Goal: Task Accomplishment & Management: Manage account settings

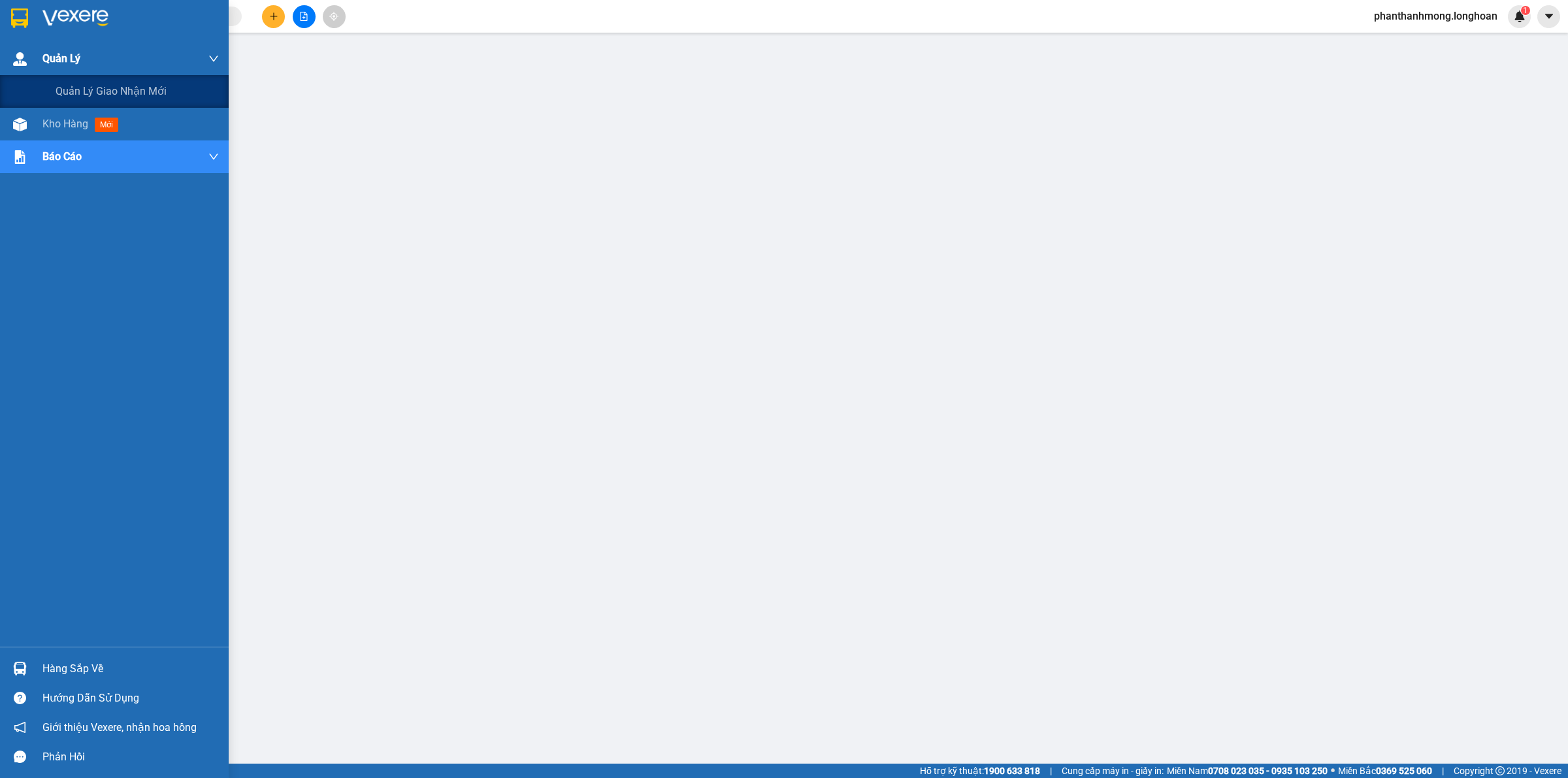
click at [95, 54] on div "Quản Lý" at bounding box center [130, 59] width 176 height 33
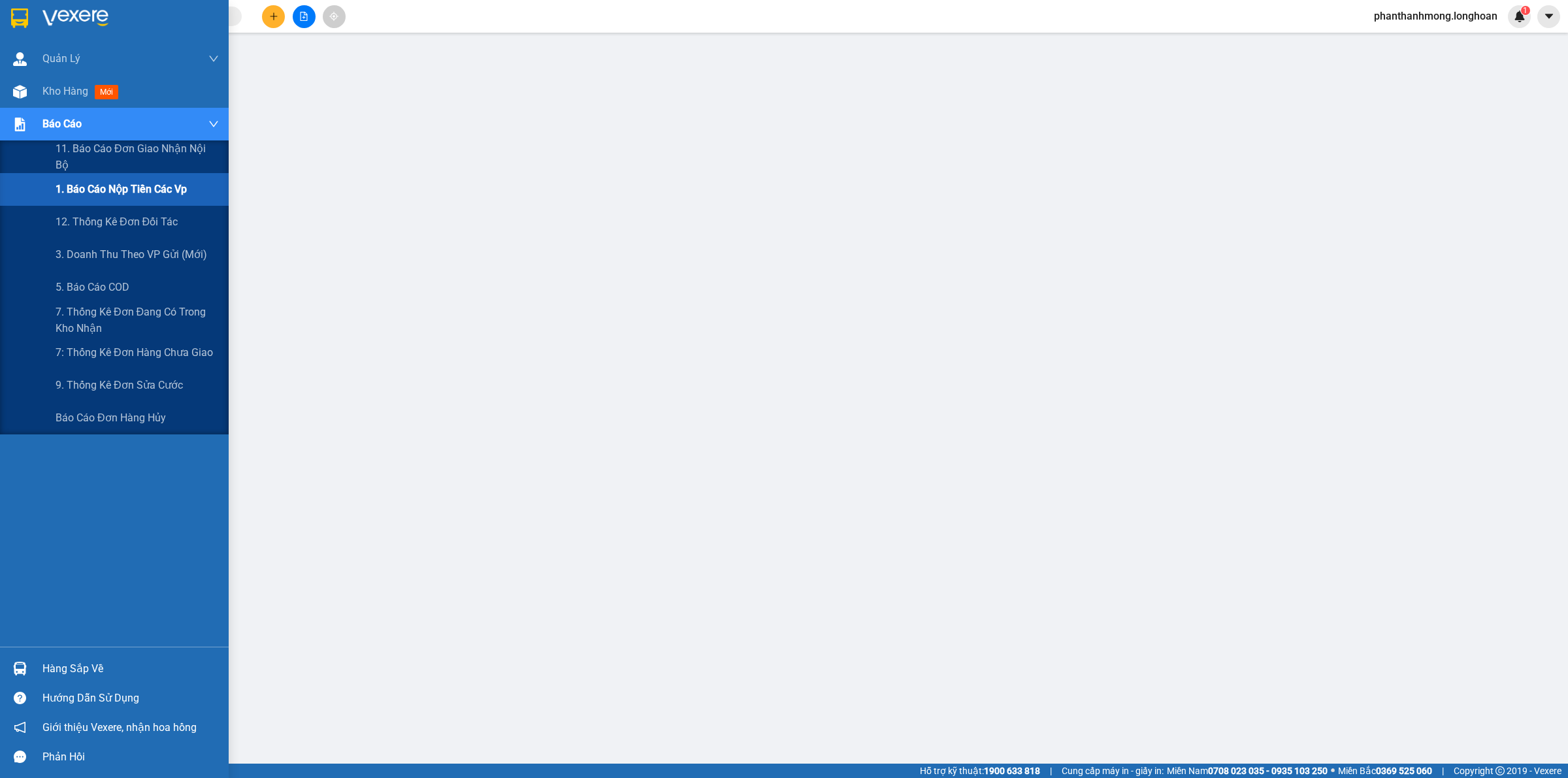
click at [144, 129] on div "Báo cáo" at bounding box center [130, 124] width 176 height 33
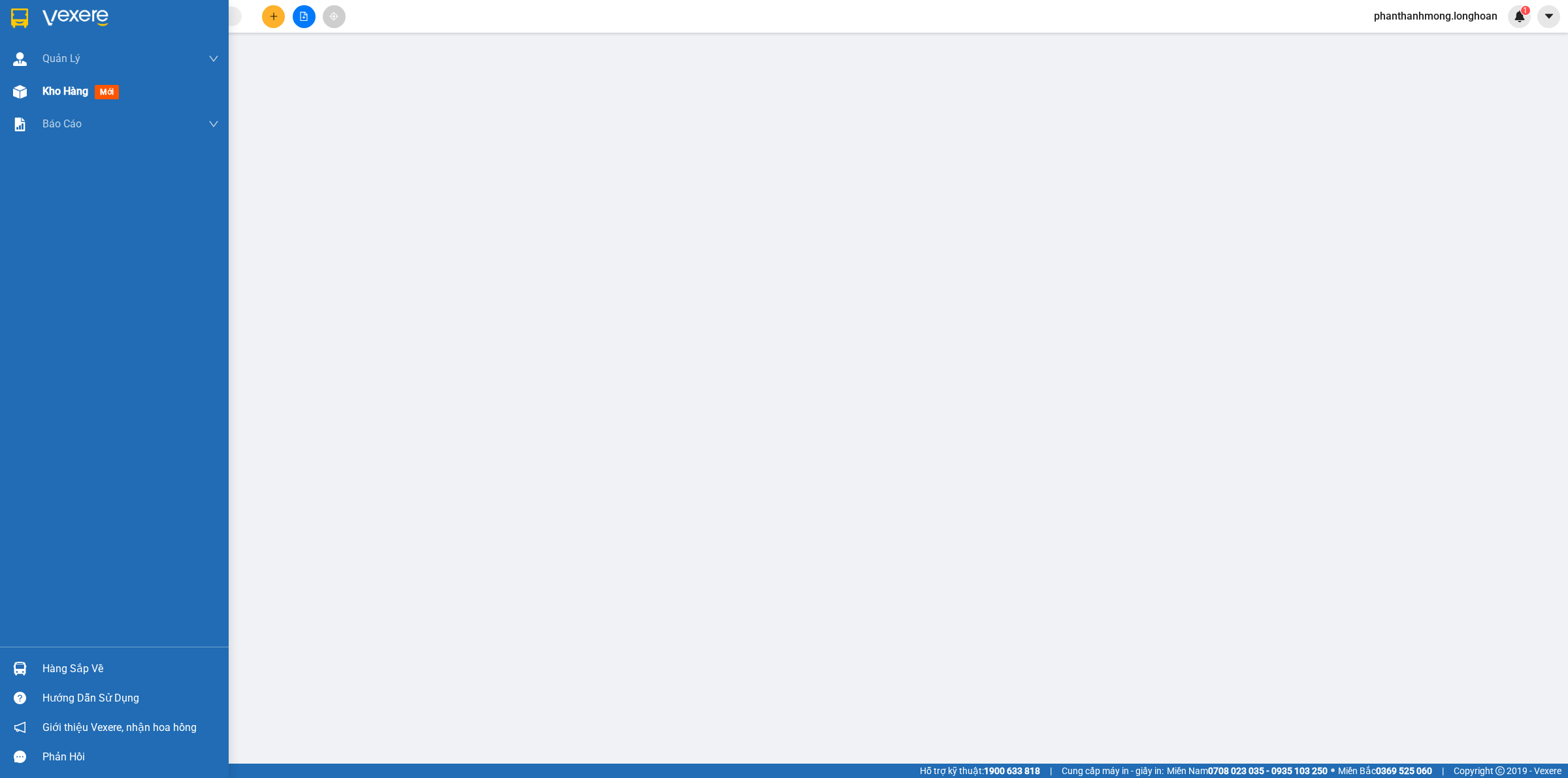
click at [144, 98] on div "Kho hàng mới" at bounding box center [130, 92] width 176 height 33
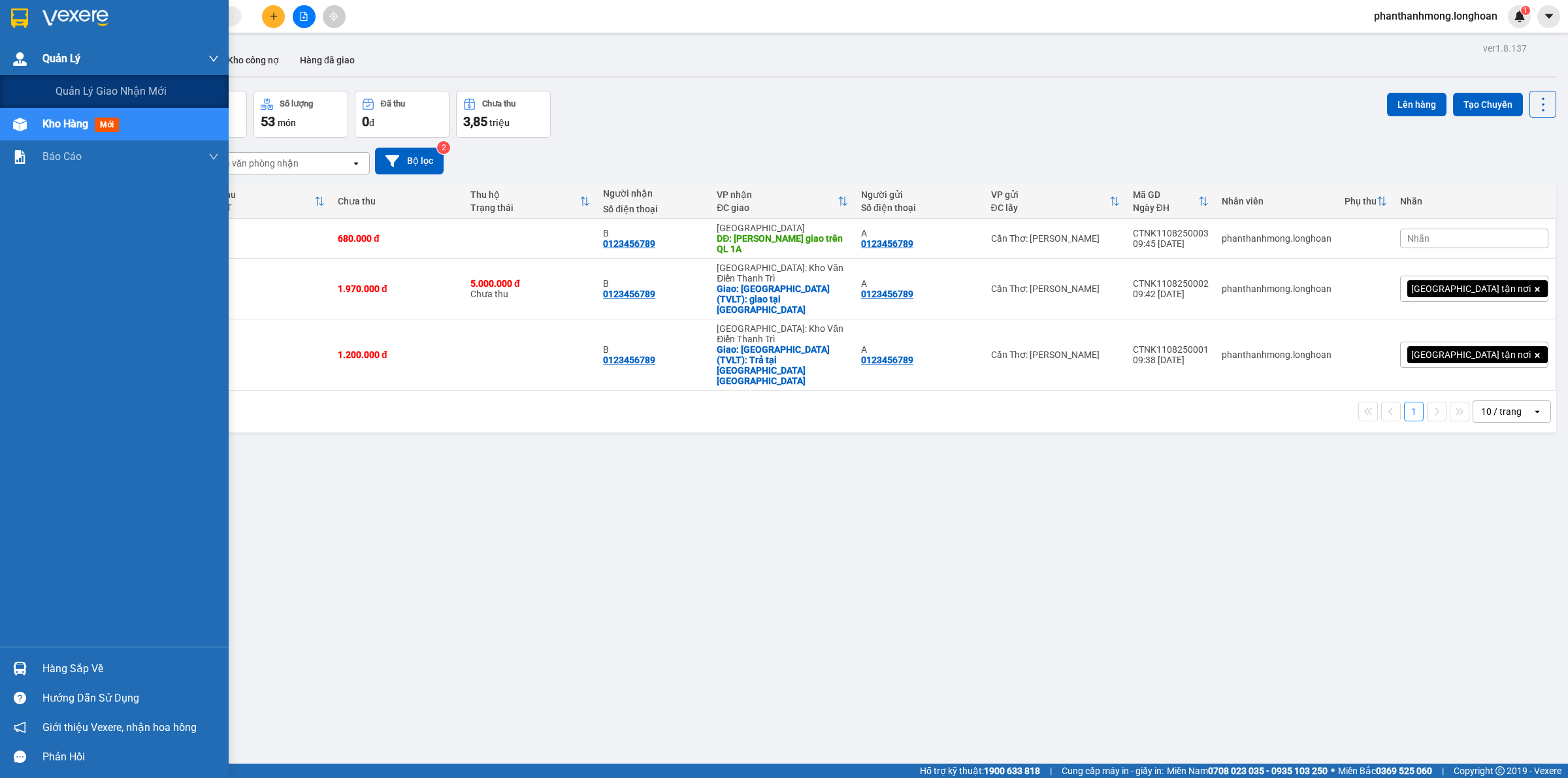
click at [159, 56] on div "Quản Lý" at bounding box center [130, 59] width 176 height 33
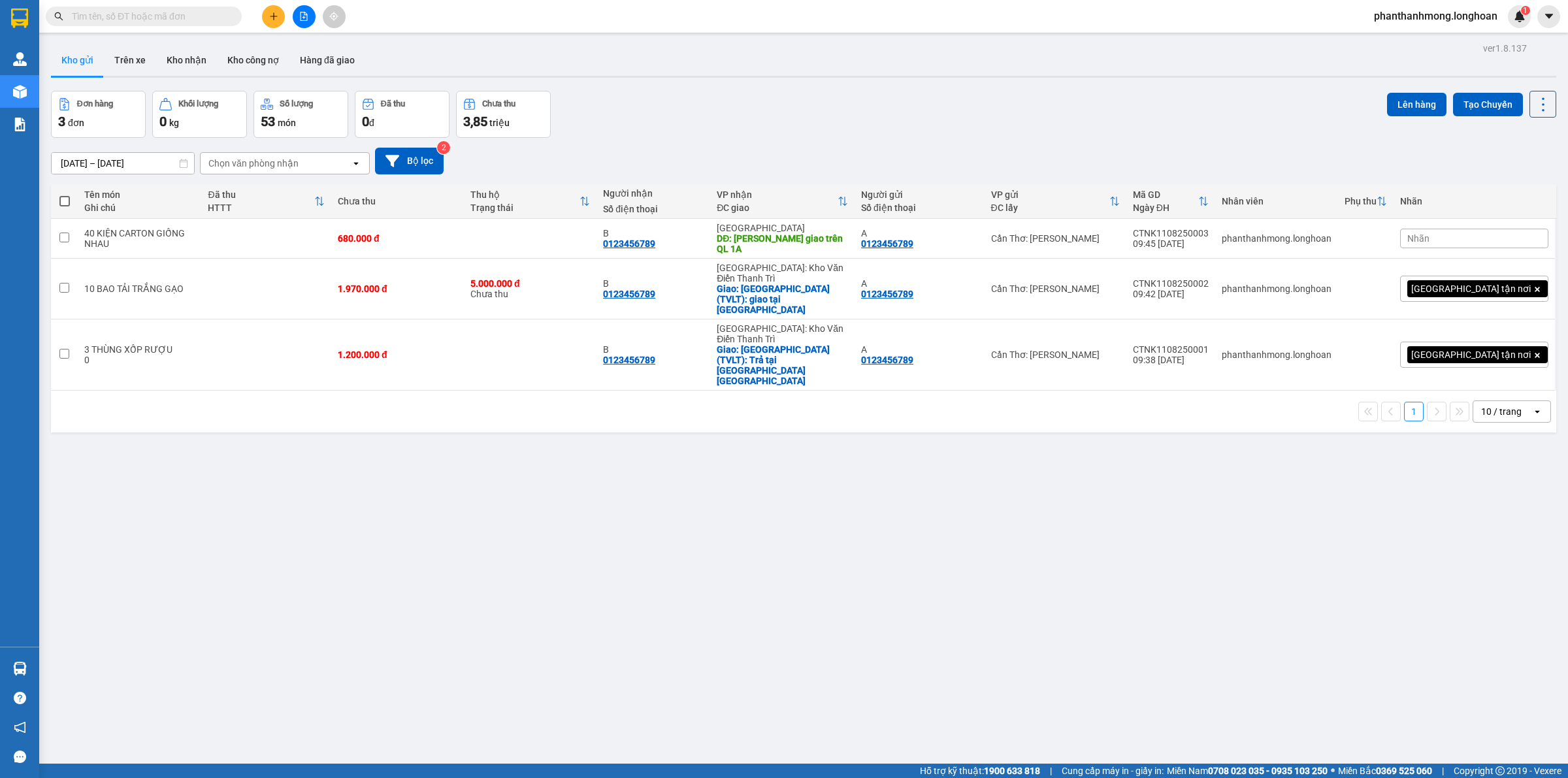
click at [121, 15] on input "text" at bounding box center [149, 16] width 154 height 15
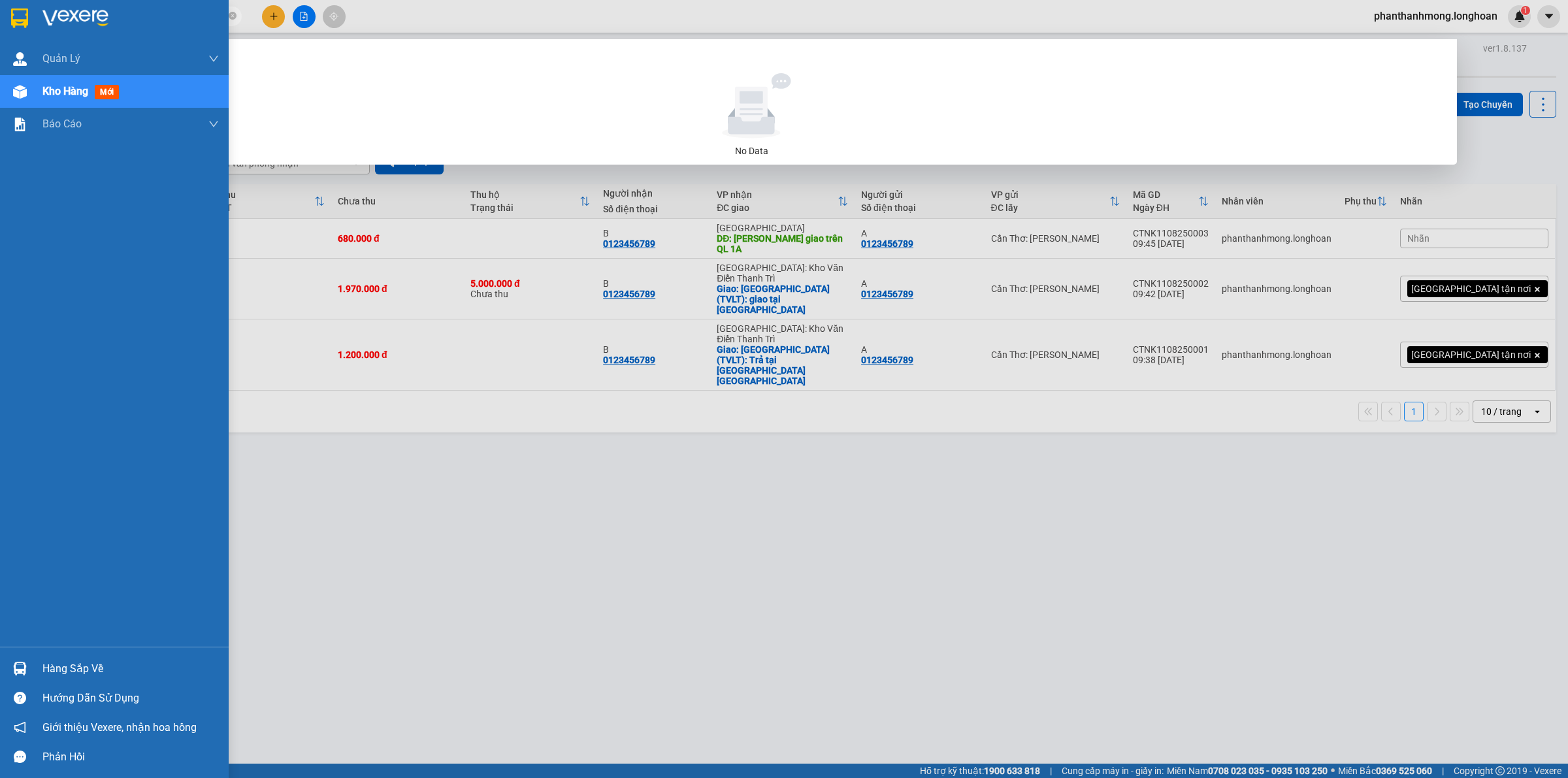
drag, startPoint x: 144, startPoint y: 17, endPoint x: 33, endPoint y: 17, distance: 111.0
click at [33, 17] on section "Kết quả tìm kiếm ( 0 ) Bộ lọc No Data 0334167565 phanthanhmong.longhoan 1 Quản …" at bounding box center [784, 389] width 1568 height 778
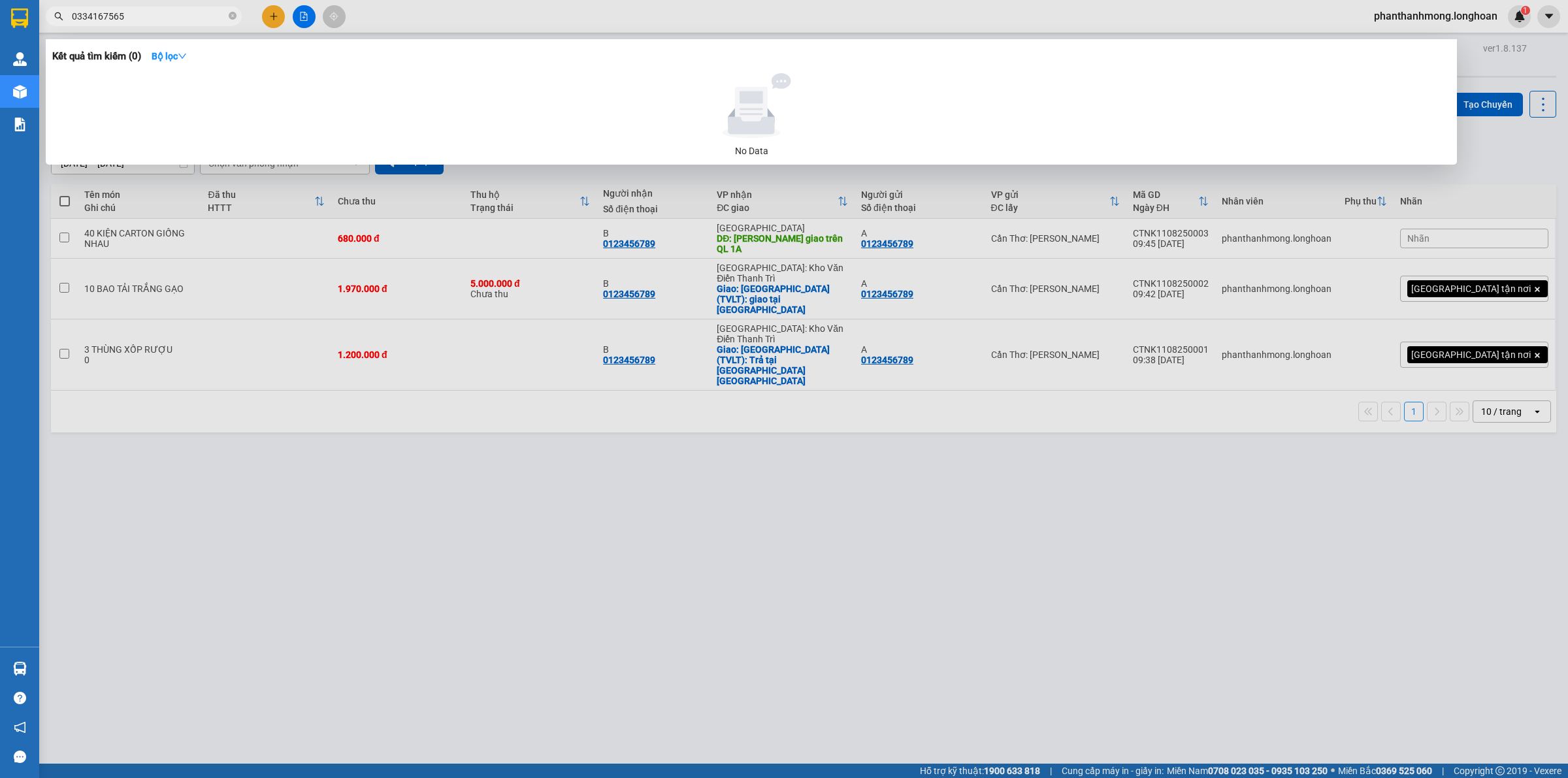
click at [453, 7] on div at bounding box center [784, 389] width 1568 height 778
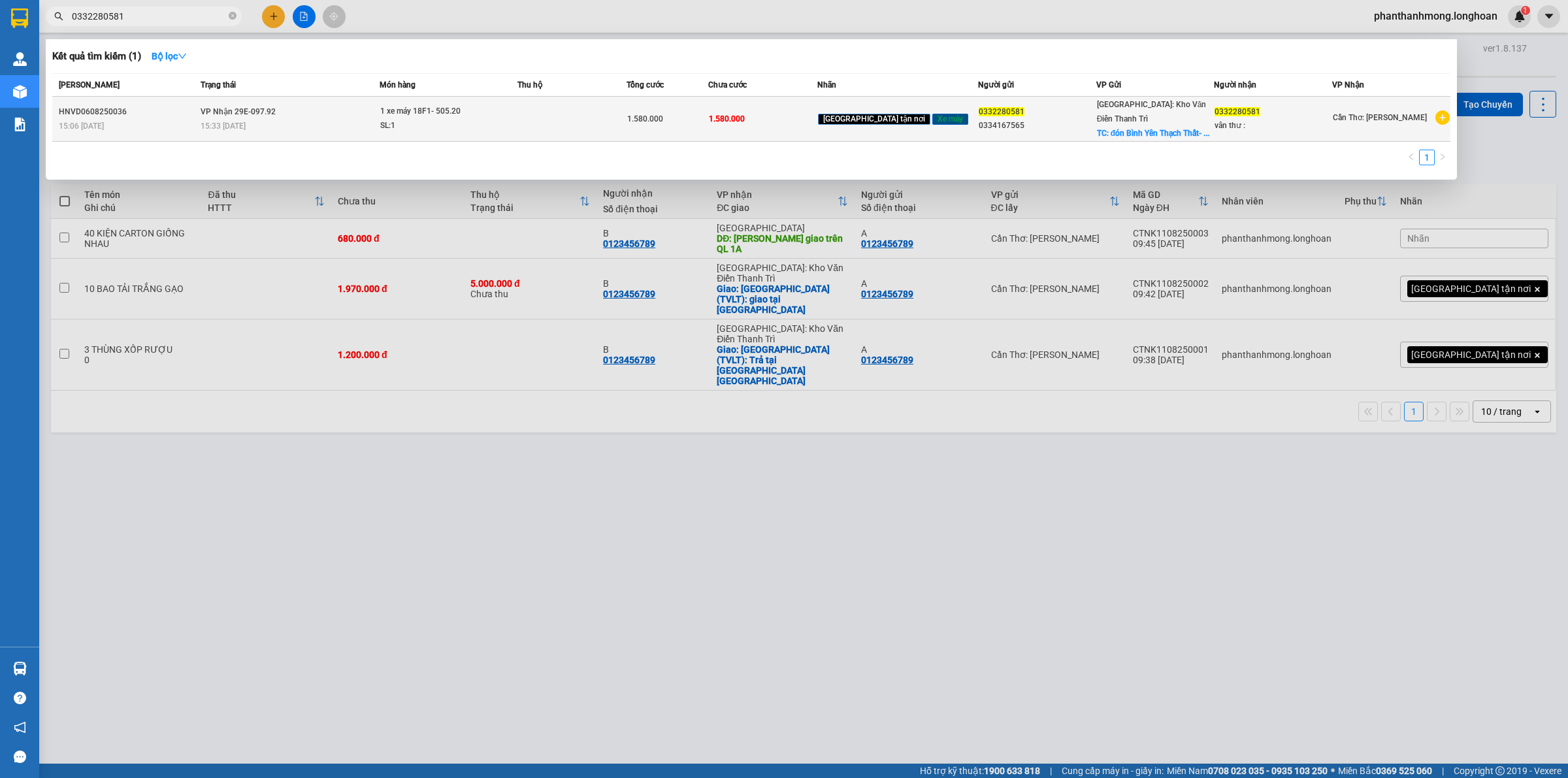
type input "0332280581"
click at [259, 119] on div "15:33 - 10/08" at bounding box center [289, 126] width 178 height 15
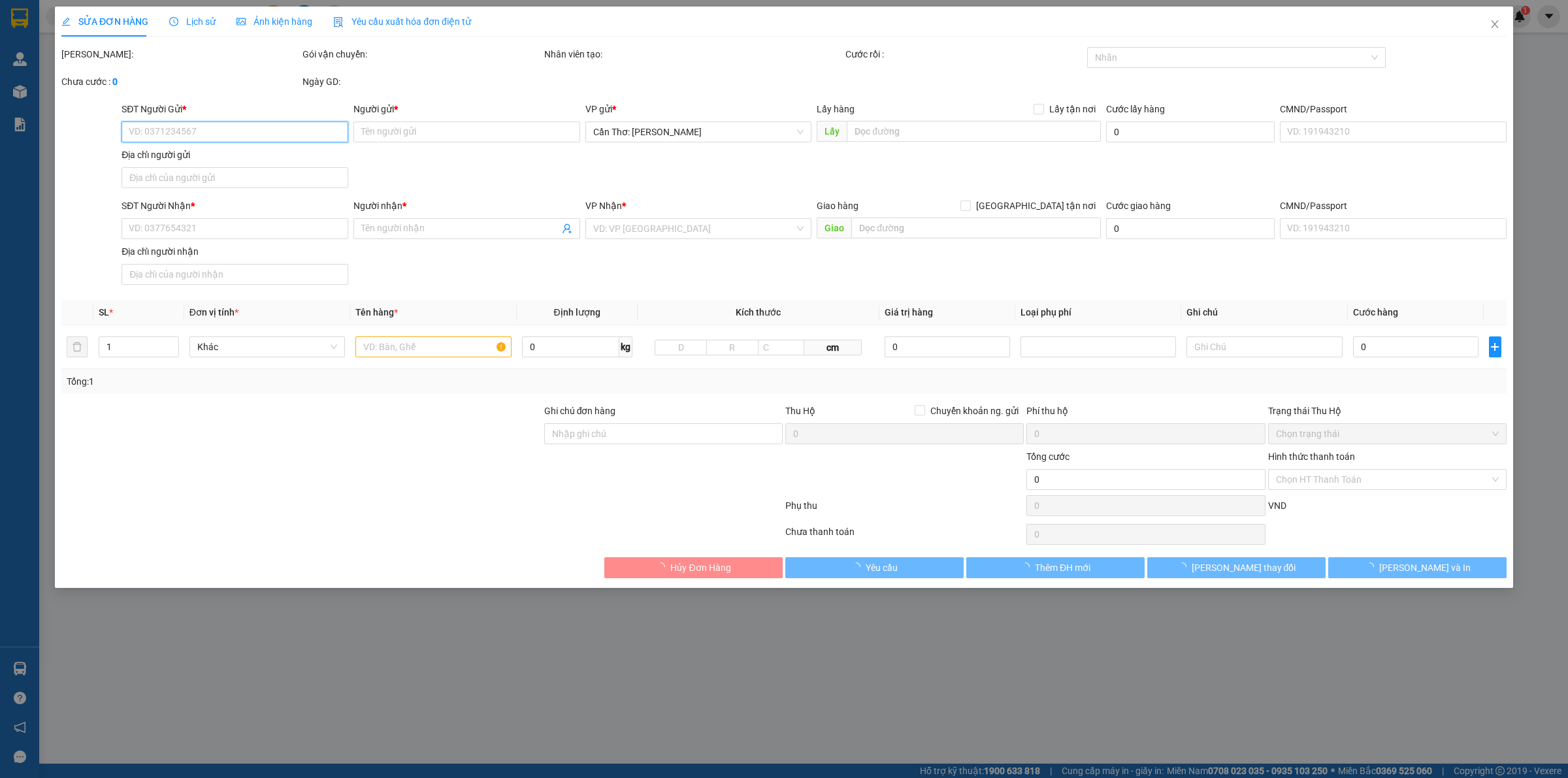
type input "0332280581"
type input "0334167565"
checkbox input "true"
type input "đón Bình Yên Thạch Thất- Hoà Lạc Thạch Thất"
type input "0332280581"
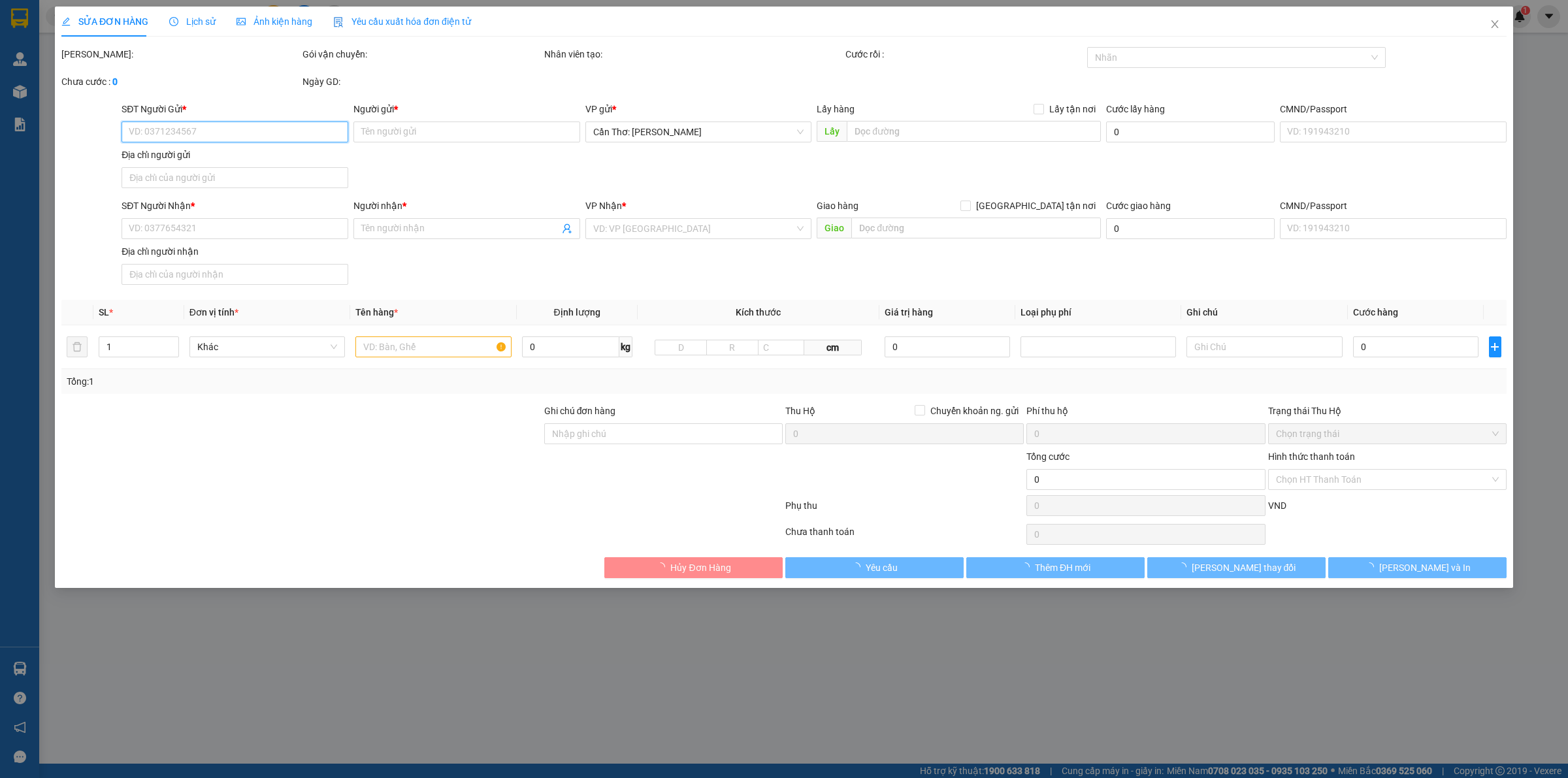
type input "vân thư :"
type input "1 chìa khoá, ko đăng ký xe"
type input "1.580.000"
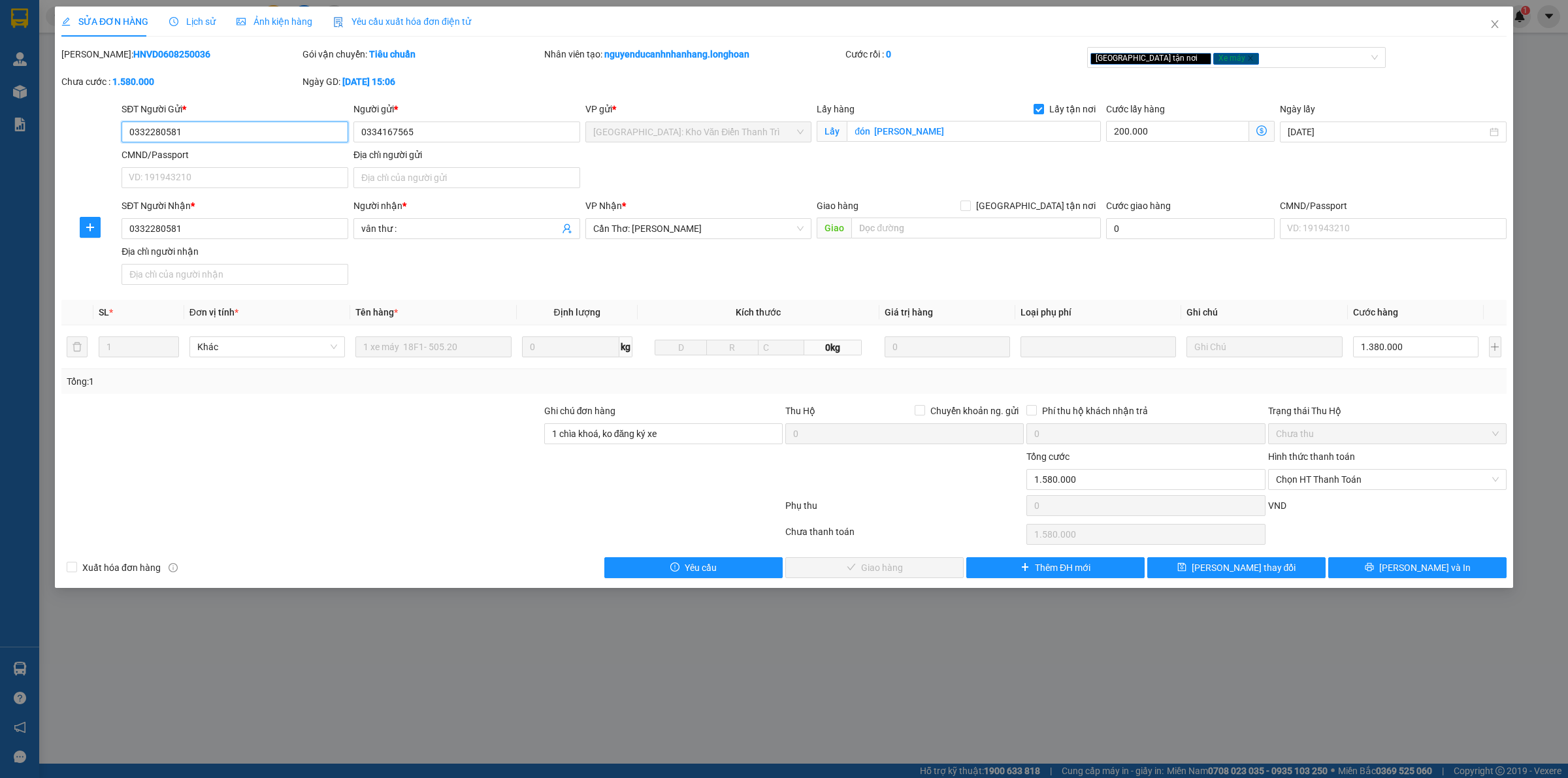
drag, startPoint x: 271, startPoint y: 128, endPoint x: 0, endPoint y: 159, distance: 272.8
click at [0, 159] on div "SỬA ĐƠN HÀNG Lịch sử Ảnh kiện hàng Yêu cầu xuất hóa đơn điện tử Total Paid Fee …" at bounding box center [784, 389] width 1568 height 778
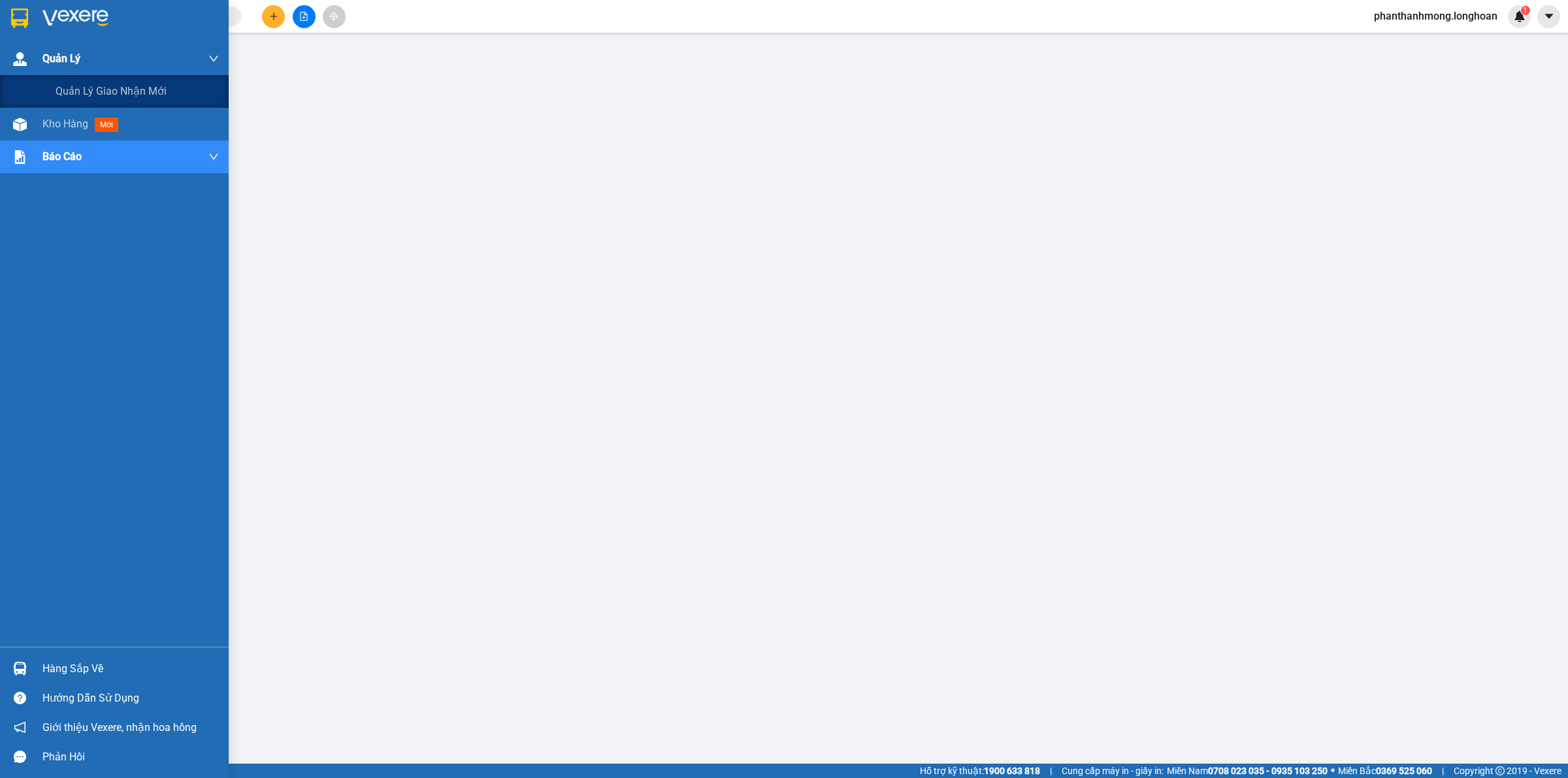
click at [60, 51] on span "Quản Lý" at bounding box center [62, 58] width 38 height 16
click at [96, 93] on span "Quản lý giao nhận mới" at bounding box center [111, 91] width 111 height 16
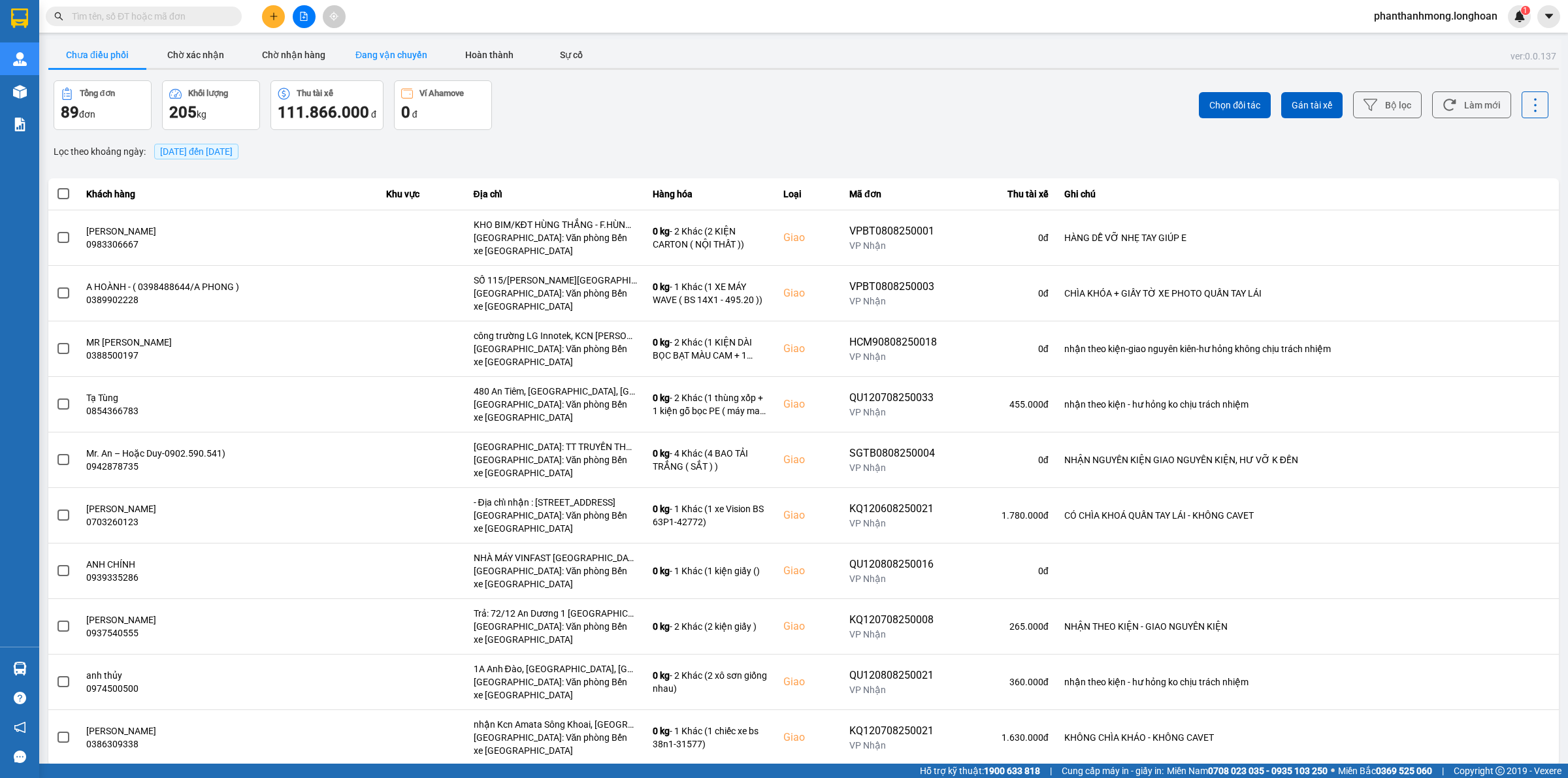
click at [401, 59] on button "Đang vận chuyển" at bounding box center [391, 55] width 98 height 26
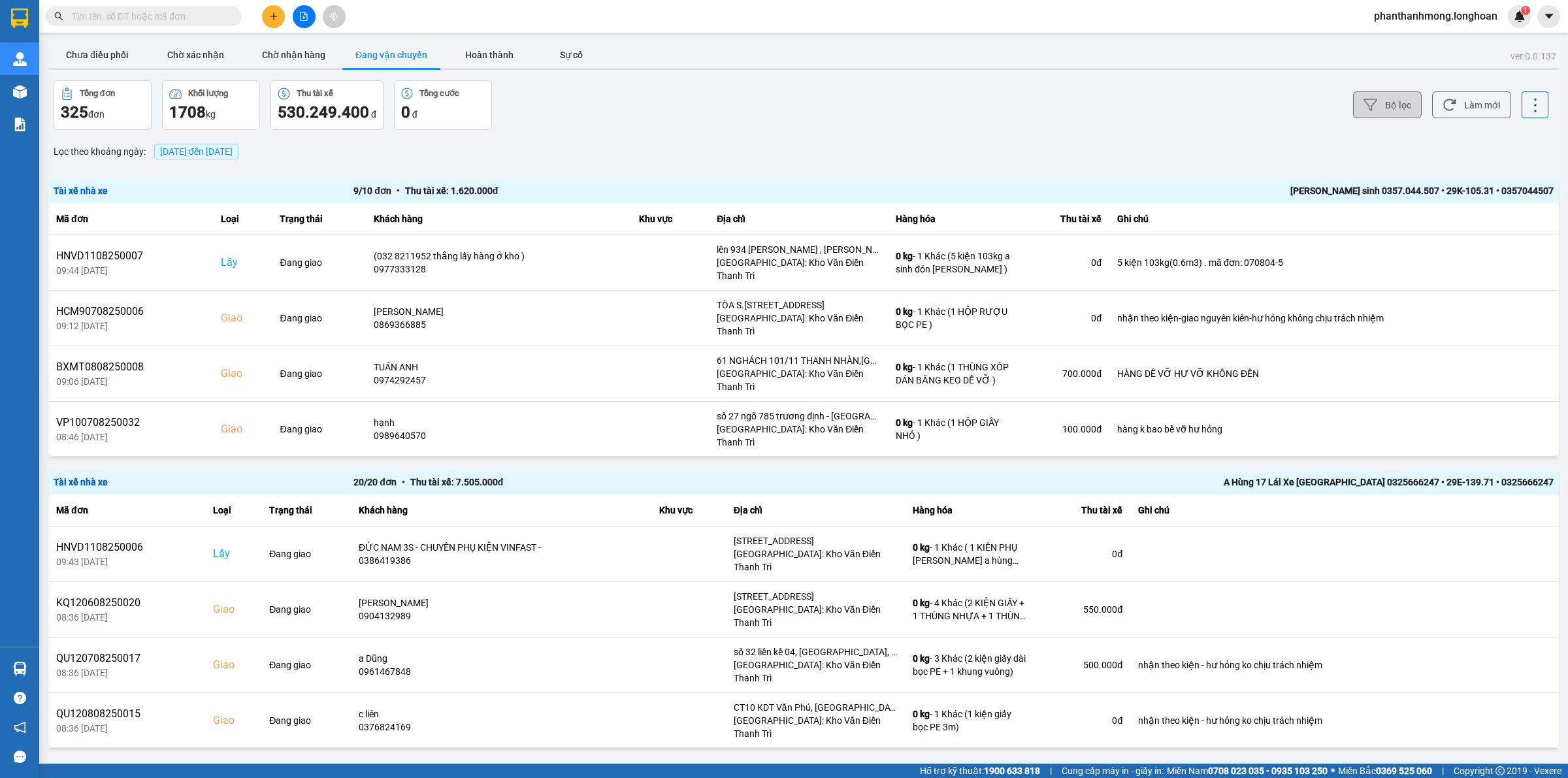
click at [1396, 107] on button "Bộ lọc" at bounding box center [1387, 104] width 69 height 27
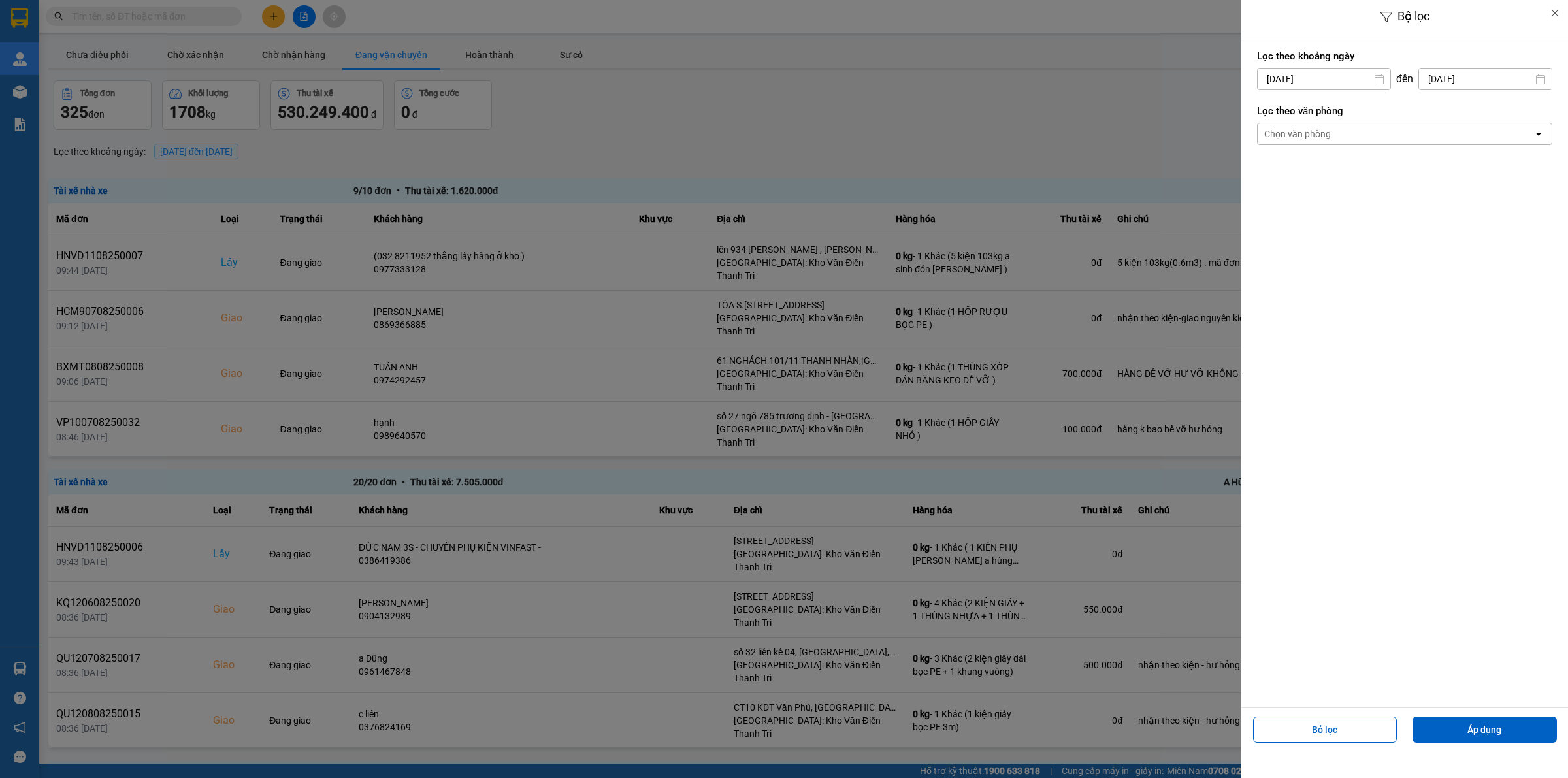
click at [1376, 136] on div "Chọn văn phòng" at bounding box center [1395, 134] width 276 height 21
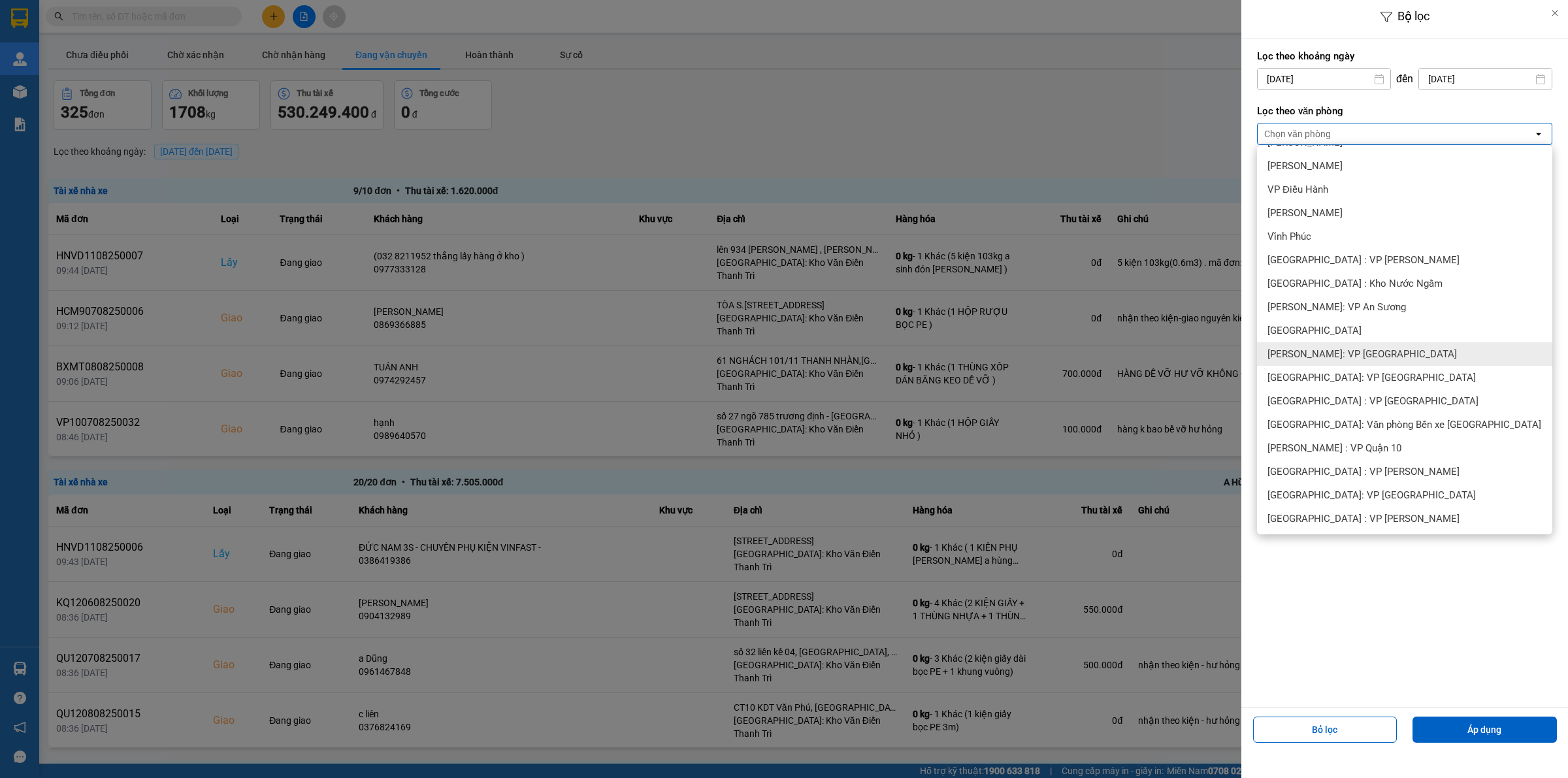
scroll to position [163, 0]
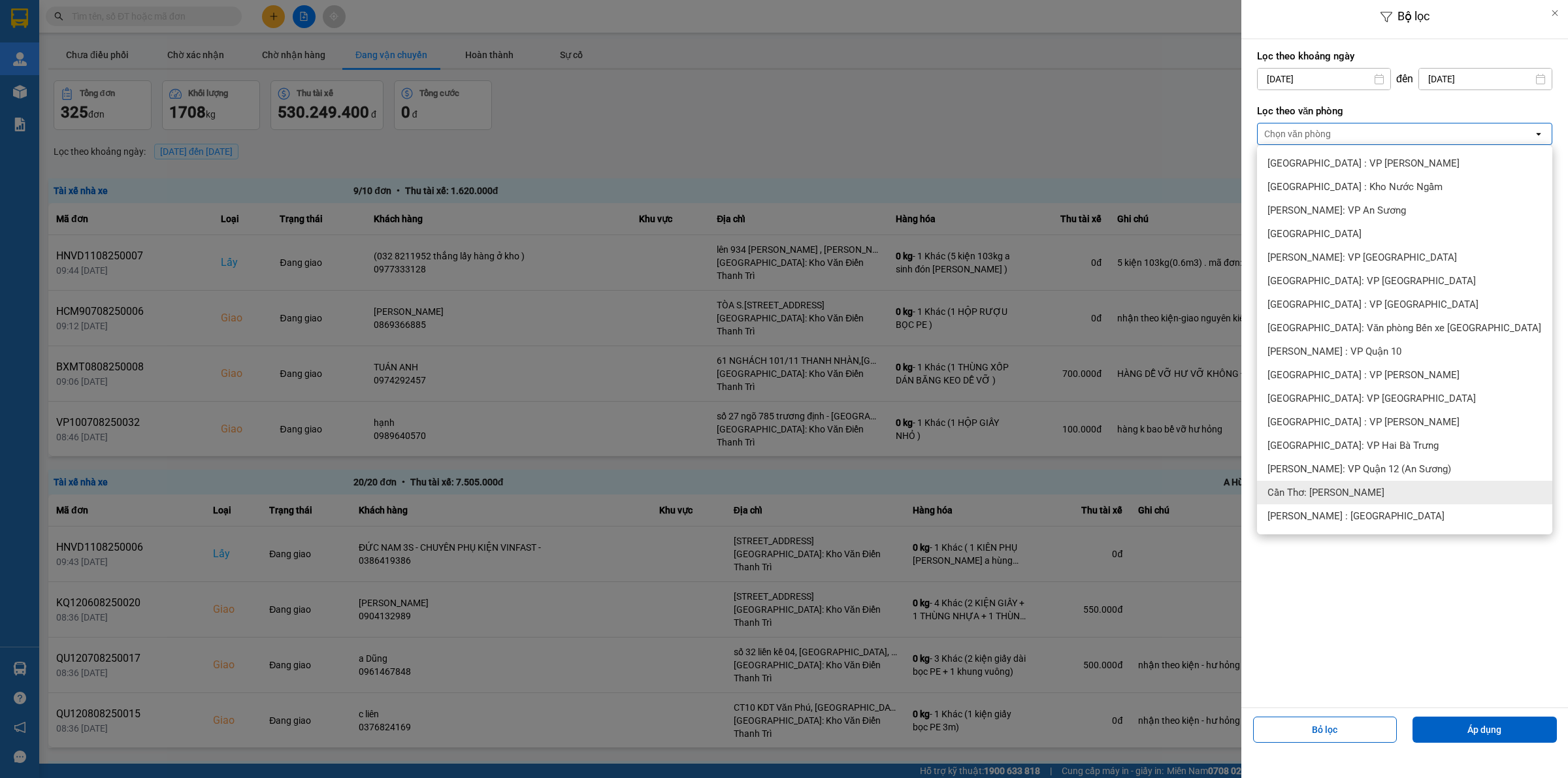
click at [1379, 485] on div "Cần Thơ: [PERSON_NAME]" at bounding box center [1405, 492] width 295 height 23
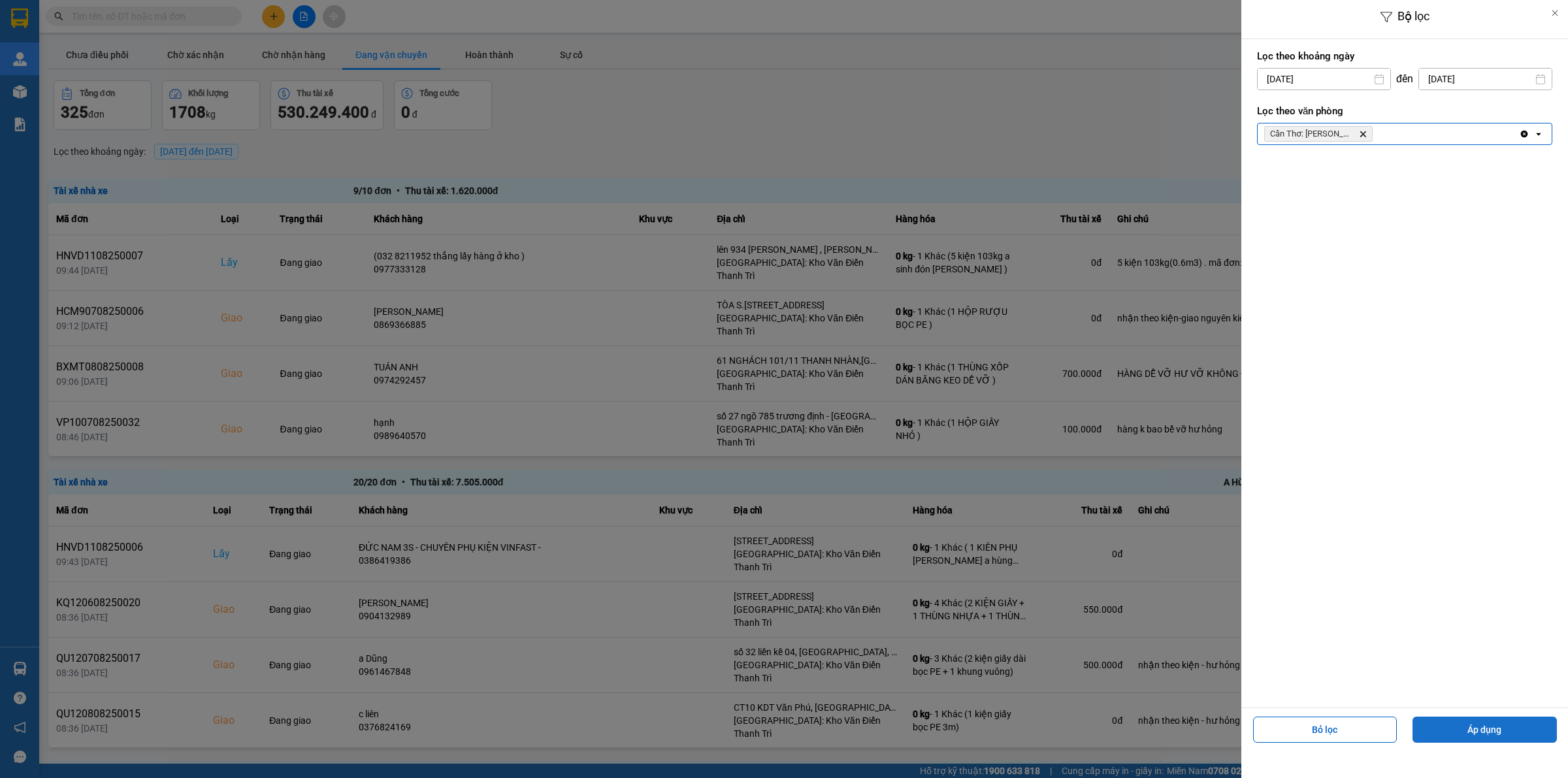
click at [1508, 725] on button "Áp dụng" at bounding box center [1485, 729] width 144 height 26
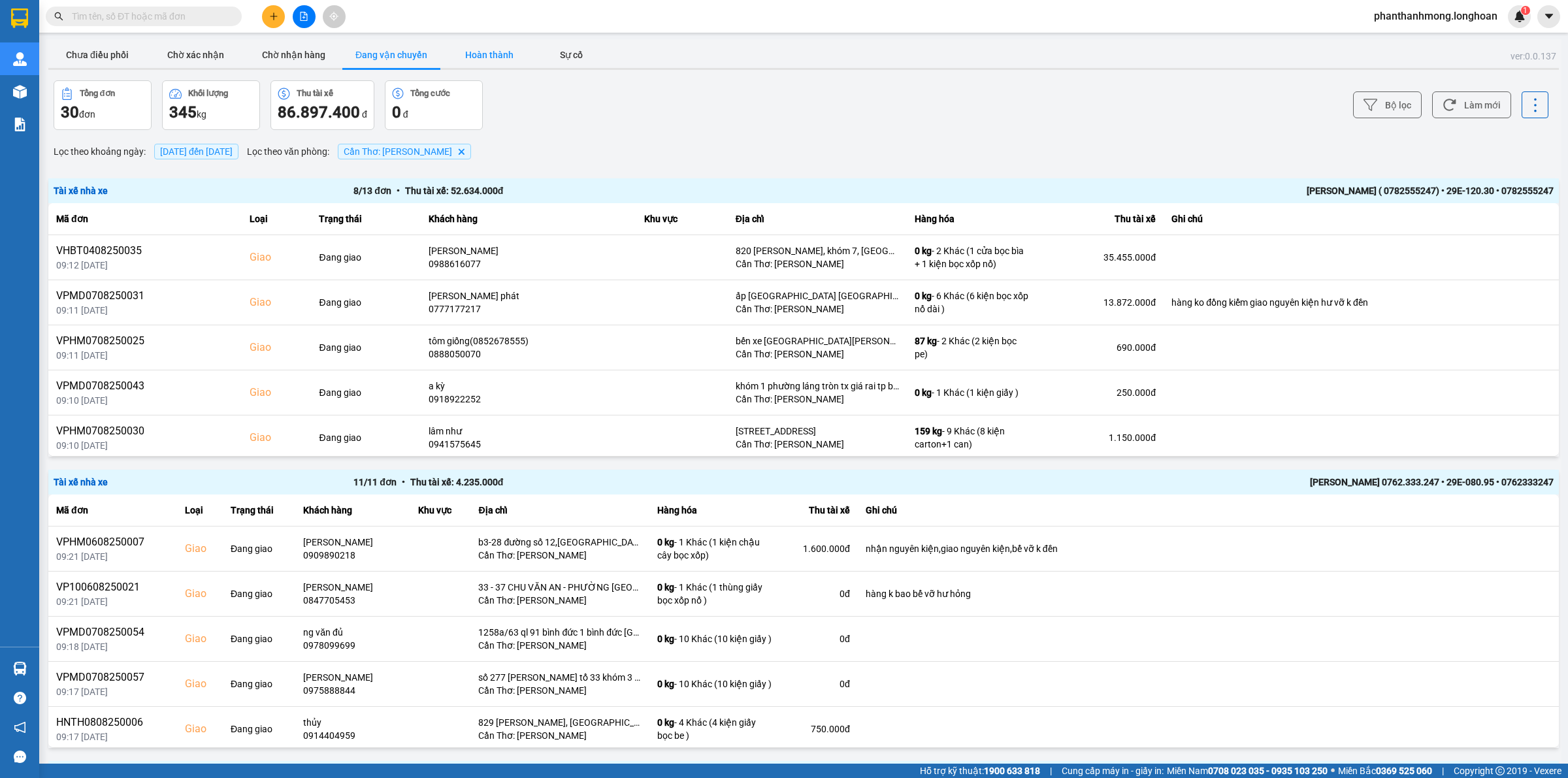
click at [477, 54] on button "Hoàn thành" at bounding box center [489, 55] width 98 height 26
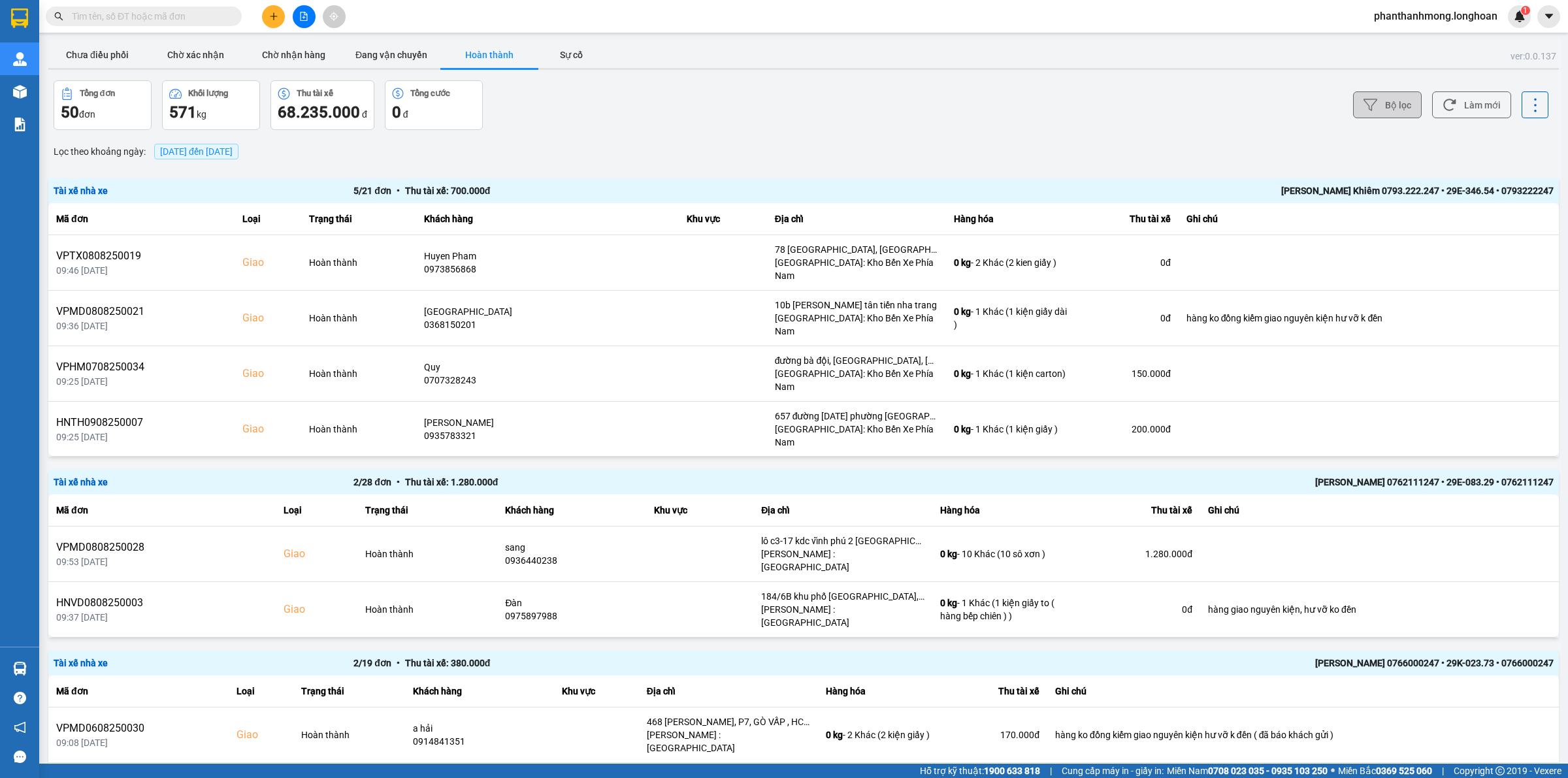
click at [1363, 111] on icon at bounding box center [1370, 105] width 14 height 14
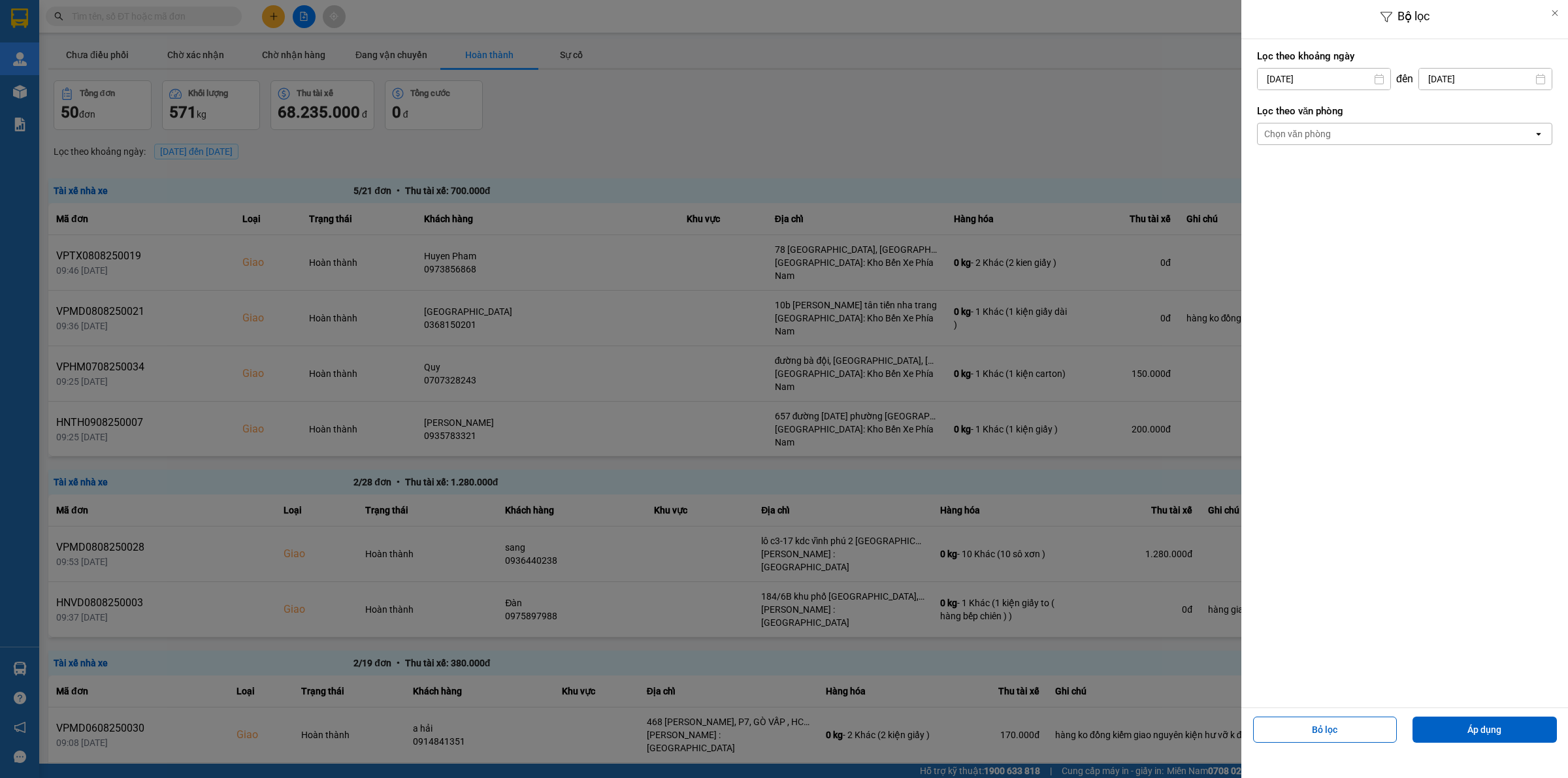
click at [1382, 139] on div "Chọn văn phòng" at bounding box center [1395, 134] width 276 height 21
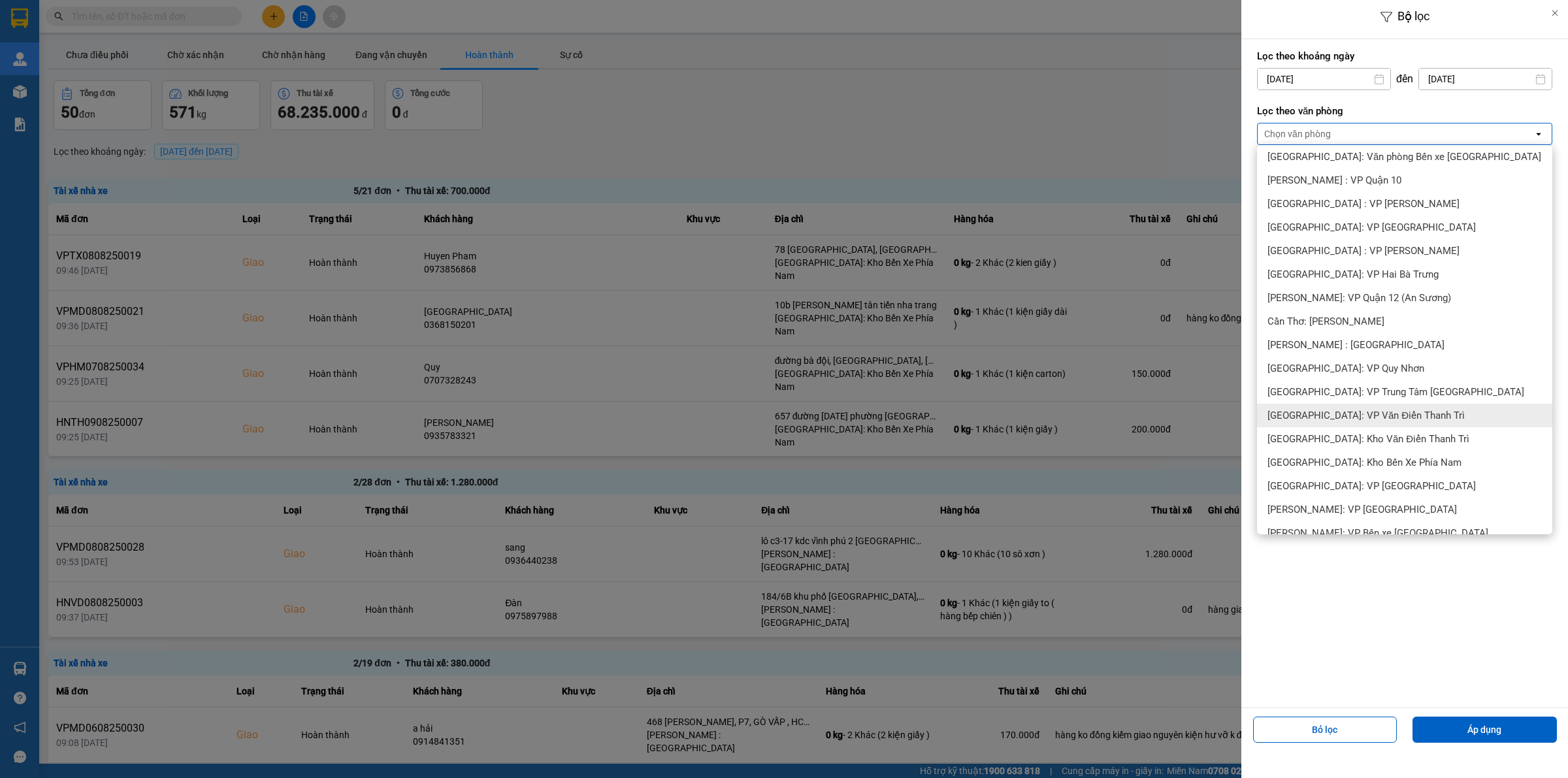
scroll to position [326, 0]
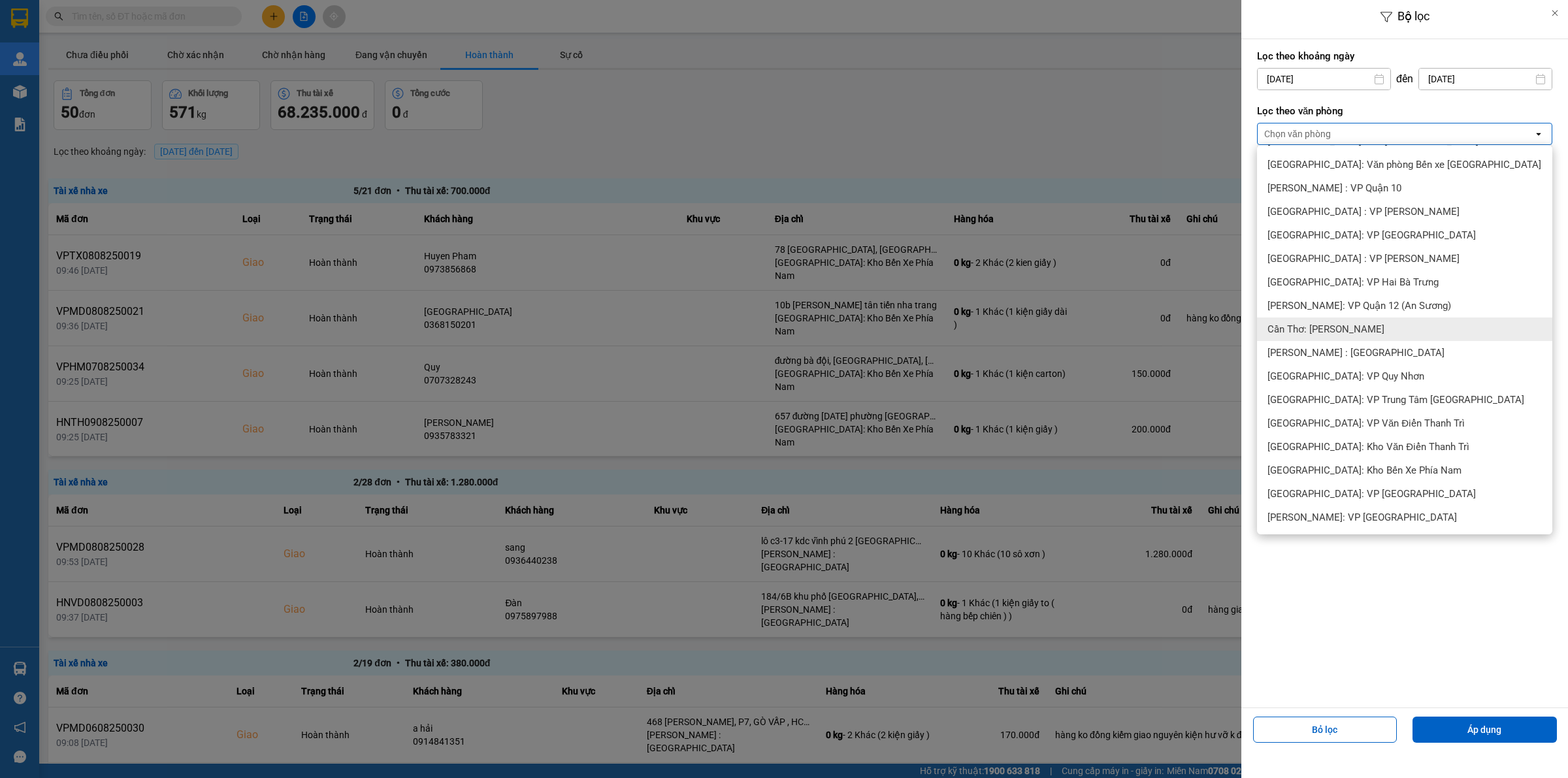
click at [1349, 335] on div "Cần Thơ: [PERSON_NAME]" at bounding box center [1405, 329] width 295 height 23
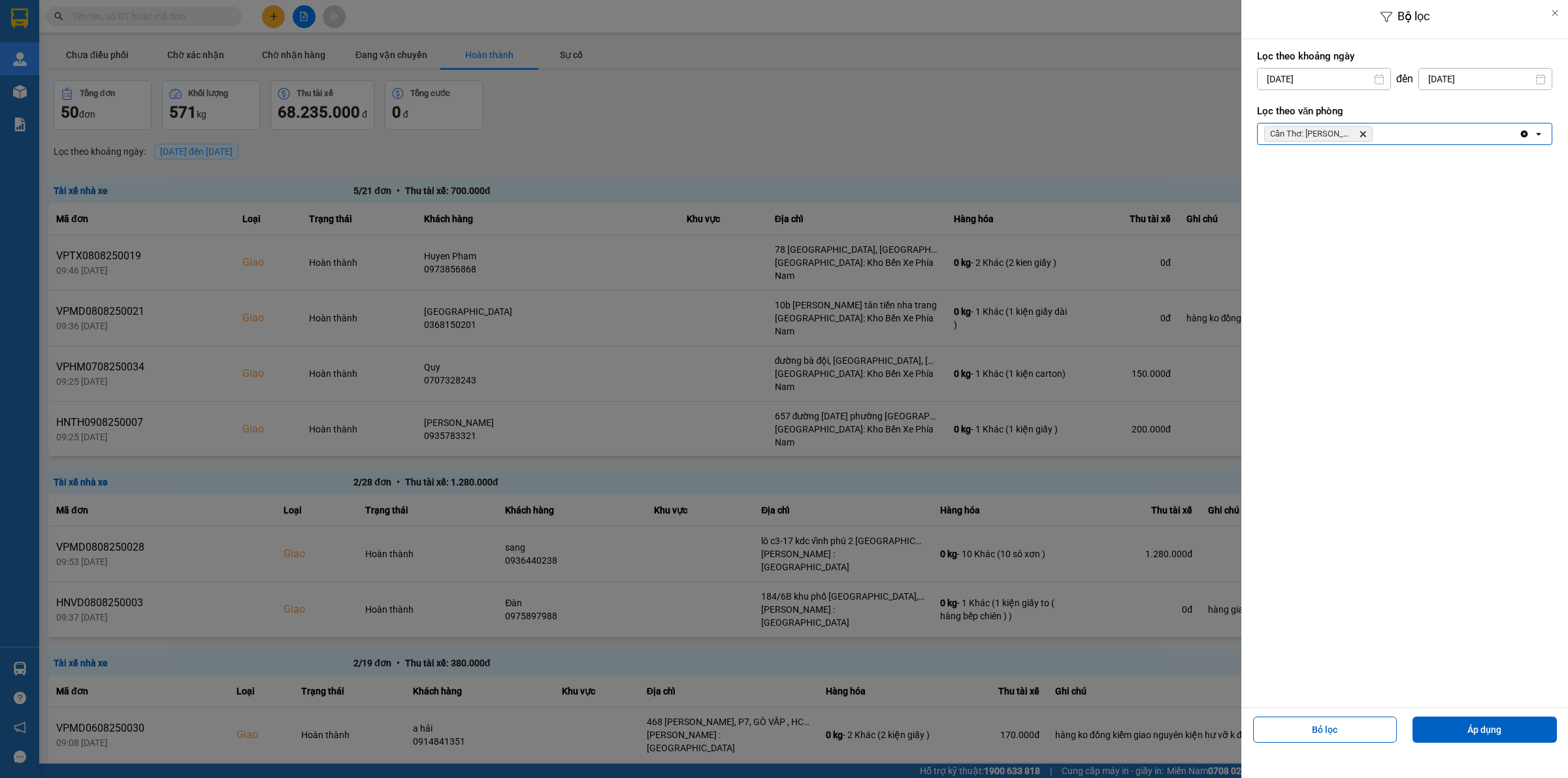
drag, startPoint x: 1474, startPoint y: 728, endPoint x: 1434, endPoint y: 699, distance: 49.4
click at [1472, 725] on button "Áp dụng" at bounding box center [1485, 729] width 144 height 26
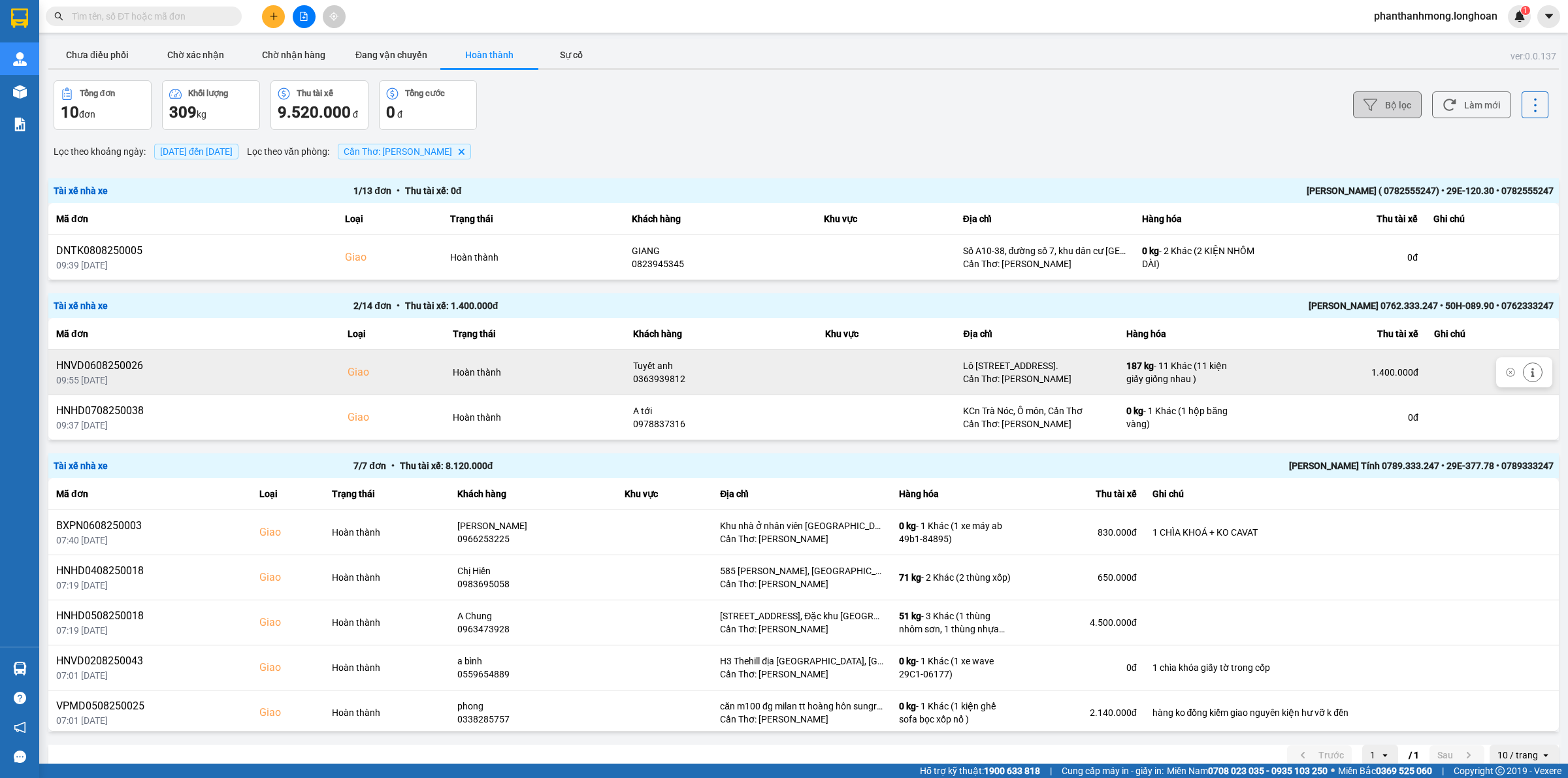
click at [121, 363] on div "HNVD0608250026" at bounding box center [194, 366] width 276 height 16
click at [1528, 373] on icon at bounding box center [1532, 372] width 10 height 10
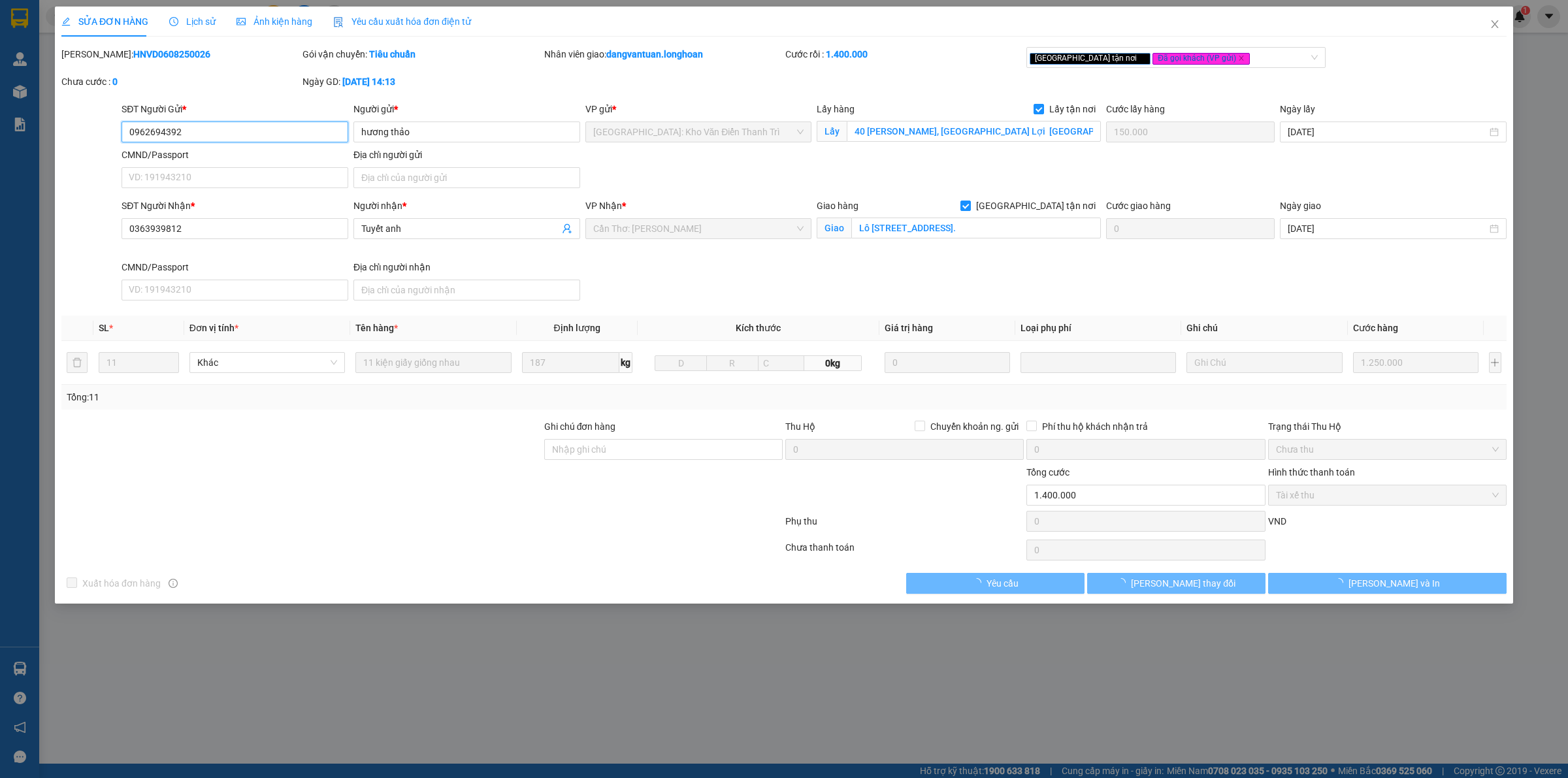
type input "0962694392"
type input "hương thảo"
checkbox input "true"
type input "40 Vũ Xuân Thiều, Phường Phúc Lợi TP Hà Nội"
type input "150.000"
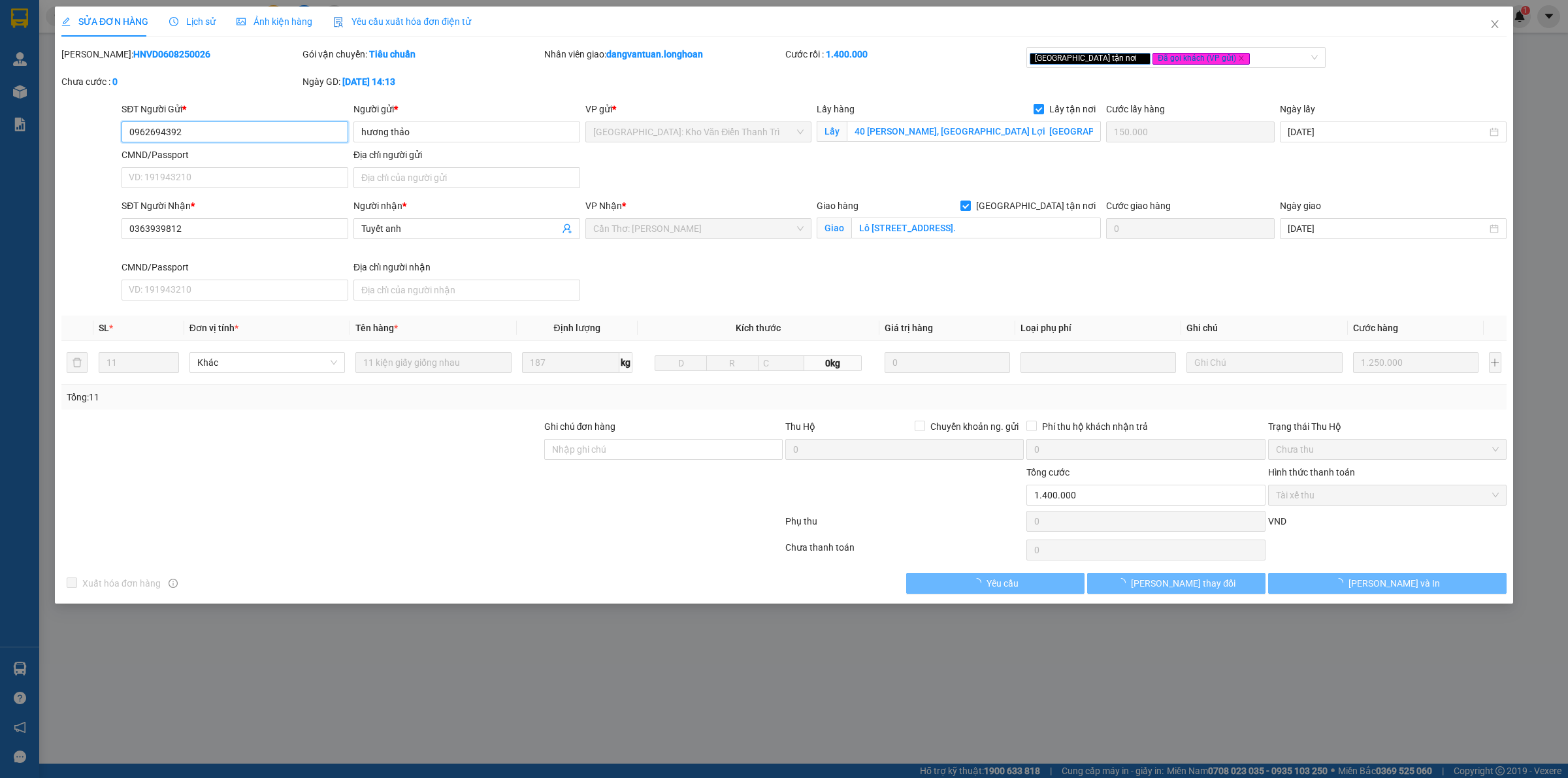
type input "0363939812"
type input "Tuyết anh"
checkbox input "true"
type input "Lô 45, đường số 2 KCN trà nóc 1, Phường Thới An Đông, Cần Thơ."
type input "1.400.000"
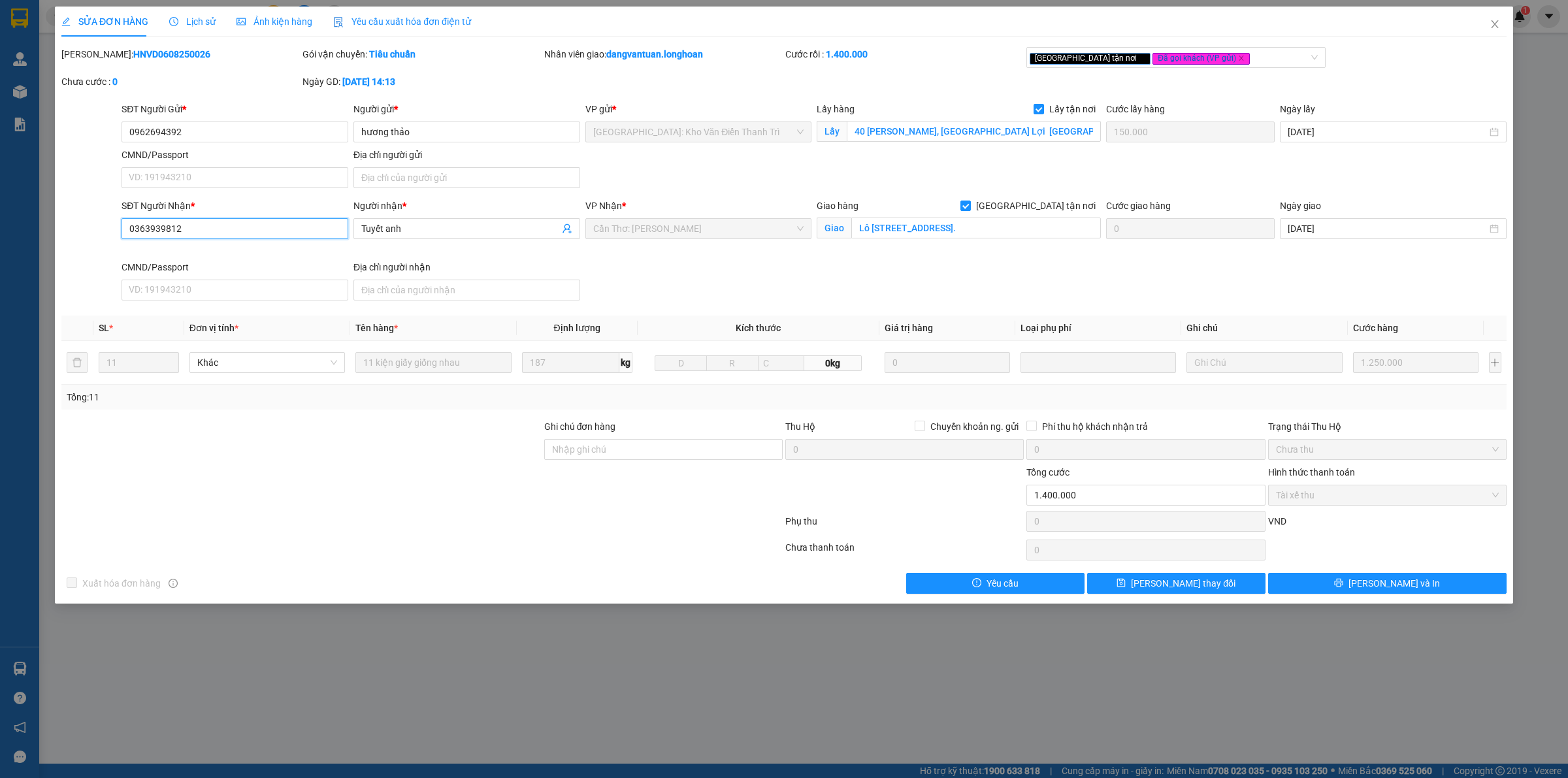
drag, startPoint x: 226, startPoint y: 234, endPoint x: 89, endPoint y: 246, distance: 137.5
click at [89, 246] on div "SĐT Người Nhận * 0363939812 0363939812 Người nhận * Tuyết anh VP Nhận * Cần Thơ…" at bounding box center [784, 252] width 1447 height 107
click at [1040, 663] on div "SỬA ĐƠN HÀNG Lịch sử Ảnh kiện hàng Yêu cầu xuất hóa đơn điện tử Total Paid Fee …" at bounding box center [784, 389] width 1568 height 778
click at [1495, 26] on icon "close" at bounding box center [1495, 24] width 10 height 10
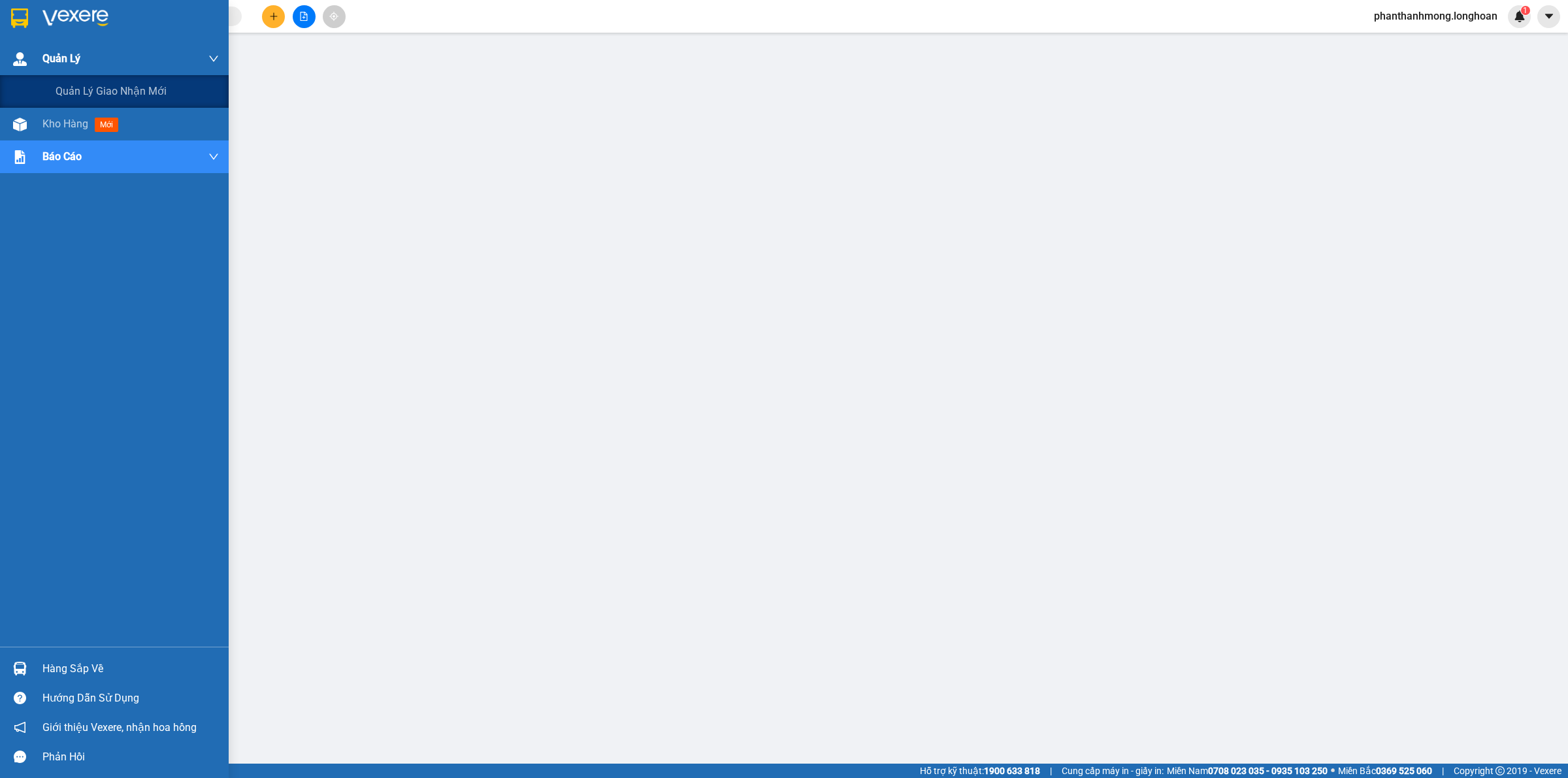
click at [24, 63] on img at bounding box center [20, 59] width 14 height 14
click at [86, 92] on span "Quản lý giao nhận mới" at bounding box center [111, 91] width 111 height 16
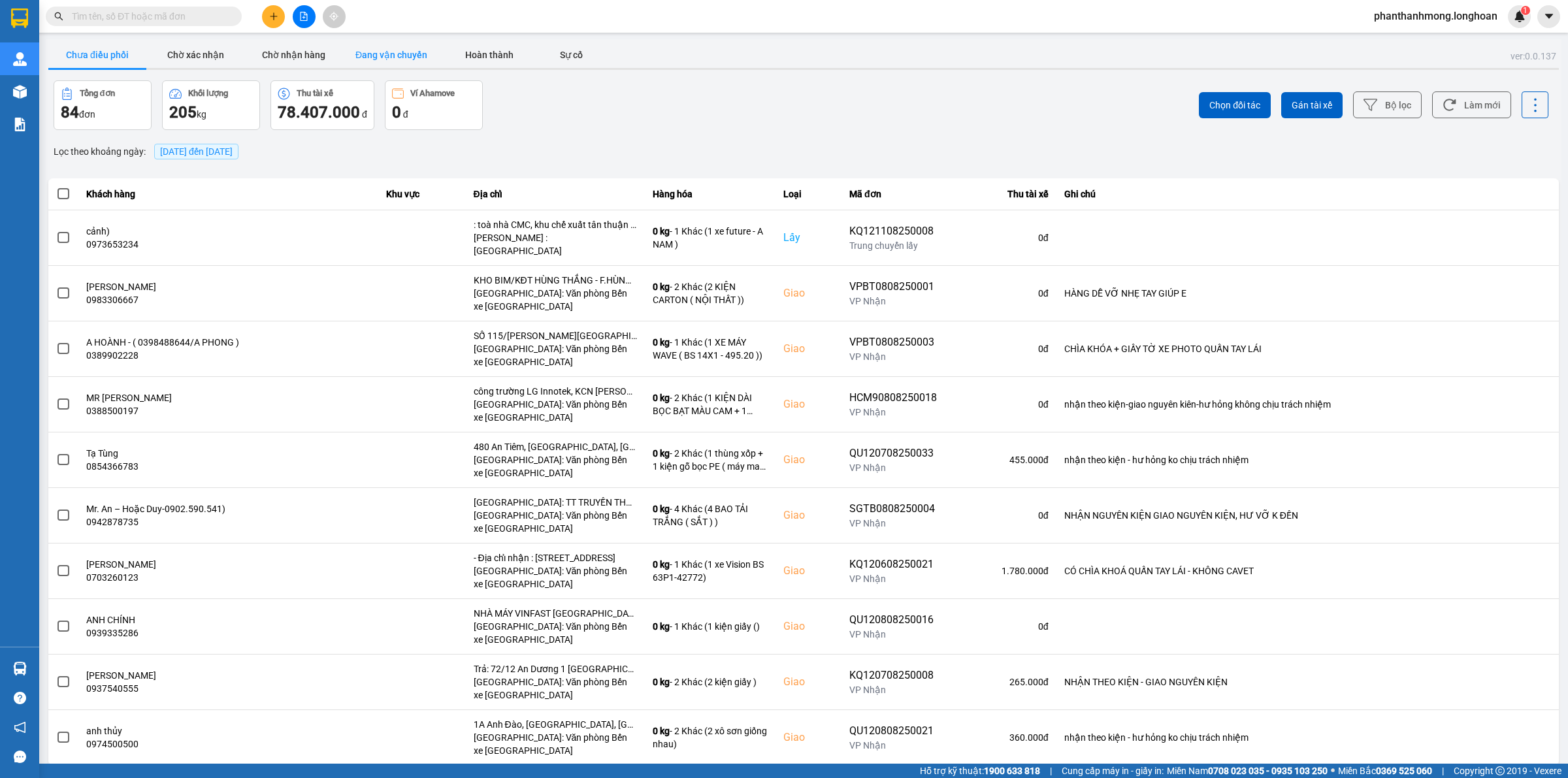
click at [393, 56] on button "Đang vận chuyển" at bounding box center [391, 55] width 98 height 26
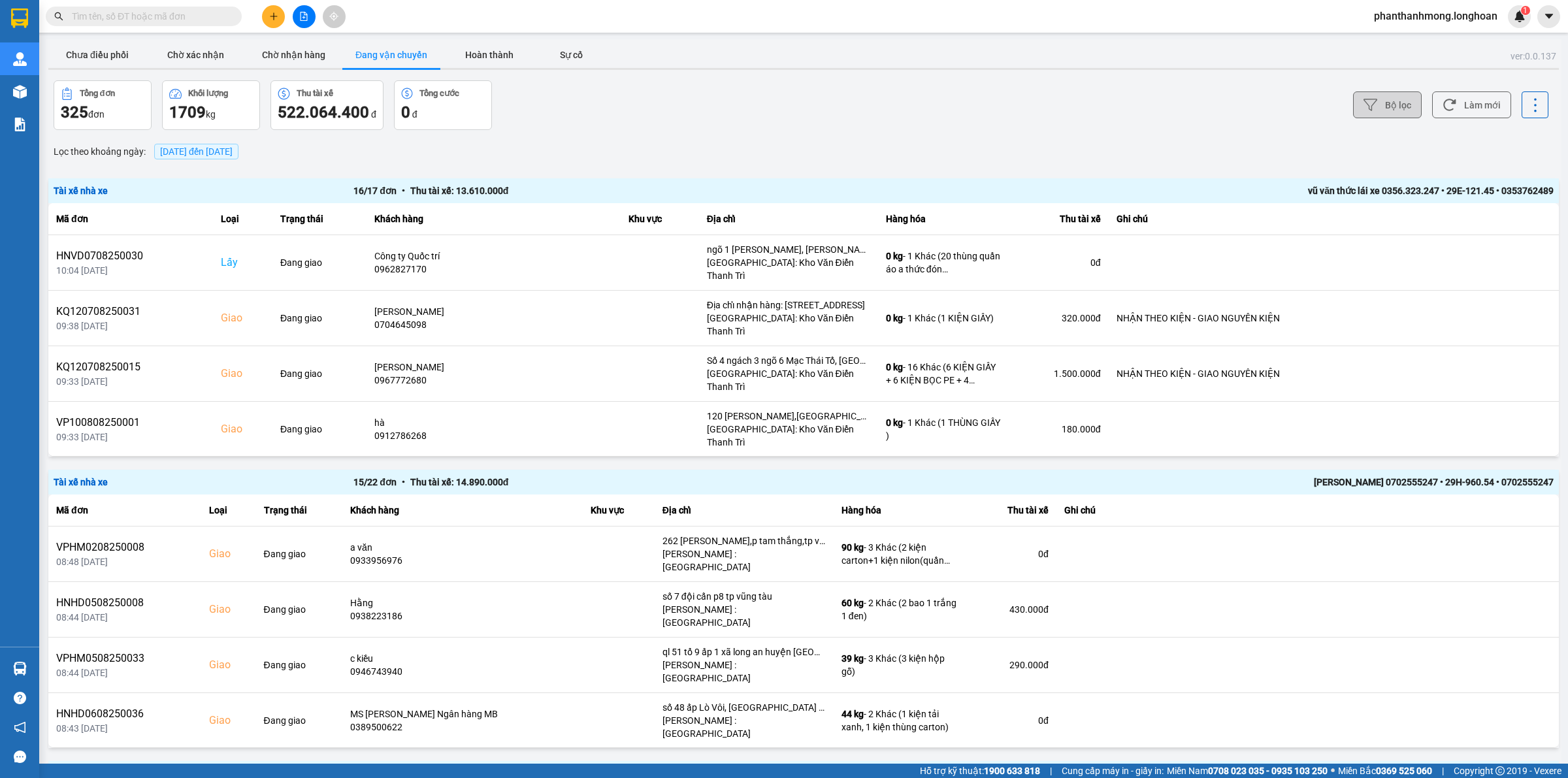
click at [1405, 112] on button "Bộ lọc" at bounding box center [1387, 104] width 69 height 27
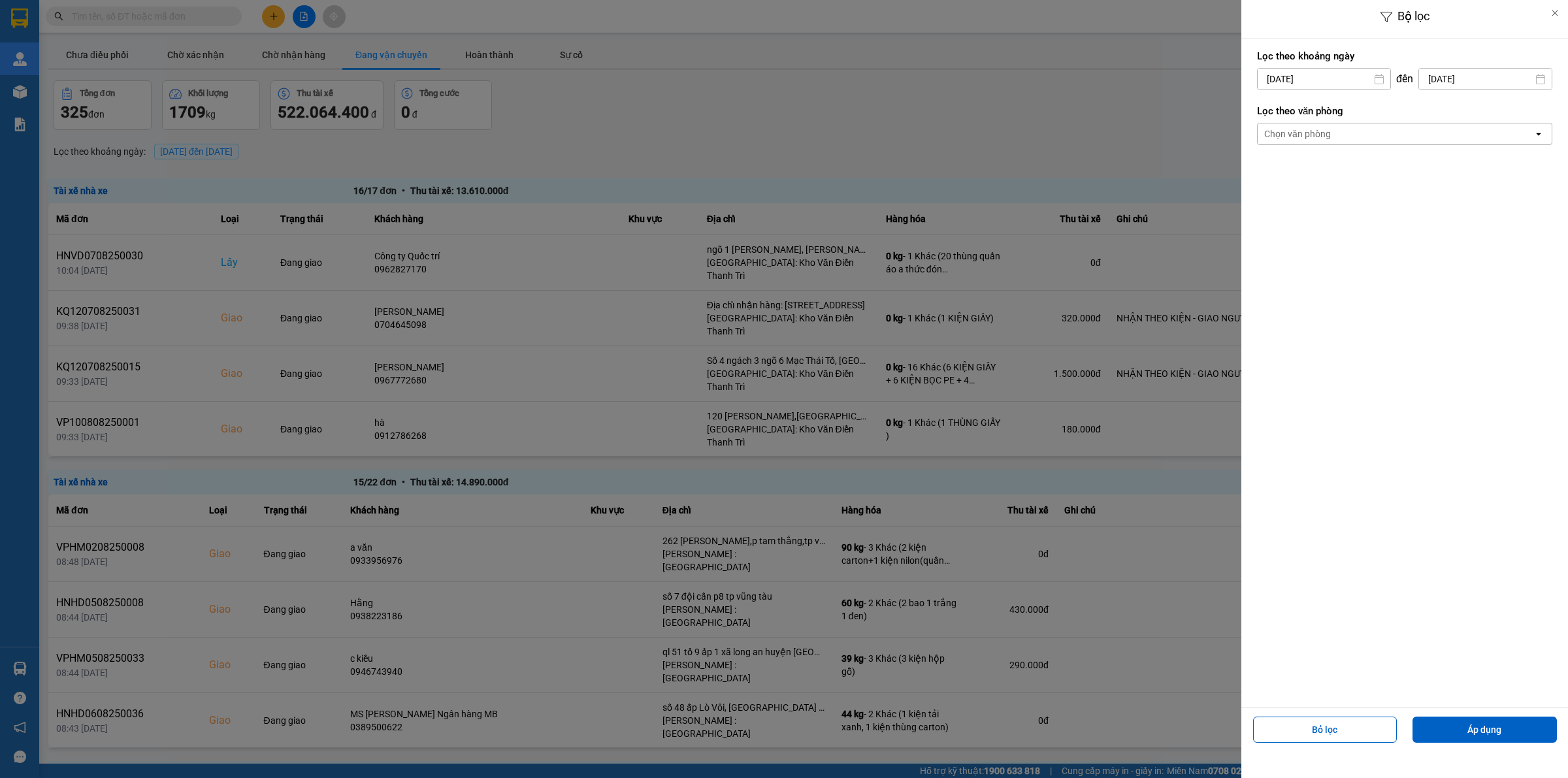
click at [1388, 115] on label "Lọc theo văn phòng" at bounding box center [1405, 110] width 295 height 13
click at [1374, 132] on div "Chọn văn phòng" at bounding box center [1395, 134] width 276 height 21
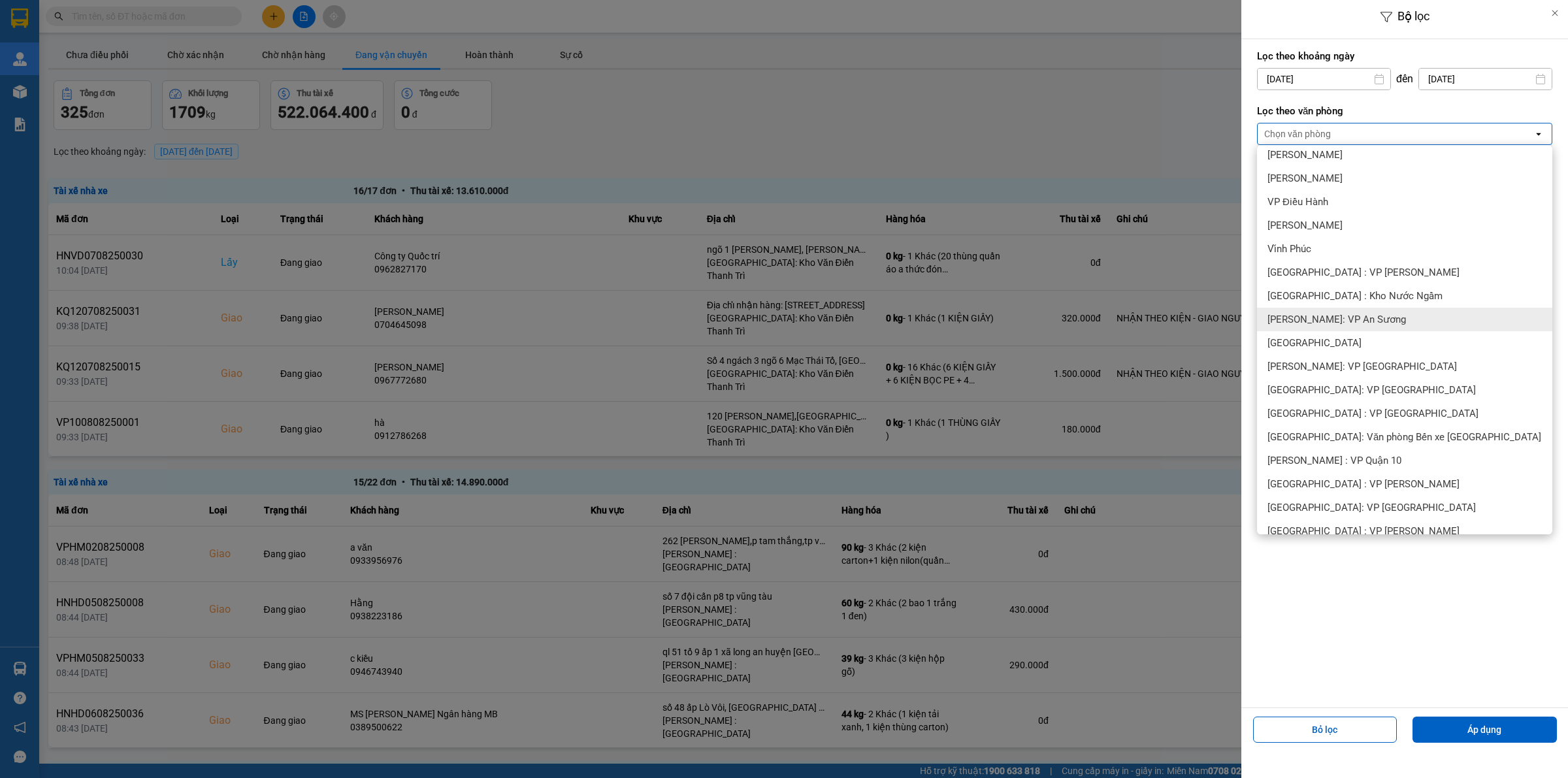
scroll to position [245, 0]
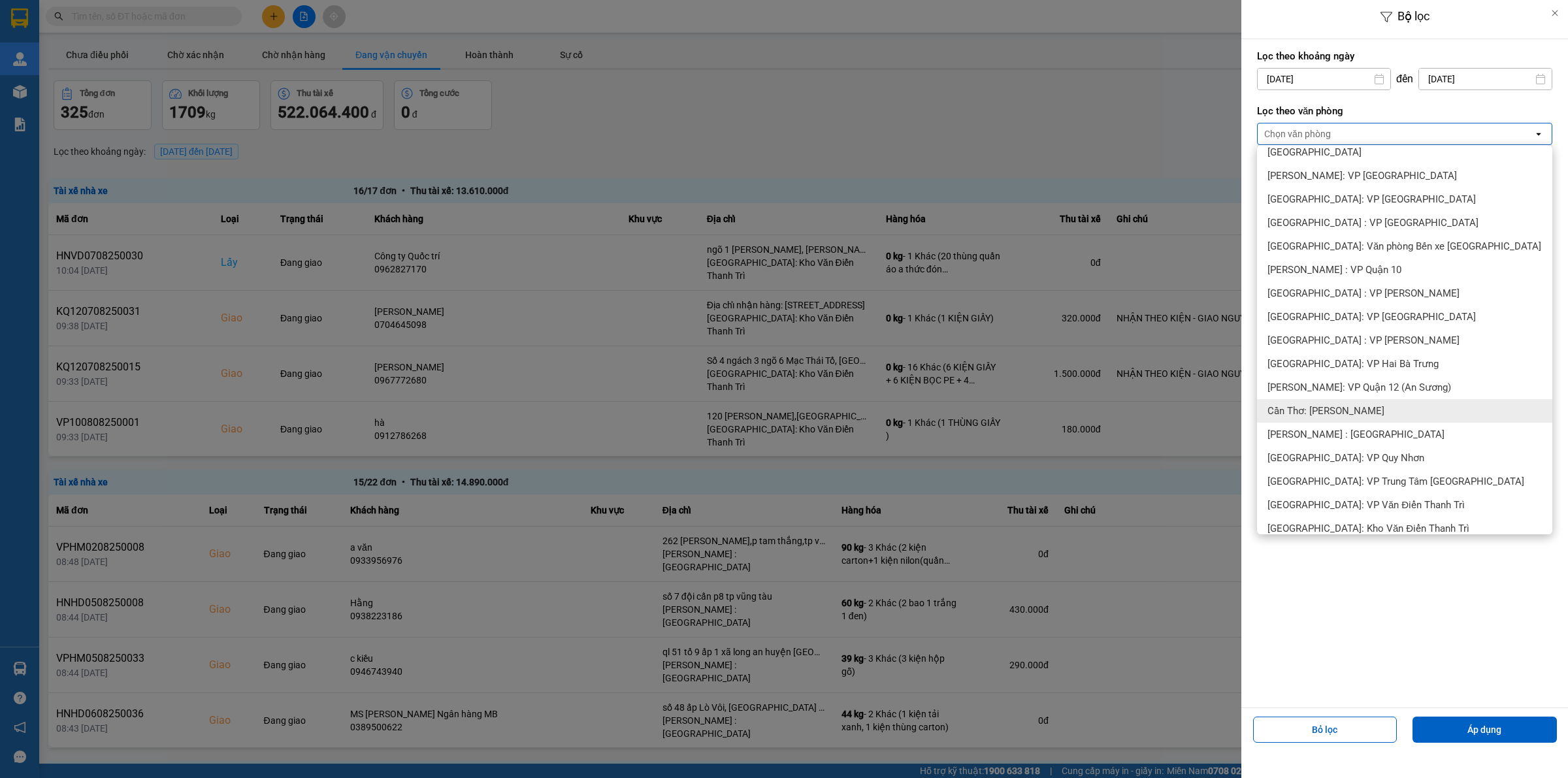
click at [1335, 413] on span "Cần Thơ: [PERSON_NAME]" at bounding box center [1326, 410] width 117 height 13
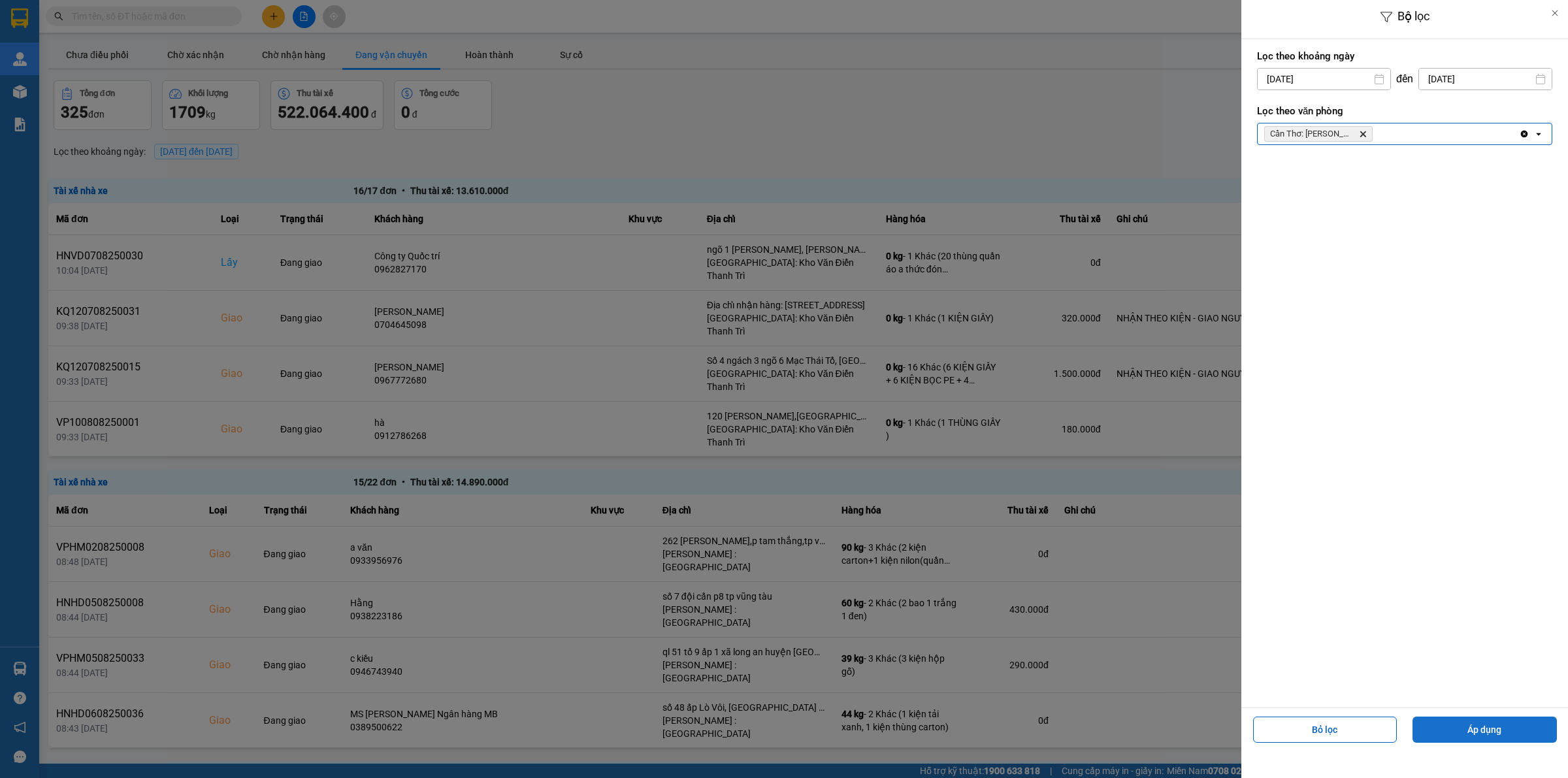
click at [1490, 733] on button "Áp dụng" at bounding box center [1485, 729] width 144 height 26
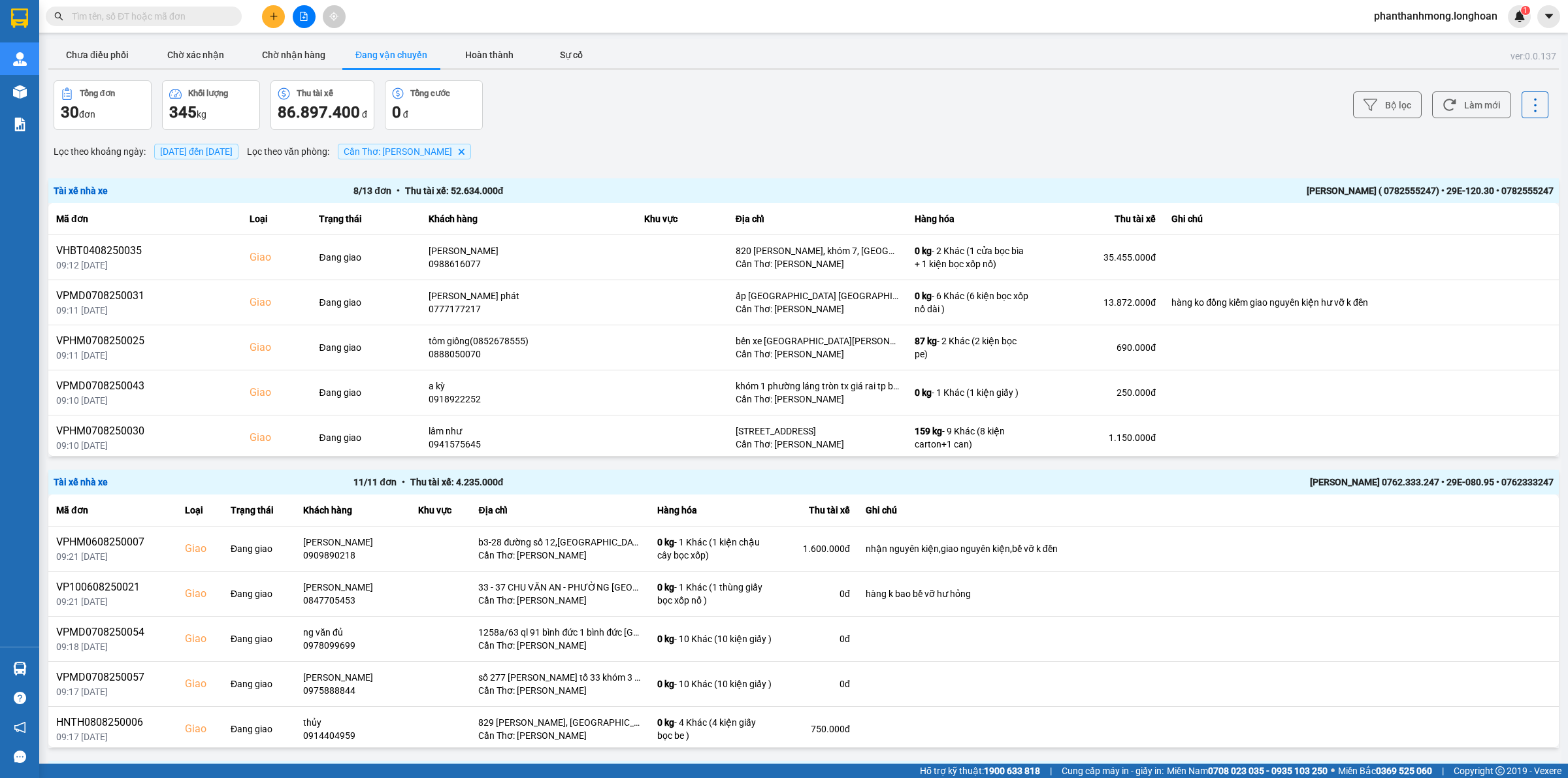
click at [483, 70] on div "Chưa điều phối Chờ xác nhận Chờ nhận hàng Đang vận chuyển Hoàn thành Sự cố" at bounding box center [804, 56] width 1511 height 29
click at [491, 56] on button "Hoàn thành" at bounding box center [489, 55] width 98 height 26
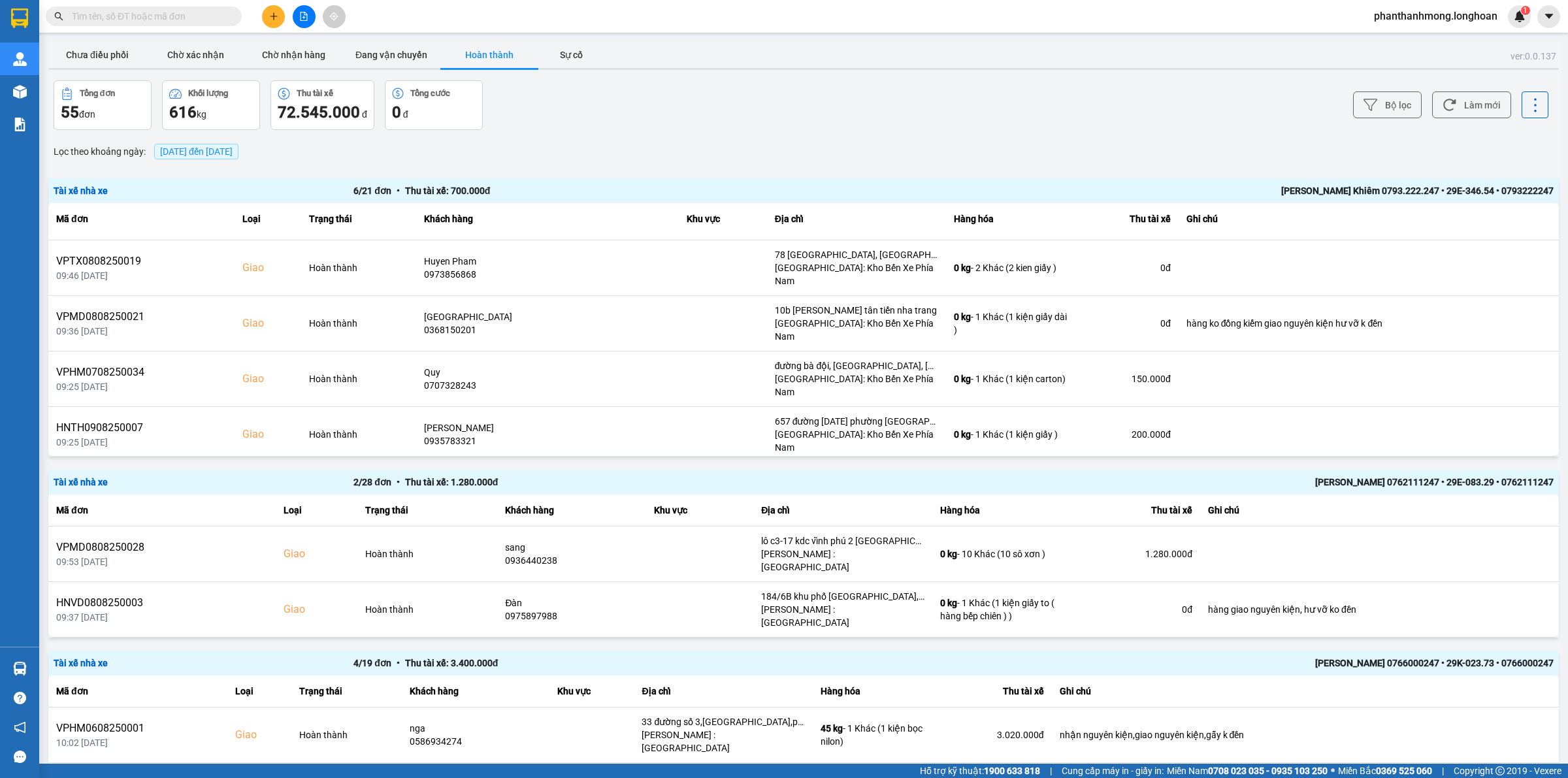
click at [1385, 87] on div "Bộ lọc Làm mới" at bounding box center [1174, 105] width 747 height 49
click at [1385, 95] on button "Bộ lọc" at bounding box center [1387, 104] width 69 height 27
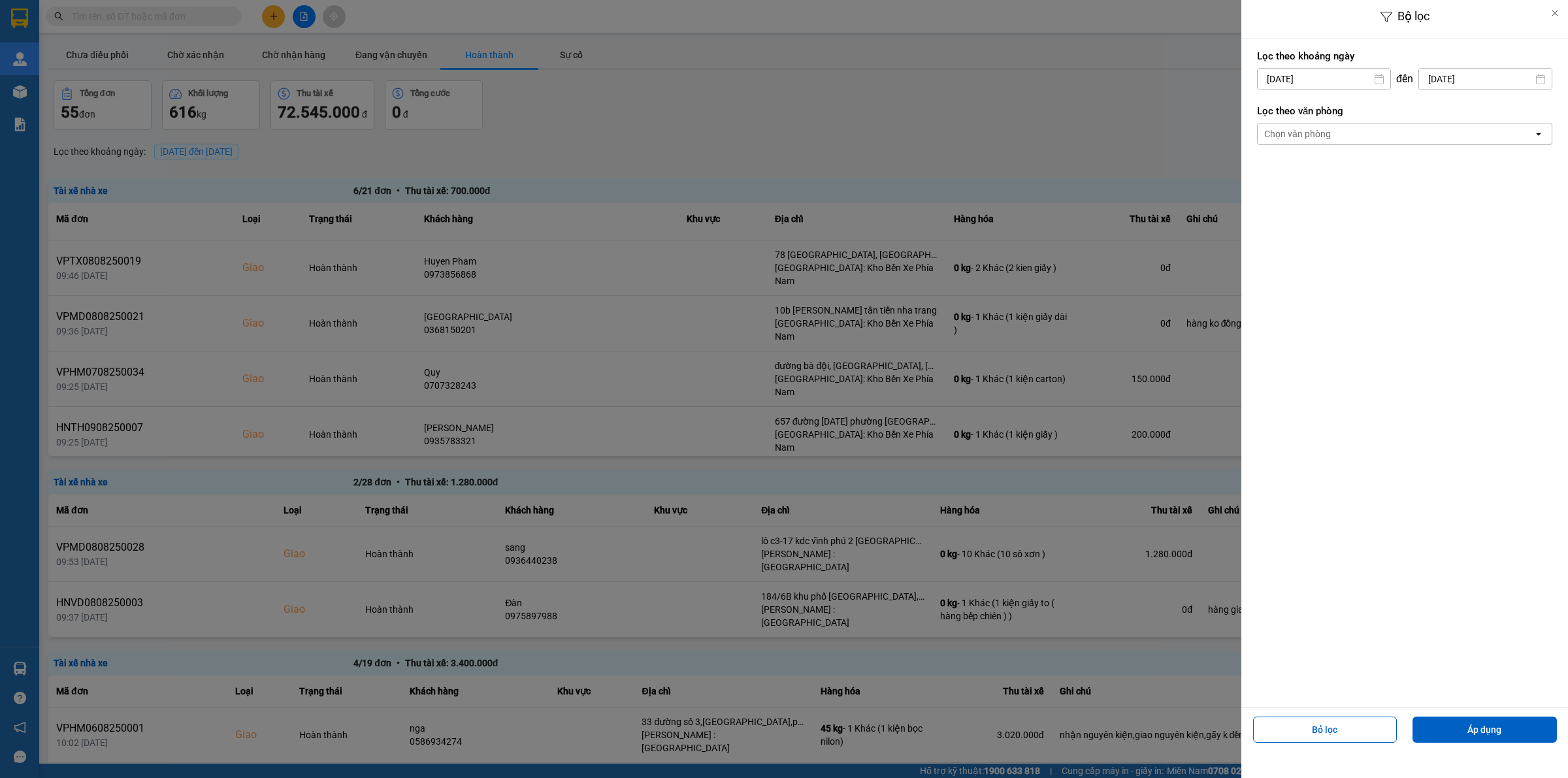
click at [1342, 123] on div "Chọn văn phòng" at bounding box center [1395, 134] width 276 height 21
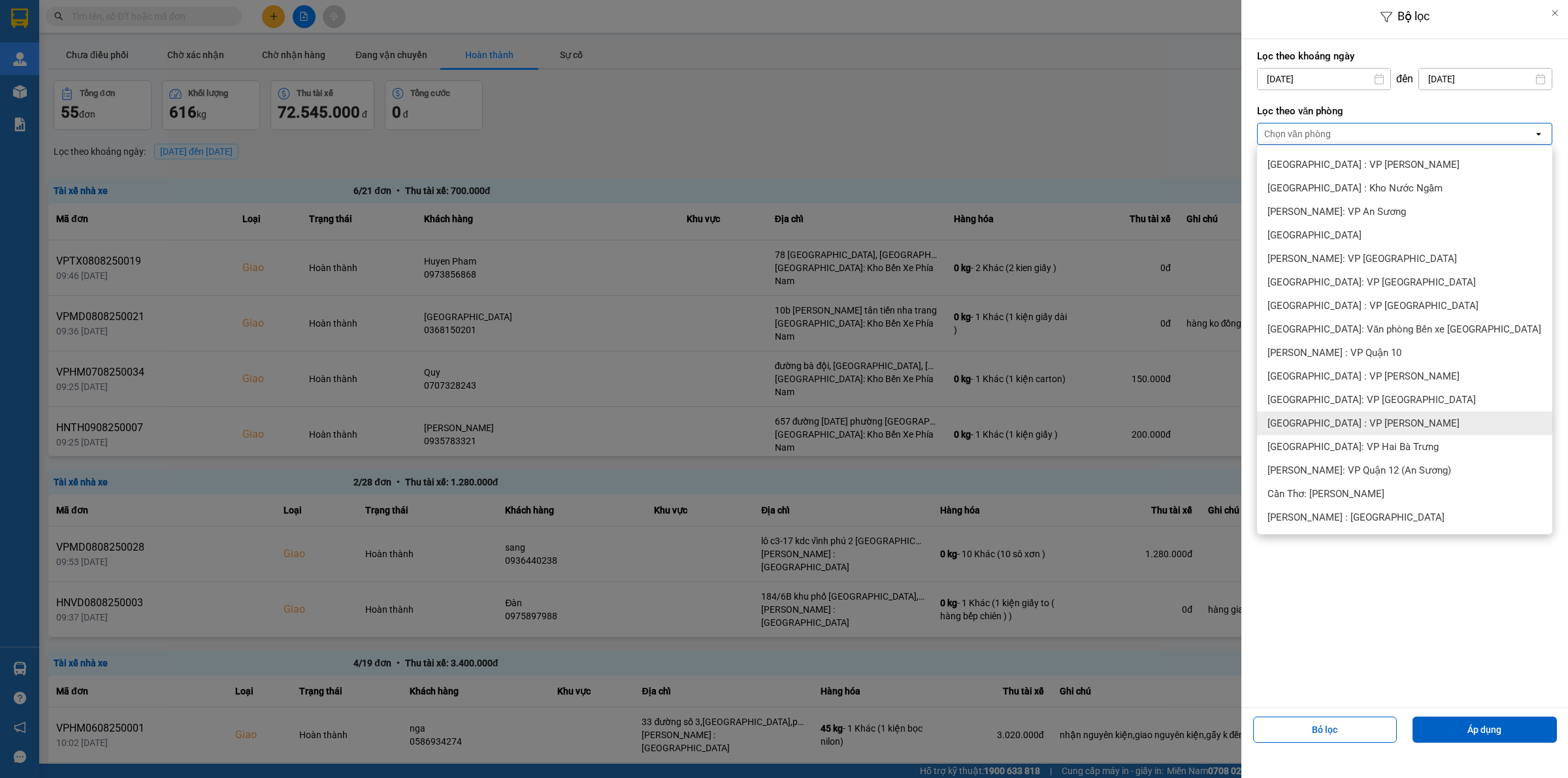
scroll to position [163, 0]
click at [1355, 491] on span "Cần Thơ: [PERSON_NAME]" at bounding box center [1326, 492] width 117 height 13
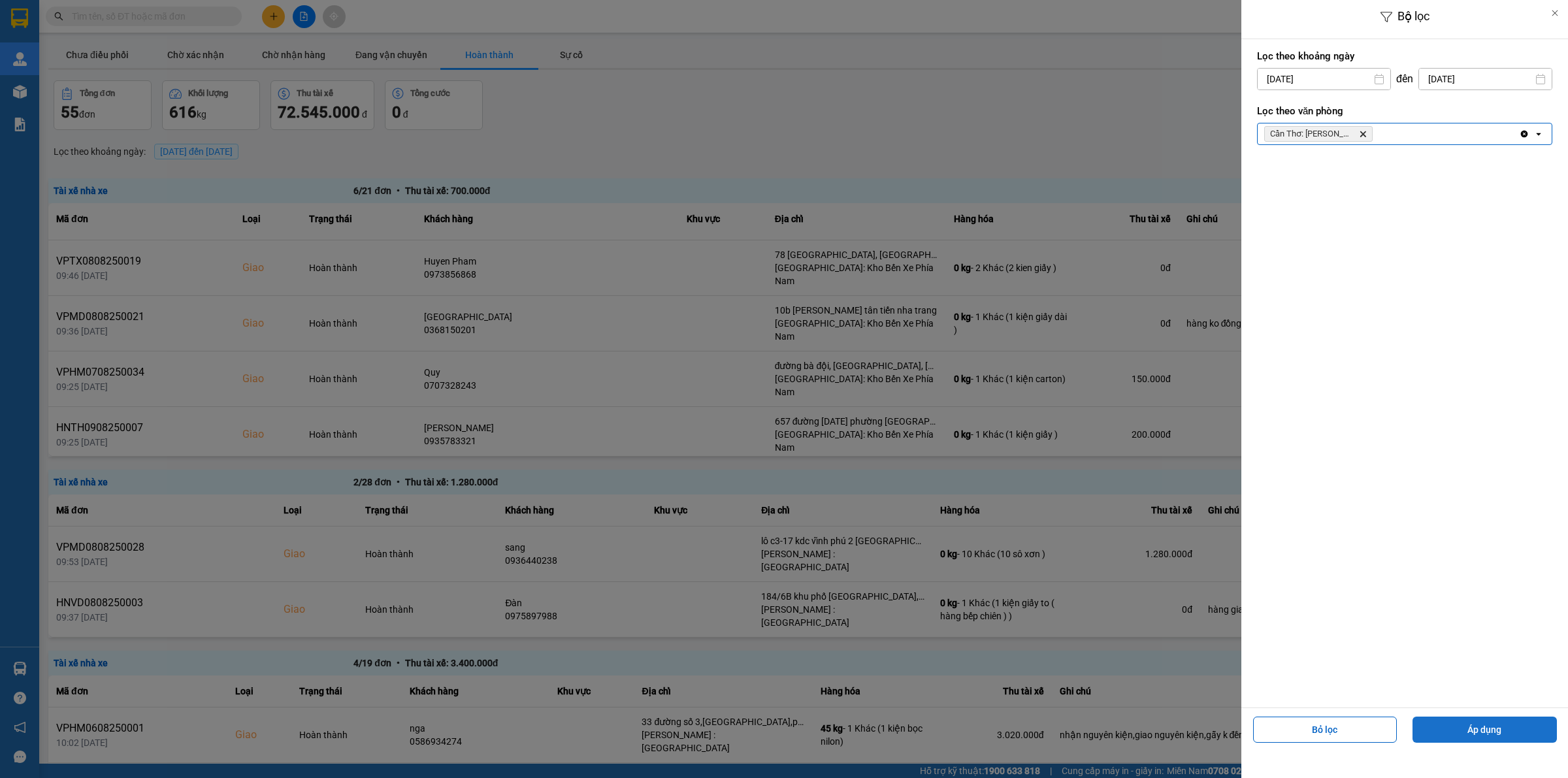
click at [1467, 729] on button "Áp dụng" at bounding box center [1485, 729] width 144 height 26
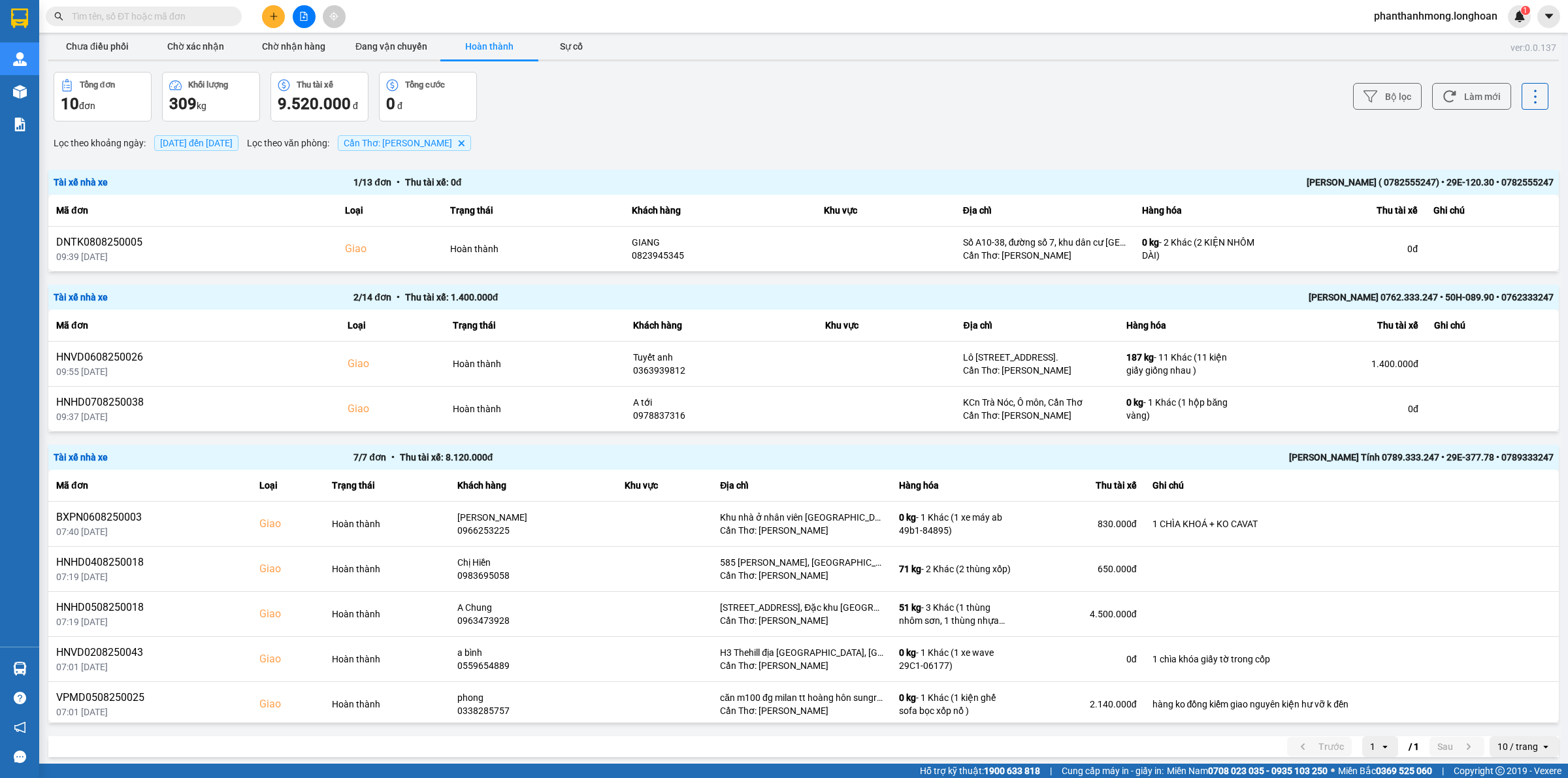
scroll to position [17, 0]
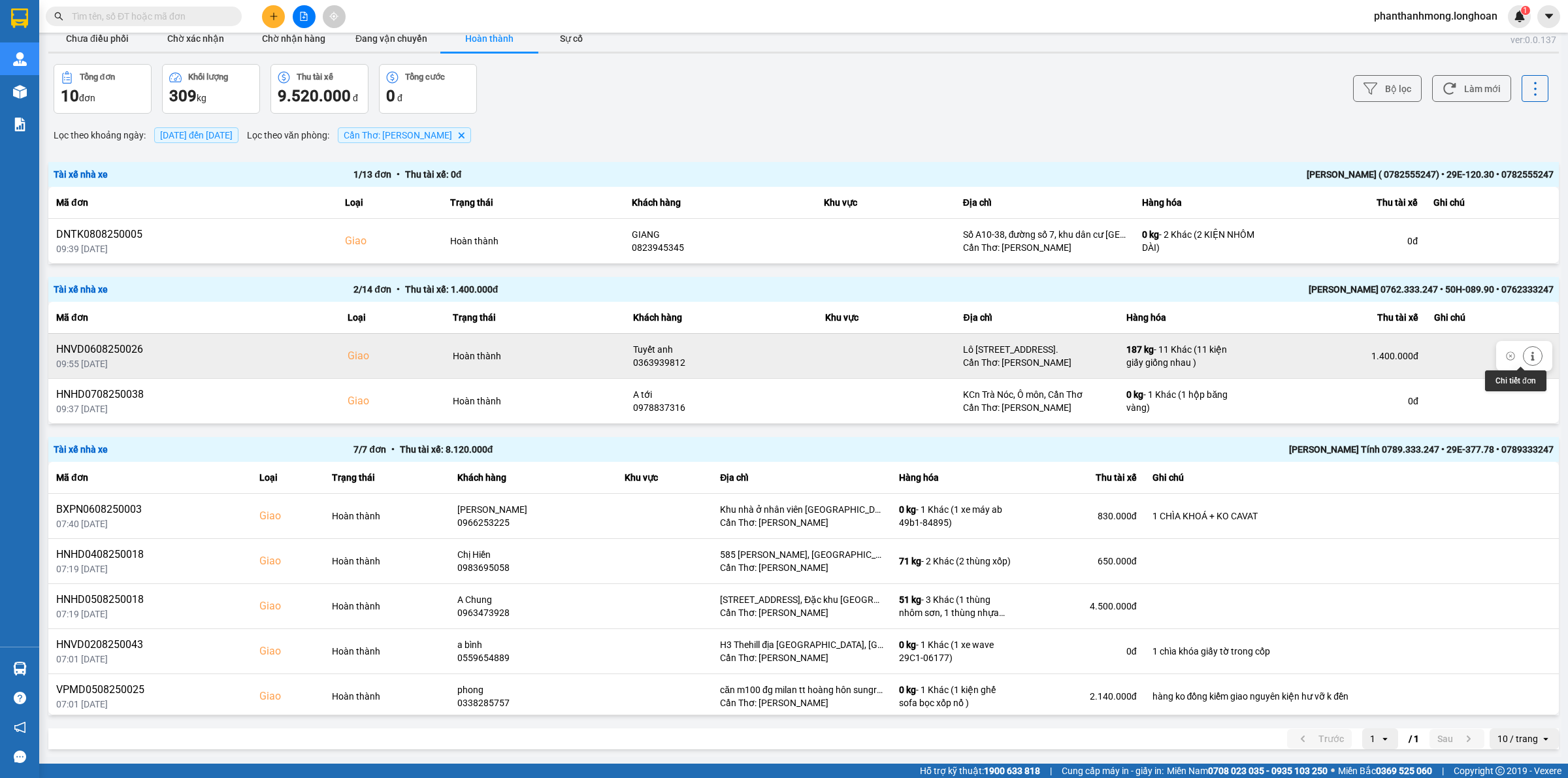
click at [1527, 353] on button at bounding box center [1532, 356] width 18 height 23
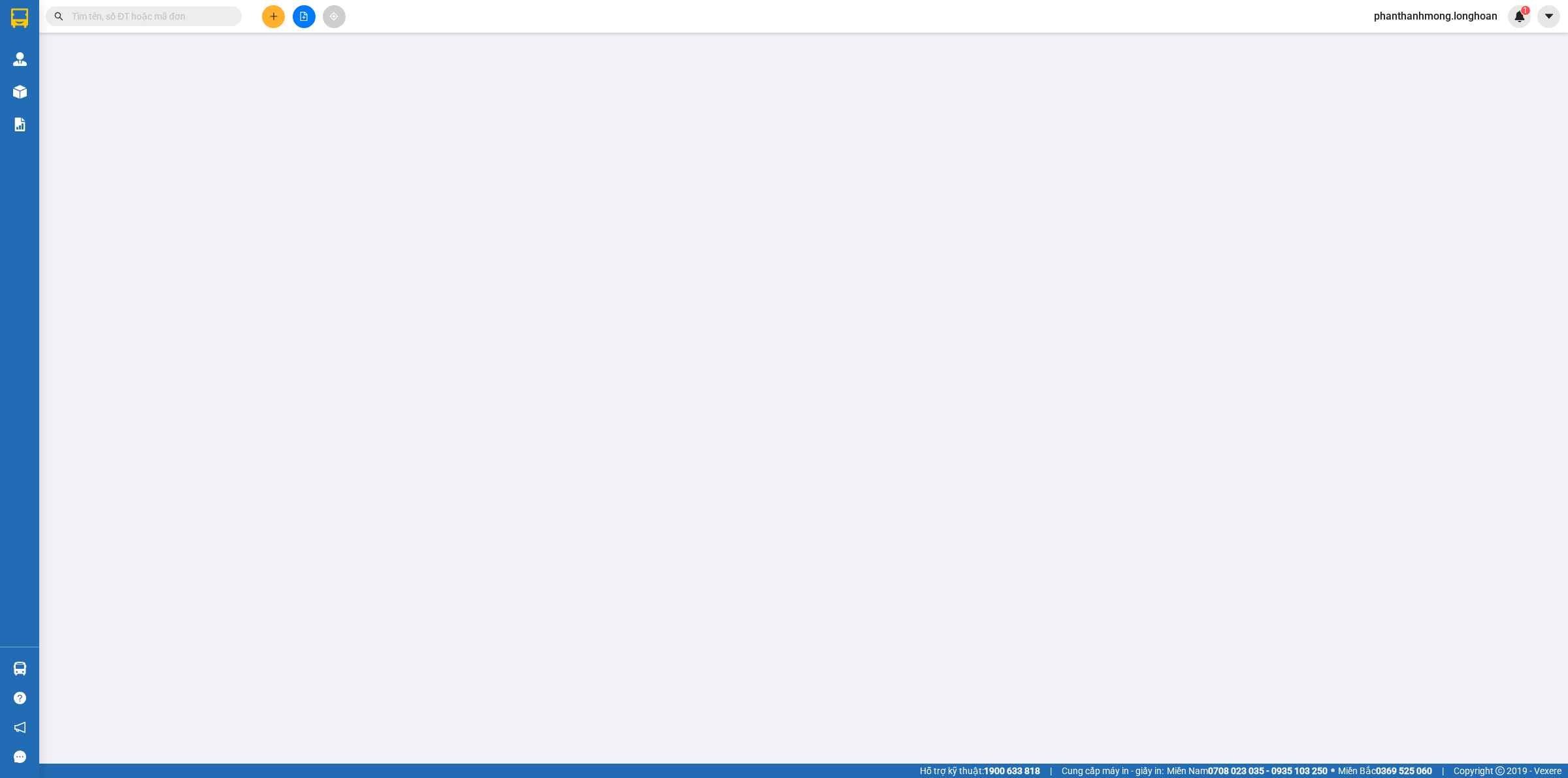
type input "0962694392"
type input "hương thảo"
checkbox input "true"
type input "40 Vũ Xuân Thiều, Phường Phúc Lợi TP Hà Nội"
type input "150.000"
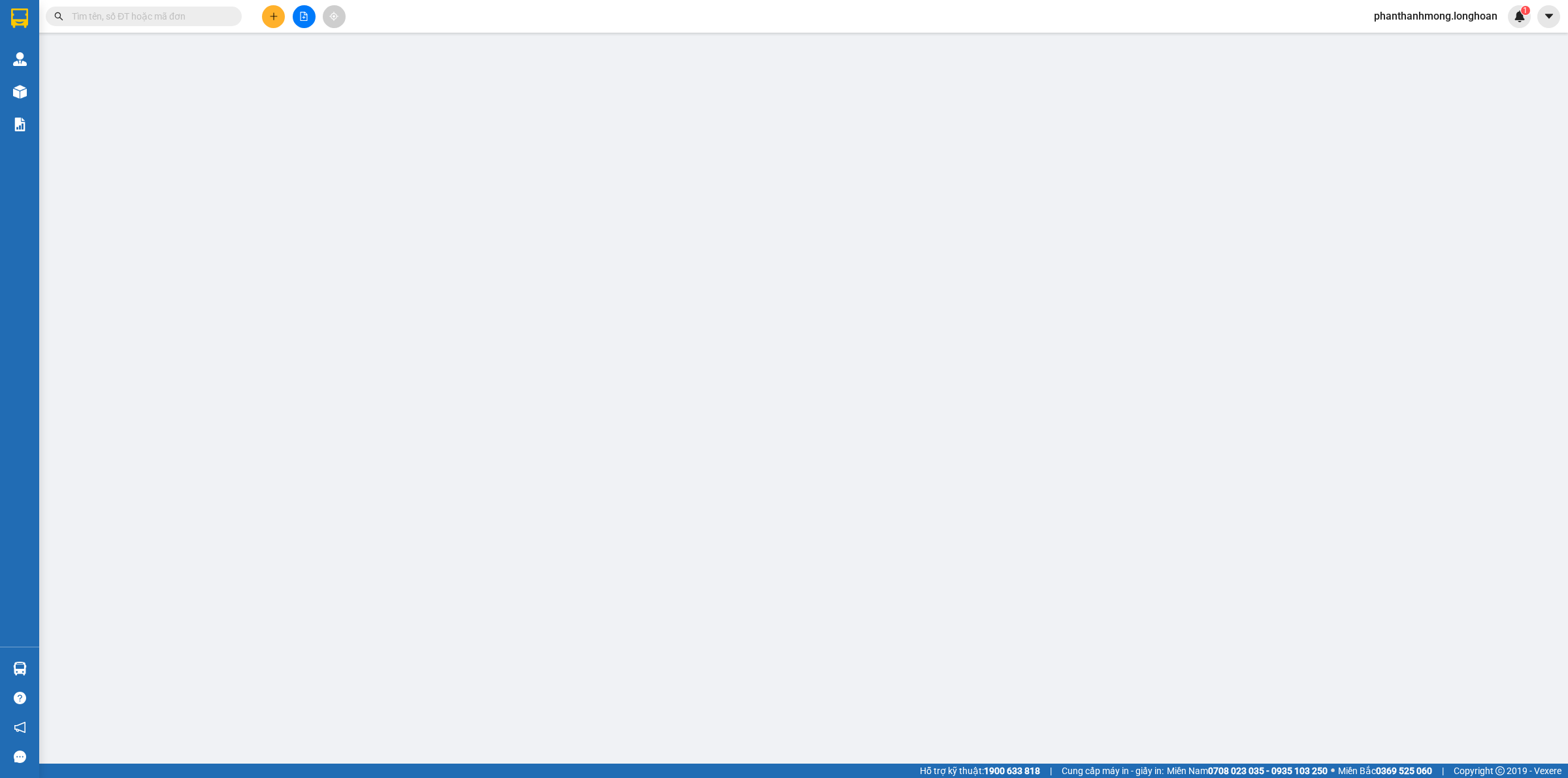
type input "0363939812"
type input "Tuyết anh"
checkbox input "true"
type input "Lô 45, đường số 2 KCN trà nóc 1, Phường Thới An Đông, Cần Thơ."
type input "1.400.000"
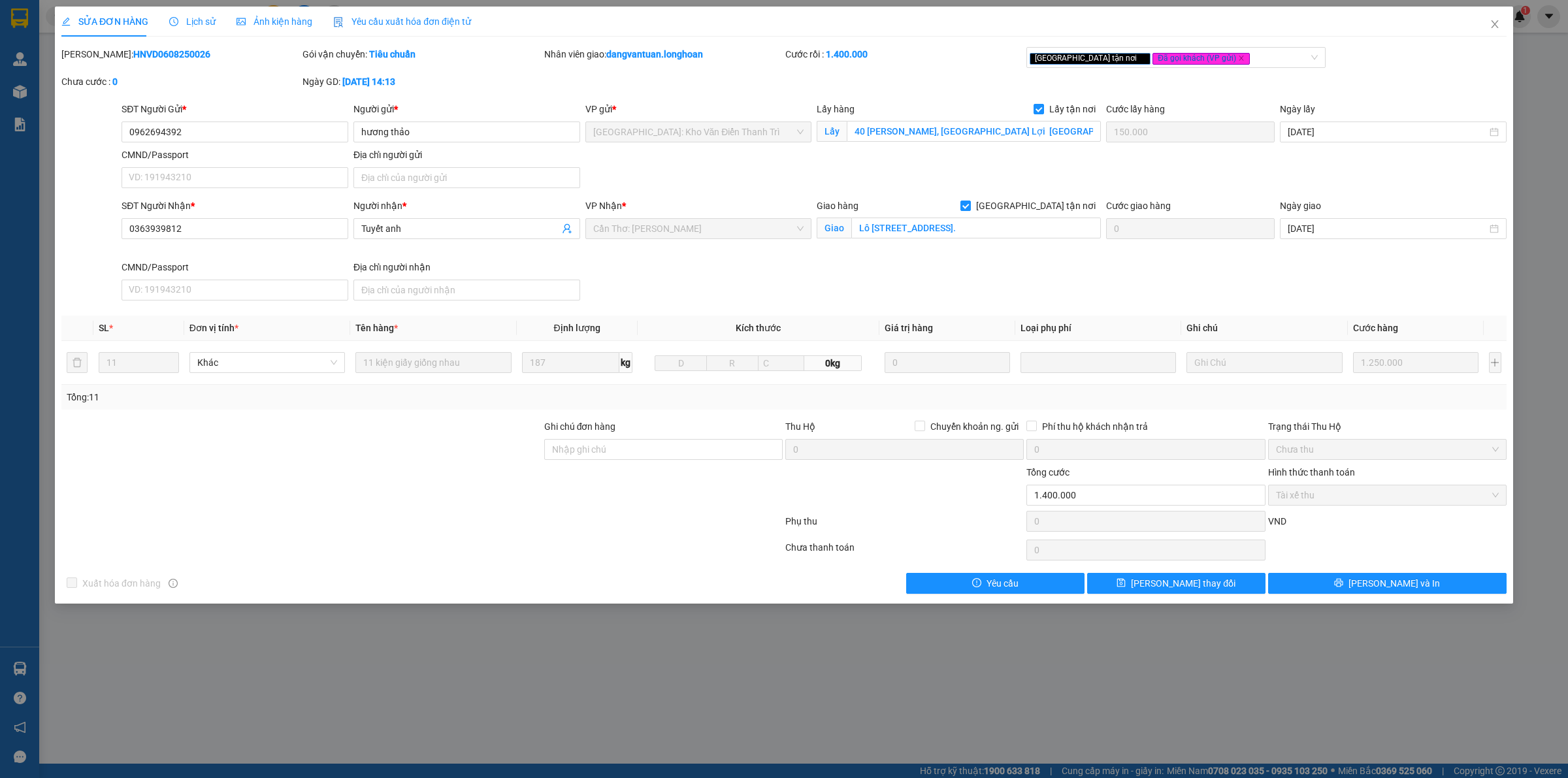
click at [696, 593] on div "Xuất hóa đơn hàng Yêu cầu Lưu thay đổi Lưu và In" at bounding box center [784, 583] width 1447 height 21
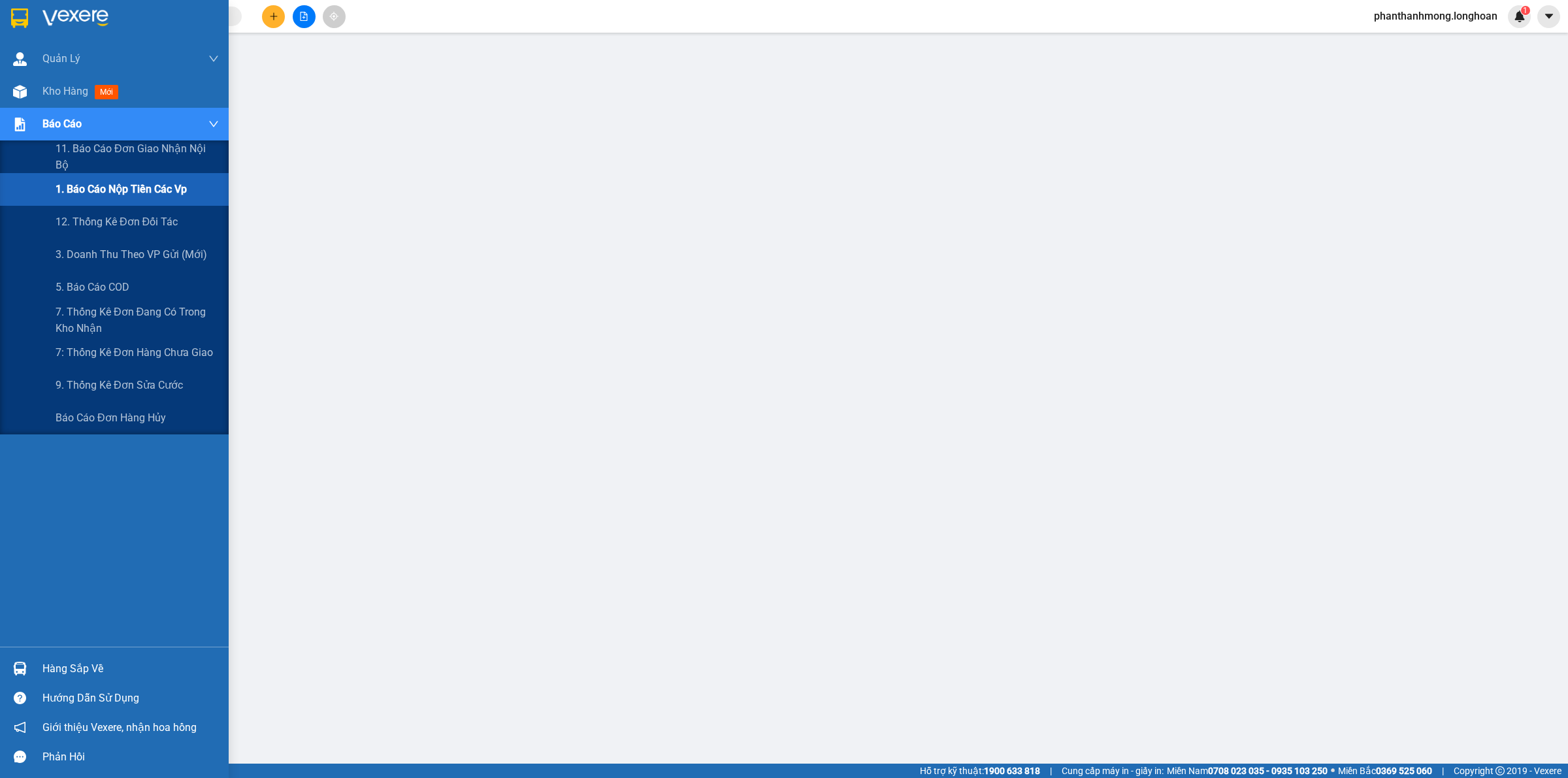
click at [121, 184] on span "1. Báo cáo nộp tiền các vp" at bounding box center [121, 189] width 131 height 16
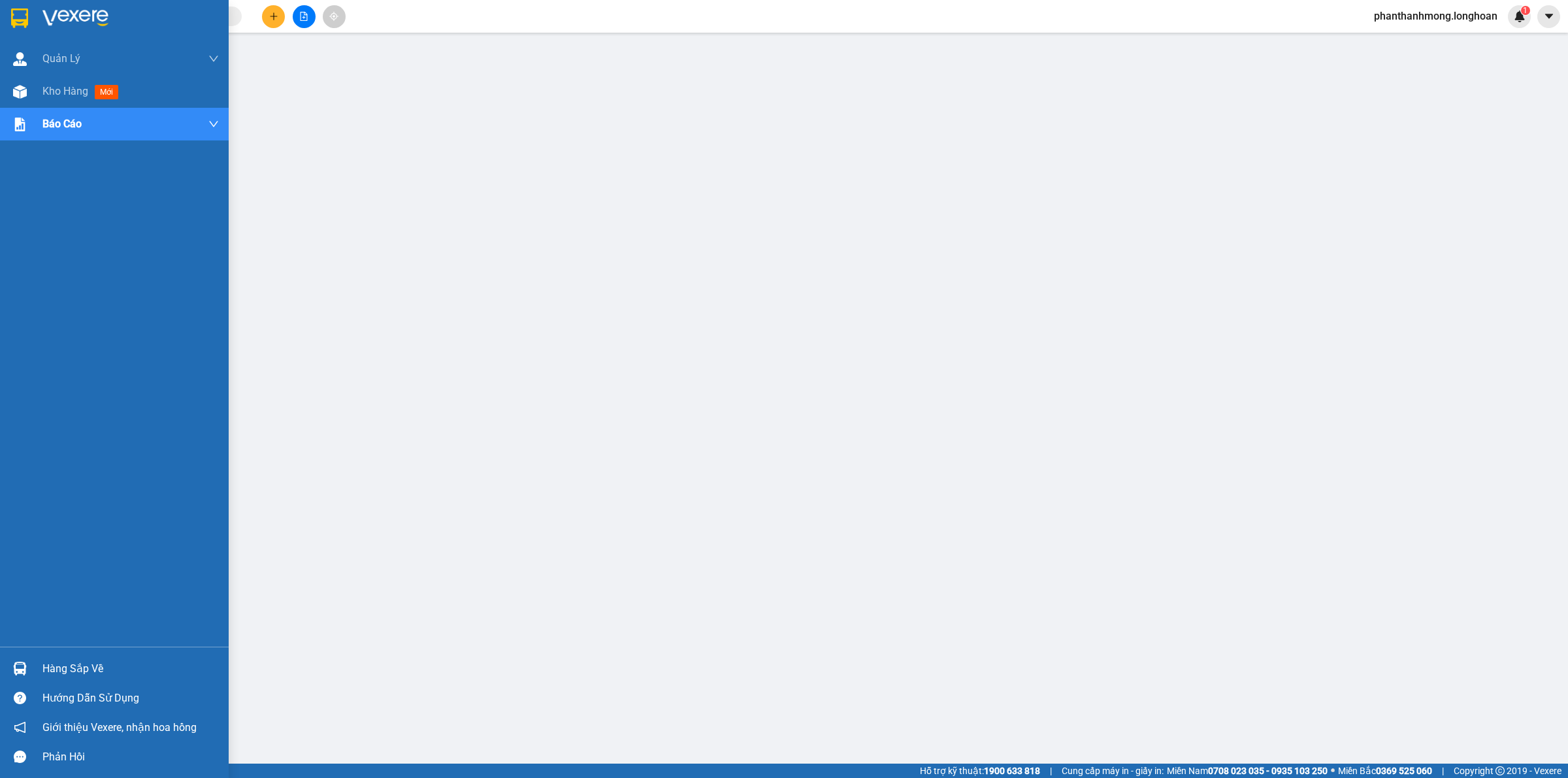
click at [20, 17] on img at bounding box center [20, 18] width 17 height 20
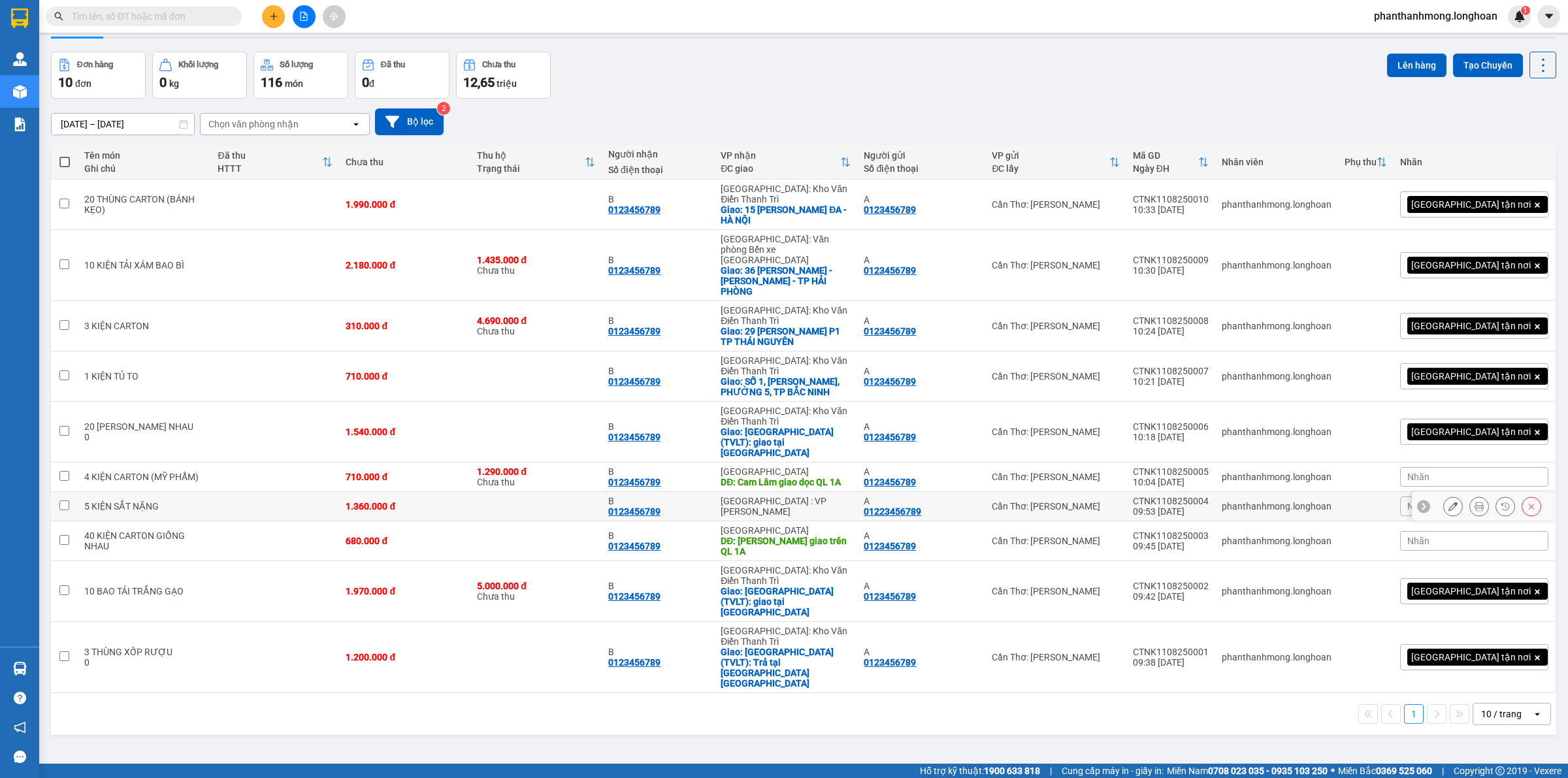
scroll to position [60, 0]
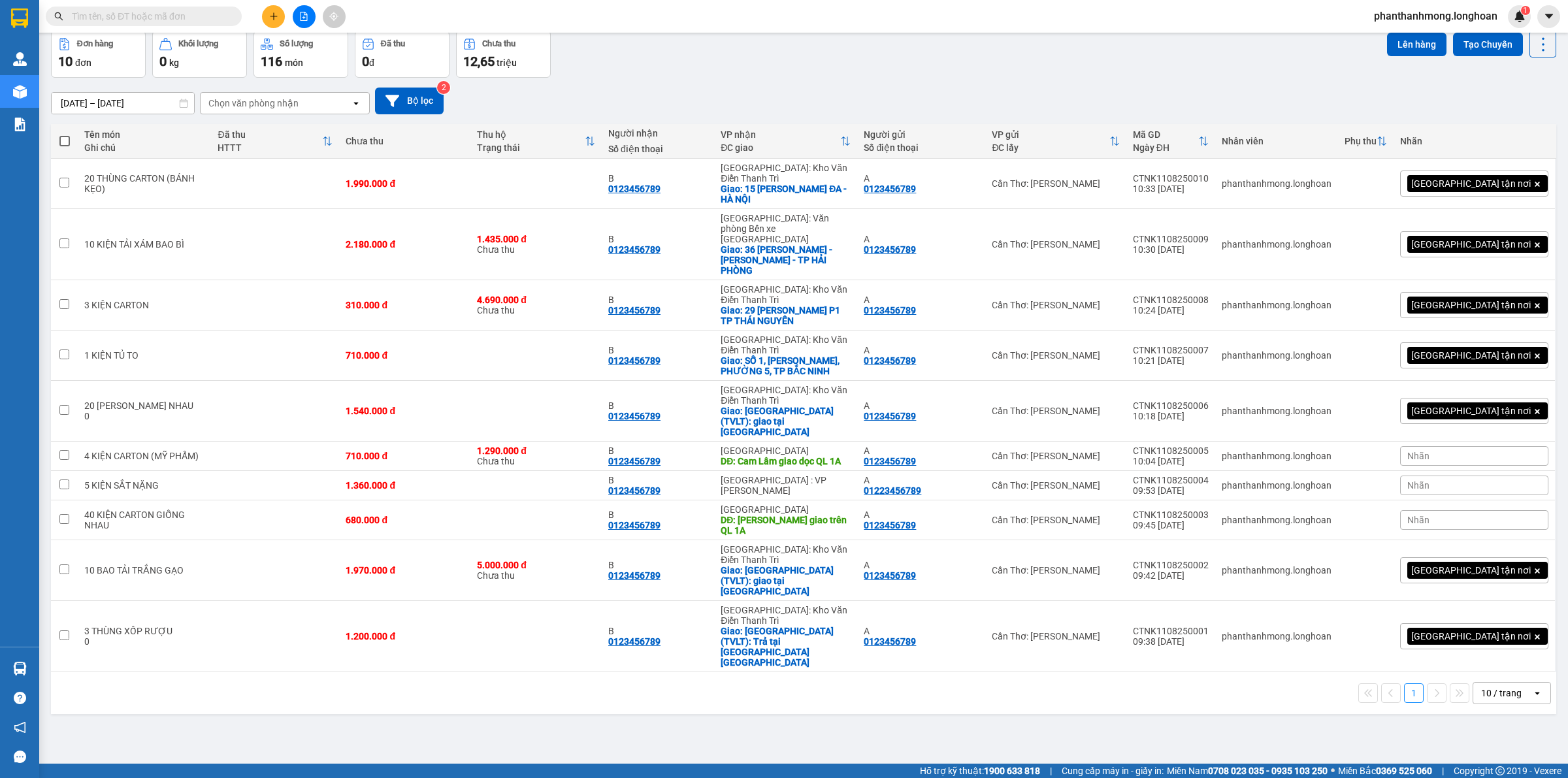
click at [1514, 683] on div "10 / trang" at bounding box center [1503, 693] width 59 height 21
click at [1490, 705] on span "100 / trang" at bounding box center [1494, 704] width 47 height 13
drag, startPoint x: 724, startPoint y: 187, endPoint x: 659, endPoint y: 197, distance: 65.8
click at [659, 197] on td "B 0123456789" at bounding box center [657, 184] width 112 height 50
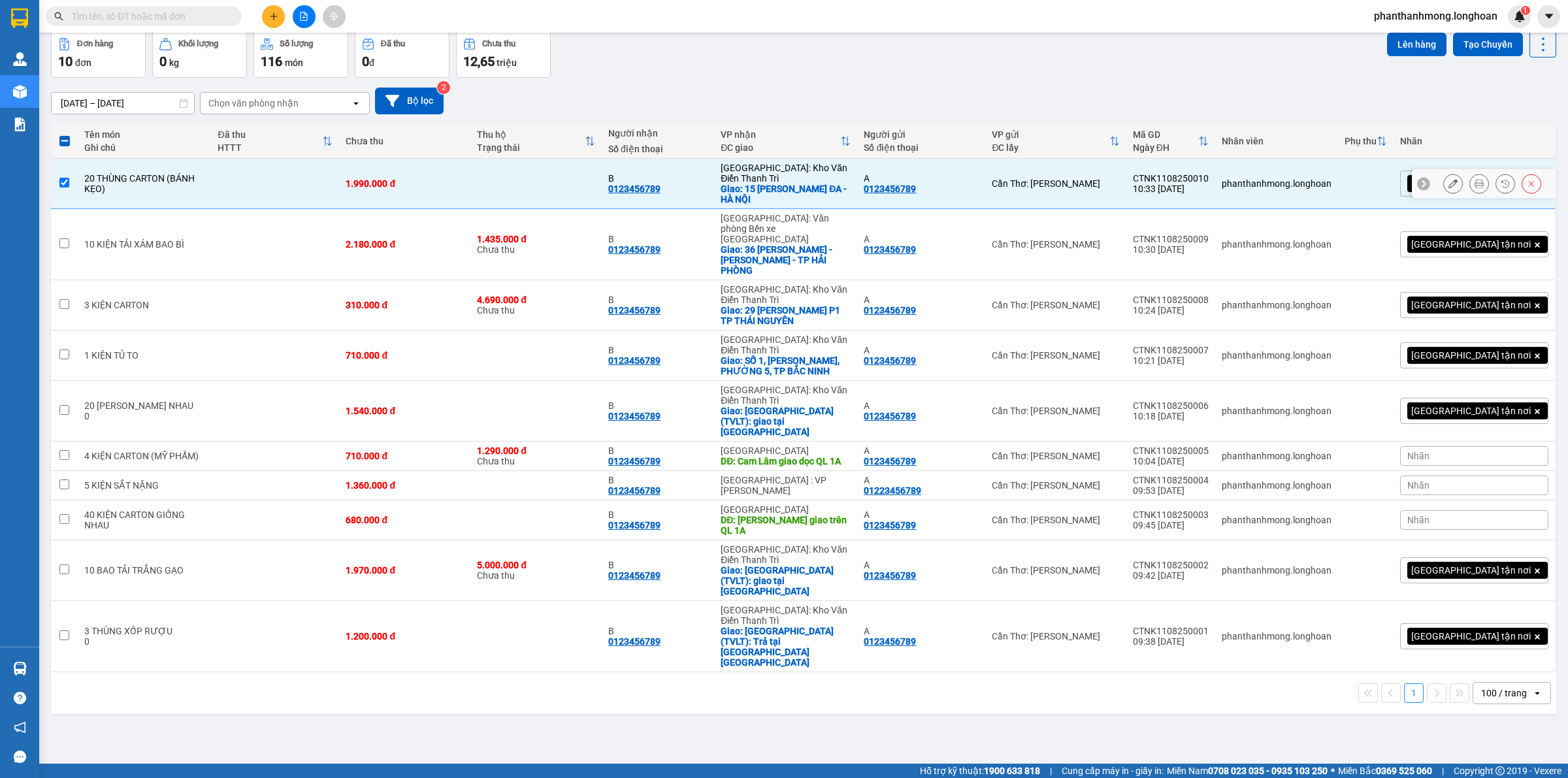
click at [1209, 173] on div "CTNK1108250010" at bounding box center [1171, 179] width 75 height 10
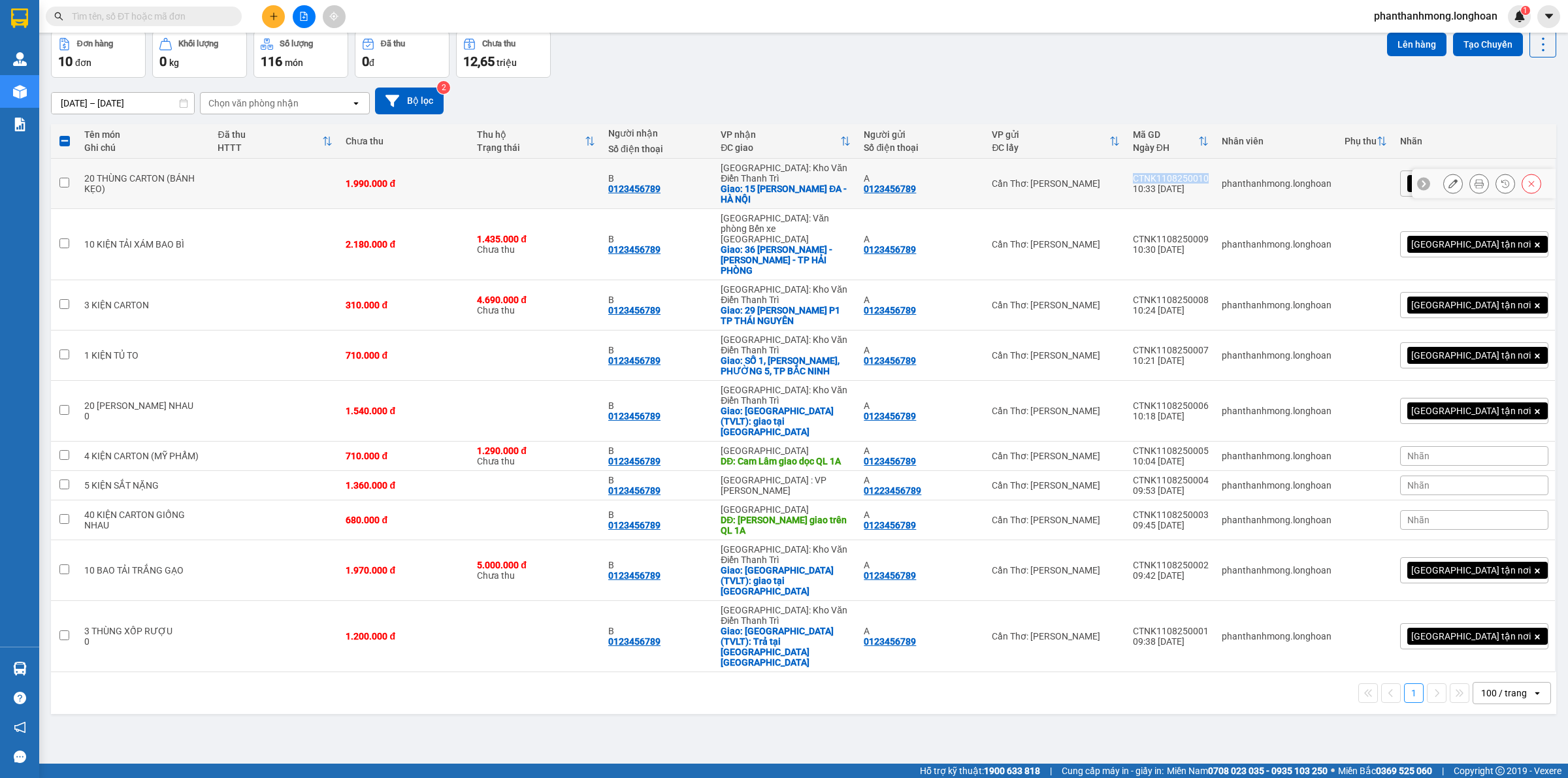
click at [1209, 173] on div "CTNK1108250010" at bounding box center [1171, 179] width 75 height 10
checkbox input "true"
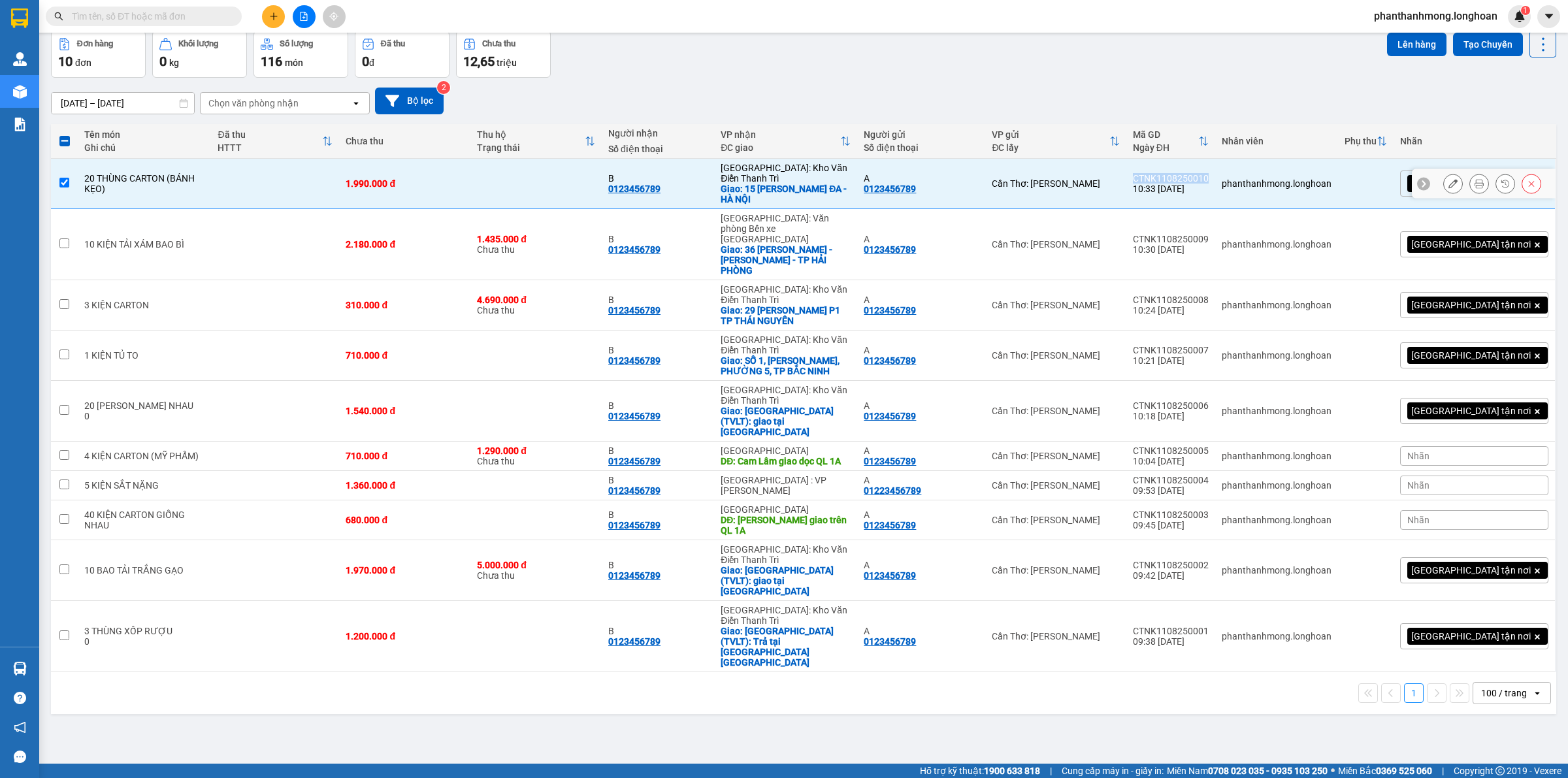
copy div "CTNK1108250010"
click at [154, 22] on input "text" at bounding box center [149, 16] width 154 height 15
paste input "CTNK1108250010"
click at [839, 63] on div "Đơn hàng 10 đơn Khối lượng 0 kg Số lượng 116 món Đã thu 0 đ Chưa thu 12,65 [PER…" at bounding box center [804, 54] width 1506 height 47
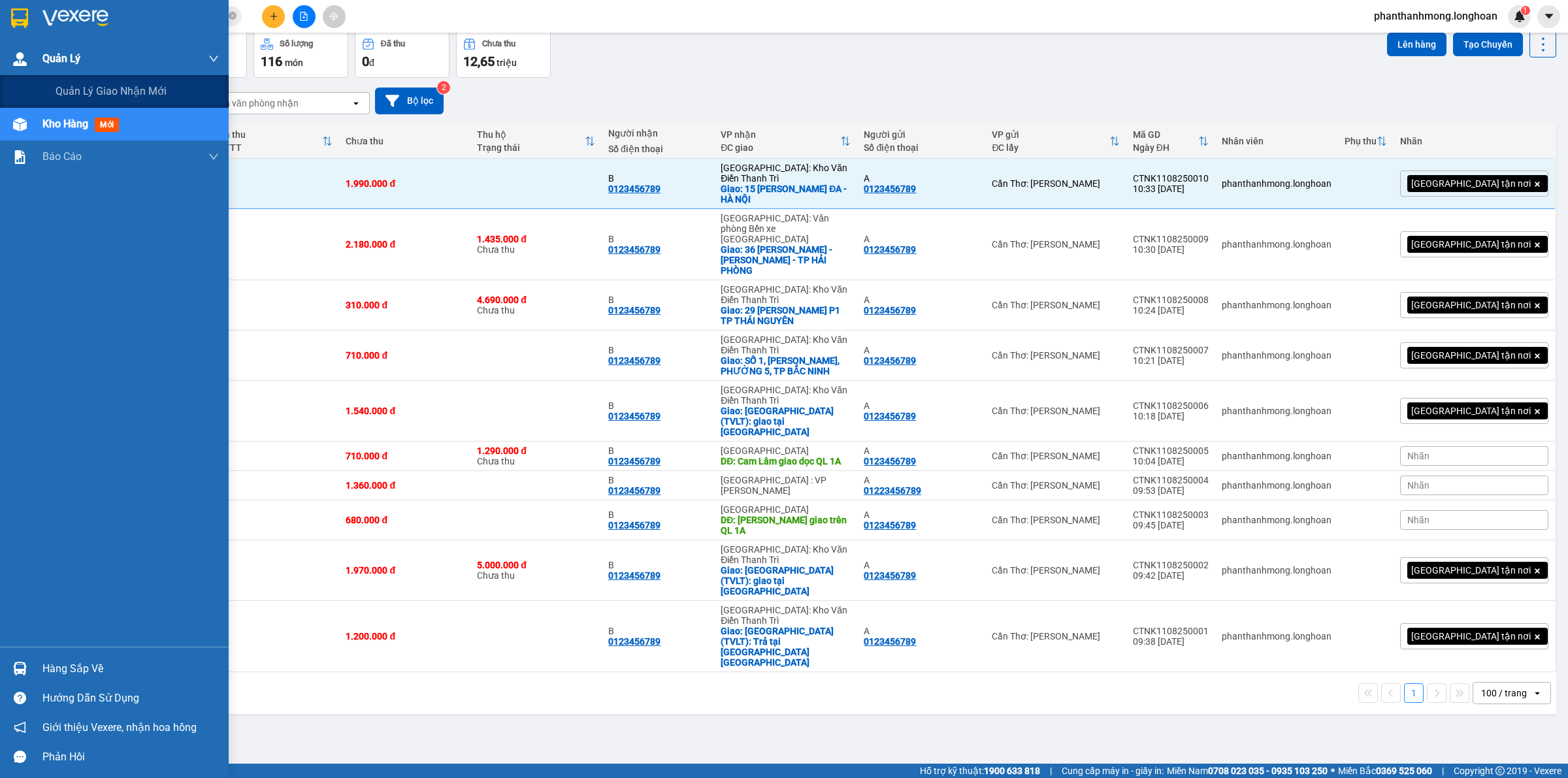
click at [43, 46] on div "Quản Lý" at bounding box center [130, 59] width 176 height 33
click at [85, 88] on span "Quản lý giao nhận mới" at bounding box center [111, 91] width 111 height 16
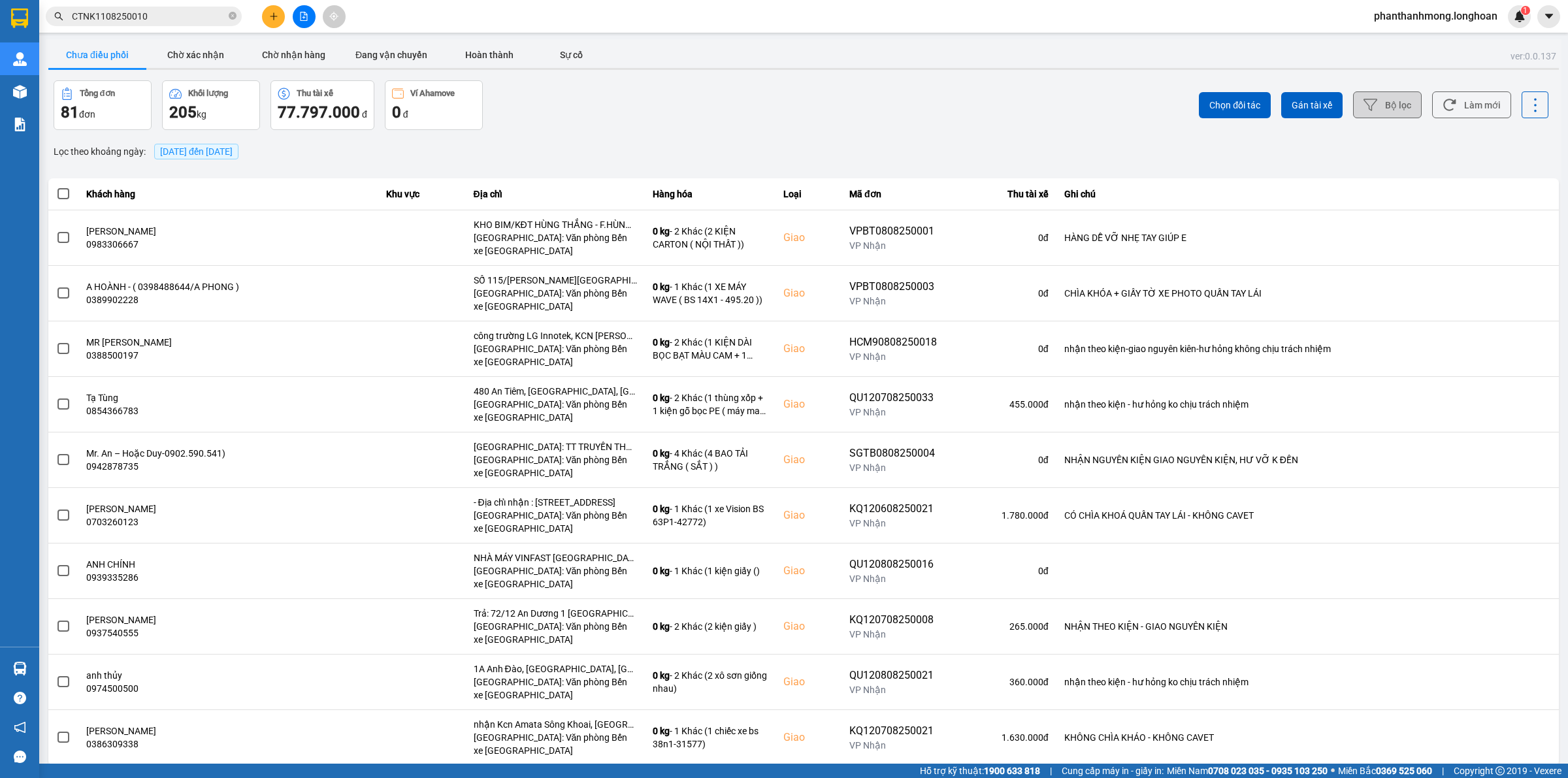
click at [1357, 96] on button "Bộ lọc" at bounding box center [1387, 104] width 69 height 27
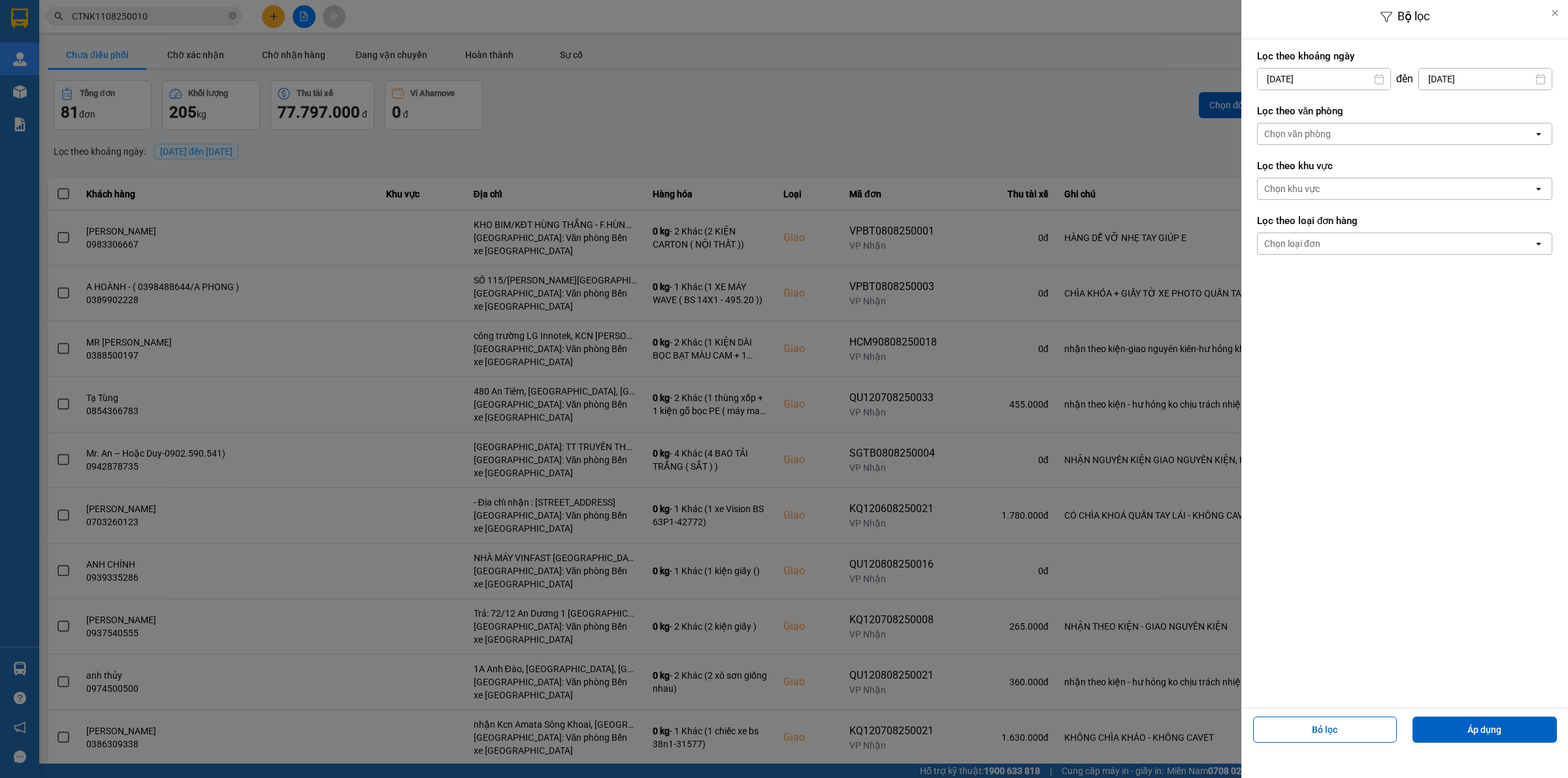
drag, startPoint x: 1328, startPoint y: 135, endPoint x: 1326, endPoint y: 142, distance: 7.3
click at [1328, 136] on div "Chọn văn phòng" at bounding box center [1297, 134] width 67 height 13
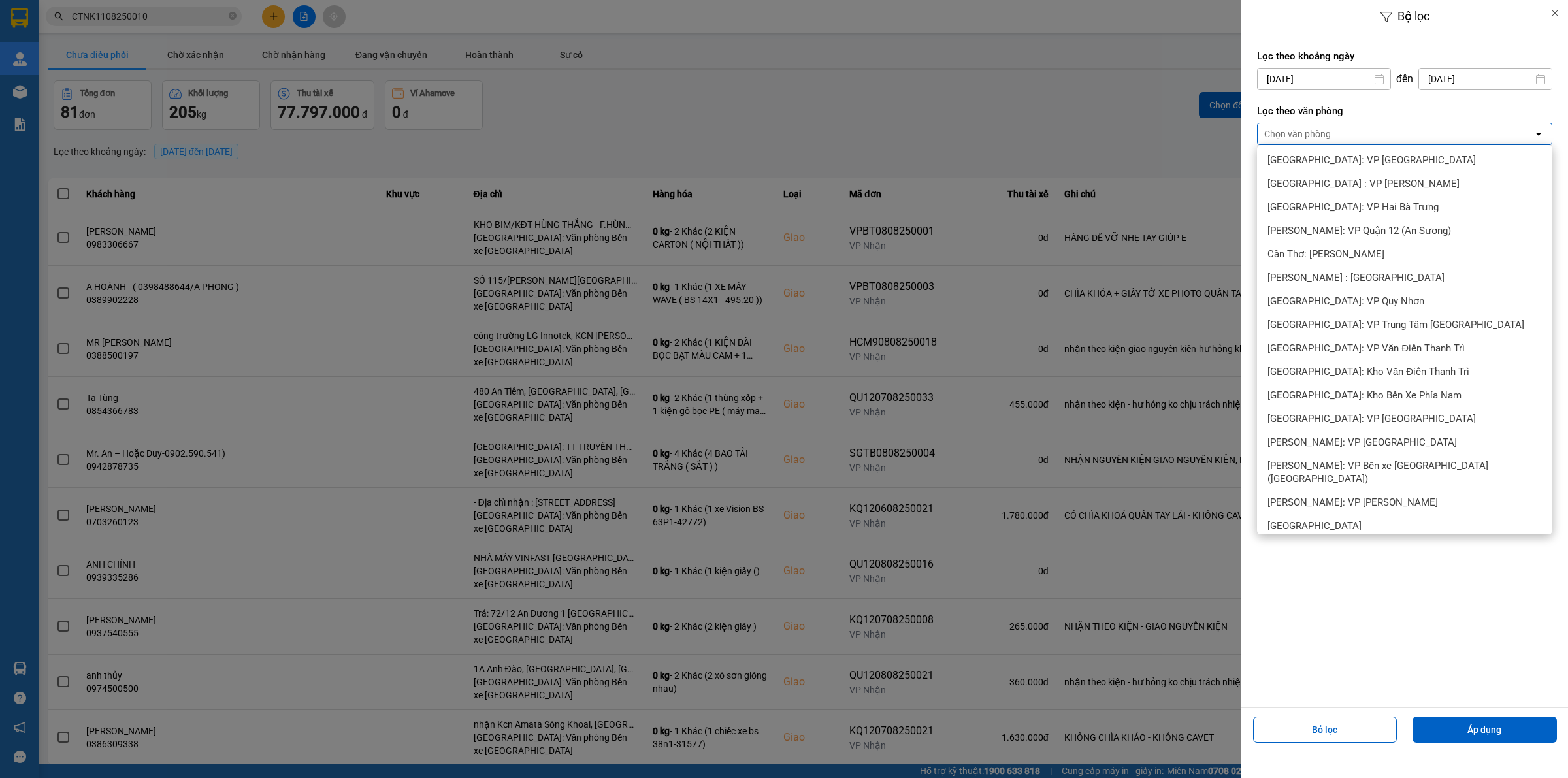
scroll to position [409, 0]
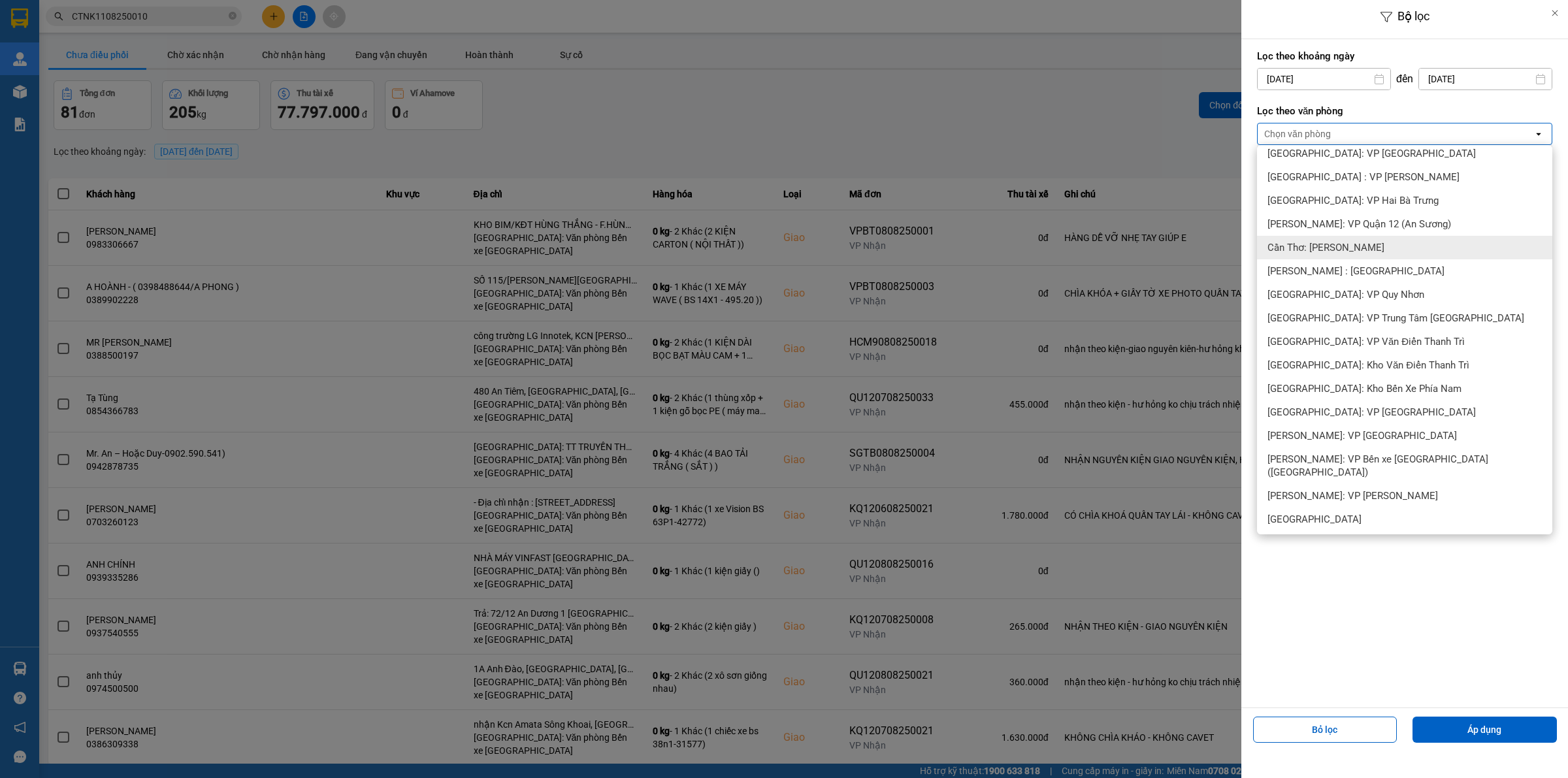
click at [1349, 239] on div "Cần Thơ: [PERSON_NAME]" at bounding box center [1405, 247] width 295 height 23
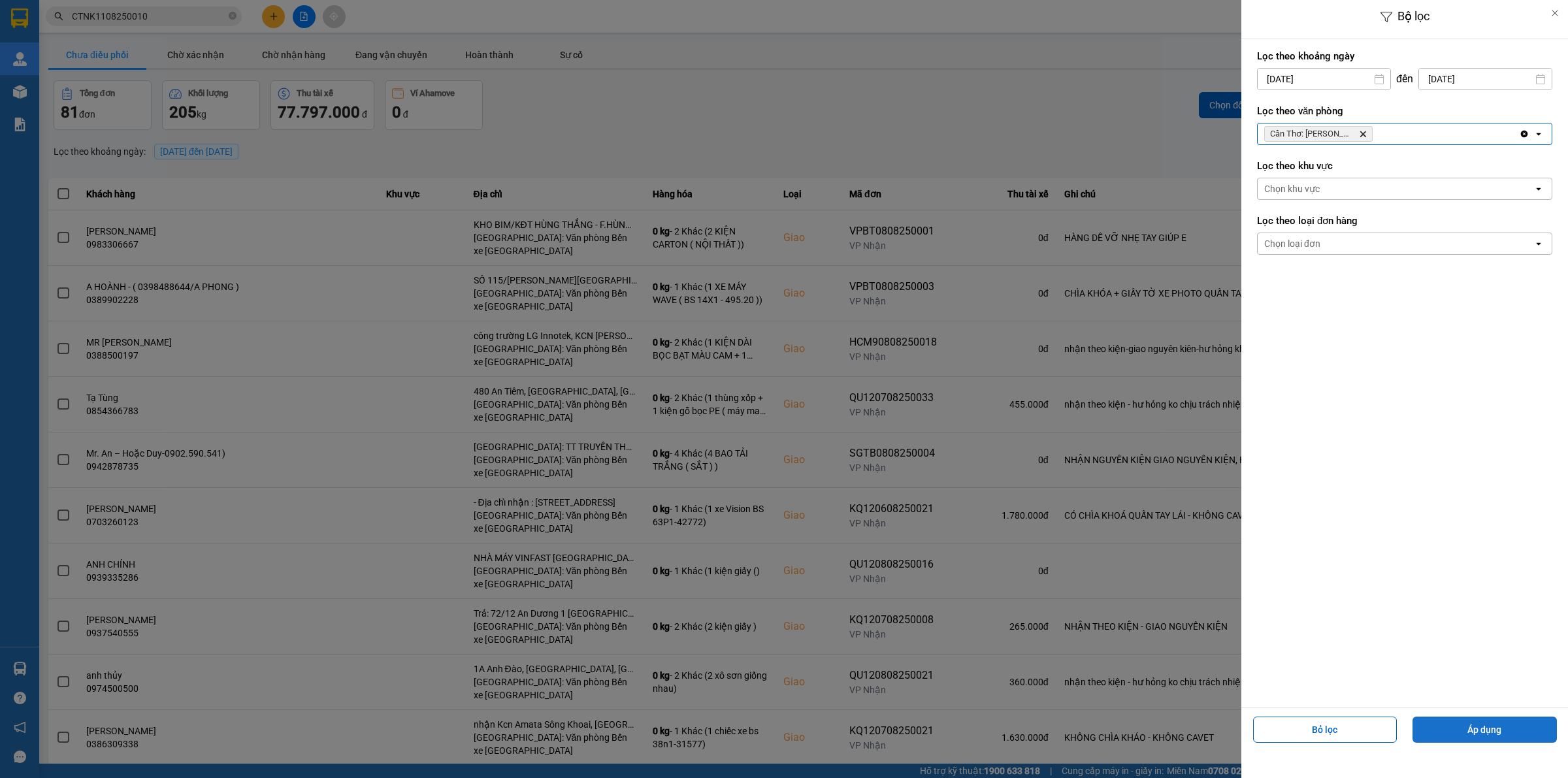
click at [1512, 729] on button "Áp dụng" at bounding box center [1485, 729] width 144 height 26
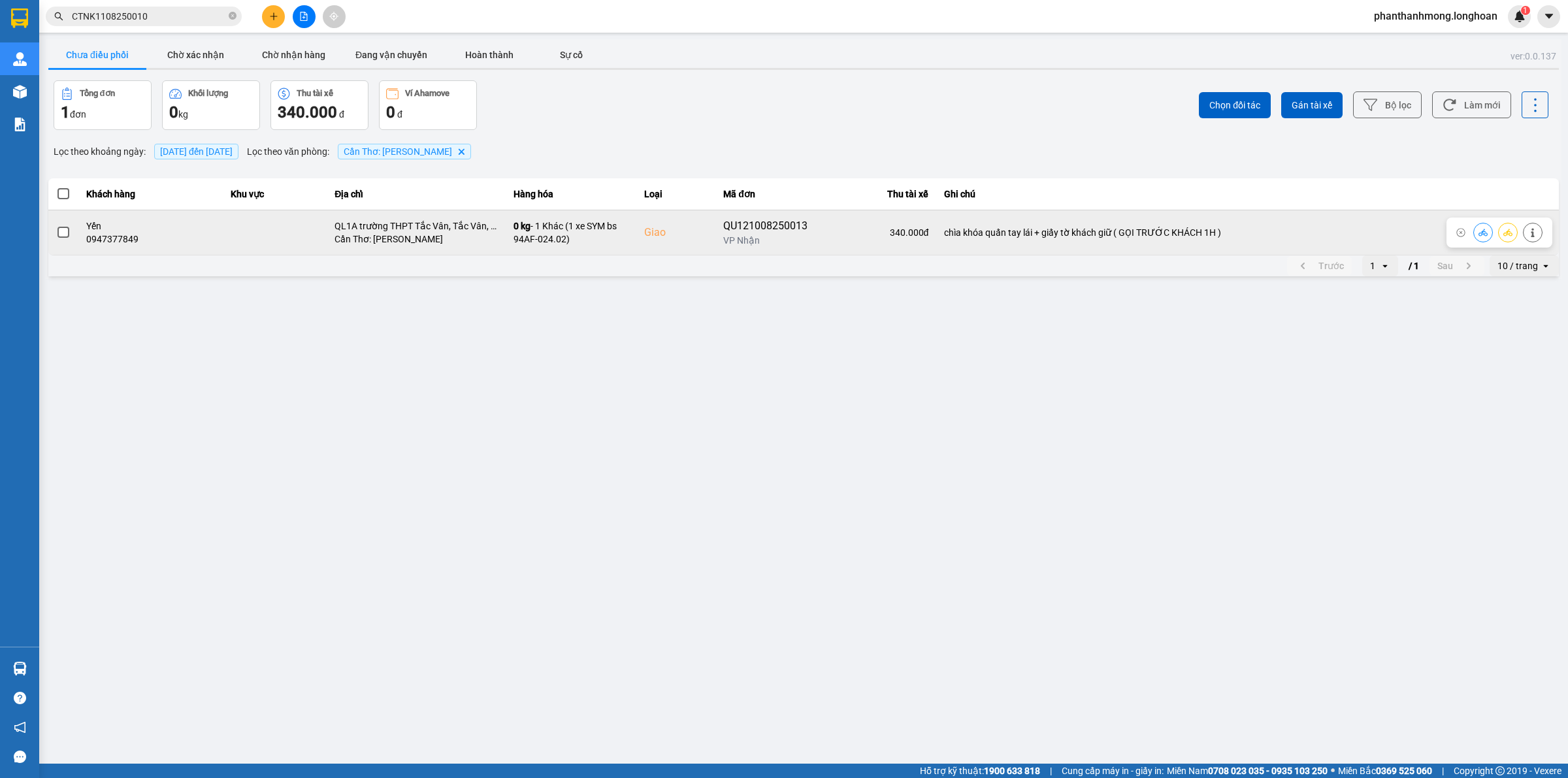
click at [115, 239] on div "0947377849" at bounding box center [150, 239] width 128 height 13
copy div "0947377849"
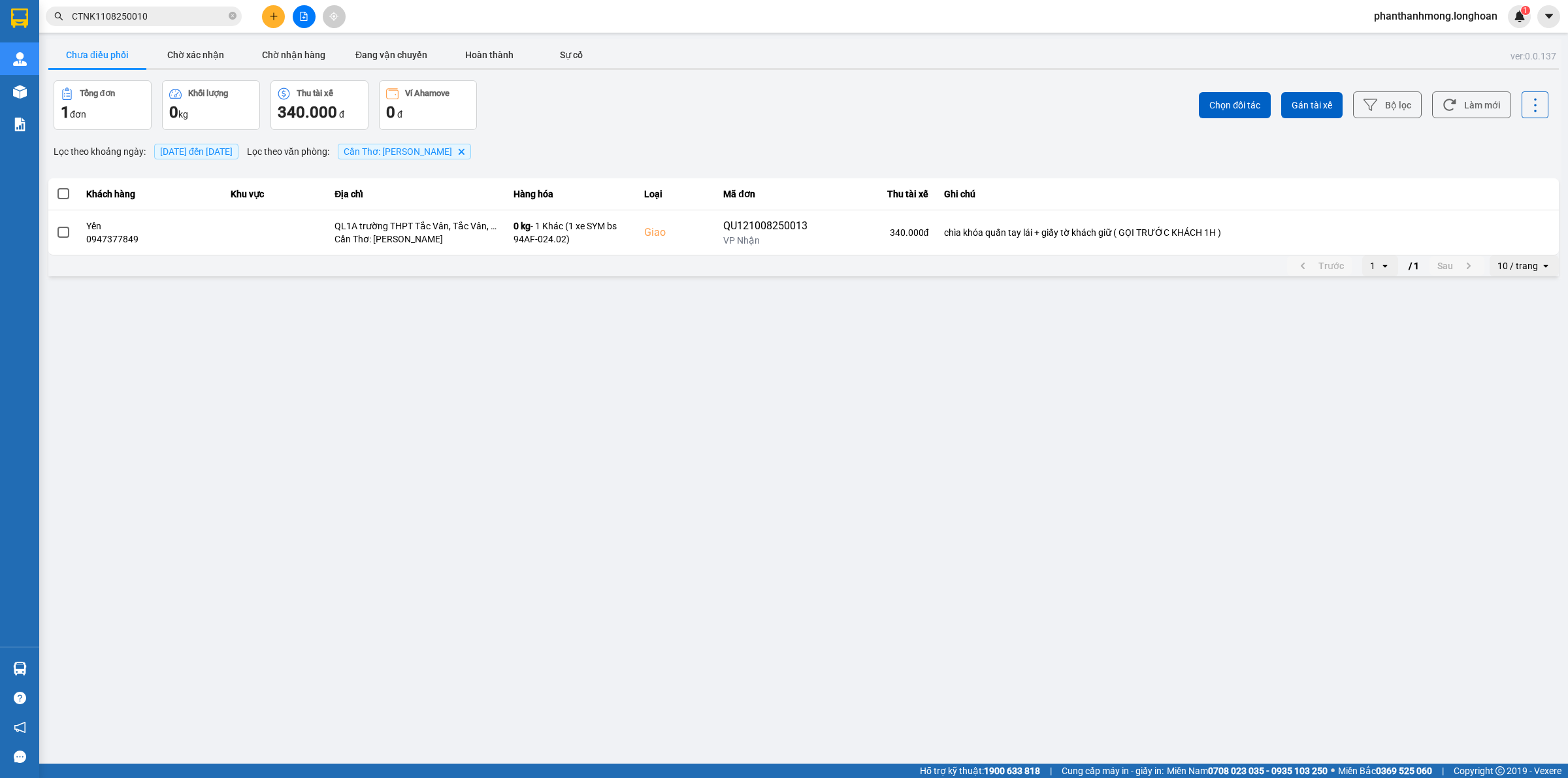
click at [180, 12] on input "CTNK1108250010" at bounding box center [149, 16] width 154 height 15
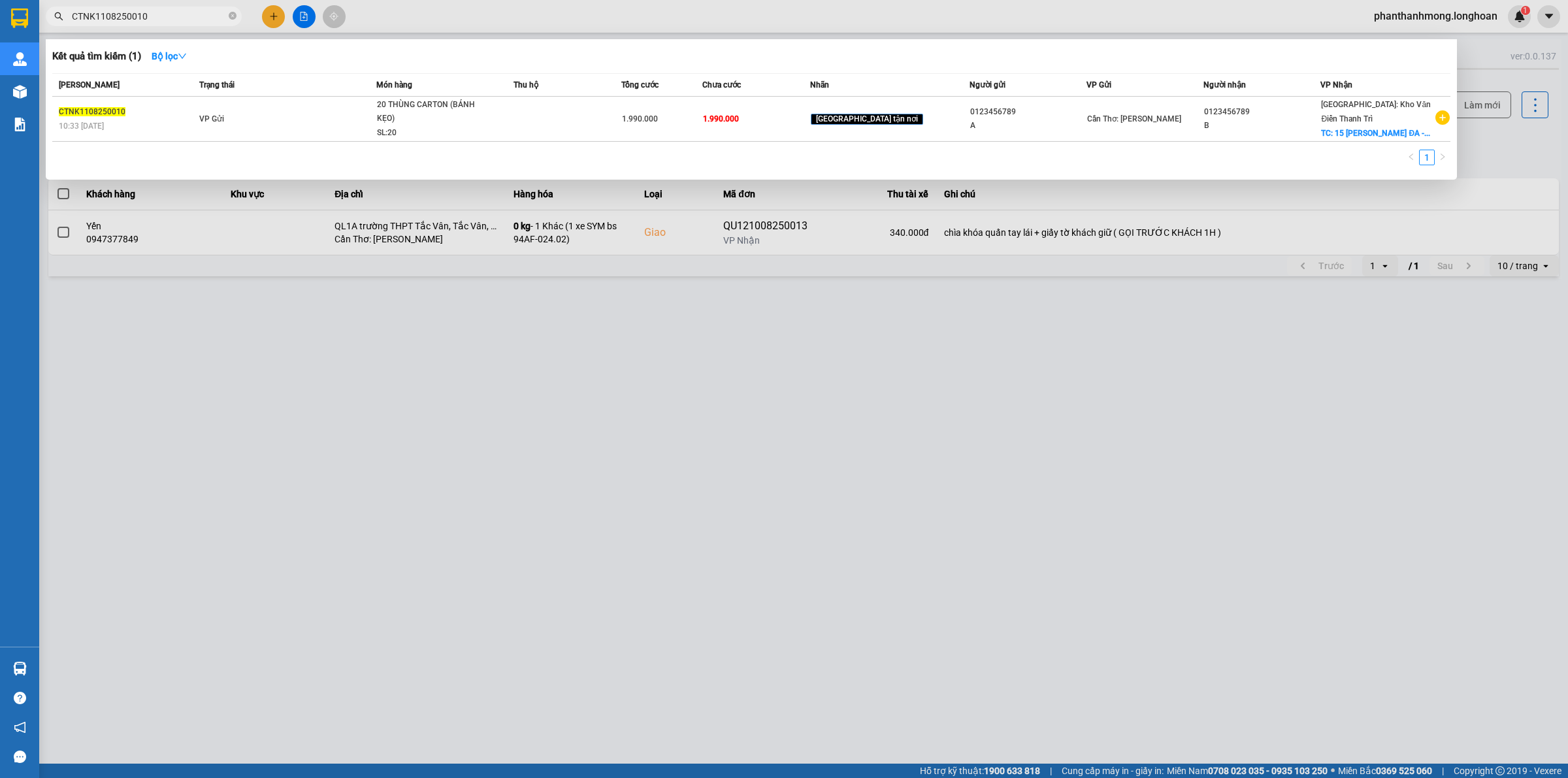
click at [180, 12] on input "CTNK1108250010" at bounding box center [149, 16] width 154 height 15
click at [955, 409] on div at bounding box center [784, 389] width 1568 height 778
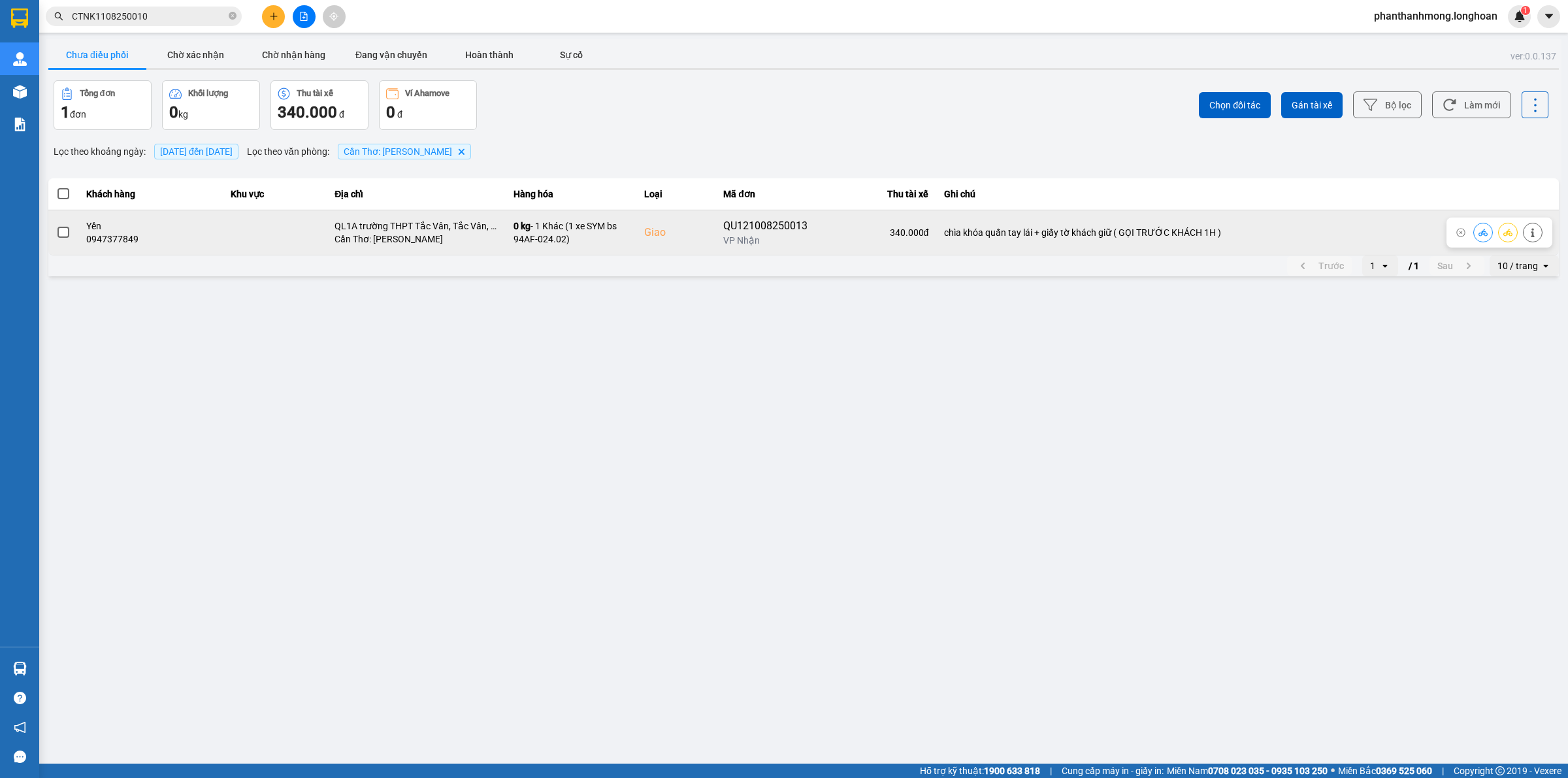
click at [743, 226] on div "QU121008250013" at bounding box center [764, 226] width 84 height 16
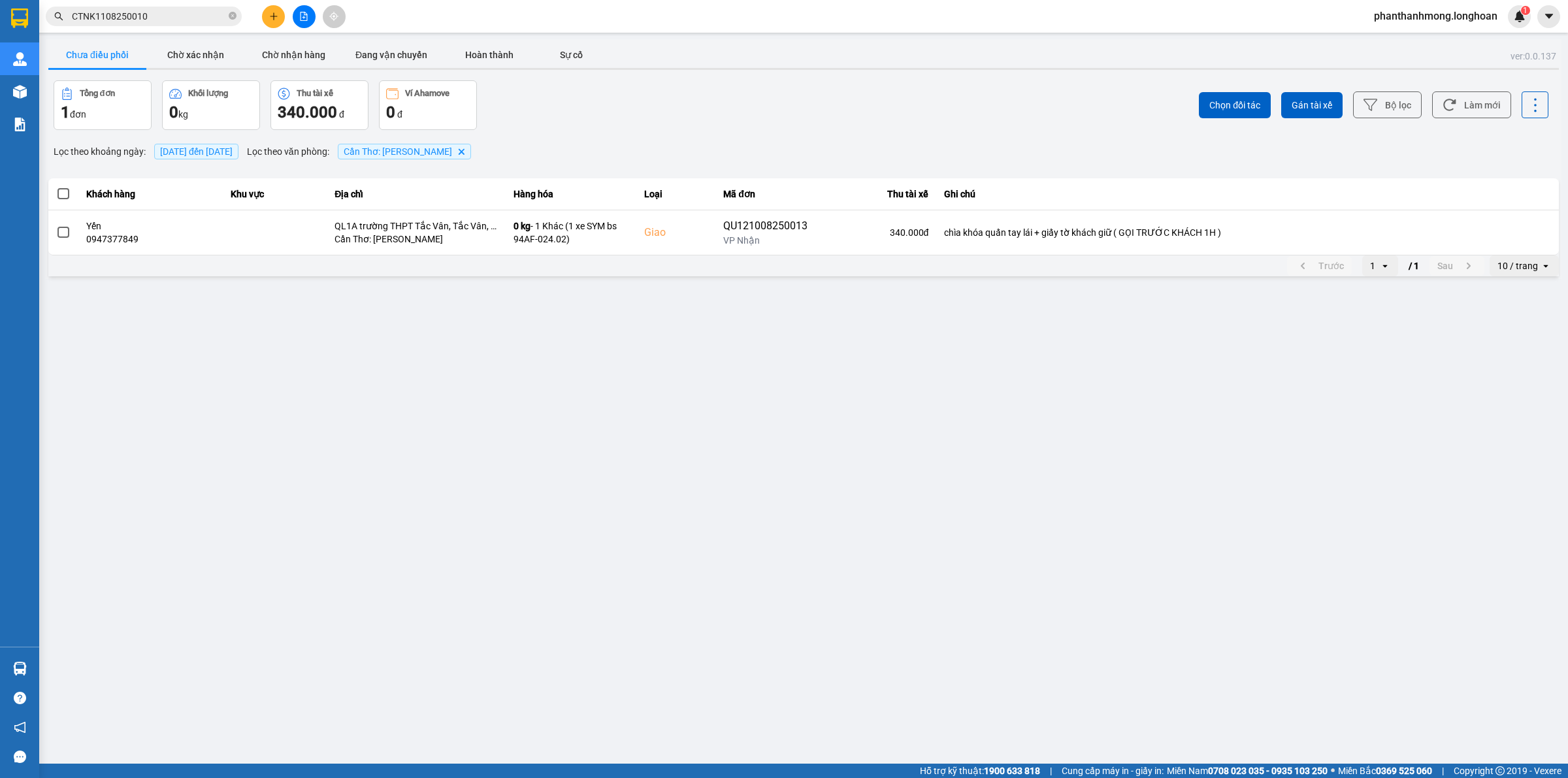
click at [112, 21] on input "CTNK1108250010" at bounding box center [149, 16] width 154 height 15
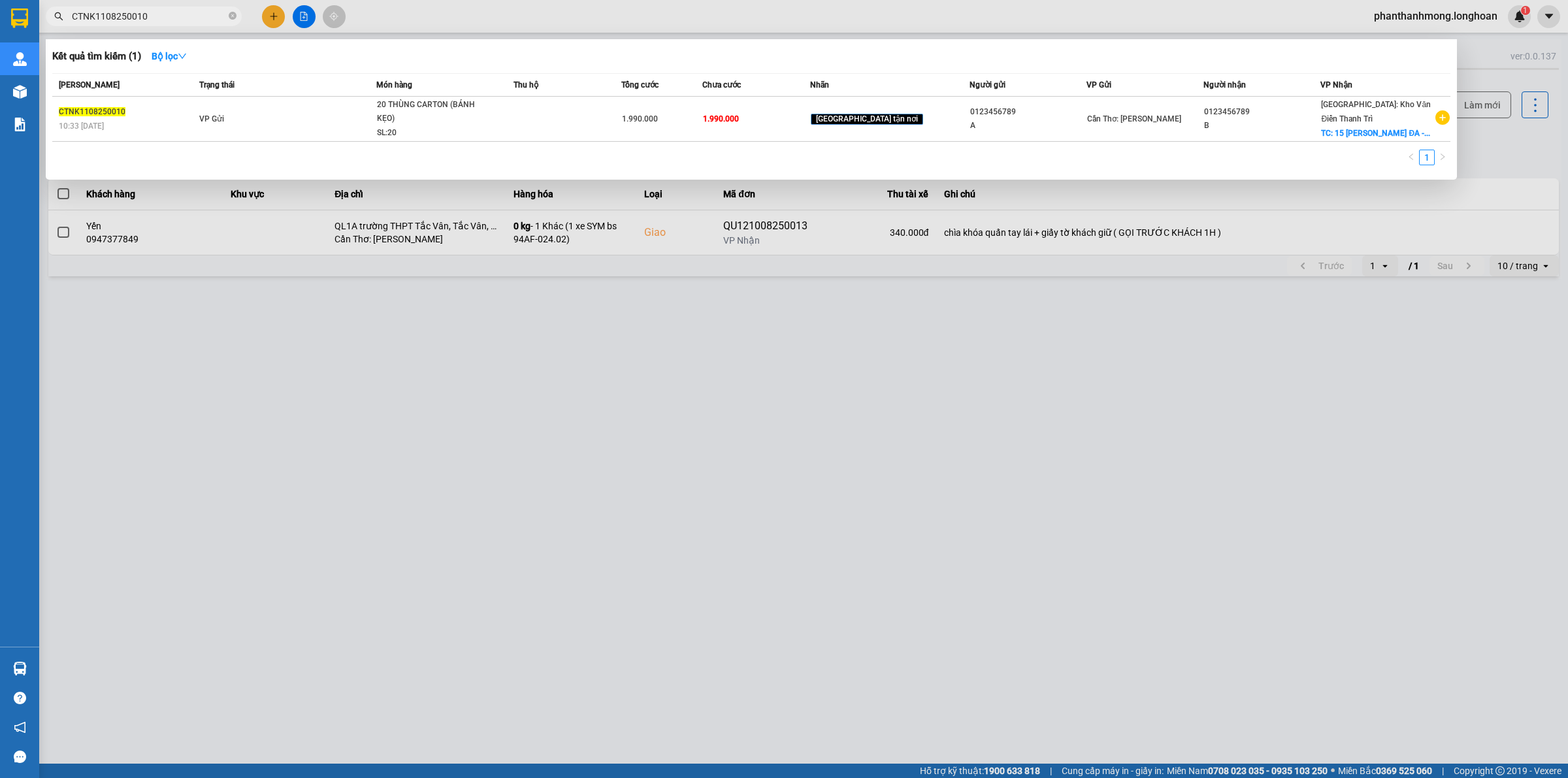
paste input "0947377849"
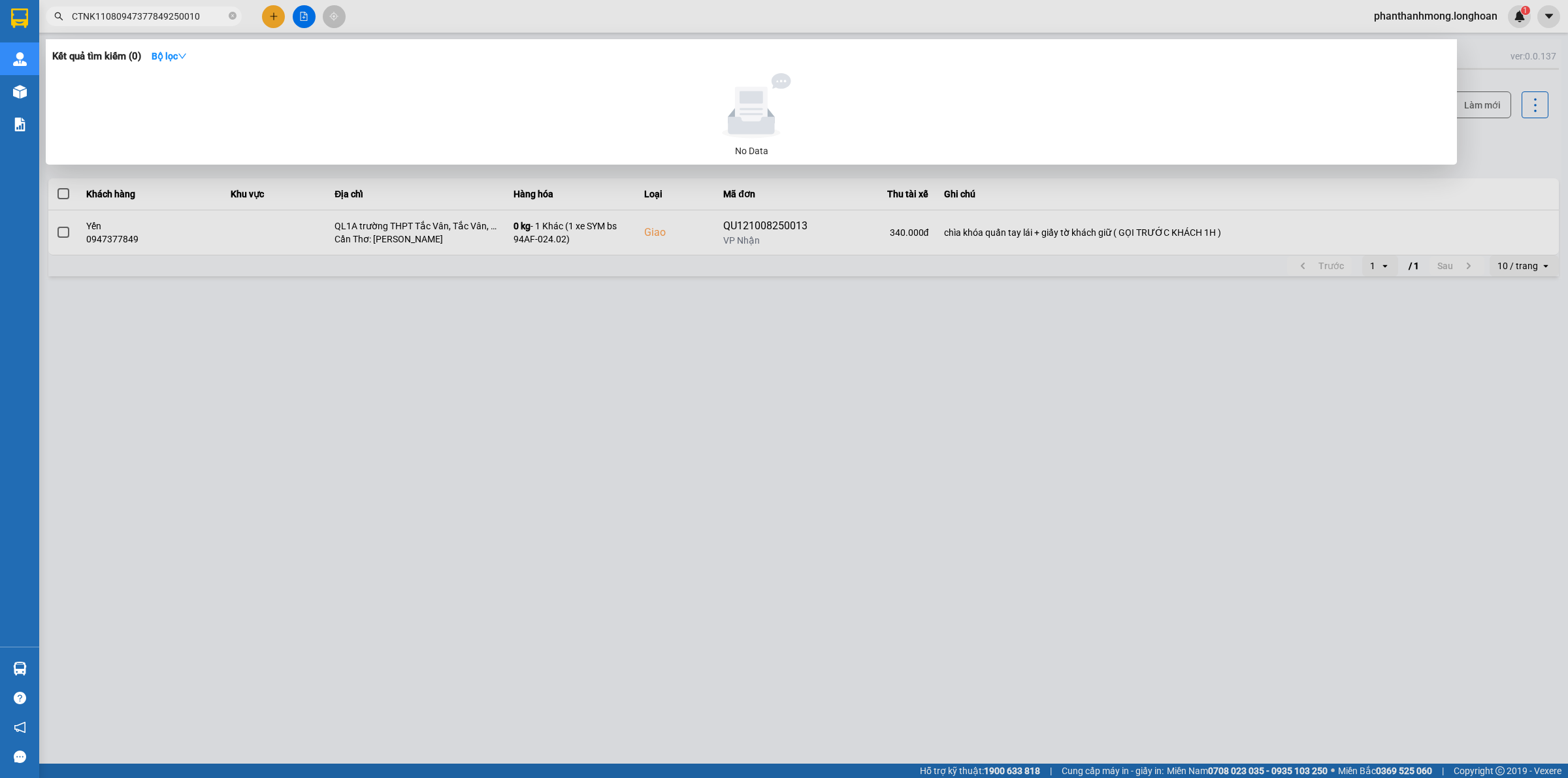
paste input "0947377849"
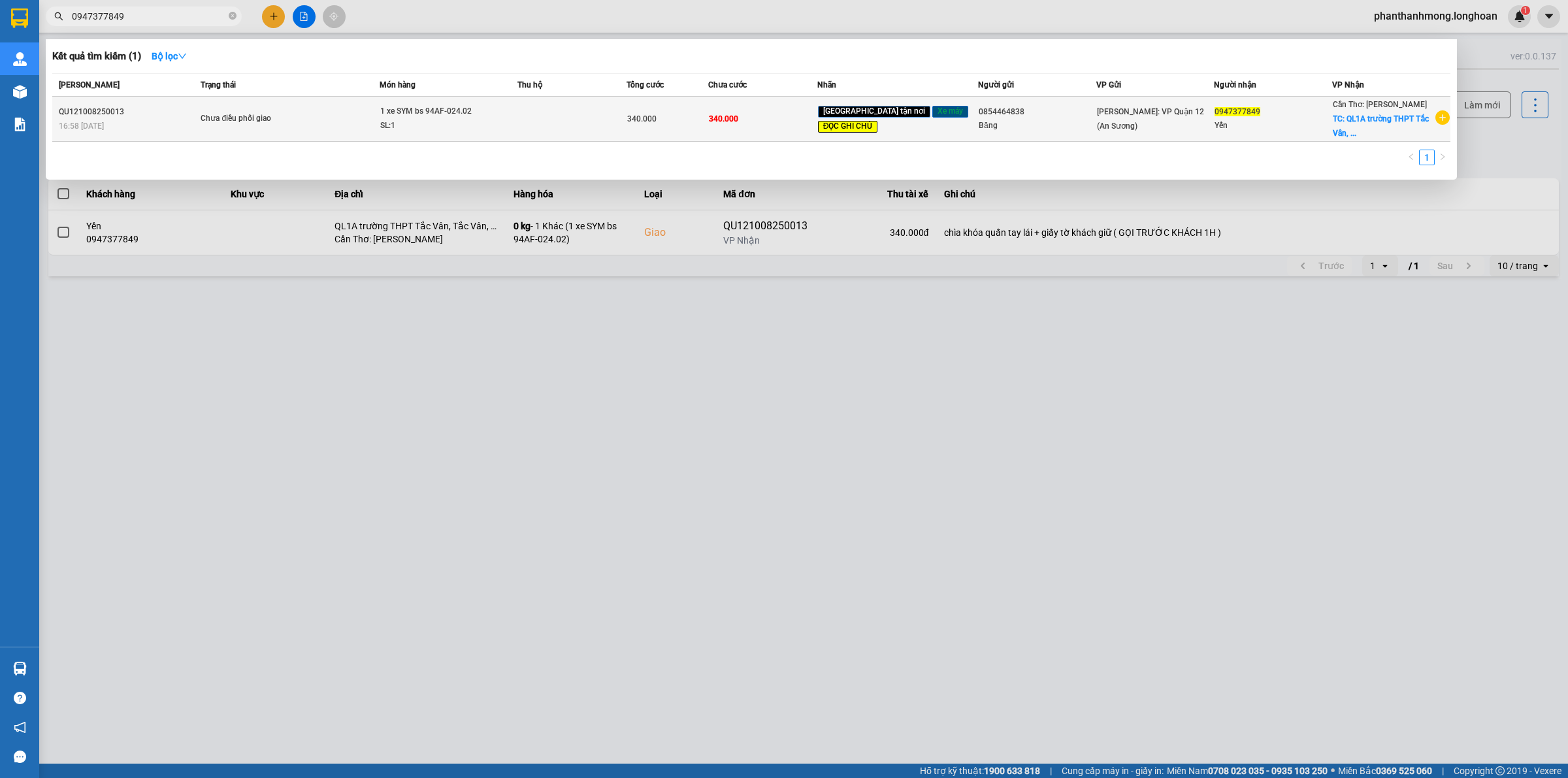
type input "0947377849"
click at [226, 112] on td "Chưa điều phối giao" at bounding box center [287, 119] width 181 height 45
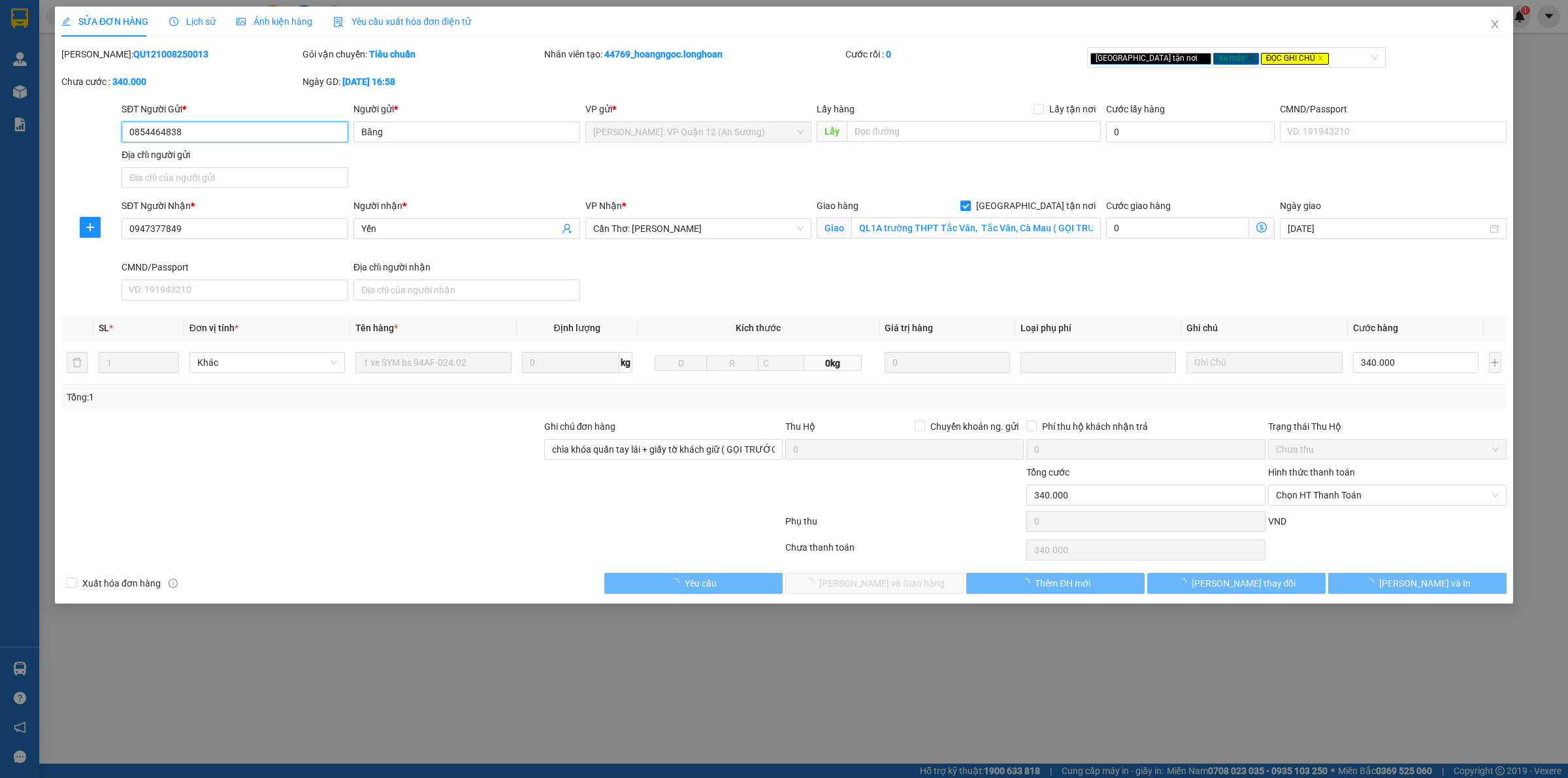
type input "0854464838"
type input "Băng"
type input "0947377849"
type input "Yến"
checkbox input "true"
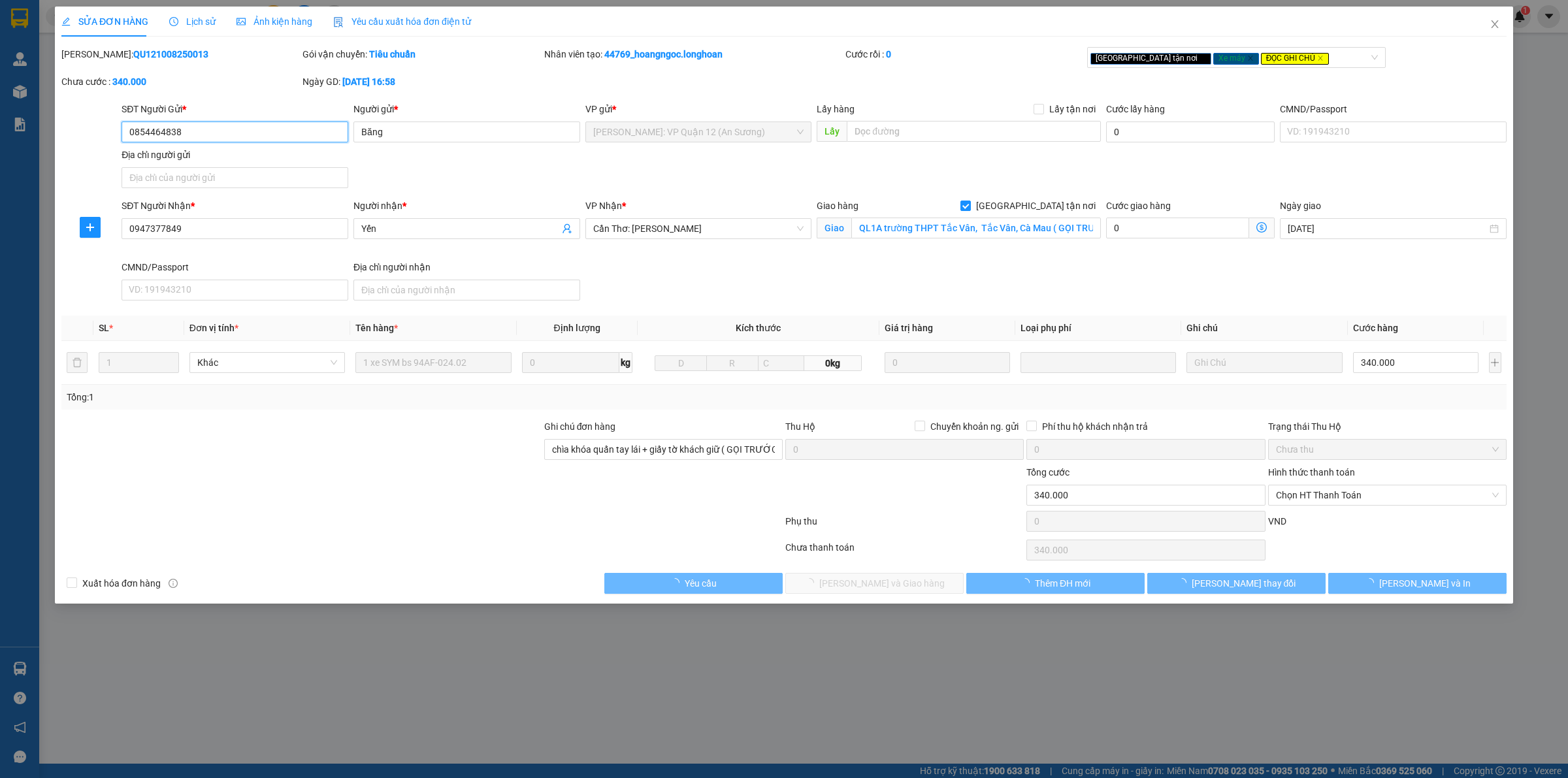
type input "QL1A trường THPT Tắc Vân, Tắc Vân, Cà Mau ( GỌI TRƯỚC KHÁCH 1H )"
type input "chìa khóa quấn tay lái + giấy tờ khách giữ ( GỌI TRƯỚC KHÁCH 1H )"
type input "340.000"
click at [187, 23] on span "Lịch sử" at bounding box center [192, 22] width 46 height 10
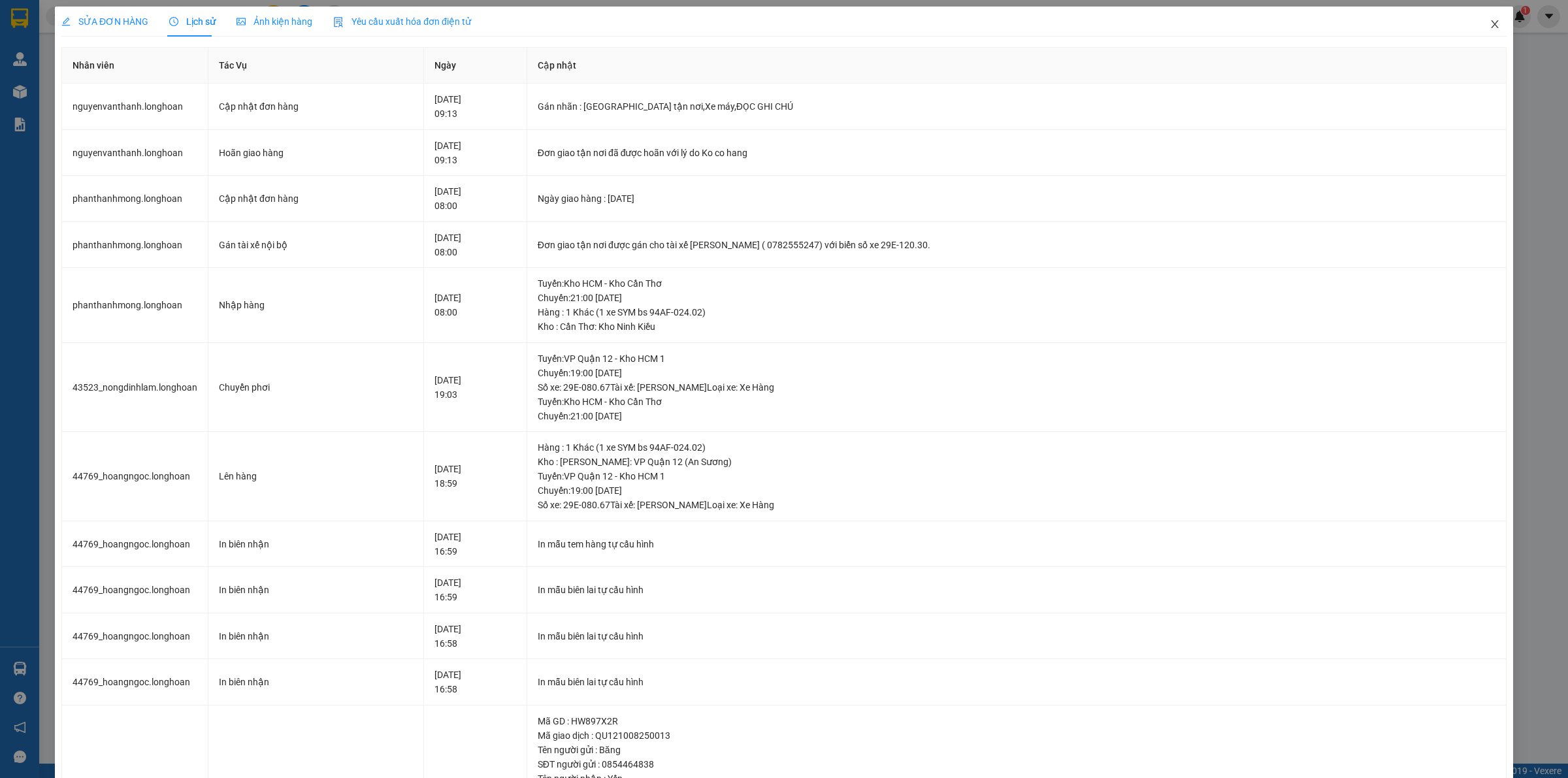
click at [1483, 16] on span "Close" at bounding box center [1495, 25] width 36 height 36
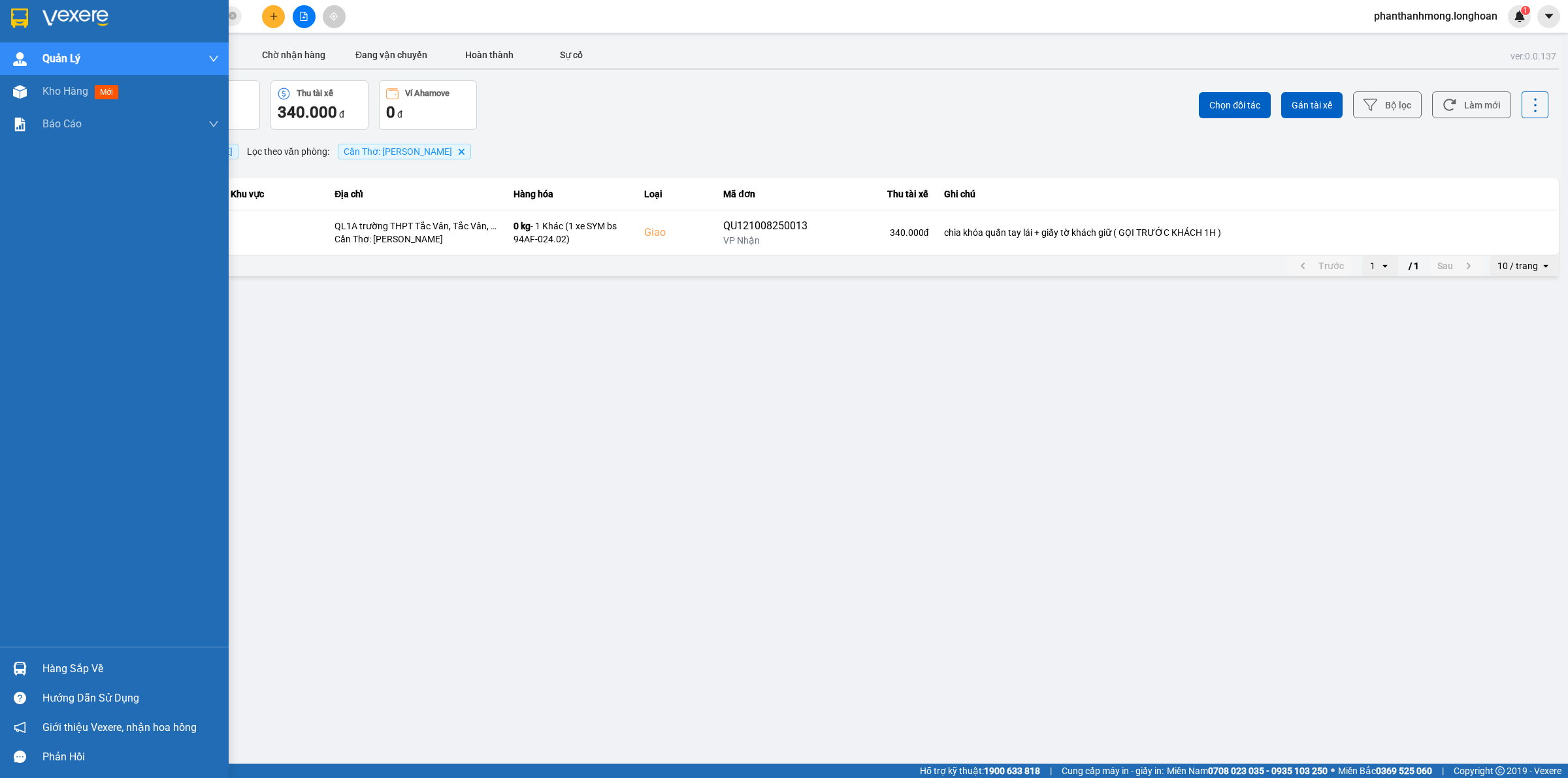
click at [39, 668] on div "Hàng sắp về" at bounding box center [115, 669] width 229 height 29
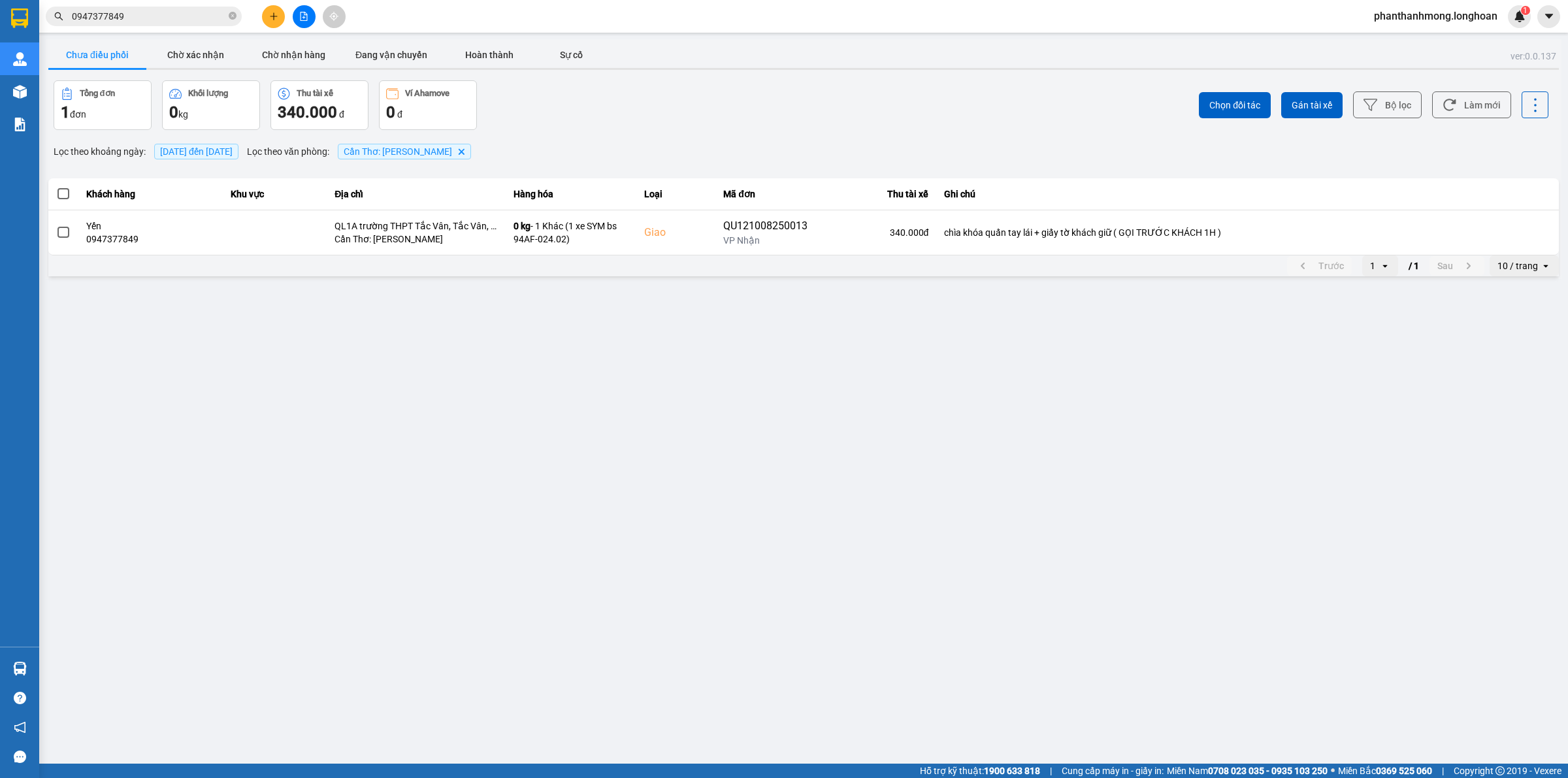
click at [501, 218] on section "Kết quả tìm kiếm ( 1 ) Bộ lọc Mã ĐH Trạng thái Món hàng Thu hộ Tổng cước Chưa c…" at bounding box center [784, 389] width 1568 height 778
click at [1412, 99] on button "Bộ lọc" at bounding box center [1387, 104] width 69 height 27
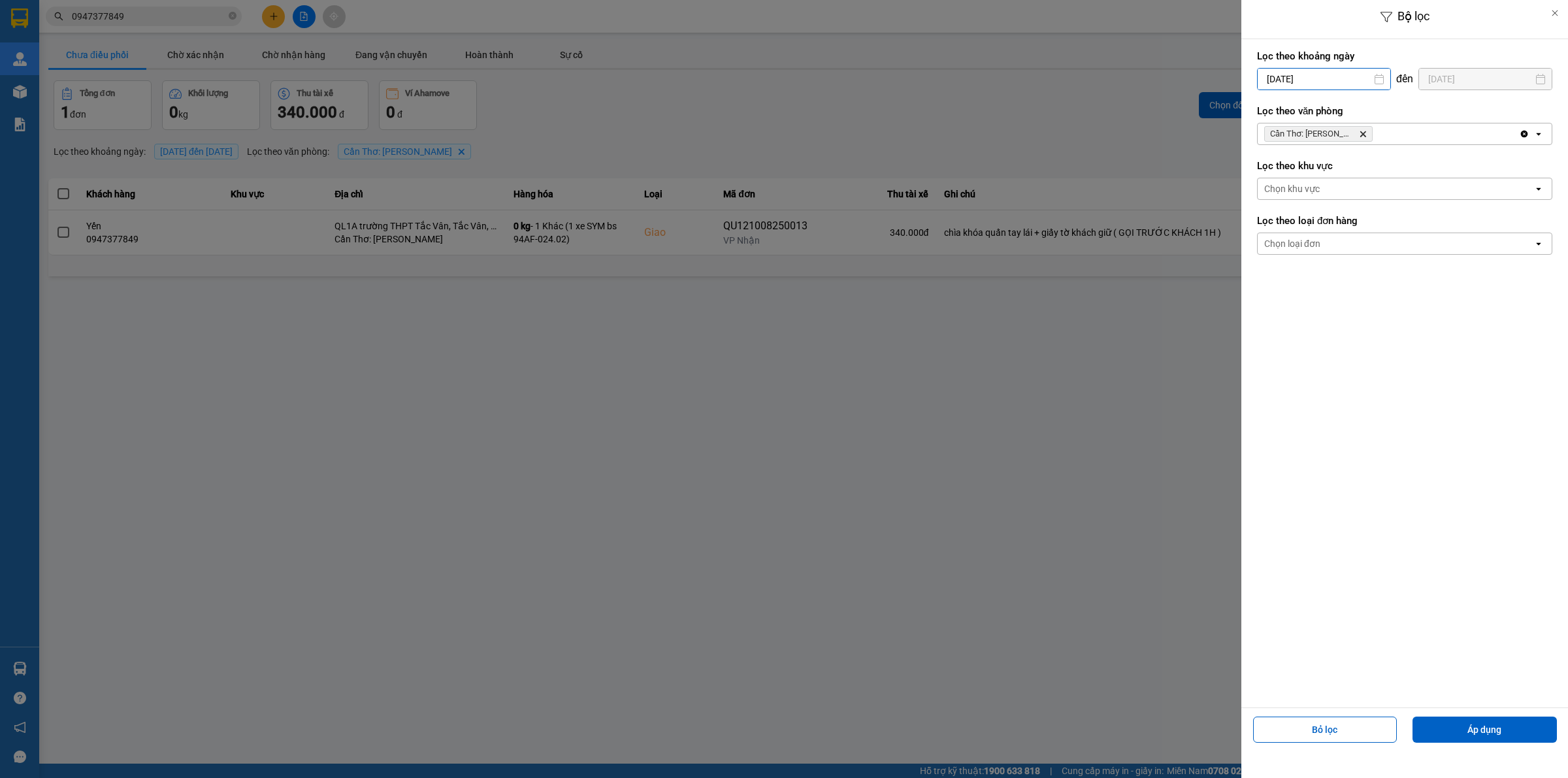
click at [1320, 82] on input "11/08/2025" at bounding box center [1323, 79] width 133 height 21
click at [1361, 172] on div "1" at bounding box center [1369, 174] width 18 height 16
type input "01/08/2025"
click at [1522, 735] on button "Áp dụng" at bounding box center [1485, 729] width 144 height 26
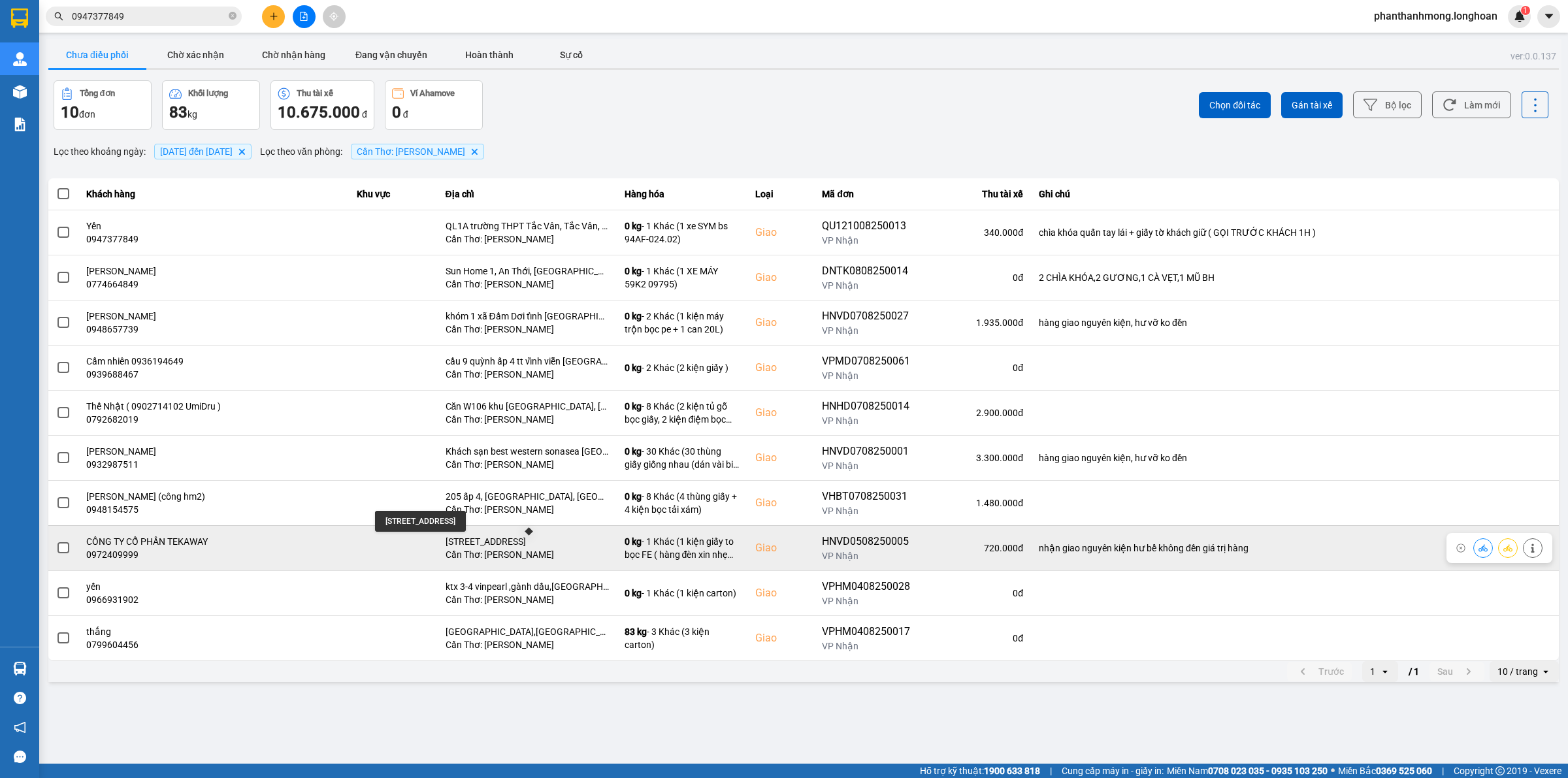
click at [541, 539] on div "1B/1 Khu vực 3, Phường An Khánh, Quận Ninh Kiều, Thành phố Cần Thơ, Việt Nam" at bounding box center [527, 541] width 163 height 13
click at [1528, 552] on icon at bounding box center [1532, 547] width 10 height 10
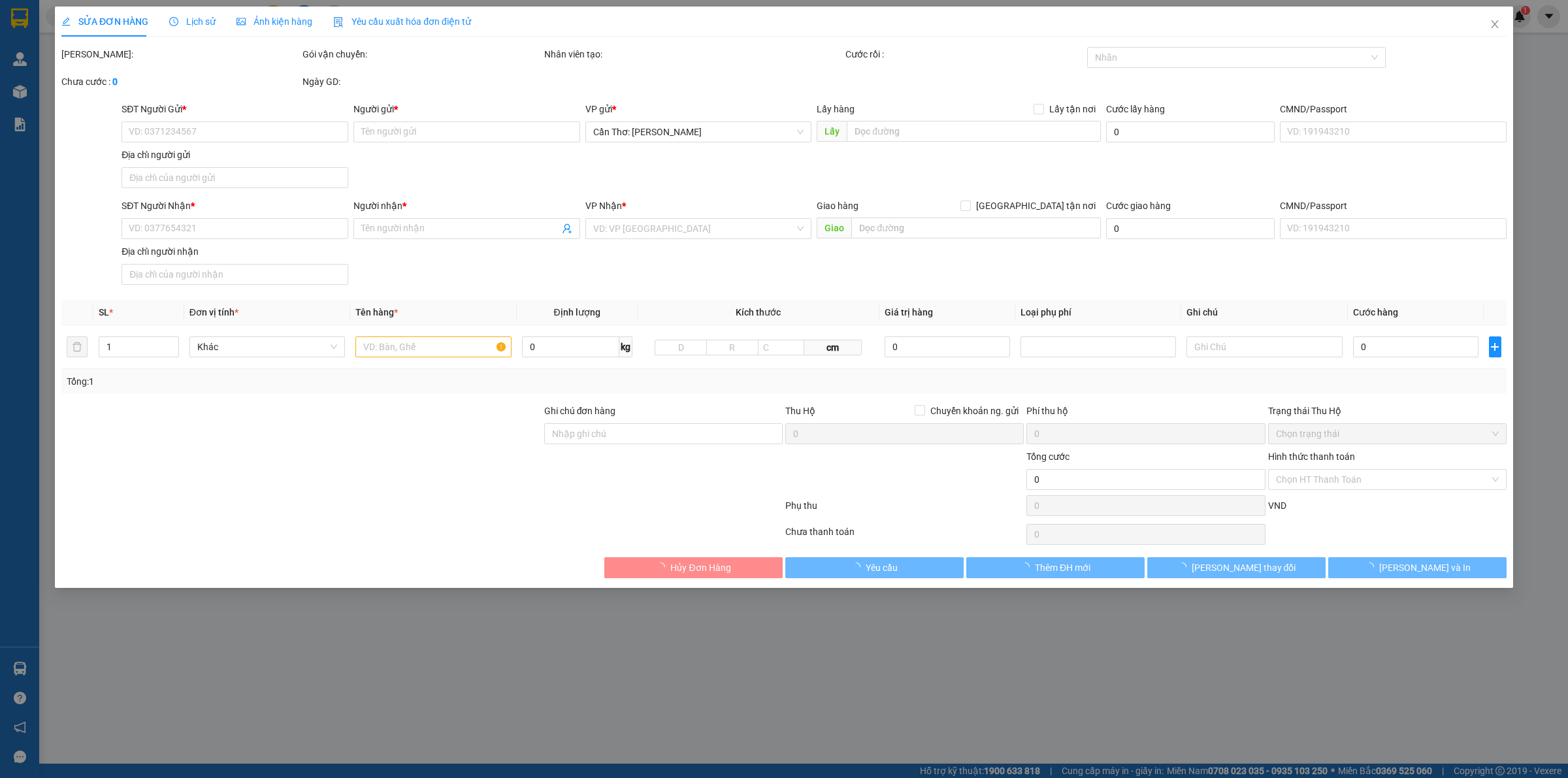
type input "0972409999"
type input "Cty QC SLED"
checkbox input "true"
type input "635 nguyễn văn cừ xuân ổ B. TP bắc ninh"
type input "0972409999"
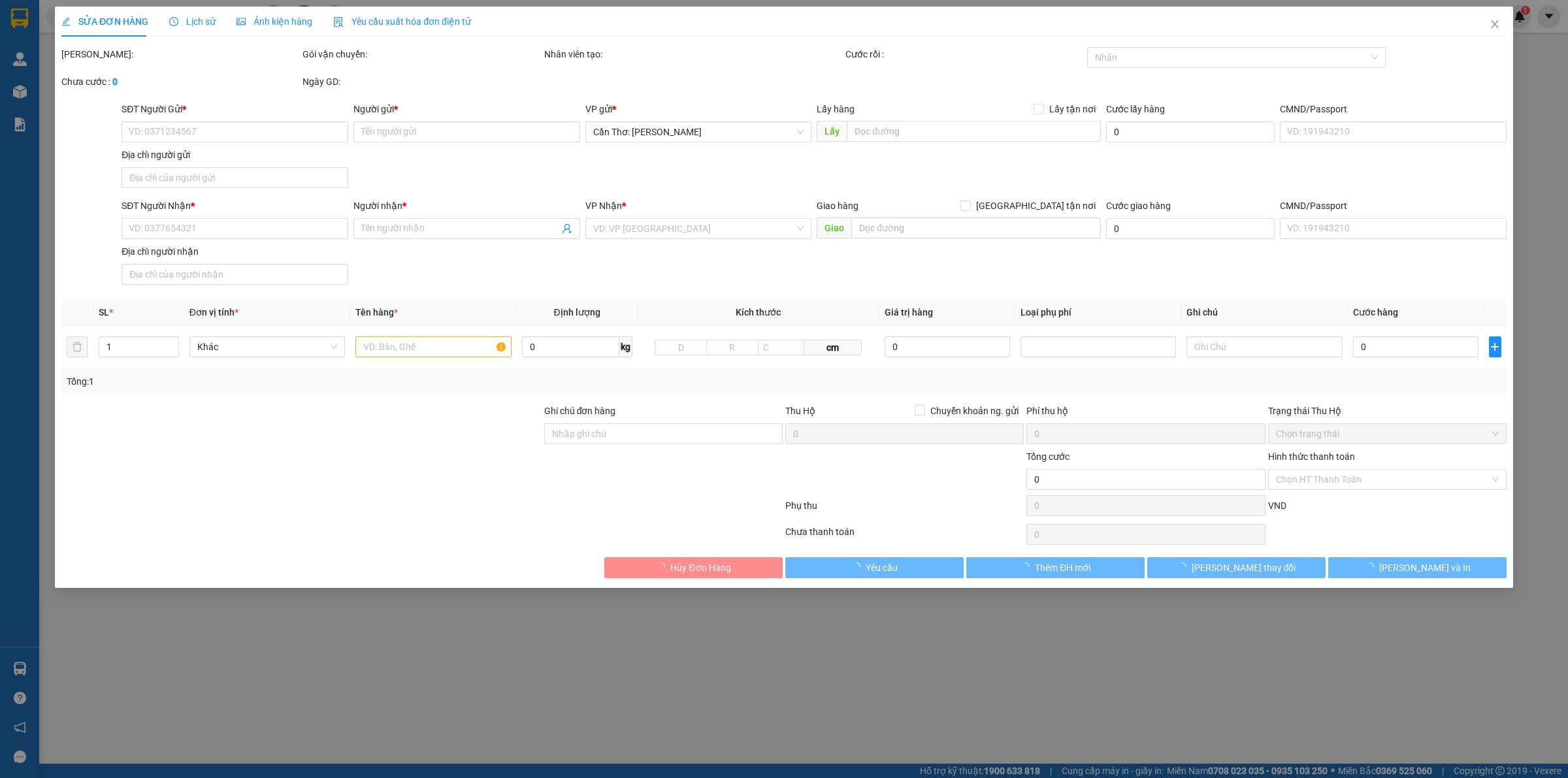
type input "CÔNG TY CỔ PHẦN TEKAWAY"
checkbox input "true"
type input "1B/1 Khu vực 3, Phường An Khánh, Quận Ninh Kiều, Thành phố Cần Thơ, Việt Nam"
type input "nhận giao nguyên kiện hư bể không đền giá trị hàng"
type input "720.000"
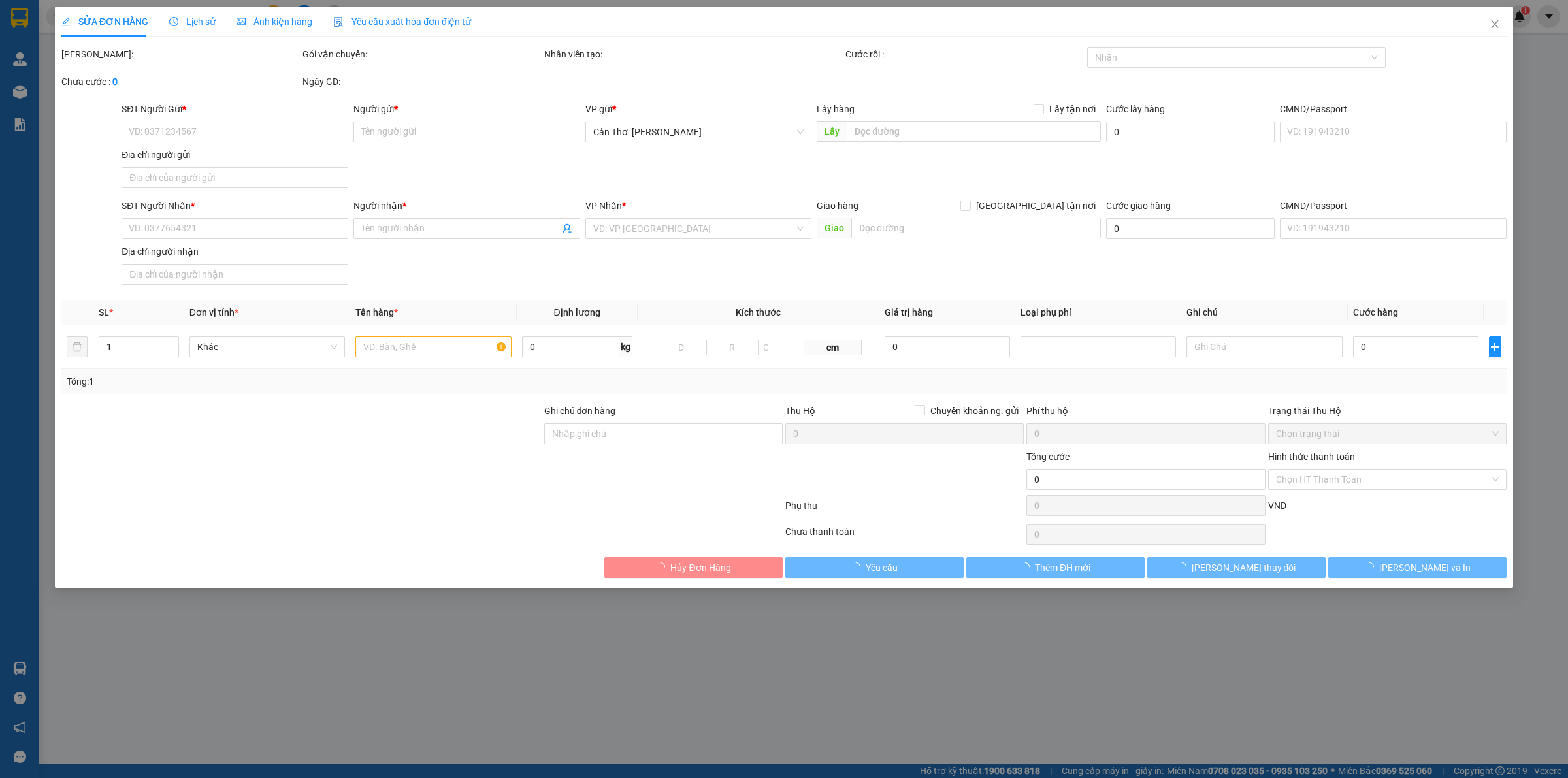
type input "720.000"
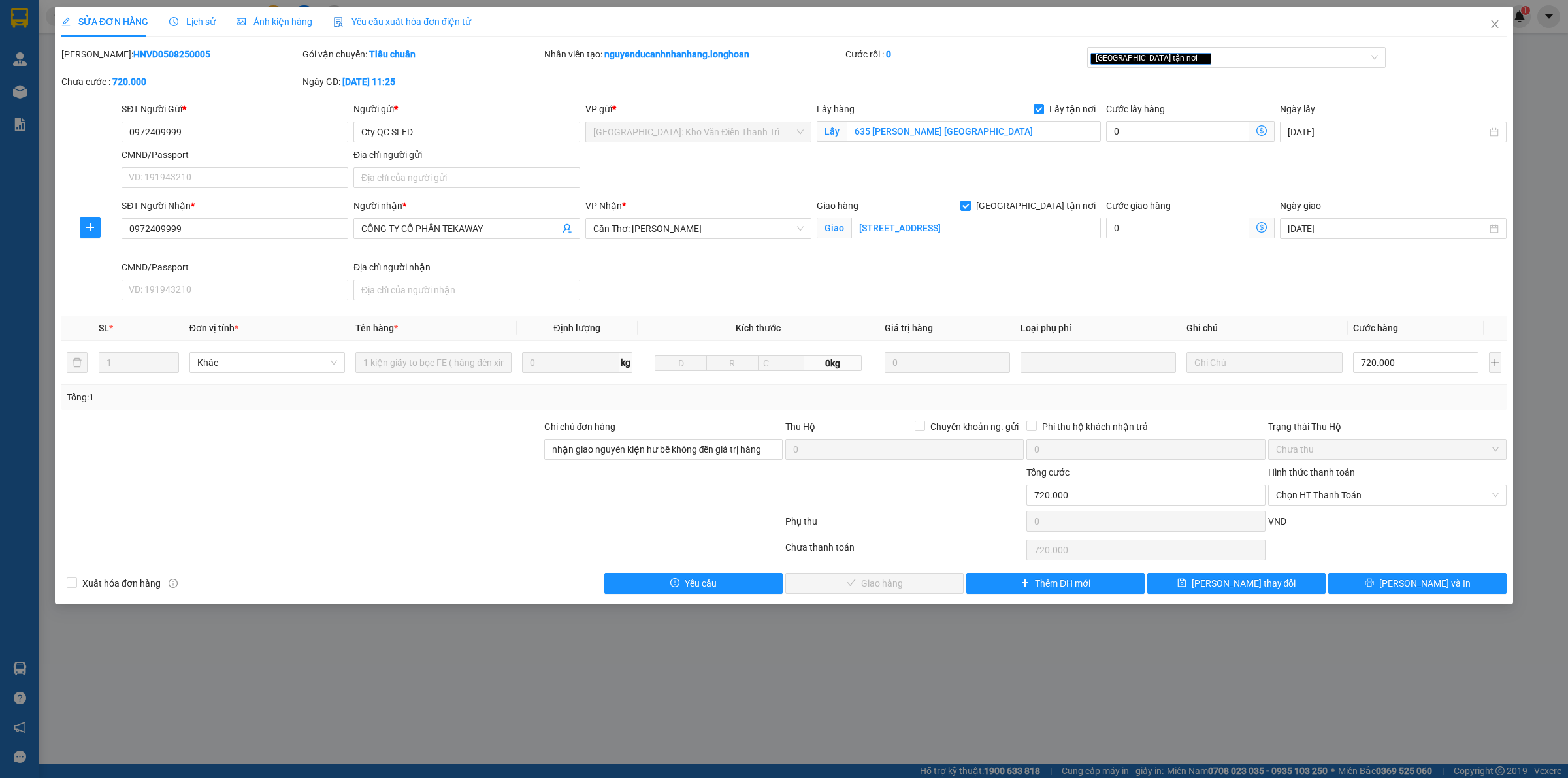
click at [211, 23] on span "Lịch sử" at bounding box center [192, 22] width 46 height 10
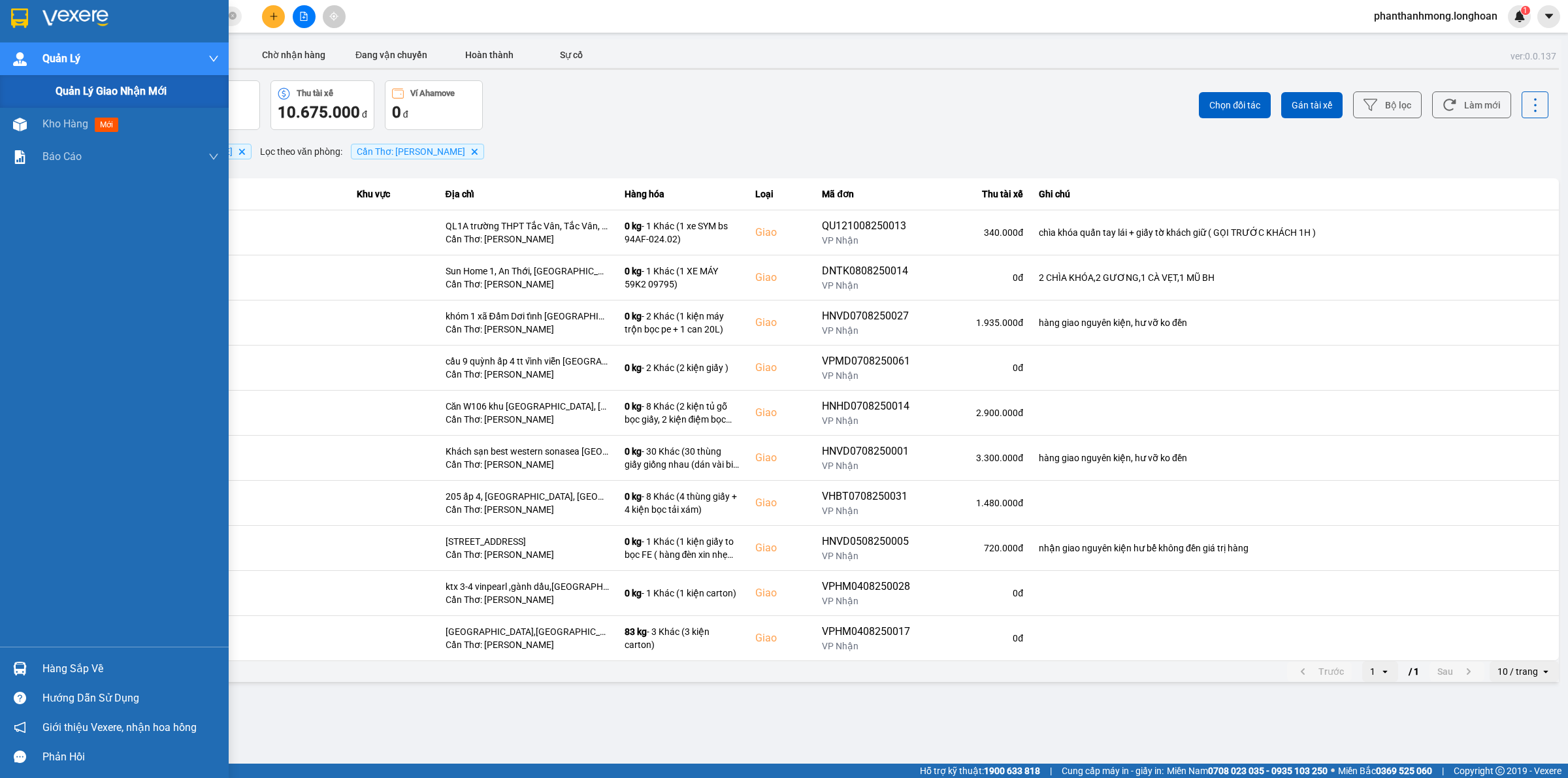
click at [99, 96] on span "Quản lý giao nhận mới" at bounding box center [111, 91] width 111 height 16
click at [22, 56] on img at bounding box center [20, 59] width 14 height 14
click at [86, 95] on span "Kho hàng" at bounding box center [65, 91] width 46 height 12
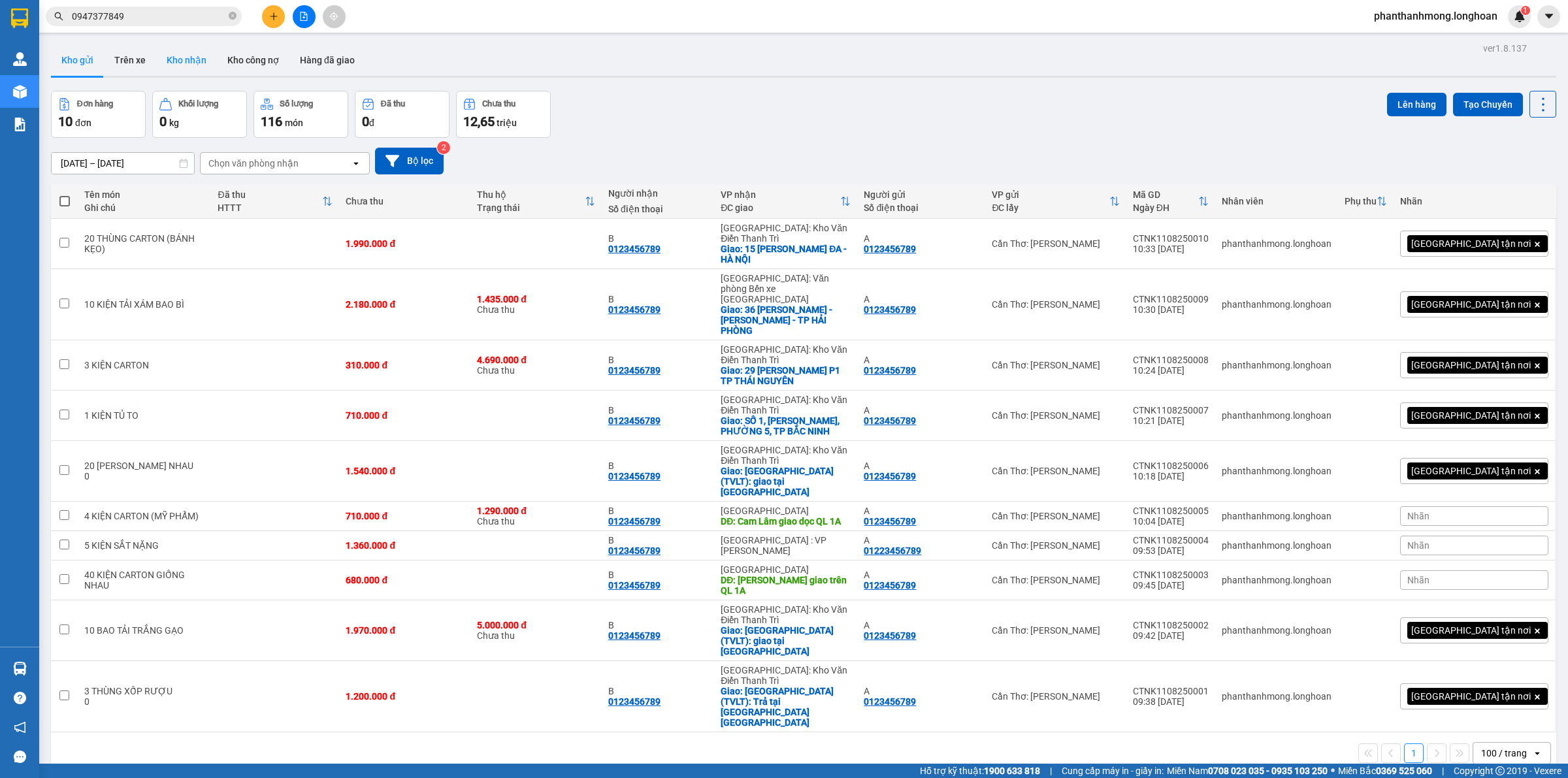
click at [181, 59] on button "Kho nhận" at bounding box center [187, 60] width 61 height 31
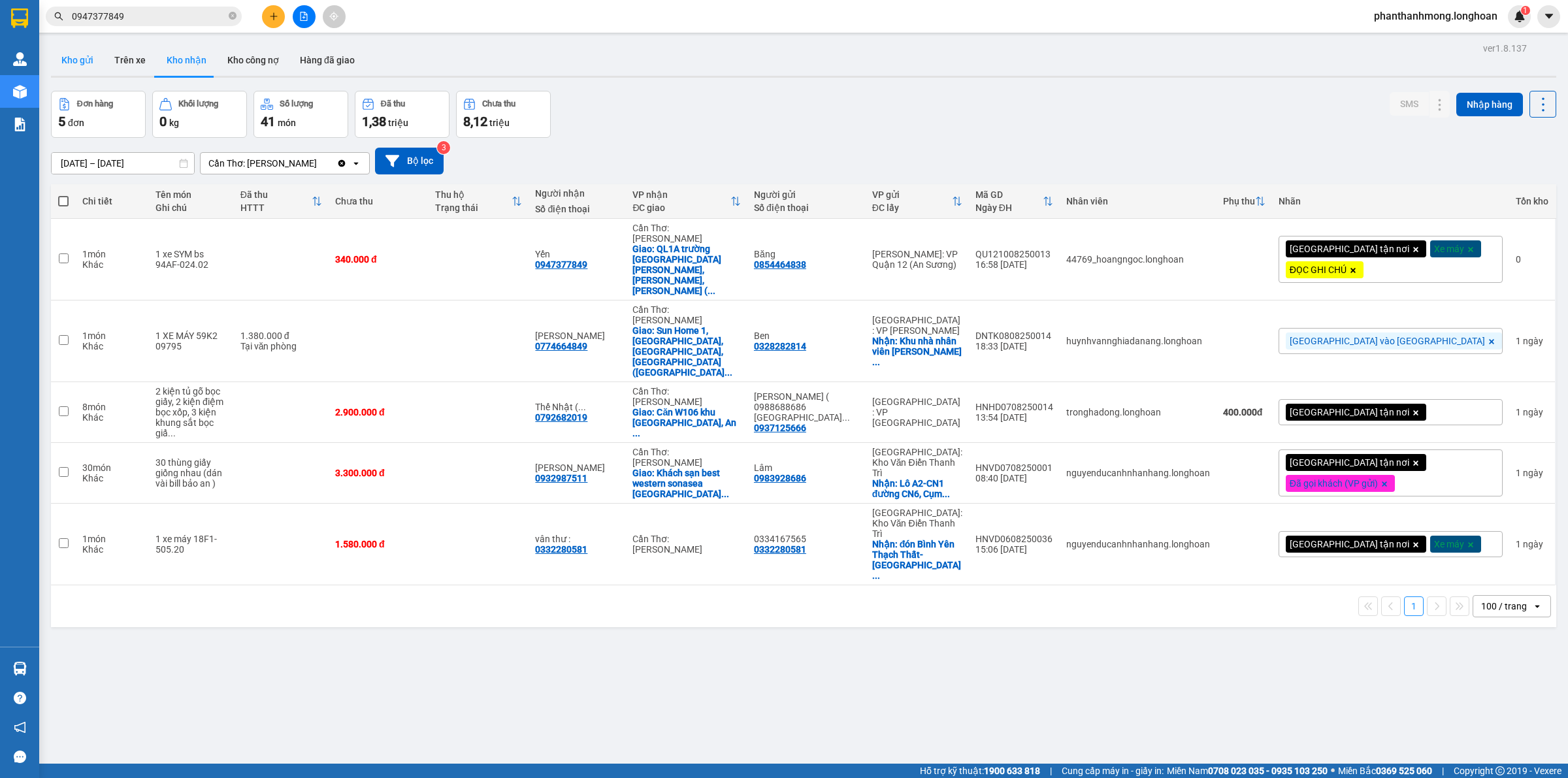
click at [68, 61] on button "Kho gửi" at bounding box center [77, 60] width 53 height 31
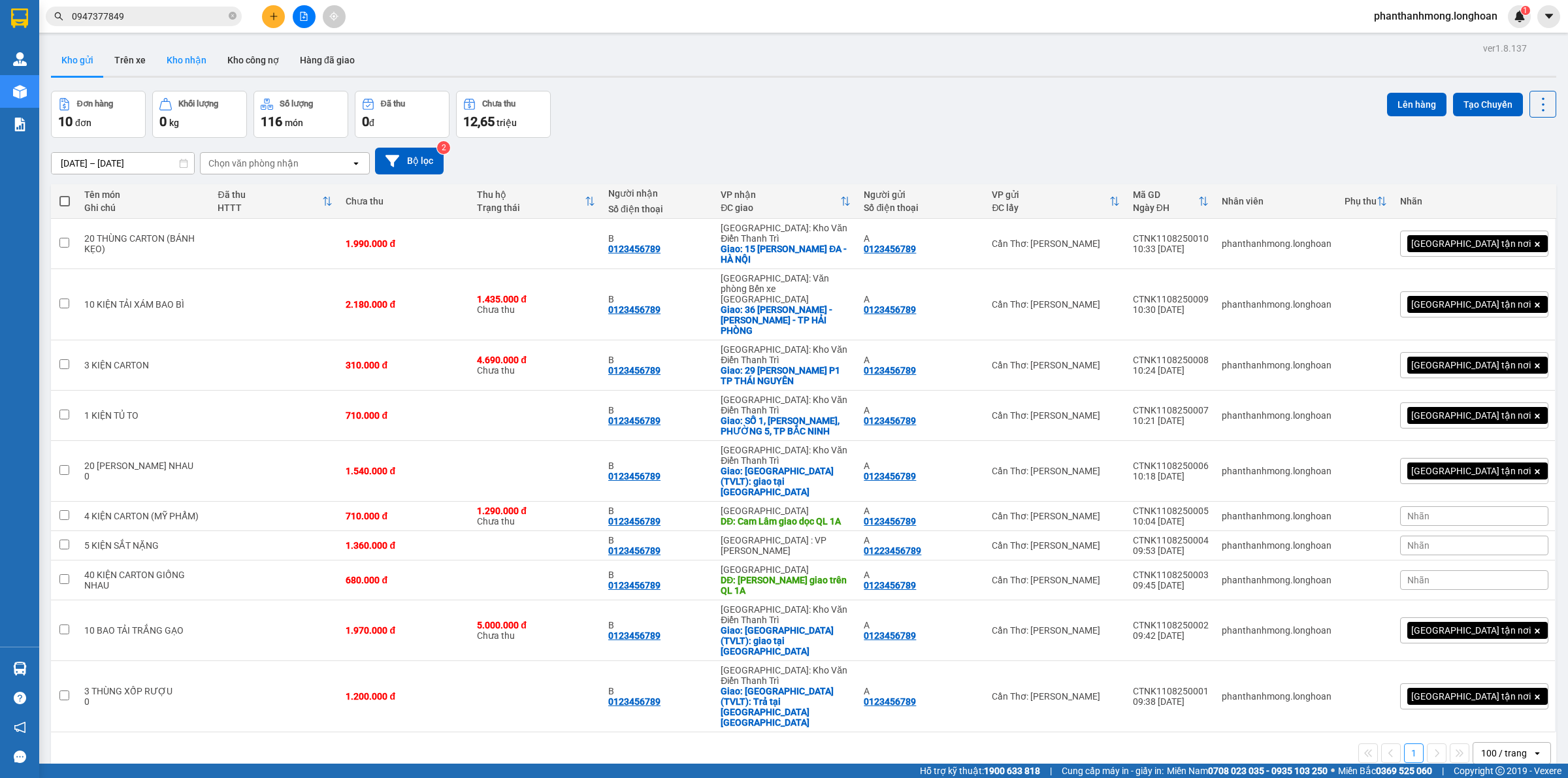
click at [177, 61] on button "Kho nhận" at bounding box center [187, 60] width 61 height 31
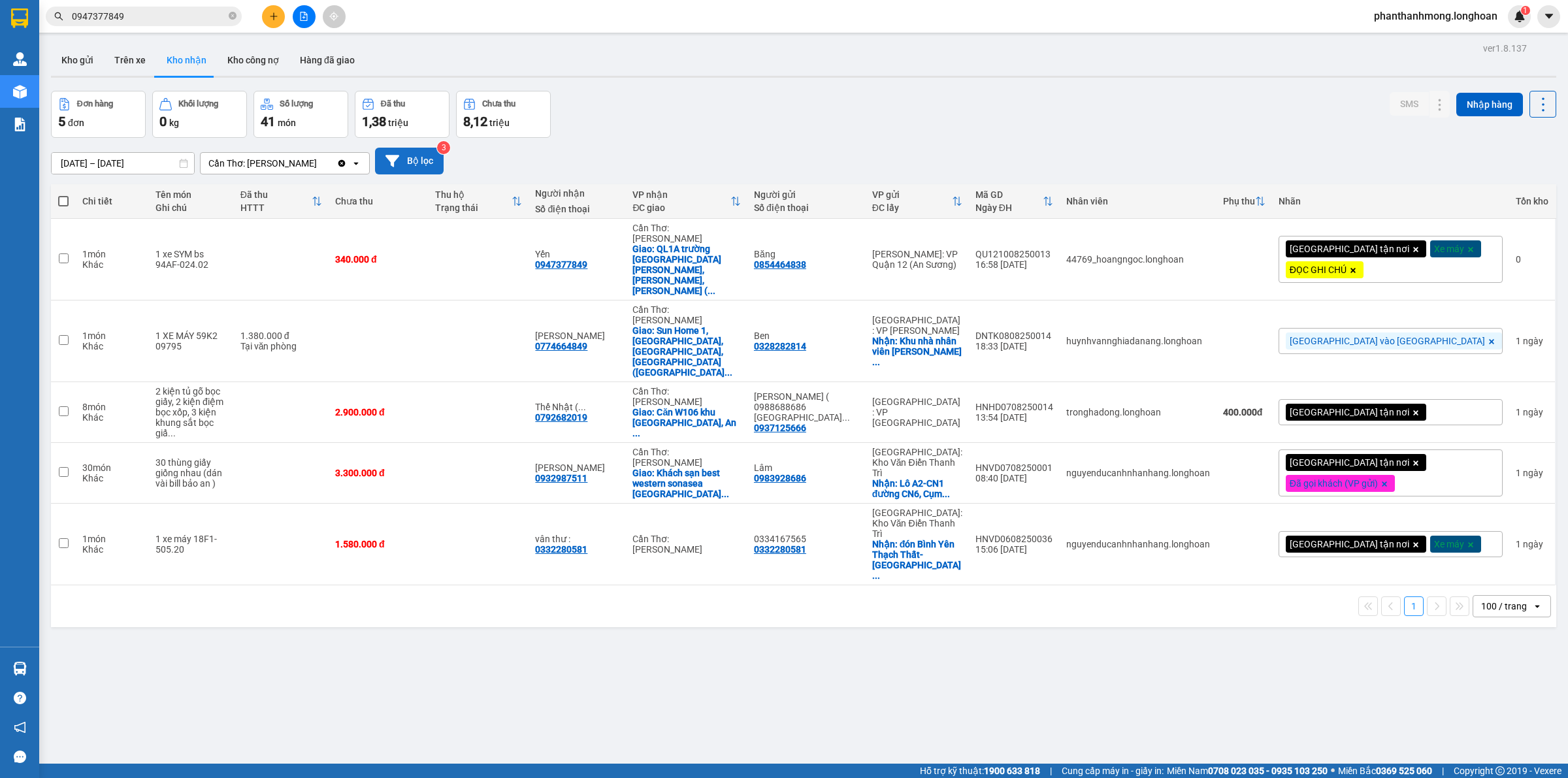
click at [410, 165] on button "Bộ lọc" at bounding box center [409, 160] width 69 height 27
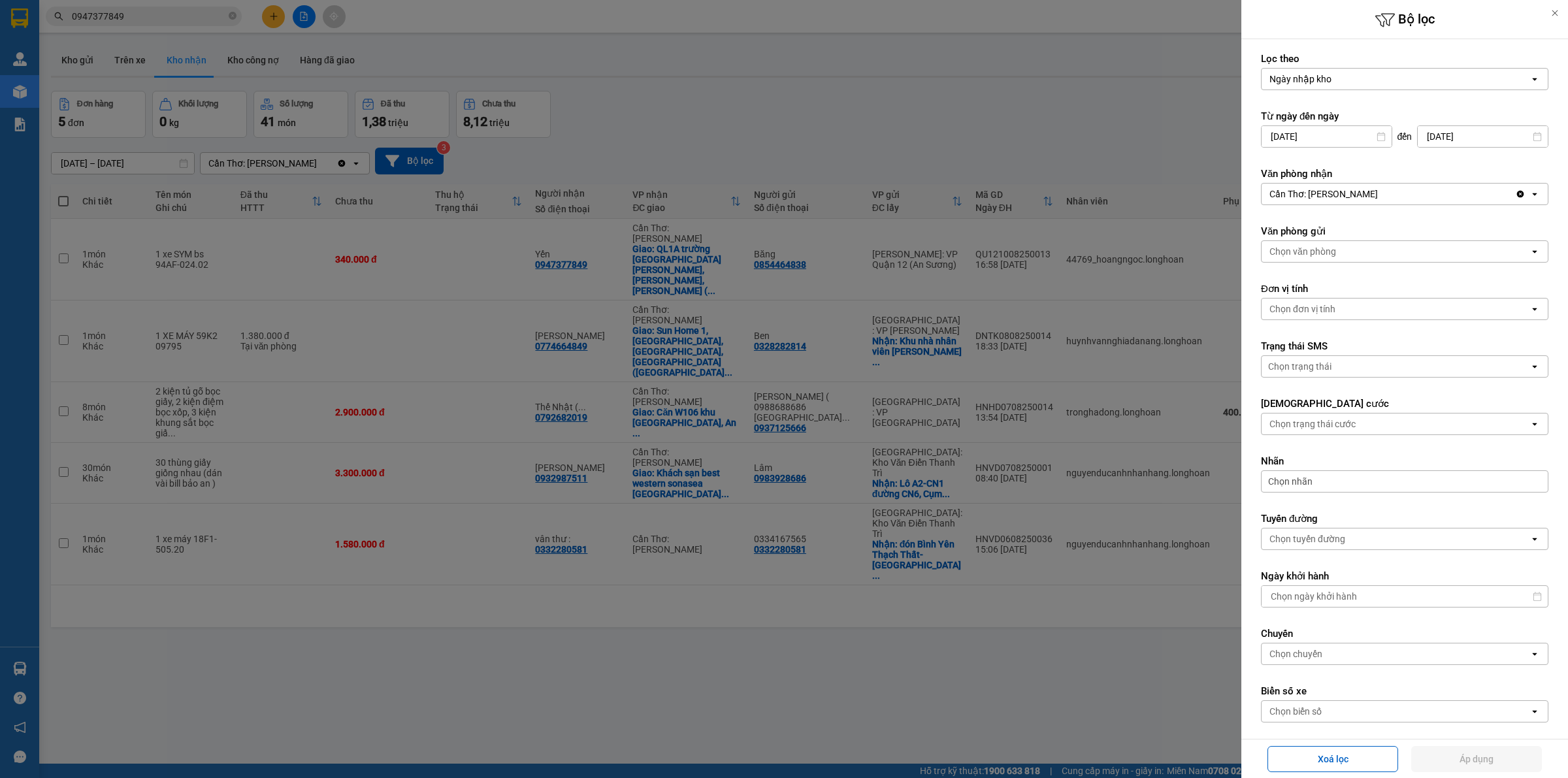
click at [1297, 136] on input "13/07/2025" at bounding box center [1327, 136] width 130 height 21
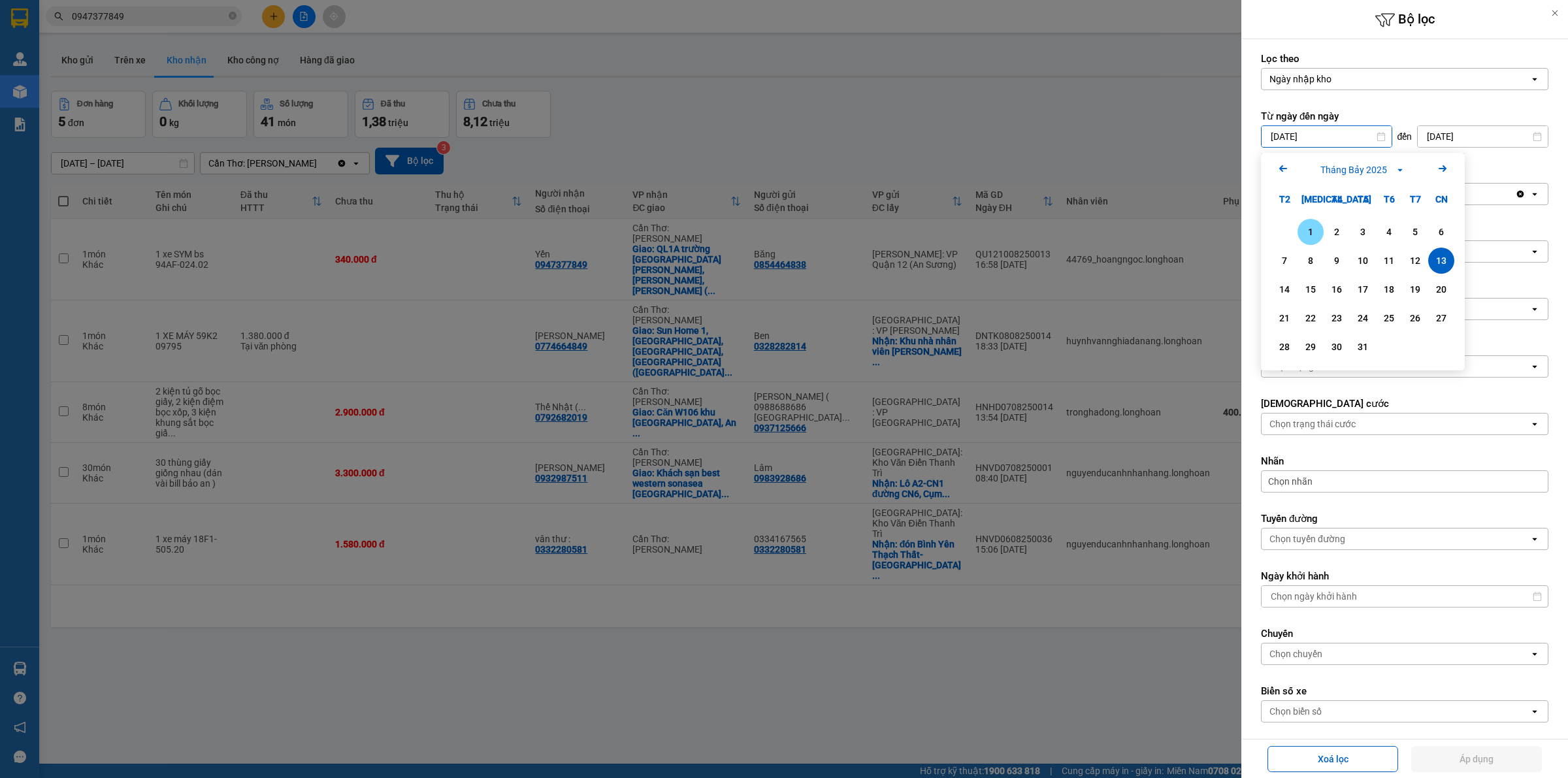
click at [1308, 229] on div "1" at bounding box center [1310, 232] width 18 height 16
type input "01/07/2025"
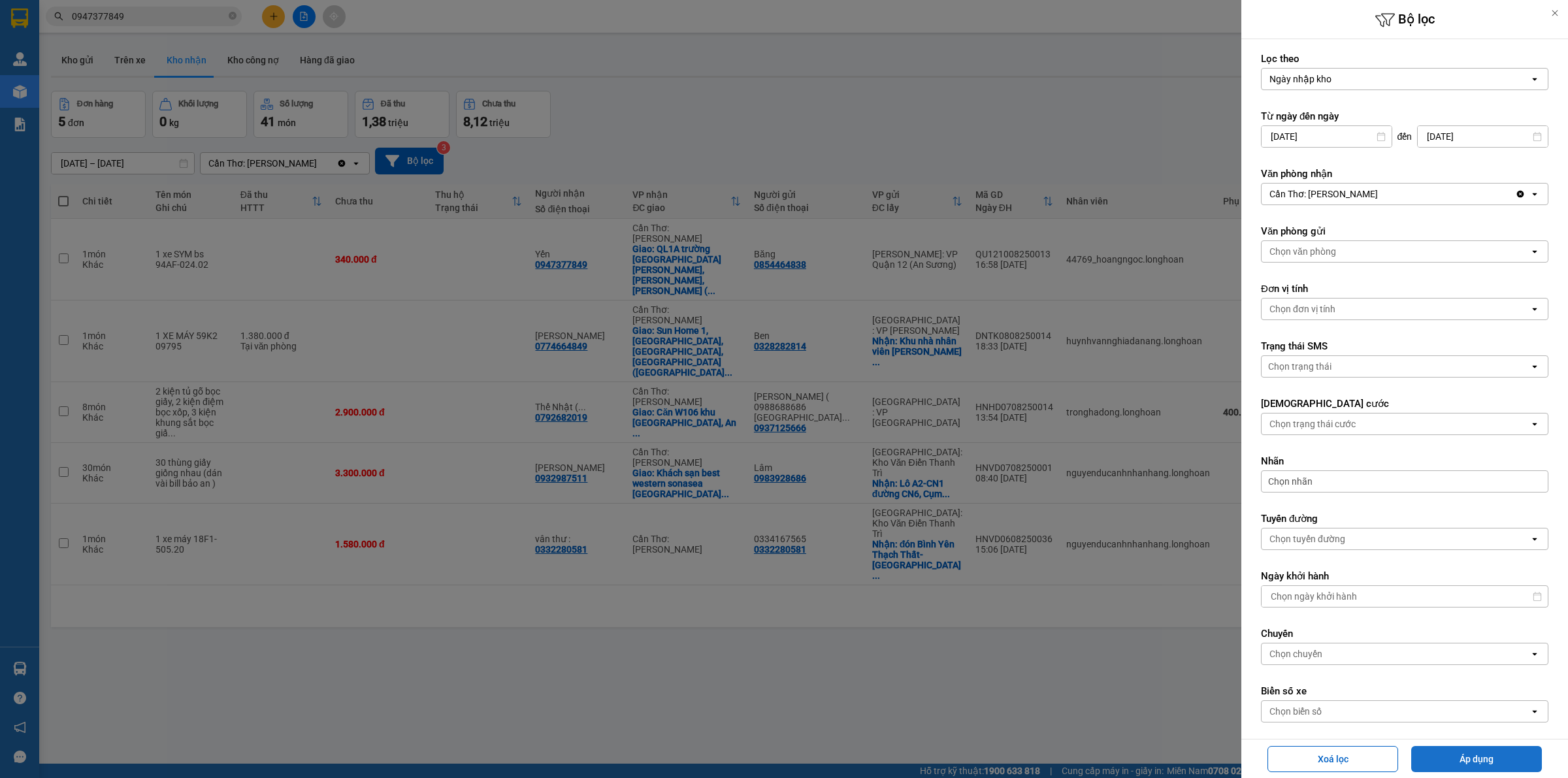
click at [1464, 749] on button "Áp dụng" at bounding box center [1476, 759] width 131 height 26
type input "01/07/2025 – 11/08/2025"
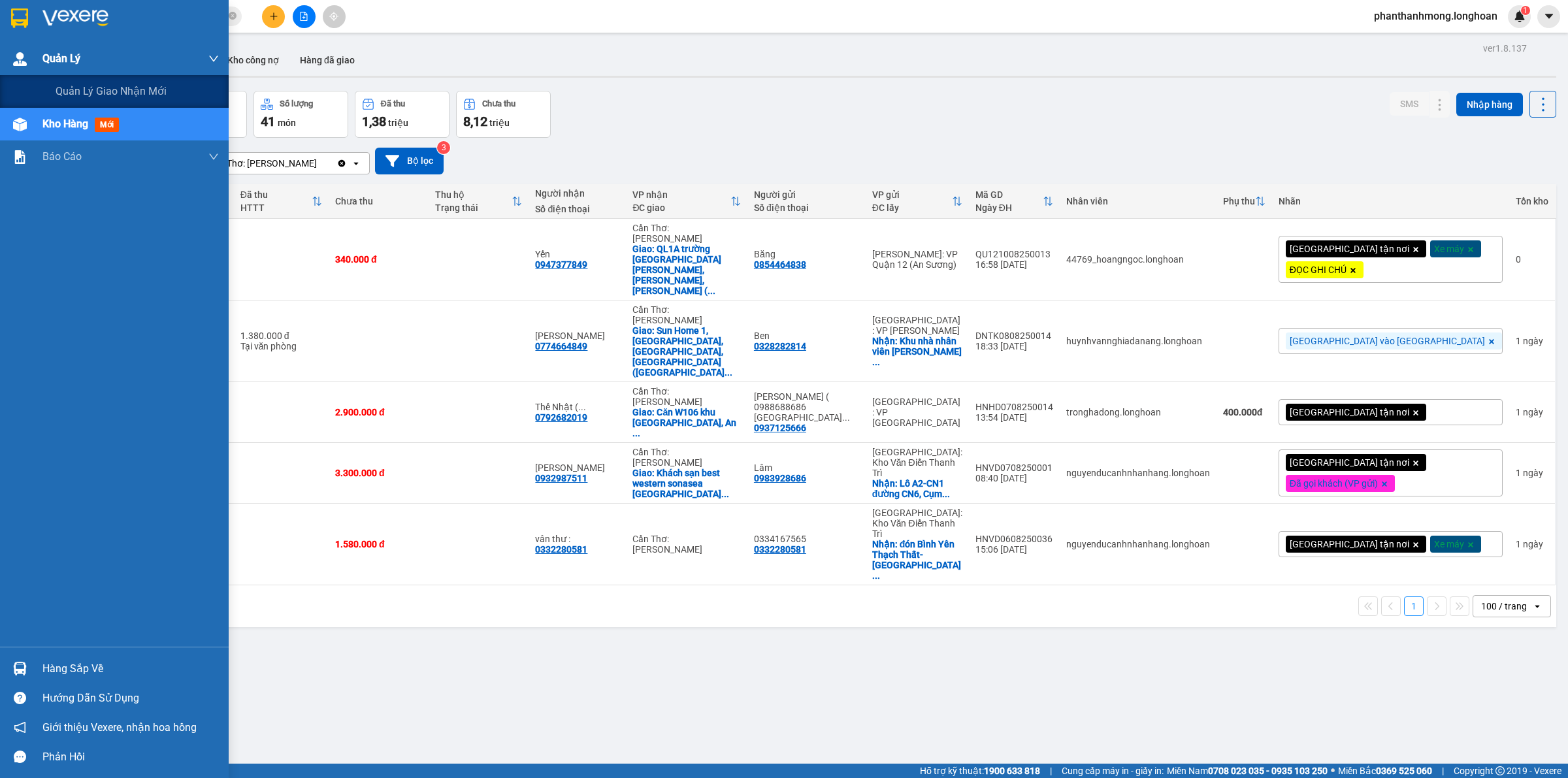
click at [65, 60] on span "Quản Lý" at bounding box center [62, 58] width 38 height 16
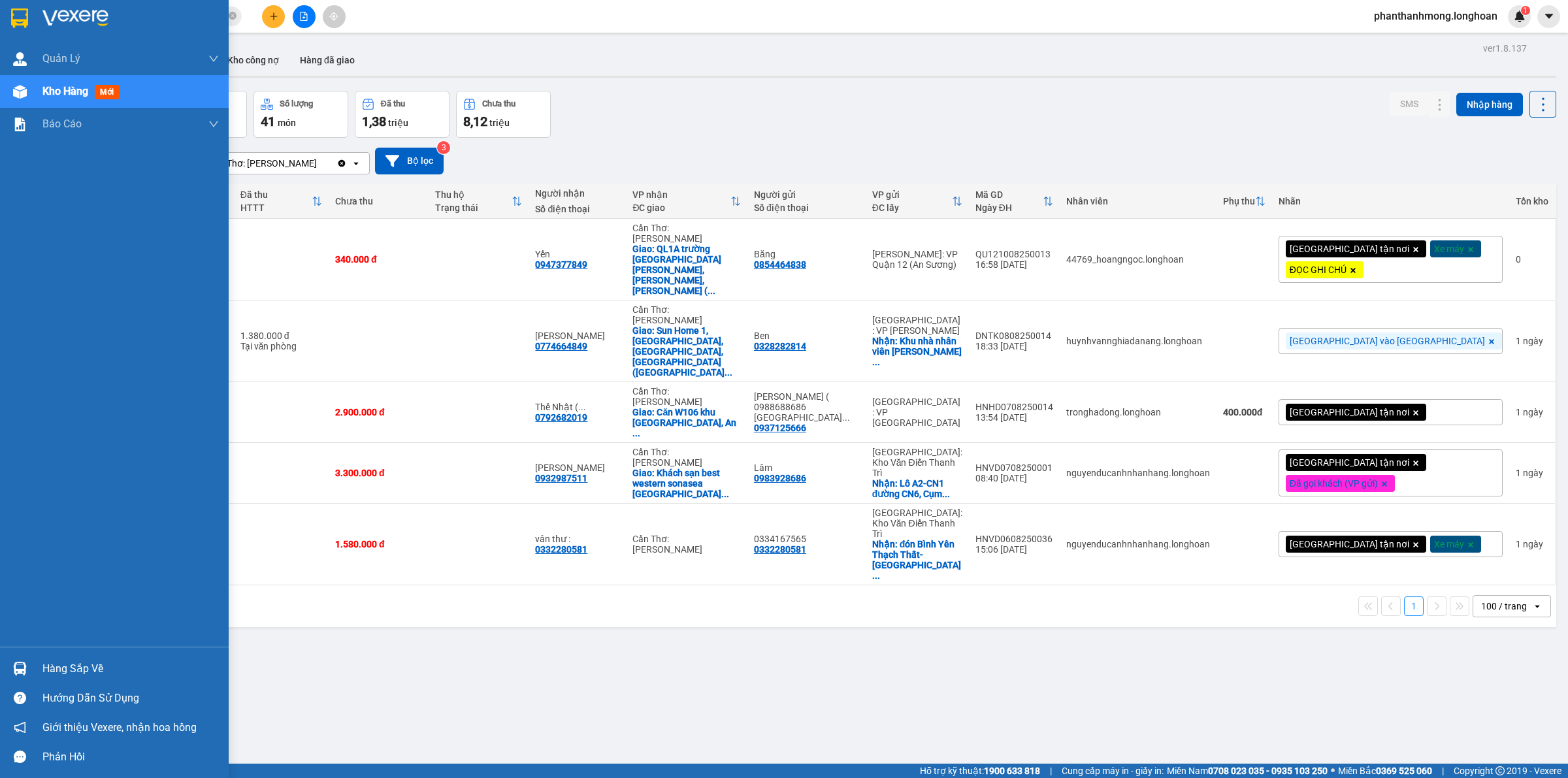
click at [86, 15] on img at bounding box center [75, 18] width 66 height 20
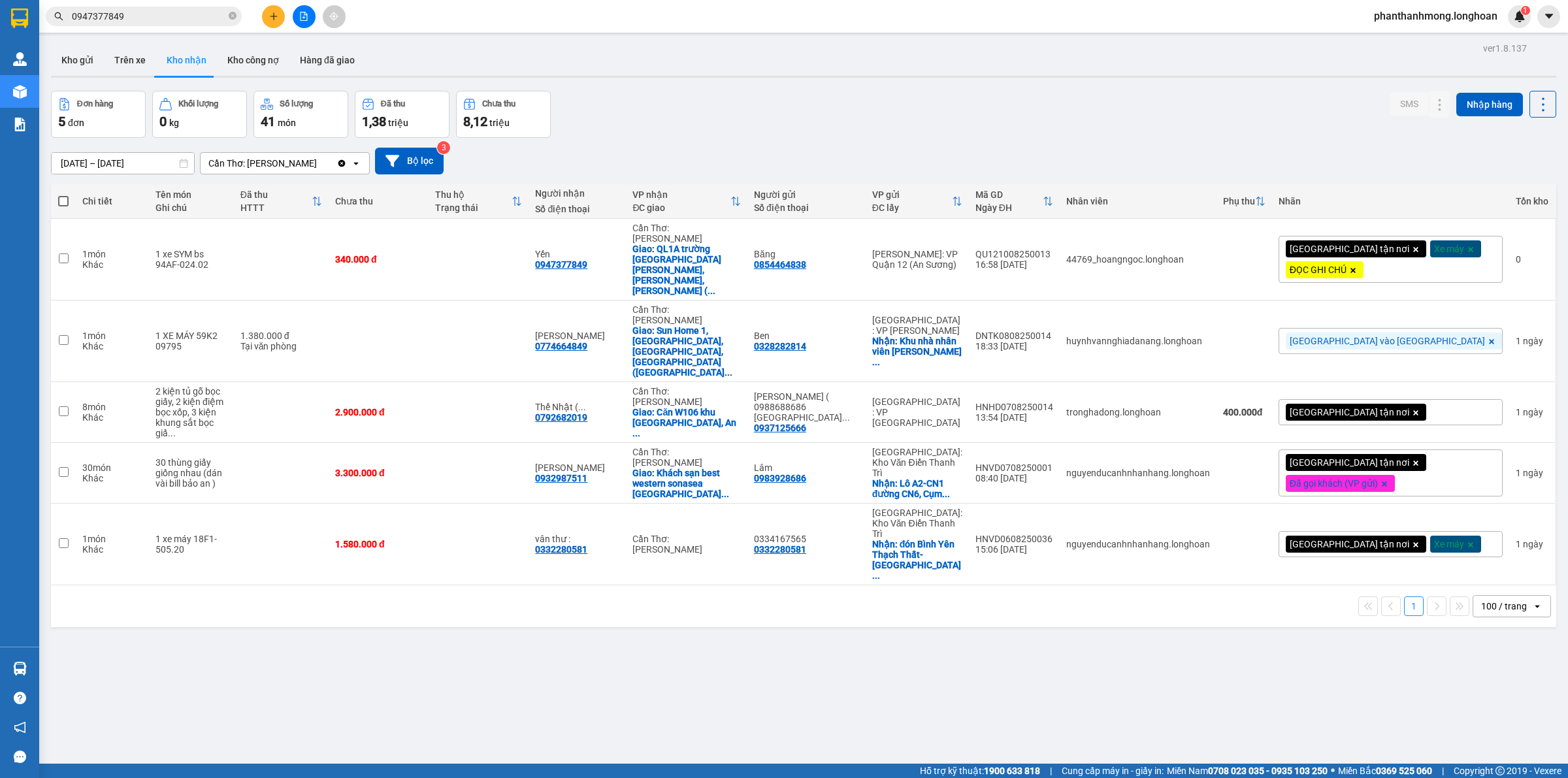
click at [977, 122] on div "Đơn hàng 5 đơn Khối lượng 0 kg Số lượng 41 món Đã thu 1,38 triệu Chưa thu 8,12 …" at bounding box center [804, 114] width 1506 height 47
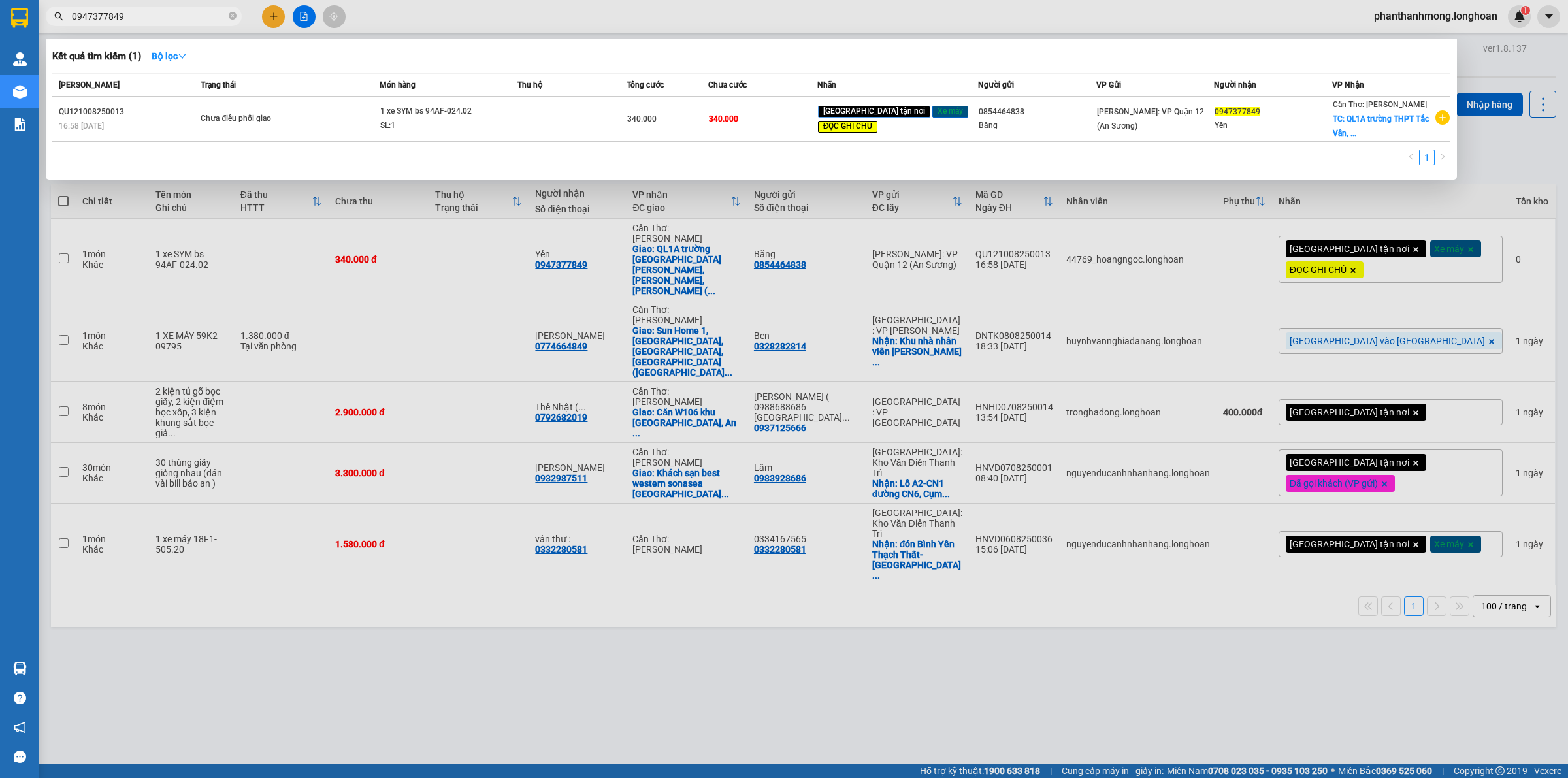
click at [155, 11] on input "0947377849" at bounding box center [149, 16] width 154 height 15
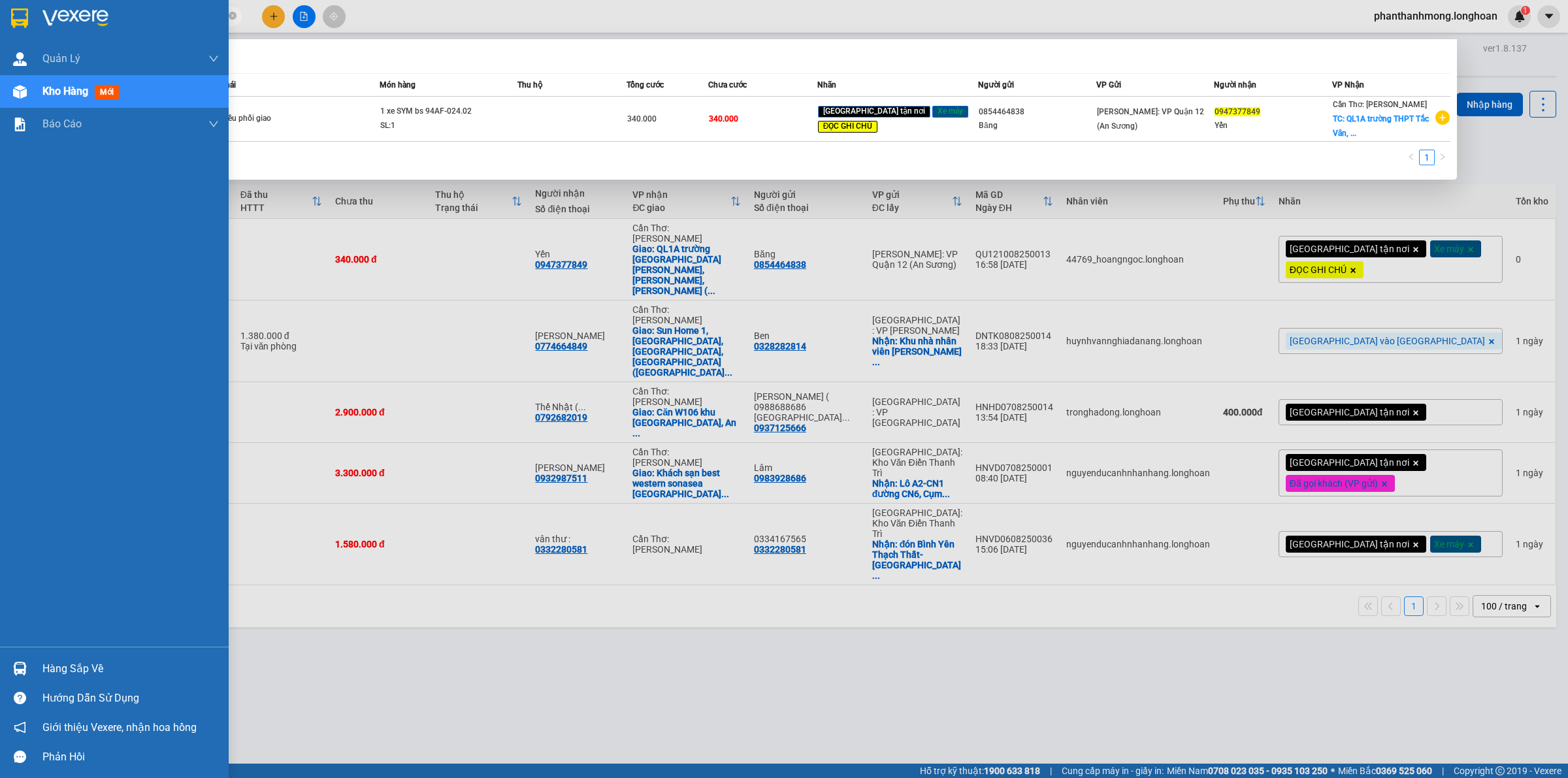
drag, startPoint x: 158, startPoint y: 10, endPoint x: 0, endPoint y: 27, distance: 158.9
click at [0, 27] on section "Kết quả tìm kiếm ( 1 ) Bộ lọc Mã ĐH Trạng thái Món hàng Thu hộ Tổng cước Chưa c…" at bounding box center [784, 389] width 1568 height 778
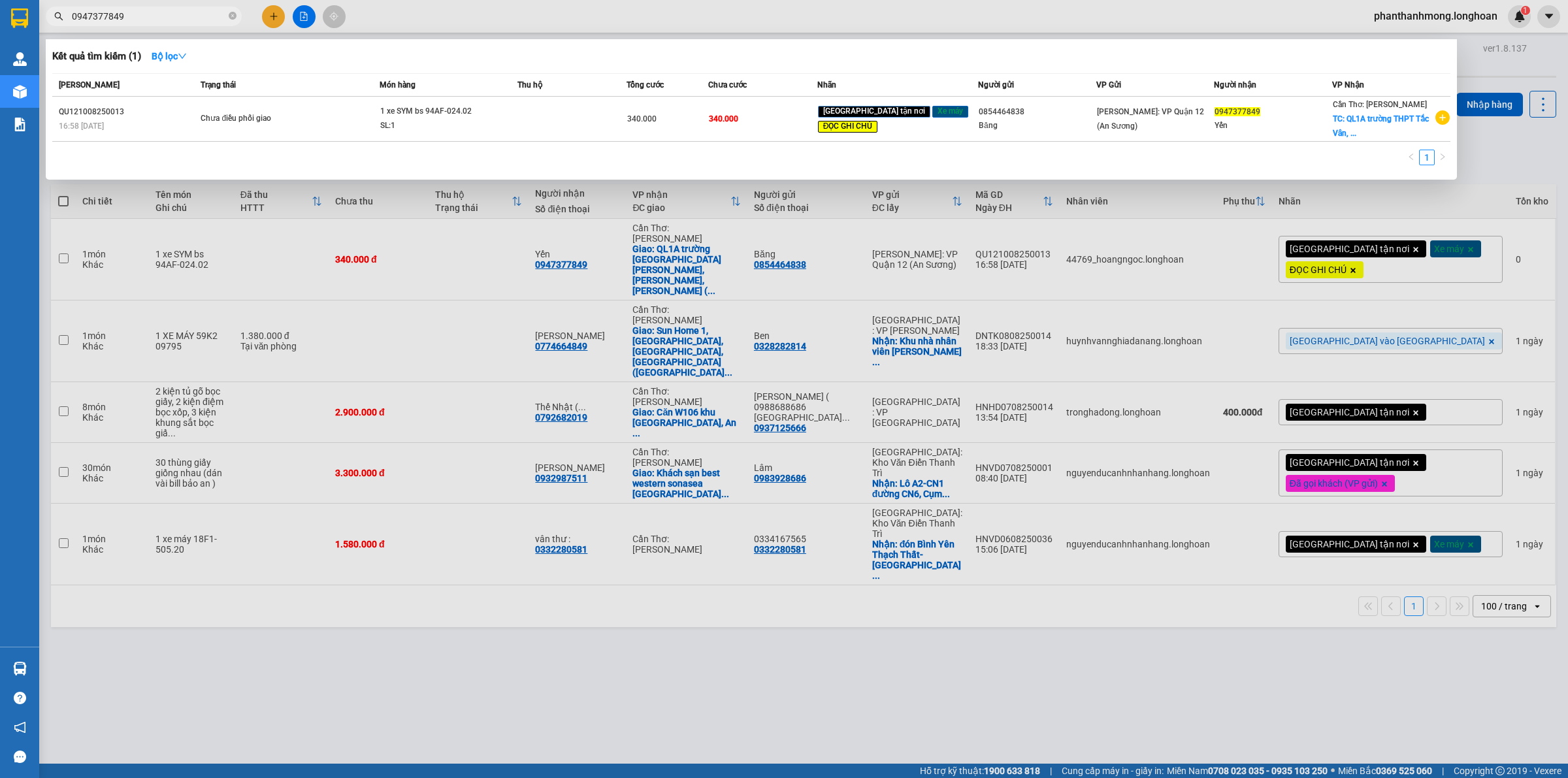
paste input "66990936"
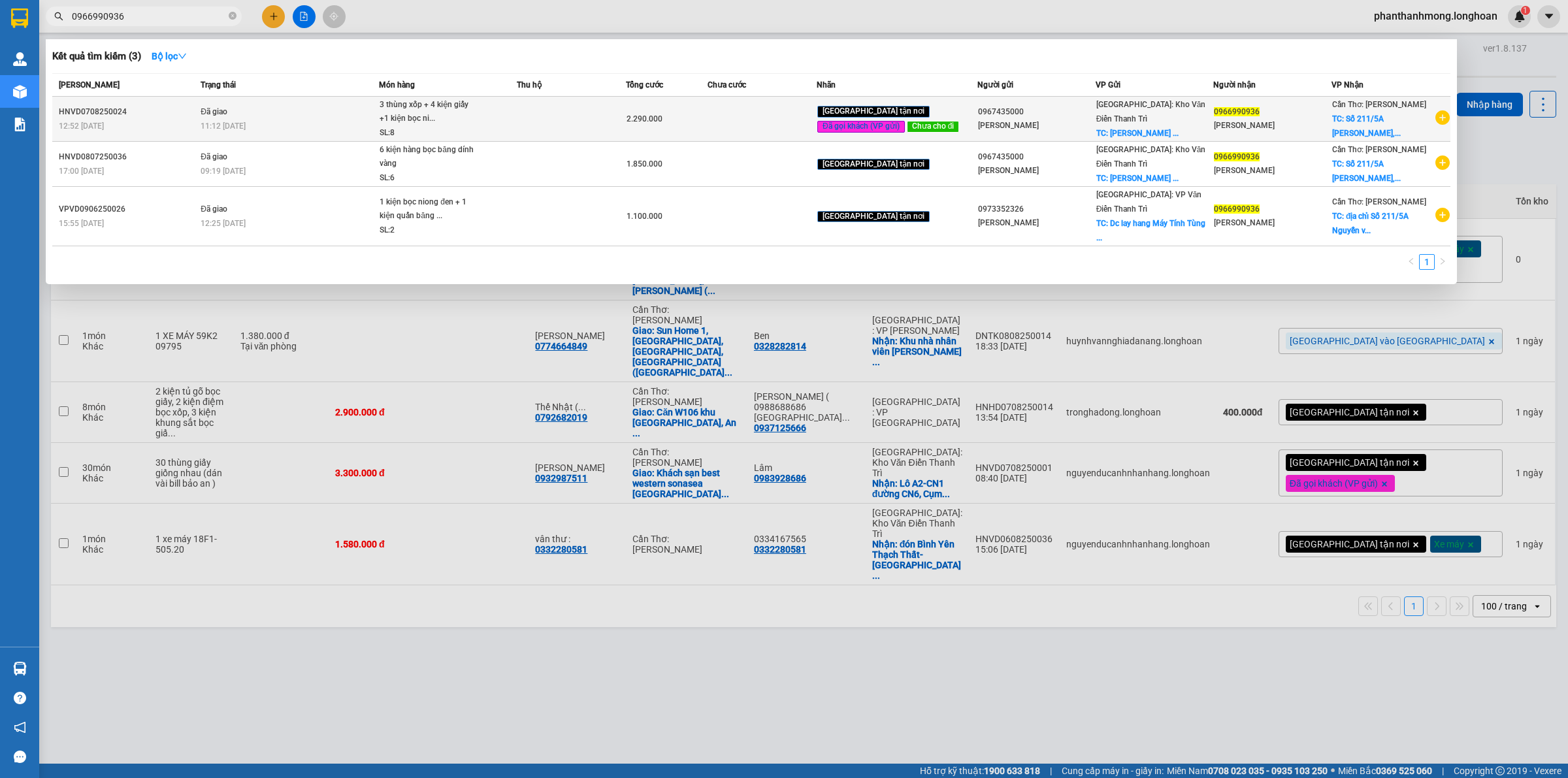
type input "0966990936"
click at [276, 122] on div "11:12 - 11/08" at bounding box center [289, 126] width 178 height 15
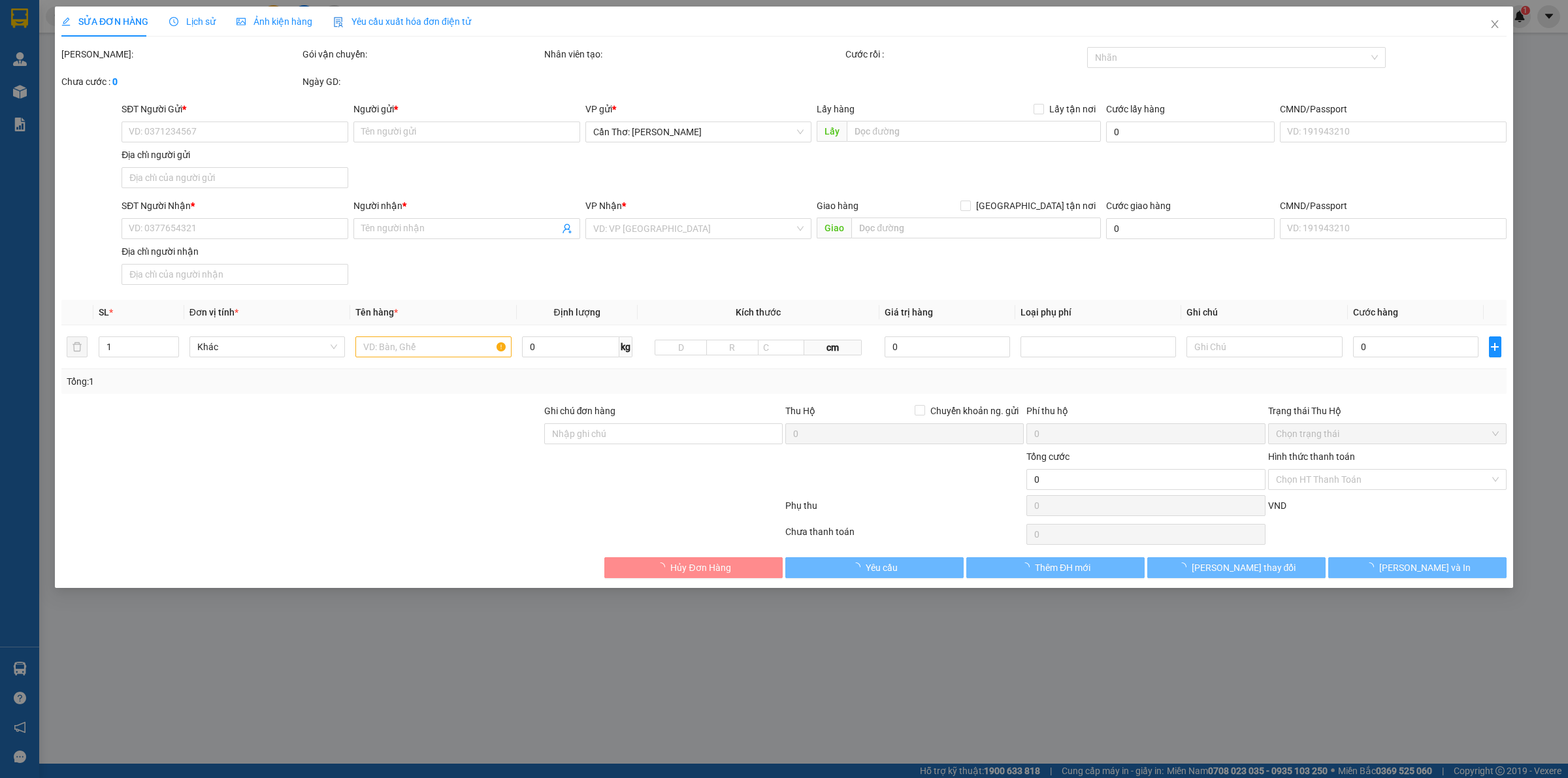
type input "0967435000"
type input "Đỗ Lương"
checkbox input "true"
type input "Máy Tính Tùng Lương Đỗ Xá Thị trấn Yên mỹ Huyện yên mỹ Tỉnh hưng yên"
type input "0966990936"
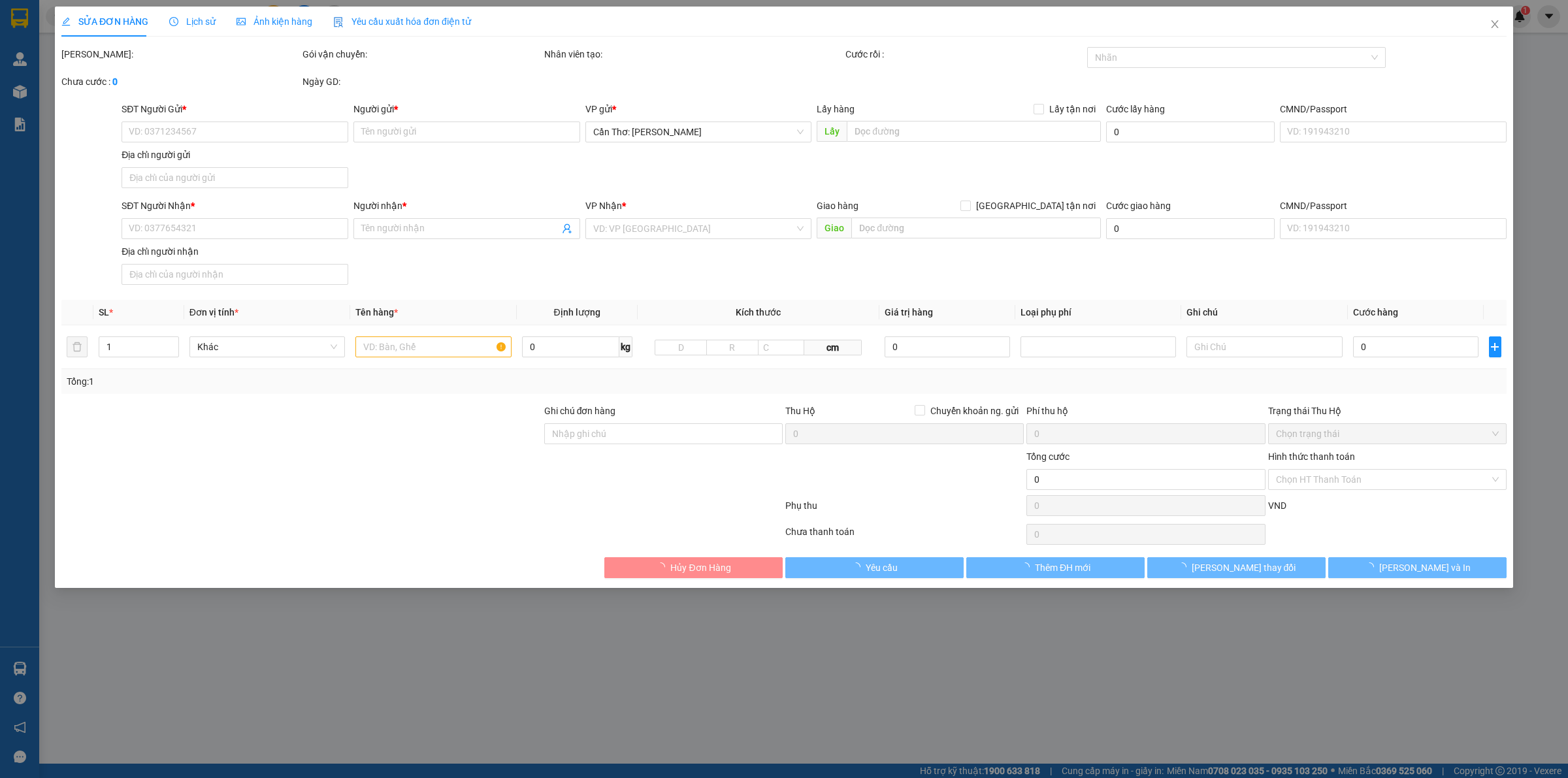
type input "Trần Nhựt Quí"
checkbox input "true"
type input "Số 211/5A Nguyễn văn Linh, P.Hưng lợi, Q.Ninh Kiều, Tp.Cần Thơ"
type input "hàng giao nguyên kiện, hư vỡ ko đền"
type input "2.290.000"
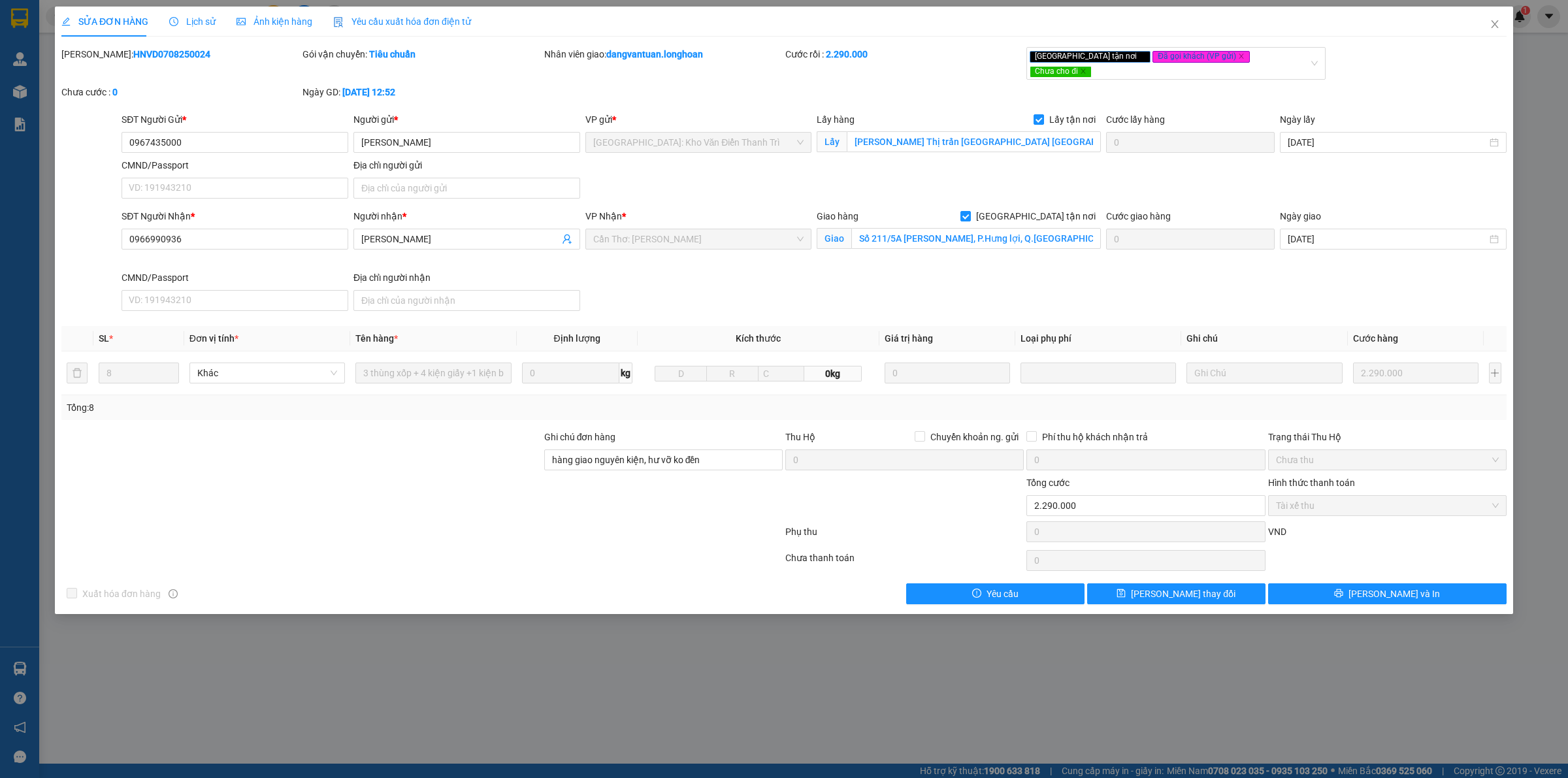
click at [171, 26] on span "Lịch sử" at bounding box center [192, 22] width 46 height 10
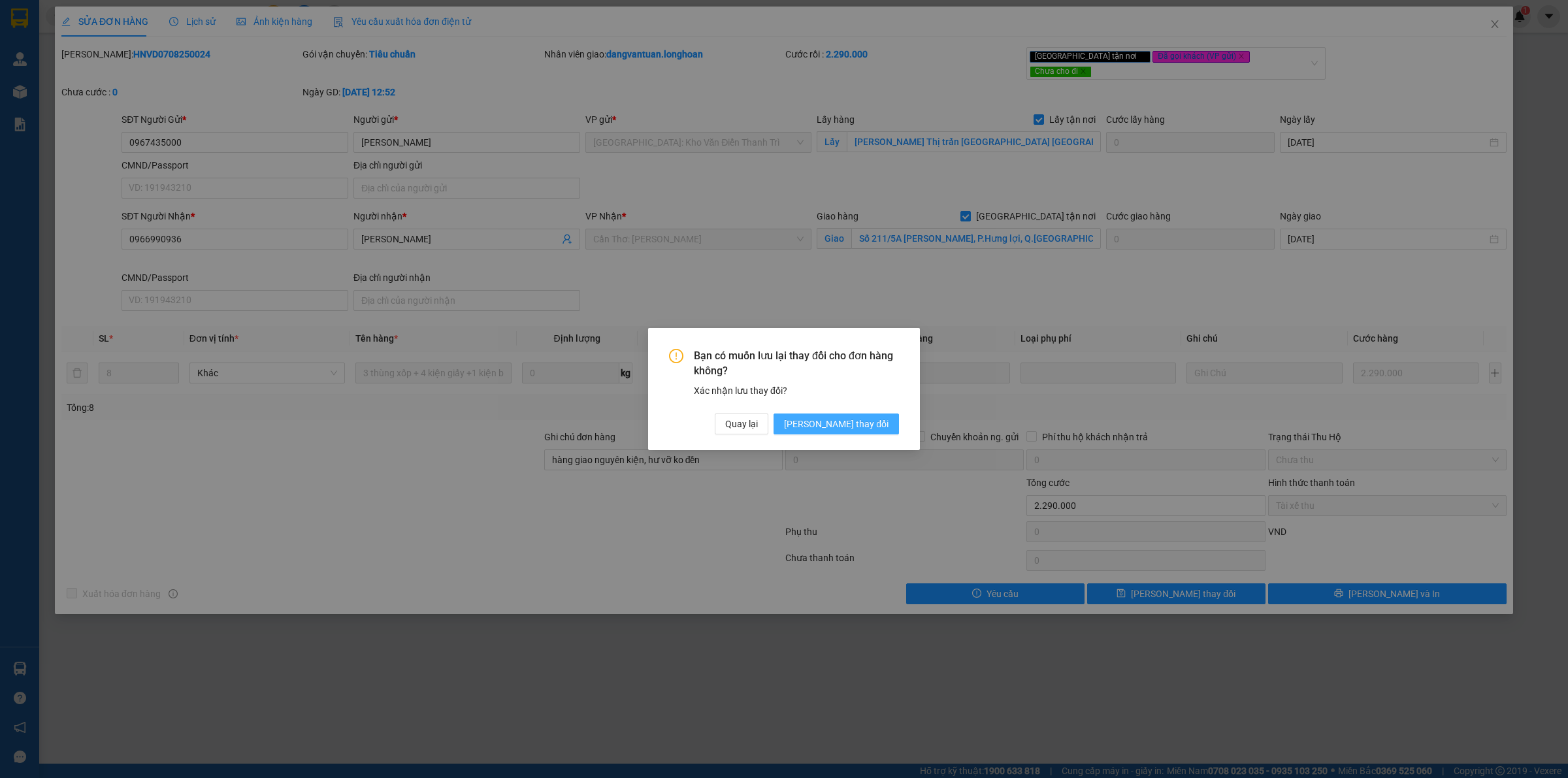
click at [843, 423] on span "Lưu thay đổi" at bounding box center [836, 423] width 104 height 15
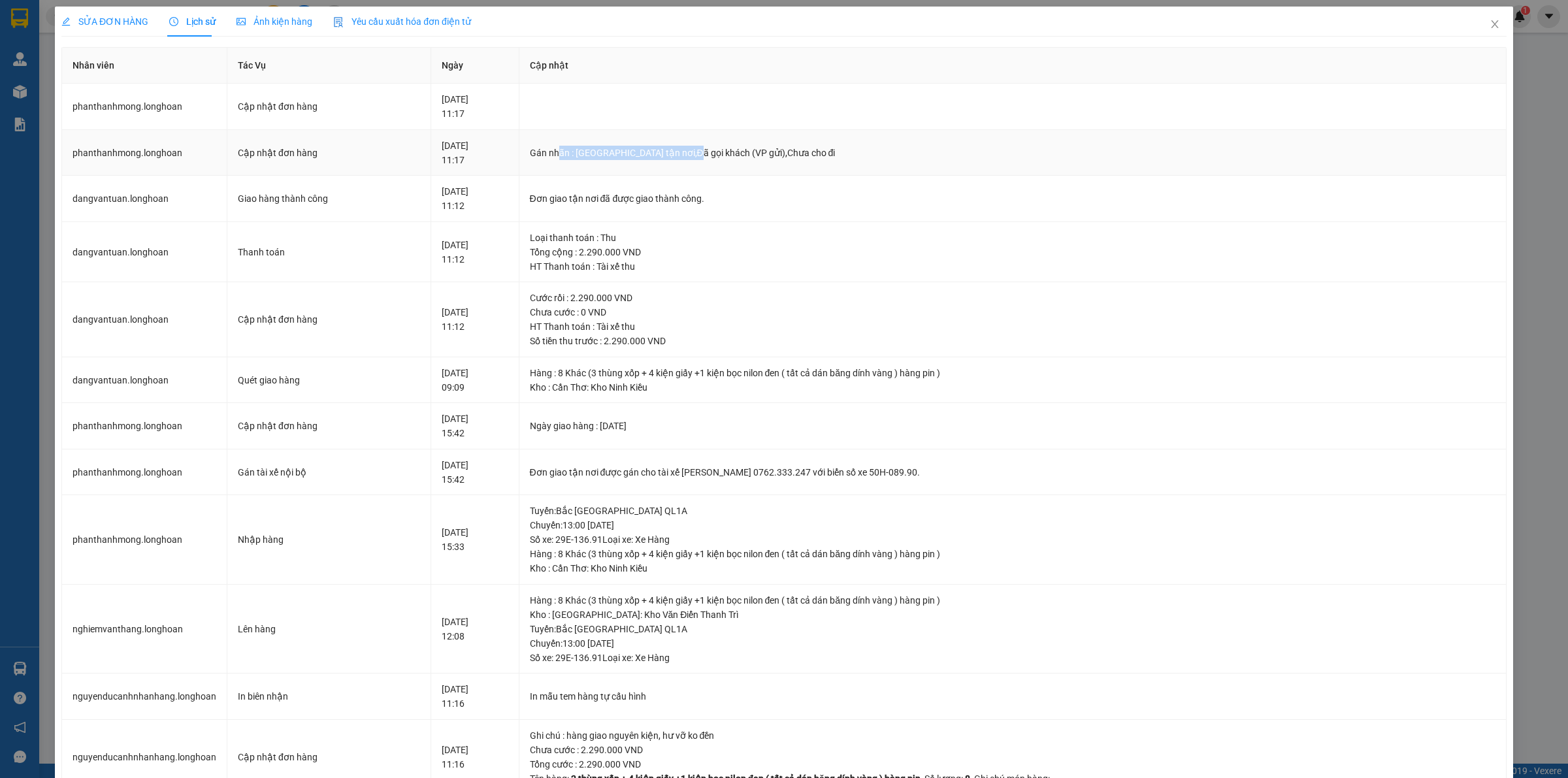
drag, startPoint x: 569, startPoint y: 152, endPoint x: 697, endPoint y: 167, distance: 128.9
click at [697, 167] on td "Gán nhãn : Giao tận nơi,Đã gọi khách (VP gửi),Chưa cho đi" at bounding box center [1014, 153] width 987 height 46
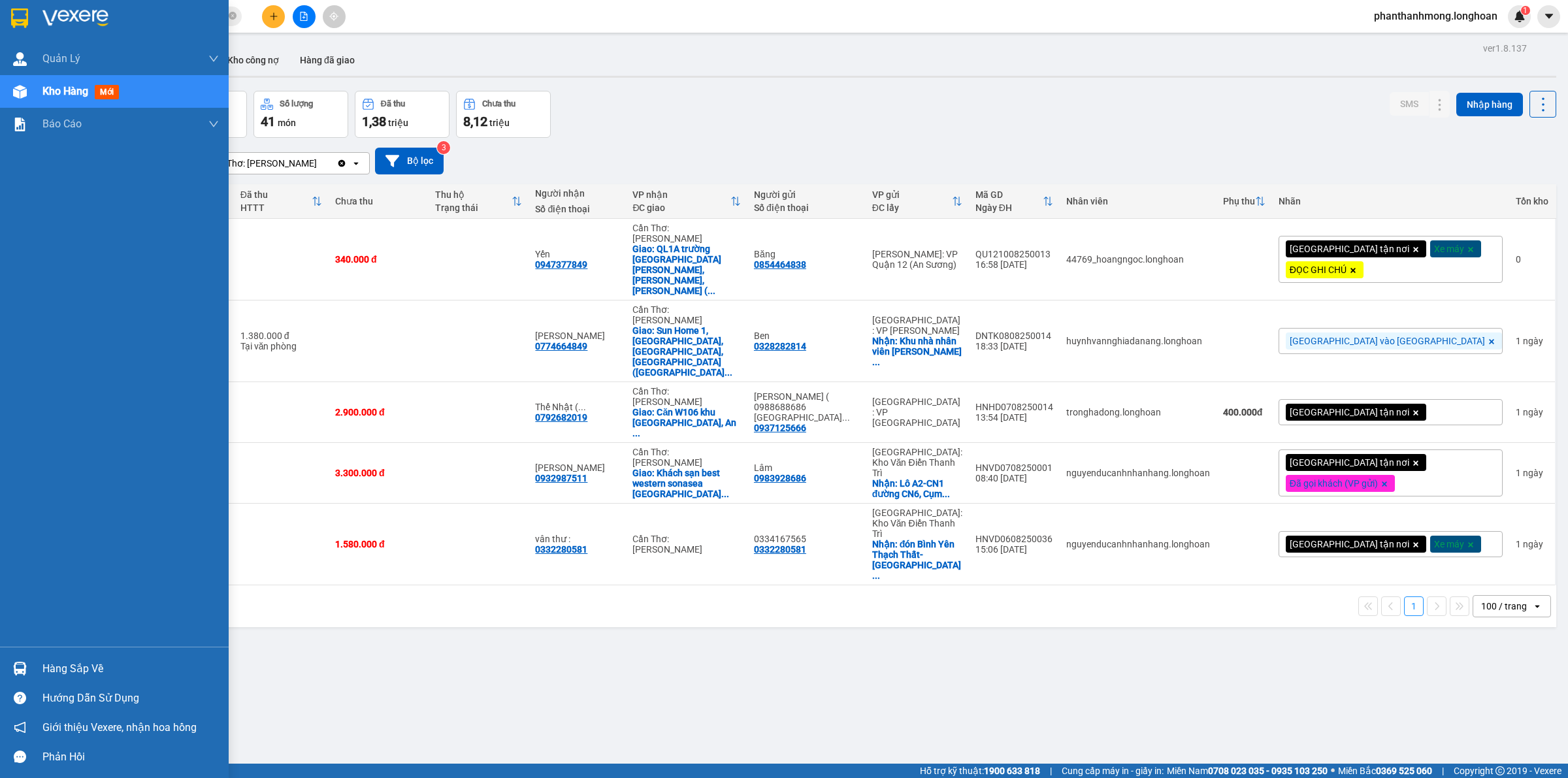
click at [37, 660] on div "Hàng sắp về" at bounding box center [115, 669] width 229 height 29
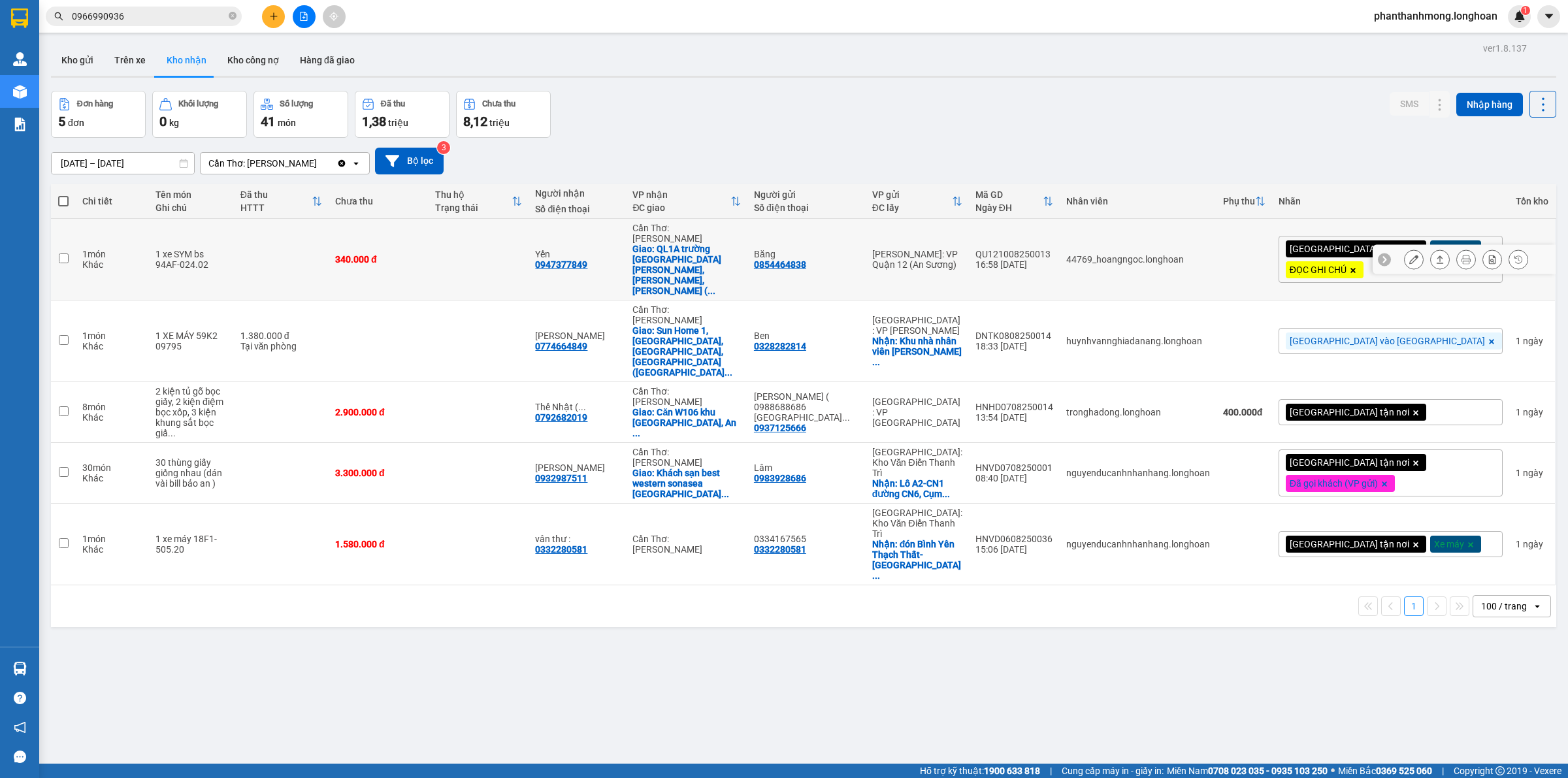
click at [570, 266] on section "Kết quả tìm kiếm ( 3 ) Bộ lọc Mã ĐH Trạng thái Món hàng Thu hộ Tổng cước Chưa c…" at bounding box center [784, 389] width 1568 height 778
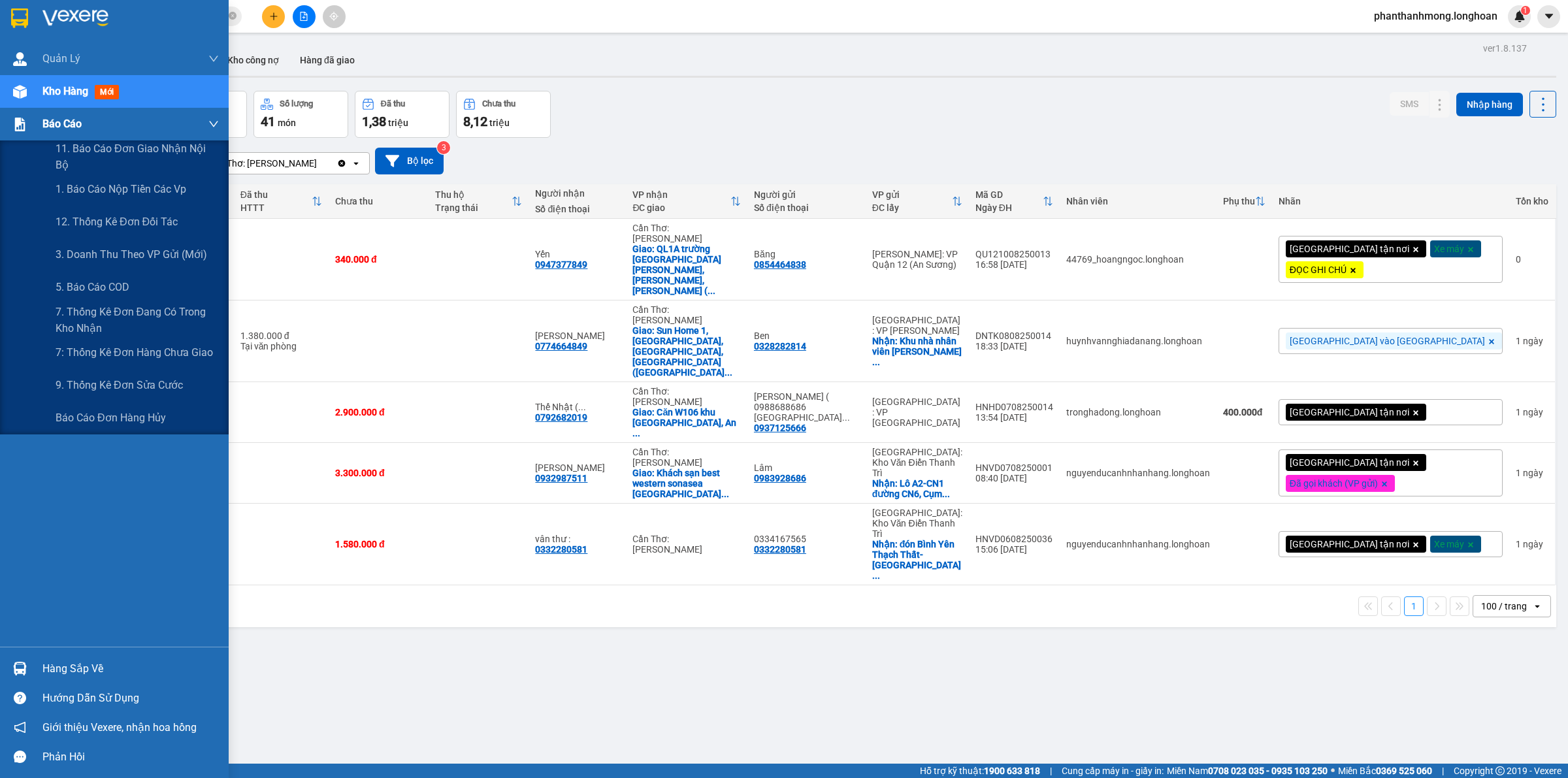
click at [38, 125] on div "Báo cáo" at bounding box center [115, 124] width 229 height 33
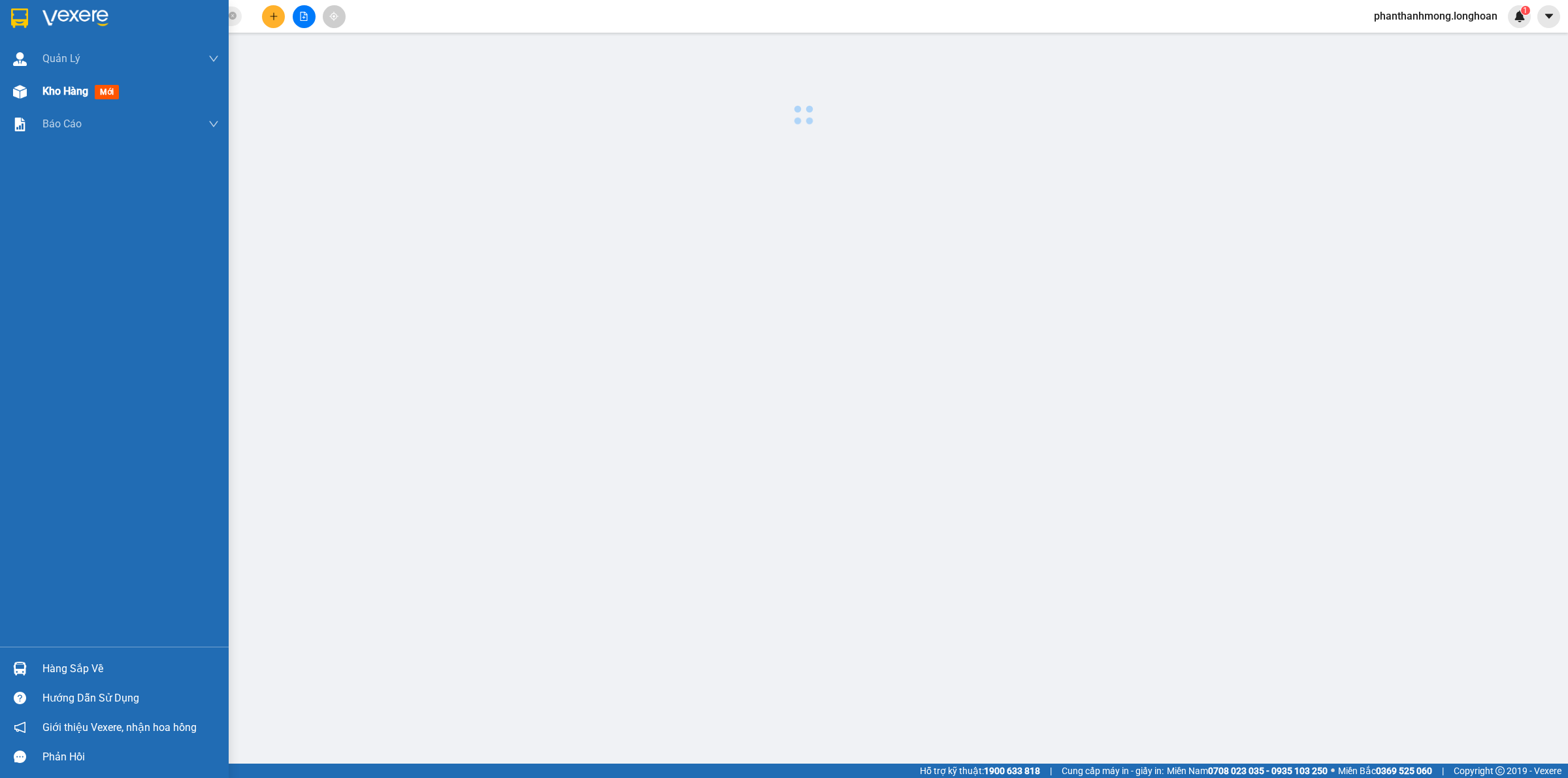
click at [36, 94] on div "Kho hàng mới" at bounding box center [115, 92] width 229 height 33
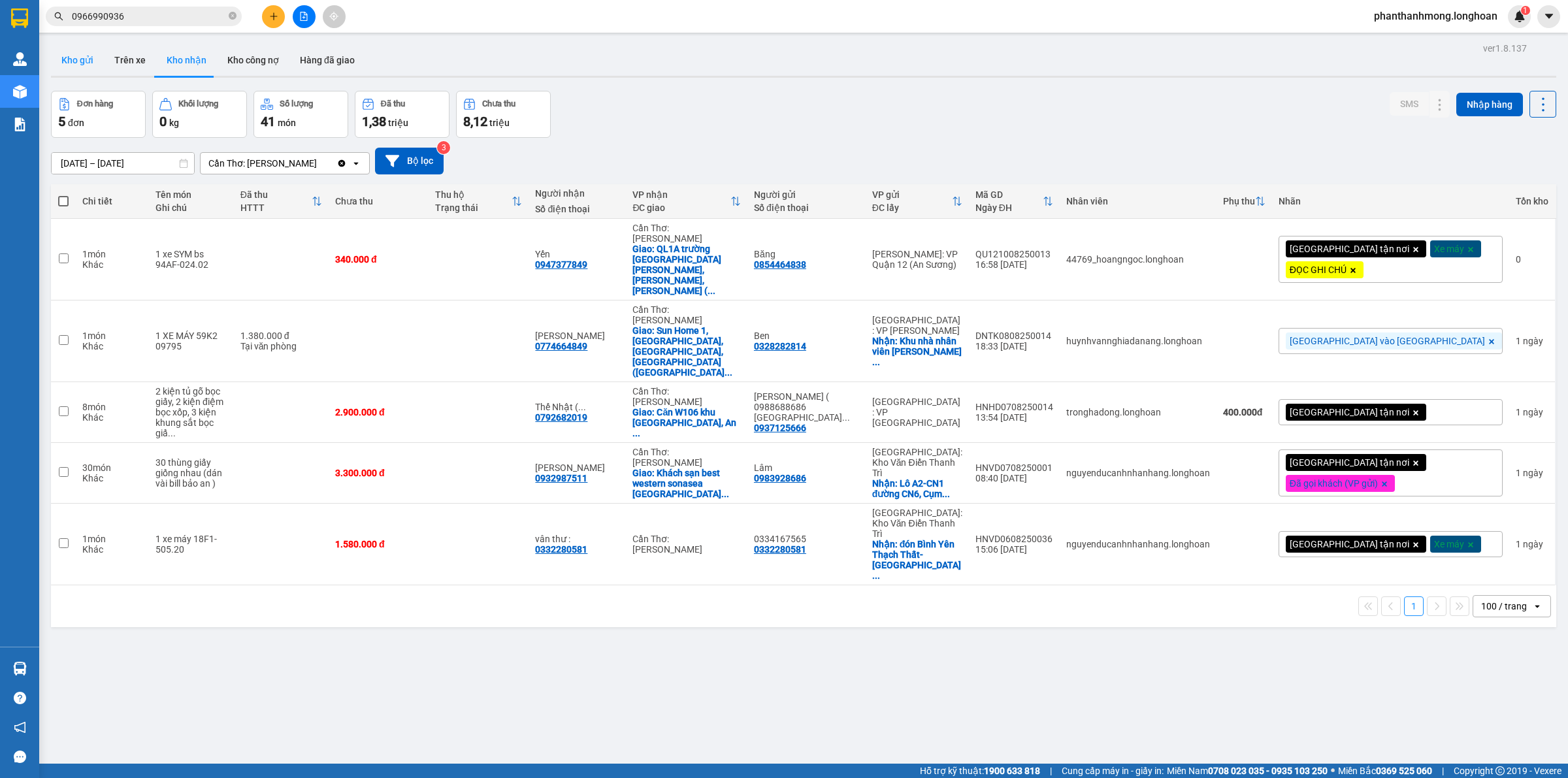
click at [69, 66] on button "Kho gửi" at bounding box center [77, 60] width 53 height 31
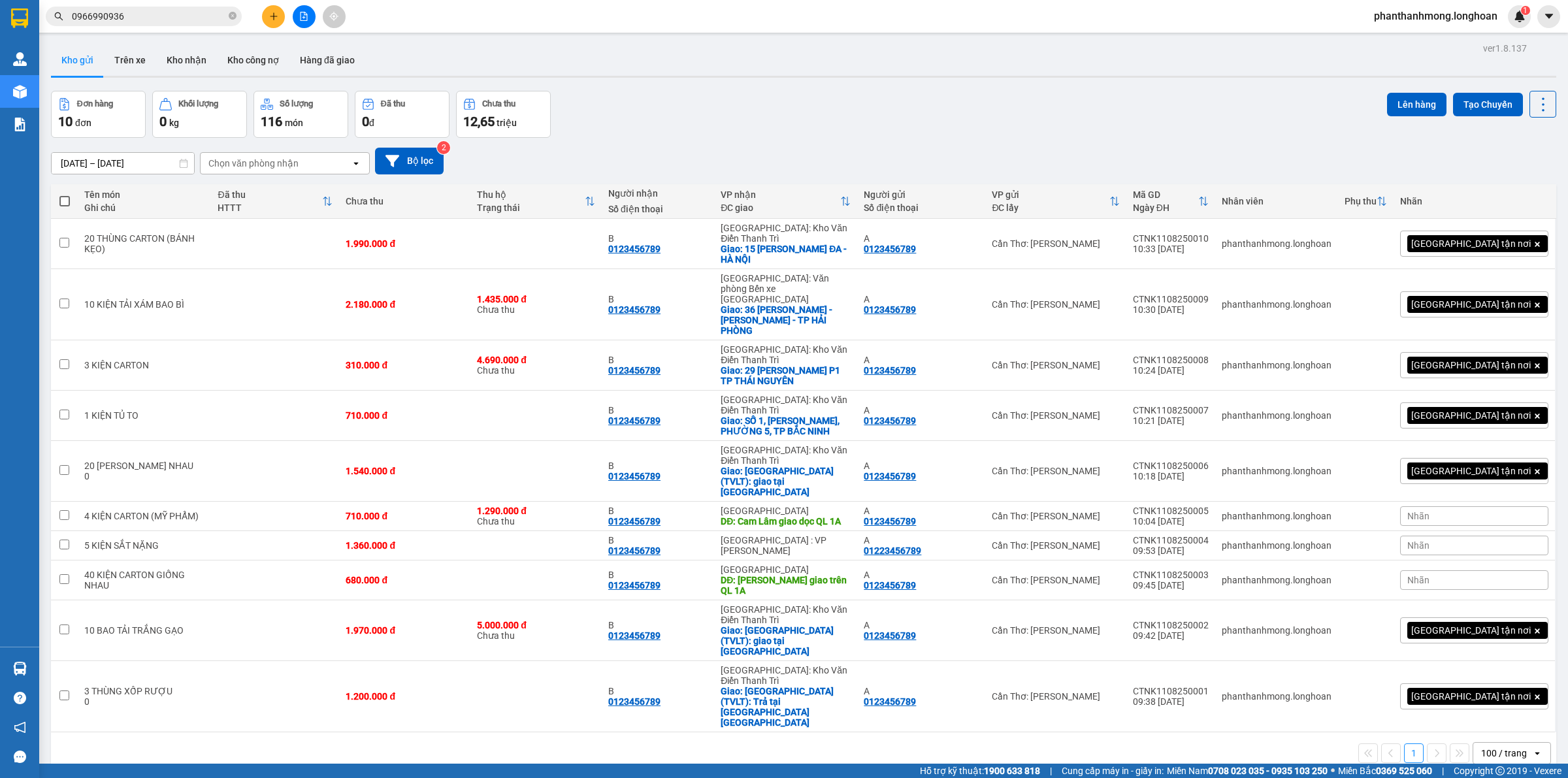
click at [1504, 747] on div "100 / trang" at bounding box center [1504, 753] width 46 height 13
click at [1504, 588] on span "100 / trang" at bounding box center [1495, 591] width 49 height 13
click at [1448, 691] on icon at bounding box center [1453, 696] width 10 height 10
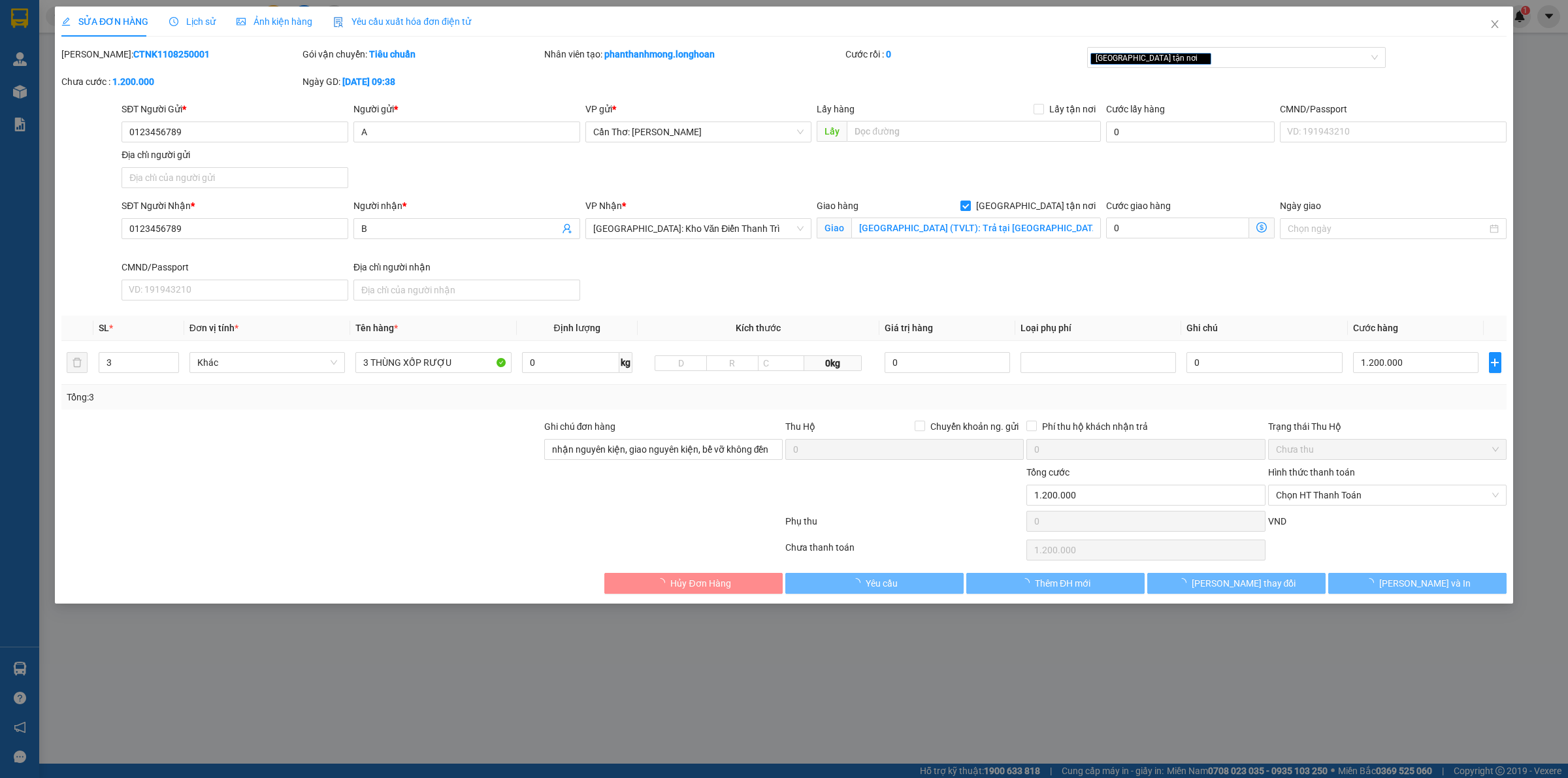
type input "0123456789"
type input "A"
type input "0123456789"
type input "B"
checkbox input "true"
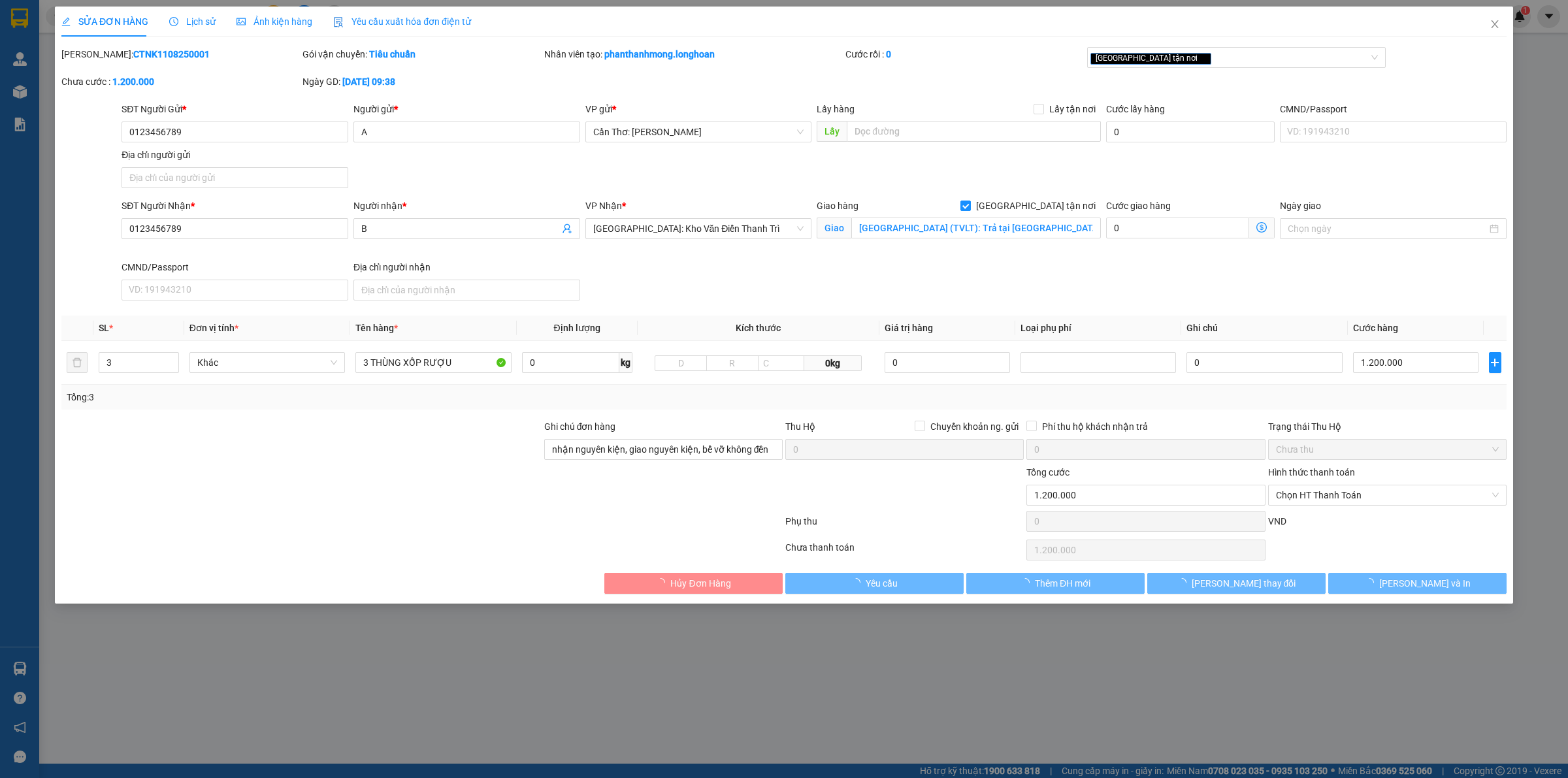
type input "TP Hà Giang (TVLT): Trả tại bến xe TP Hà Giang"
type input "nhận nguyên kiện, giao nguyên kiện, bể vỡ không đền"
type input "1.200.000"
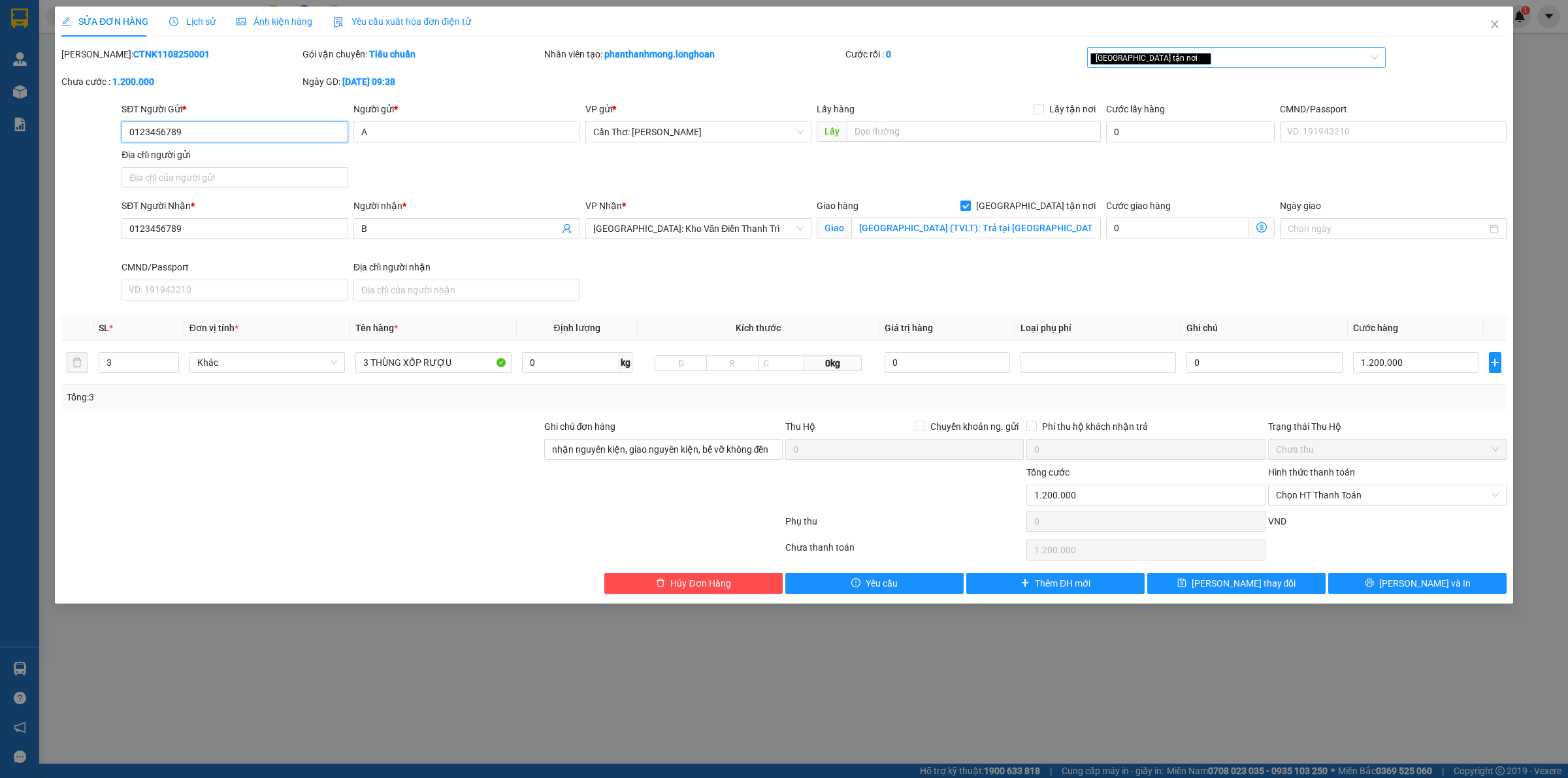
click at [1201, 61] on div "Giao tận nơi" at bounding box center [1230, 57] width 279 height 16
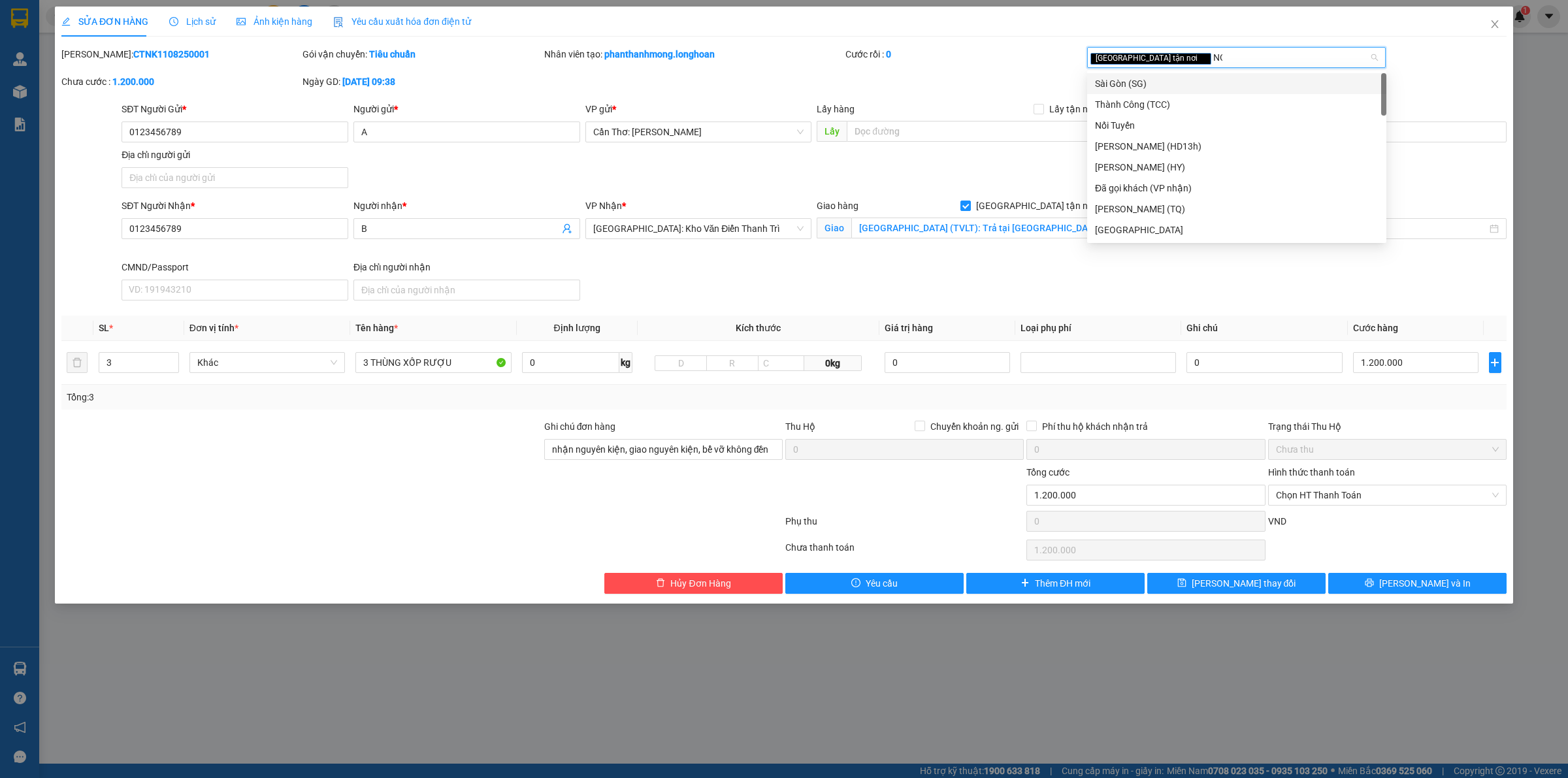
type input "NOI"
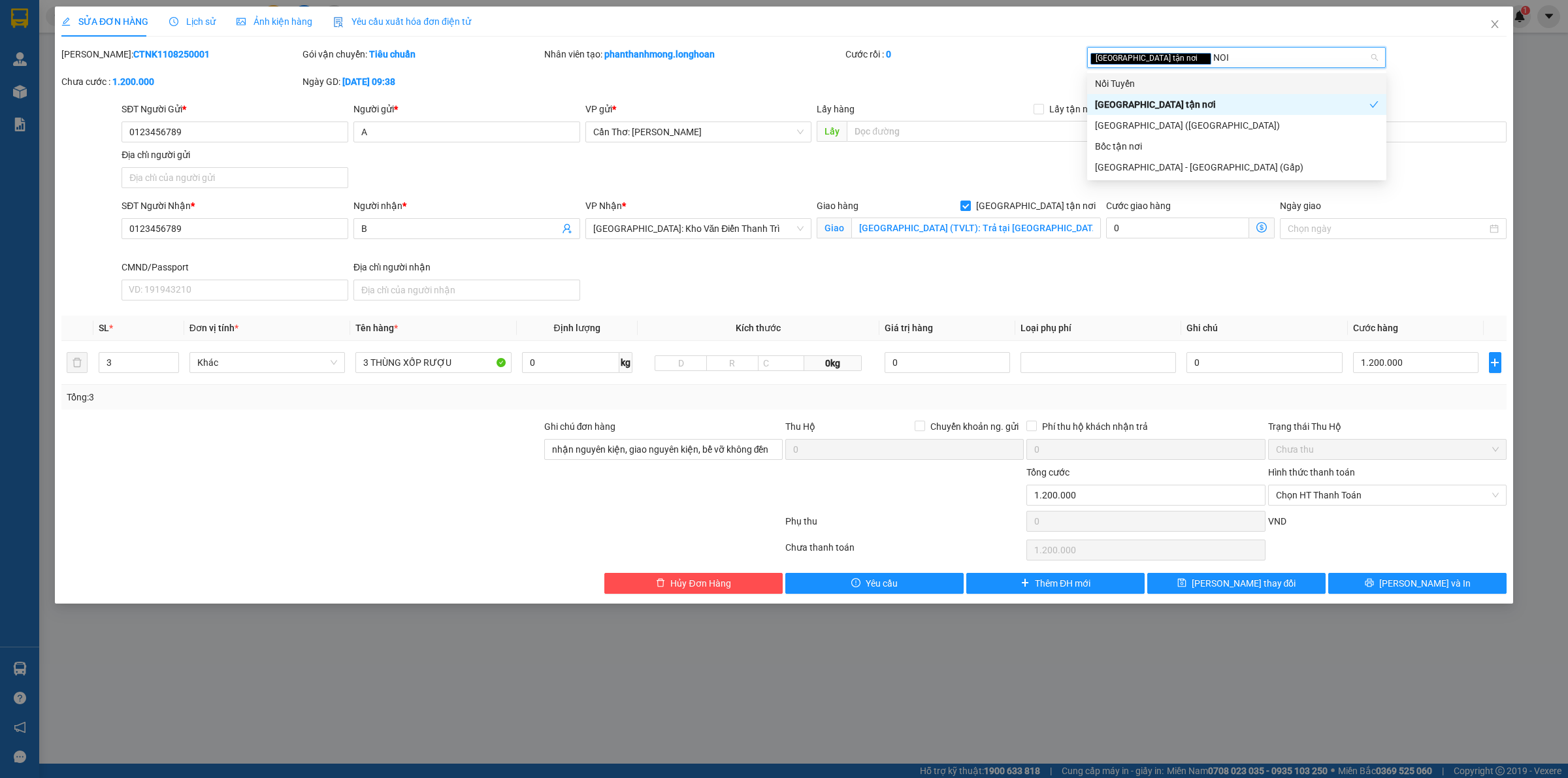
click at [1201, 73] on div "Nối Tuyến" at bounding box center [1237, 83] width 299 height 21
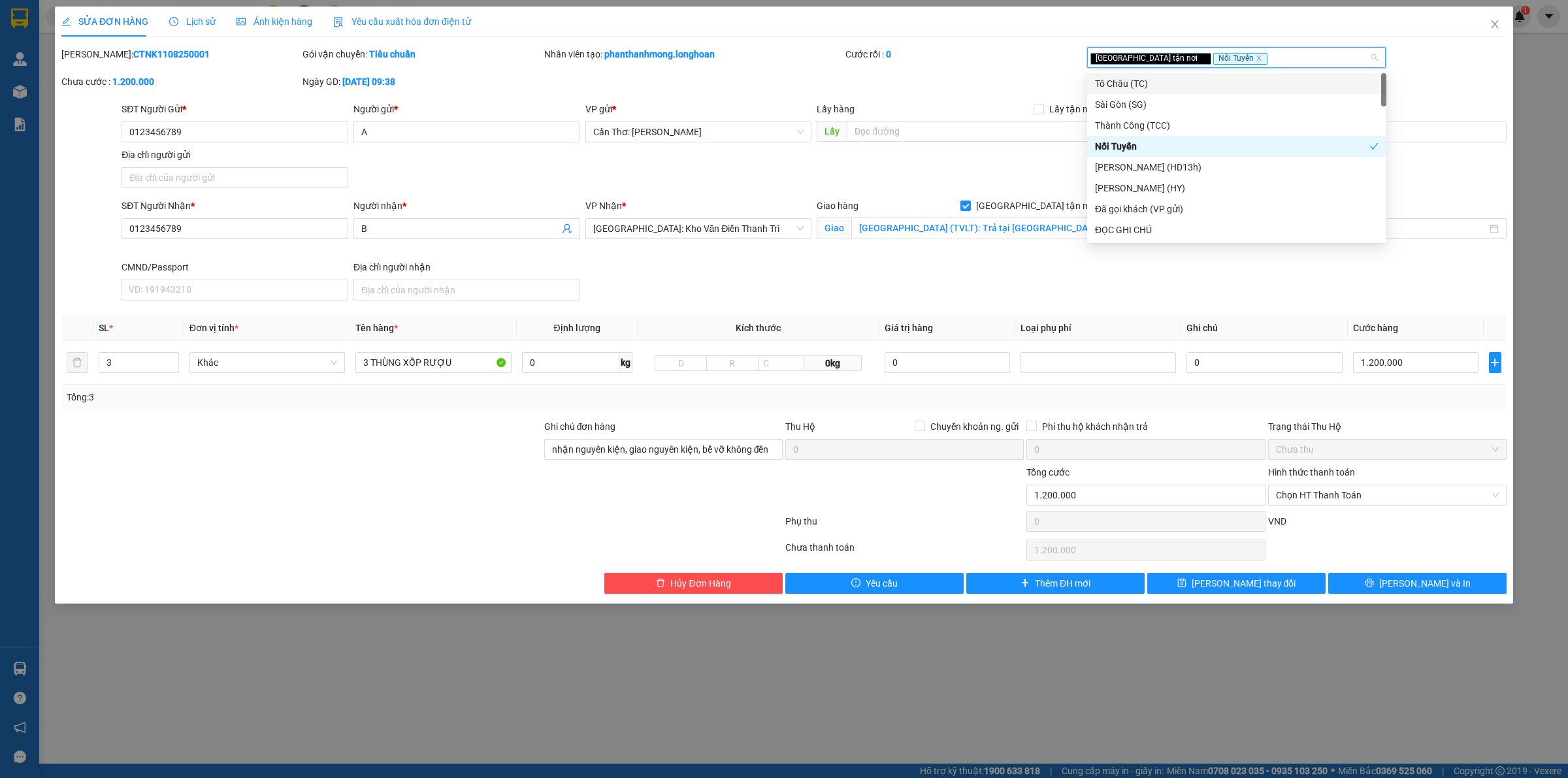
click at [1243, 56] on div "Giao tận nơi Nối Tuyến" at bounding box center [1230, 57] width 279 height 16
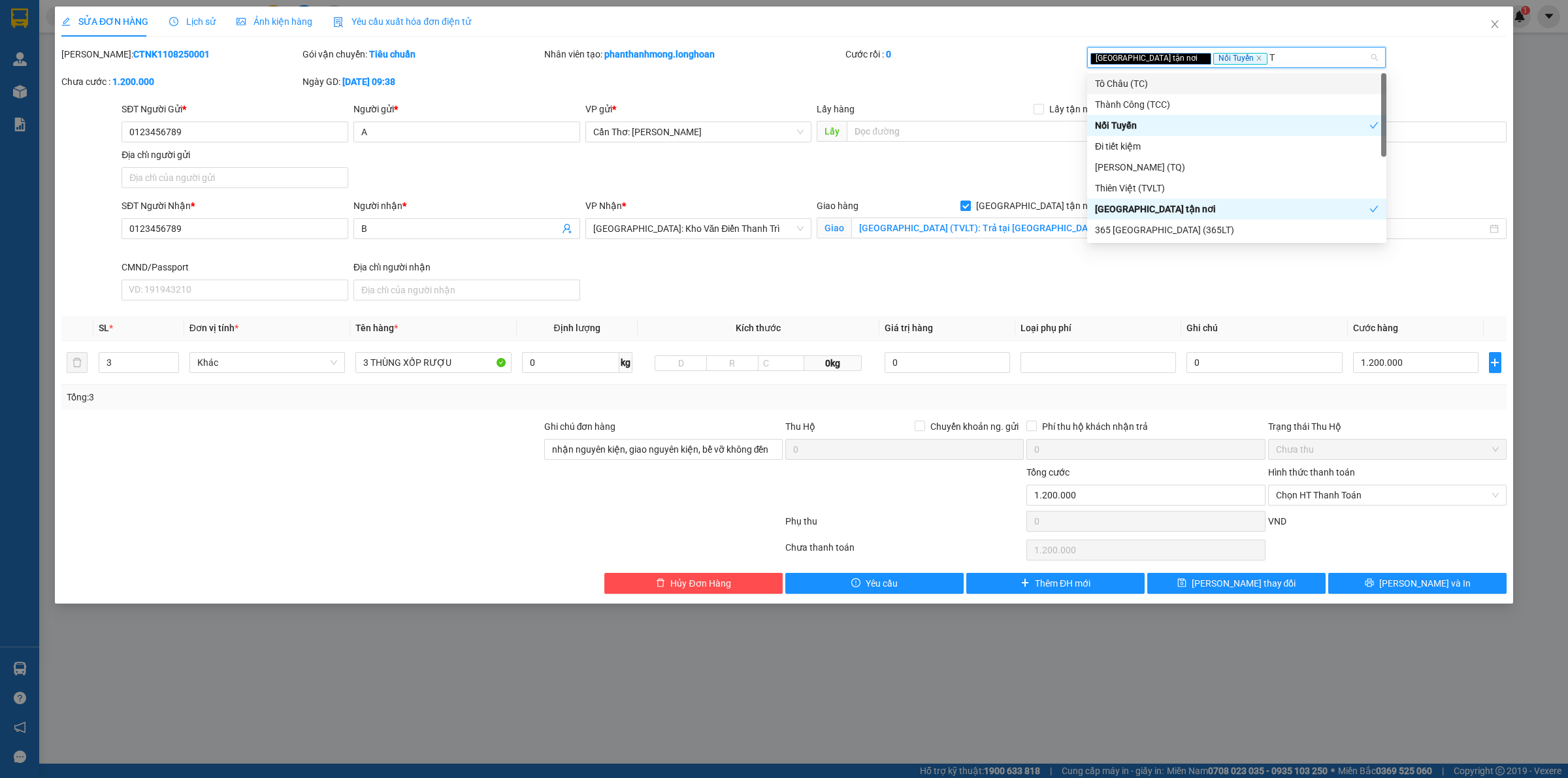
type input "TV"
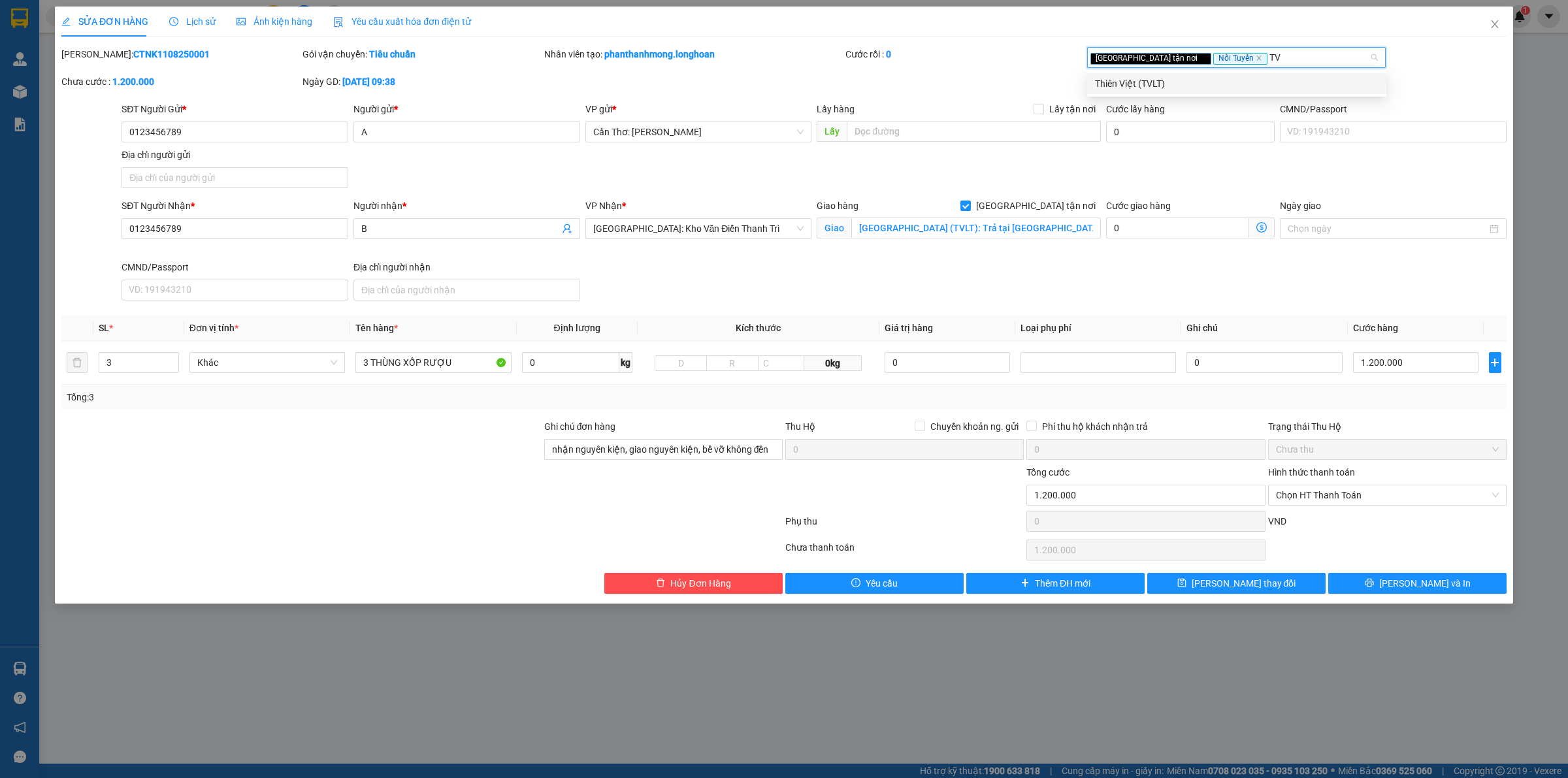
click at [1138, 87] on div "Thiên Việt (TVLT)" at bounding box center [1237, 83] width 284 height 15
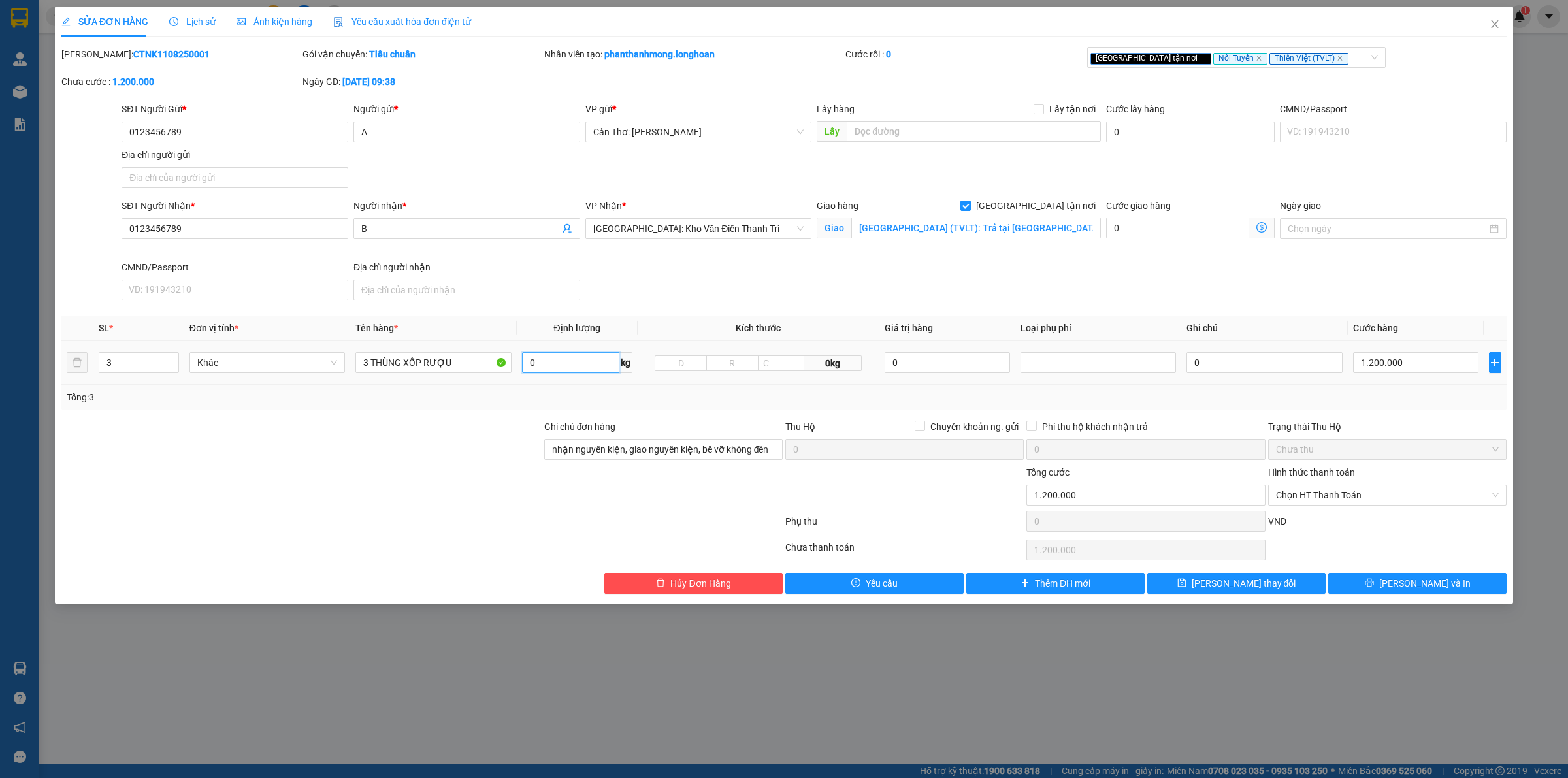
click at [572, 364] on input "0" at bounding box center [571, 363] width 97 height 21
type input "153"
click at [1349, 588] on button "Lưu và In" at bounding box center [1418, 583] width 179 height 21
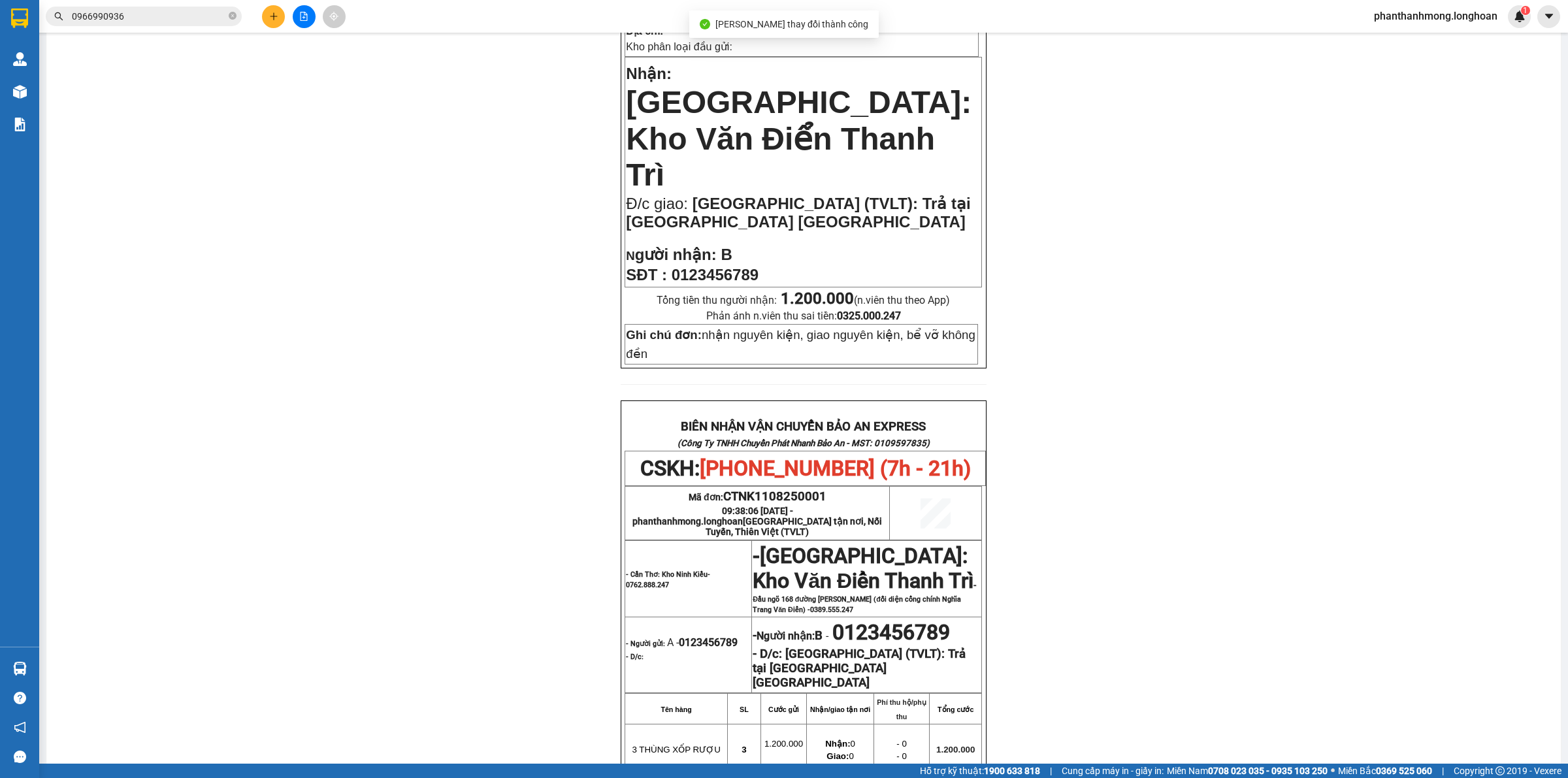
scroll to position [490, 0]
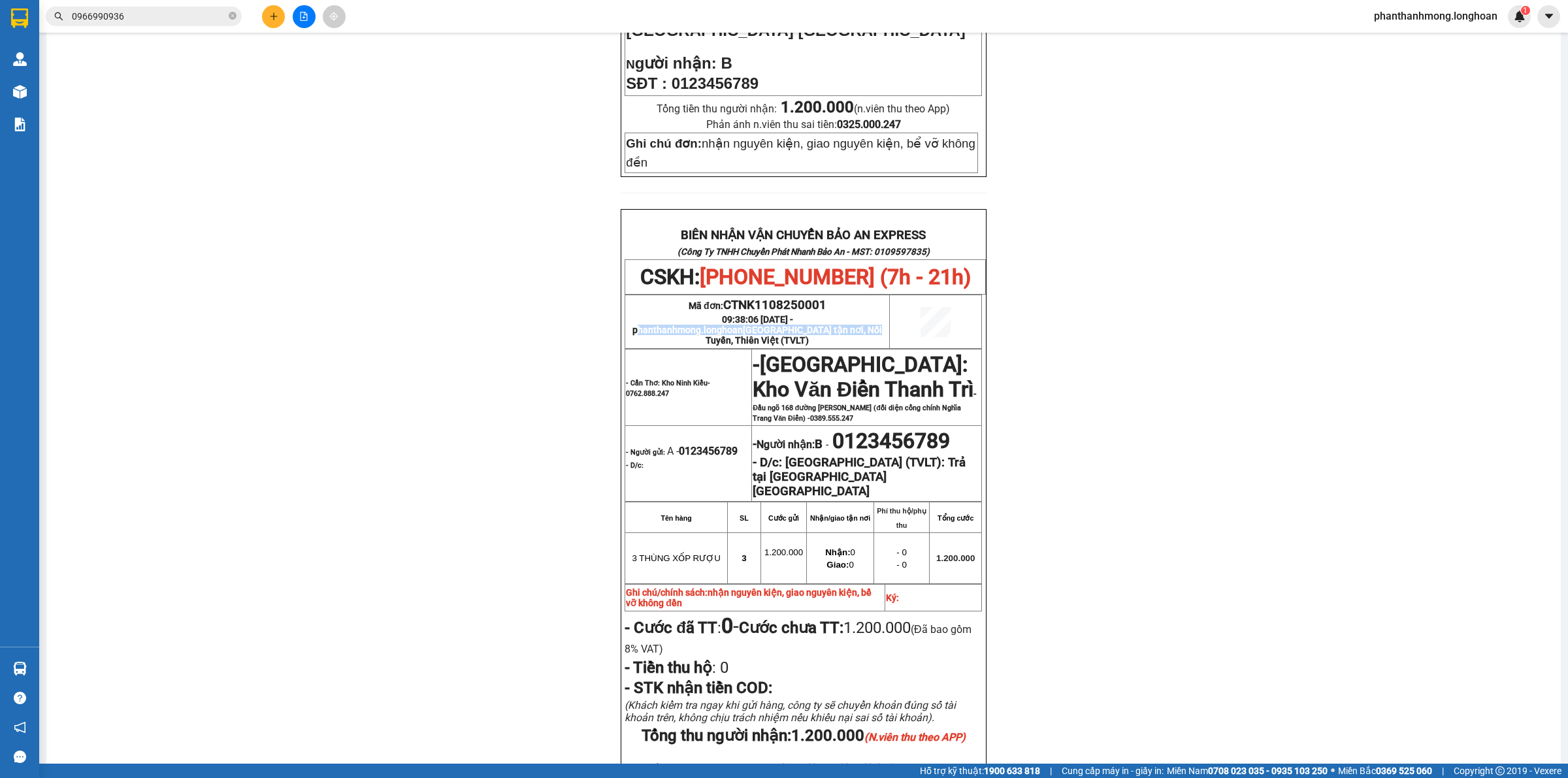
click at [776, 324] on span "phanthanhmong.longhoan Giao tận nơi, Nối Tuyến, Thiên Việt (TVLT)" at bounding box center [758, 335] width 250 height 21
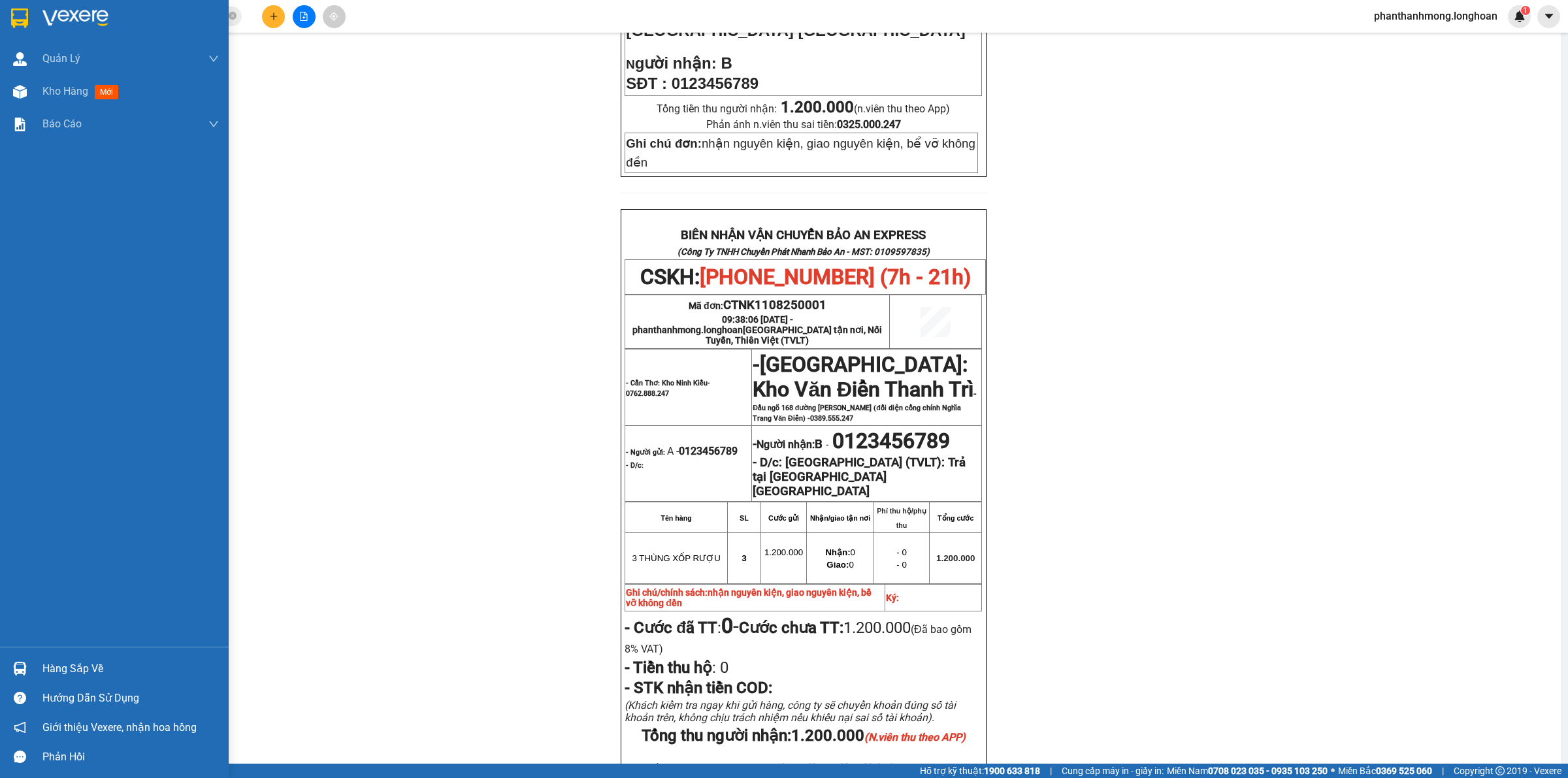
click at [22, 29] on div at bounding box center [115, 21] width 229 height 42
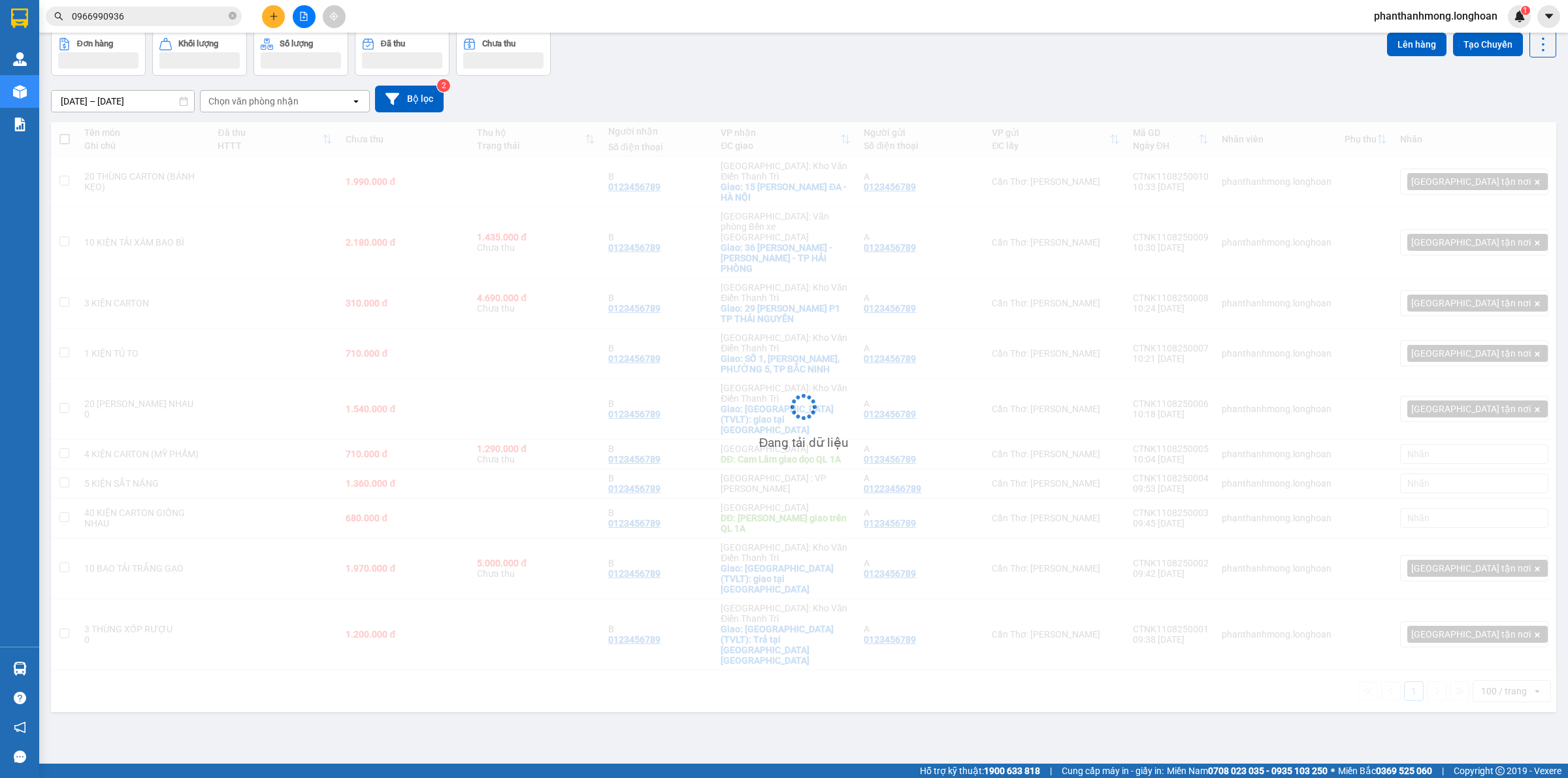
scroll to position [60, 0]
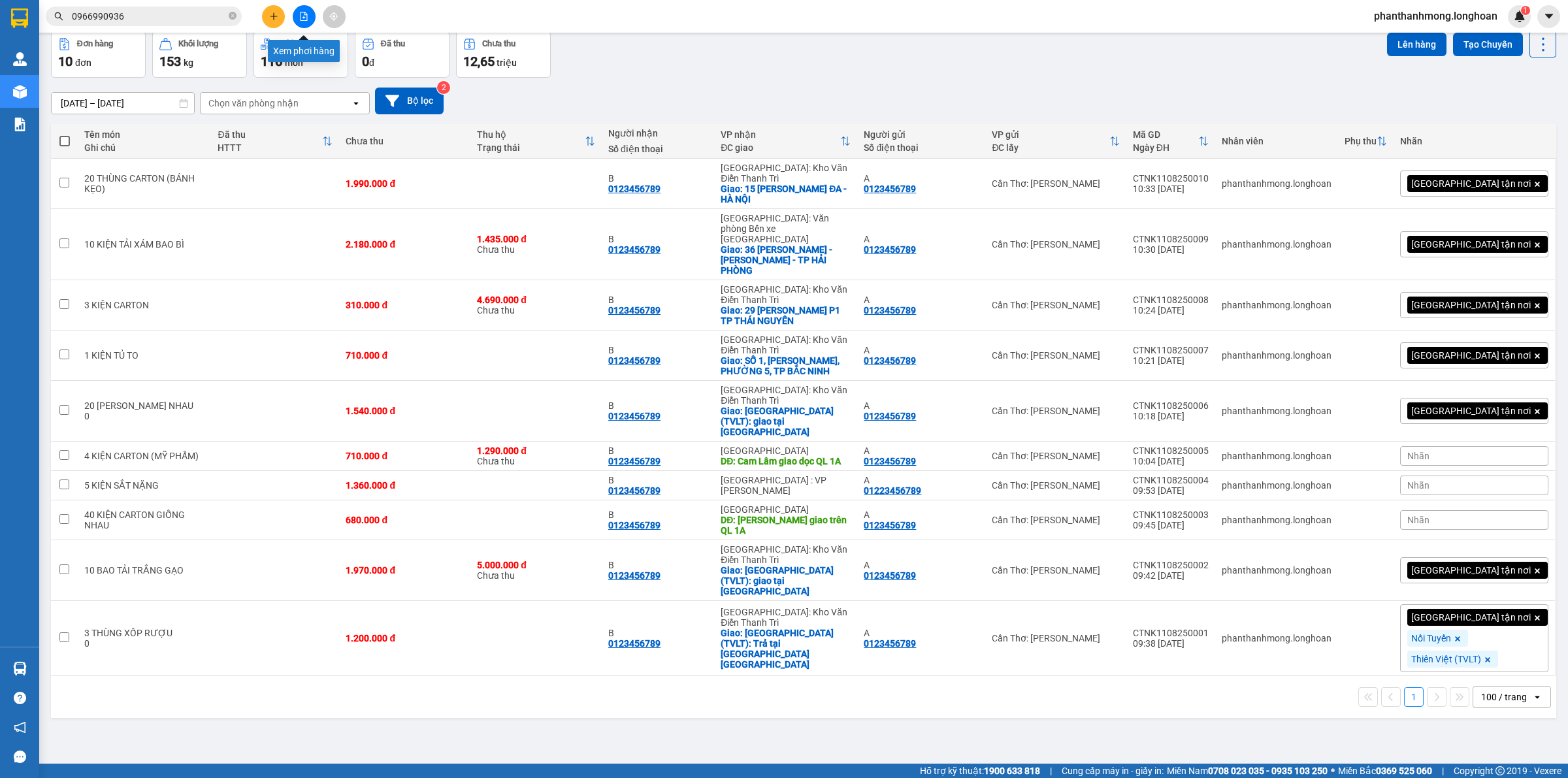
click at [300, 22] on button at bounding box center [304, 16] width 23 height 23
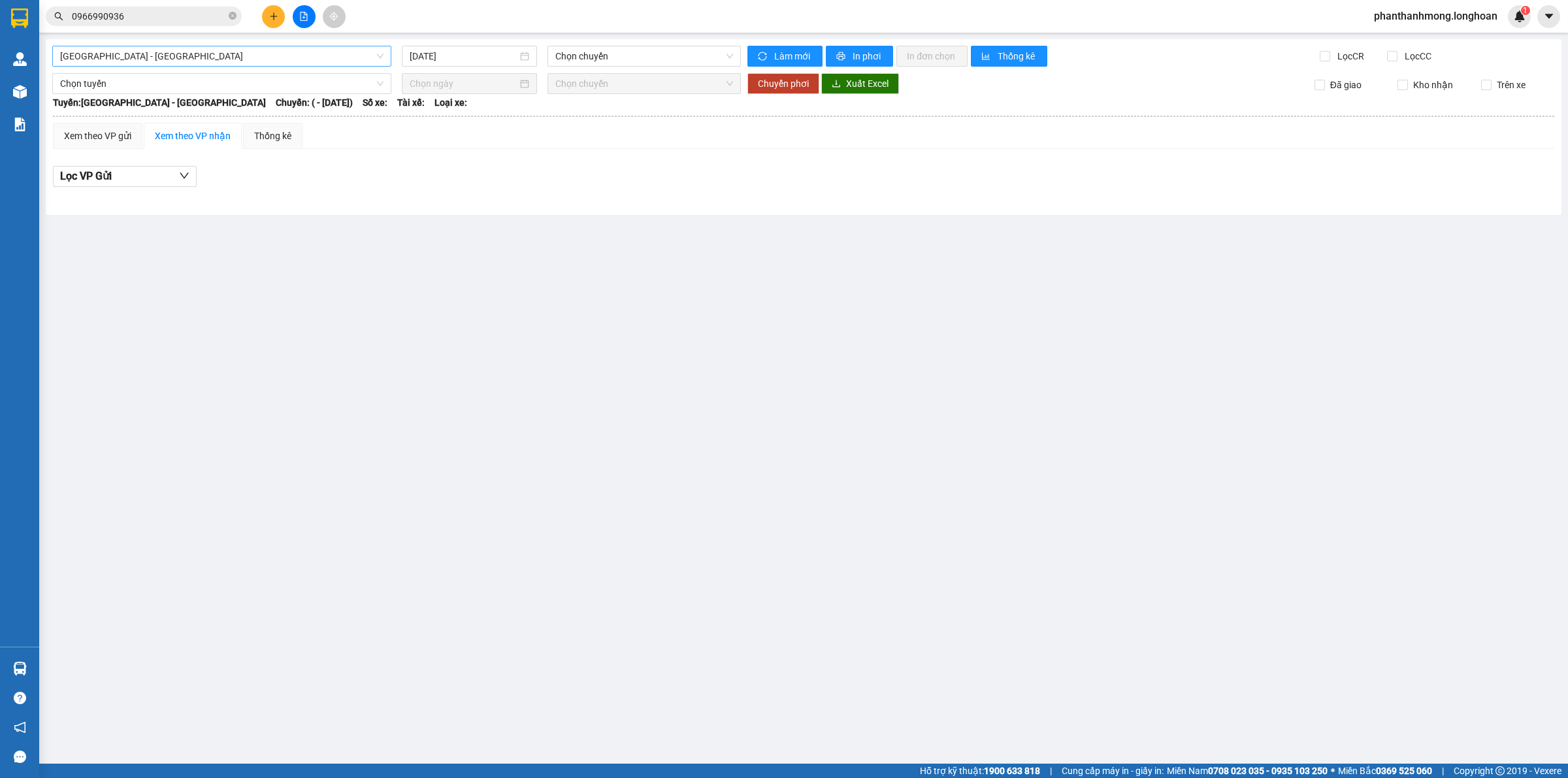
click at [322, 57] on span "Hải Phòng - Hà Nội" at bounding box center [221, 56] width 324 height 20
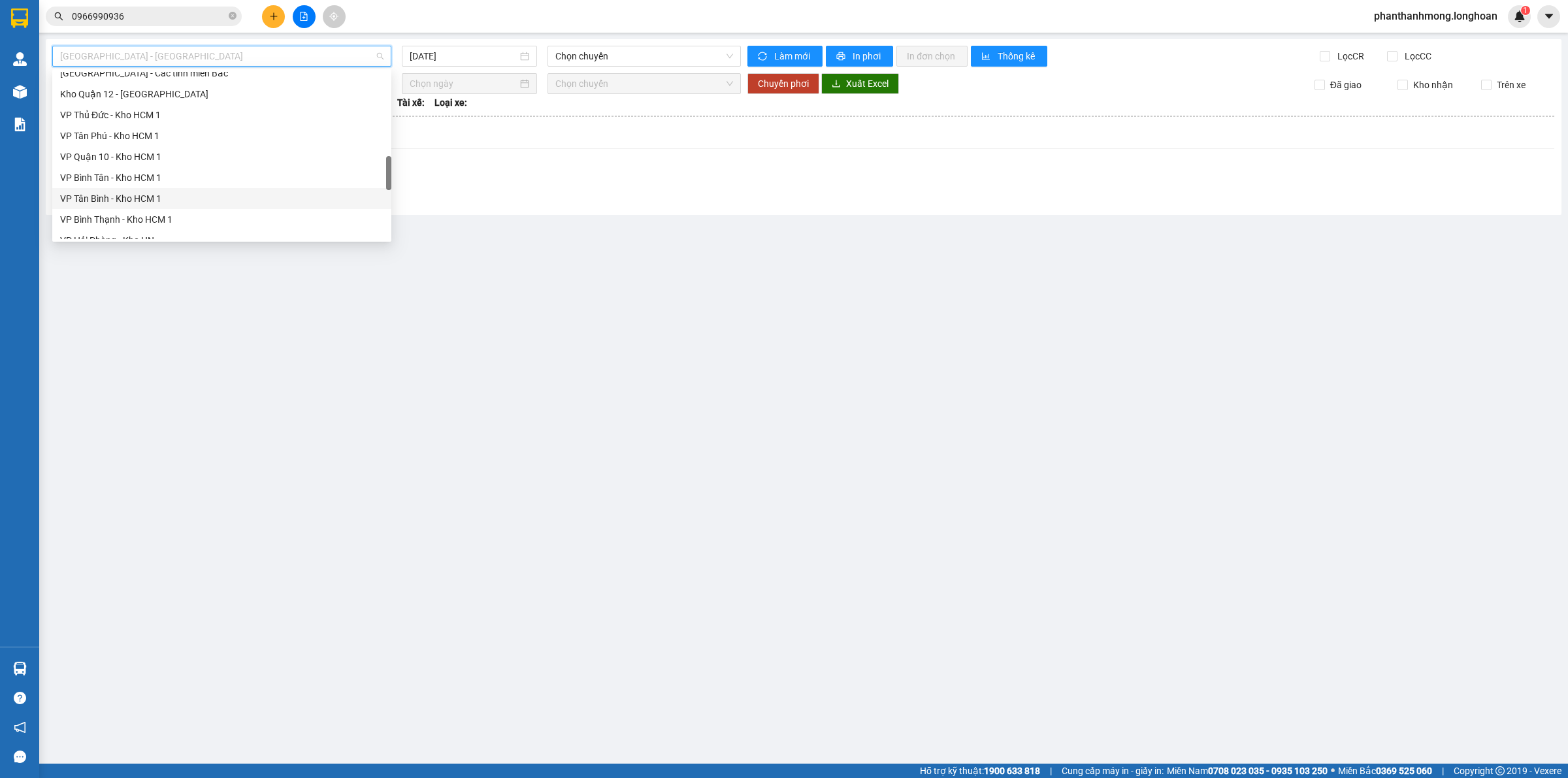
scroll to position [816, 0]
click at [154, 167] on div "Nam Trung Bắc QL1A" at bounding box center [221, 164] width 324 height 15
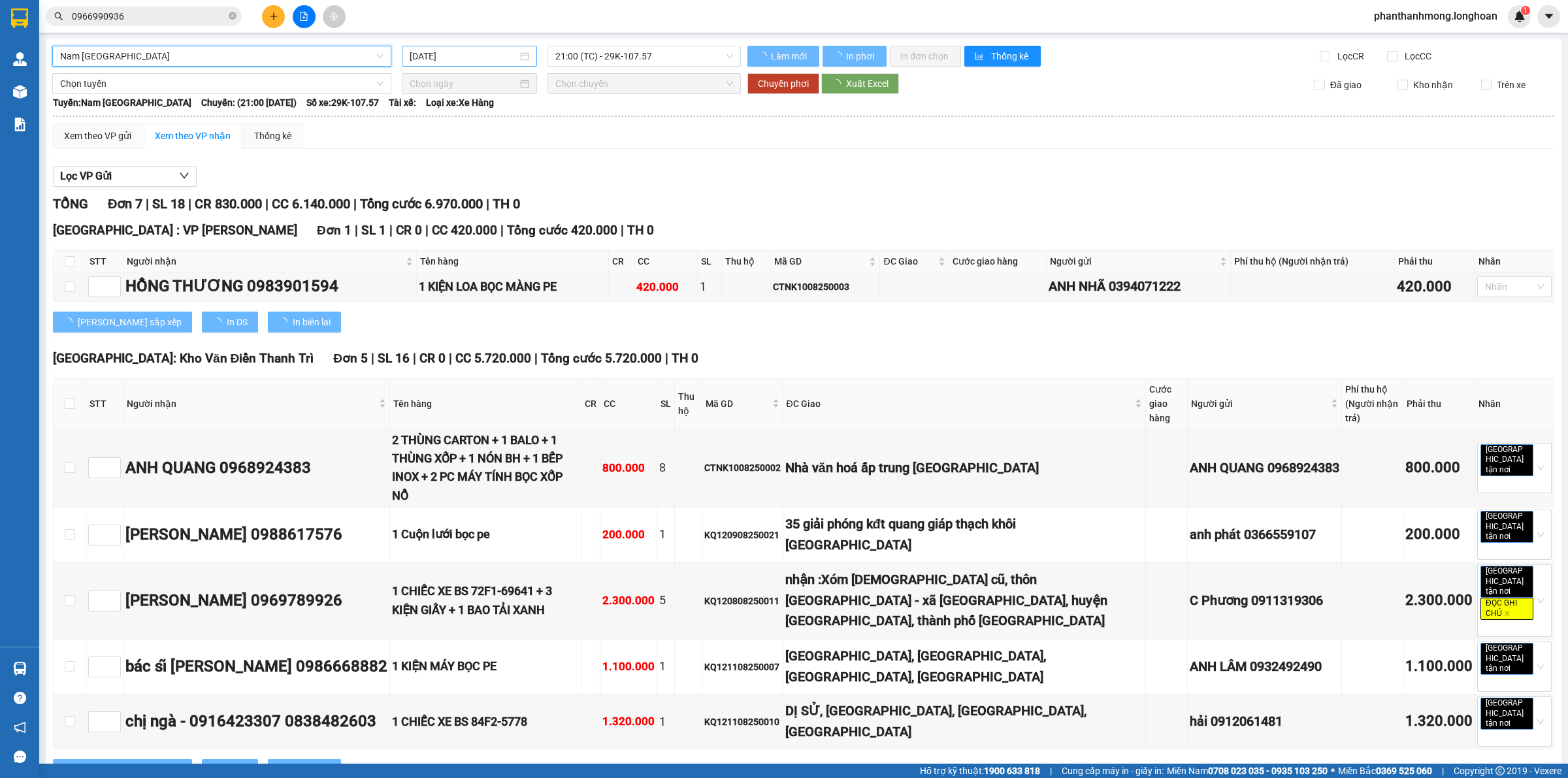
click at [496, 53] on input "11/08/2025" at bounding box center [463, 56] width 108 height 15
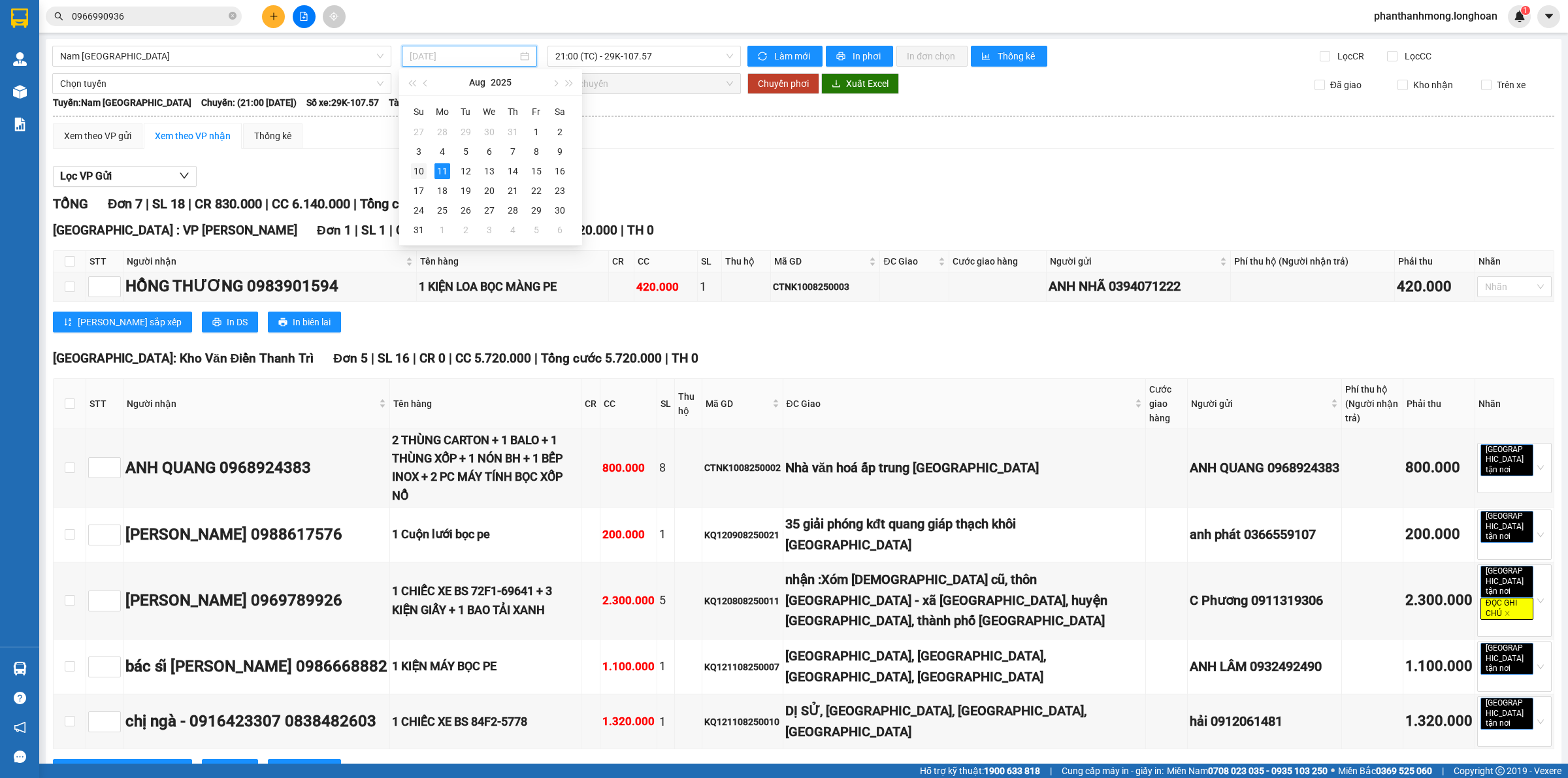
click at [415, 164] on div "10" at bounding box center [419, 171] width 16 height 16
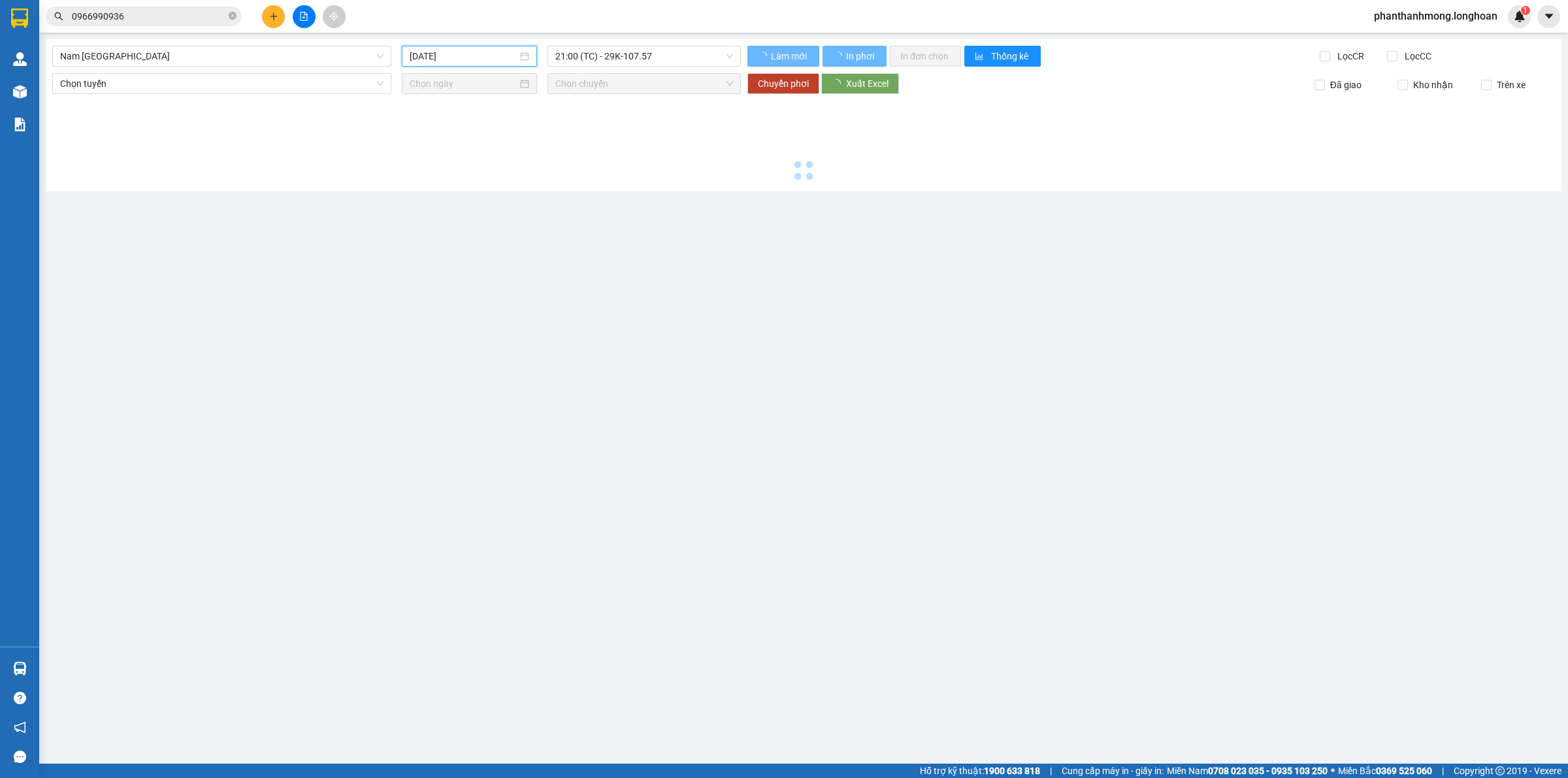
type input "10/08/2025"
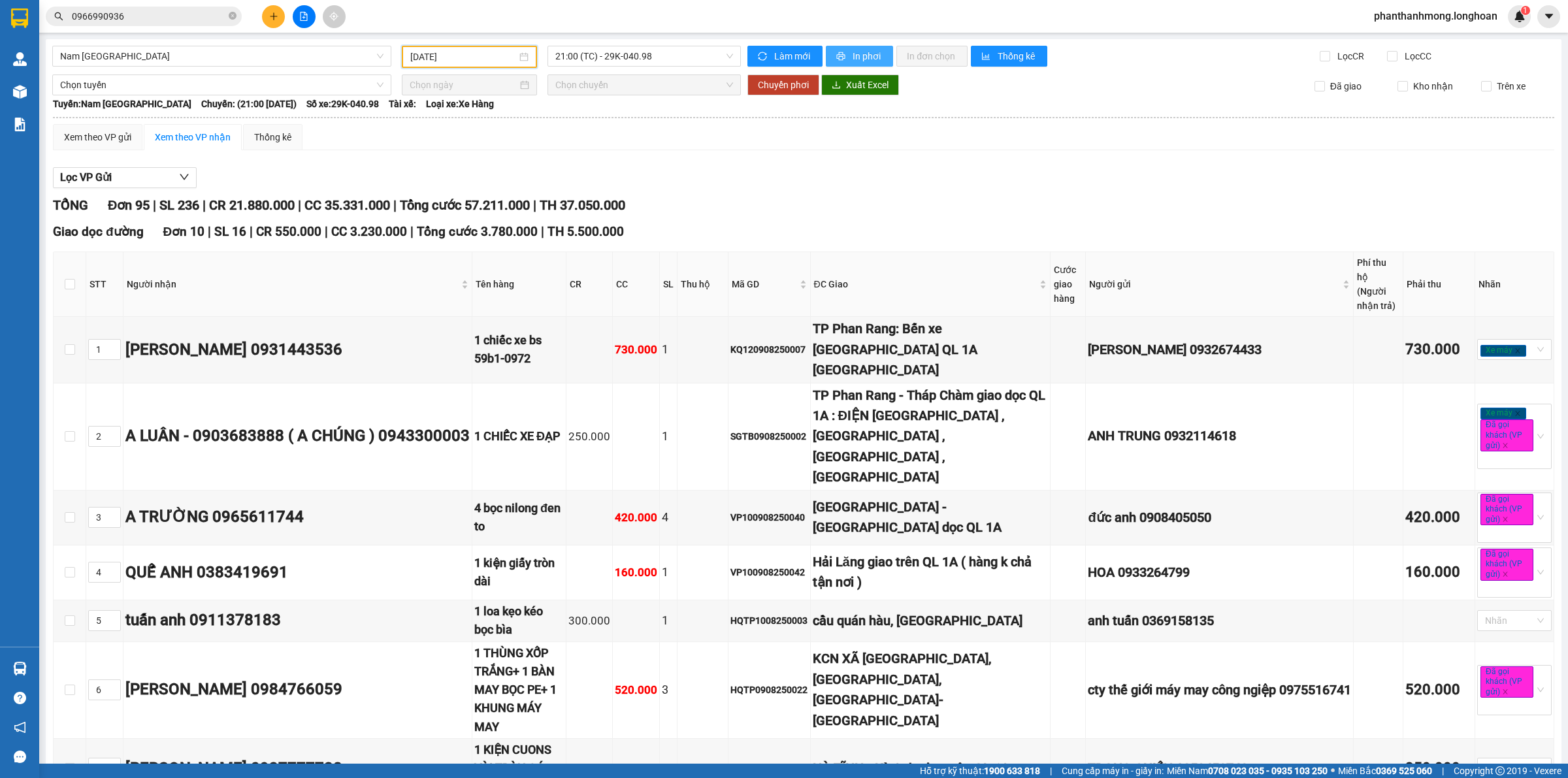
click at [866, 61] on span "In phơi" at bounding box center [868, 56] width 30 height 15
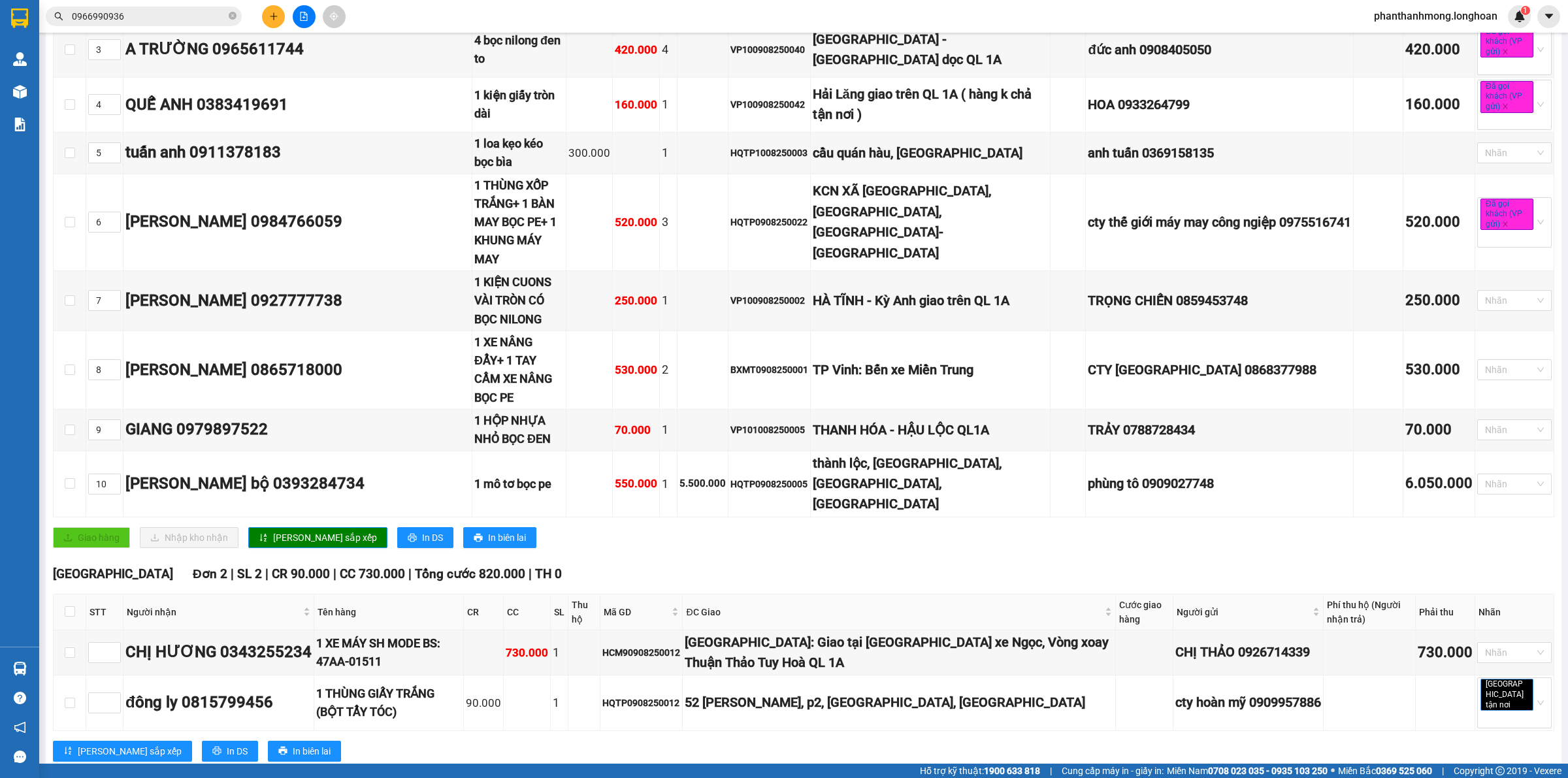
scroll to position [490, 0]
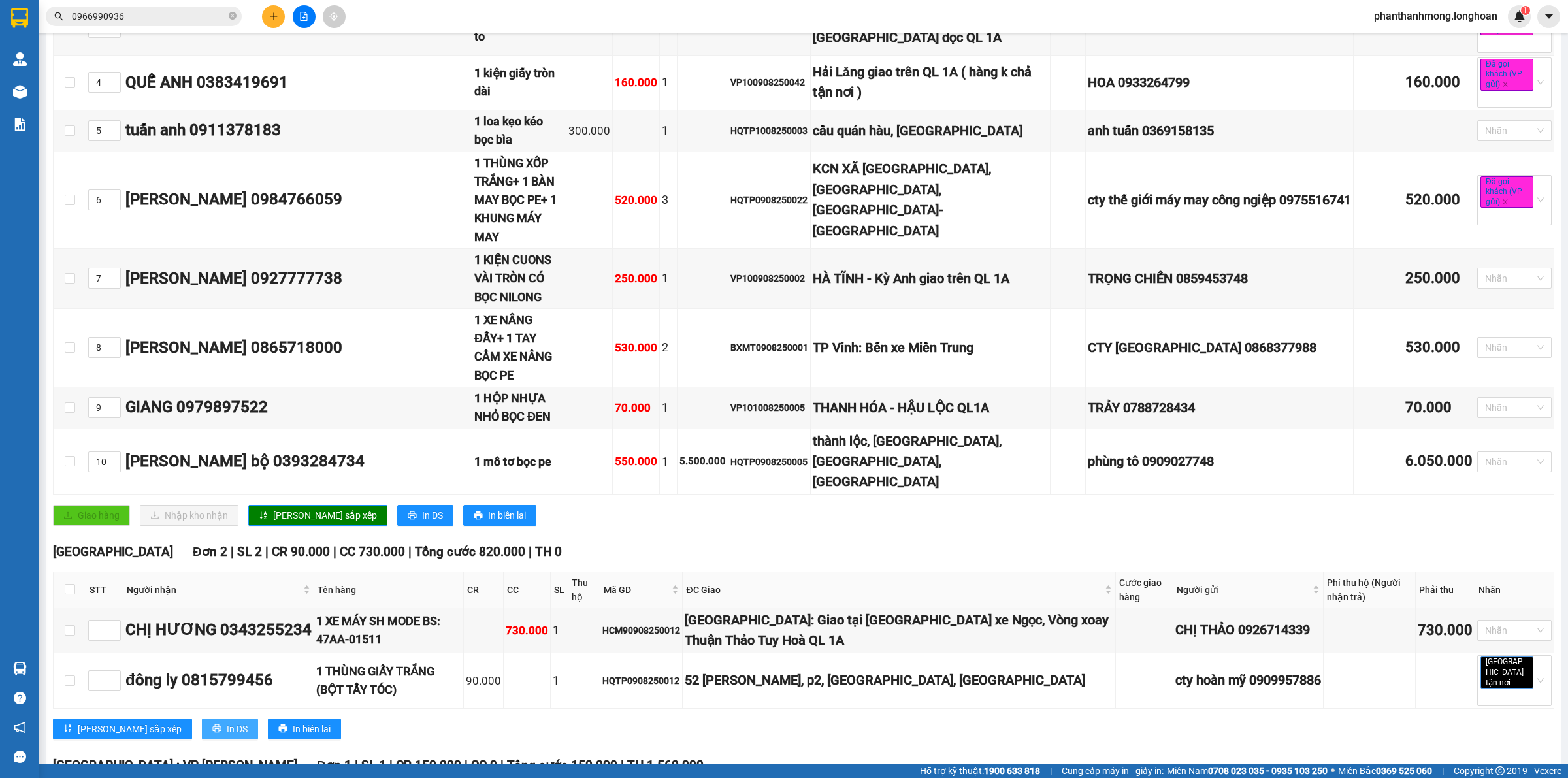
click at [202, 718] on button "In DS" at bounding box center [230, 729] width 56 height 21
click at [155, 21] on input "0966990936" at bounding box center [149, 16] width 154 height 15
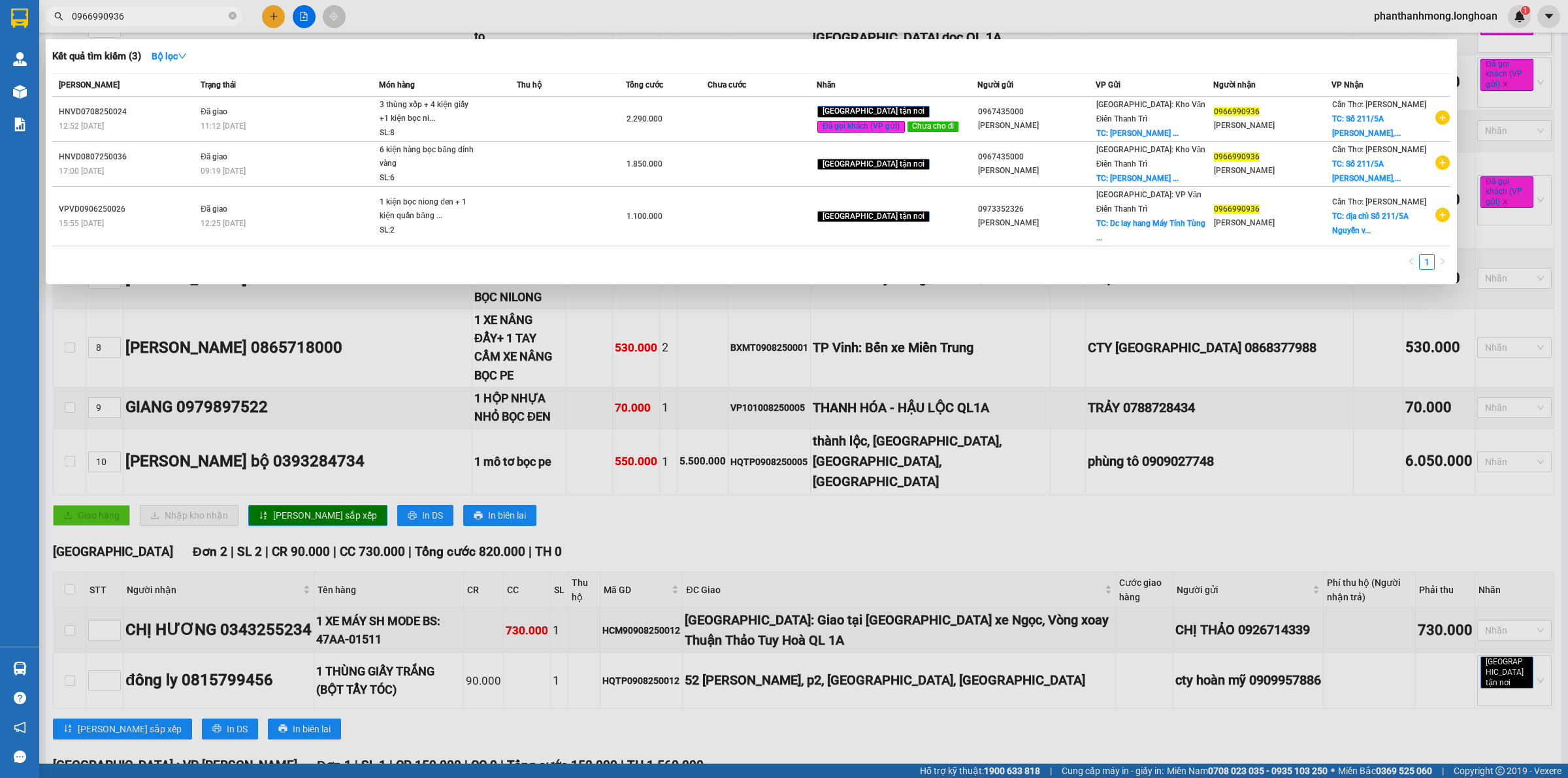
click at [233, 17] on icon "close-circle" at bounding box center [233, 16] width 8 height 8
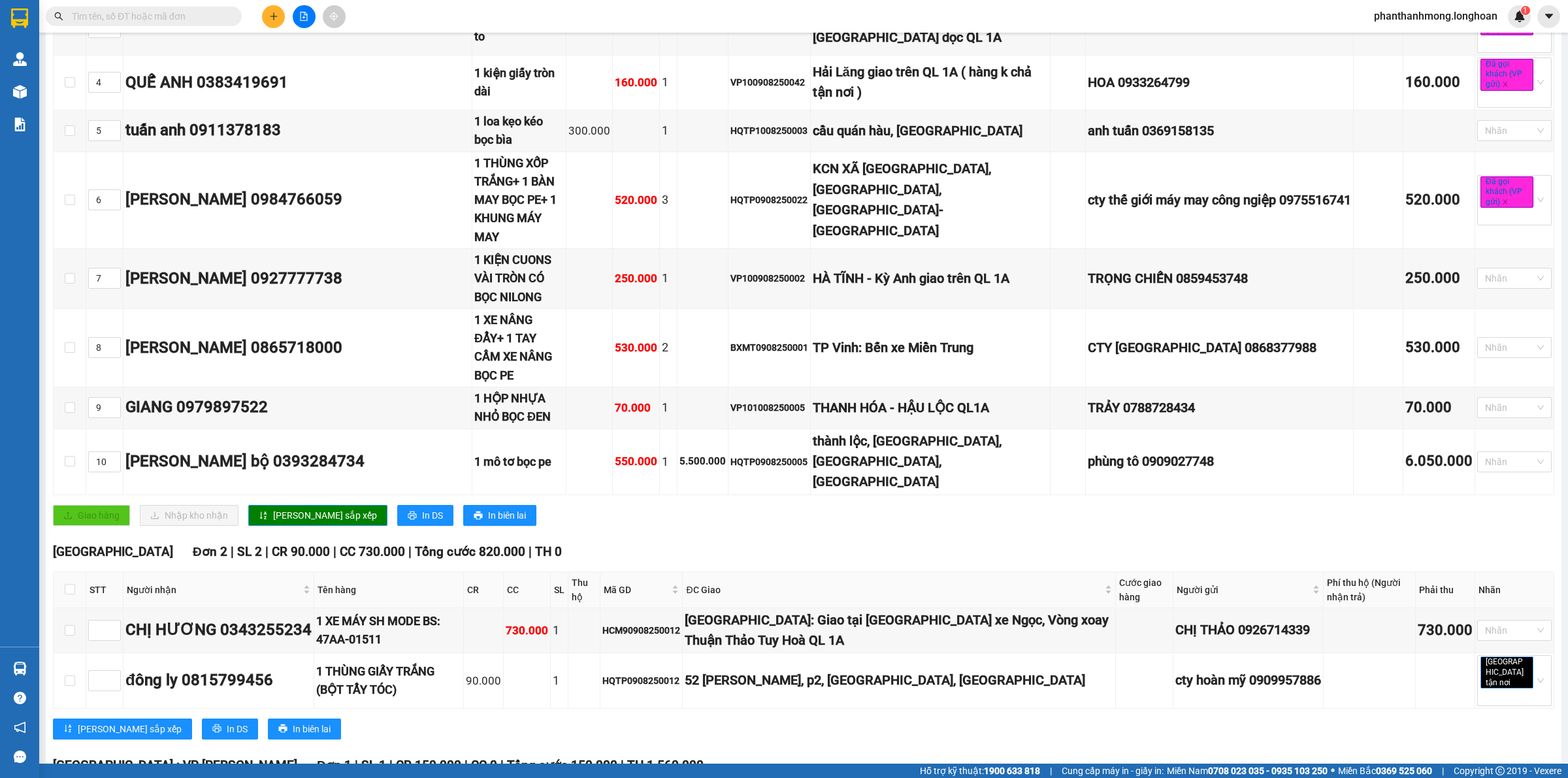
click at [10, 10] on div at bounding box center [20, 18] width 23 height 23
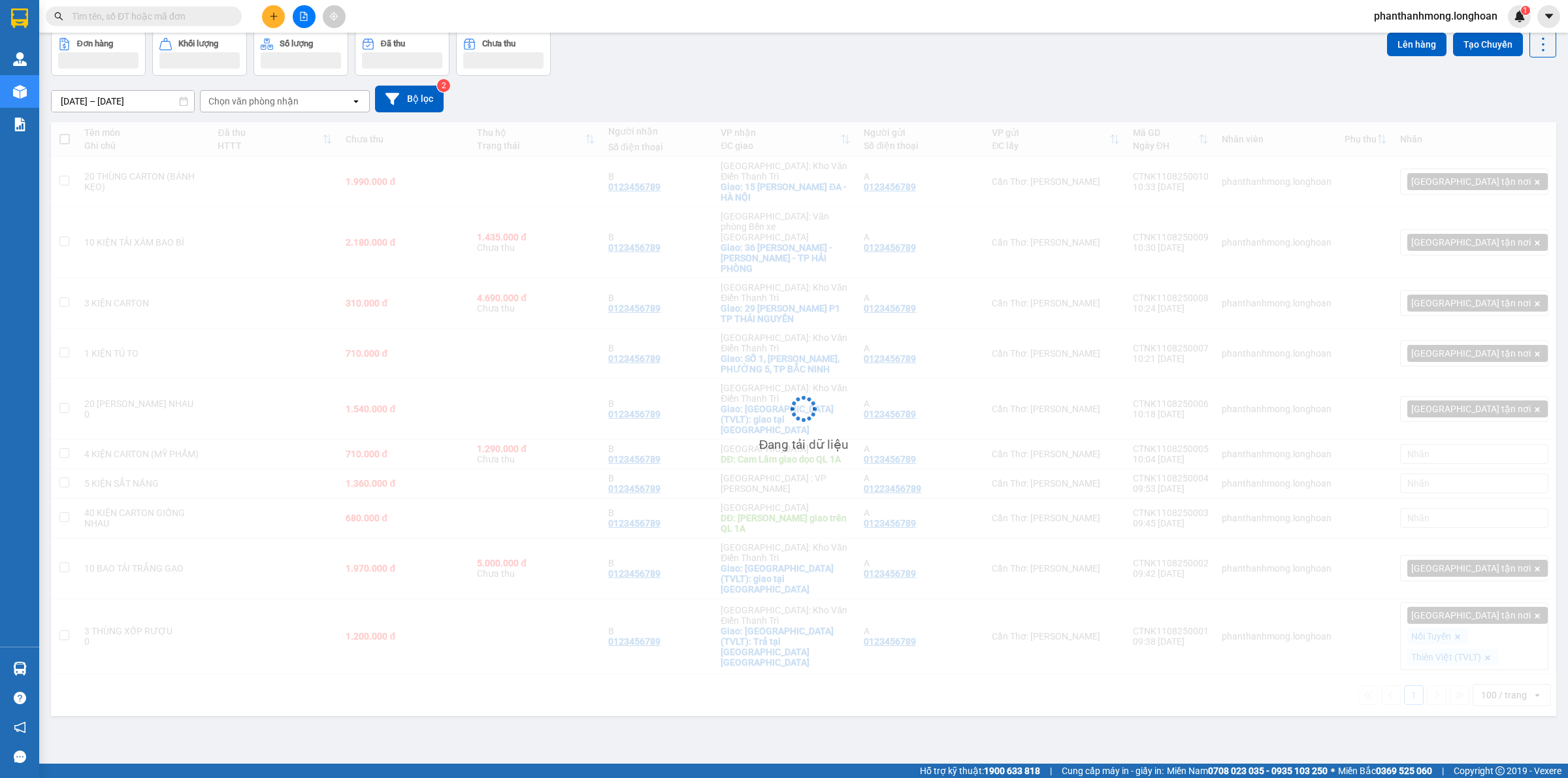
scroll to position [60, 0]
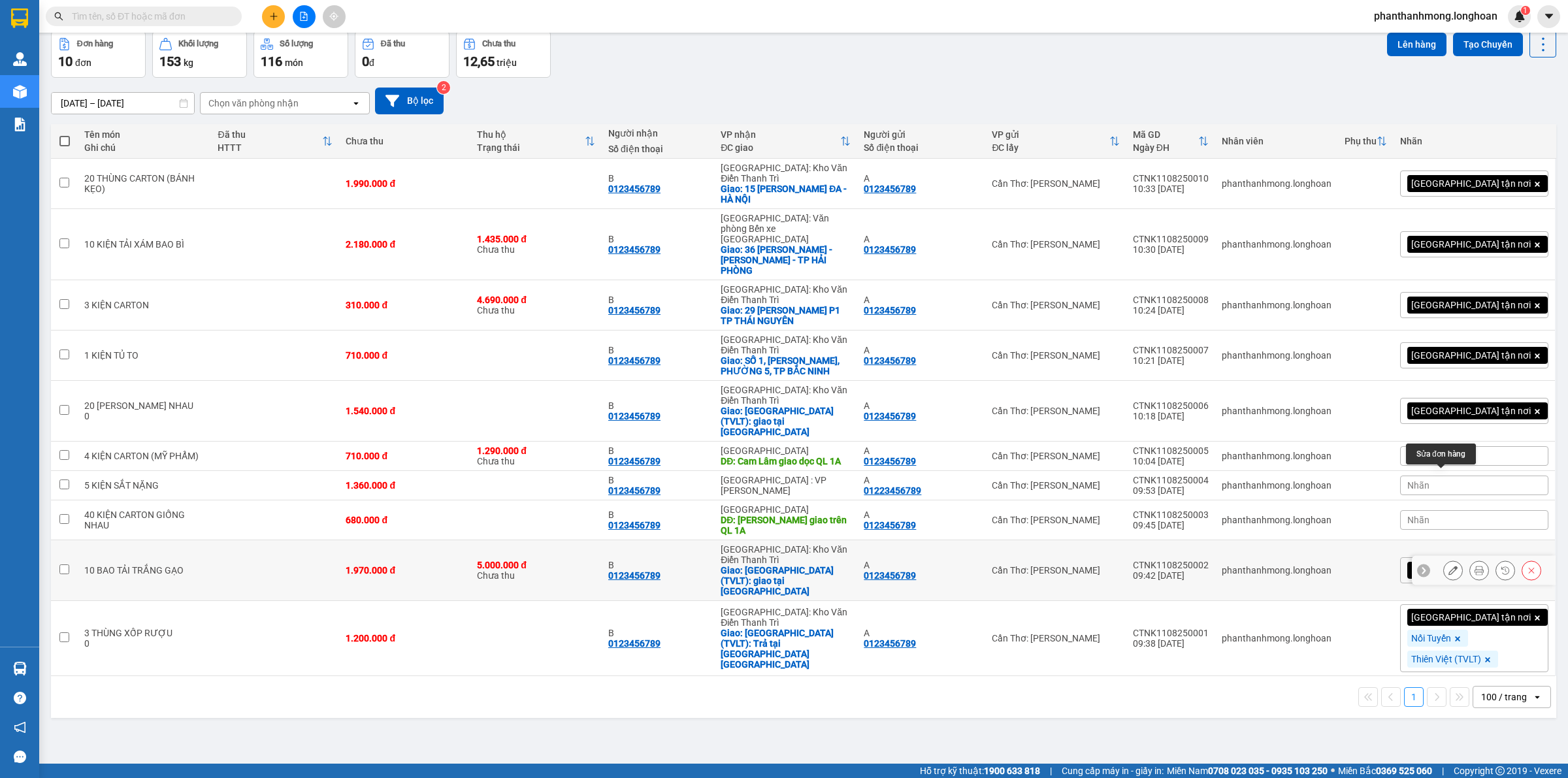
click at [1448, 566] on icon at bounding box center [1453, 570] width 10 height 10
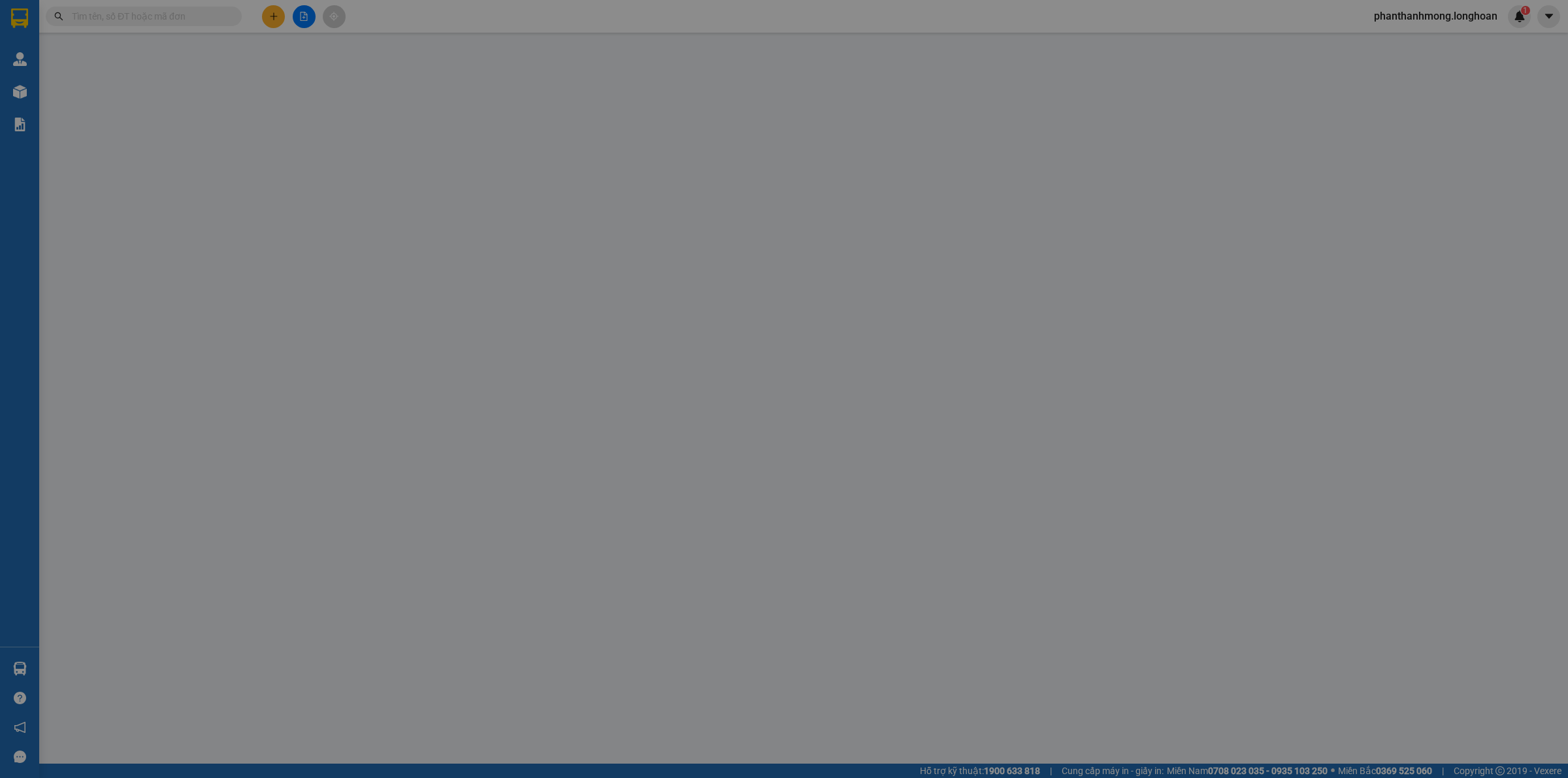
type input "0123456789"
type input "A"
type input "0123456789"
type input "B"
checkbox input "true"
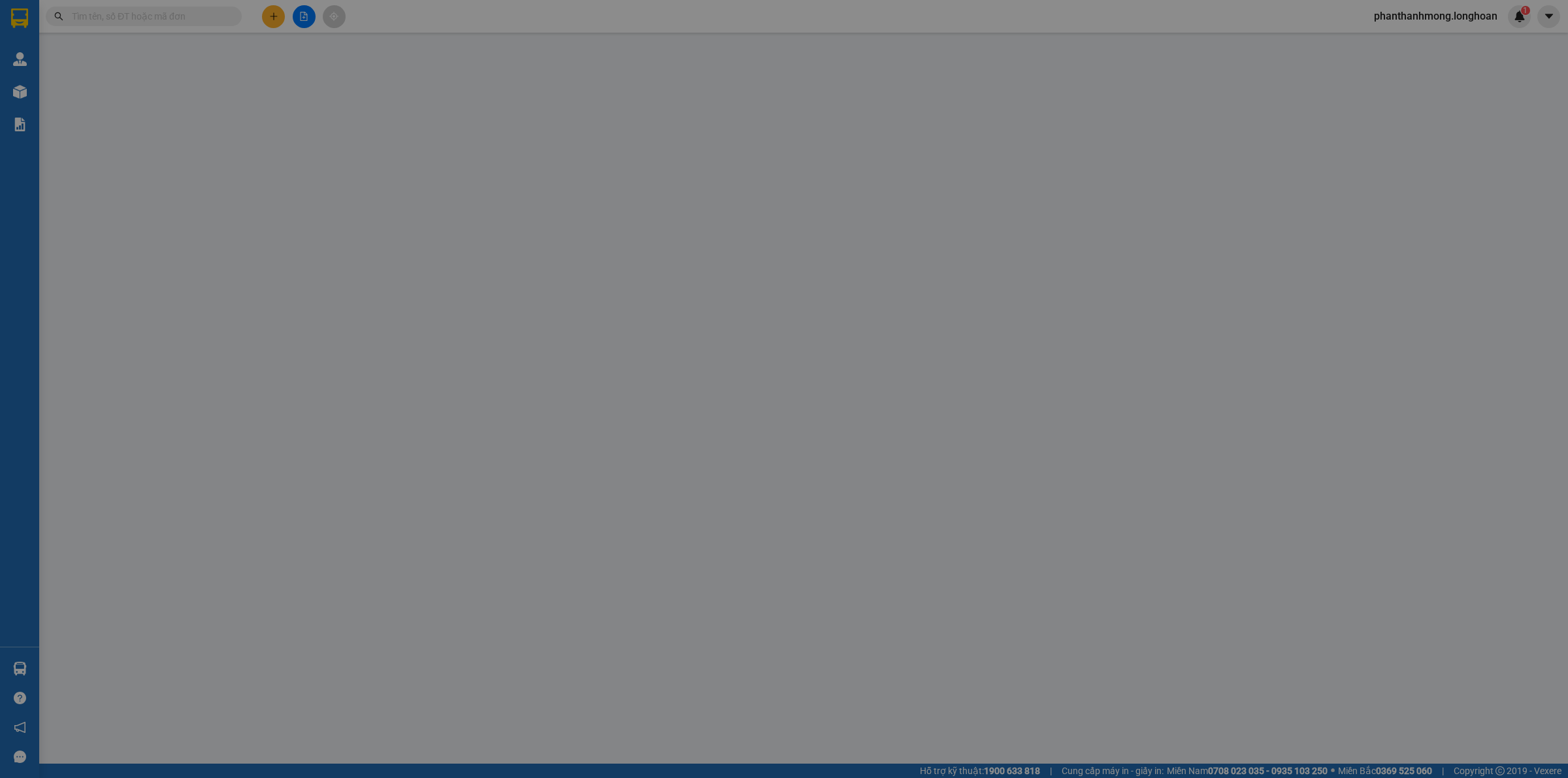
type input "TP Lạng Sơn (TVLT): giao tại bến xe Thành Phố"
type input "nhận nguyên kiện, giao nguyên kiện, bể vỡ không đền"
type input "1.970.000"
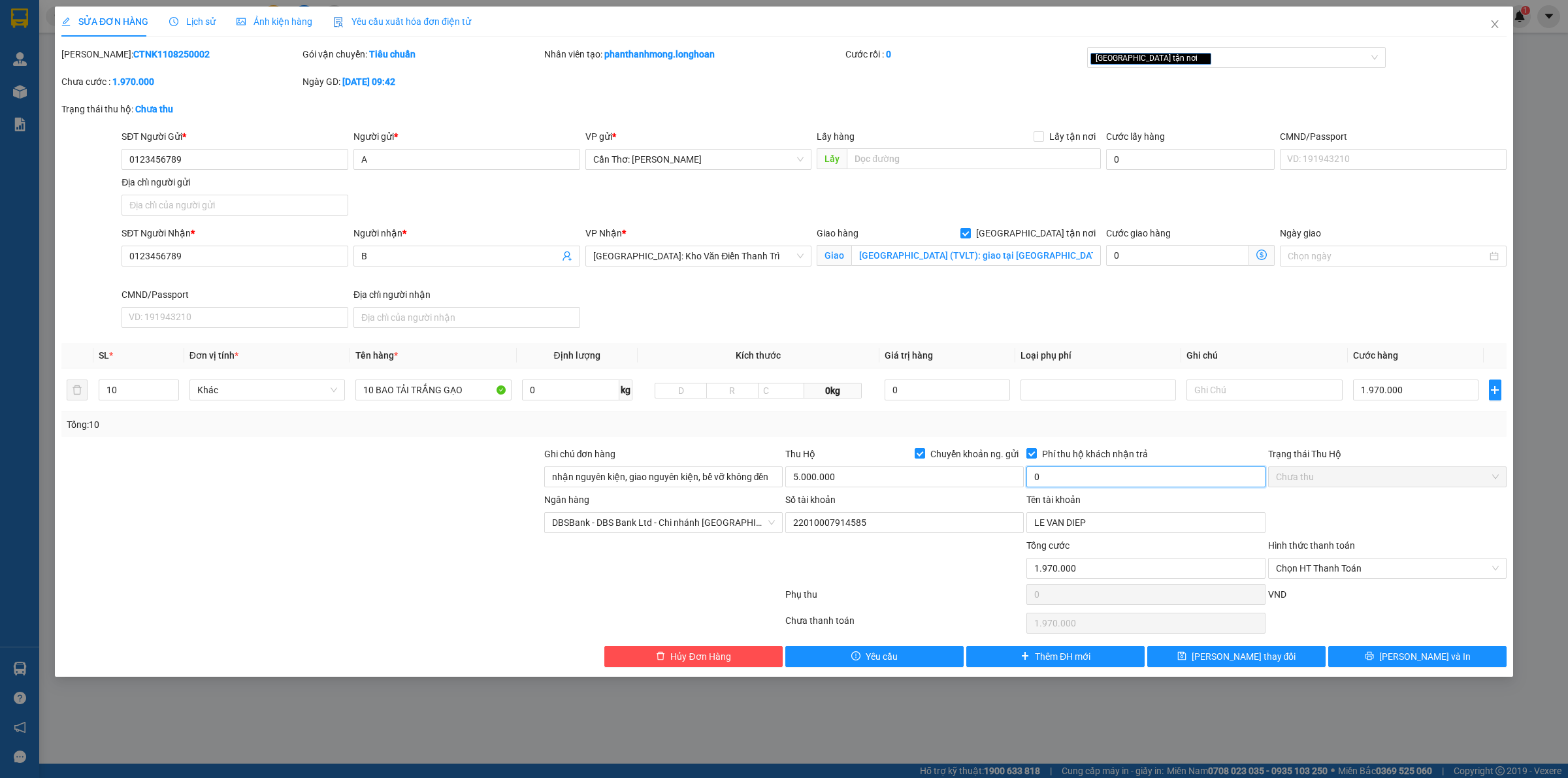
click at [1165, 474] on input "0" at bounding box center [1145, 477] width 239 height 21
type input "25.000"
click at [1407, 657] on span "Lưu và In" at bounding box center [1424, 656] width 91 height 15
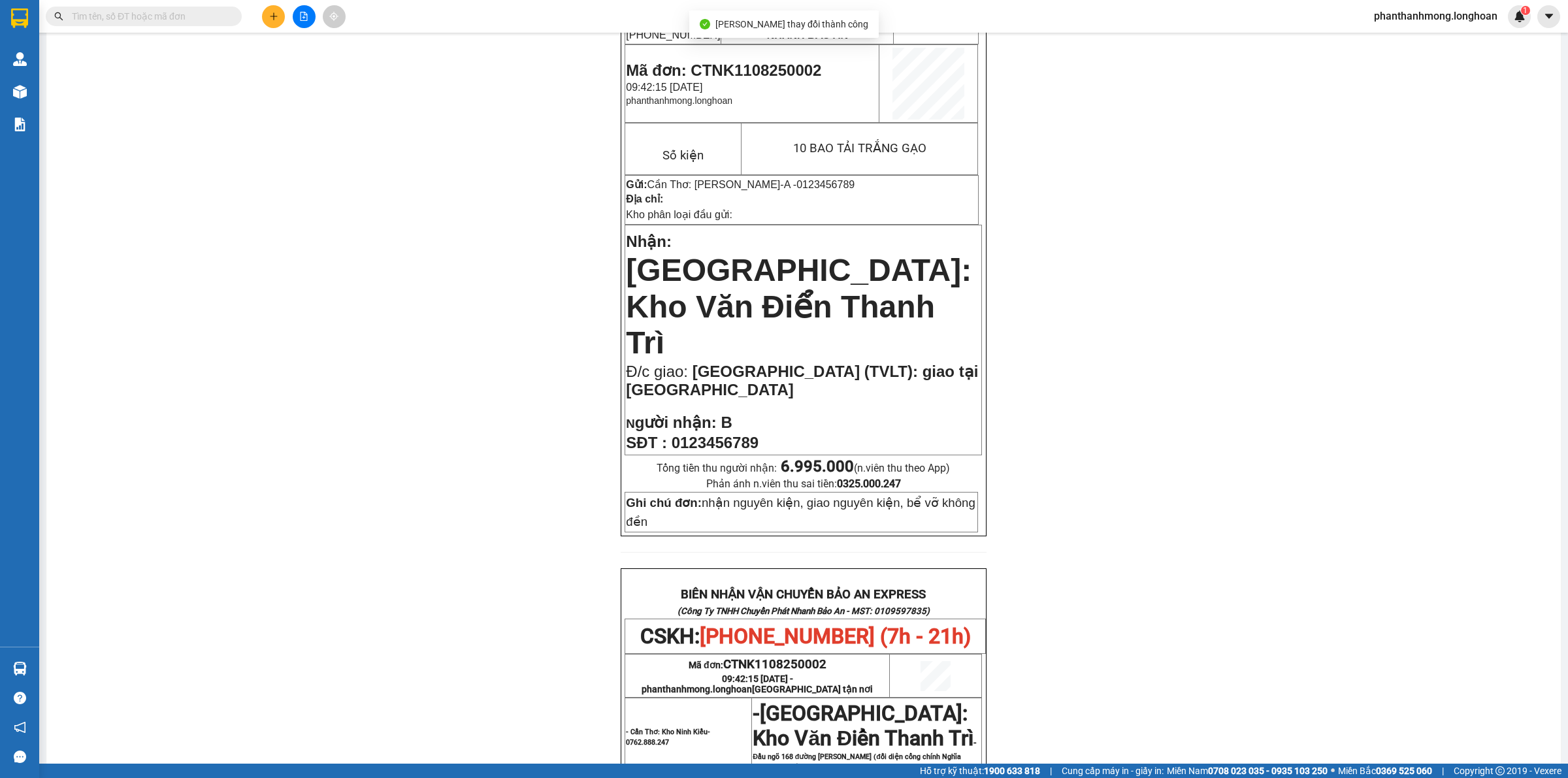
scroll to position [409, 0]
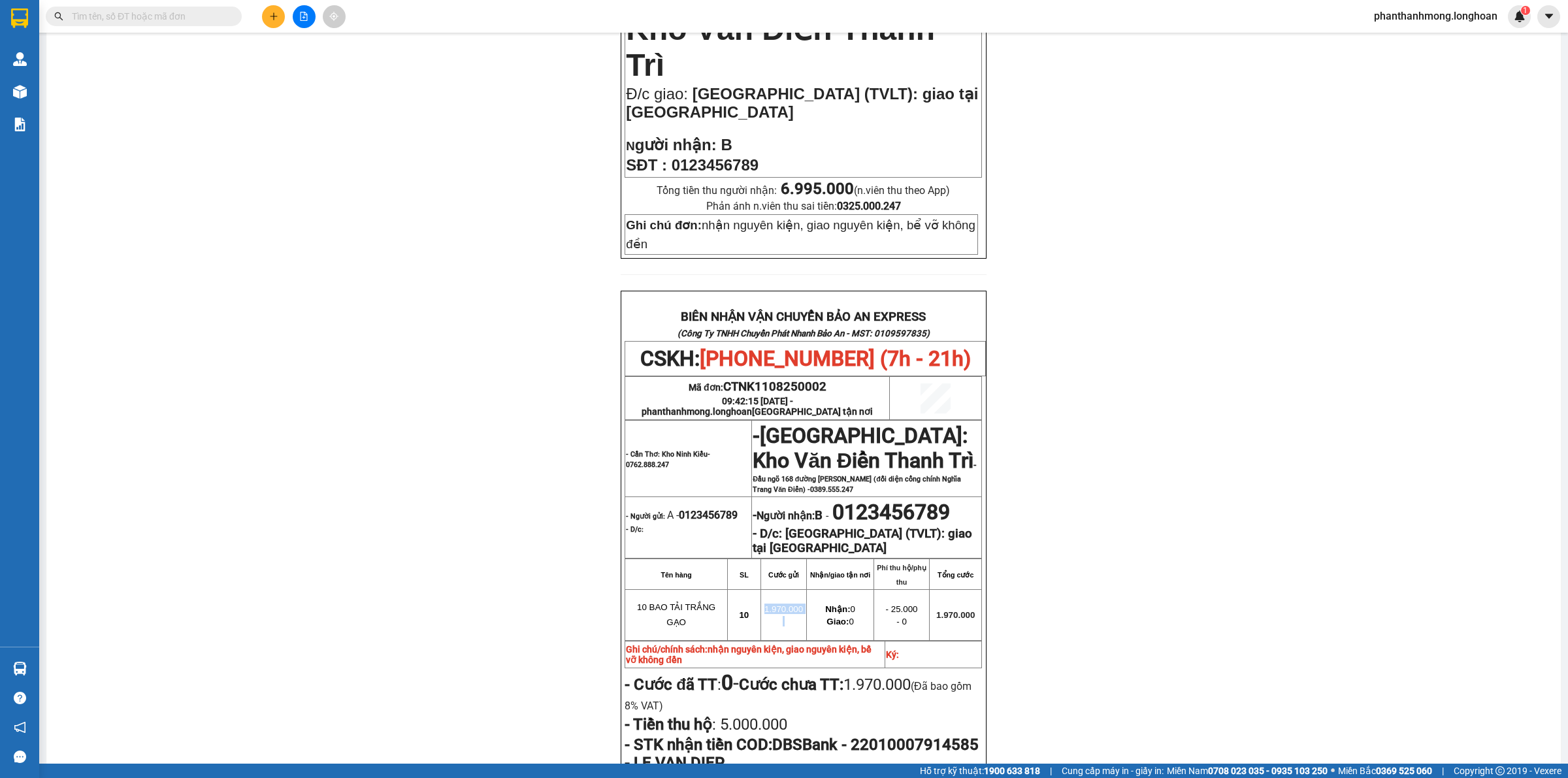
drag, startPoint x: 758, startPoint y: 560, endPoint x: 802, endPoint y: 570, distance: 45.1
click at [801, 590] on tr "10 BAO TẢI TRẮNG GẠO 10 1.970.000 Nhận: 0 Giao: 0 - 25.000 - 0 1.970.000" at bounding box center [804, 615] width 357 height 50
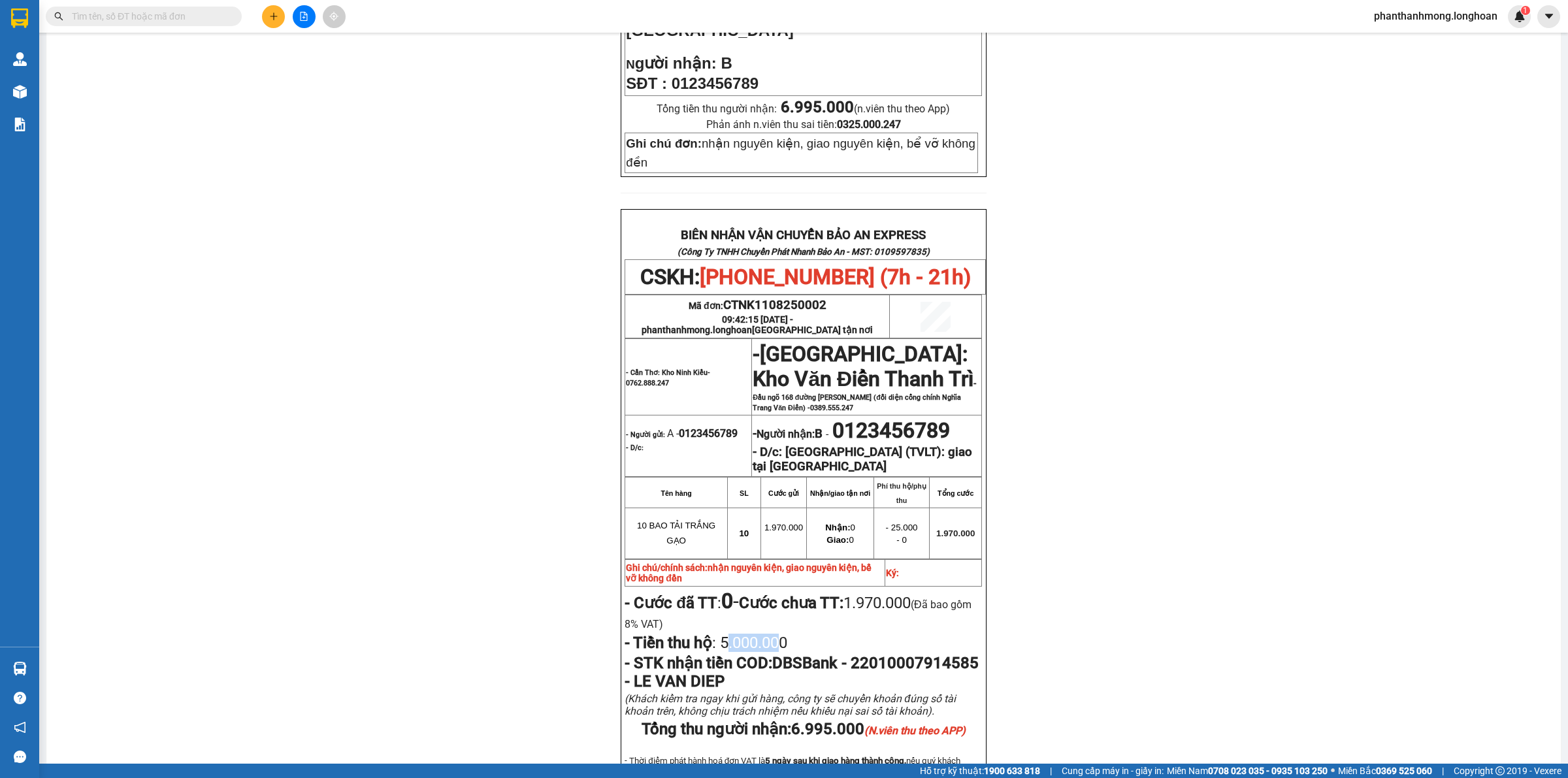
click at [787, 633] on span "5.000.000" at bounding box center [751, 642] width 71 height 18
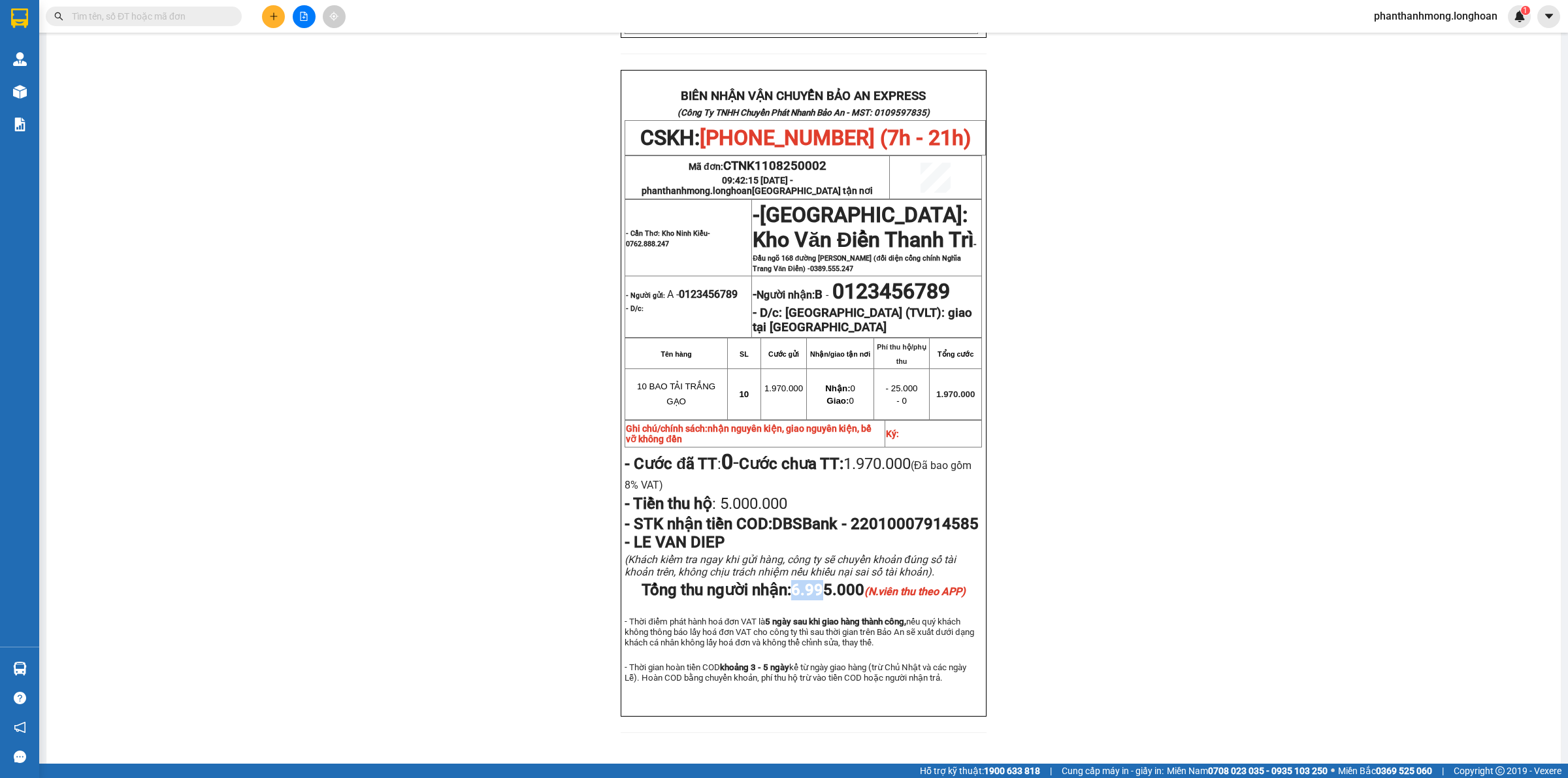
drag, startPoint x: 788, startPoint y: 570, endPoint x: 866, endPoint y: 569, distance: 78.0
click at [861, 580] on span "Tổng thu người nhận: 6.995.000 (N.viên thu theo APP)" at bounding box center [803, 589] width 324 height 18
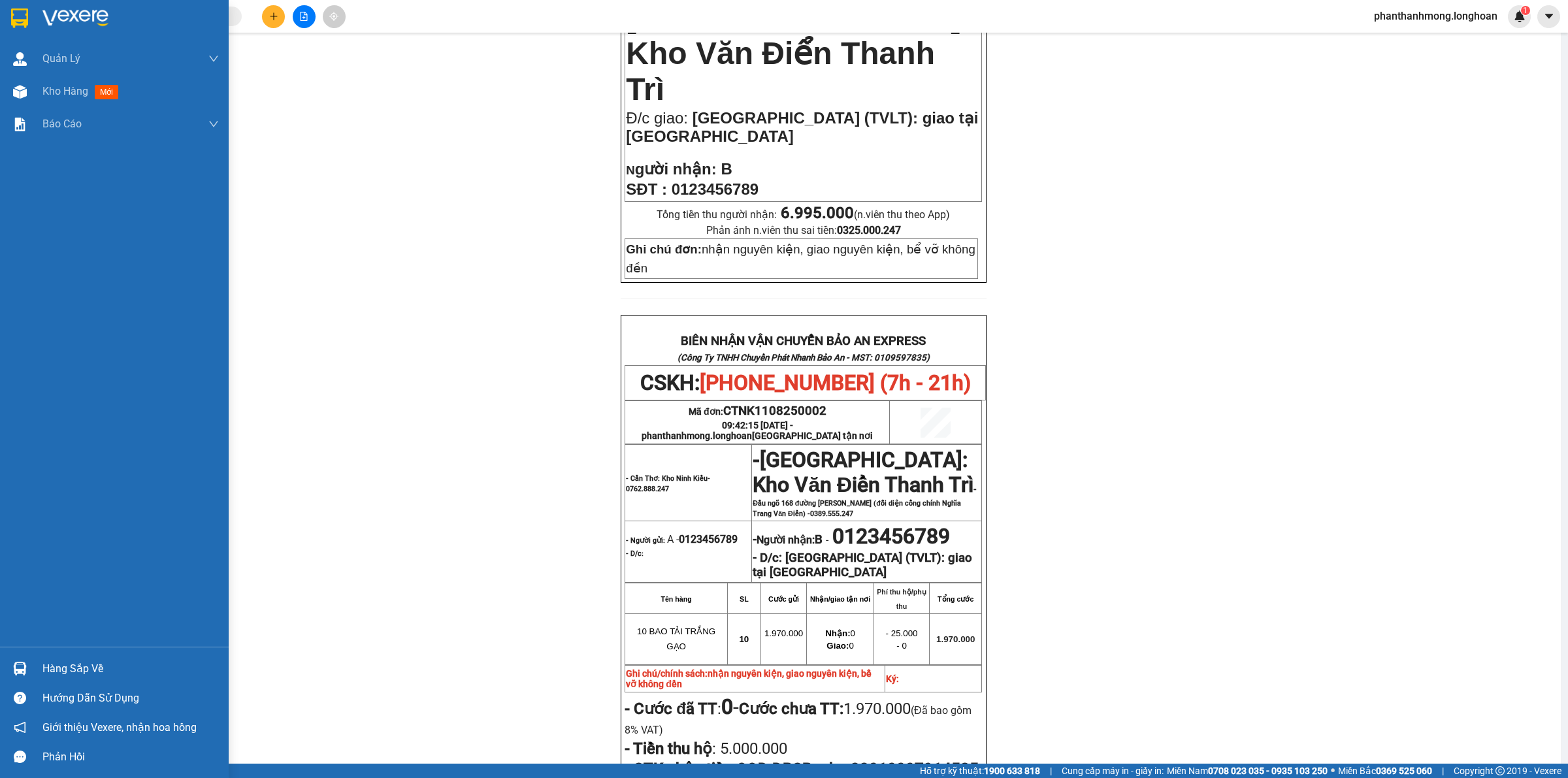
click at [15, 20] on img at bounding box center [20, 18] width 17 height 20
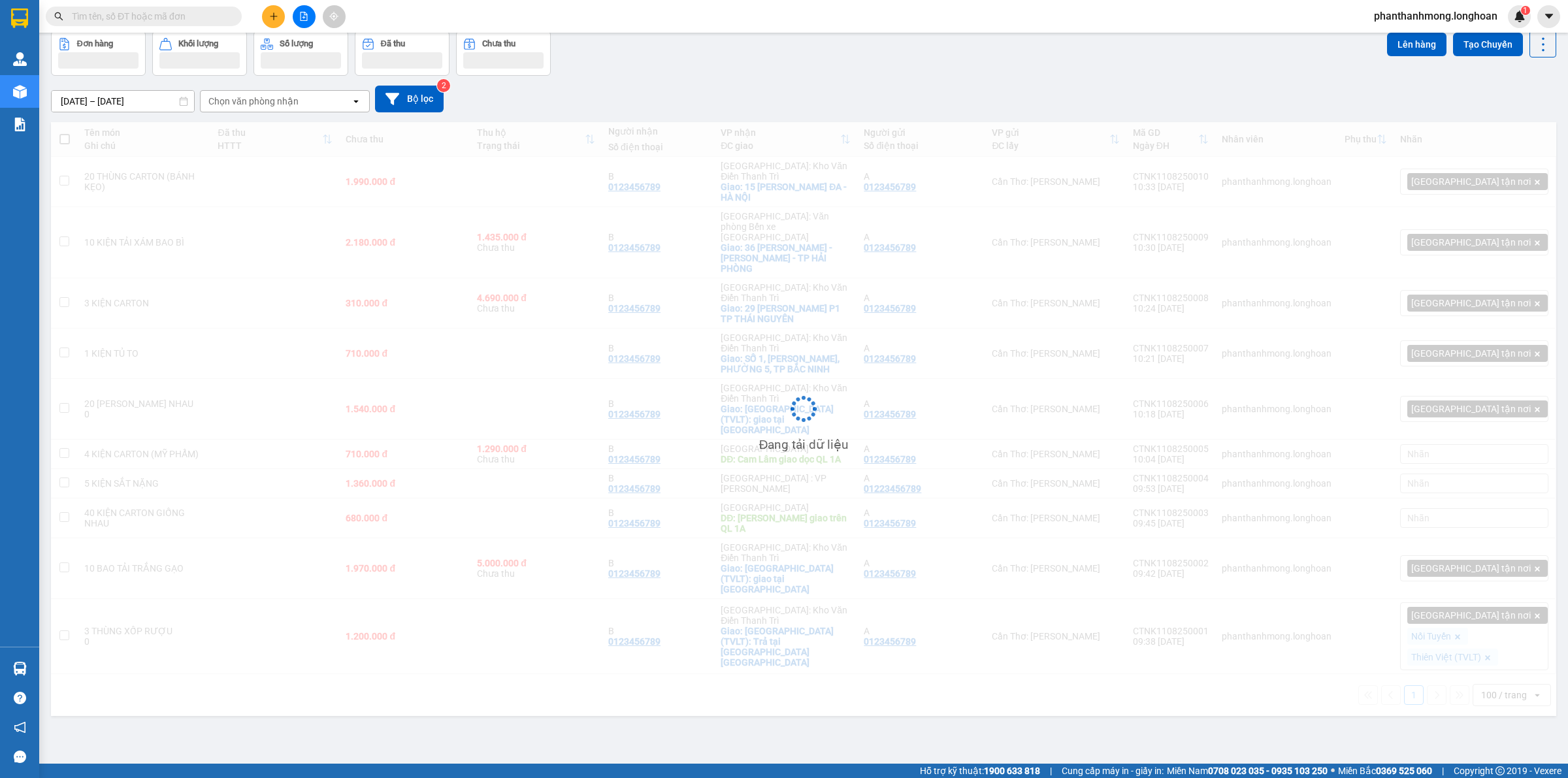
scroll to position [60, 0]
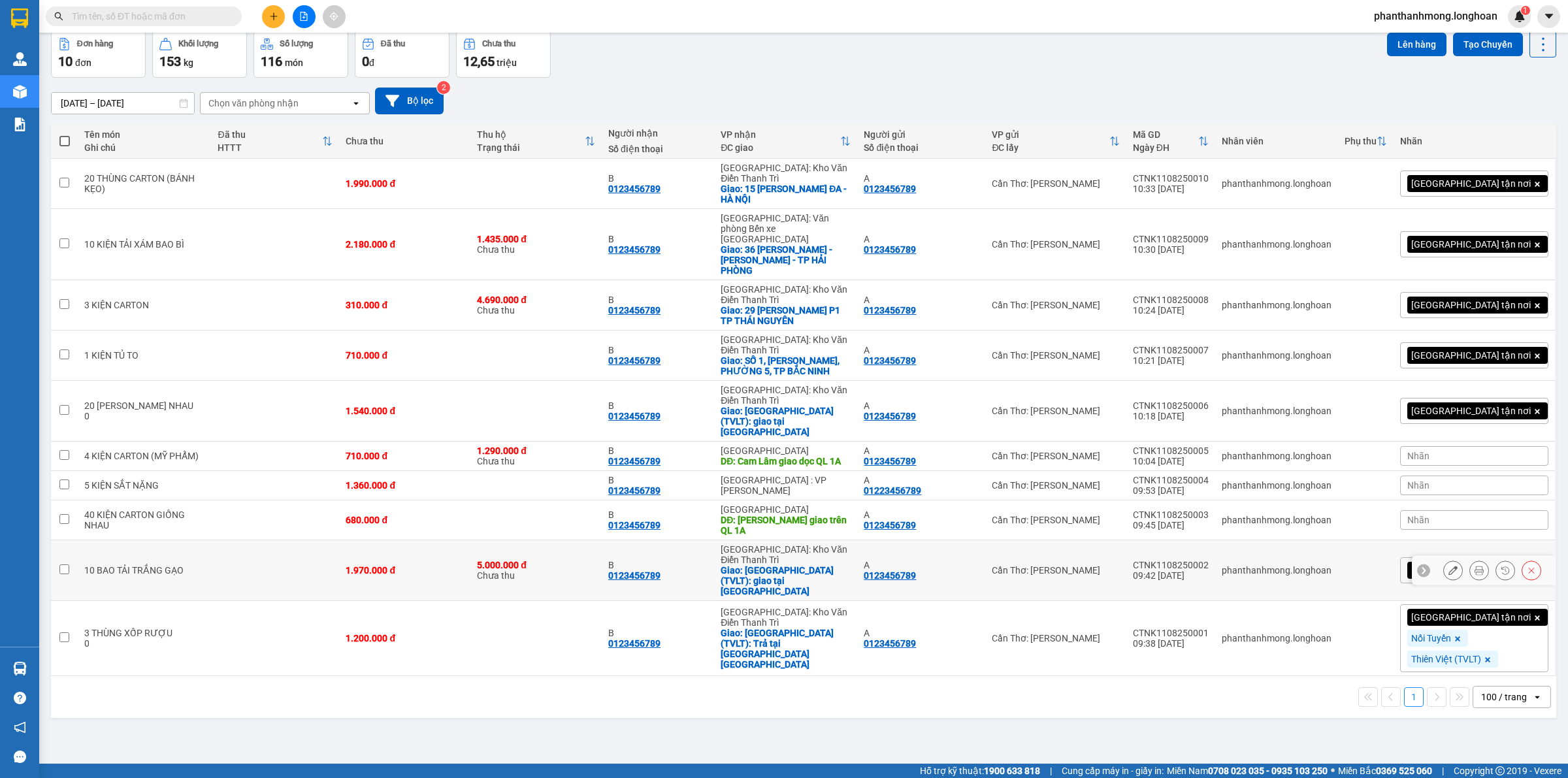
click at [1448, 566] on icon at bounding box center [1453, 570] width 10 height 10
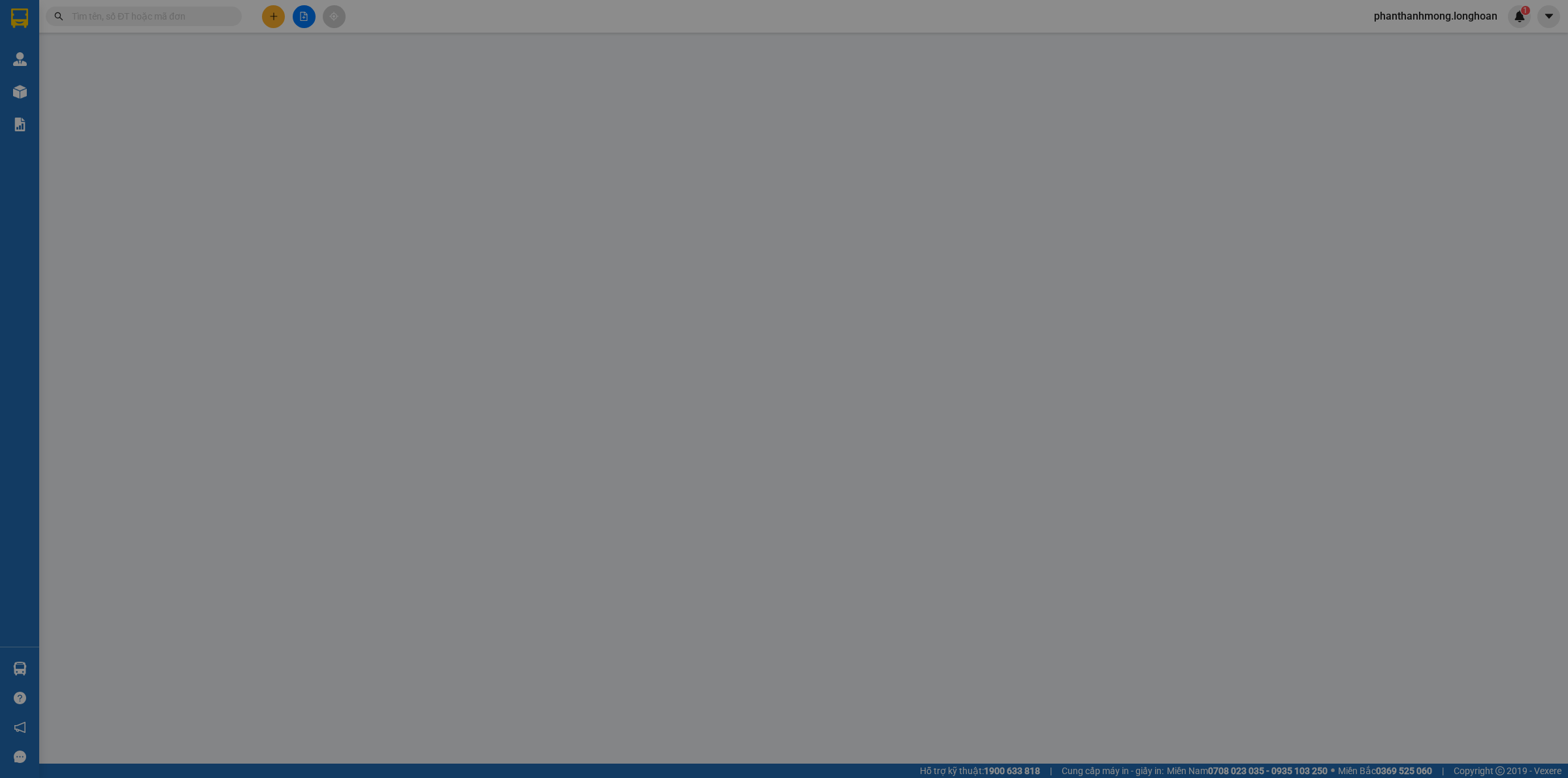
type input "0123456789"
type input "A"
type input "0123456789"
type input "B"
checkbox input "true"
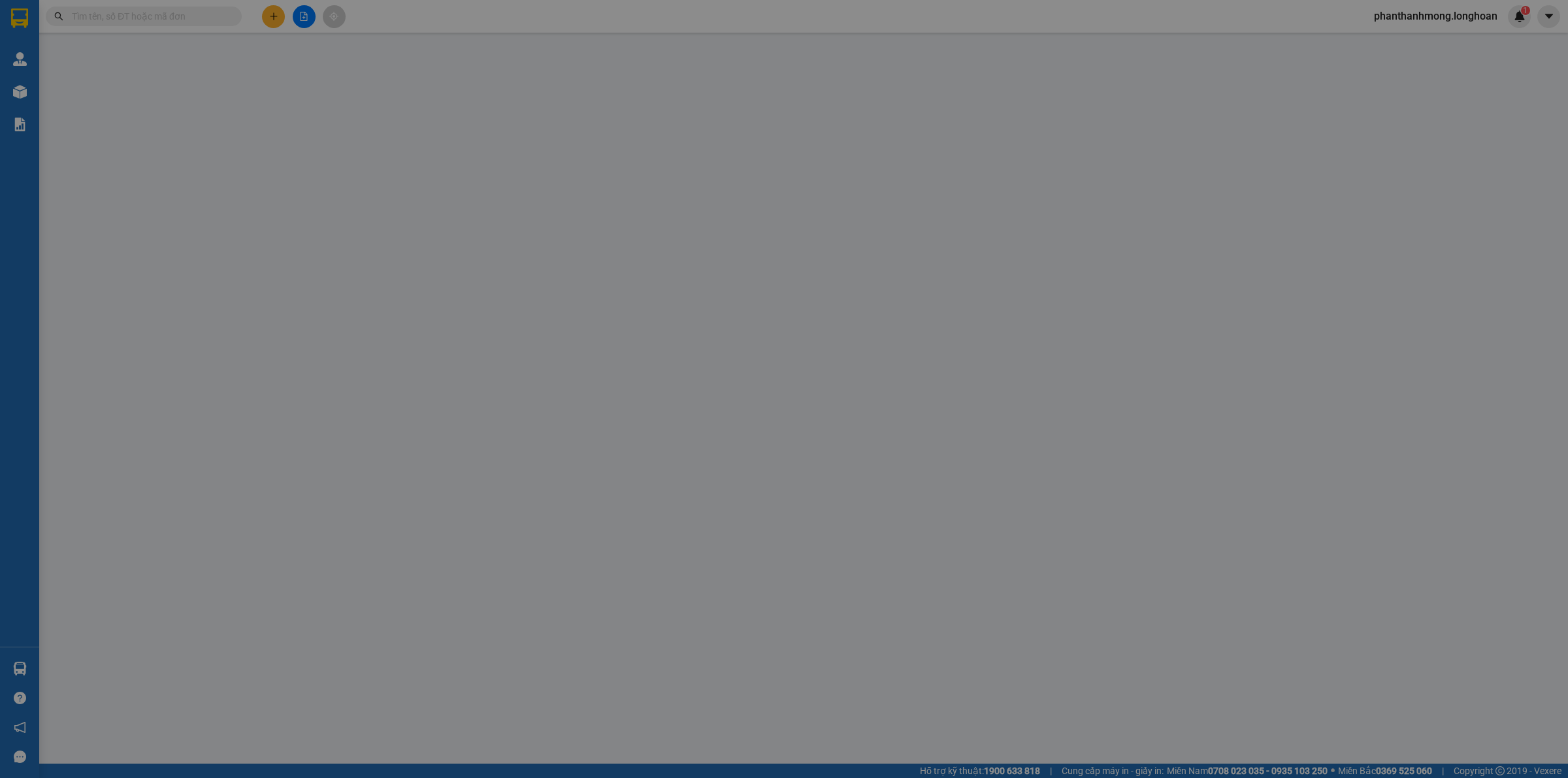
type input "TP Lạng Sơn (TVLT): giao tại bến xe Thành Phố"
type input "nhận nguyên kiện, giao nguyên kiện, bể vỡ không đền"
type input "1.970.000"
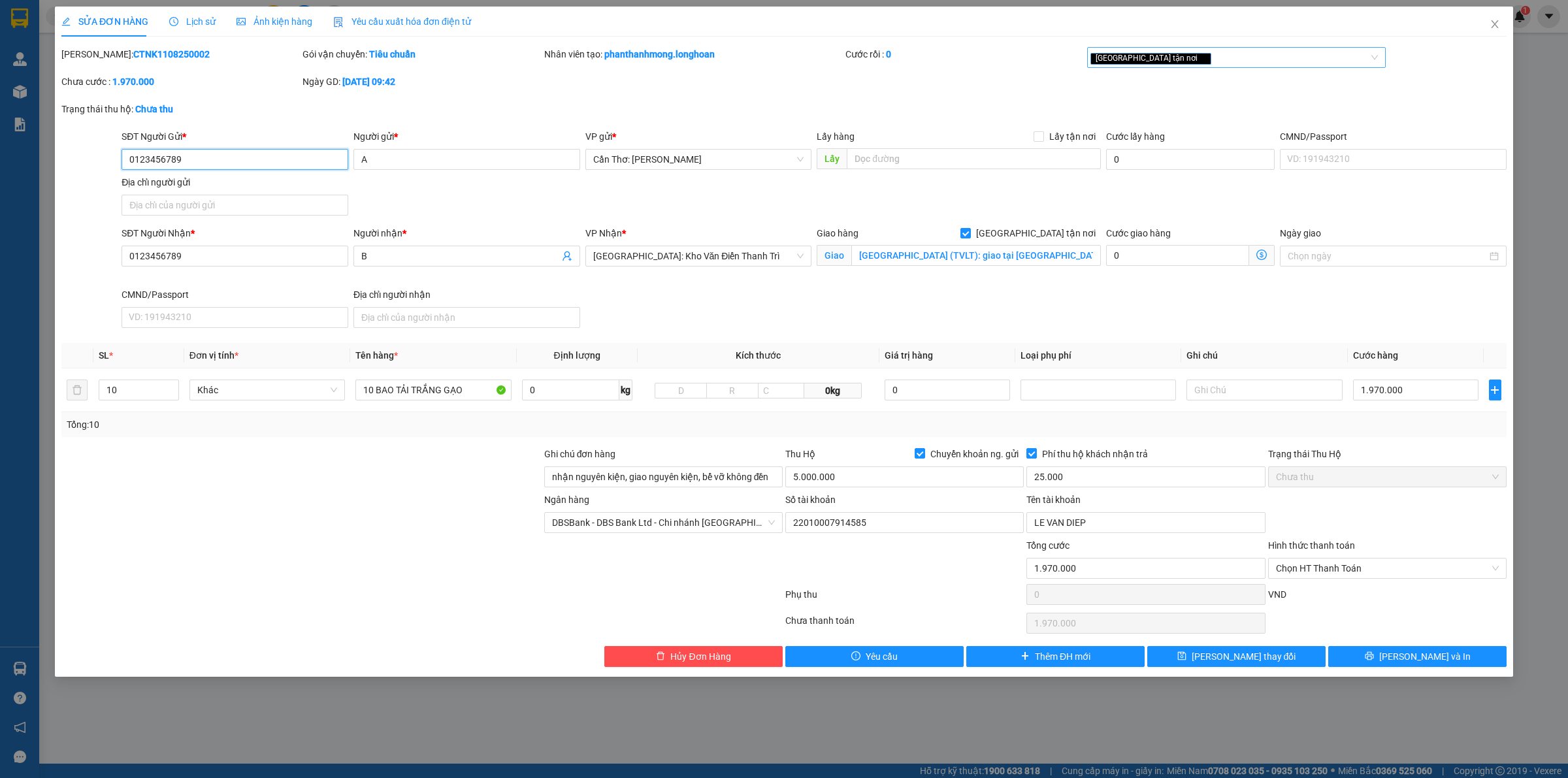
click at [1203, 57] on div "Giao tận nơi" at bounding box center [1230, 57] width 279 height 16
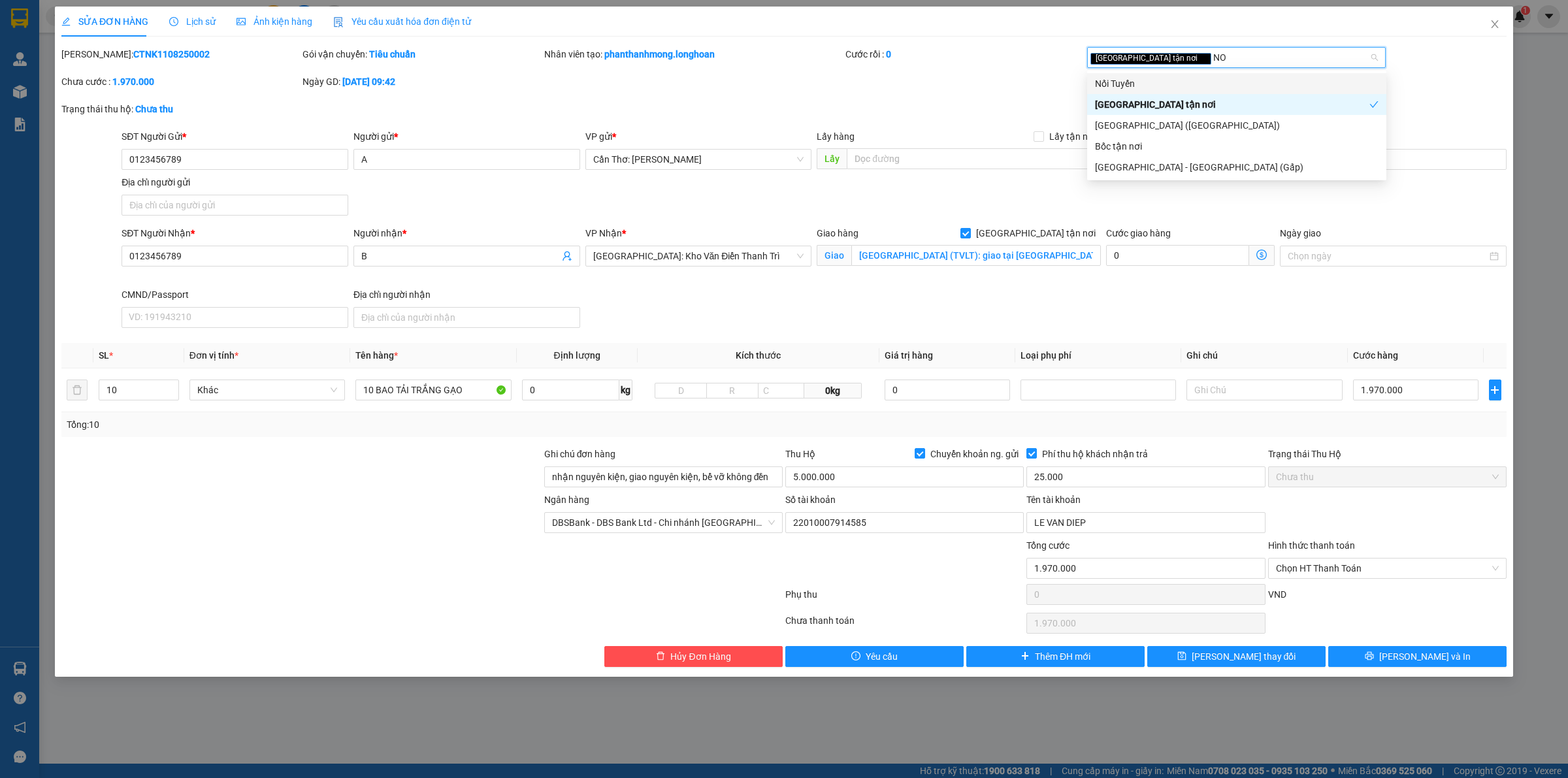
type input "NOI"
click at [1209, 88] on div "Nối Tuyến" at bounding box center [1237, 83] width 284 height 15
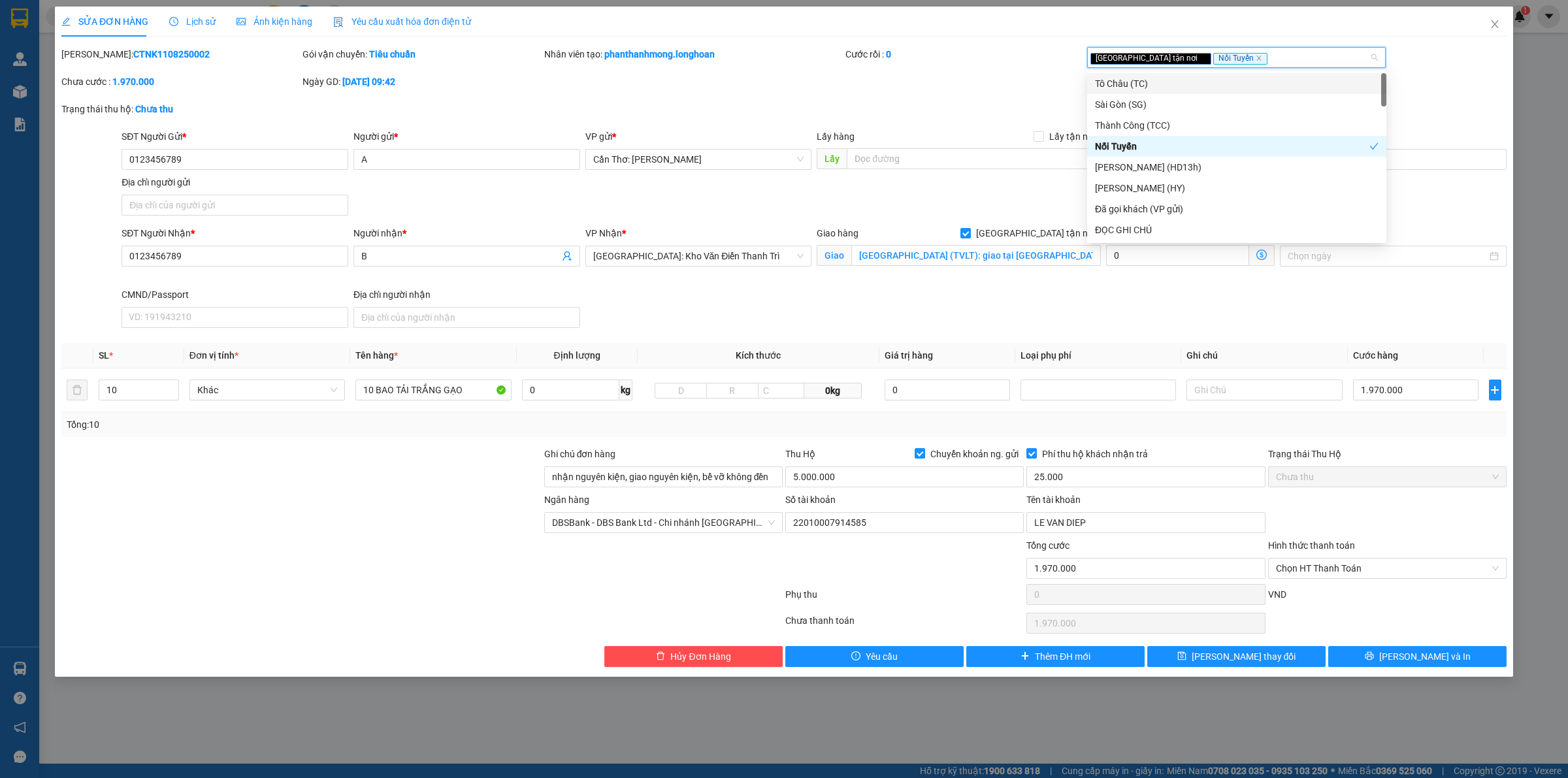
click at [1238, 60] on div "Giao tận nơi Nối Tuyến" at bounding box center [1230, 57] width 279 height 16
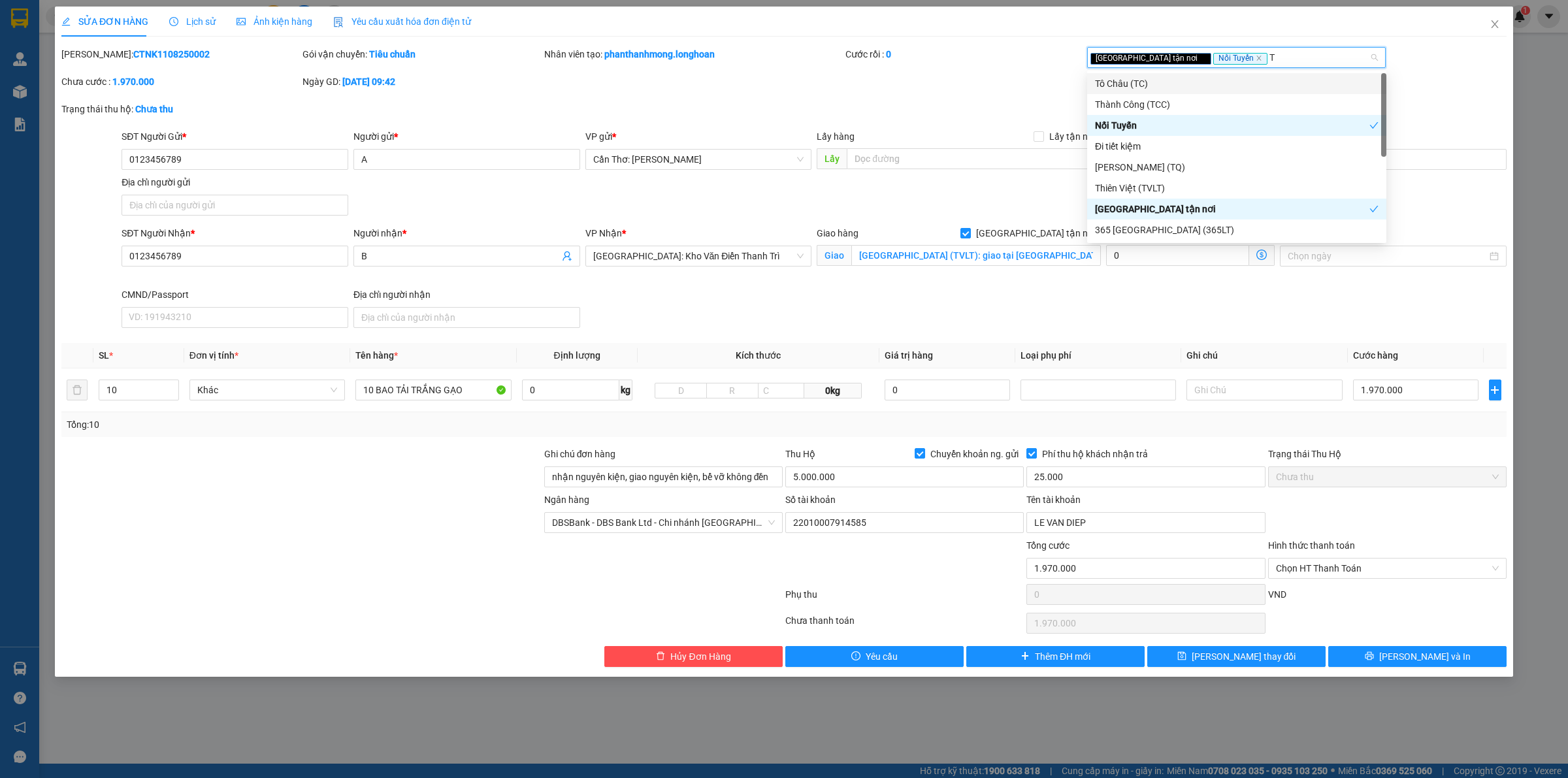
type input "TV"
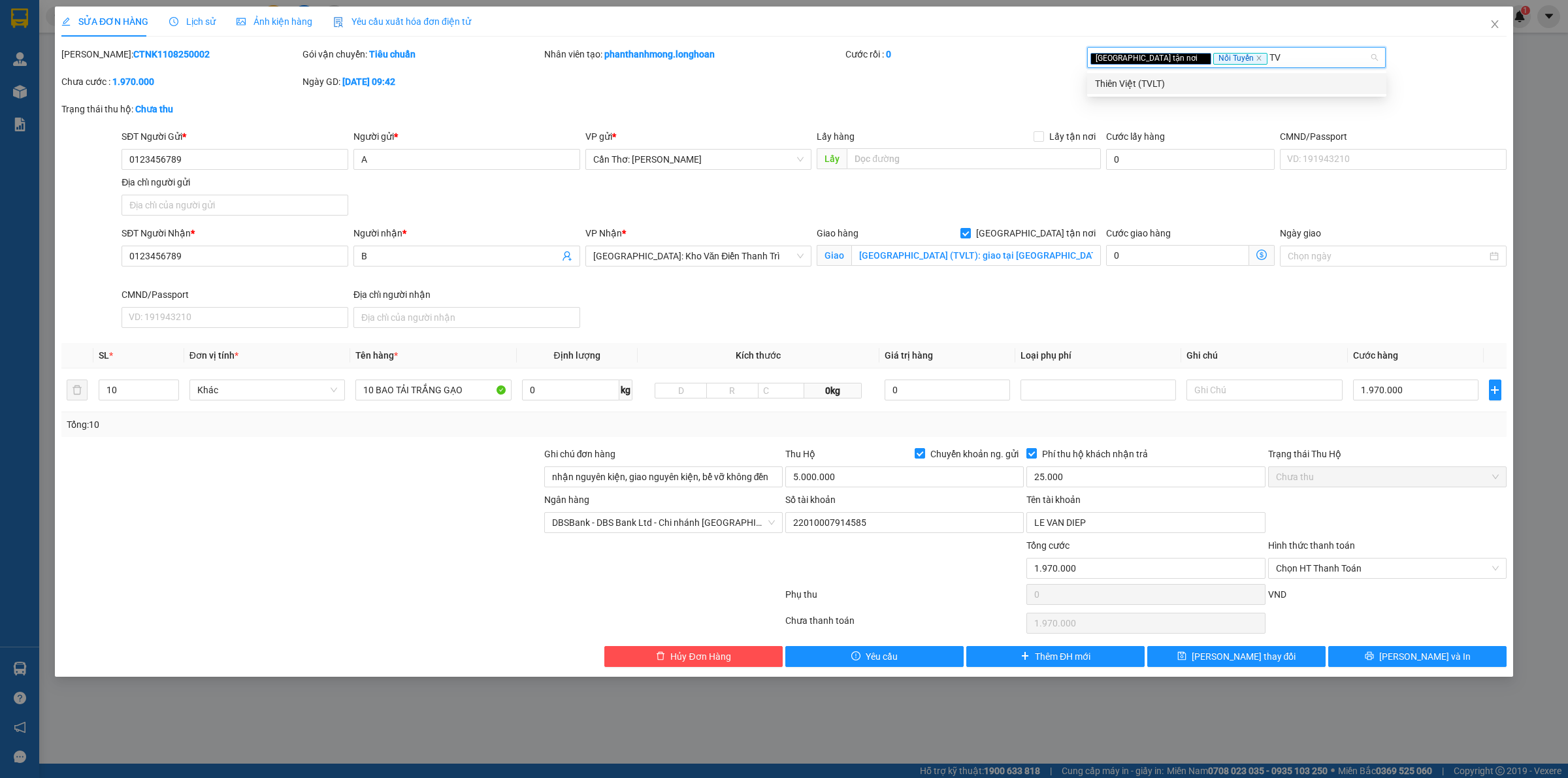
click at [1210, 79] on div "Thiên Việt (TVLT)" at bounding box center [1237, 83] width 284 height 15
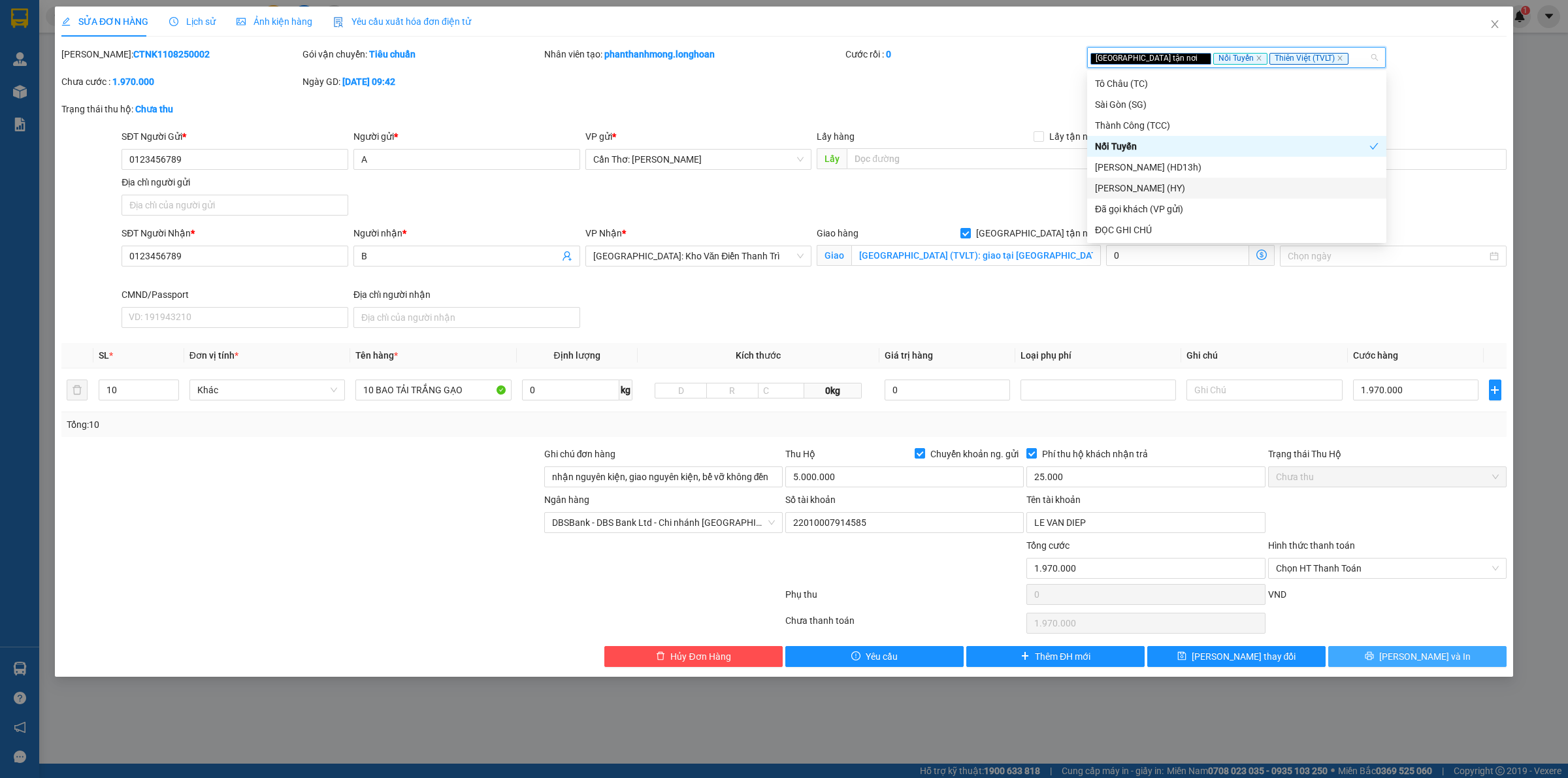
click at [1386, 658] on button "Lưu và In" at bounding box center [1418, 657] width 179 height 21
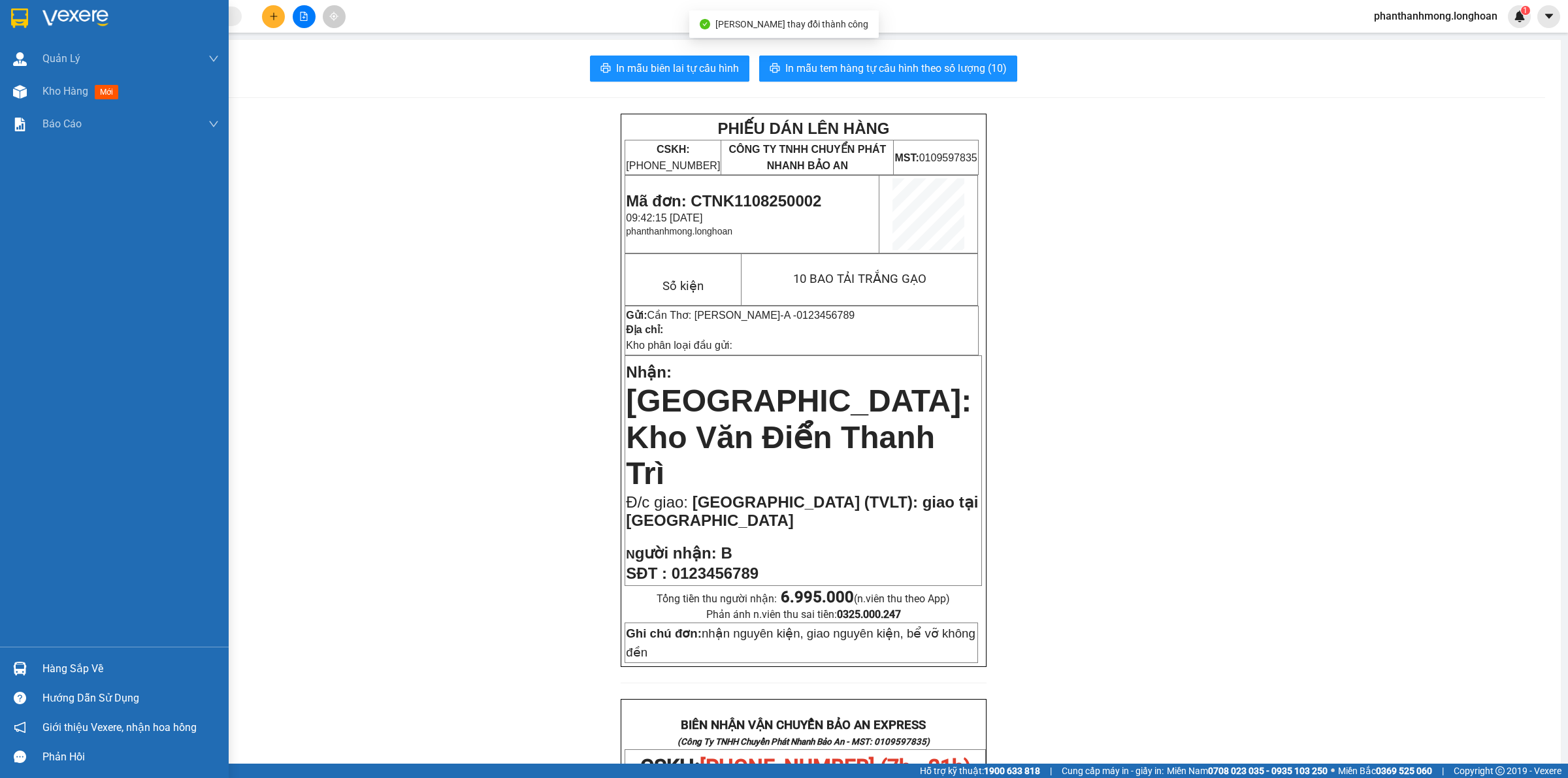
click at [23, 21] on img at bounding box center [20, 18] width 17 height 20
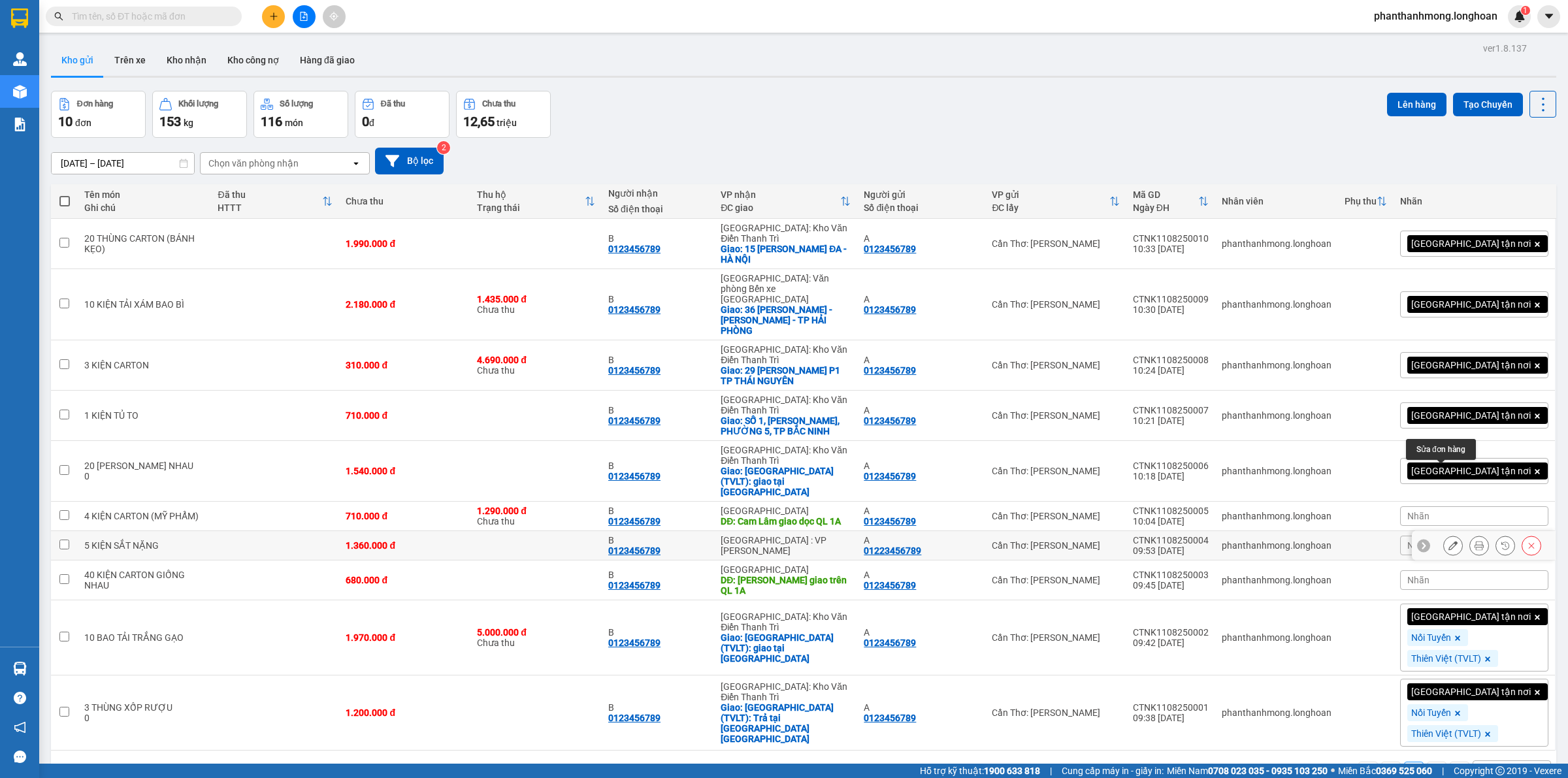
click at [1448, 540] on icon at bounding box center [1453, 545] width 10 height 10
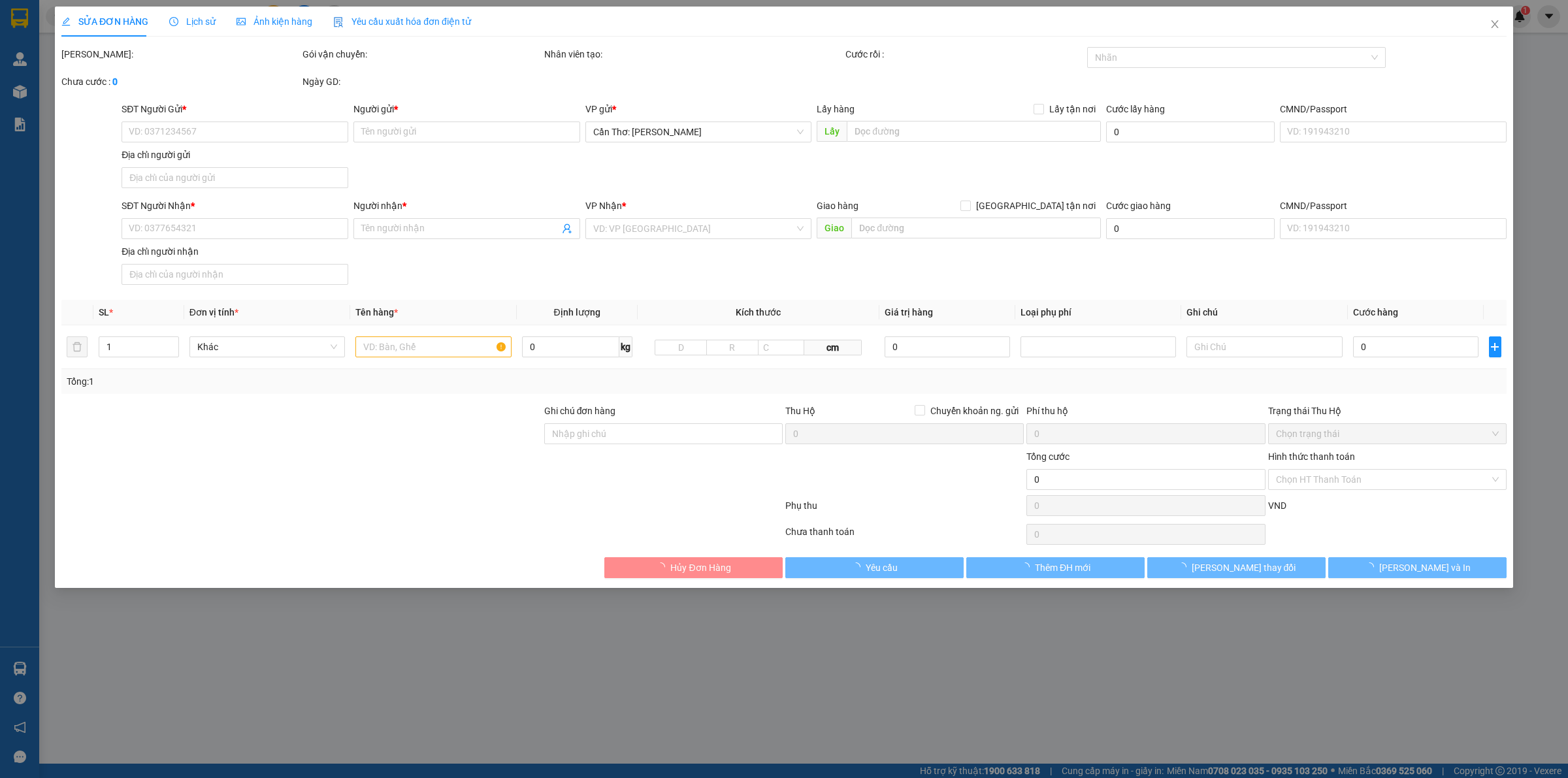
type input "01223456789"
type input "A"
type input "0123456789"
type input "B"
type input "1.360.000"
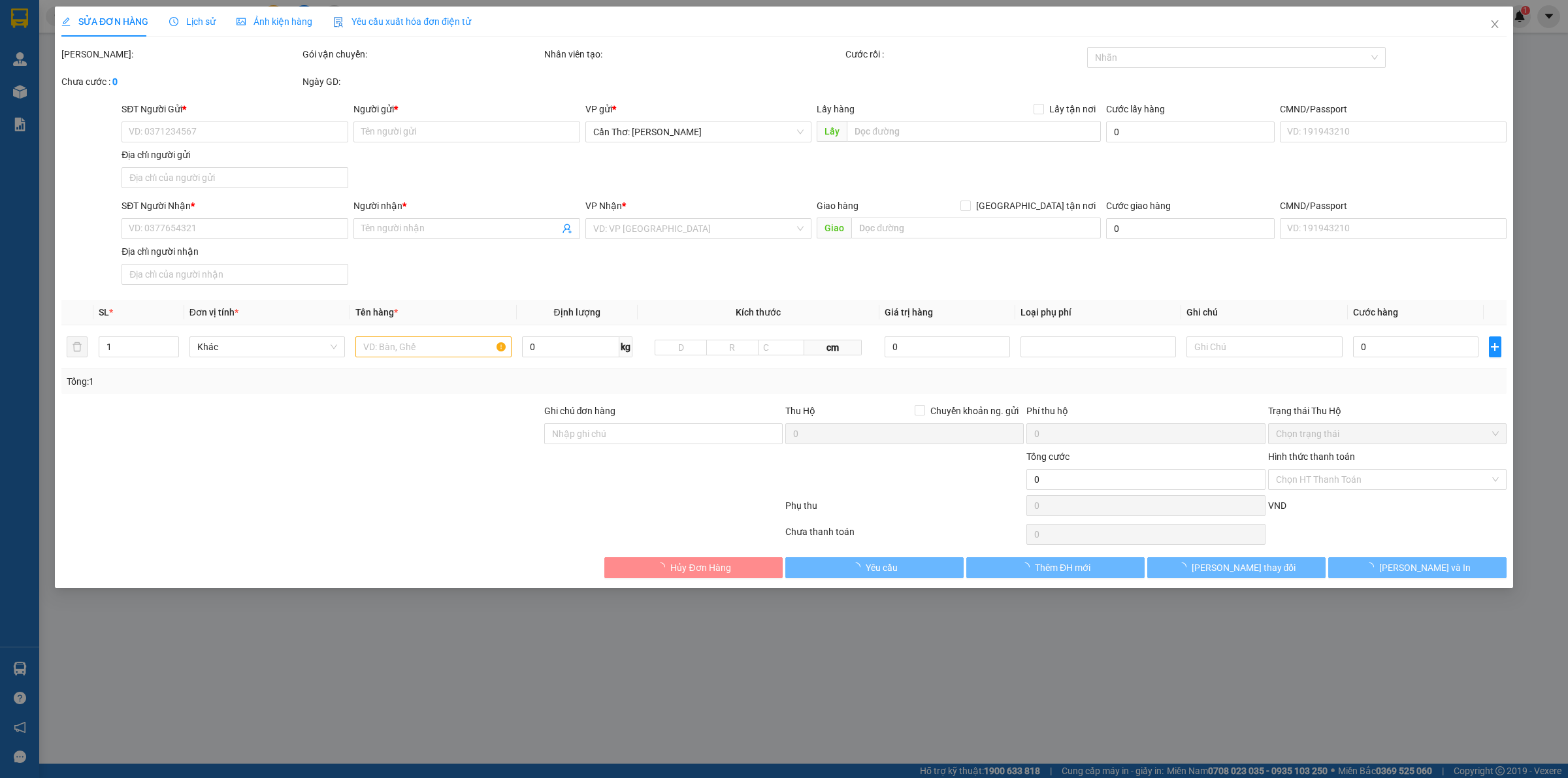
type input "1.360.000"
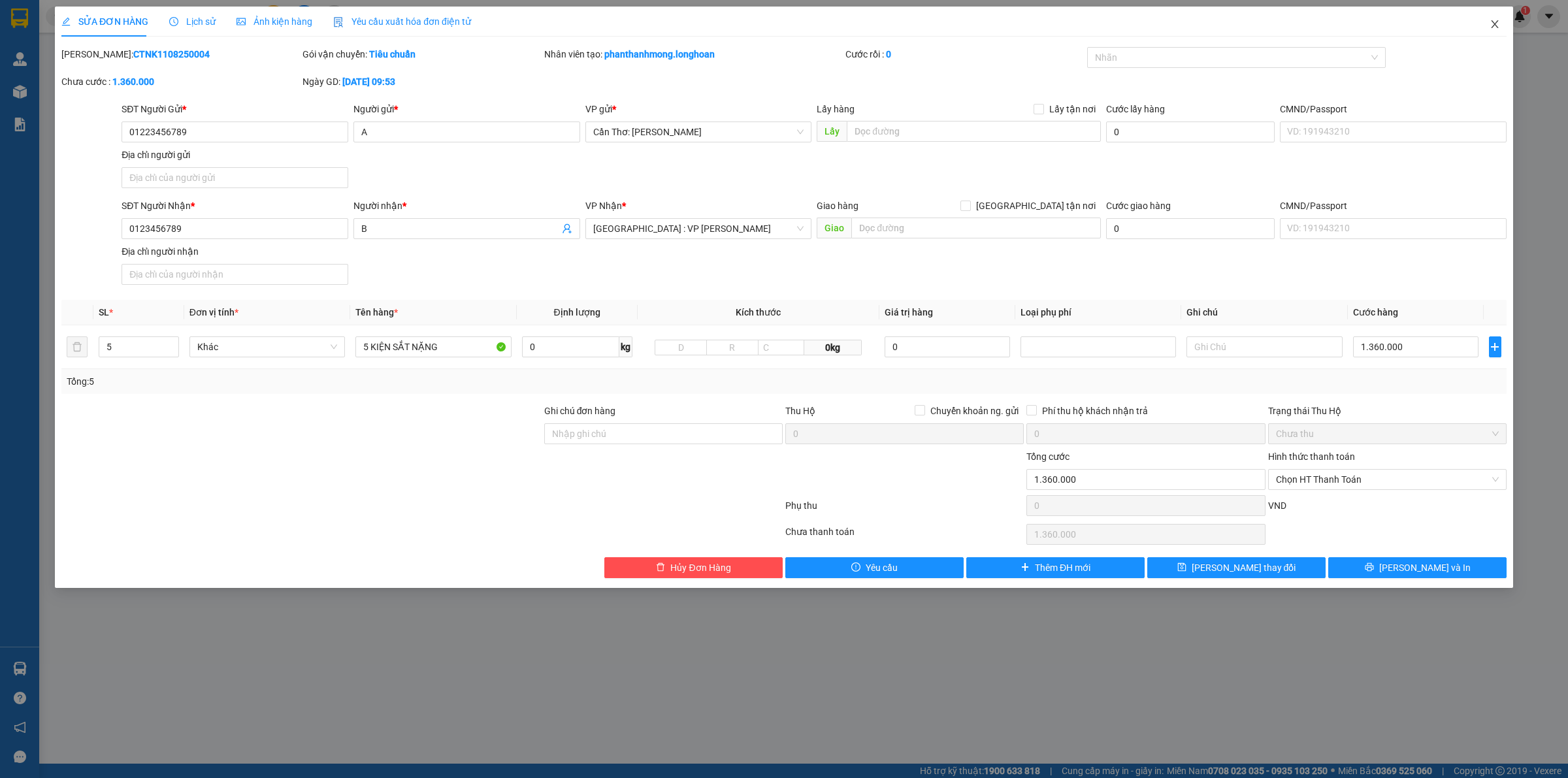
click at [1500, 25] on span "Close" at bounding box center [1495, 25] width 36 height 36
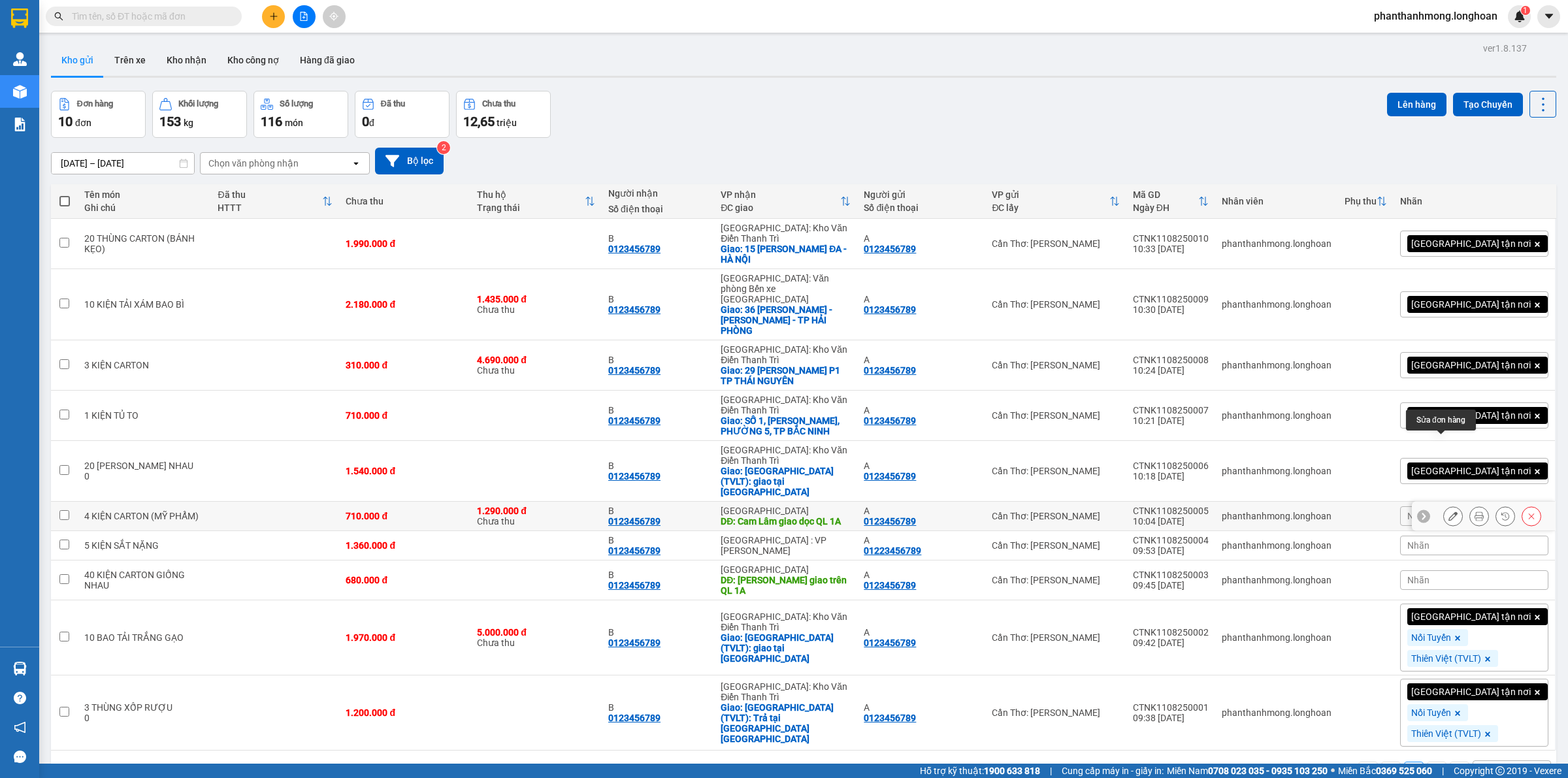
click at [1448, 512] on icon at bounding box center [1453, 516] width 10 height 10
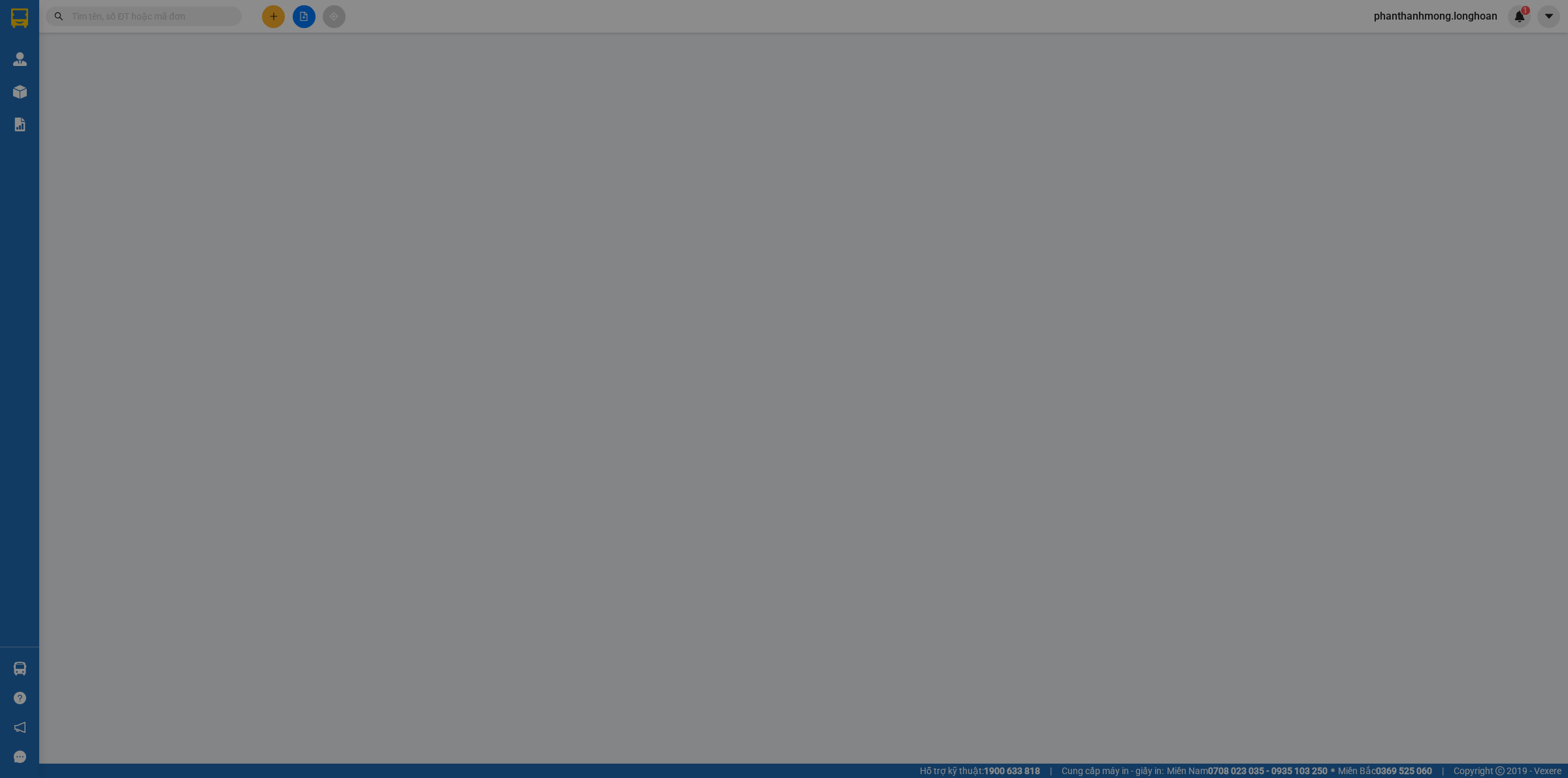
type input "0123456789"
type input "A"
type input "0123456789"
type input "B"
type input "Cam Lâm giao dọc QL 1A"
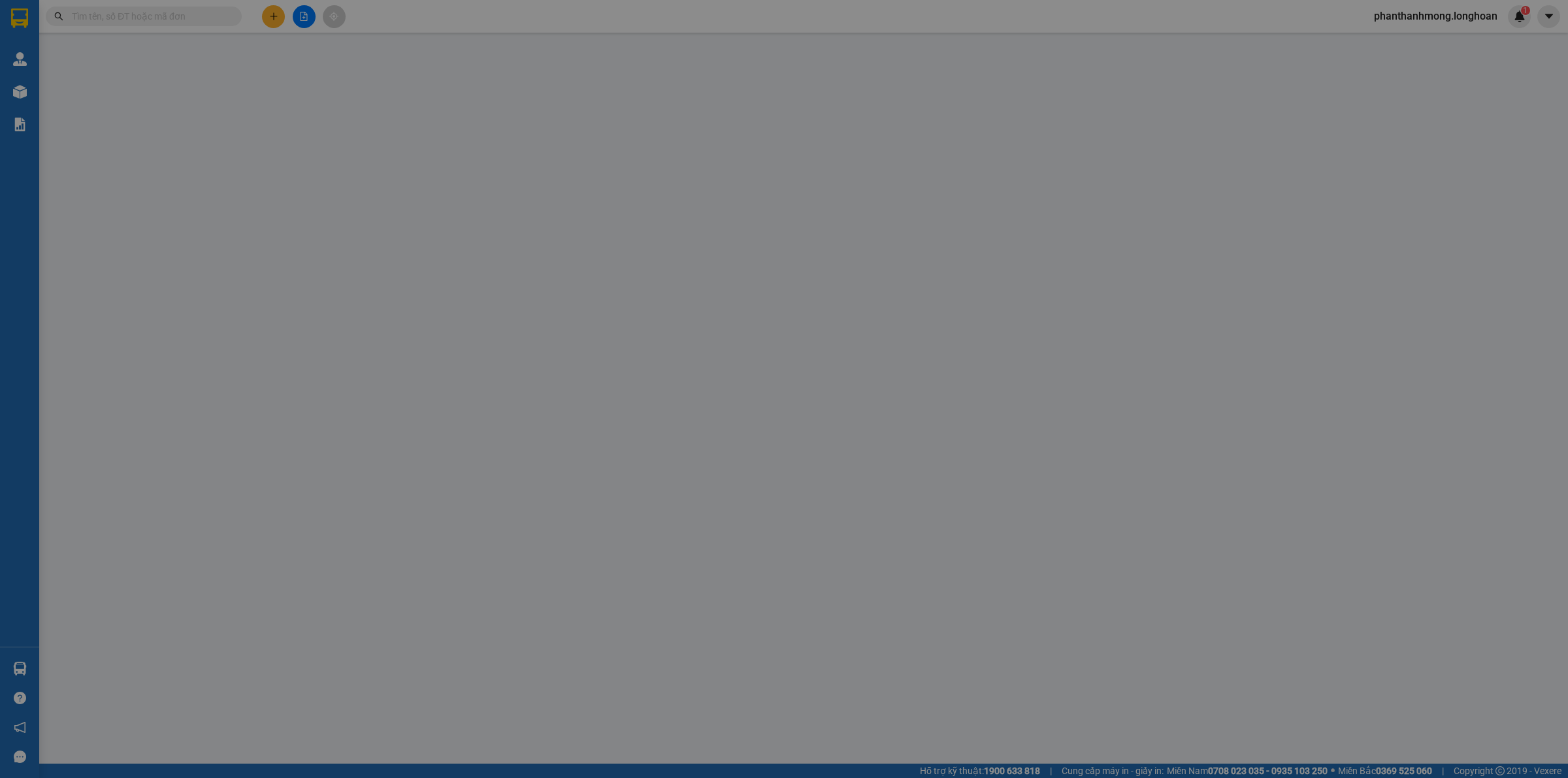
type input "nhận nguyên kiện, giao nguyên kiện, bể vỡ không đền"
type input "710.000"
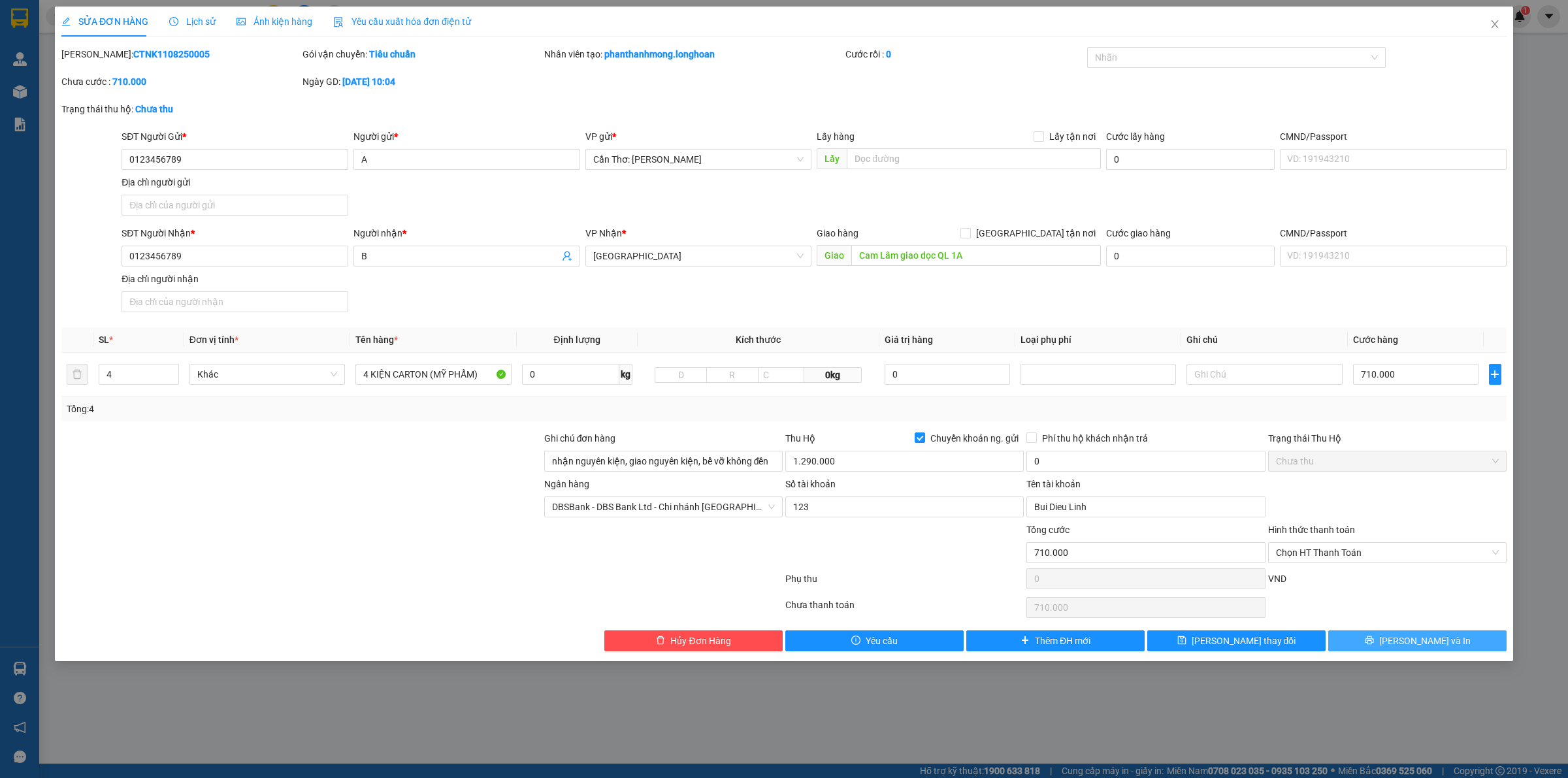
click at [1450, 644] on button "Lưu và In" at bounding box center [1418, 641] width 179 height 21
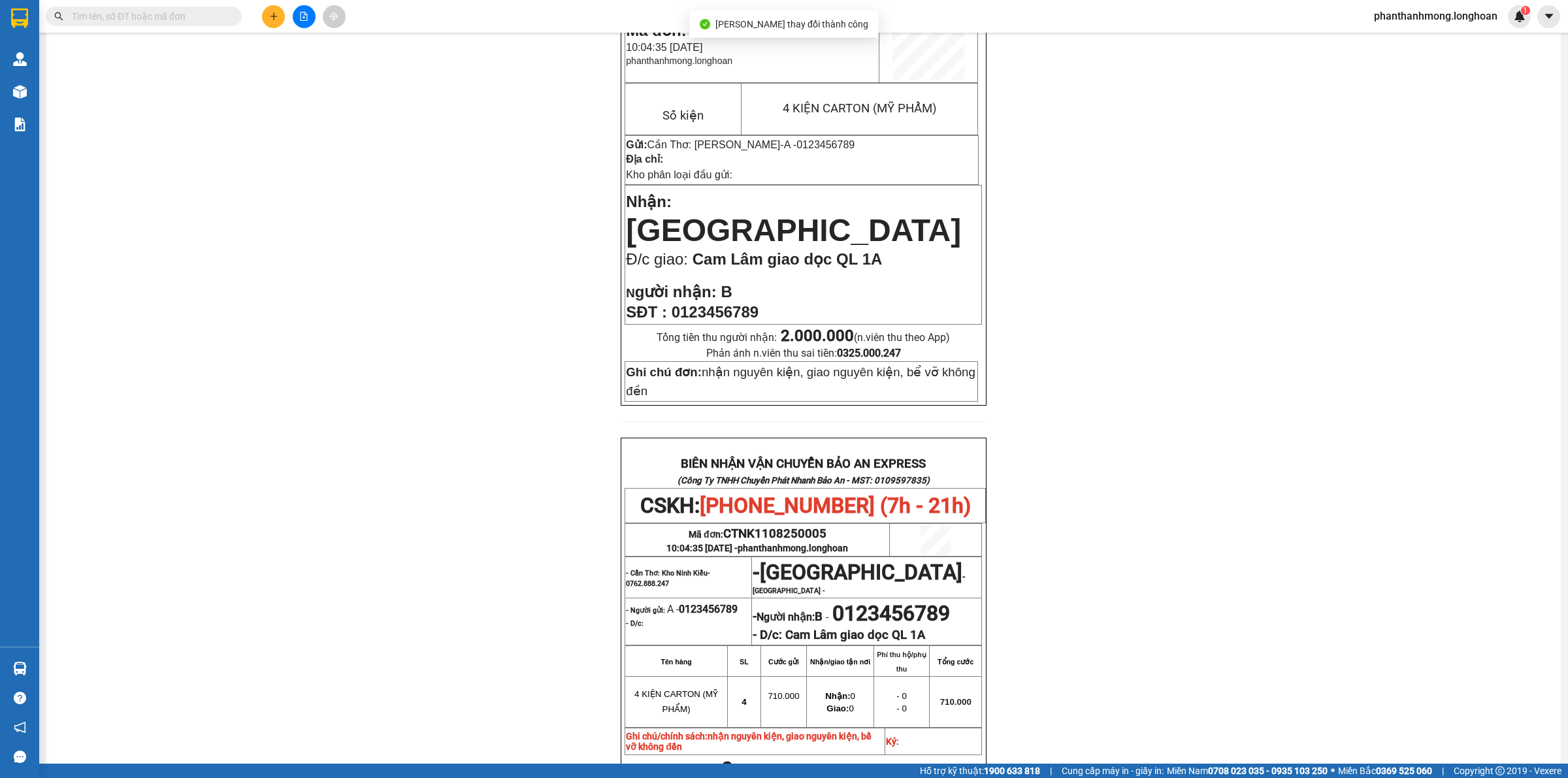
scroll to position [409, 0]
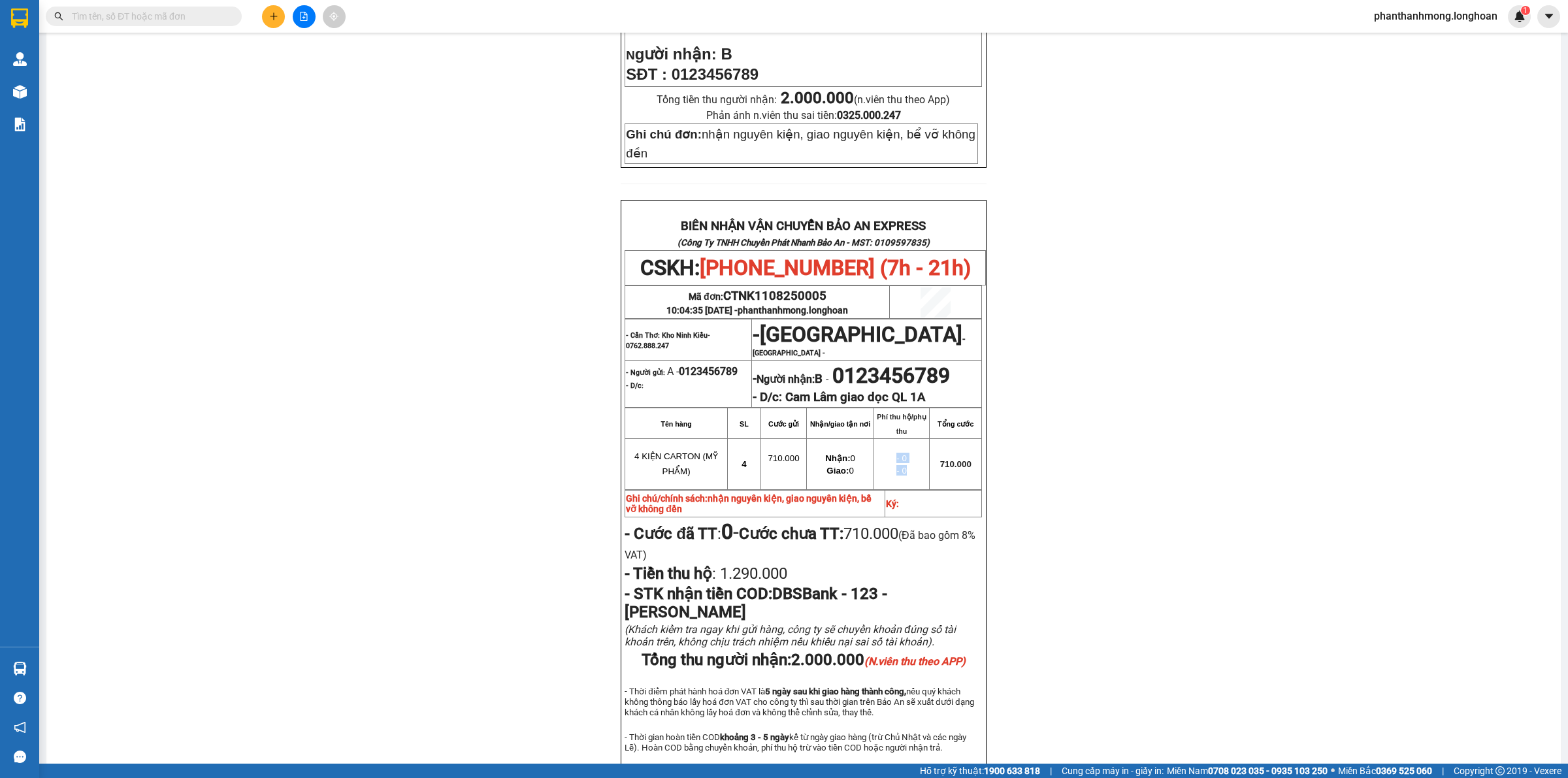
drag, startPoint x: 876, startPoint y: 448, endPoint x: 915, endPoint y: 467, distance: 43.4
click at [915, 467] on td "- 0 - 0" at bounding box center [902, 464] width 56 height 50
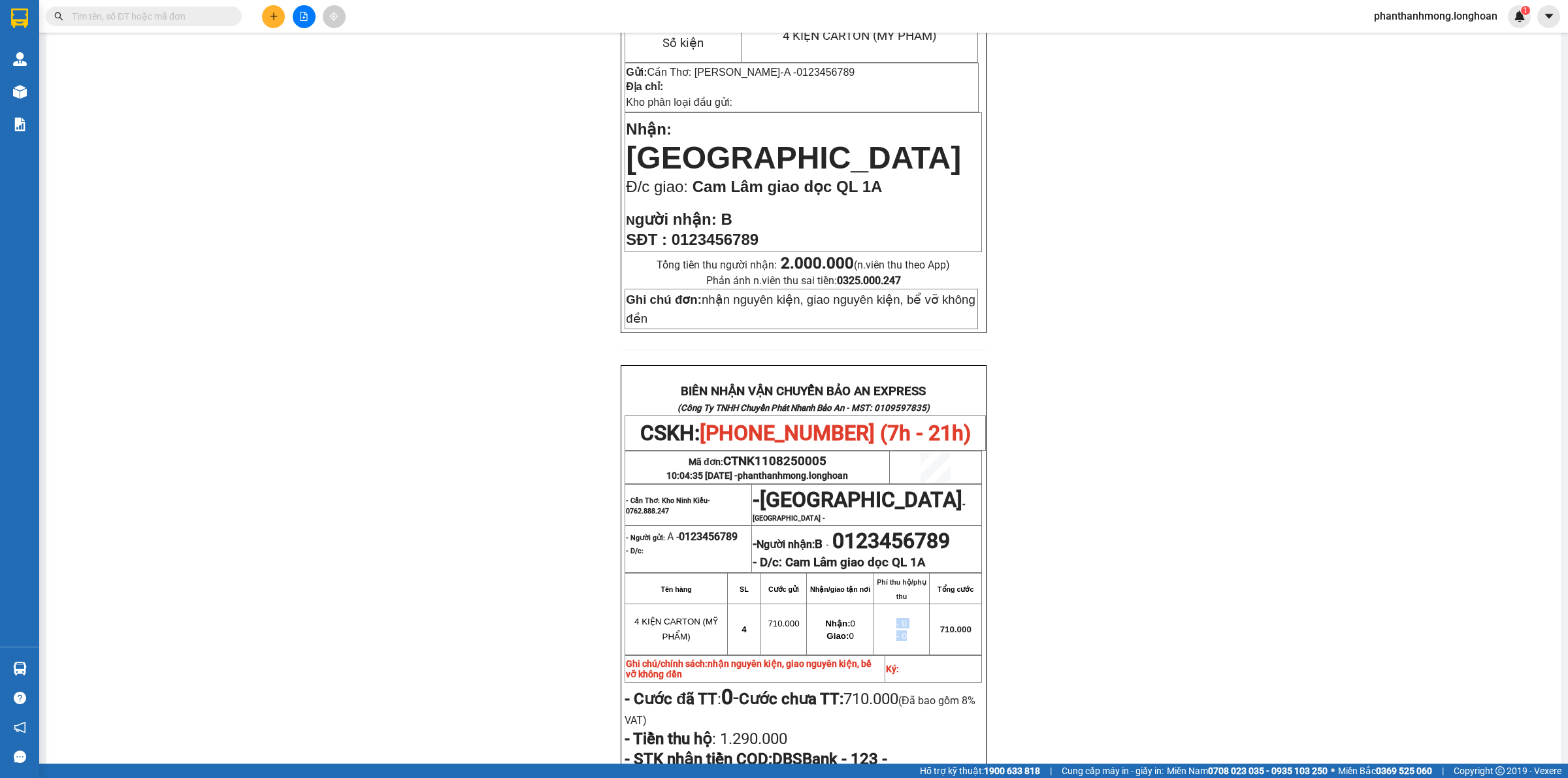
scroll to position [82, 0]
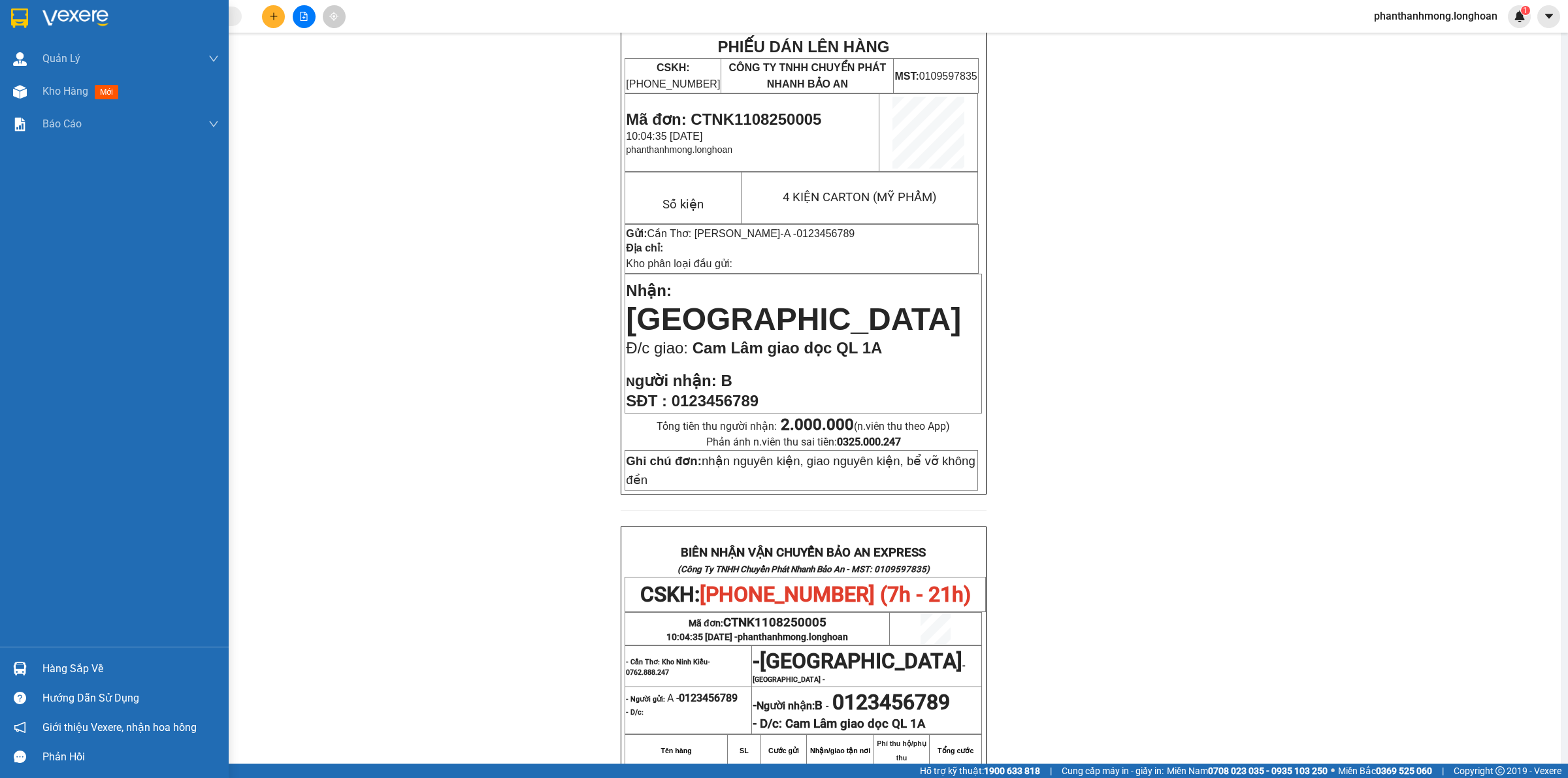
click at [23, 28] on div at bounding box center [20, 18] width 23 height 23
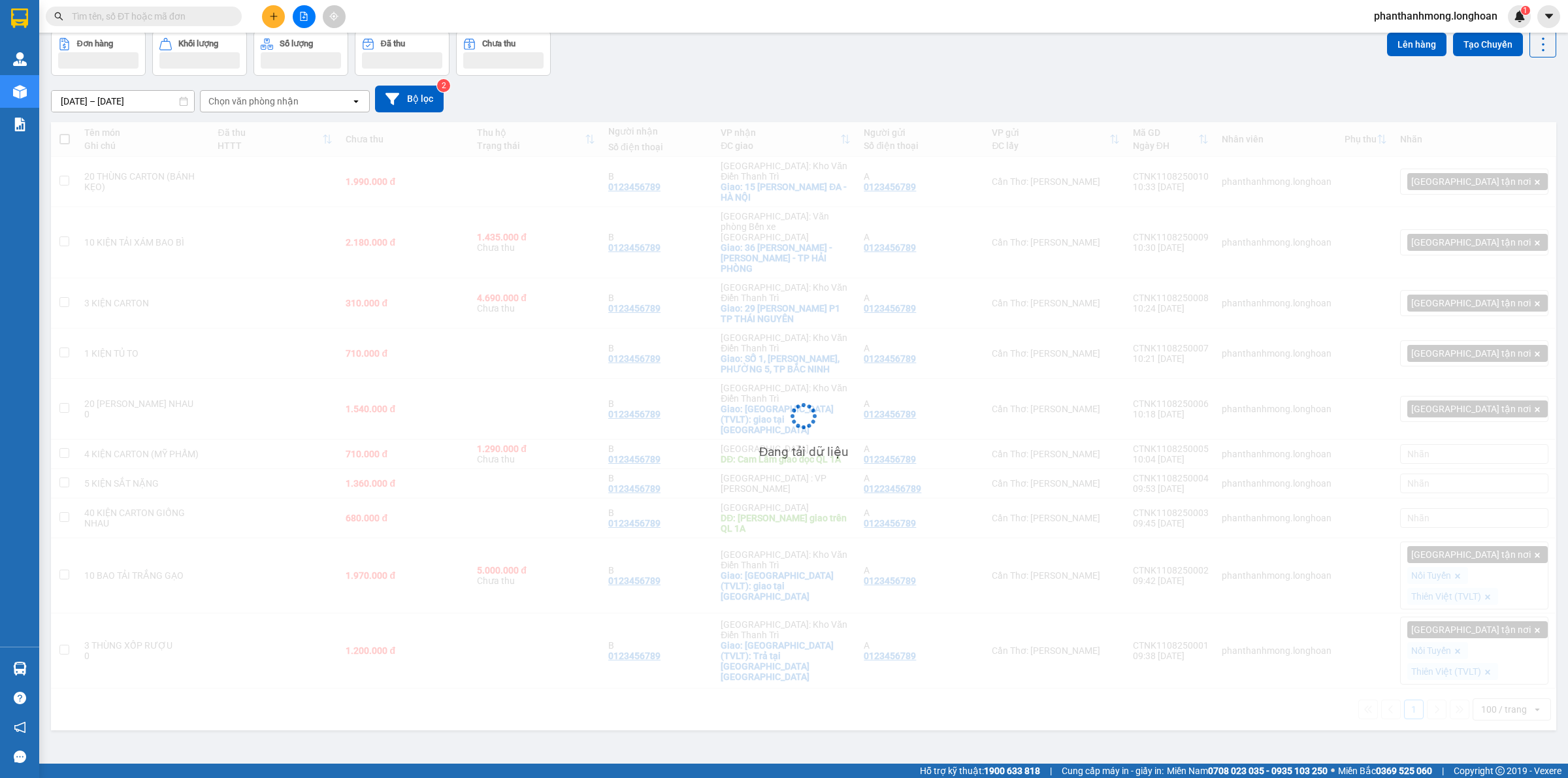
scroll to position [60, 0]
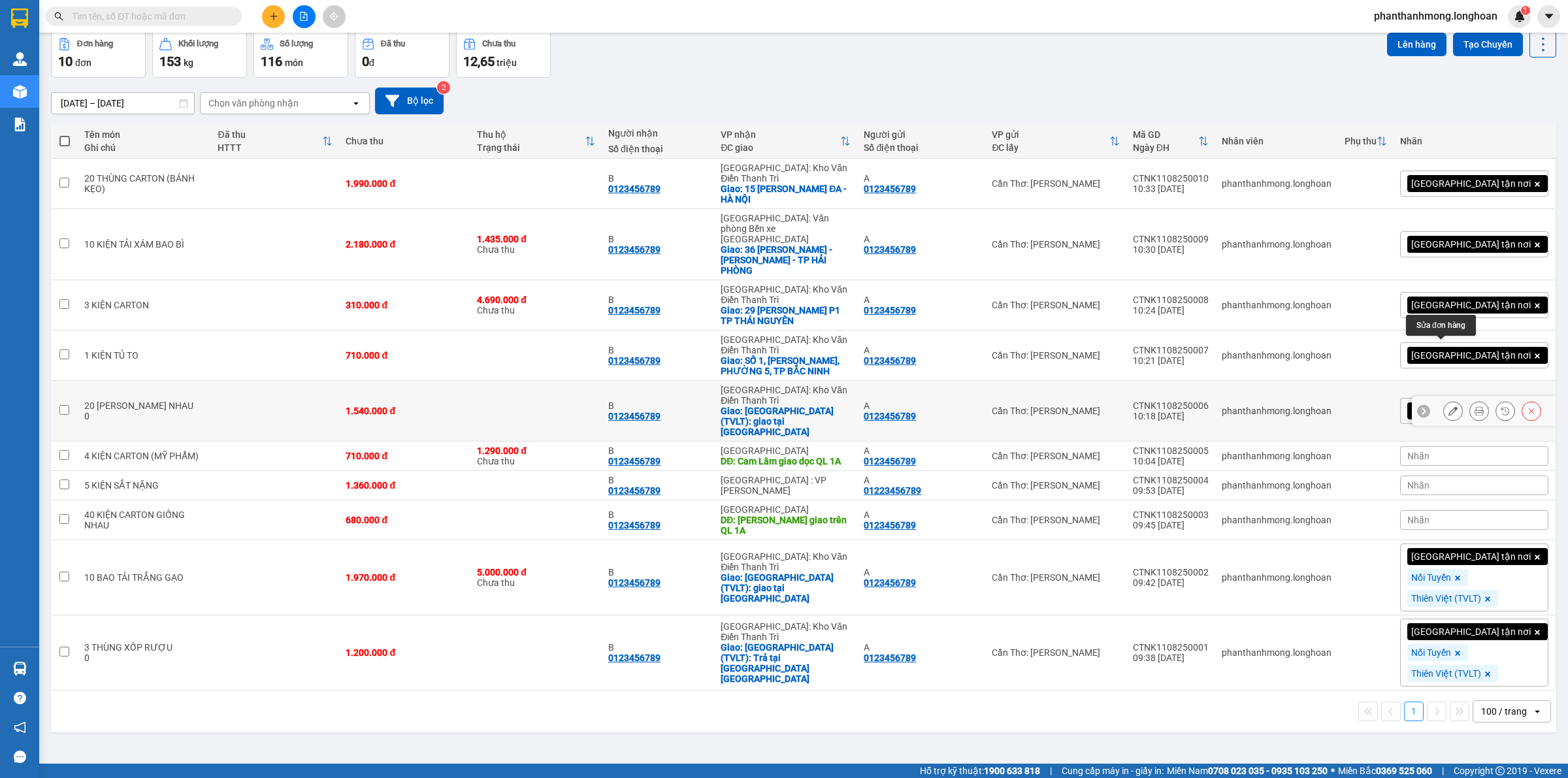
click at [1448, 406] on icon at bounding box center [1453, 410] width 10 height 10
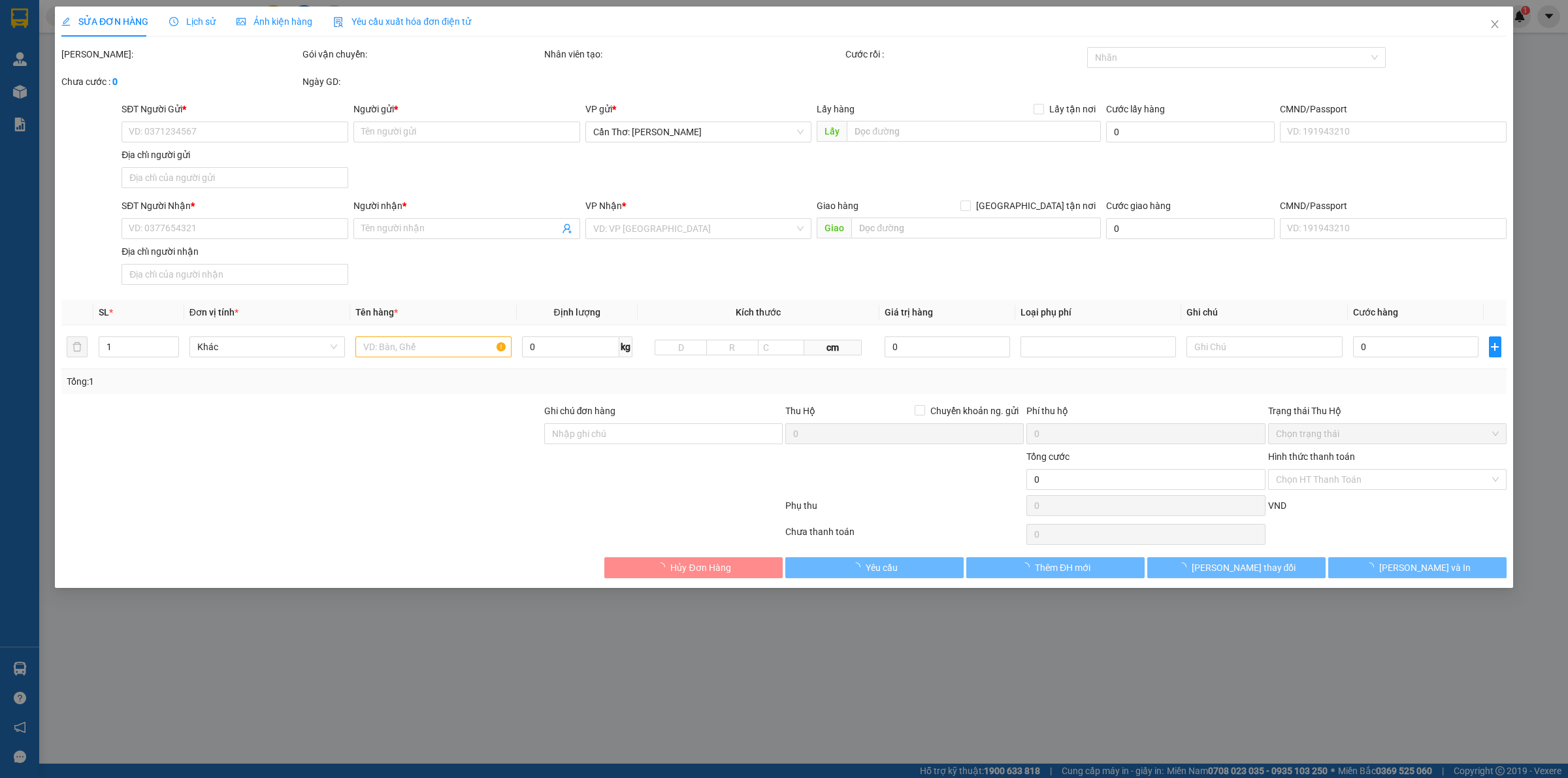
type input "0123456789"
type input "A"
type input "0123456789"
type input "B"
checkbox input "true"
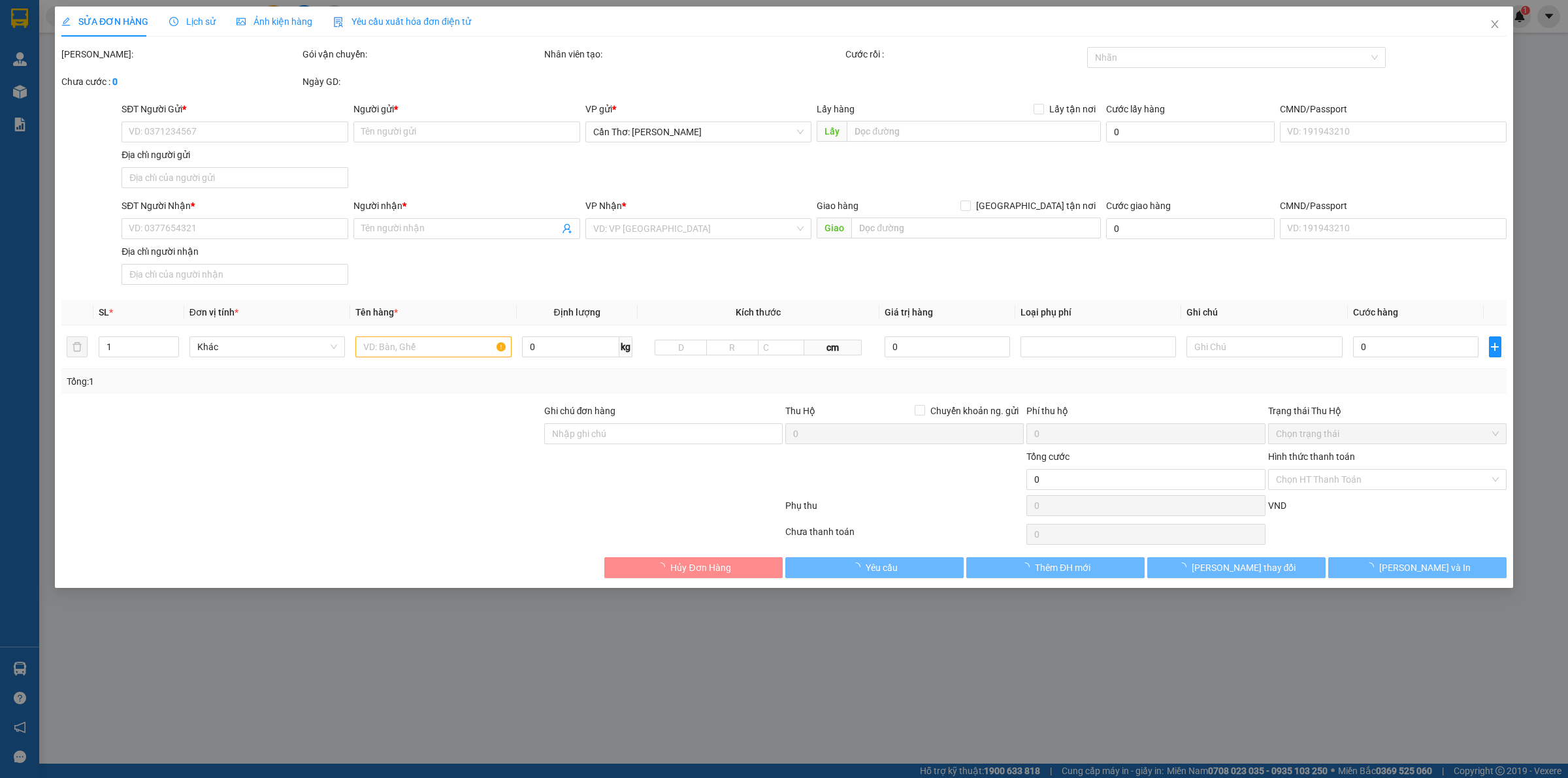
type input "TP Lạng Sơn (TVLT): giao tại bến xe Thành Phố"
type input "nhận nguyên kiện, giao nguyên kiện, bể vỡ không đền"
type input "1.540.000"
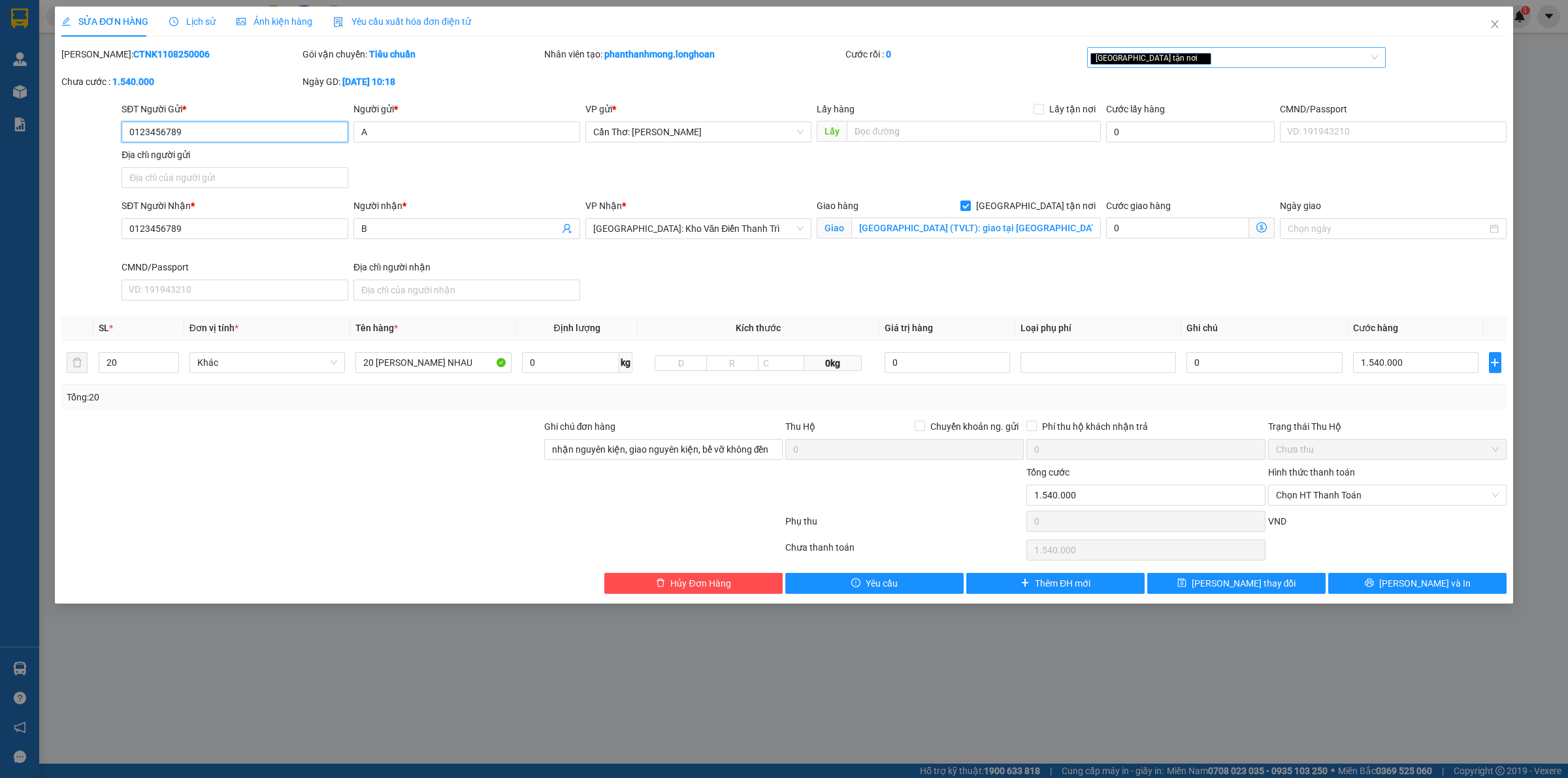
click at [1248, 63] on div "Giao tận nơi" at bounding box center [1230, 57] width 279 height 16
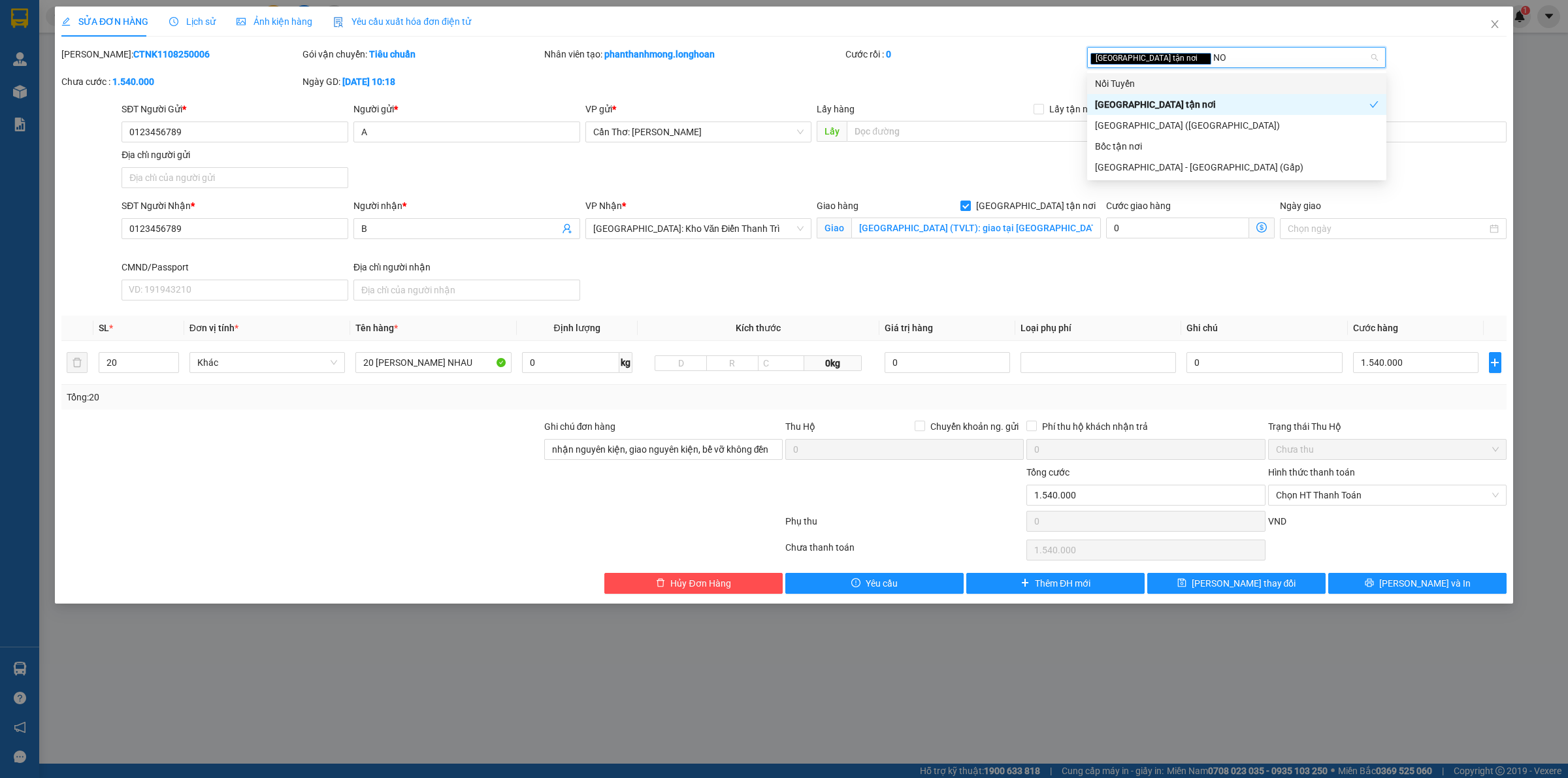
type input "NOI"
click at [1276, 85] on div "Nối Tuyến" at bounding box center [1237, 83] width 284 height 15
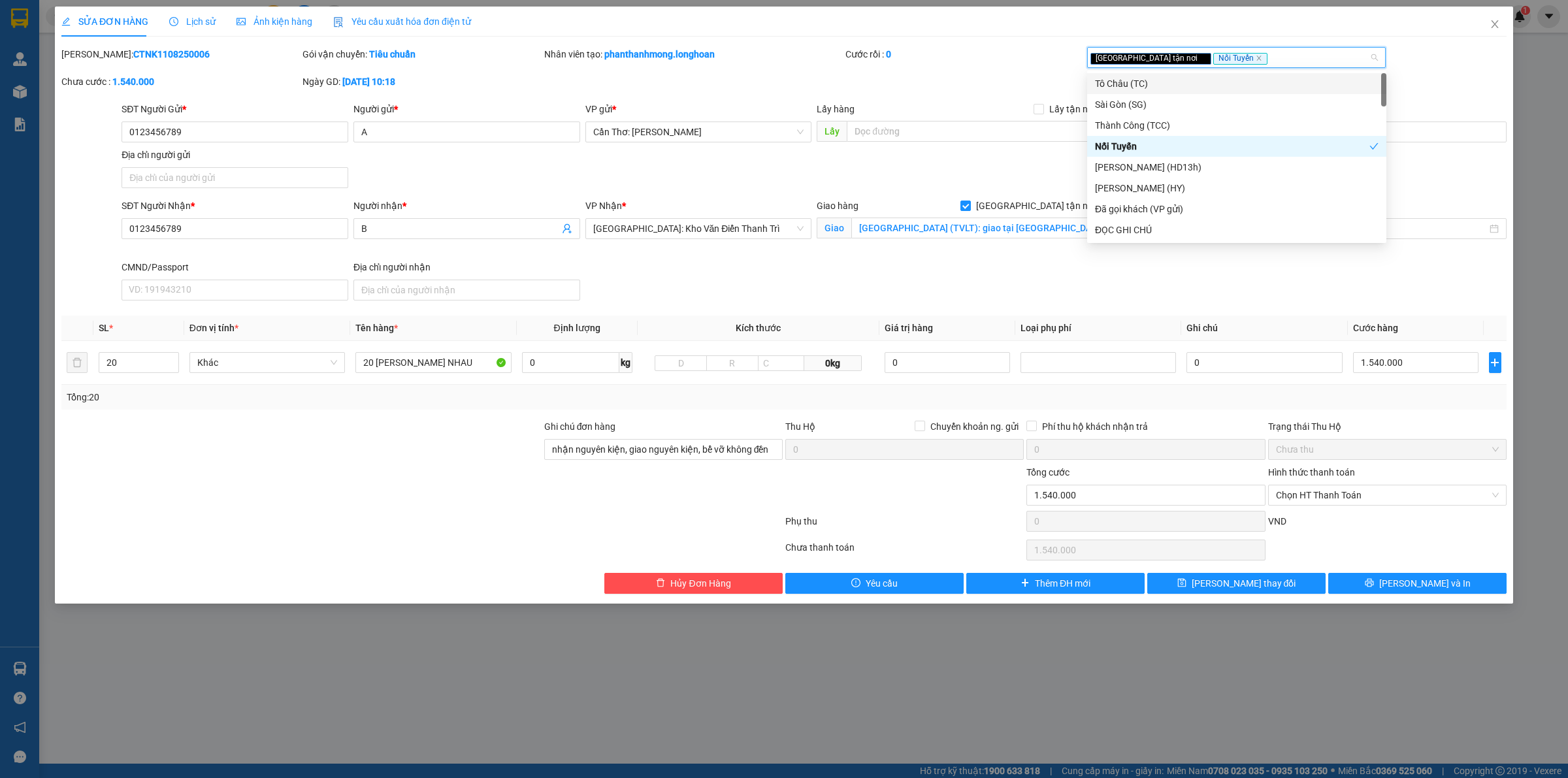
click at [1276, 63] on div "Giao tận nơi Nối Tuyến" at bounding box center [1230, 57] width 279 height 16
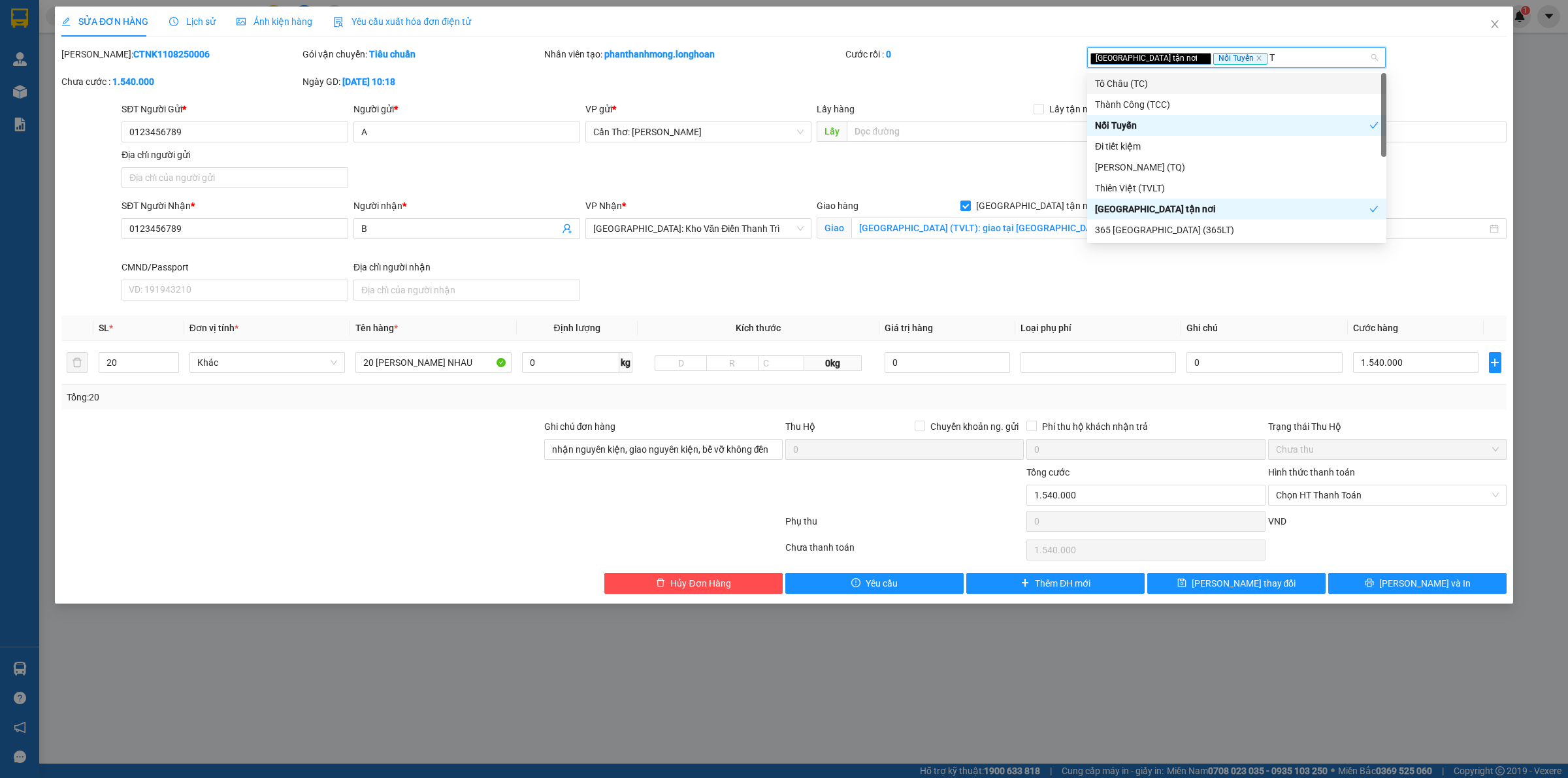
type input "TV"
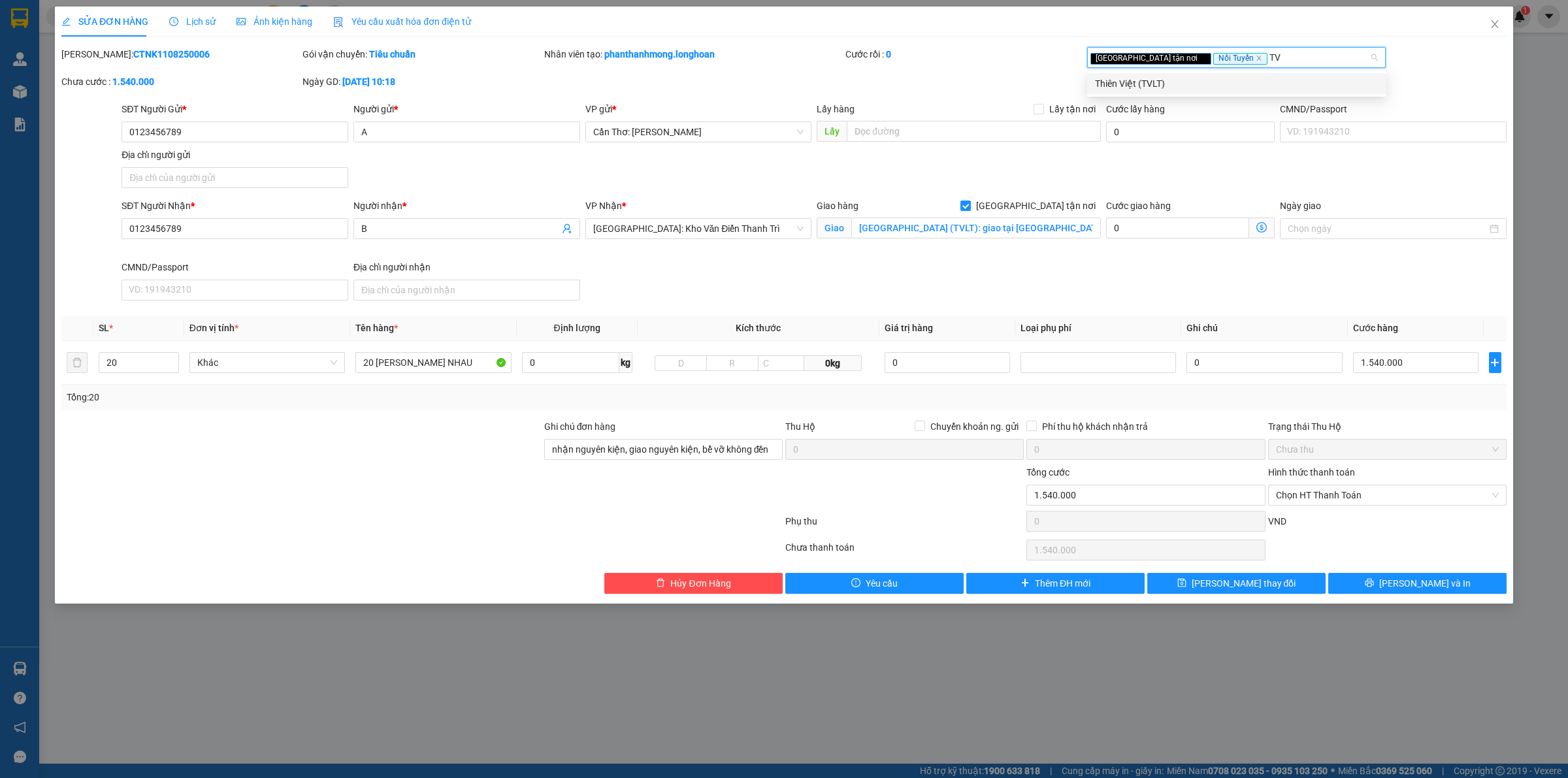
click at [1216, 85] on div "Thiên Việt (TVLT)" at bounding box center [1237, 83] width 284 height 15
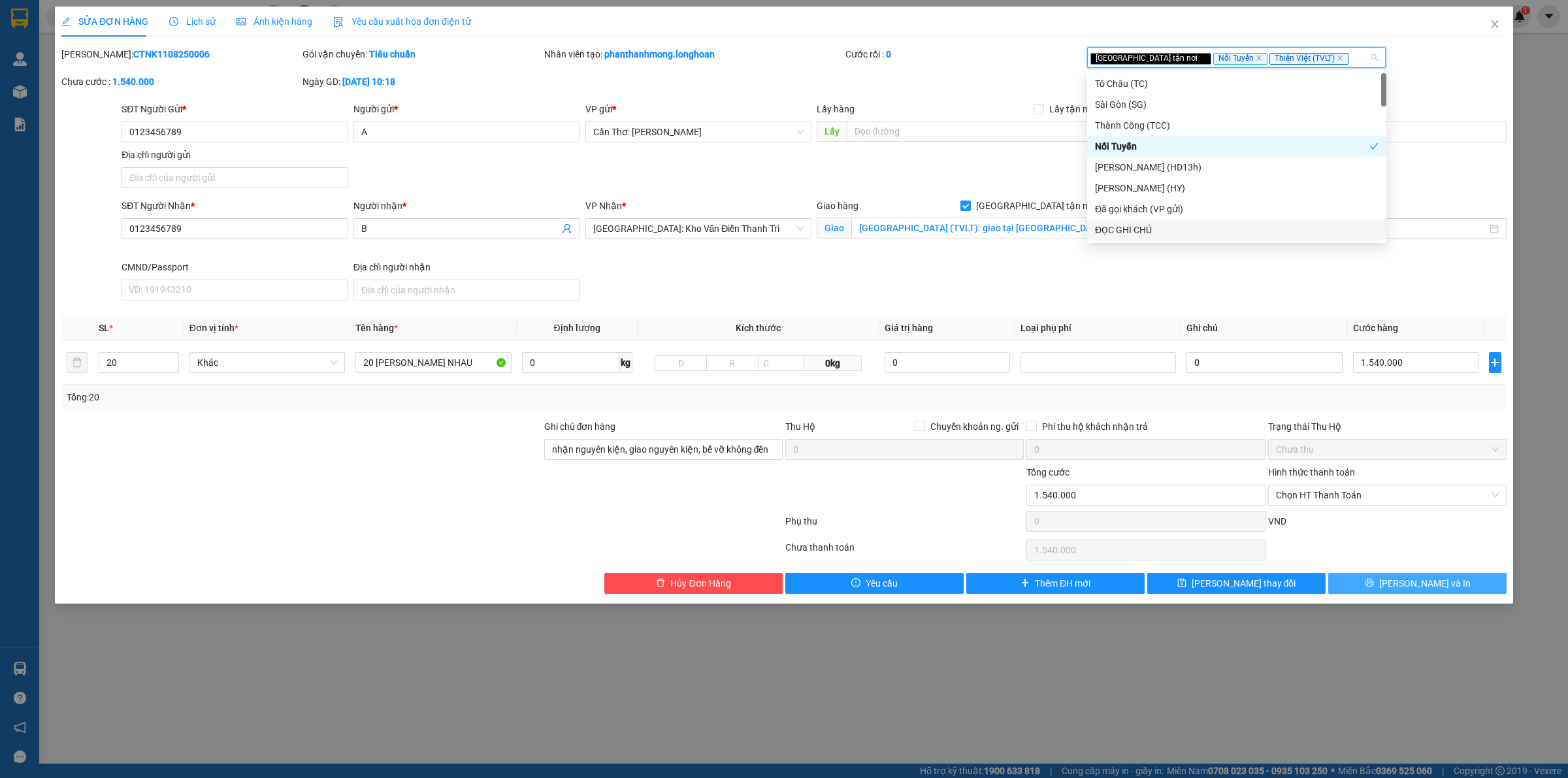
click at [1426, 576] on button "Lưu và In" at bounding box center [1418, 583] width 179 height 21
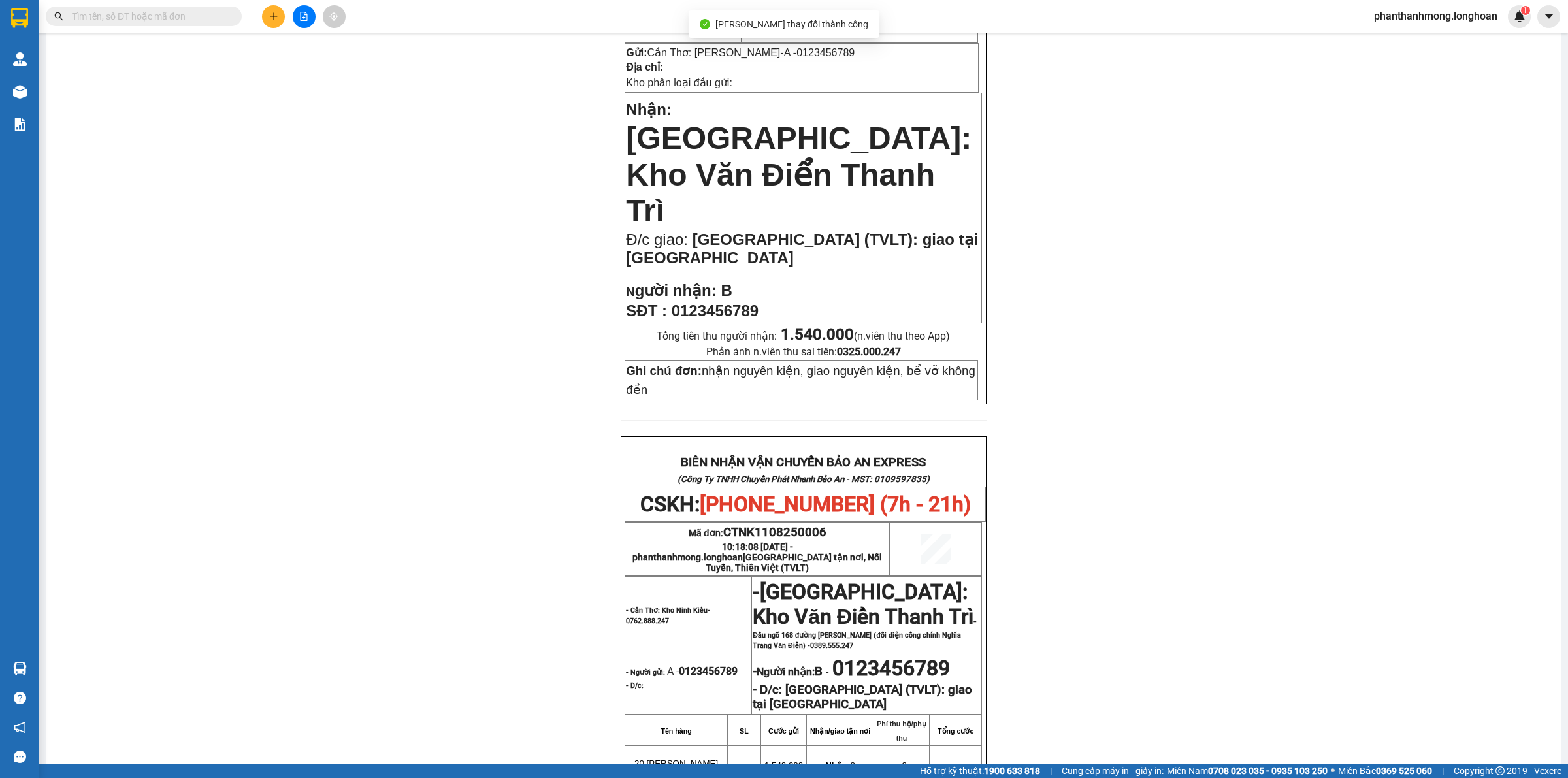
scroll to position [326, 0]
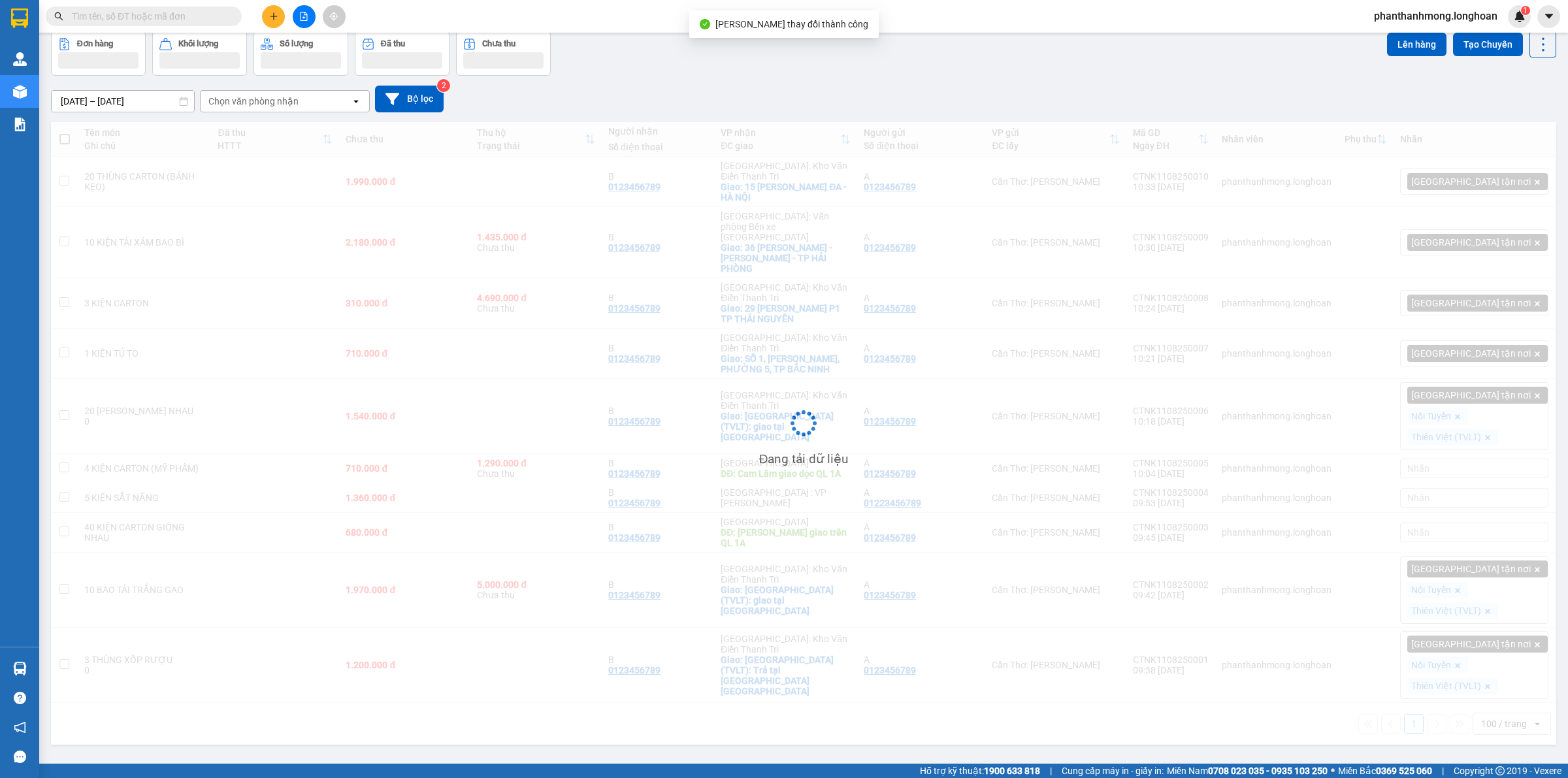
scroll to position [60, 0]
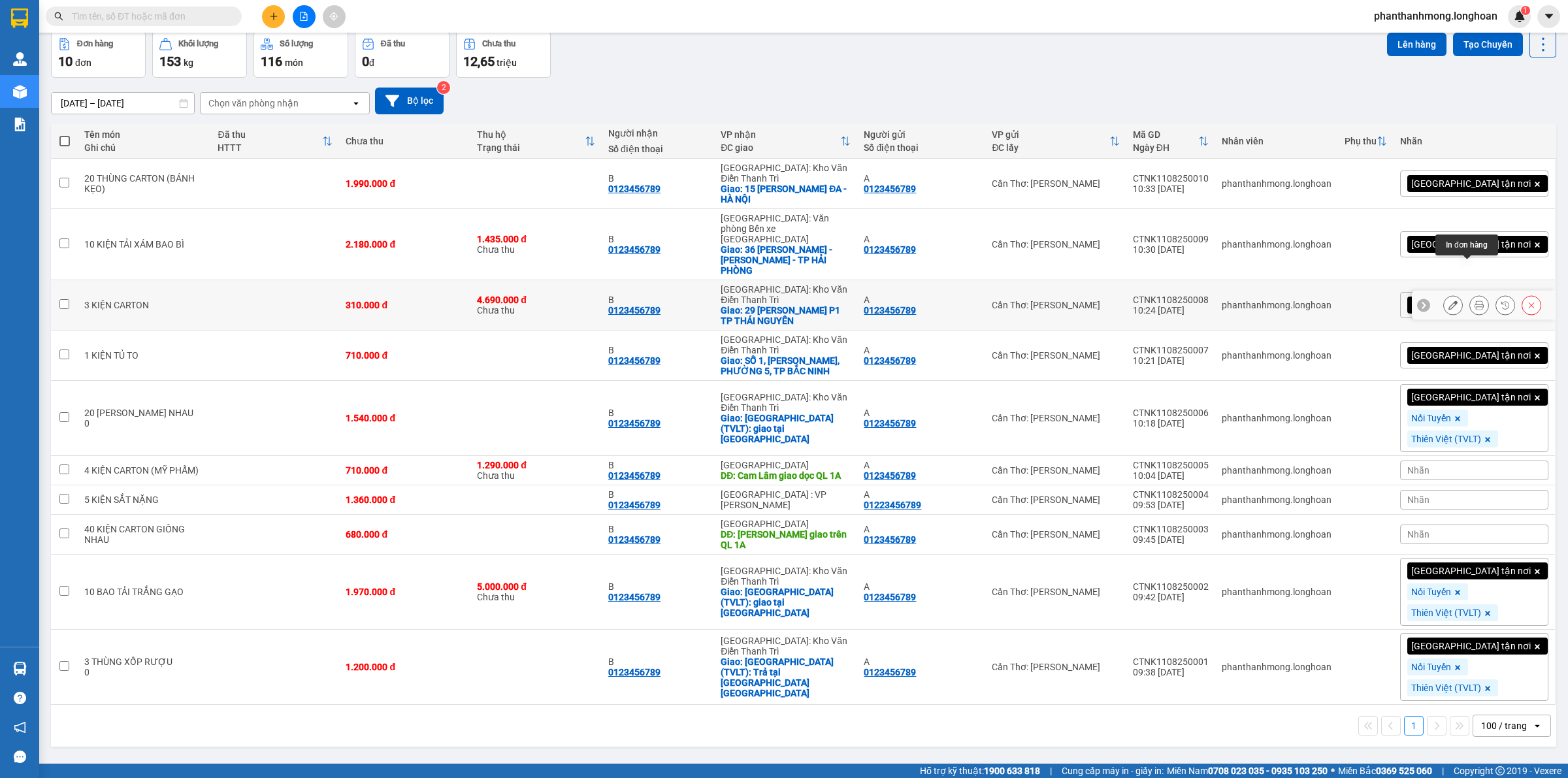
click at [1474, 300] on icon at bounding box center [1479, 304] width 10 height 10
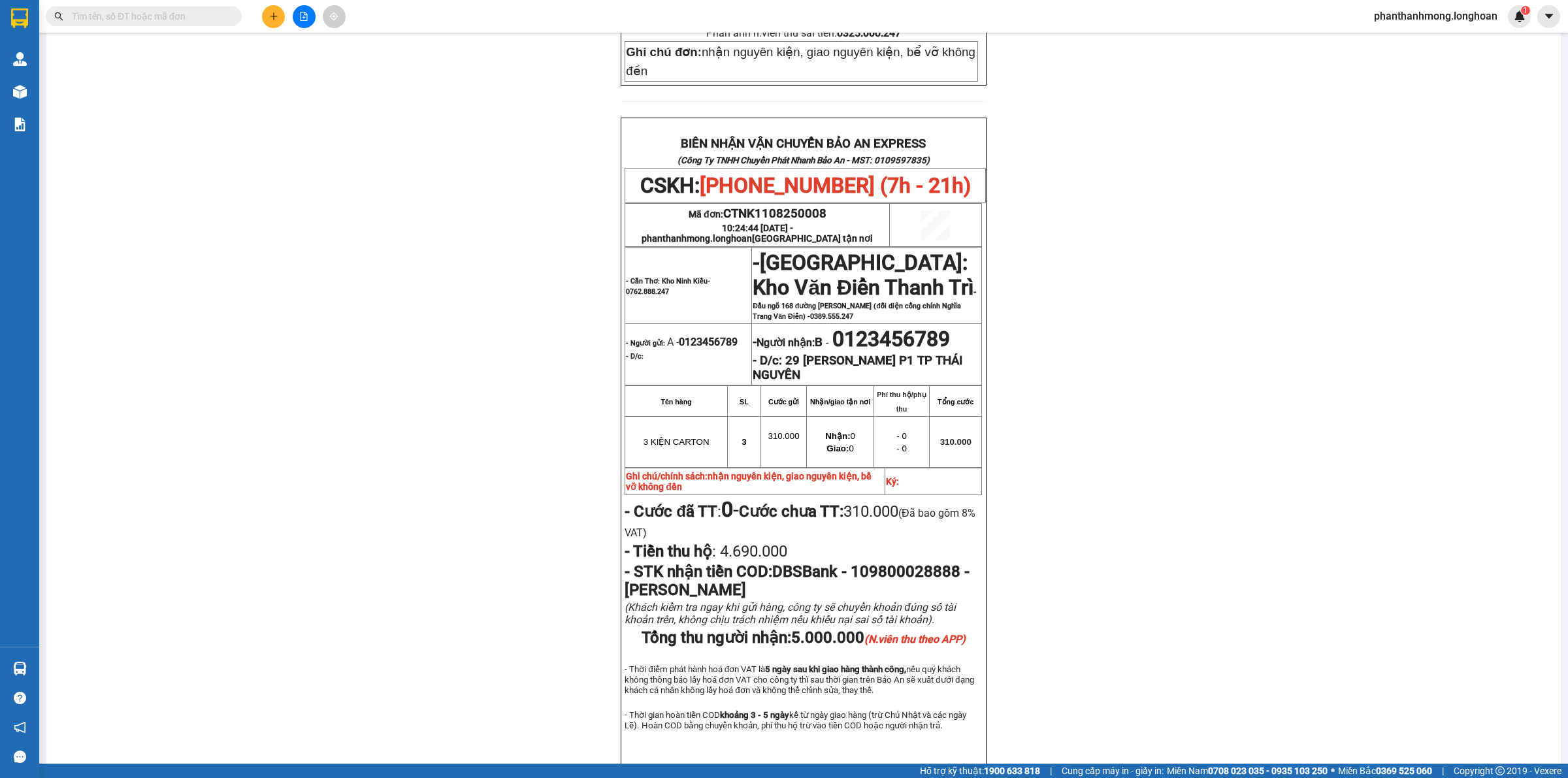
scroll to position [611, 0]
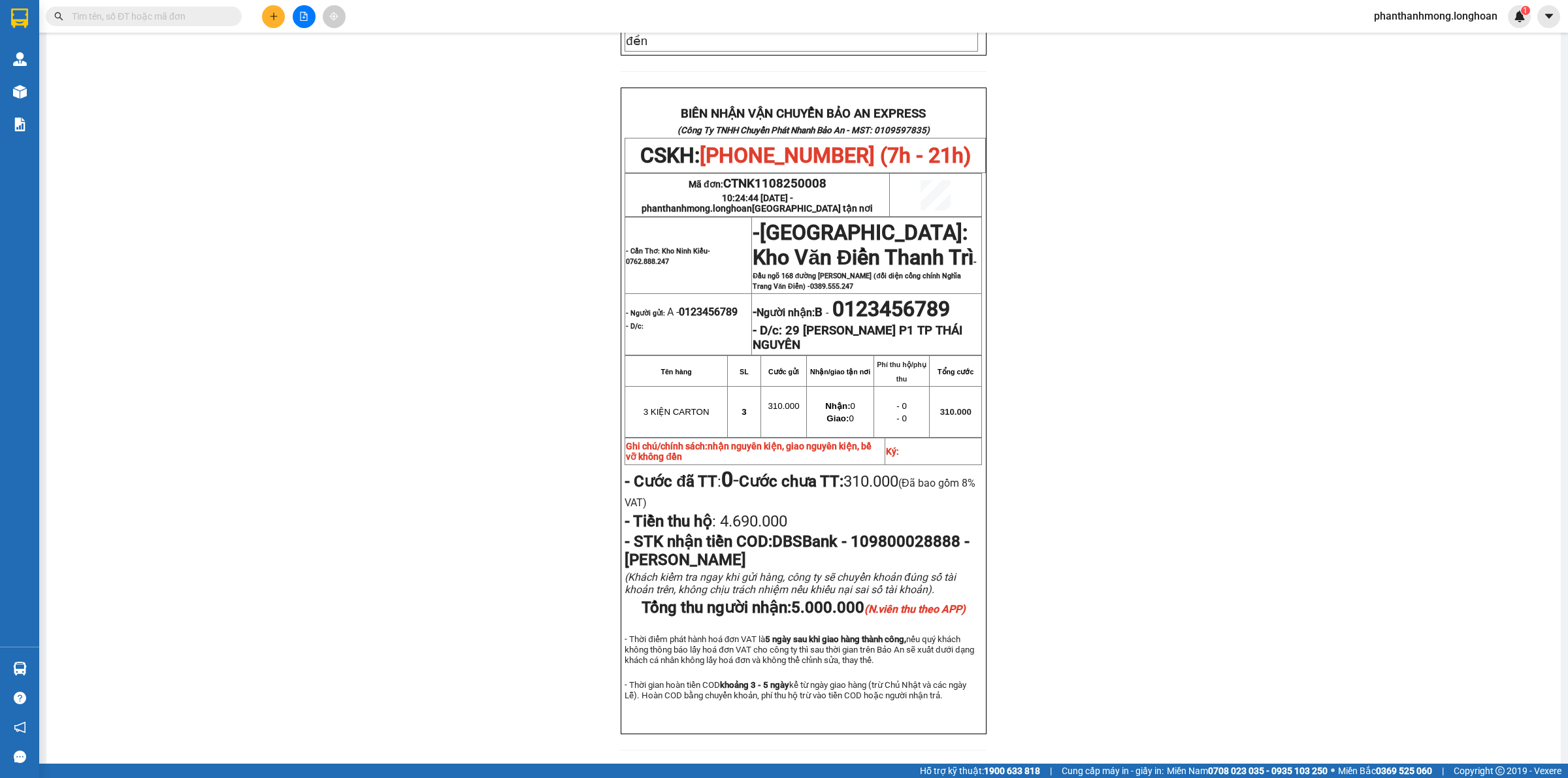
drag, startPoint x: 778, startPoint y: 565, endPoint x: 868, endPoint y: 570, distance: 90.1
click at [867, 598] on span "Tổng thu người nhận: 5.000.000 (N.viên thu theo APP)" at bounding box center [803, 607] width 324 height 18
click at [860, 387] on td "Nhận: 0 Giao: 0" at bounding box center [841, 412] width 68 height 50
drag, startPoint x: 879, startPoint y: 334, endPoint x: 924, endPoint y: 379, distance: 63.6
click at [924, 379] on div "BIÊN NHẬN VẬN CHUYỂN BẢO AN EXPRESS (Công Ty TNHH Chuyển Phát Nhanh Bảo An - MS…" at bounding box center [803, 410] width 365 height 646
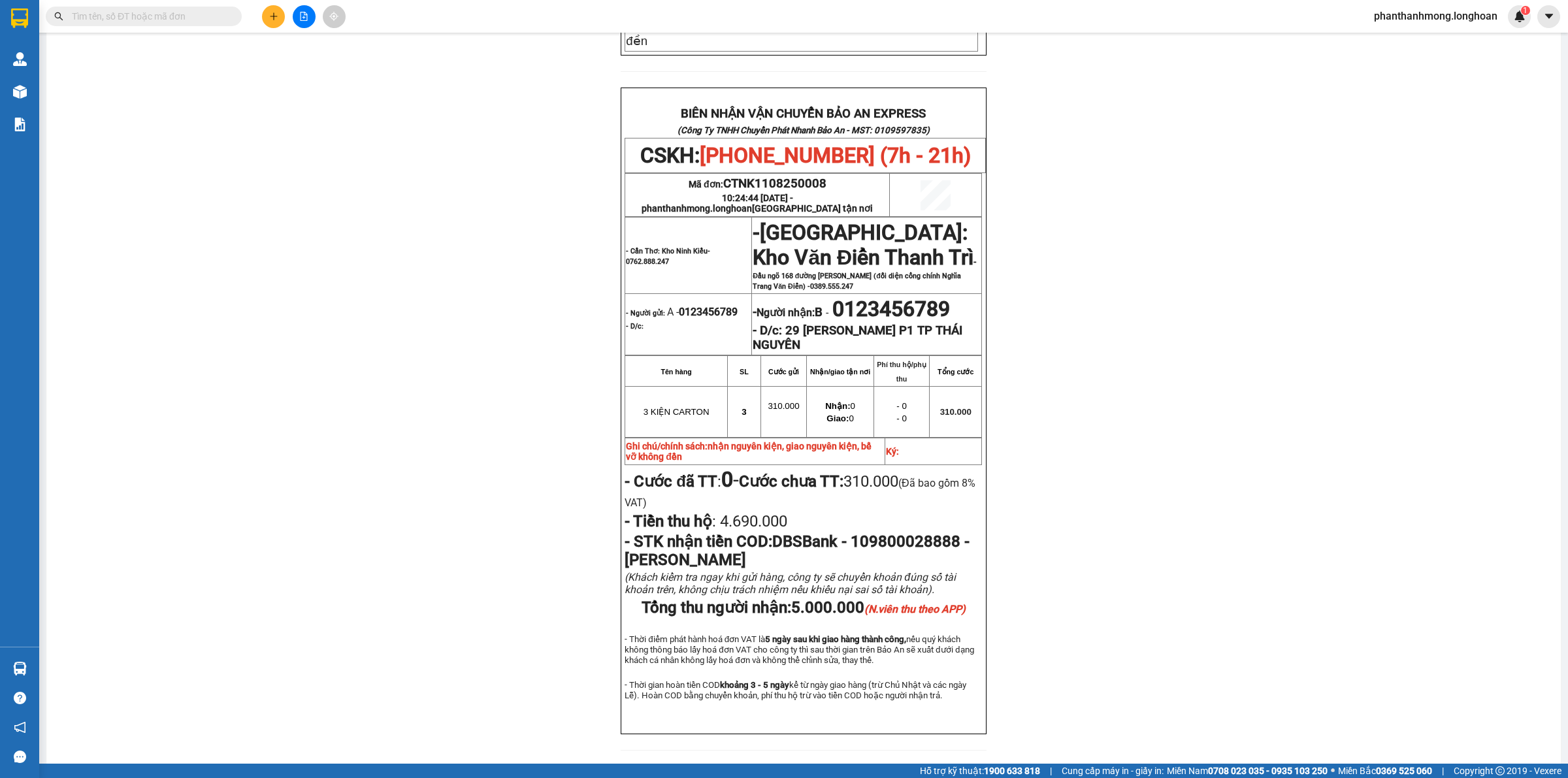
click at [900, 356] on td "Phí thu hộ/phụ thu" at bounding box center [902, 370] width 56 height 30
drag, startPoint x: 899, startPoint y: 350, endPoint x: 926, endPoint y: 377, distance: 38.2
click at [926, 376] on div "BIÊN NHẬN VẬN CHUYỂN BẢO AN EXPRESS (Công Ty TNHH Chuyển Phát Nhanh Bảo An - MS…" at bounding box center [803, 410] width 365 height 646
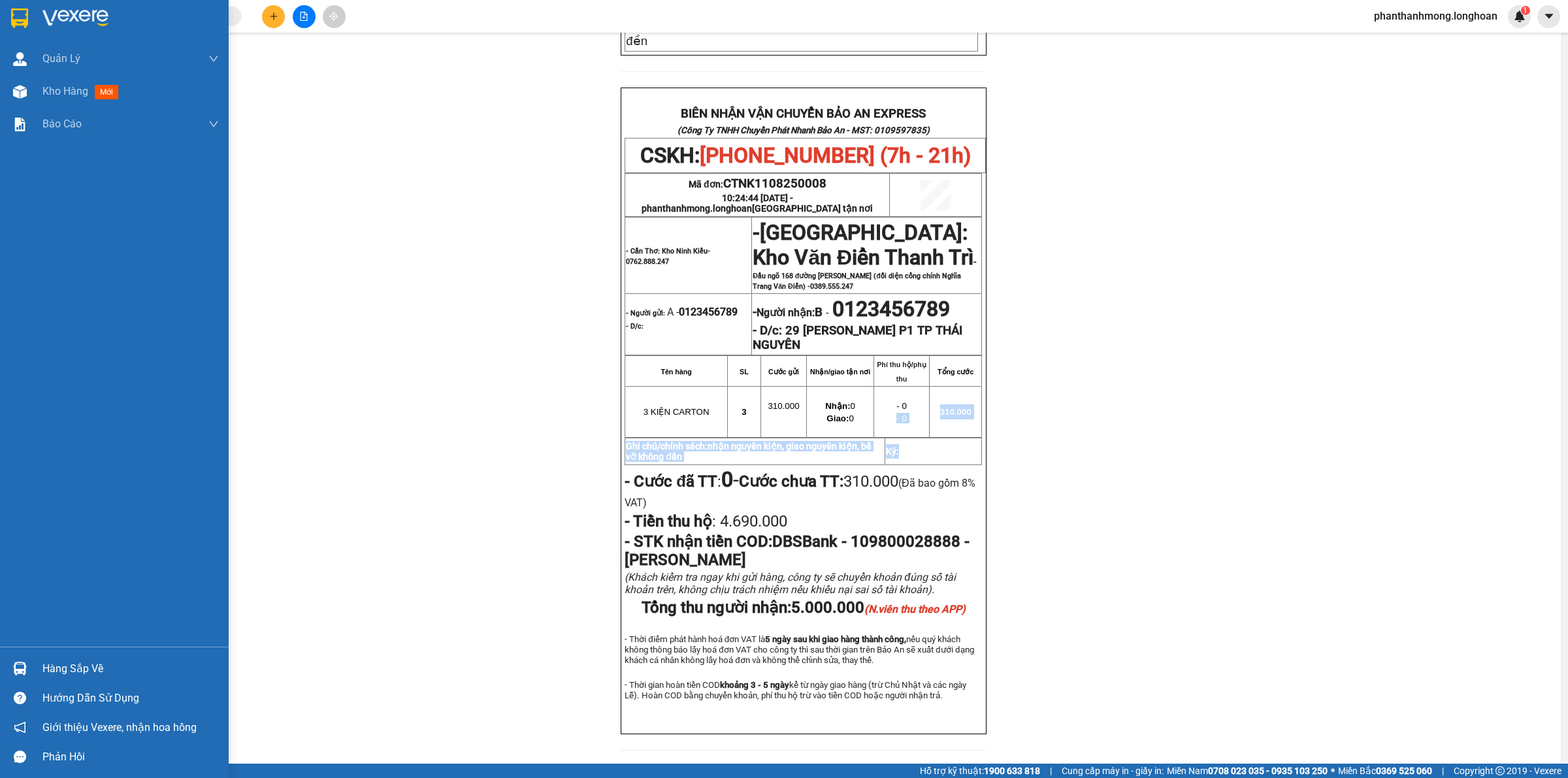
click at [28, 12] on img at bounding box center [20, 18] width 17 height 20
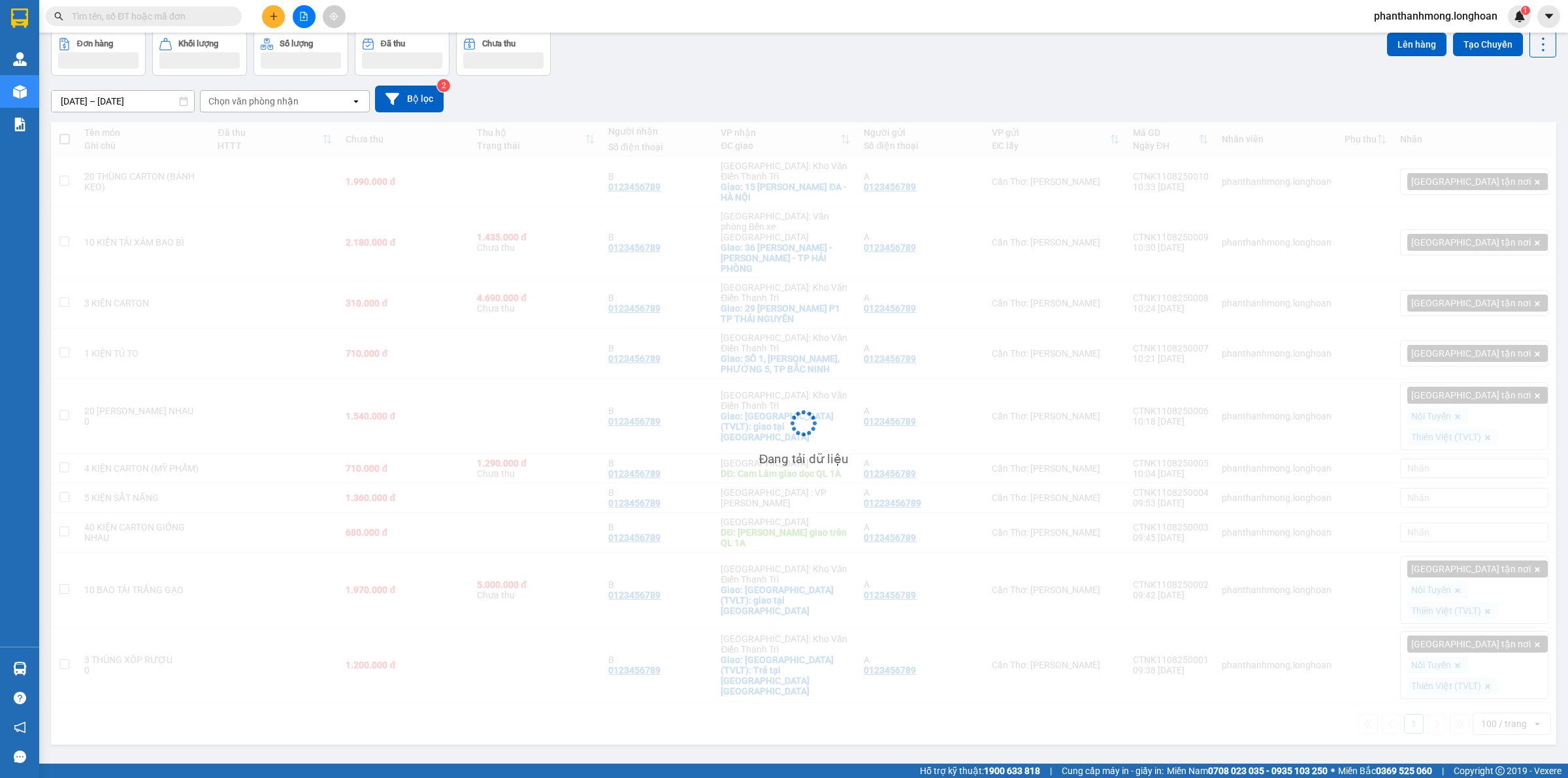
scroll to position [60, 0]
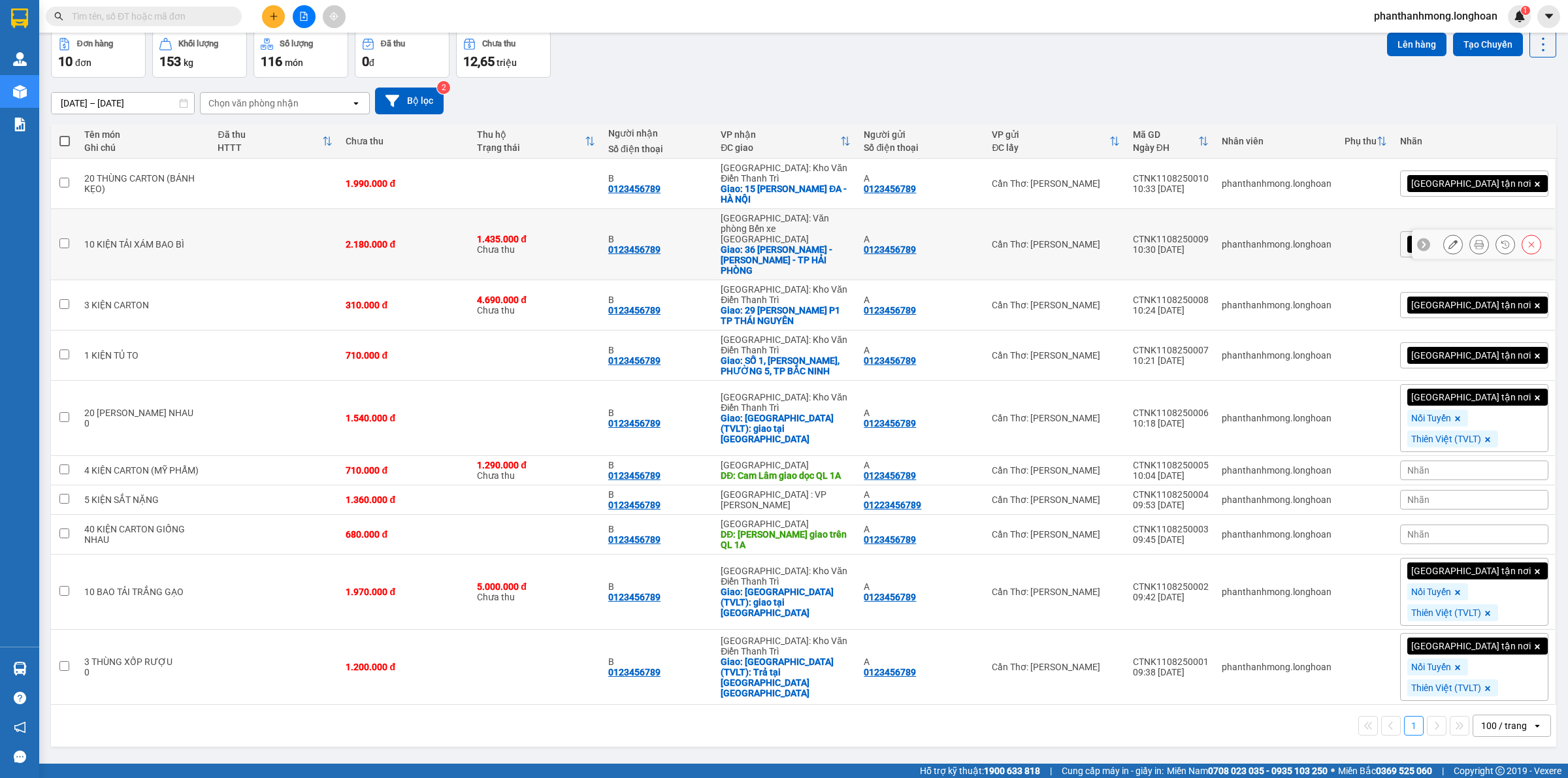
click at [1474, 239] on icon at bounding box center [1479, 244] width 10 height 10
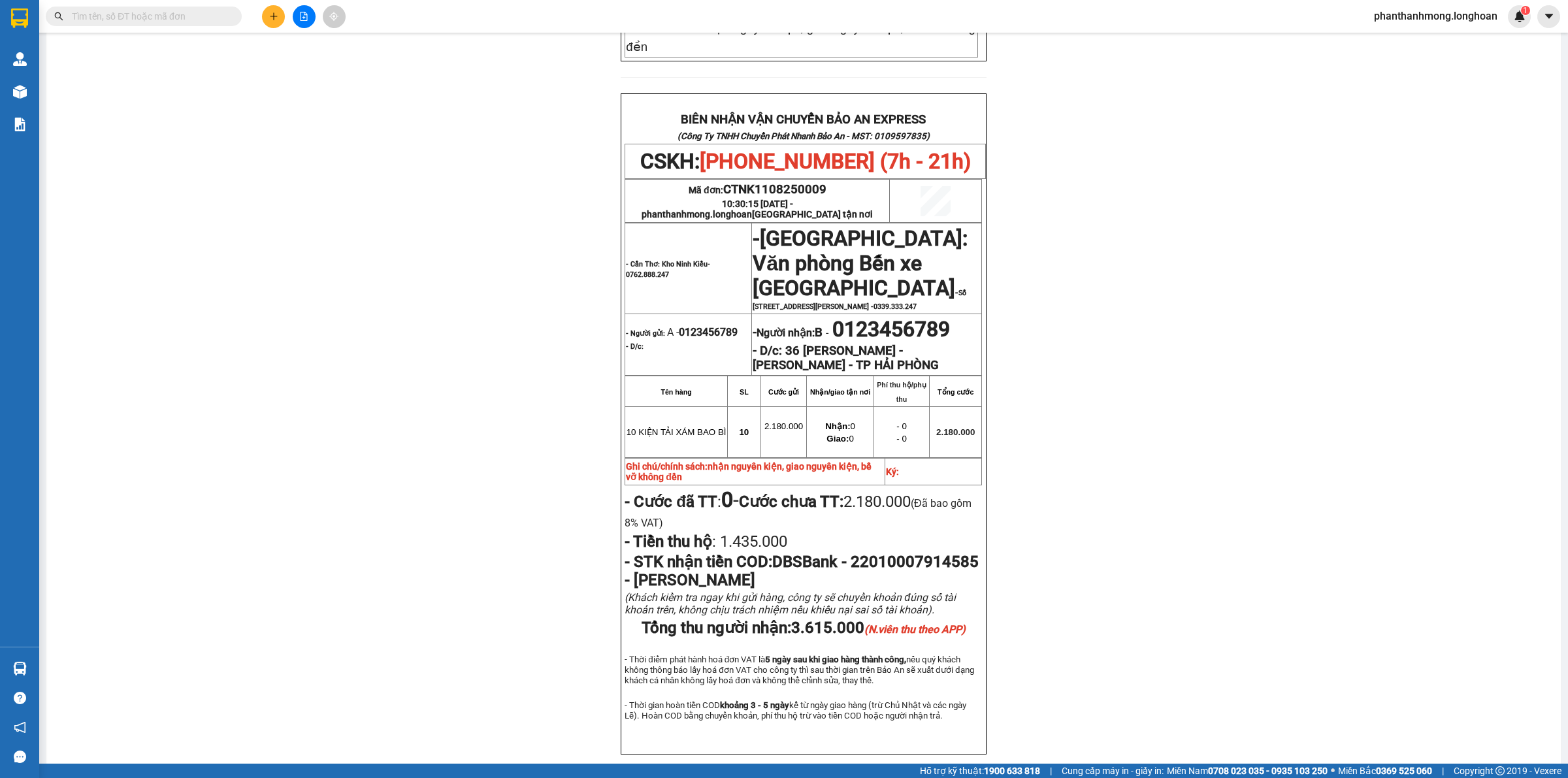
scroll to position [631, 0]
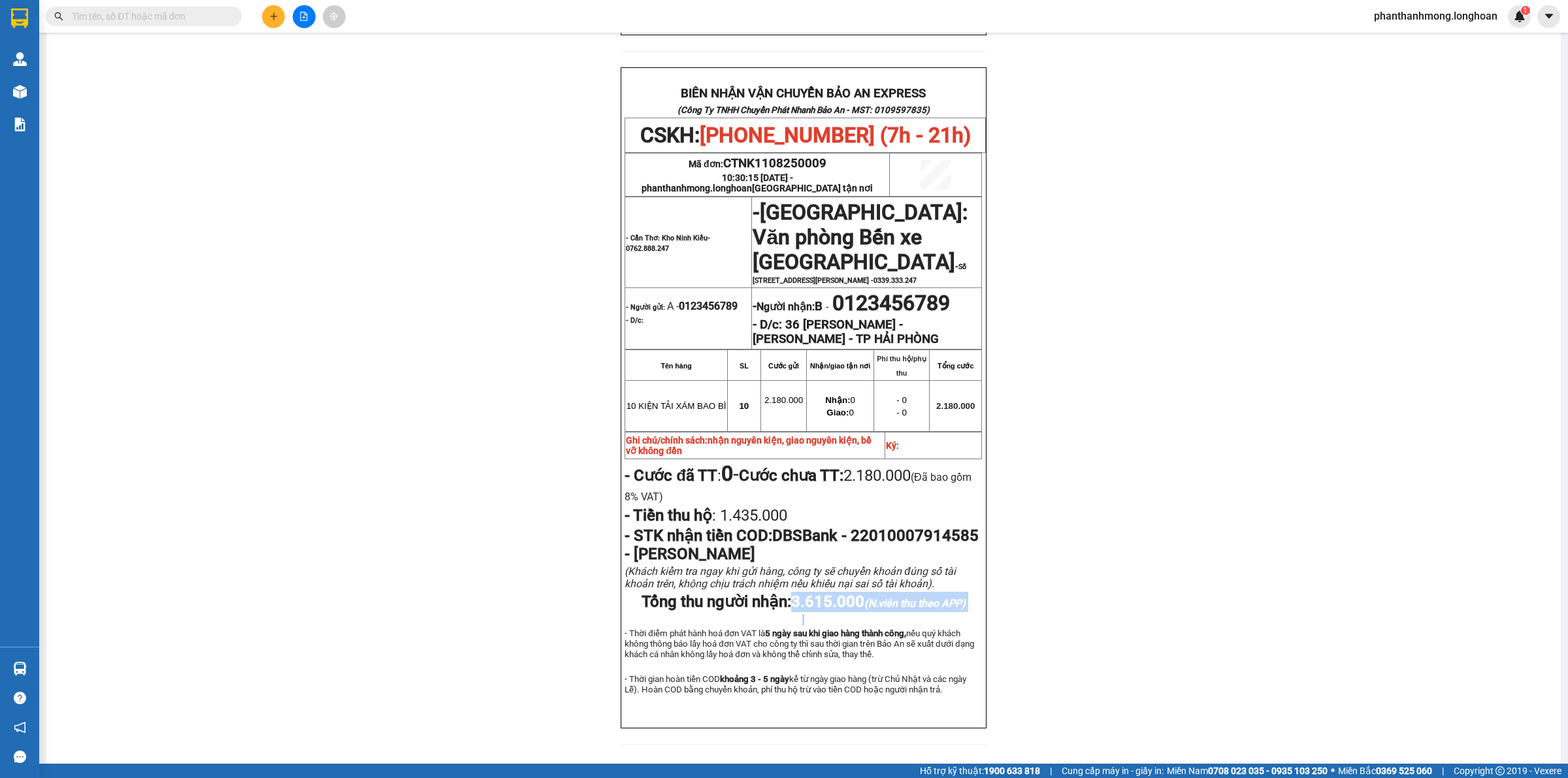
drag, startPoint x: 783, startPoint y: 633, endPoint x: 843, endPoint y: 647, distance: 61.6
click at [843, 647] on div "BIÊN NHẬN VẬN CHUYỂN BẢO AN EXPRESS (Công Ty TNHH Chuyển Phát Nhanh Bảo An - MS…" at bounding box center [803, 398] width 365 height 661
click at [928, 525] on p "- Tiền thu hộ : 1.435.000" at bounding box center [804, 514] width 358 height 18
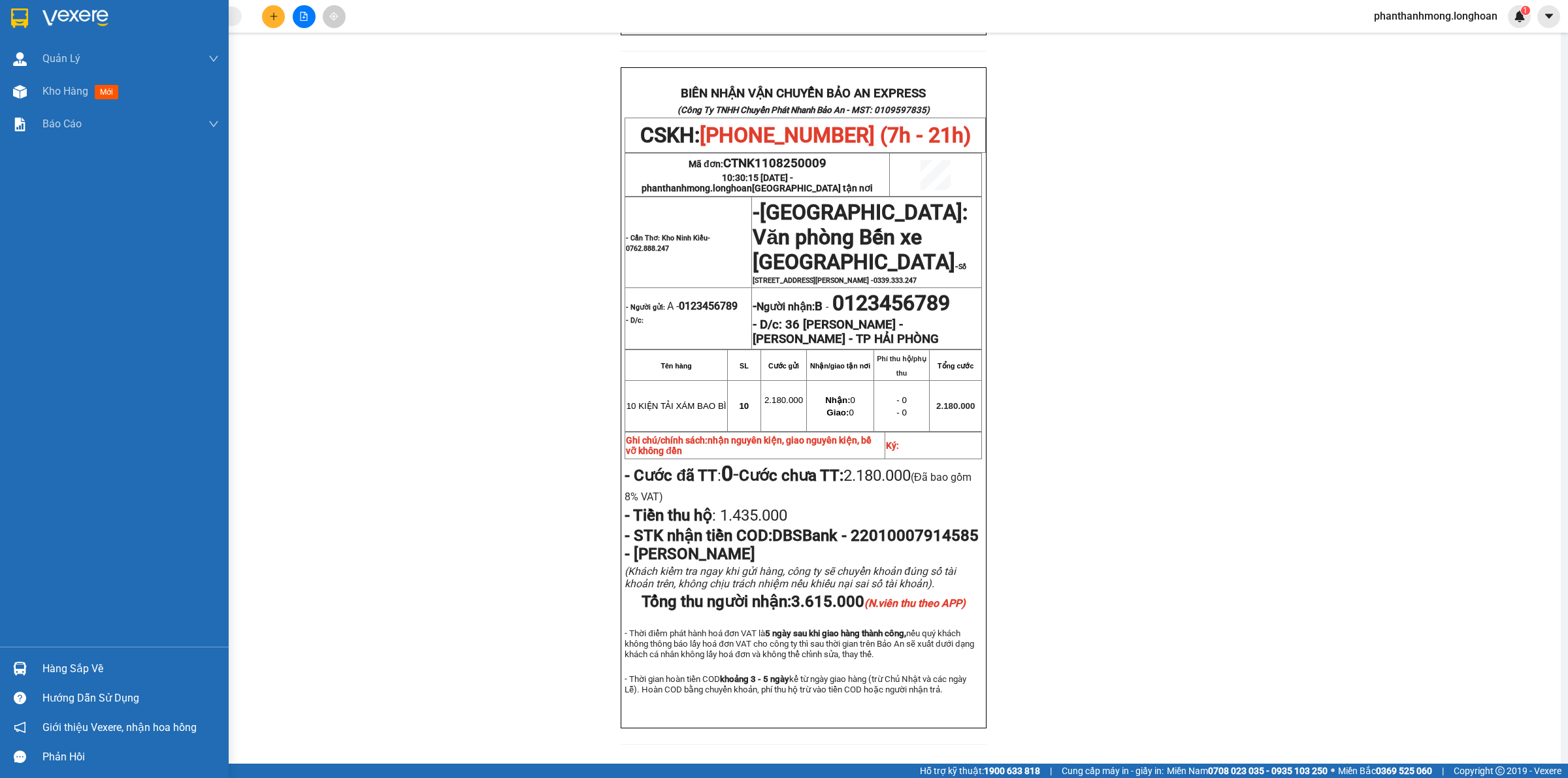
click at [4, 11] on div at bounding box center [115, 21] width 229 height 42
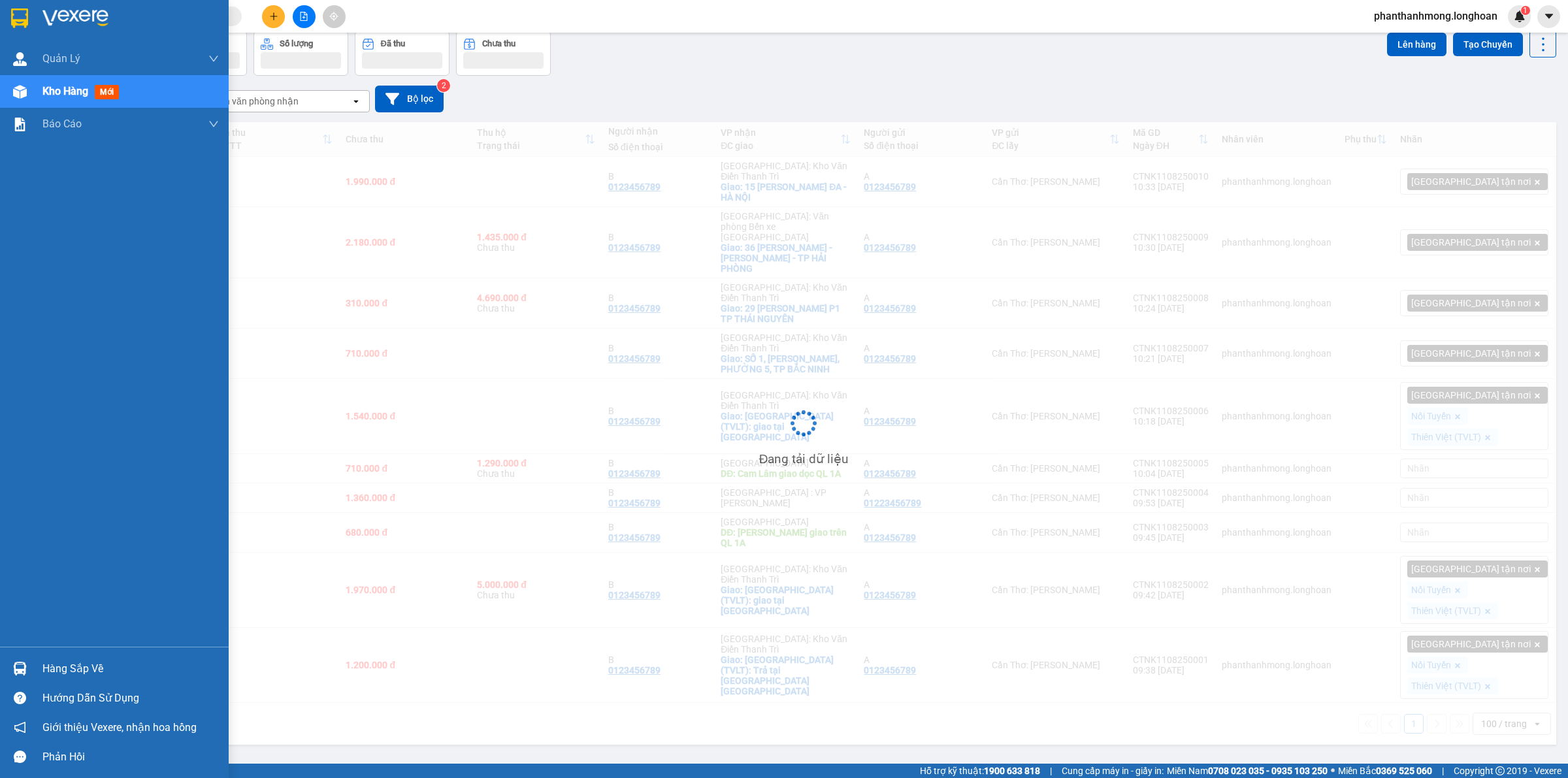
scroll to position [60, 0]
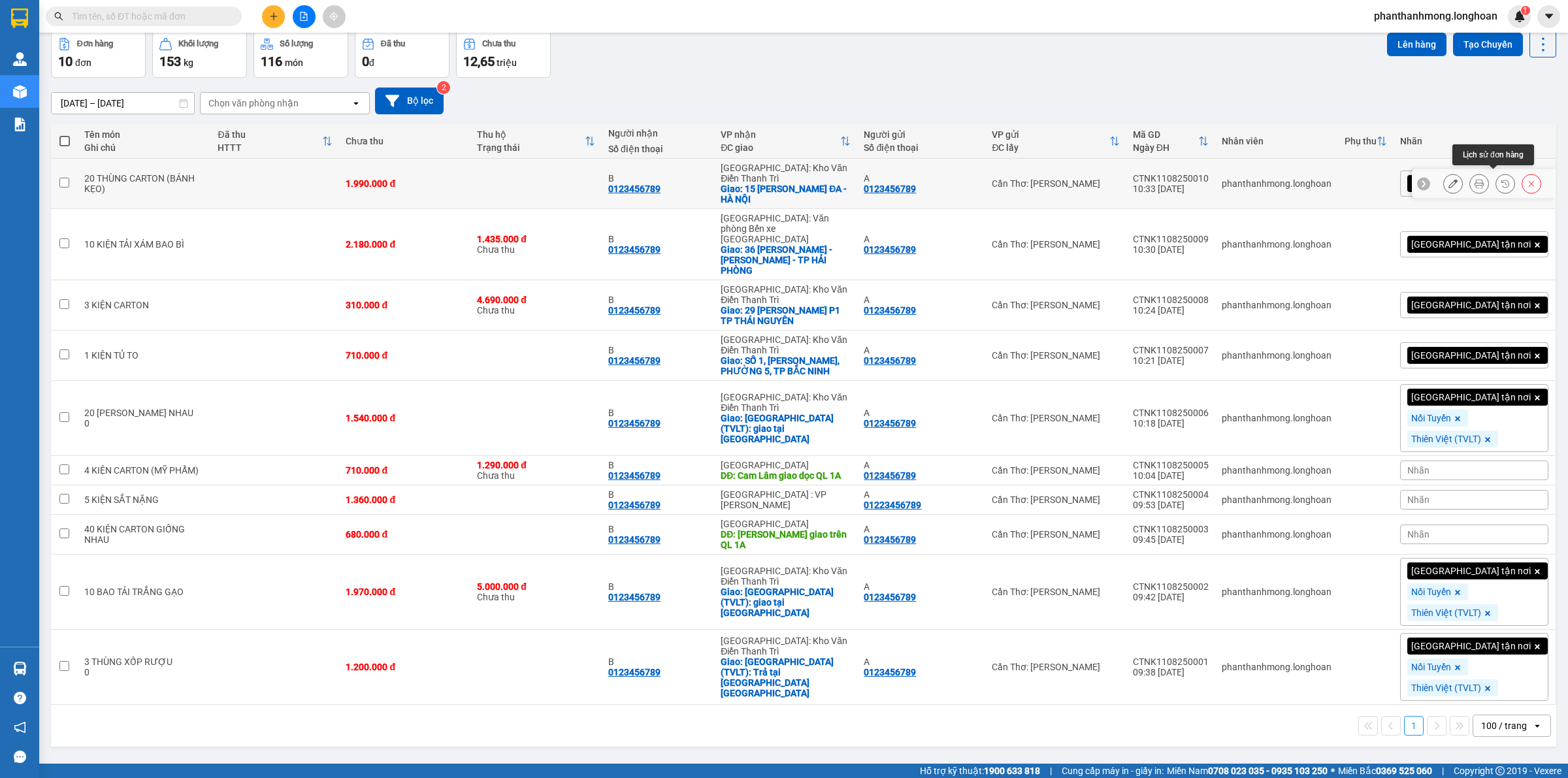
click at [1522, 175] on button at bounding box center [1531, 184] width 18 height 23
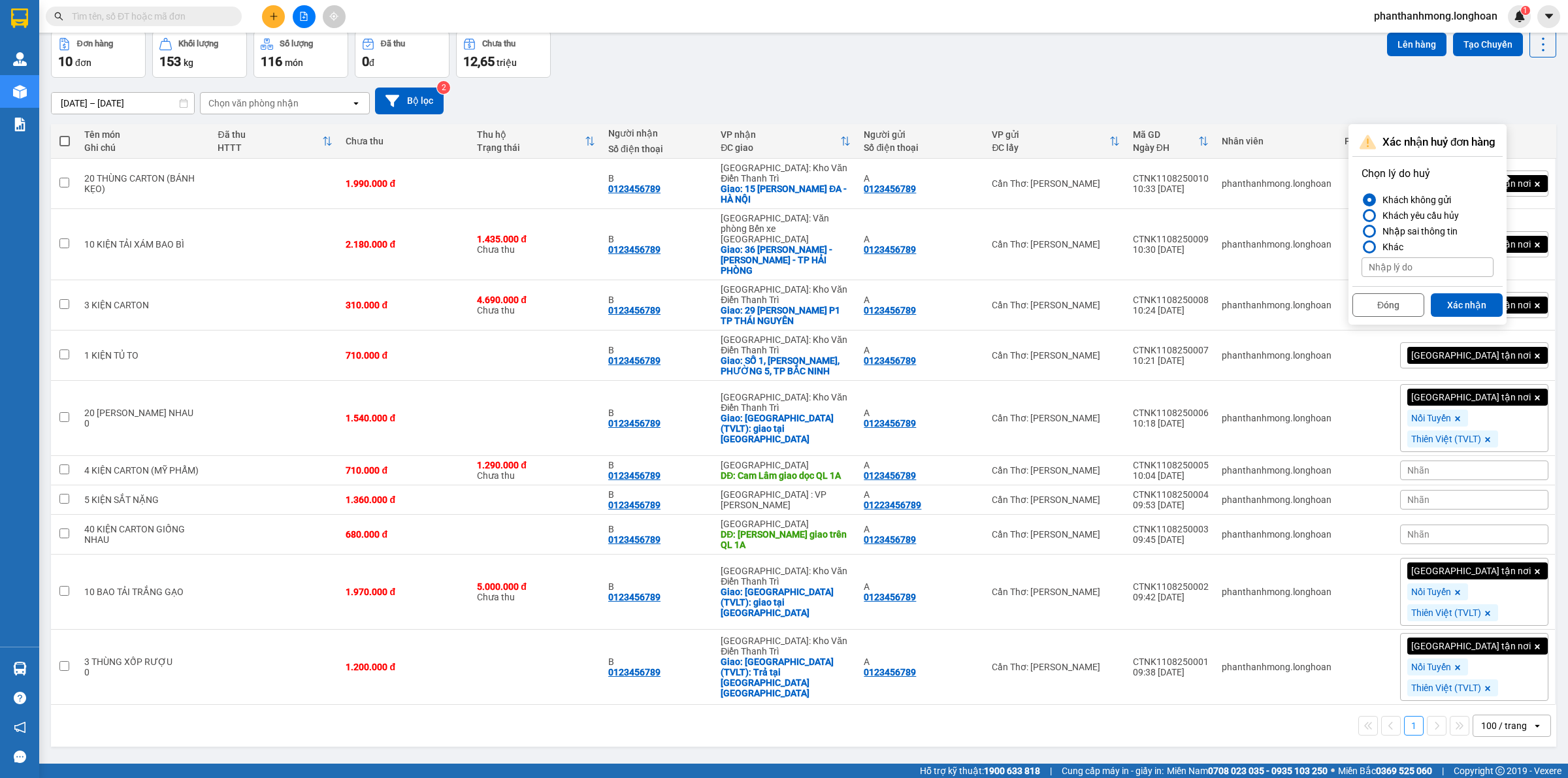
click at [1396, 217] on div "Khách yêu cầu hủy" at bounding box center [1418, 215] width 82 height 16
click at [1361, 215] on input "Khách yêu cầu hủy" at bounding box center [1361, 215] width 0 height 0
drag, startPoint x: 1472, startPoint y: 301, endPoint x: 1468, endPoint y: 292, distance: 9.8
click at [1472, 299] on button "Xác nhận" at bounding box center [1466, 304] width 72 height 23
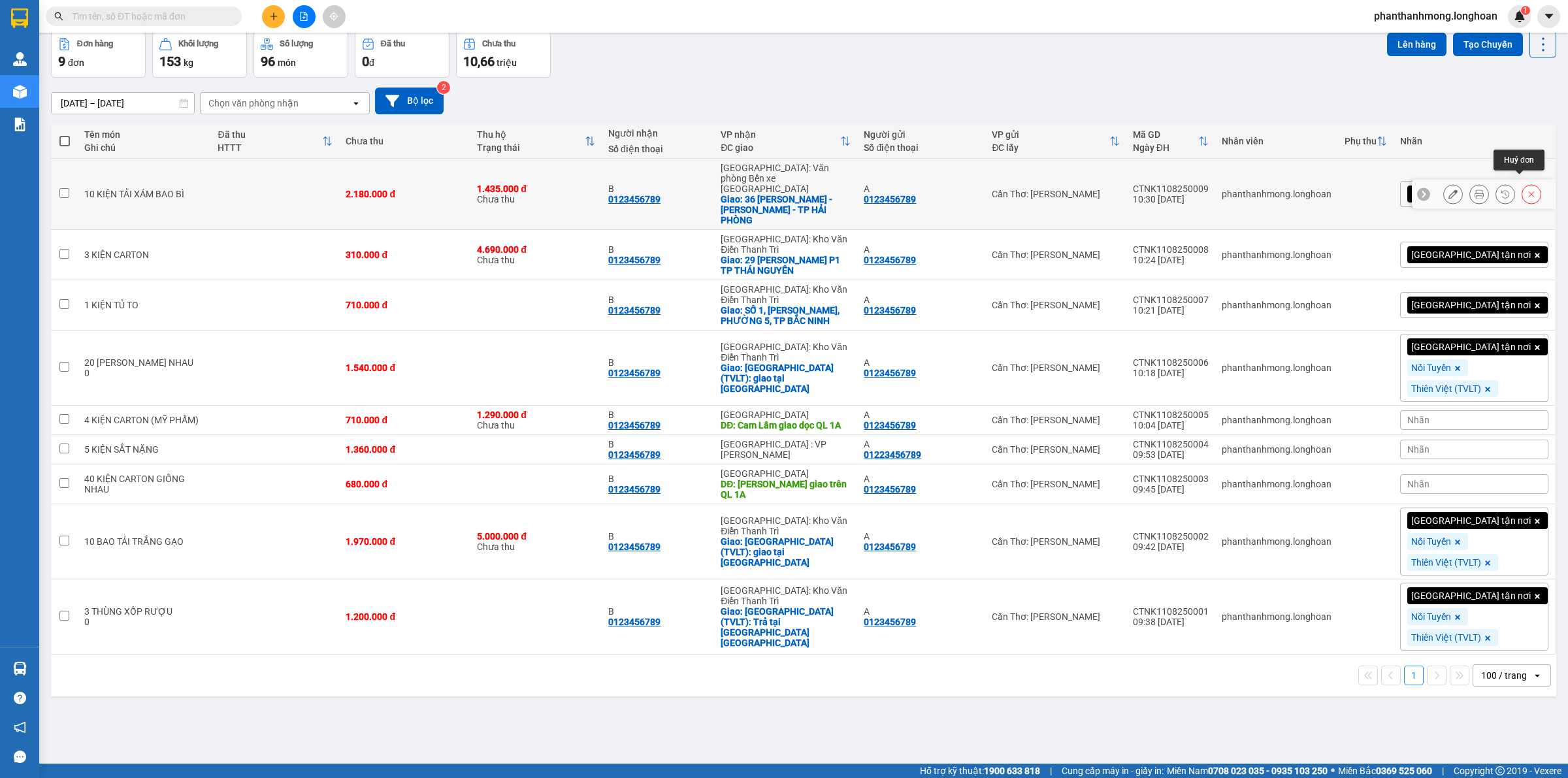
click at [1527, 189] on icon at bounding box center [1532, 193] width 10 height 10
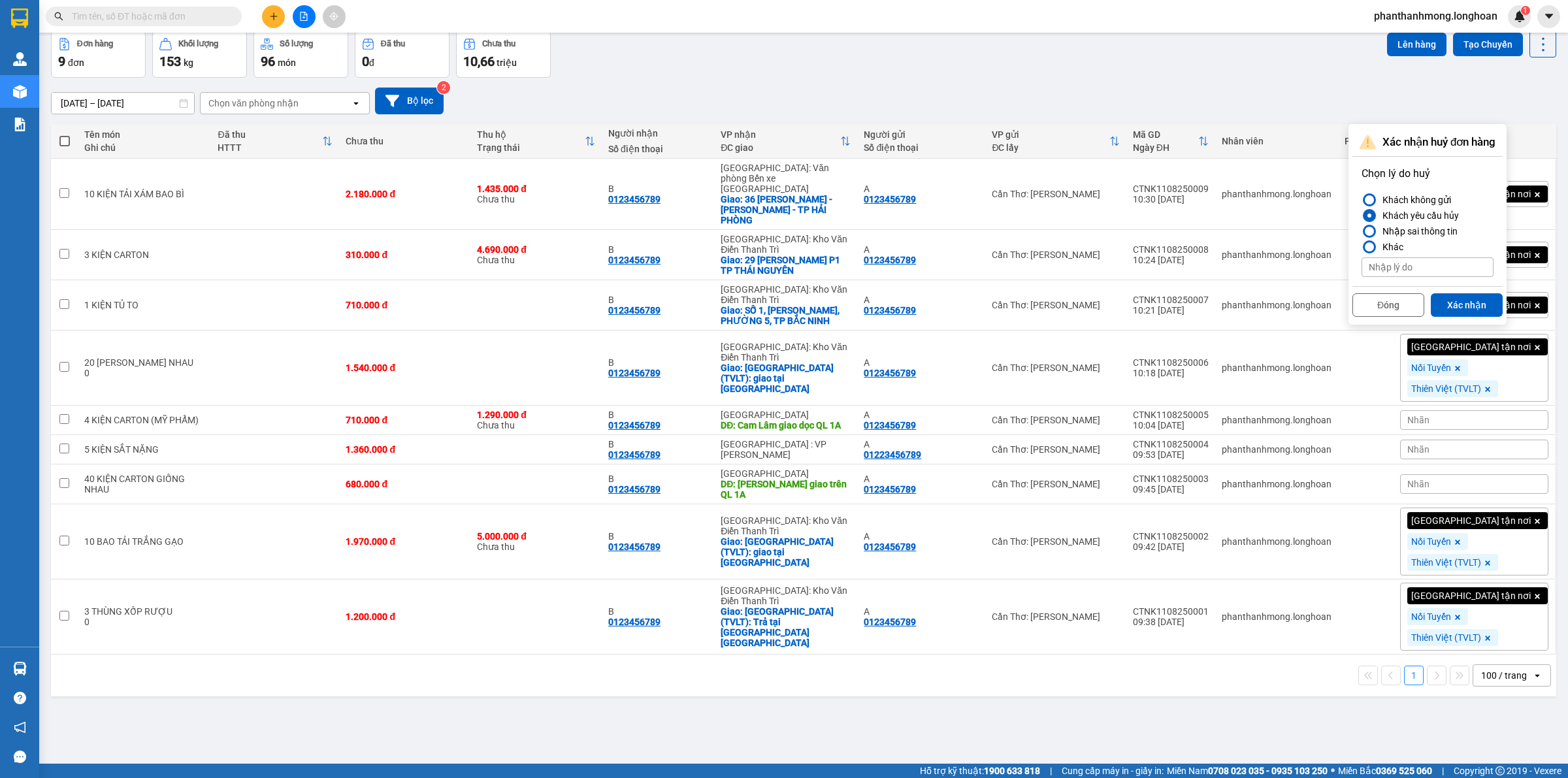
click at [1425, 212] on div "Khách yêu cầu hủy" at bounding box center [1418, 215] width 82 height 16
click at [1361, 215] on input "Khách yêu cầu hủy" at bounding box center [1361, 215] width 0 height 0
click at [1458, 311] on button "Xác nhận" at bounding box center [1466, 304] width 72 height 23
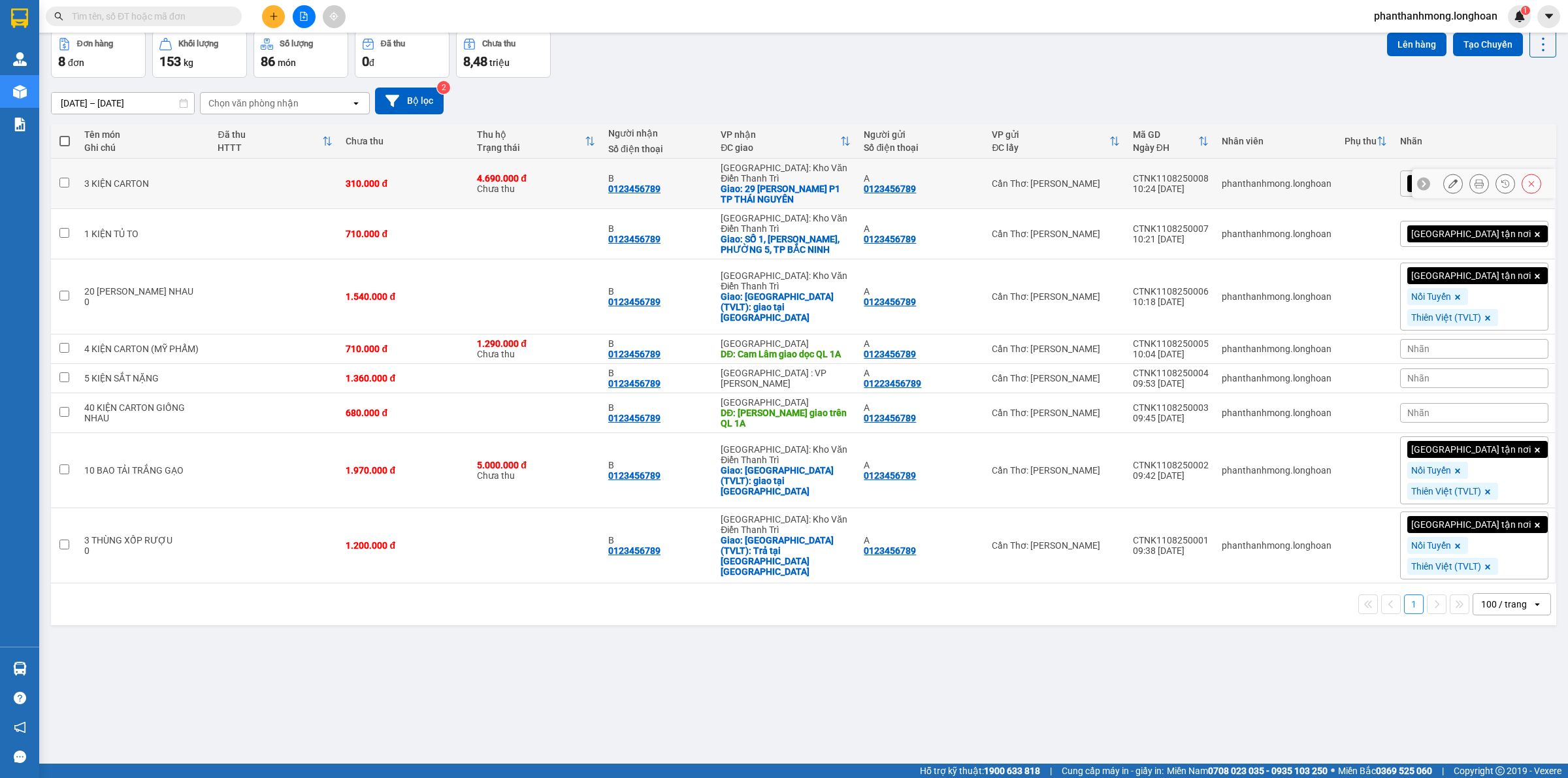
click at [1527, 180] on icon at bounding box center [1532, 183] width 10 height 10
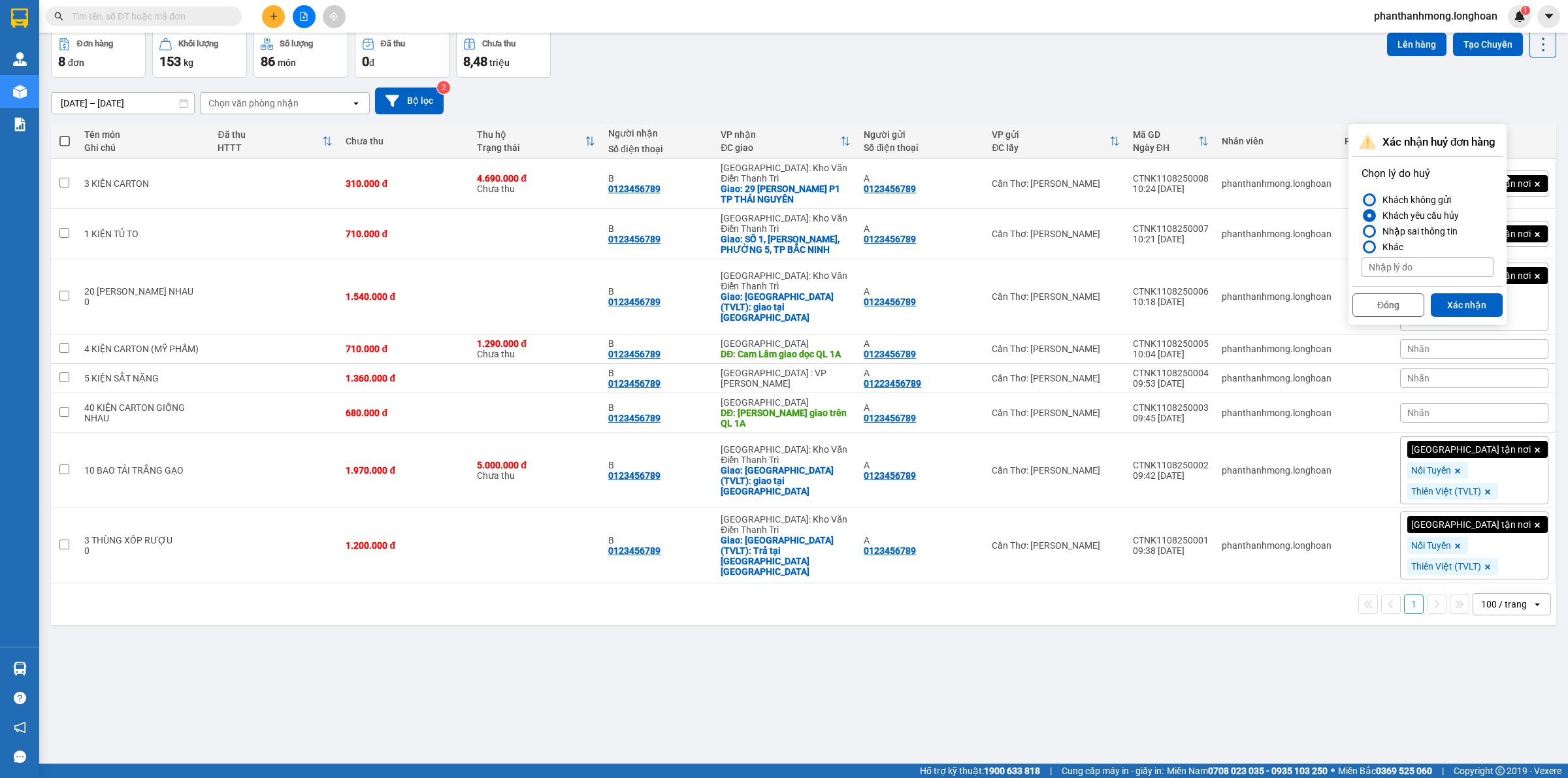
click at [1453, 197] on label "Khách không gửi" at bounding box center [1427, 199] width 132 height 16
click at [1361, 199] on input "Khách không gửi" at bounding box center [1361, 199] width 0 height 0
click at [1460, 305] on button "Xác nhận" at bounding box center [1466, 304] width 72 height 23
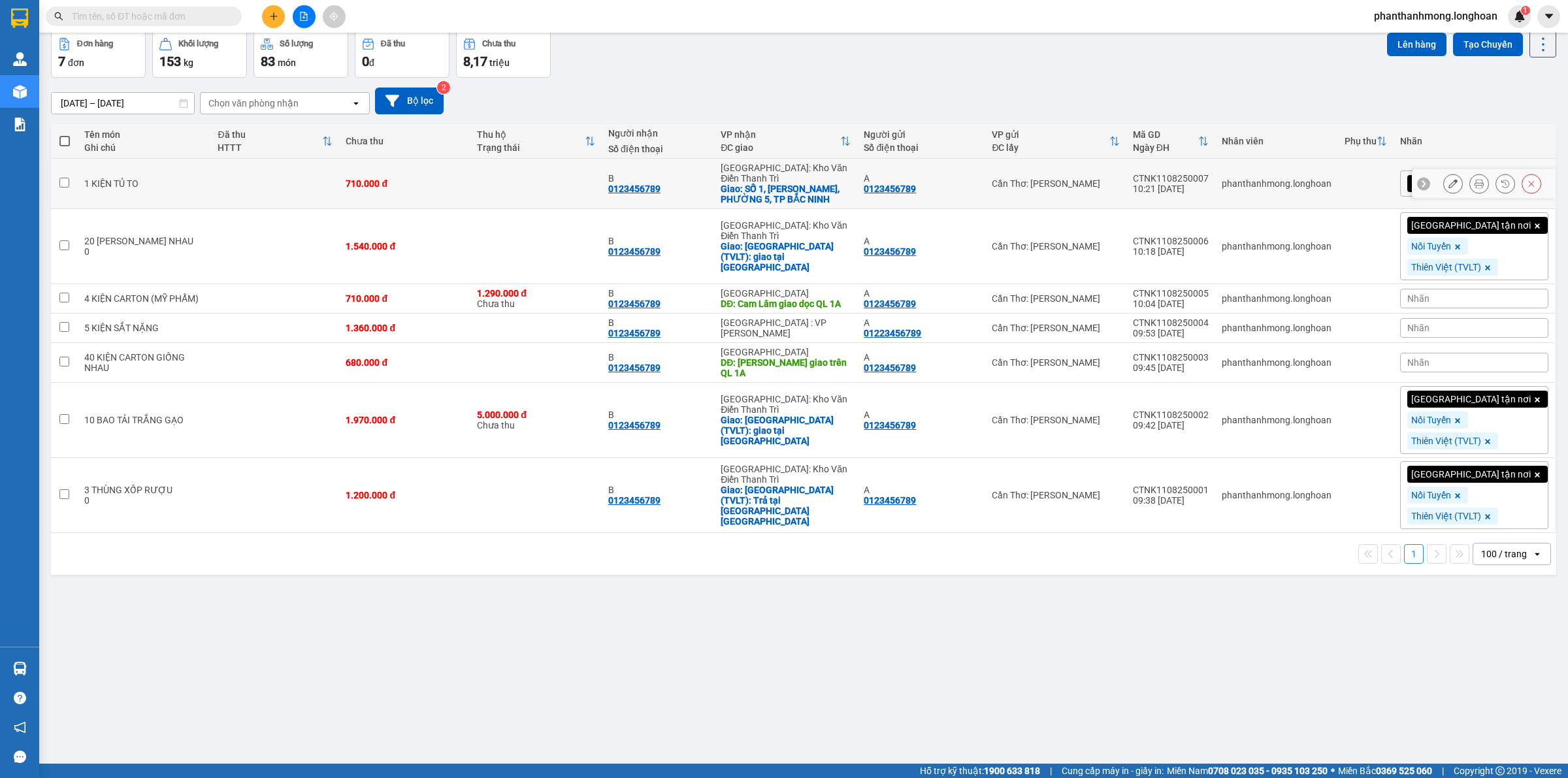
click at [1522, 184] on button at bounding box center [1531, 184] width 18 height 23
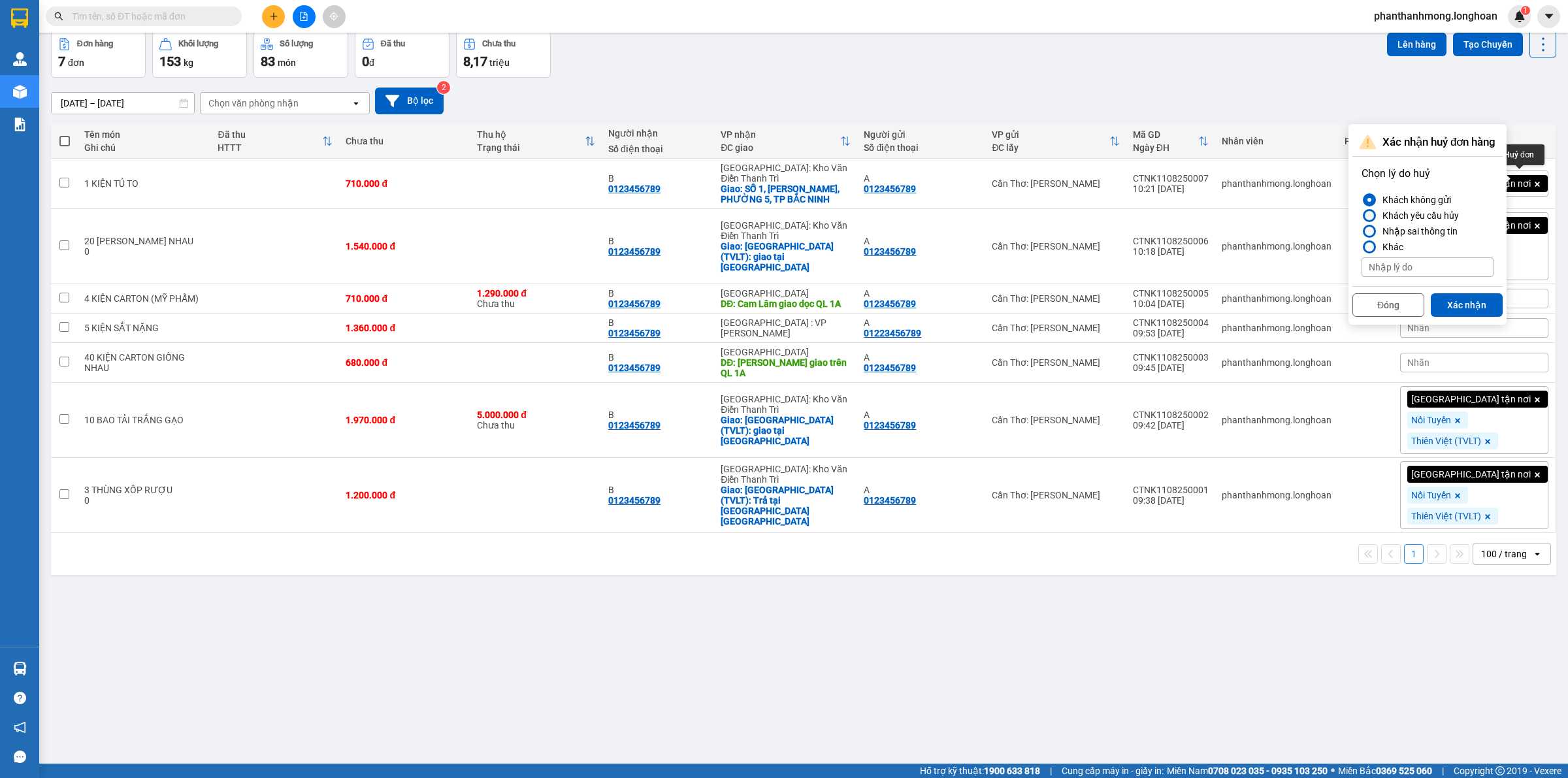
click at [1384, 214] on div "Khách yêu cầu hủy" at bounding box center [1418, 215] width 82 height 16
click at [1361, 215] on input "Khách yêu cầu hủy" at bounding box center [1361, 215] width 0 height 0
click at [1459, 304] on button "Xác nhận" at bounding box center [1466, 304] width 72 height 23
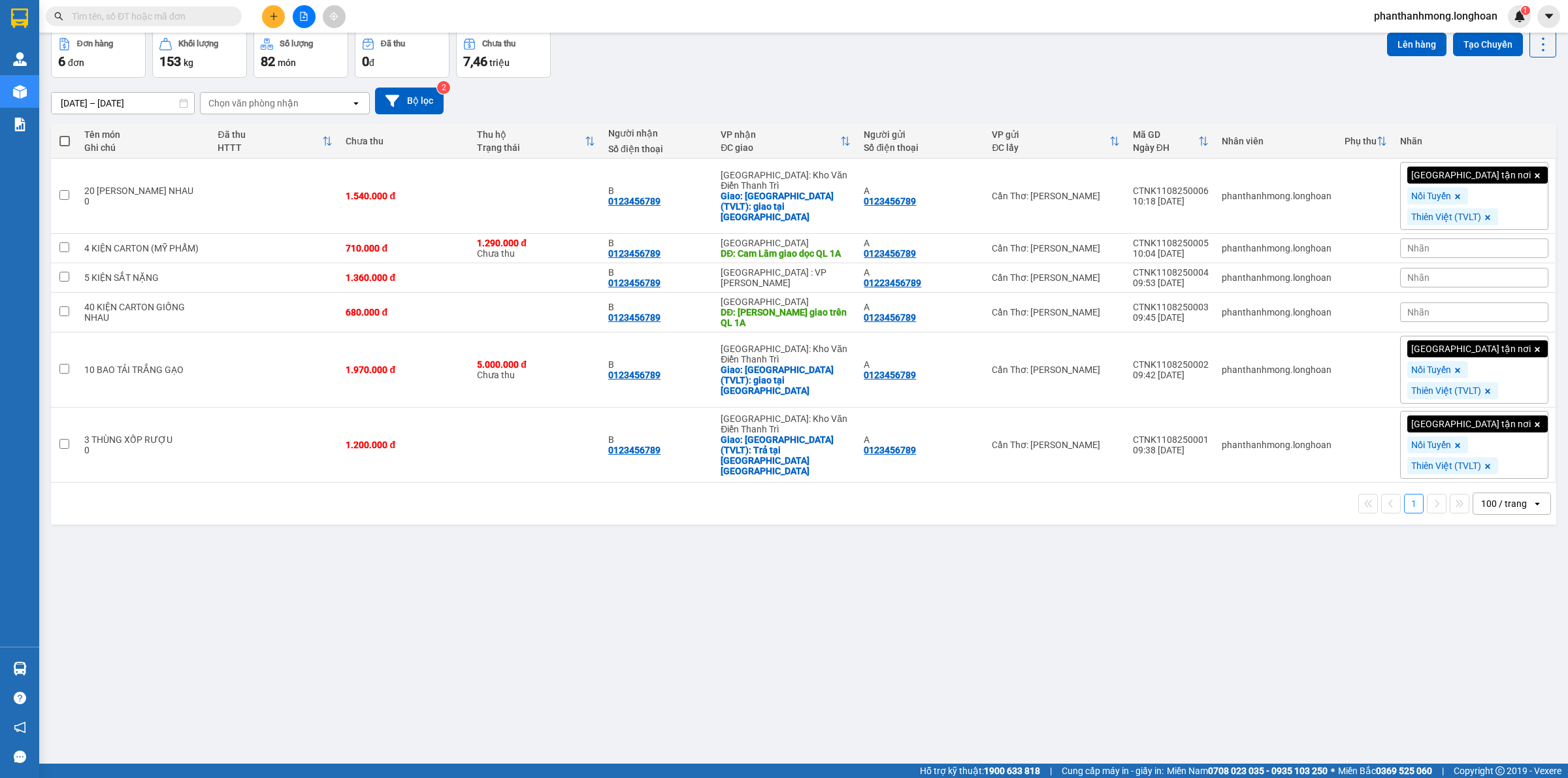
click at [1520, 176] on div "Giao tận nơi Nối Tuyến Thiên Việt (TVLT)" at bounding box center [1473, 196] width 148 height 68
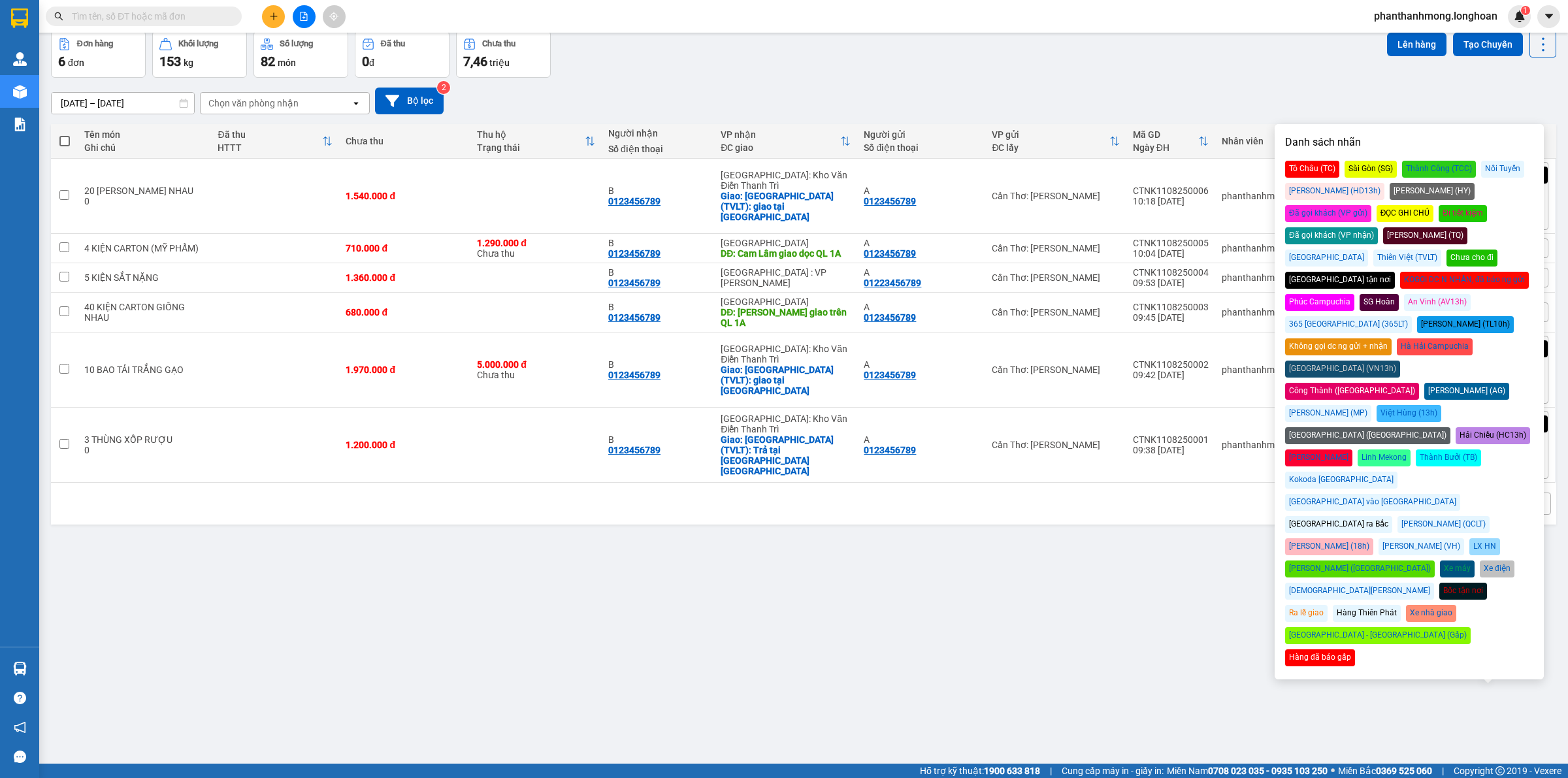
click at [1362, 91] on div "13/07/2025 – 11/08/2025 Press the down arrow key to interact with the calendar …" at bounding box center [804, 101] width 1506 height 27
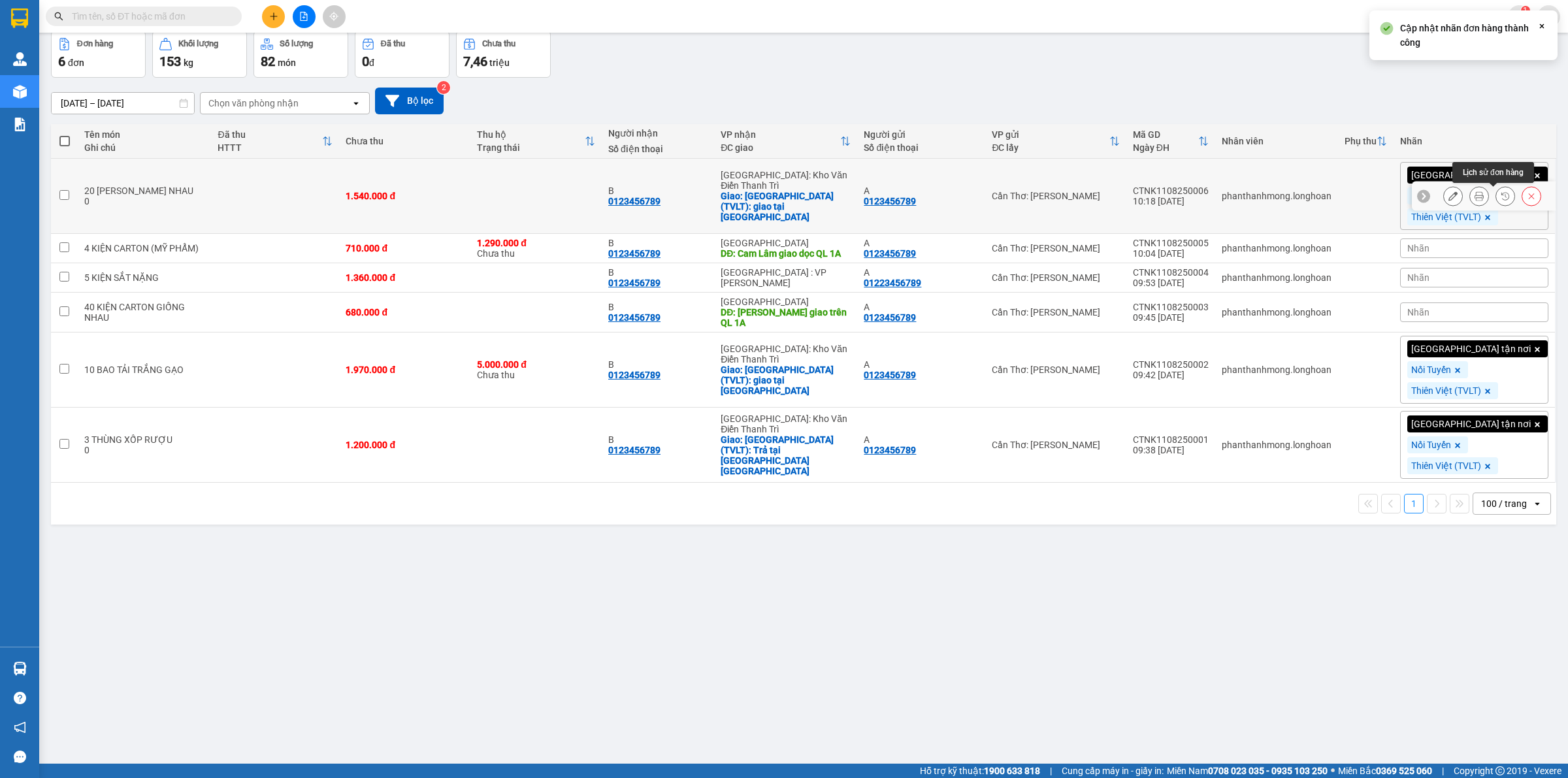
click at [1510, 196] on div at bounding box center [1492, 196] width 98 height 20
click at [1527, 194] on icon at bounding box center [1532, 196] width 10 height 10
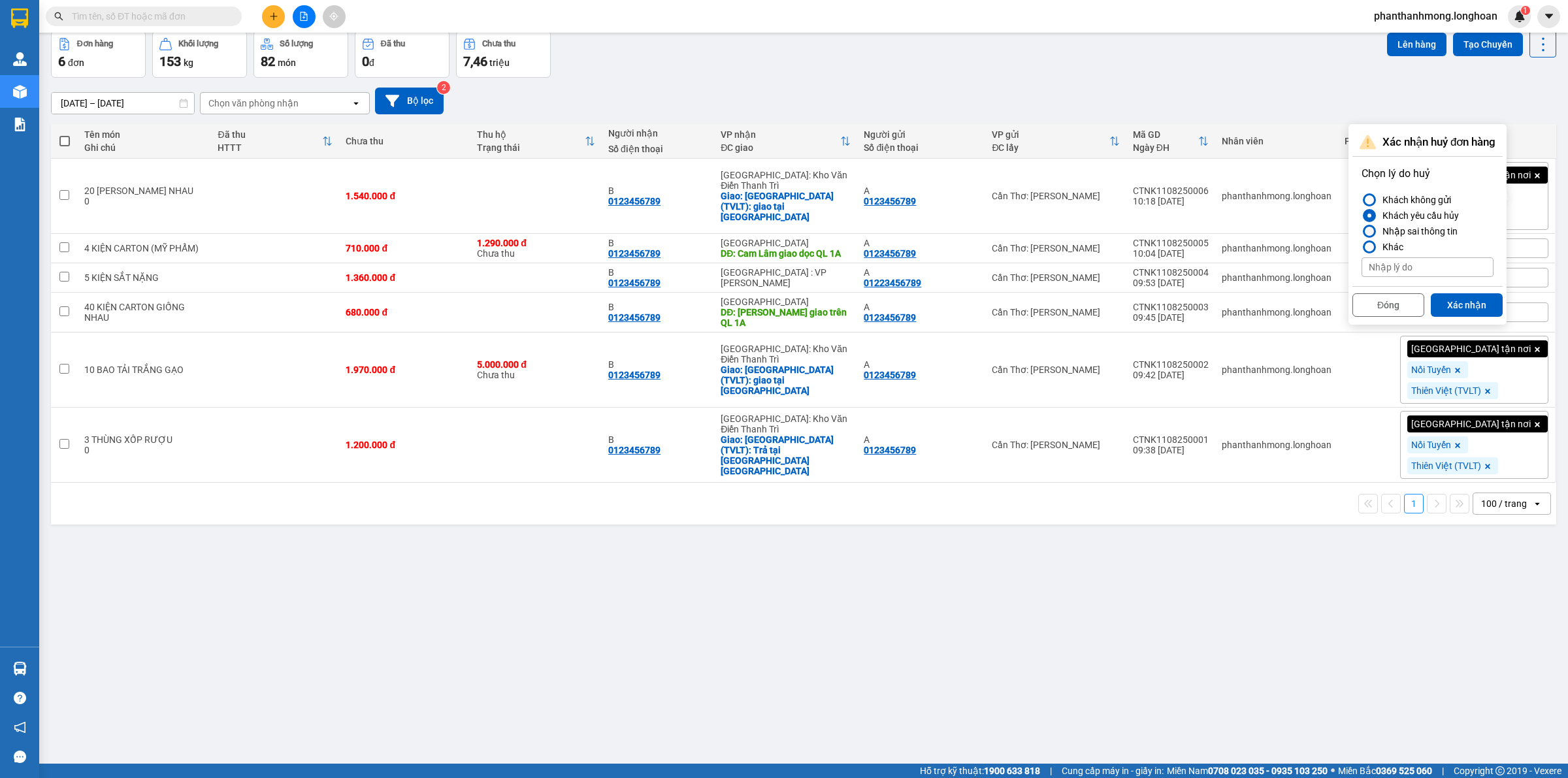
click at [1405, 222] on div "Khách yêu cầu hủy" at bounding box center [1418, 215] width 82 height 16
click at [1361, 215] on input "Khách yêu cầu hủy" at bounding box center [1361, 215] width 0 height 0
click at [1449, 304] on button "Xác nhận" at bounding box center [1466, 304] width 72 height 23
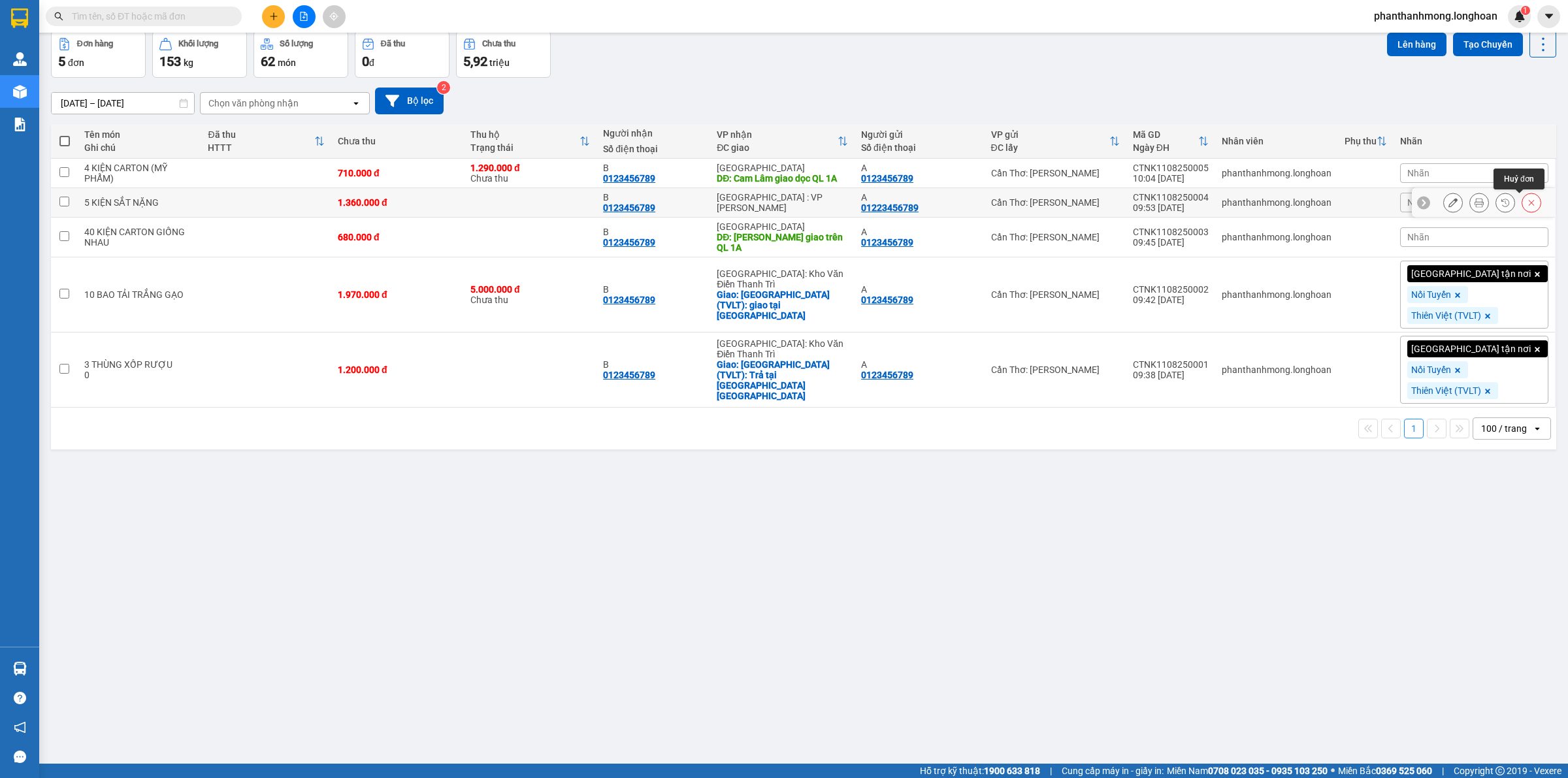
click at [1522, 206] on button at bounding box center [1531, 203] width 18 height 23
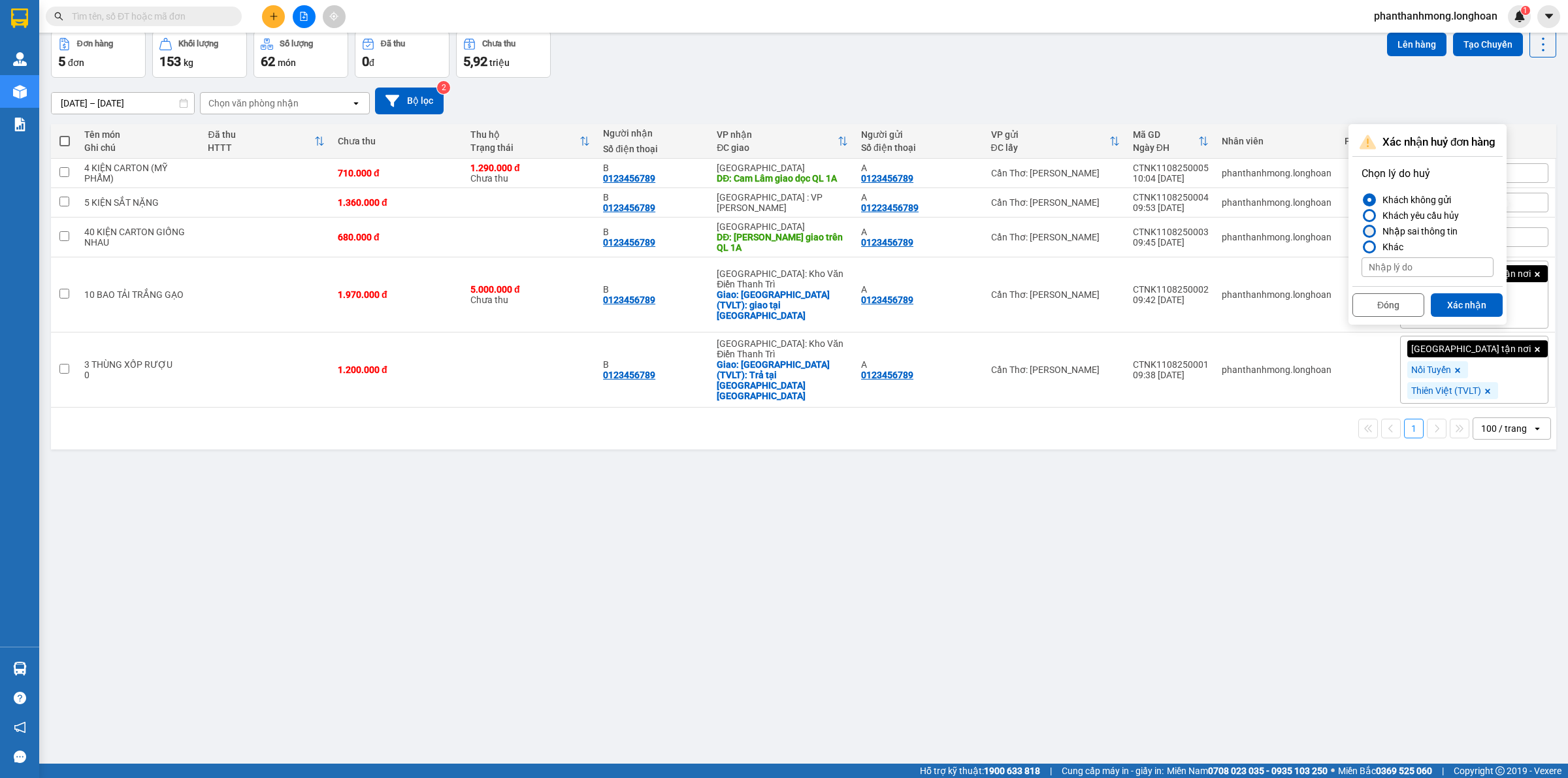
click at [1406, 224] on div "Nhập sai thông tin" at bounding box center [1417, 231] width 81 height 16
click at [1361, 232] on input "Nhập sai thông tin" at bounding box center [1361, 232] width 0 height 0
click at [1444, 288] on div "Đóng Xác nhận" at bounding box center [1427, 304] width 150 height 35
click at [1449, 300] on button "Xác nhận" at bounding box center [1466, 304] width 72 height 23
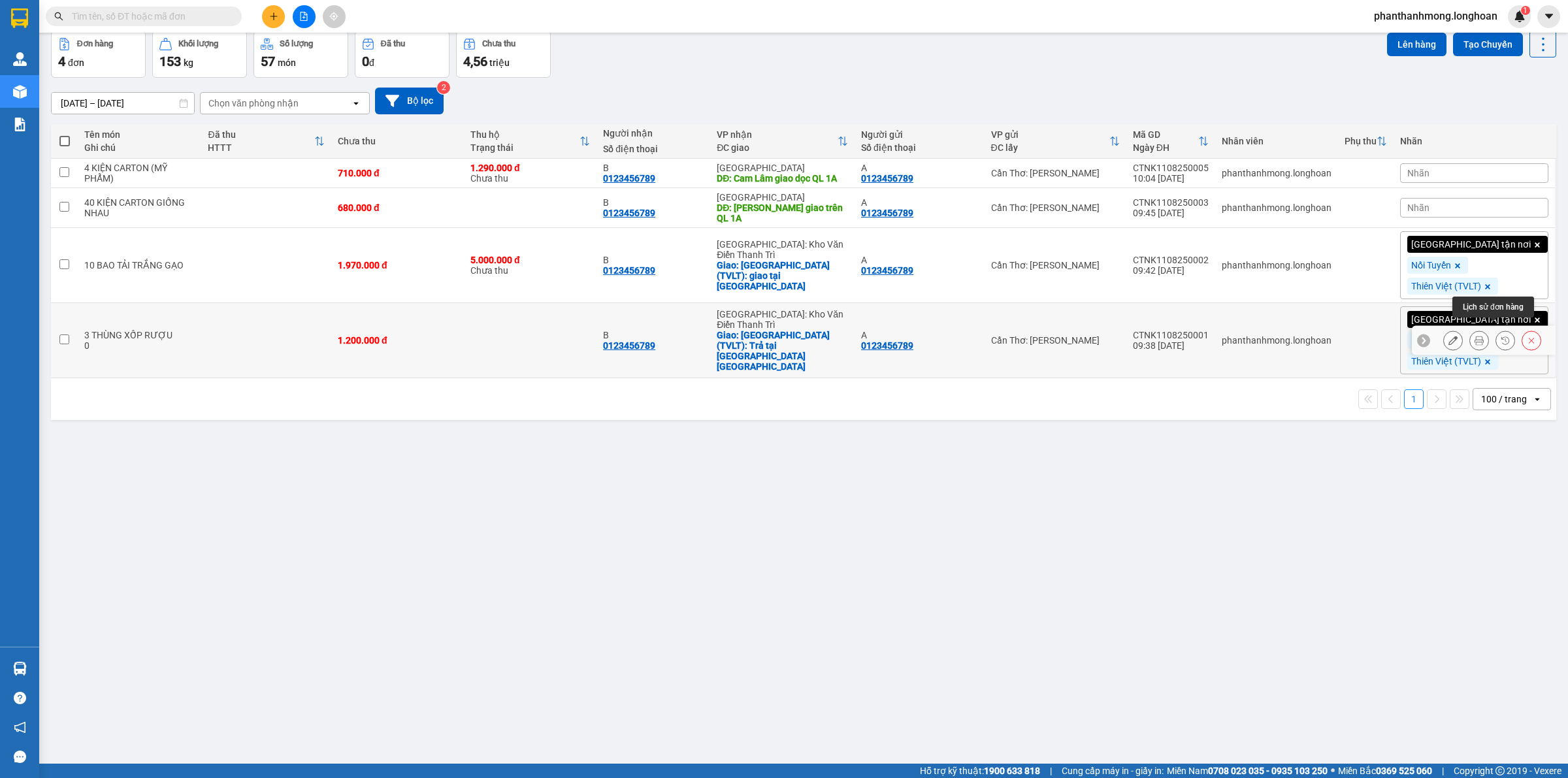
click at [1527, 336] on icon at bounding box center [1532, 340] width 10 height 10
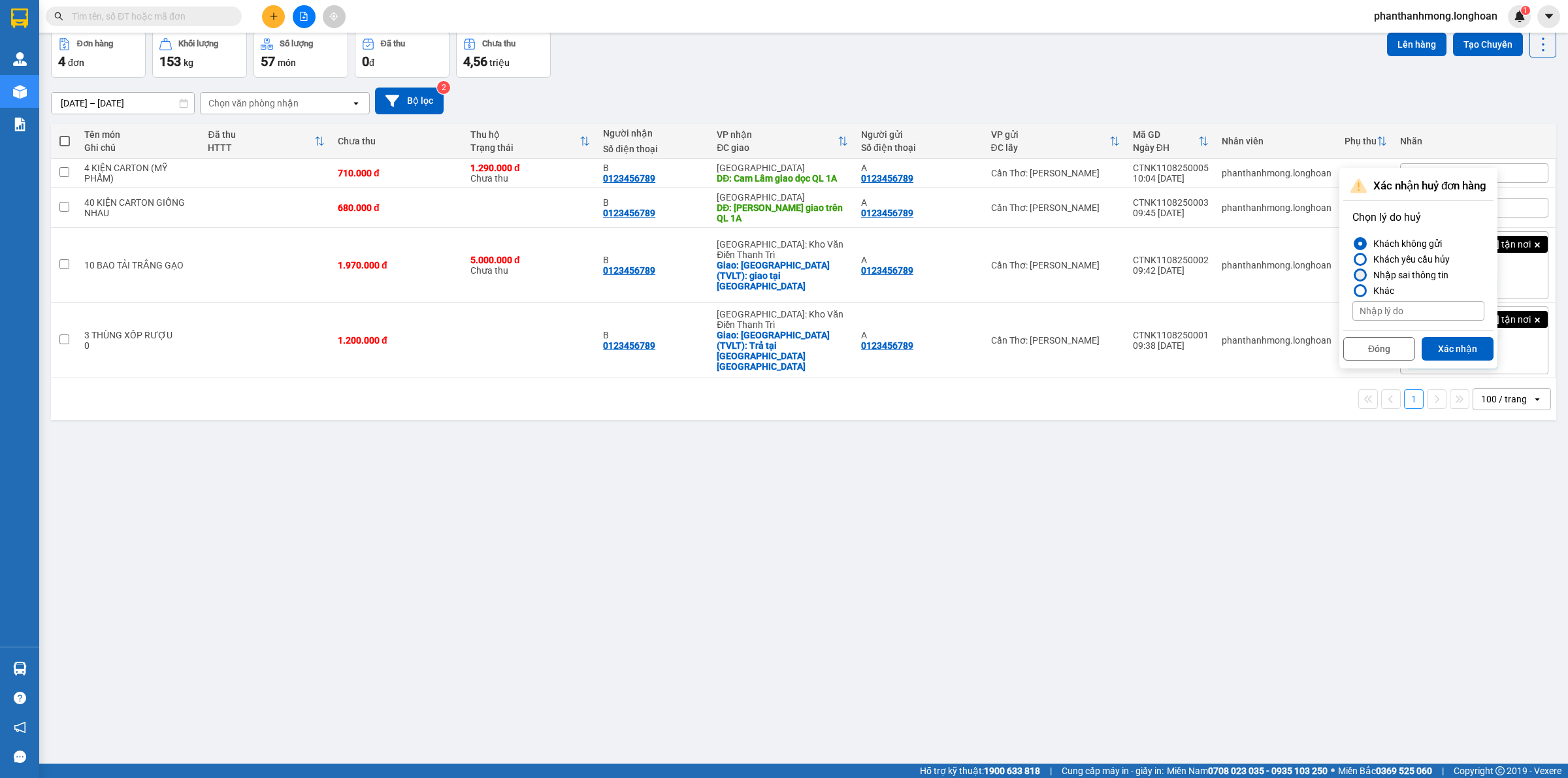
click at [1406, 279] on div "Nhập sai thông tin" at bounding box center [1408, 275] width 81 height 16
click at [1352, 275] on input "Nhập sai thông tin" at bounding box center [1352, 275] width 0 height 0
click at [1449, 354] on button "Xác nhận" at bounding box center [1457, 348] width 72 height 23
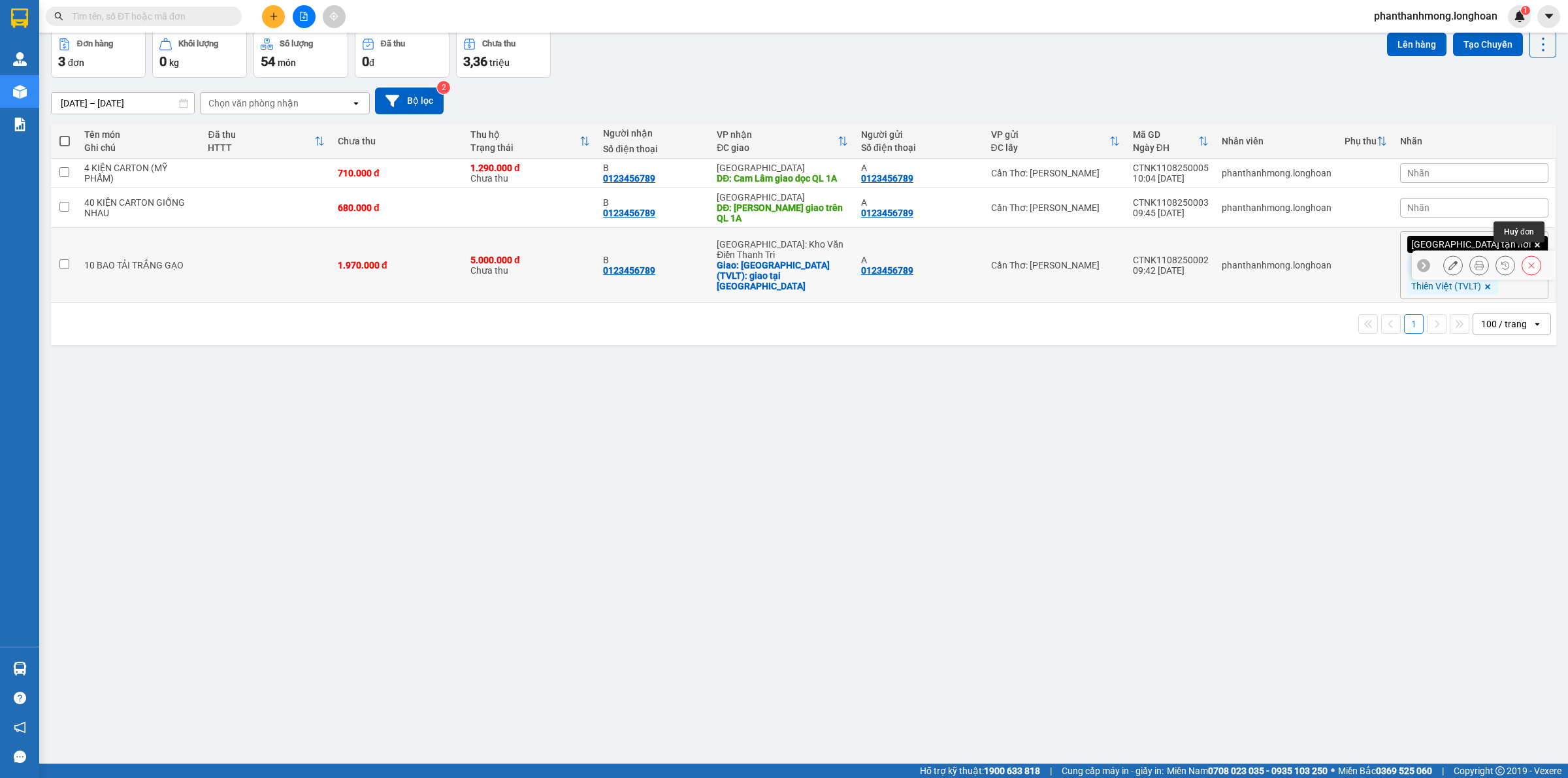
click at [1527, 260] on icon at bounding box center [1532, 265] width 10 height 10
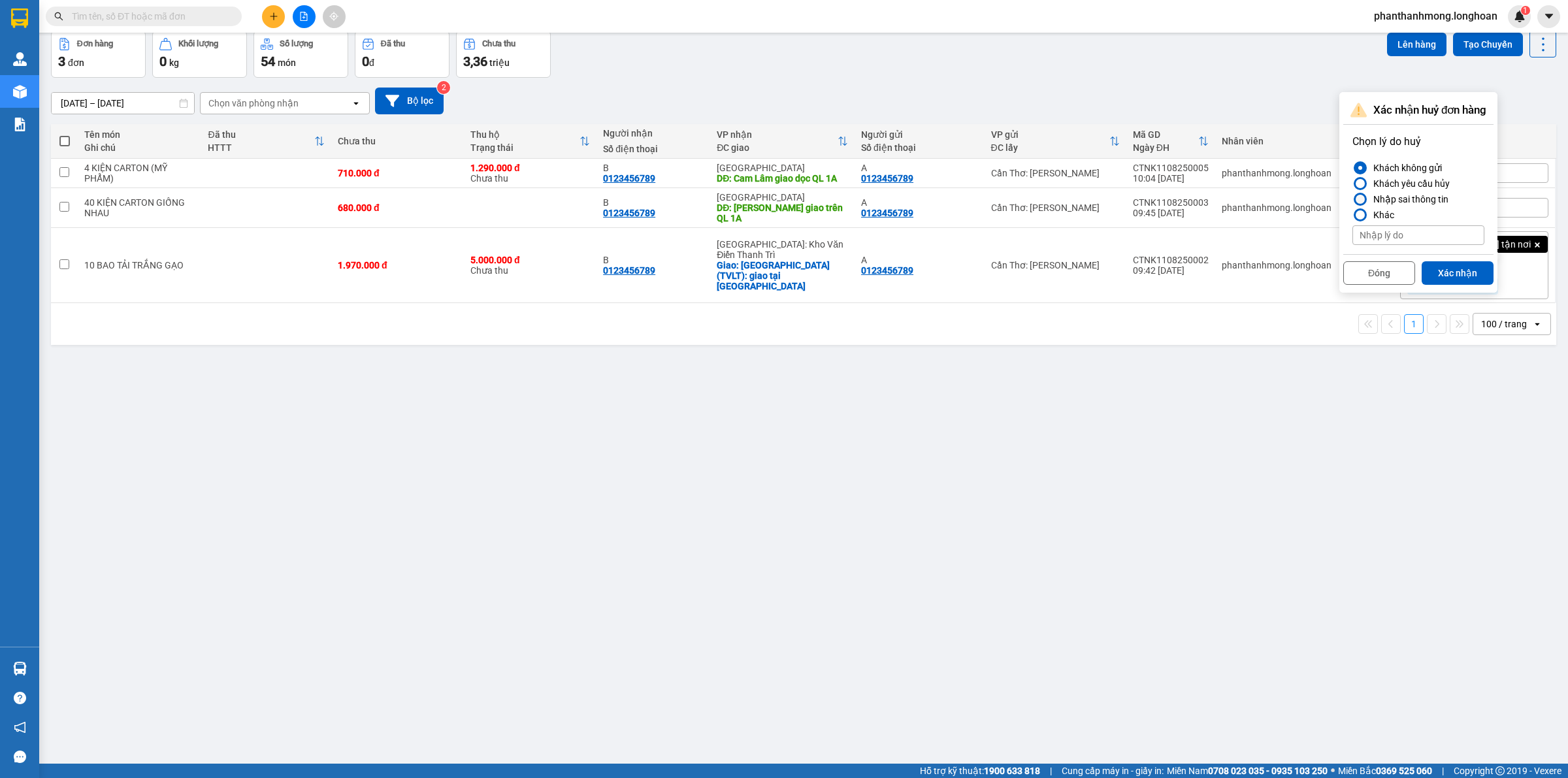
click at [1405, 194] on div "Nhập sai thông tin" at bounding box center [1408, 199] width 81 height 16
click at [1352, 199] on input "Nhập sai thông tin" at bounding box center [1352, 199] width 0 height 0
click at [1455, 268] on button "Xác nhận" at bounding box center [1457, 272] width 72 height 23
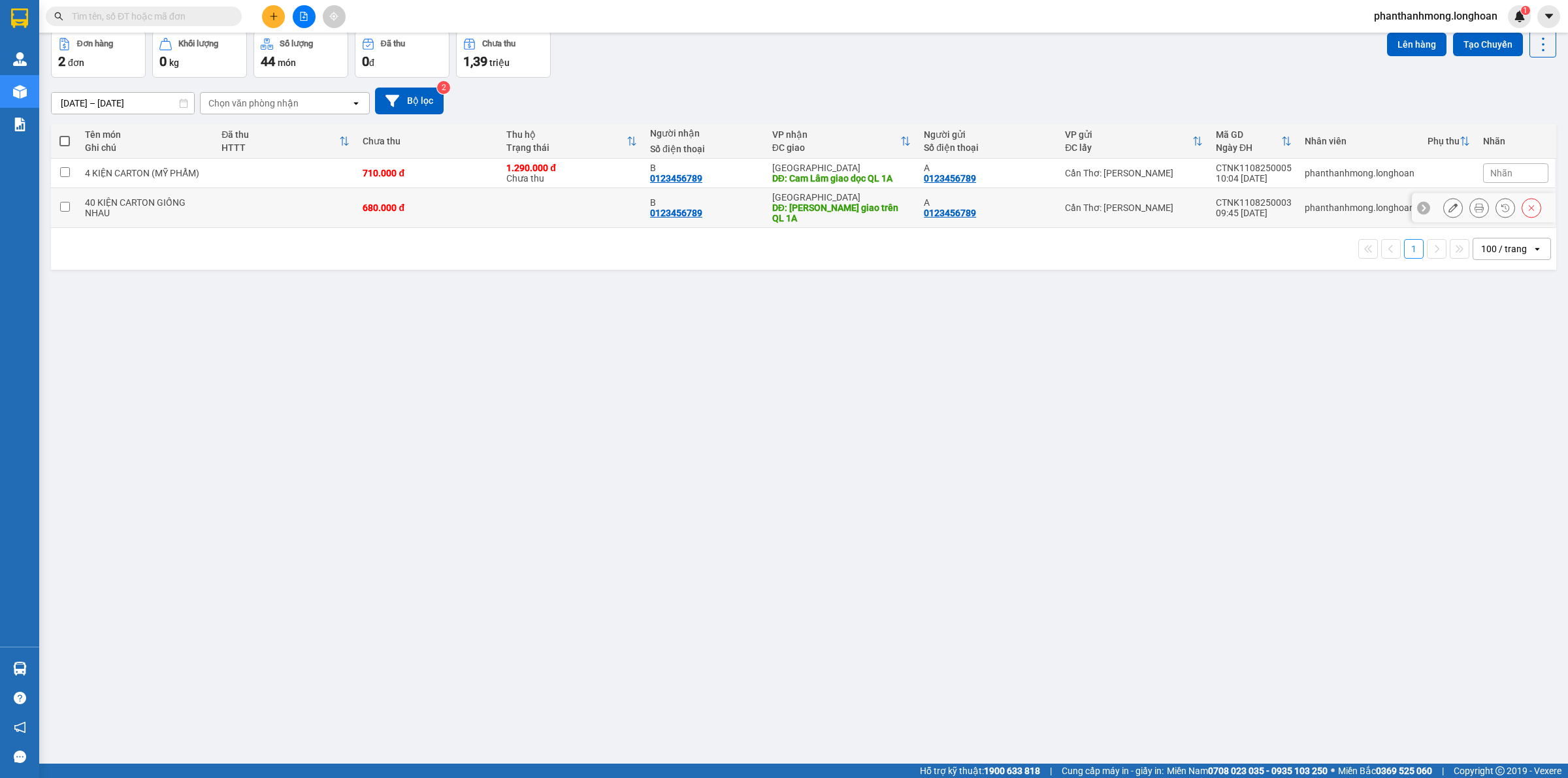
click at [1527, 205] on icon at bounding box center [1532, 207] width 10 height 10
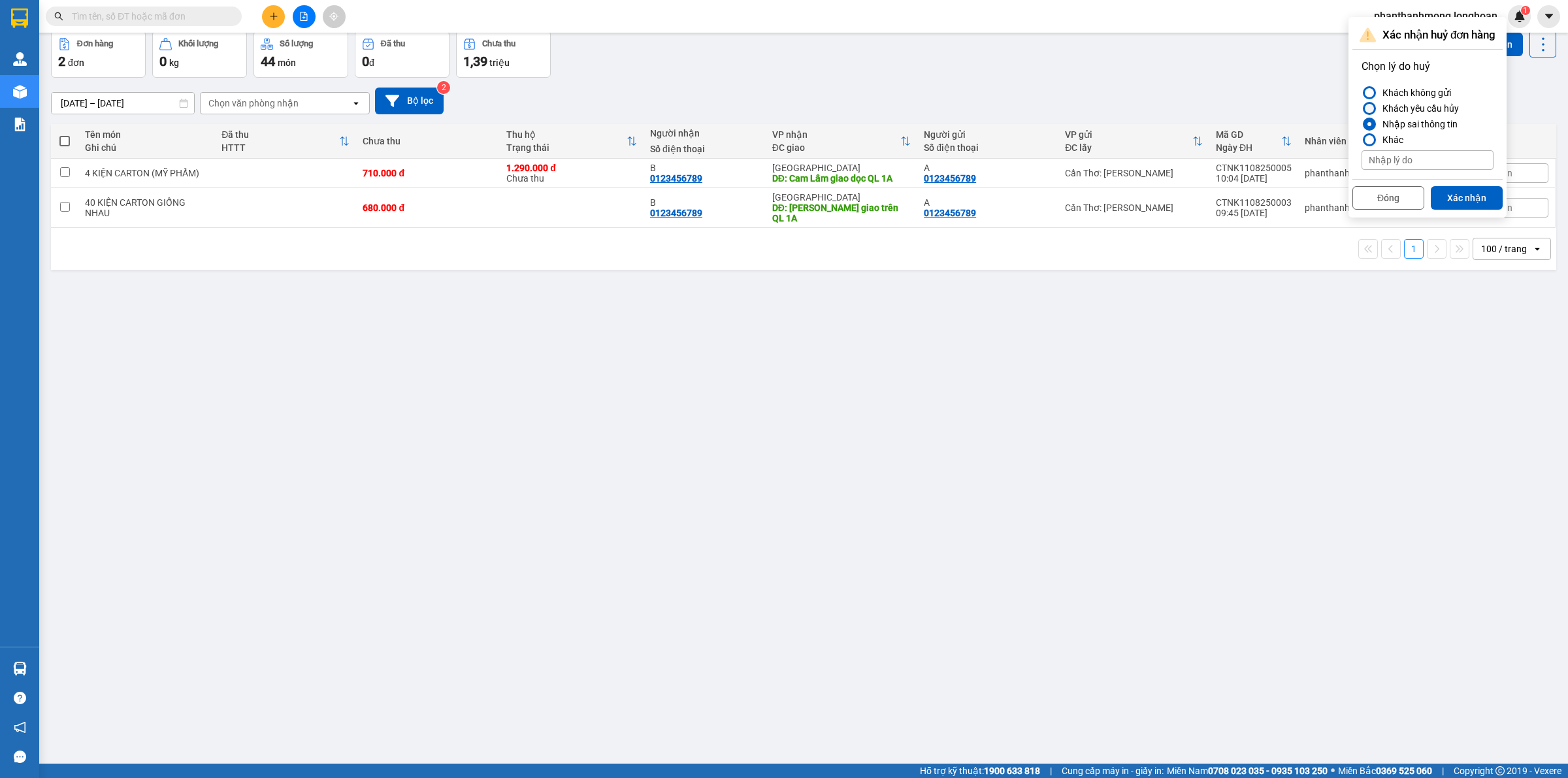
click at [1425, 114] on div "Khách yêu cầu hủy" at bounding box center [1418, 108] width 82 height 16
click at [1361, 108] on input "Khách yêu cầu hủy" at bounding box center [1361, 108] width 0 height 0
click at [1455, 205] on button "Xác nhận" at bounding box center [1466, 198] width 72 height 23
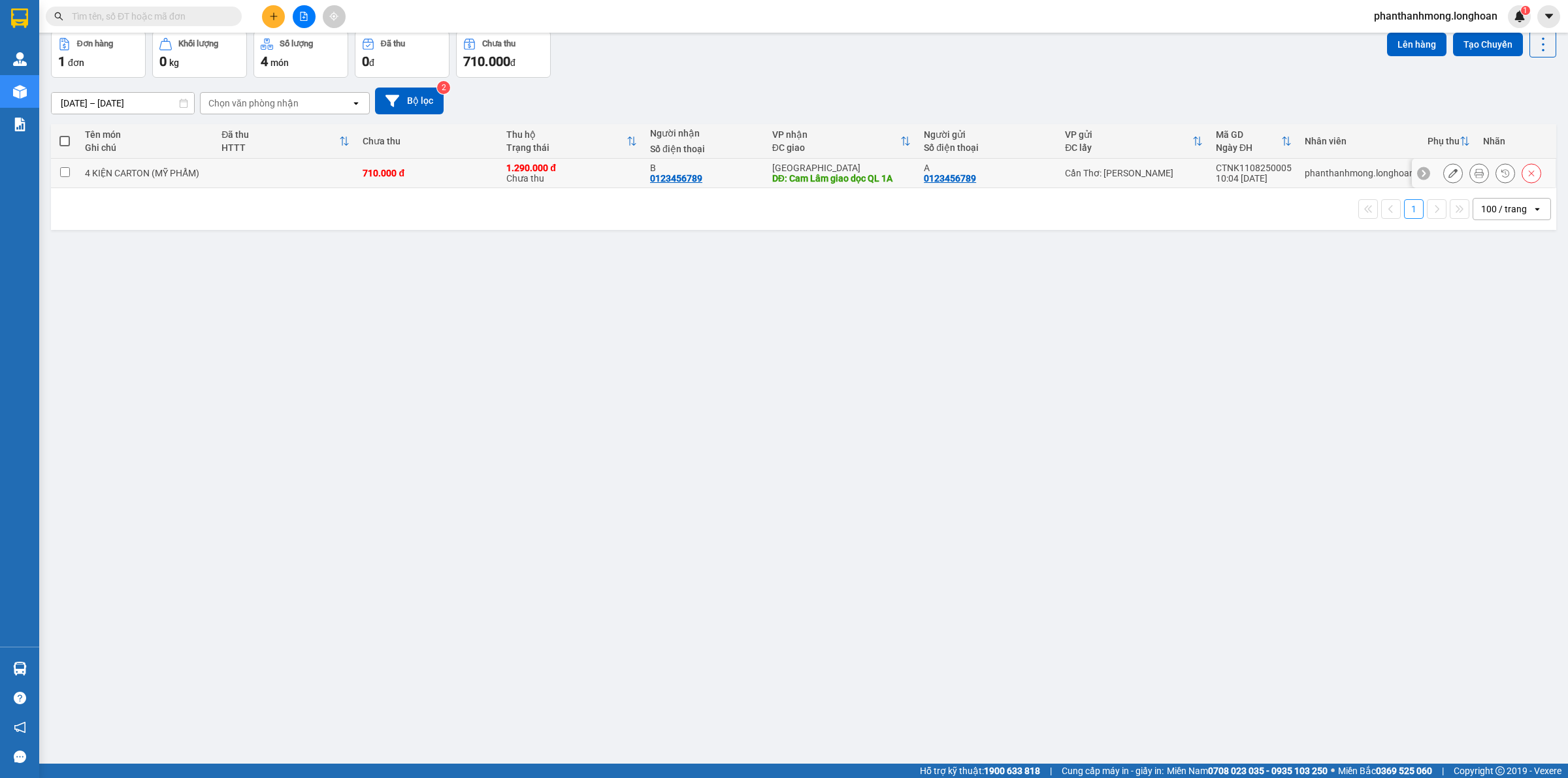
click at [1527, 168] on icon at bounding box center [1532, 173] width 10 height 10
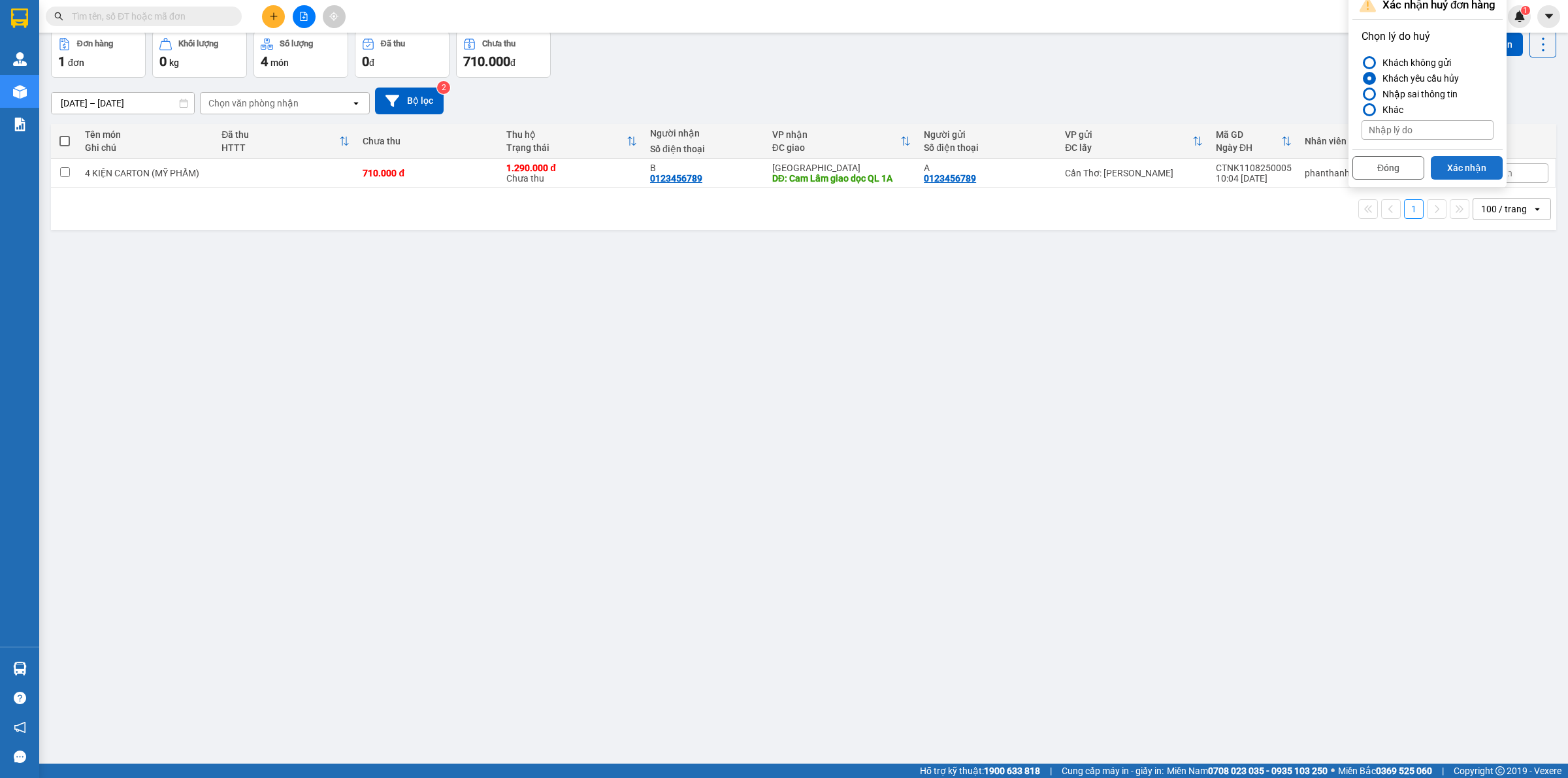
click at [1465, 172] on button "Xác nhận" at bounding box center [1466, 167] width 72 height 23
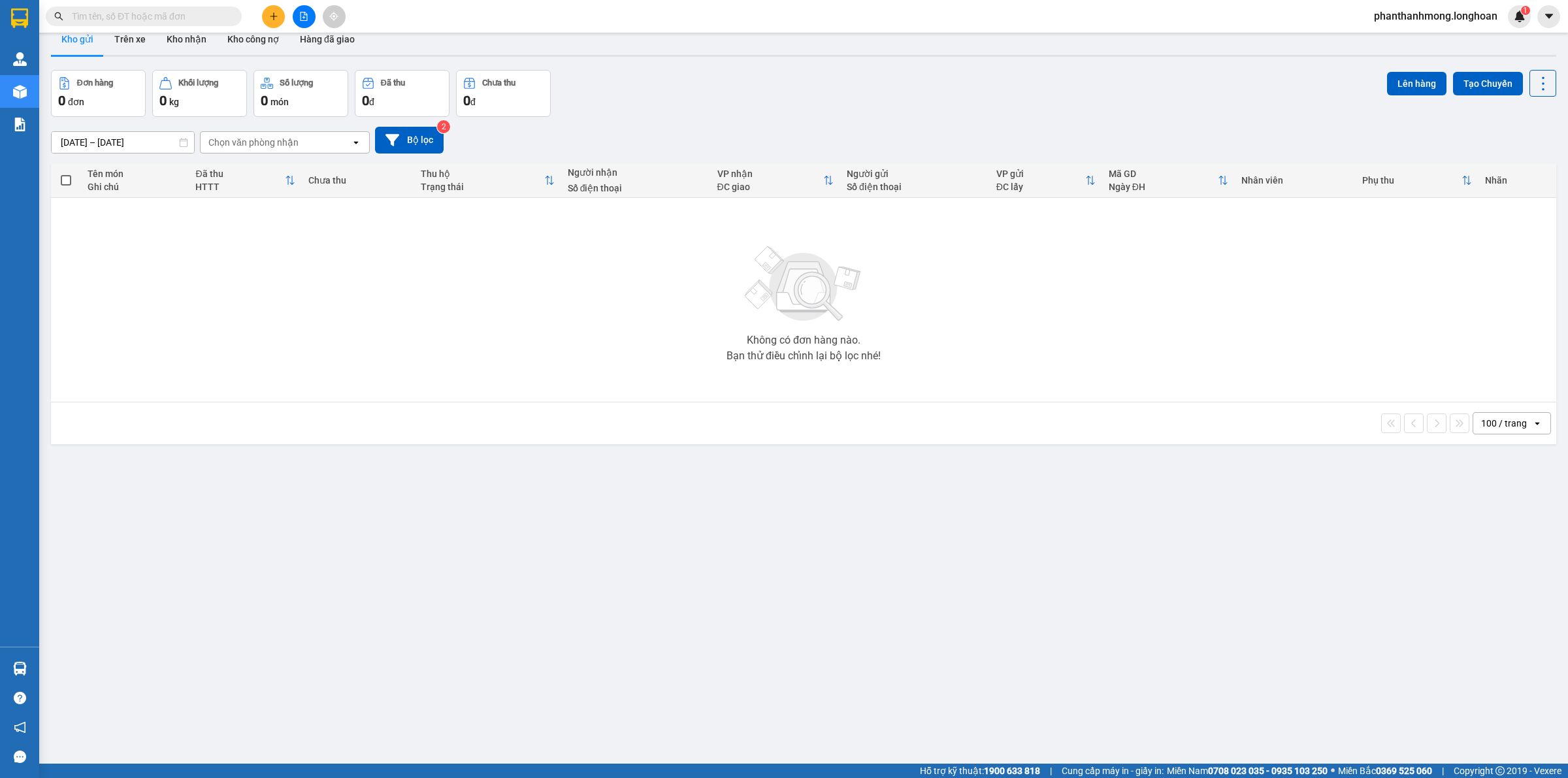
scroll to position [0, 0]
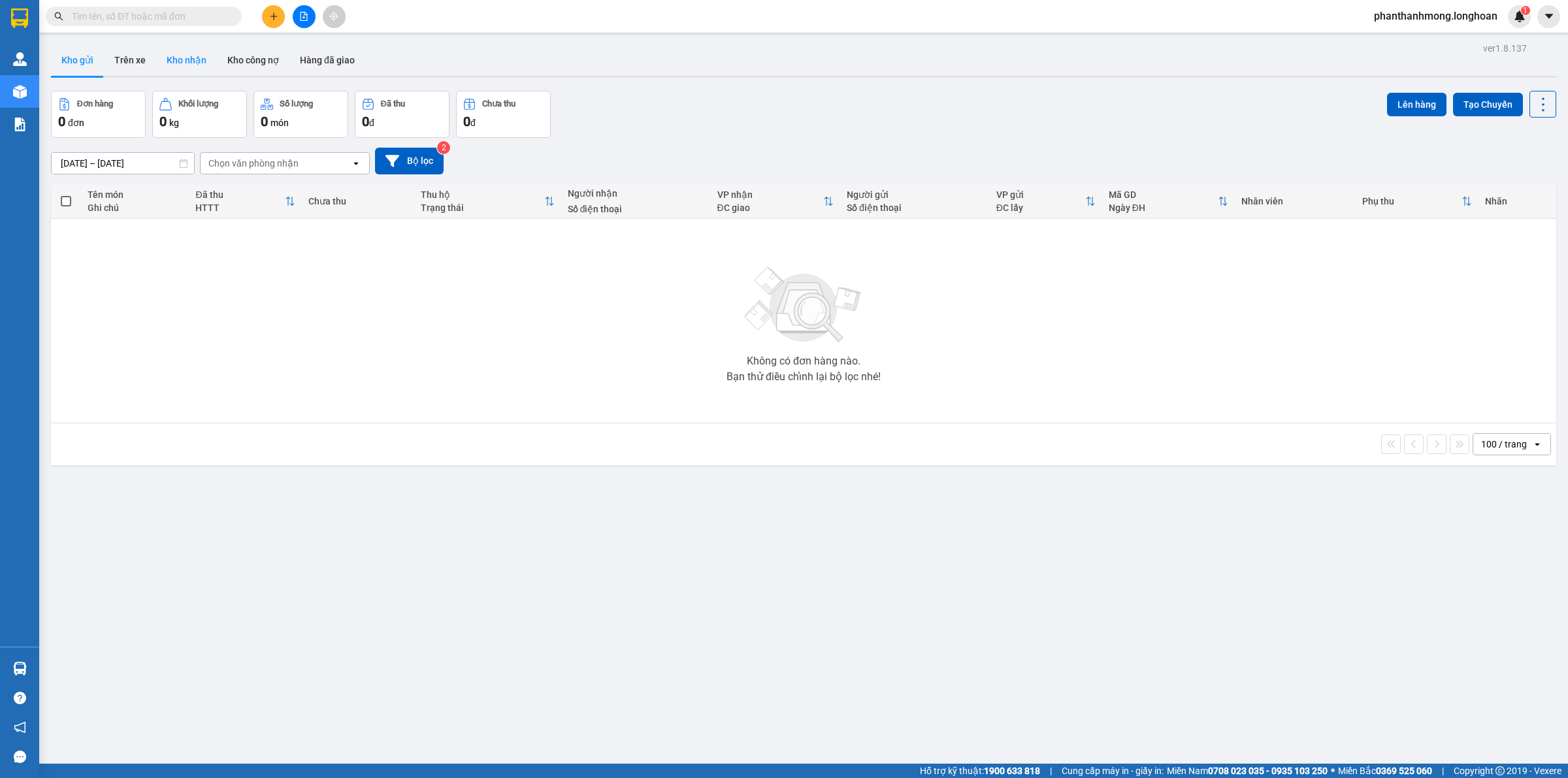
click at [200, 59] on button "Kho nhận" at bounding box center [187, 60] width 61 height 31
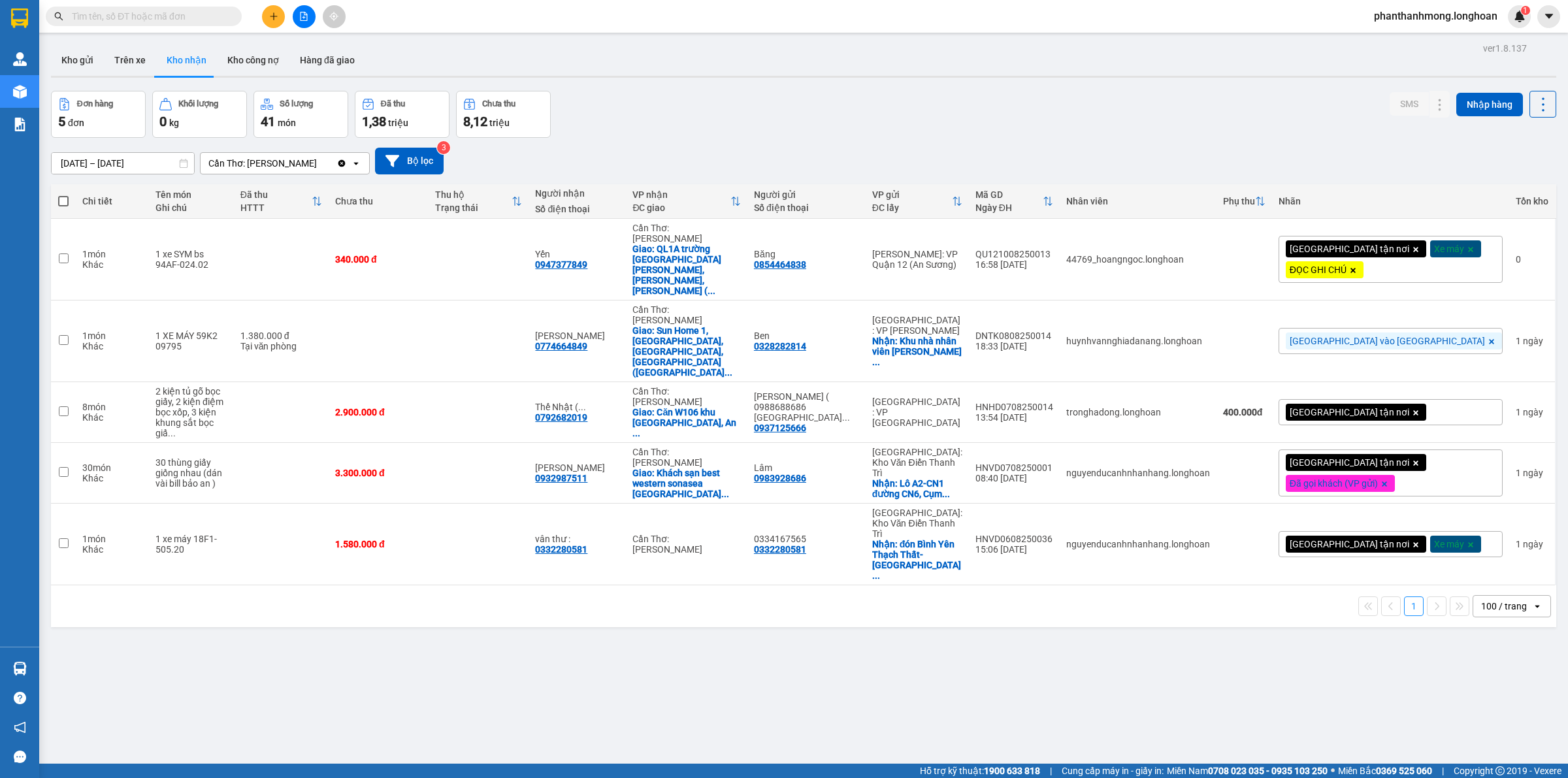
click at [131, 24] on span at bounding box center [144, 16] width 196 height 20
click at [108, 15] on input "text" at bounding box center [149, 16] width 154 height 15
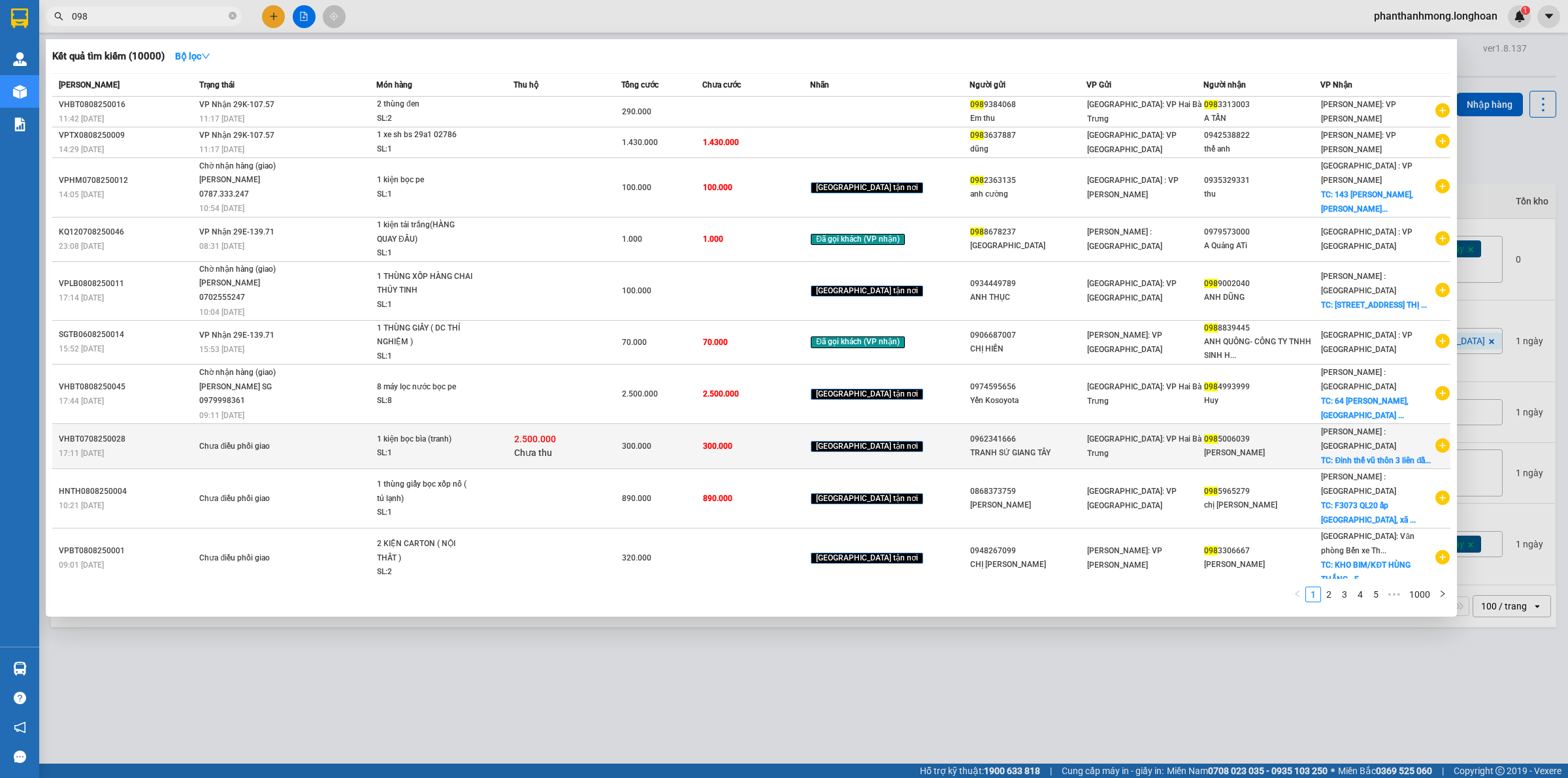
type input "098"
click at [1183, 435] on div "Hà Nội: VP Hai Bà Trưng" at bounding box center [1145, 446] width 115 height 29
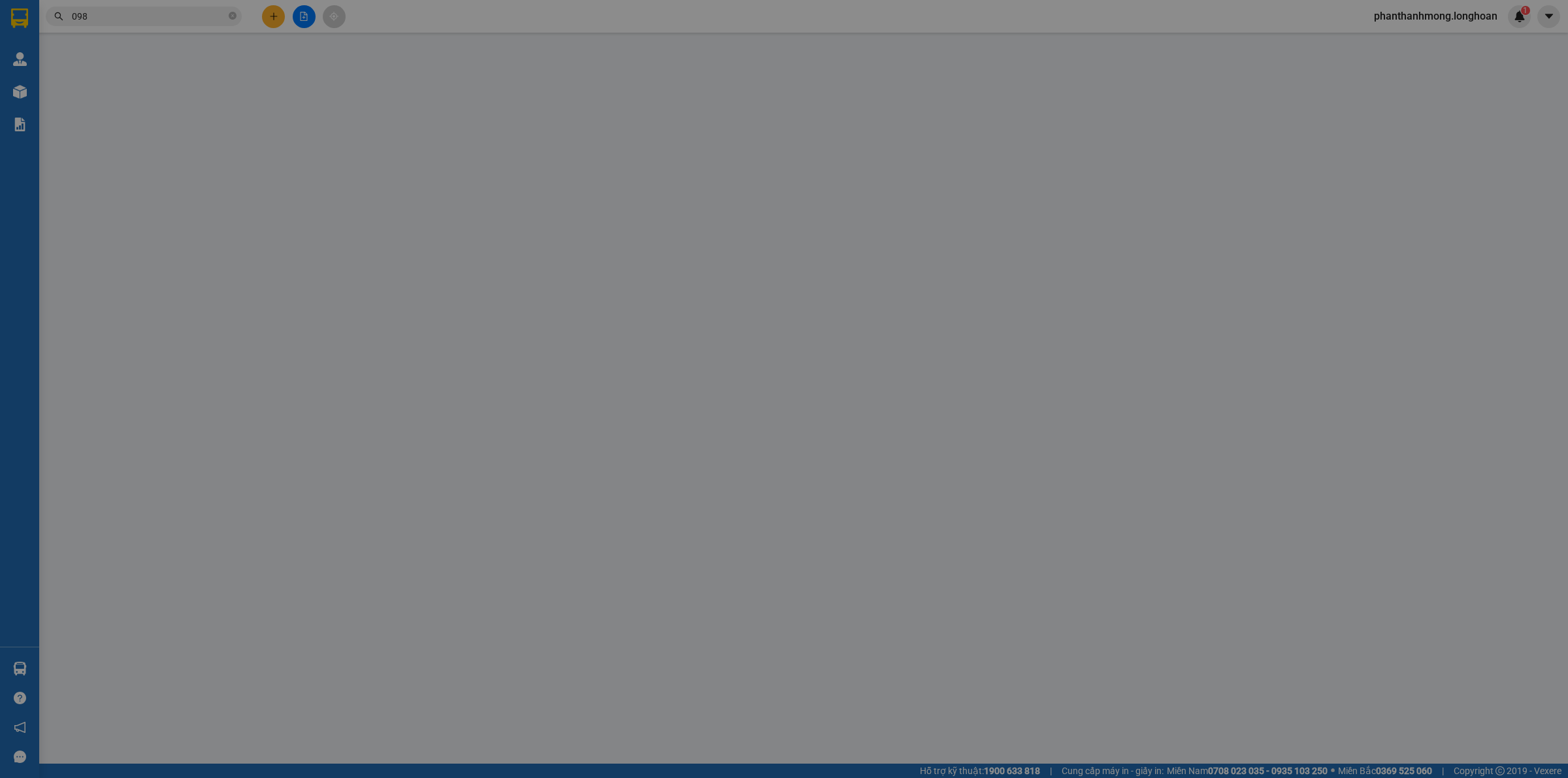
type input "0962341666"
type input "TRANH SỨ GIANG TÂY"
type input "0985006039"
type input "Vũ"
checkbox input "true"
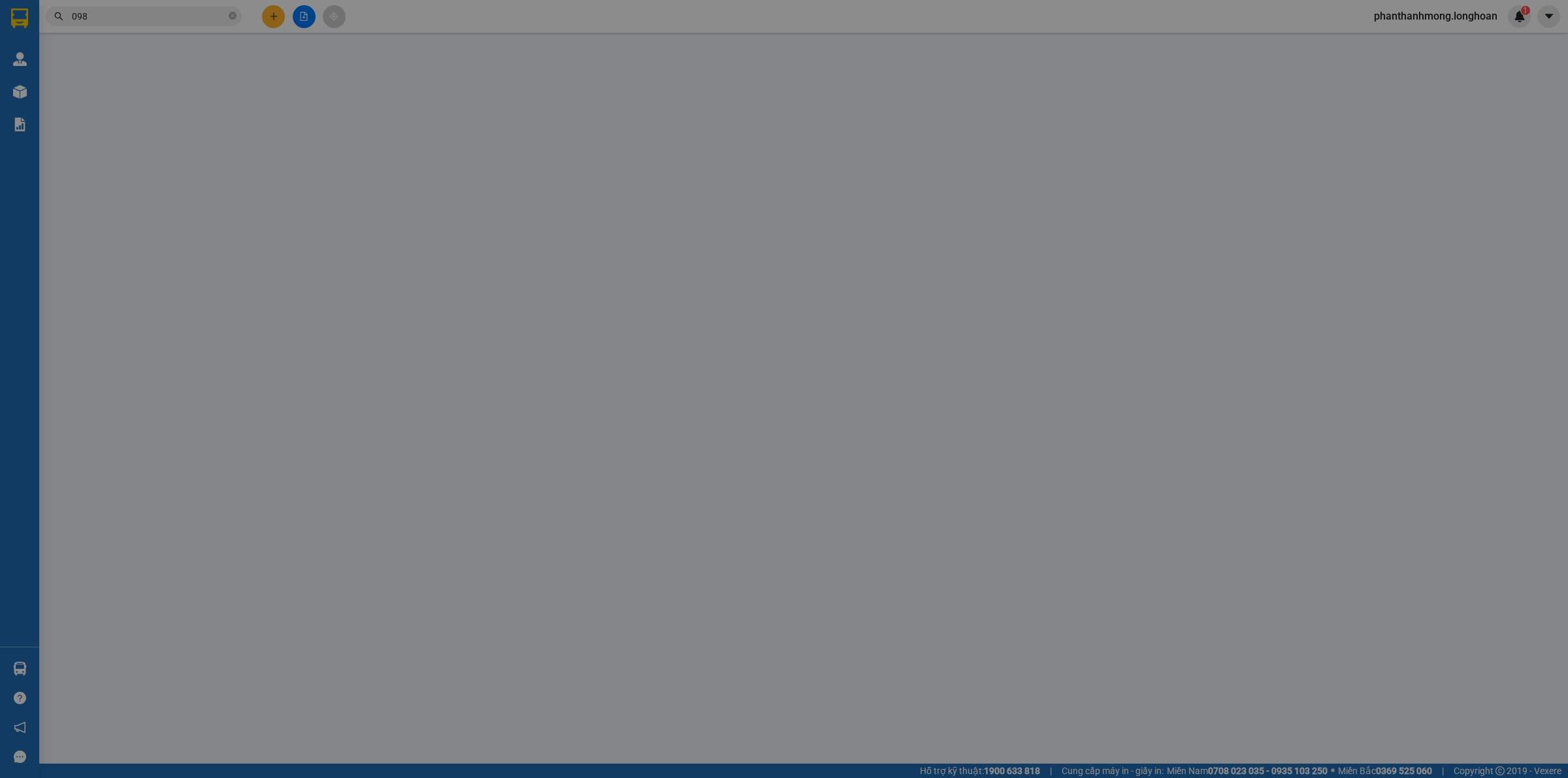
type input "Đinh thế vũ thôn 3 liên đầm di linh lâm đồng"
type input "300.000"
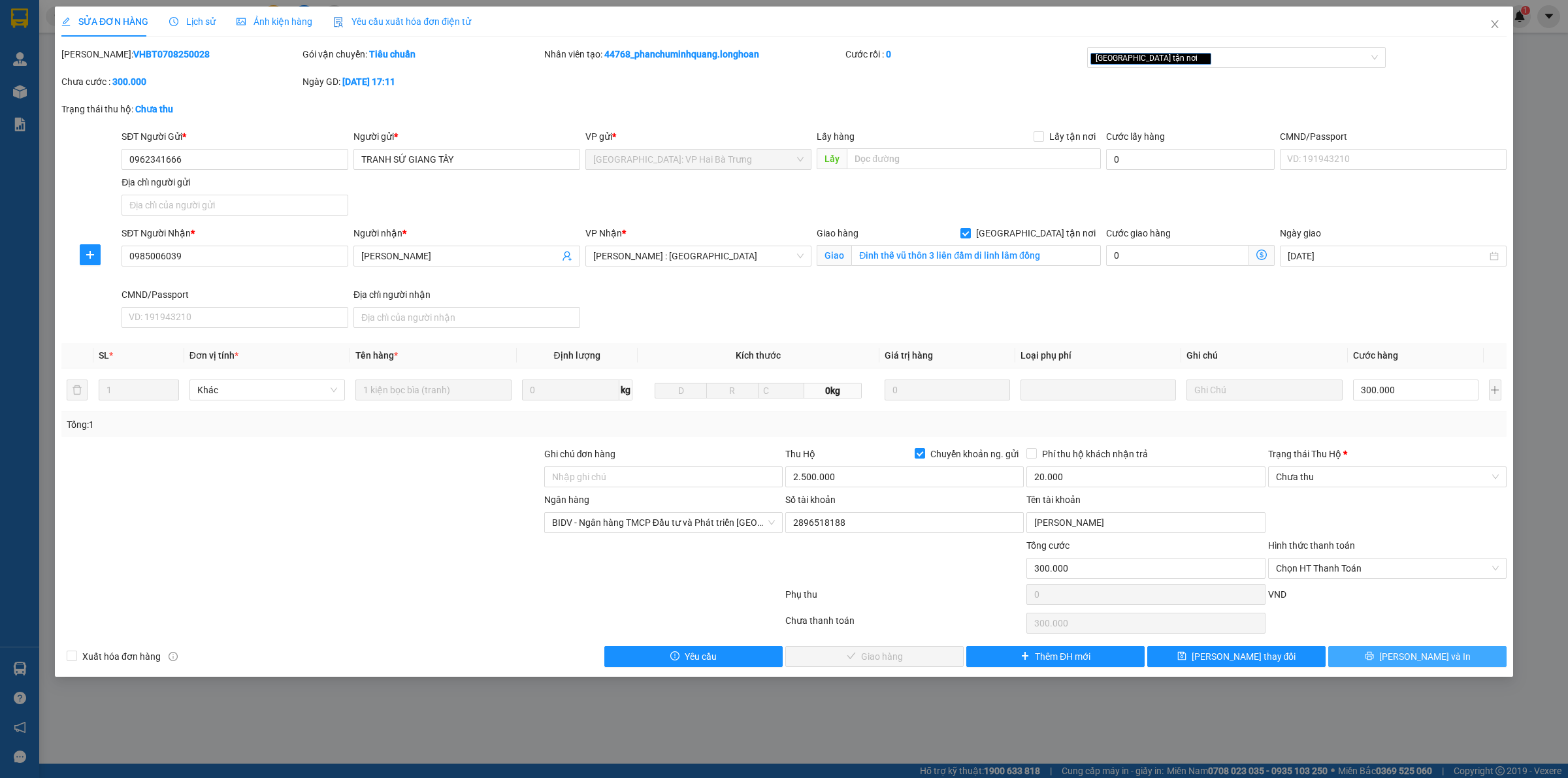
click at [1374, 657] on icon "printer" at bounding box center [1369, 656] width 9 height 9
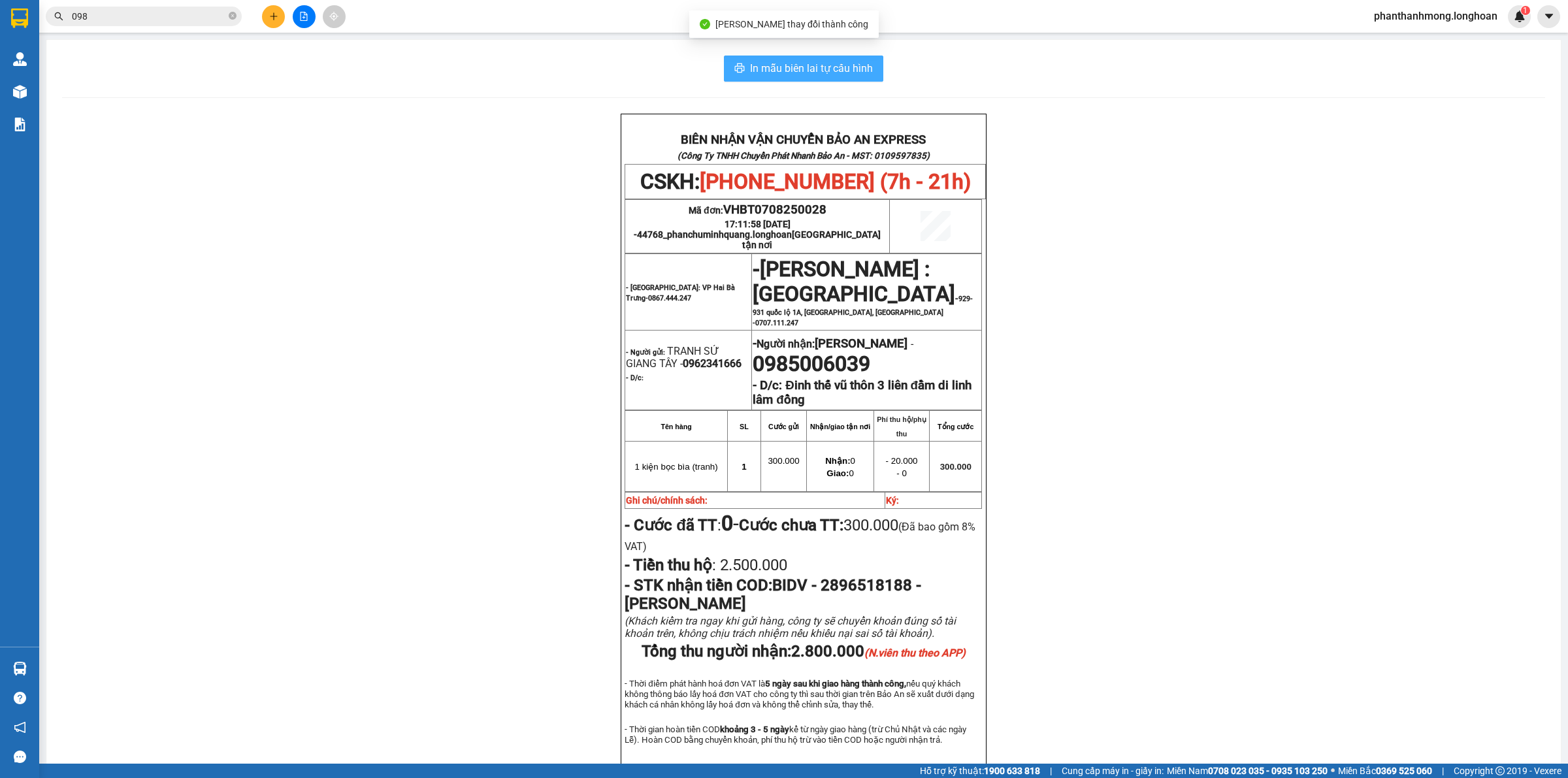
click at [830, 70] on span "In mẫu biên lai tự cấu hình" at bounding box center [811, 68] width 123 height 16
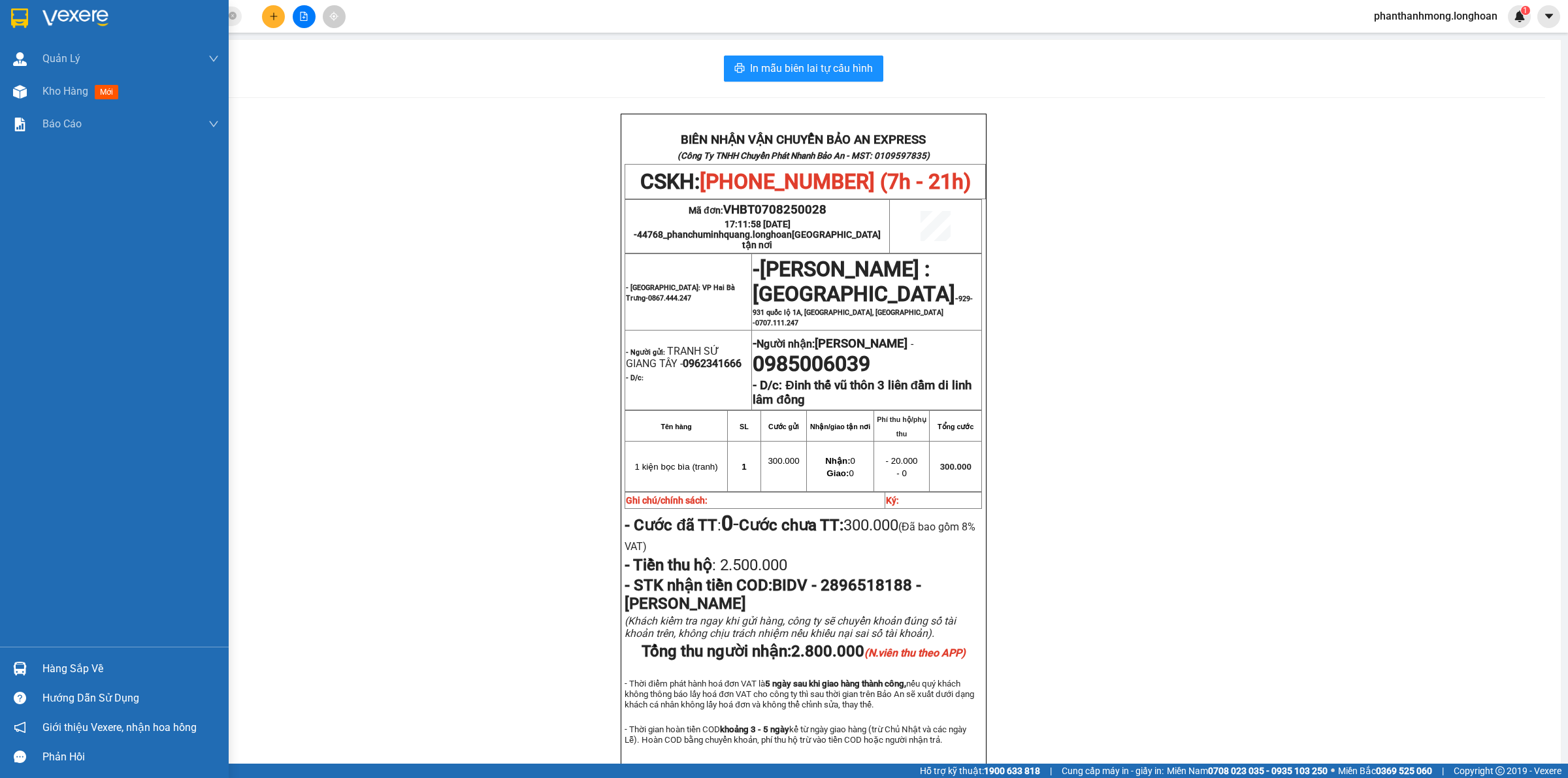
click at [21, 664] on img at bounding box center [20, 669] width 14 height 14
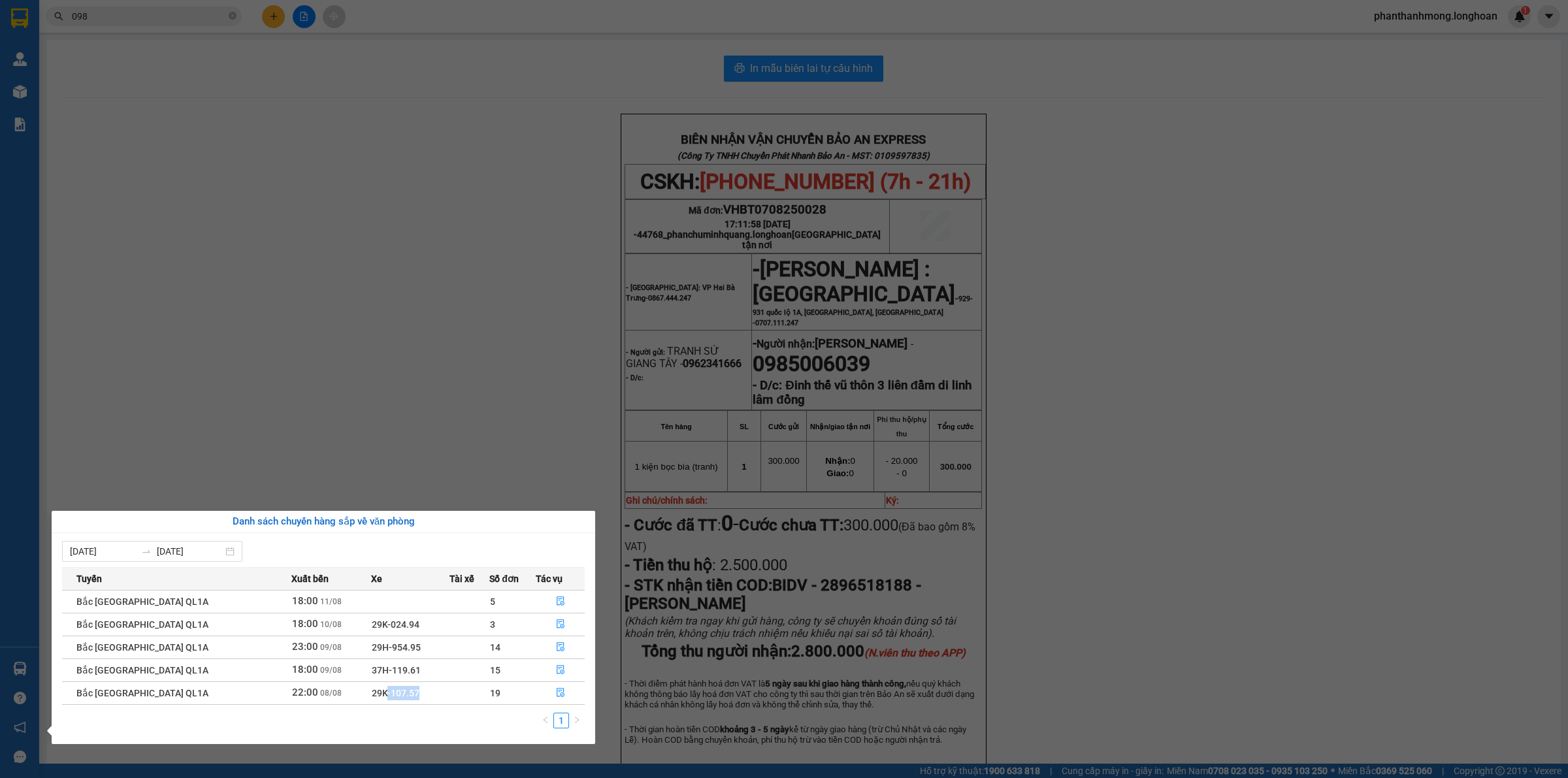
drag, startPoint x: 353, startPoint y: 690, endPoint x: 405, endPoint y: 702, distance: 53.4
click at [405, 702] on td "29K-107.57" at bounding box center [410, 692] width 78 height 23
drag, startPoint x: 367, startPoint y: 677, endPoint x: 392, endPoint y: 677, distance: 25.0
click at [392, 677] on td "37H-119.61" at bounding box center [410, 670] width 78 height 23
drag, startPoint x: 376, startPoint y: 651, endPoint x: 389, endPoint y: 658, distance: 14.8
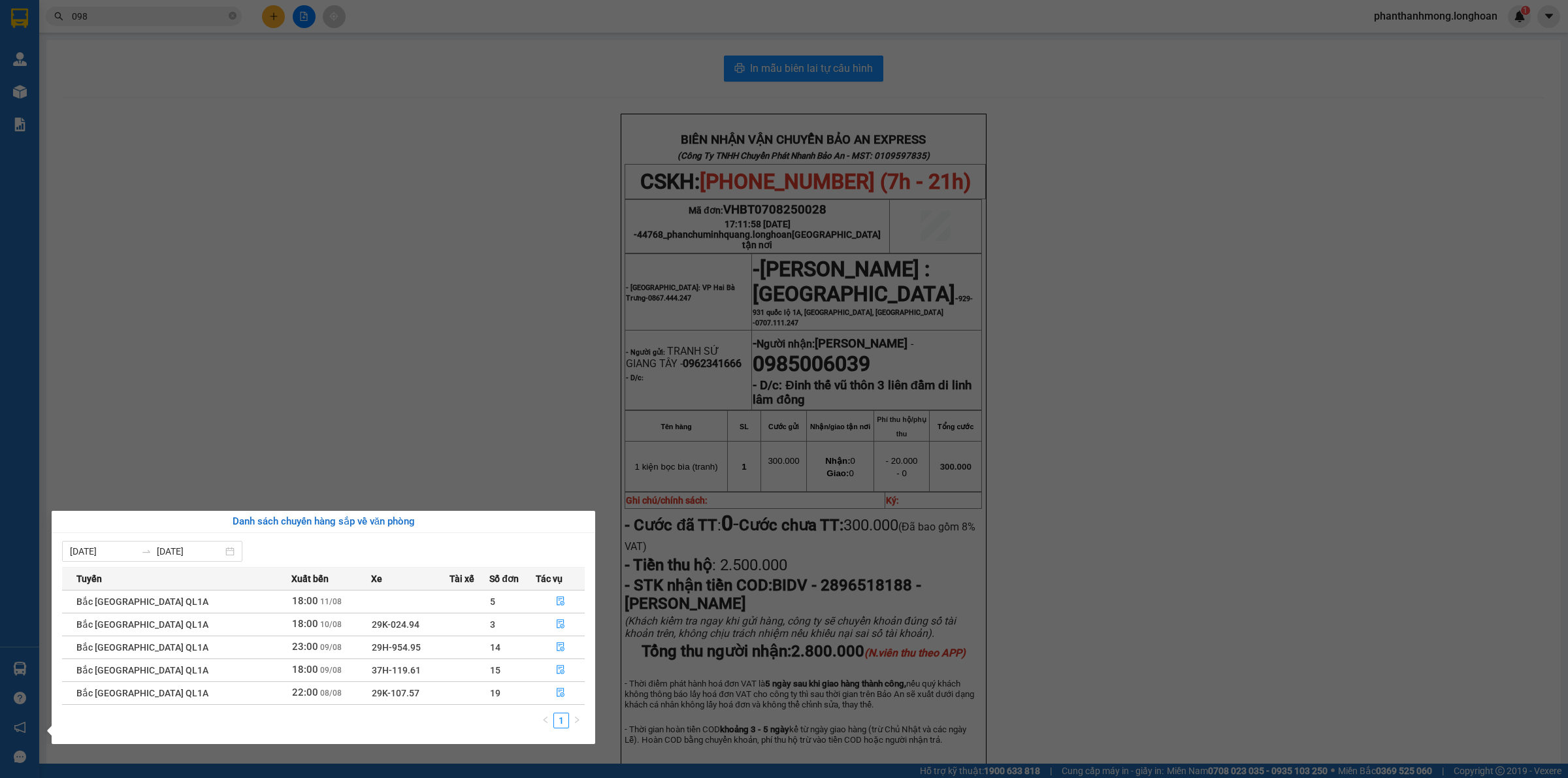
click at [382, 652] on span "29H-954.95" at bounding box center [396, 647] width 49 height 10
click at [556, 648] on icon "file-done" at bounding box center [561, 646] width 10 height 10
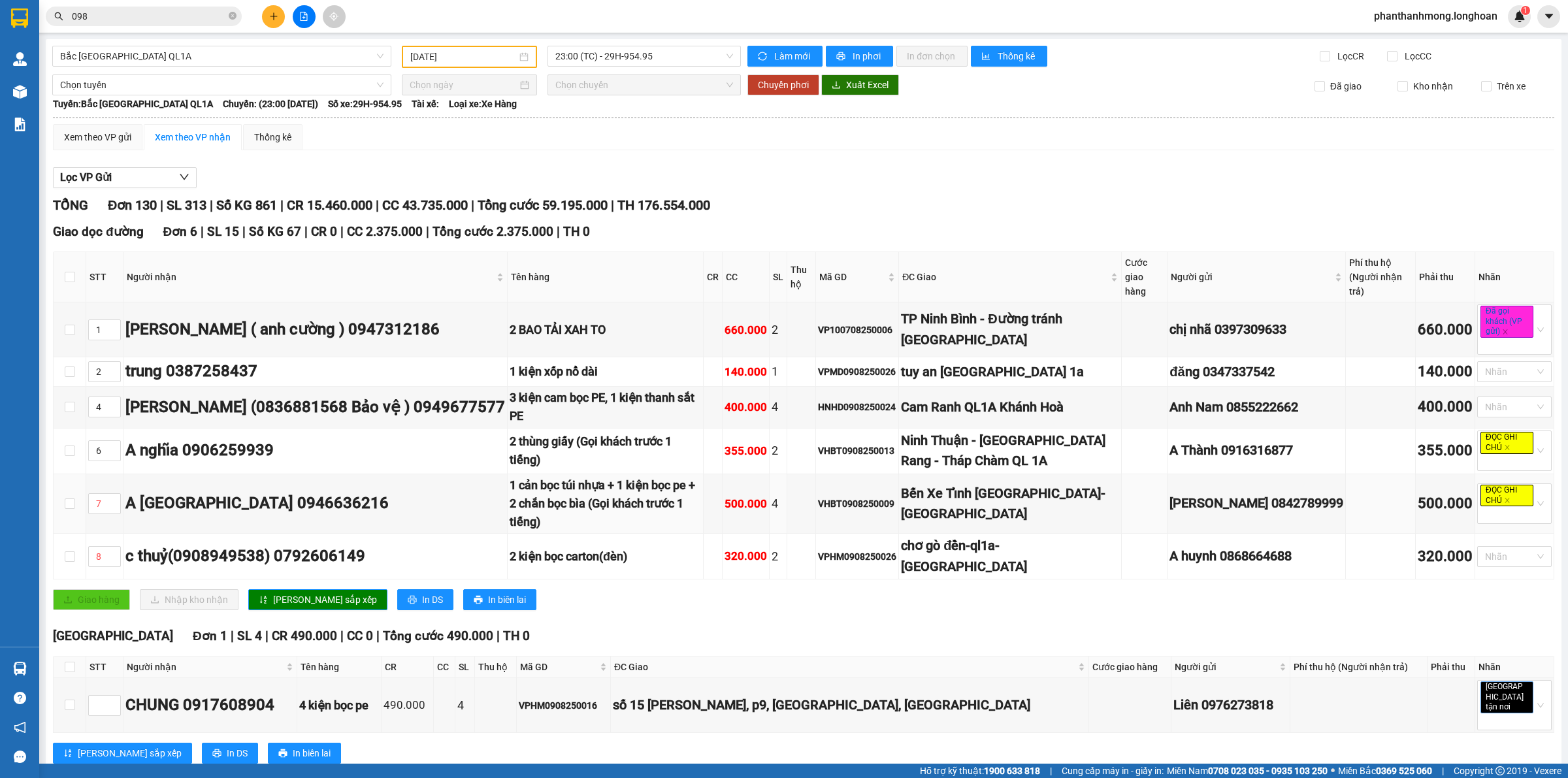
type input "09/08/2025"
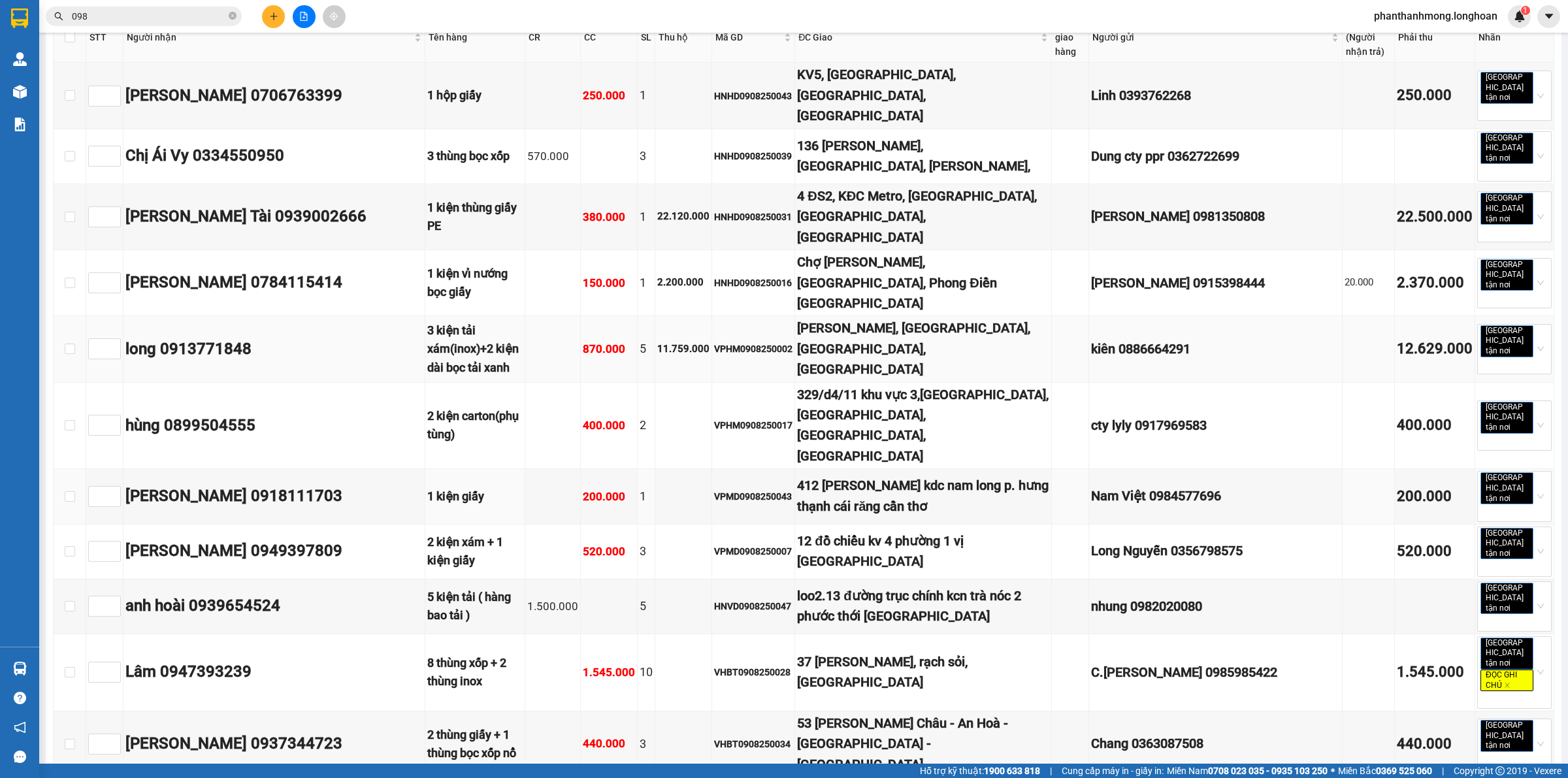
scroll to position [979, 0]
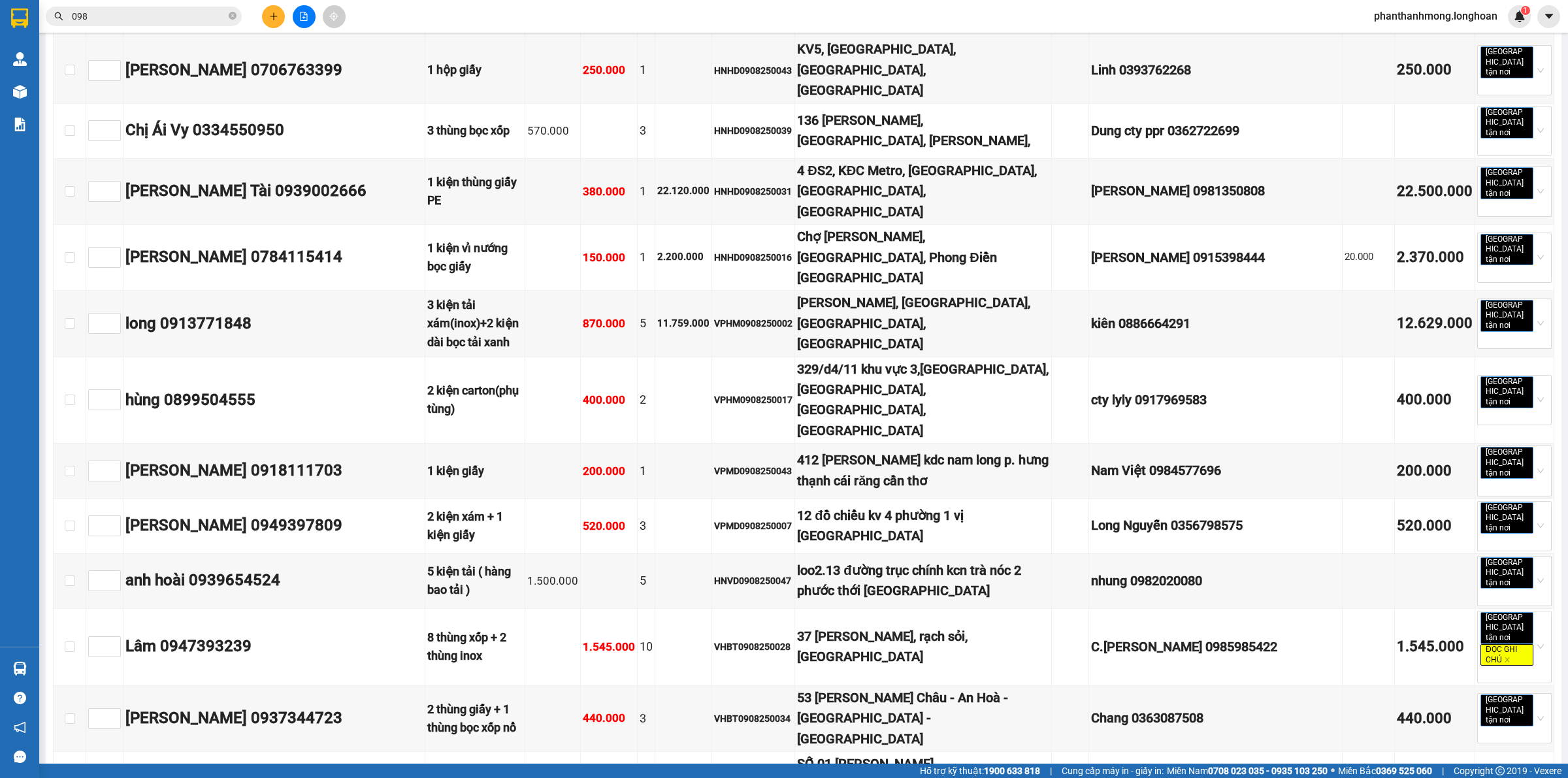
drag, startPoint x: 449, startPoint y: 661, endPoint x: 564, endPoint y: 657, distance: 115.1
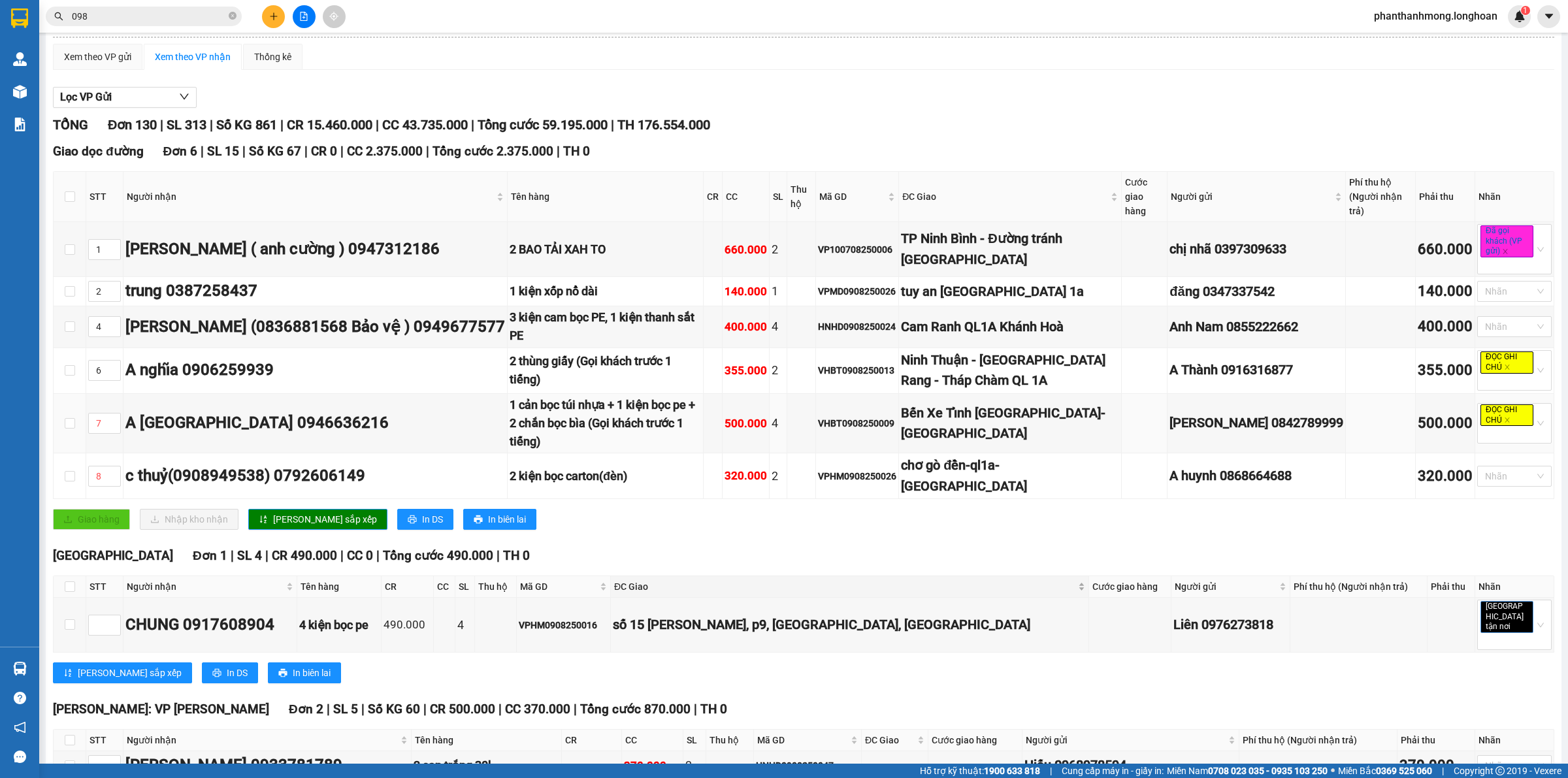
scroll to position [0, 0]
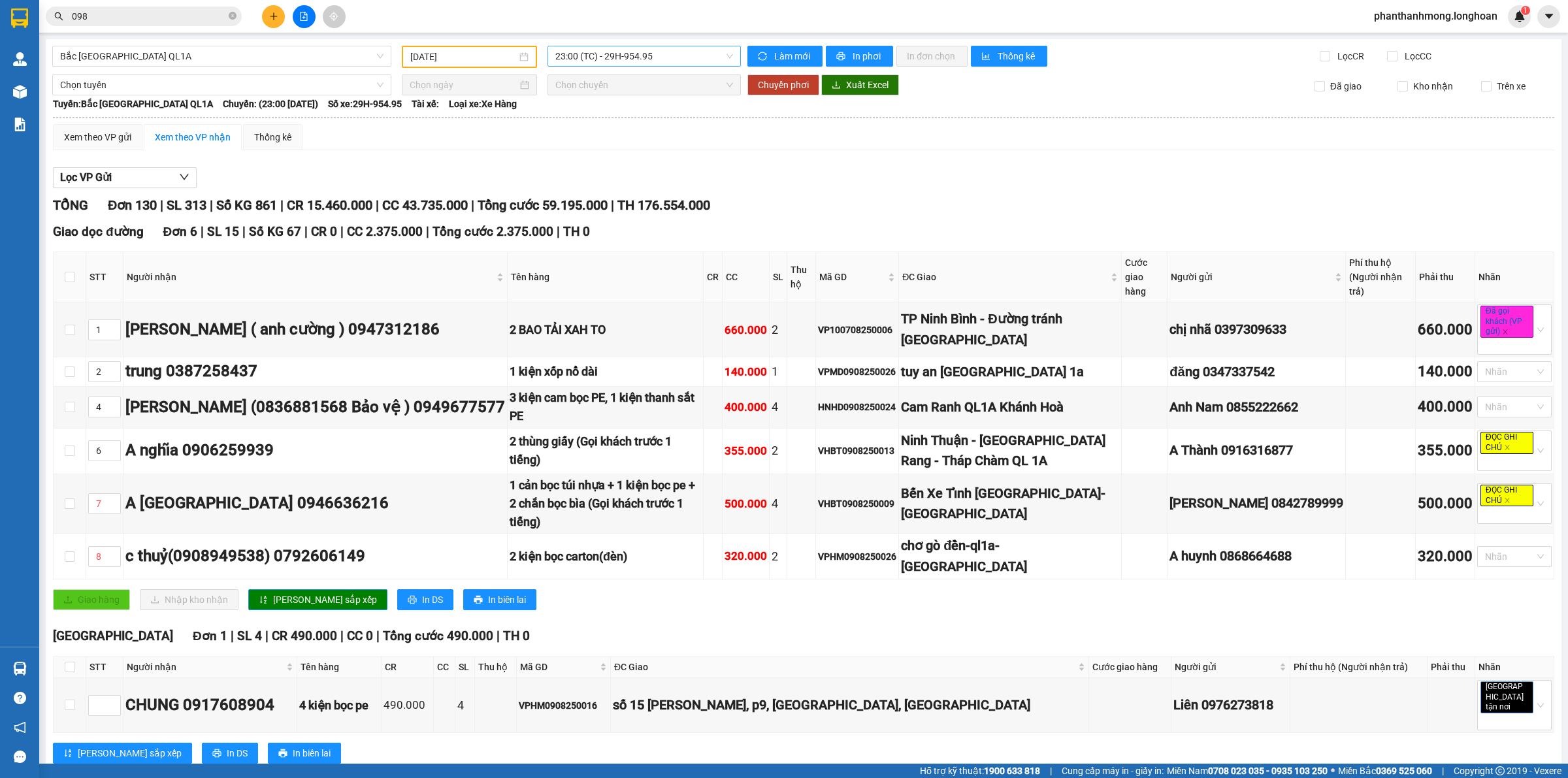
click at [661, 54] on span "23:00 (TC) - 29H-954.95" at bounding box center [644, 56] width 178 height 20
click at [635, 108] on div "18:00 (TC) - 37H-119.61" at bounding box center [601, 103] width 102 height 15
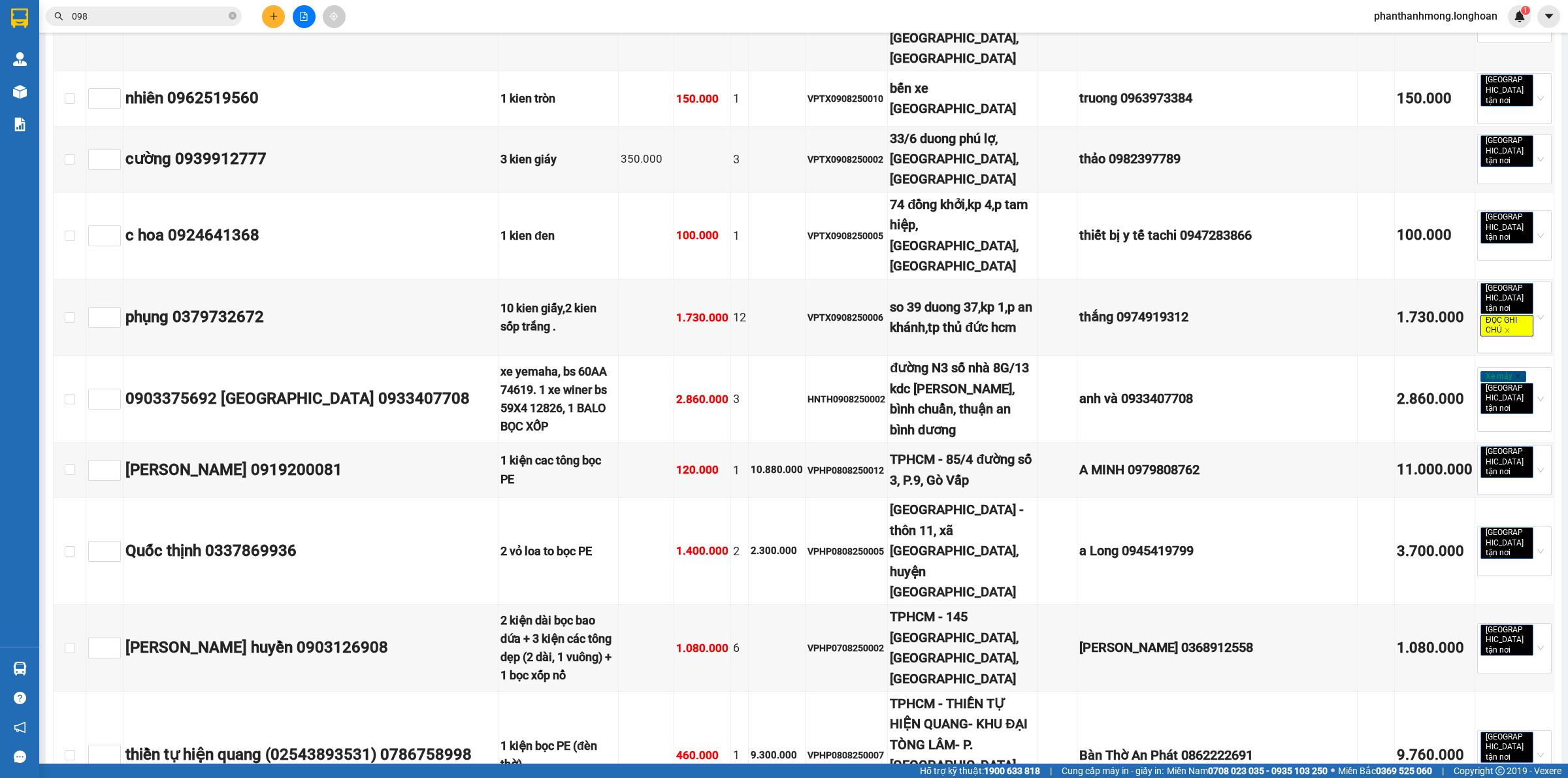
scroll to position [3909, 0]
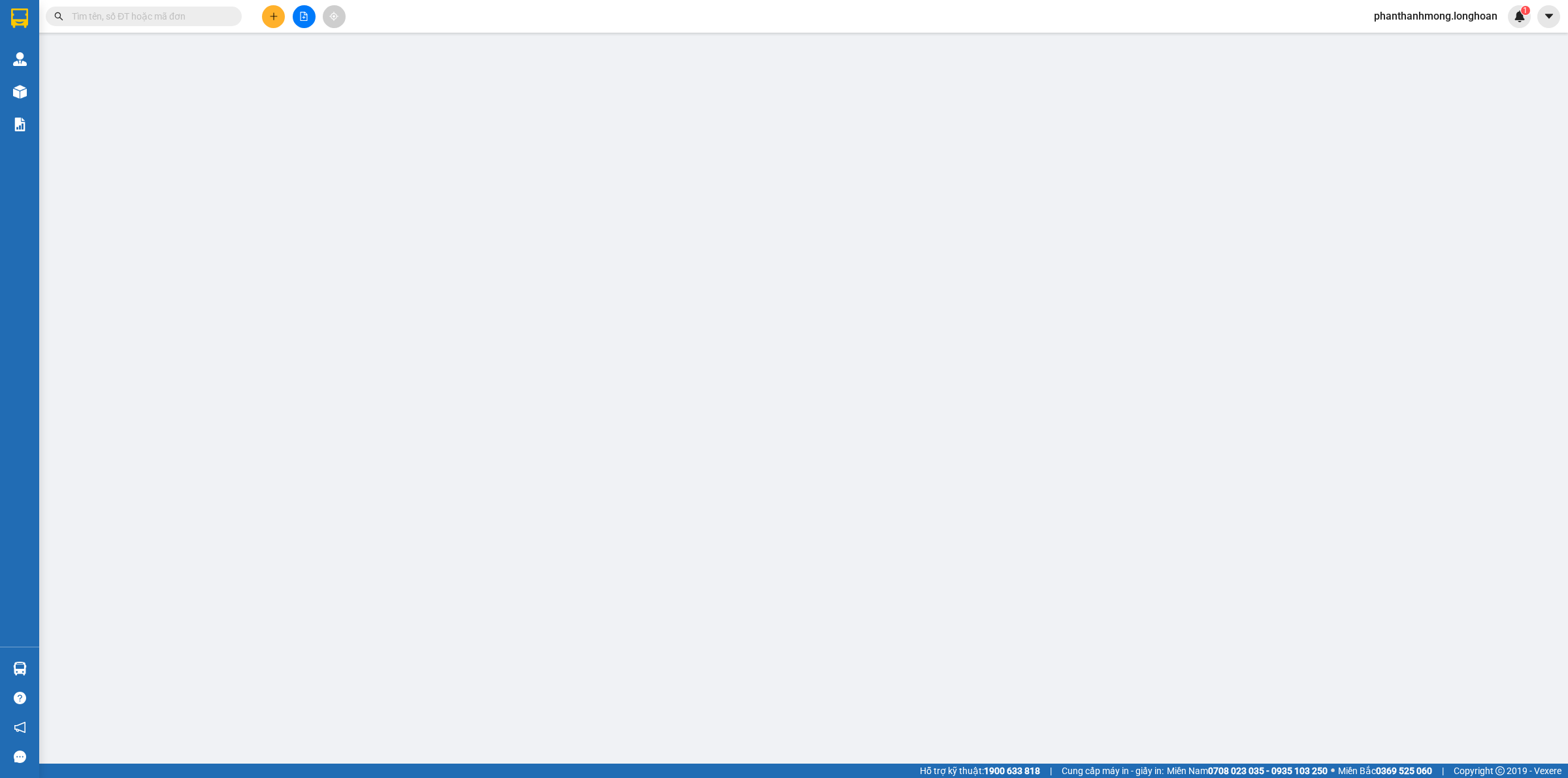
click at [174, 18] on input "text" at bounding box center [149, 16] width 154 height 15
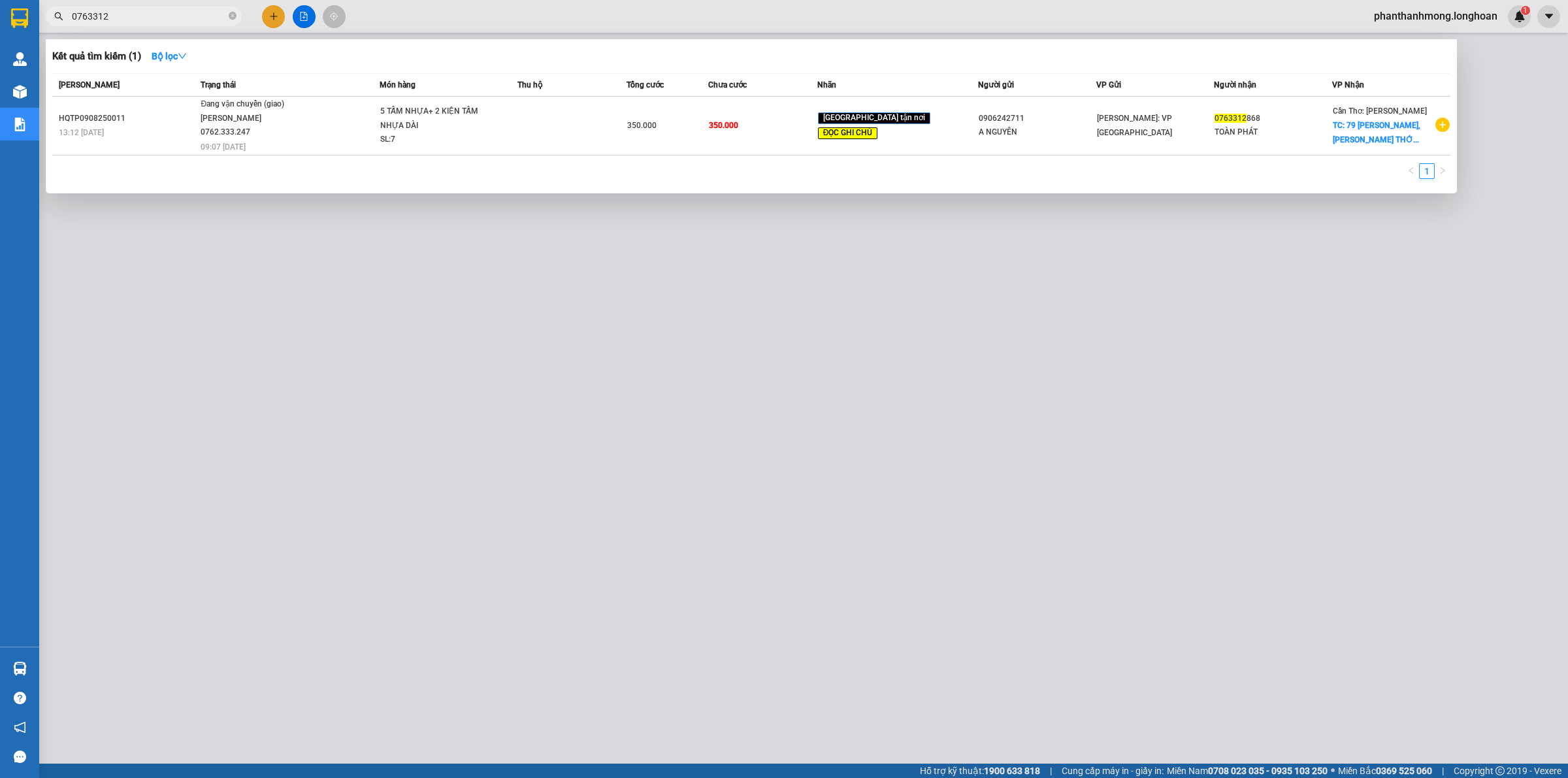
type input "0763312"
click at [285, 275] on div at bounding box center [784, 389] width 1568 height 778
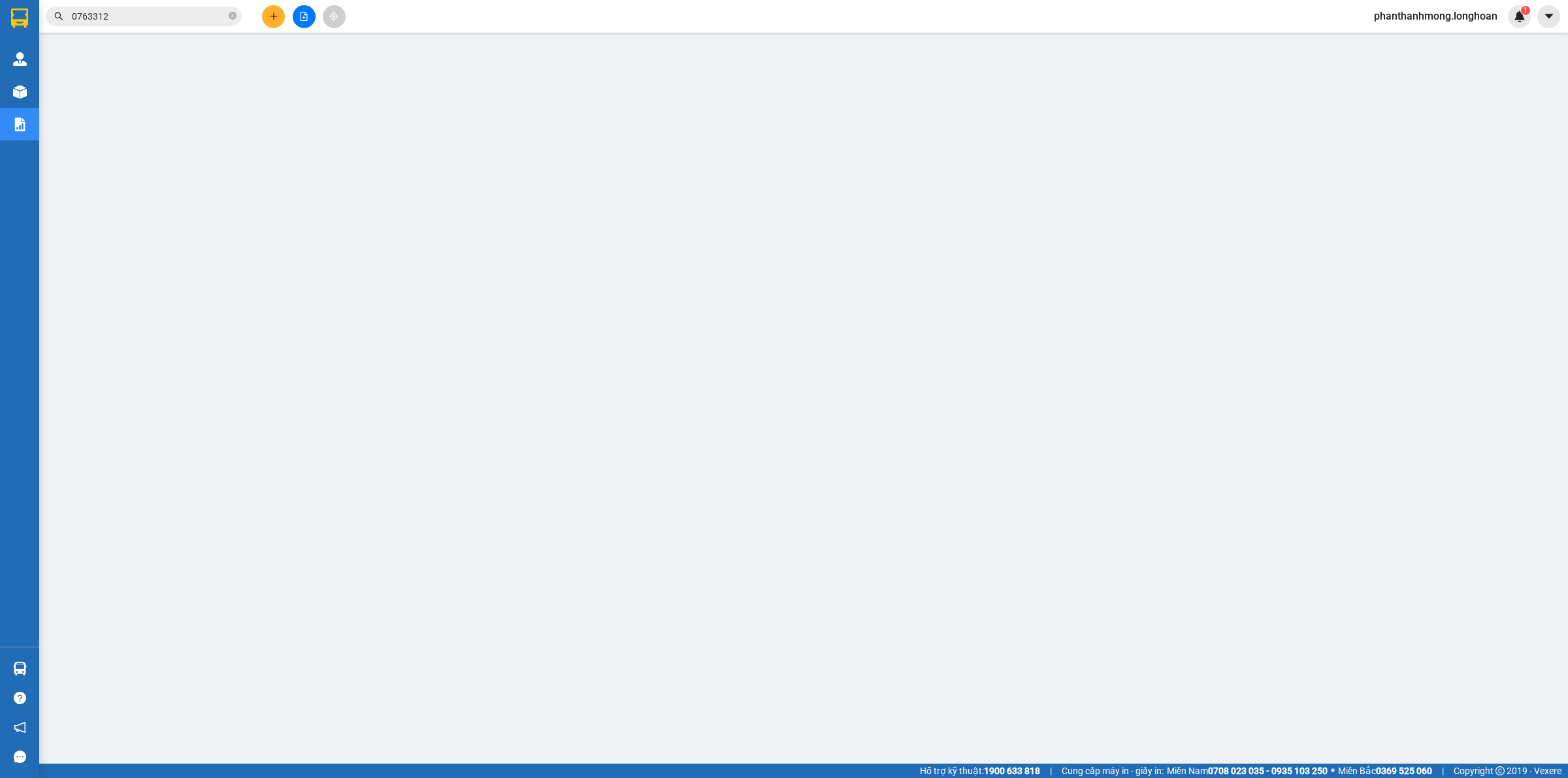
click at [183, 20] on input "0763312" at bounding box center [149, 16] width 154 height 15
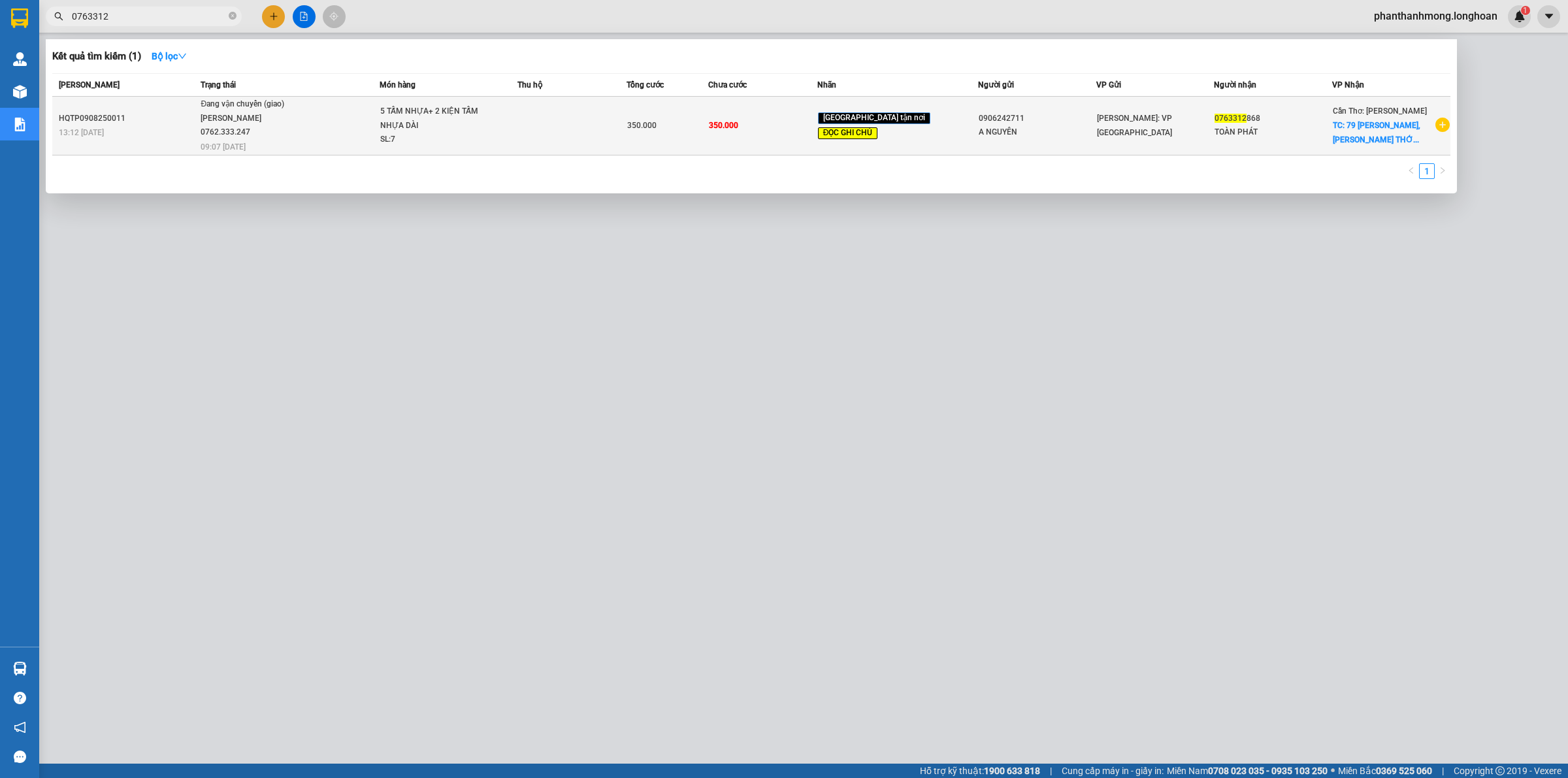
click at [1069, 139] on td "0906242711 A NGUYÊN" at bounding box center [1037, 126] width 118 height 59
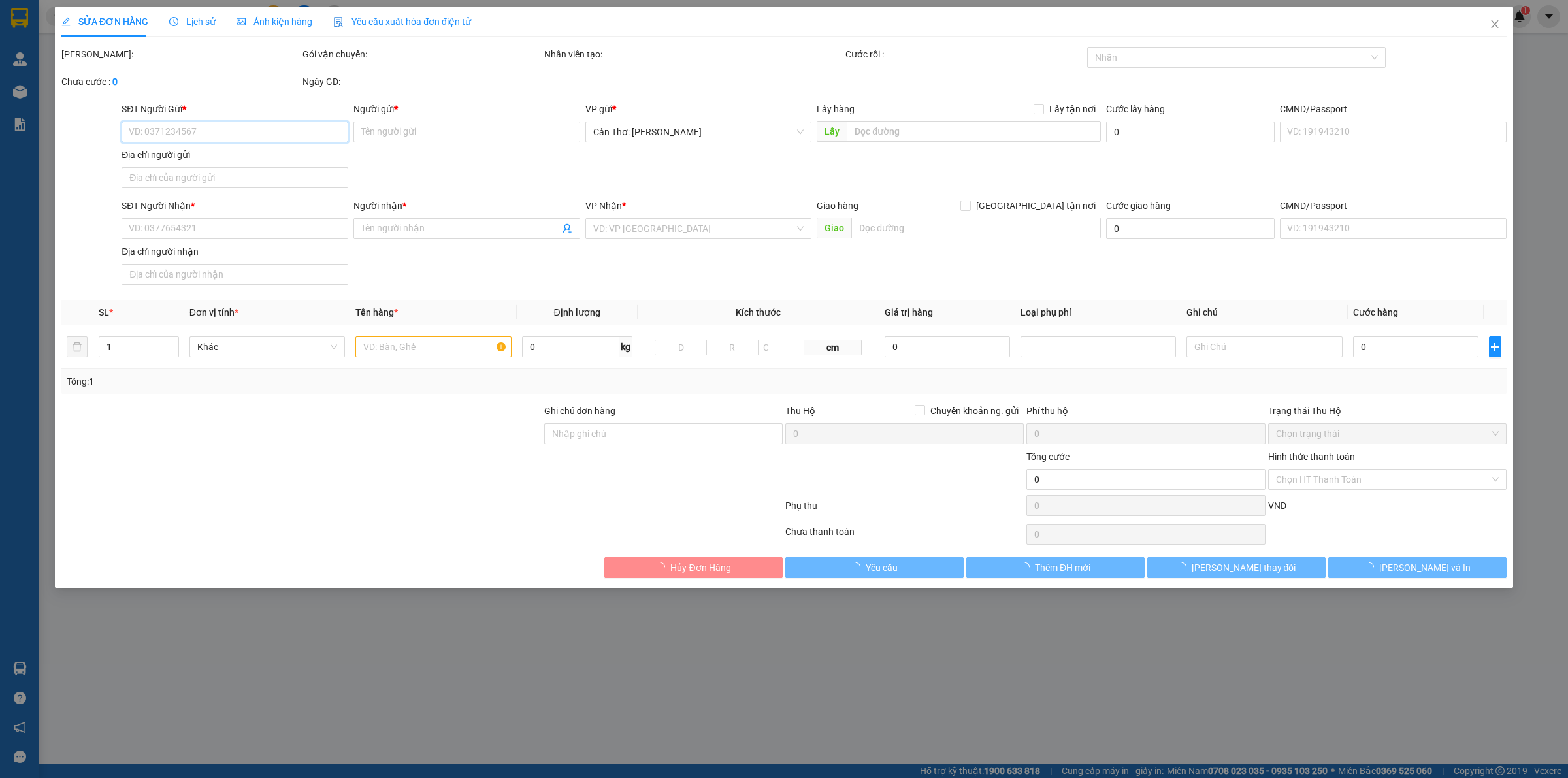
type input "0906242711"
type input "A NGUYÊN"
type input "0763312868"
type input "TOÀN PHÁT"
checkbox input "true"
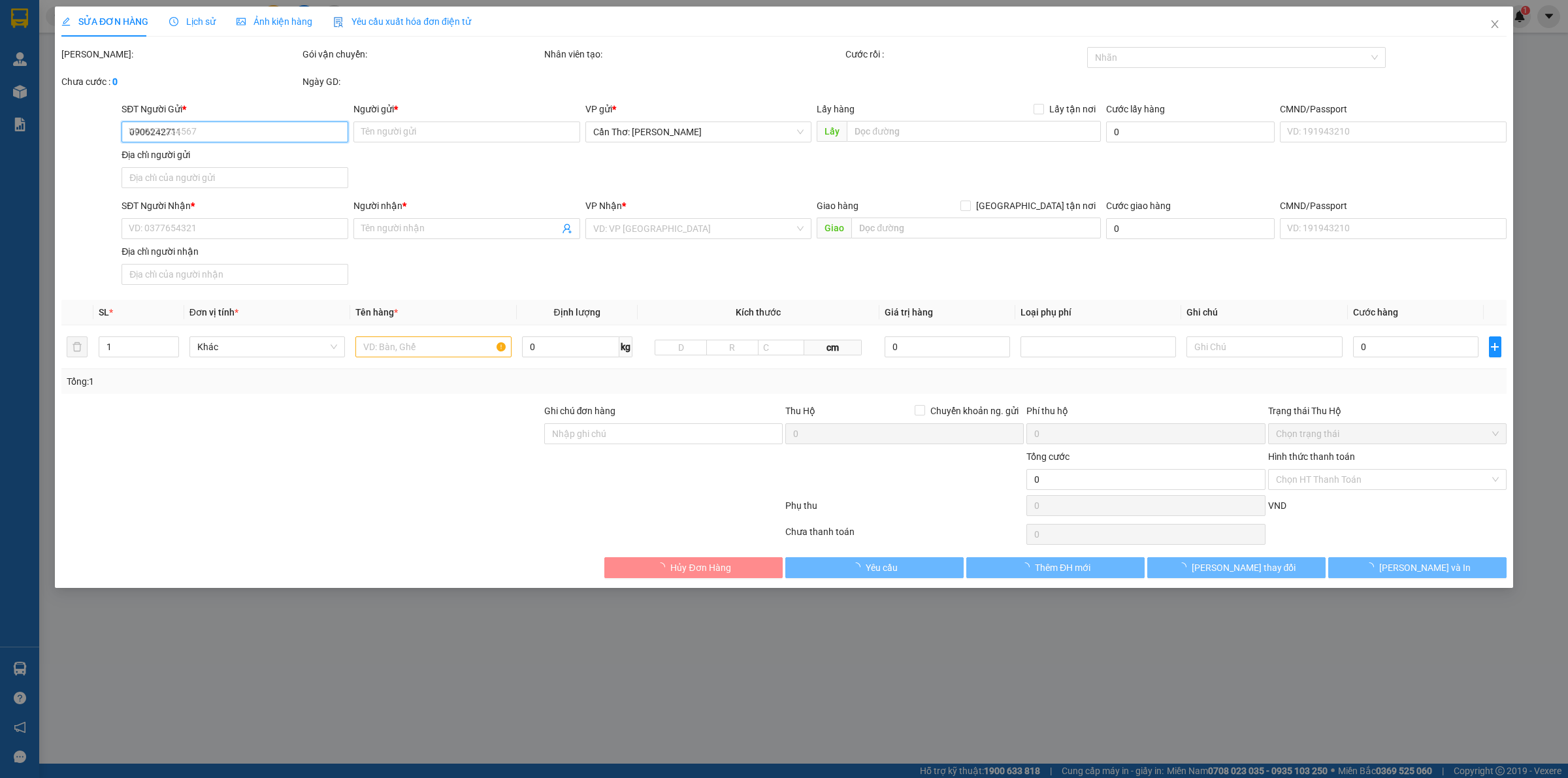
type input "79 [PERSON_NAME], P. [GEOGRAPHIC_DATA], [GEOGRAPHIC_DATA], [GEOGRAPHIC_DATA]. […"
type input "đã sửa lại số điện thoại người nhận"
type input "350.000"
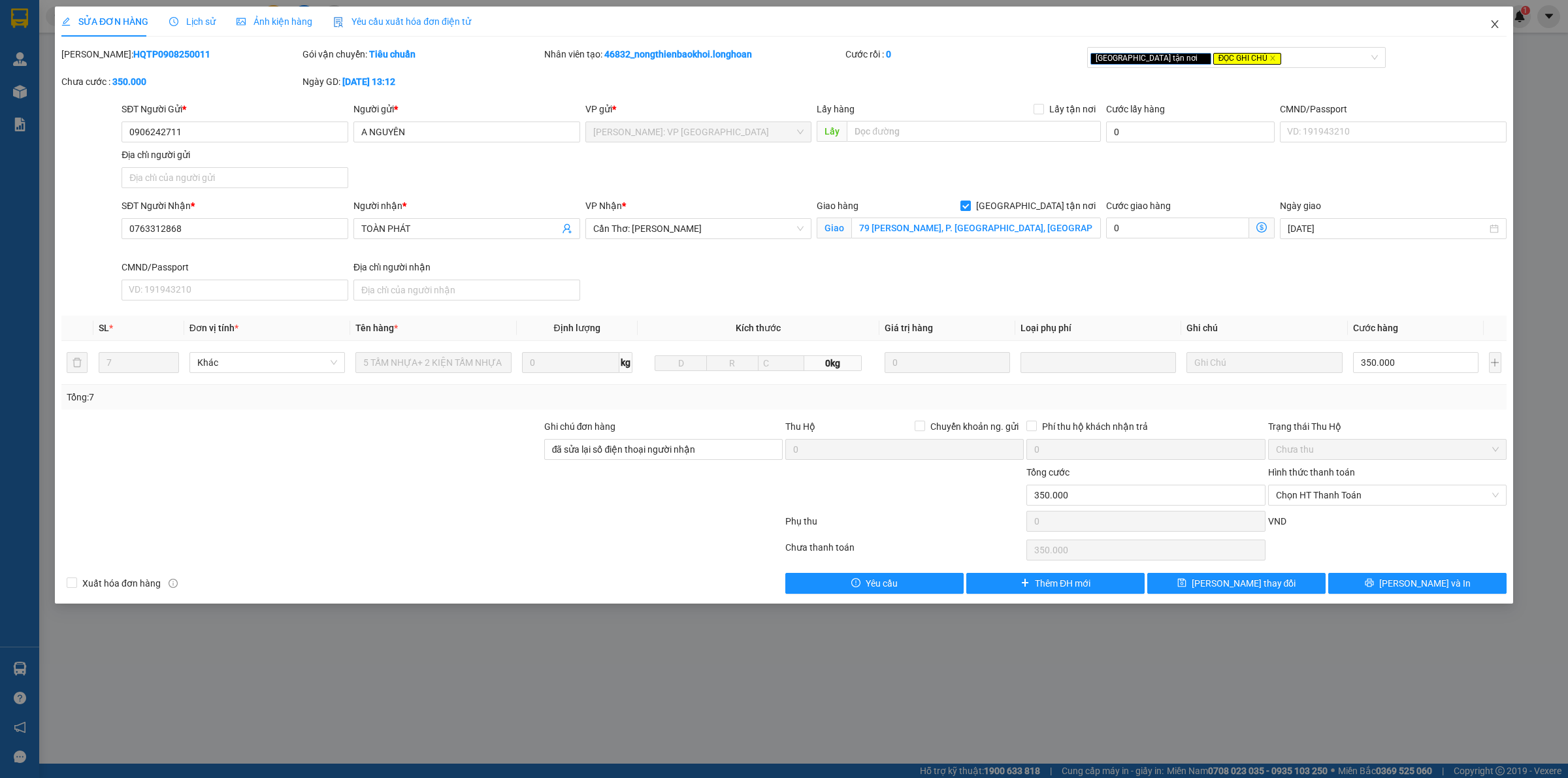
click at [1495, 28] on icon "close" at bounding box center [1495, 24] width 10 height 10
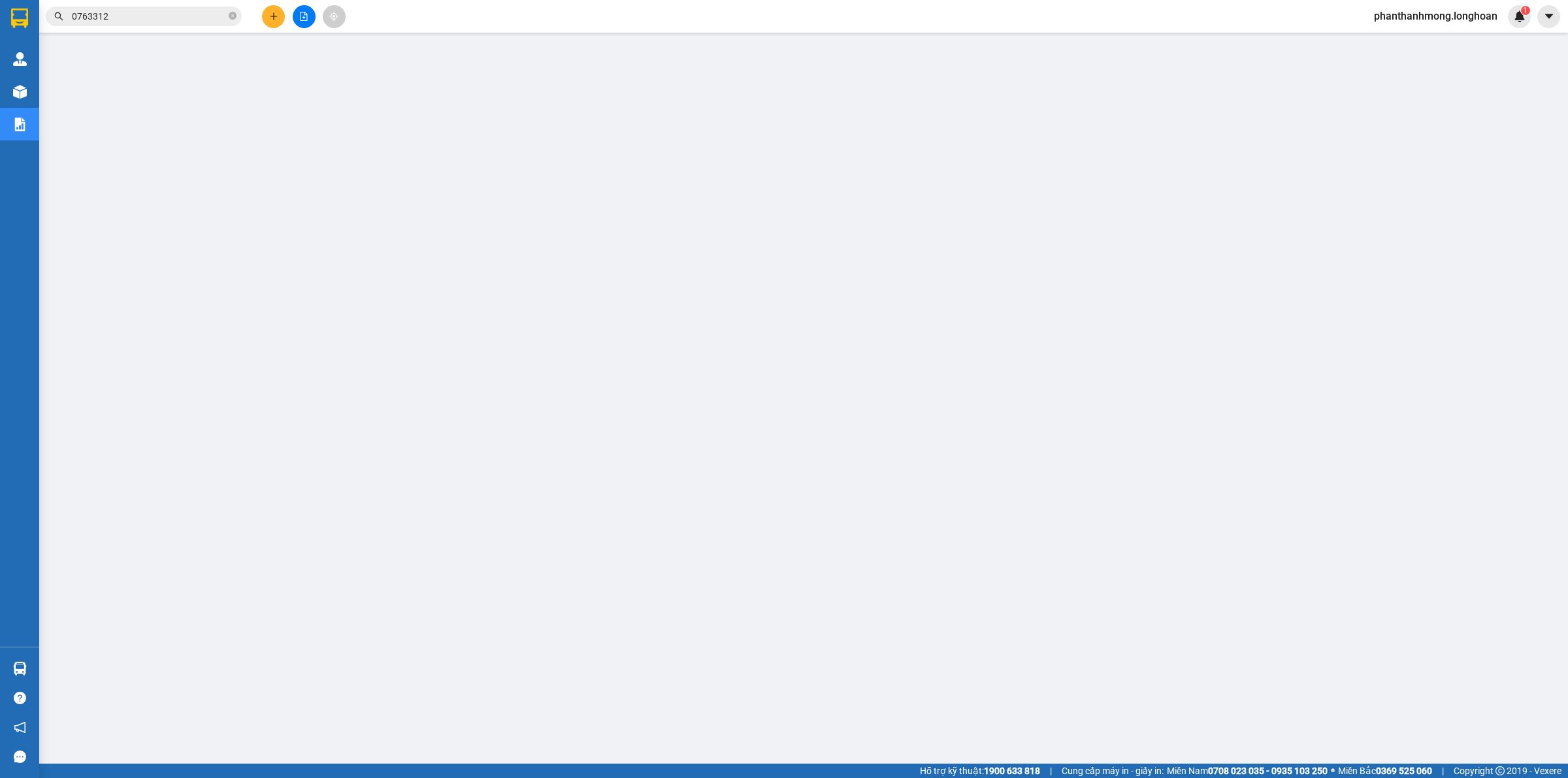
click at [161, 27] on div "Kết quả tìm kiếm ( 1 ) Bộ lọc Mã ĐH Trạng thái Món hàng Thu hộ Tổng cước Chưa c…" at bounding box center [128, 16] width 255 height 23
click at [162, 13] on input "0763312" at bounding box center [149, 16] width 154 height 15
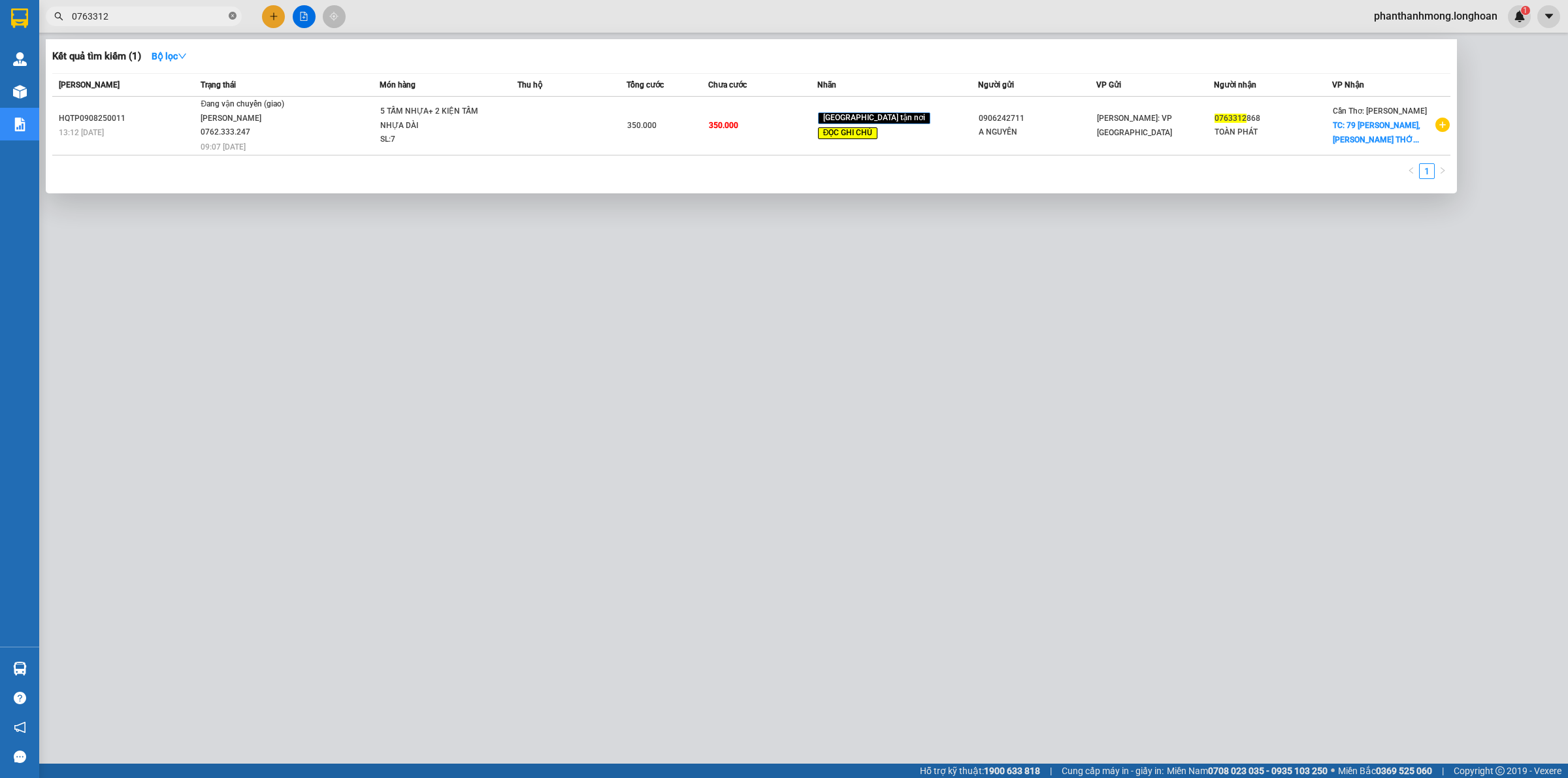
click at [234, 18] on icon "close-circle" at bounding box center [233, 16] width 8 height 8
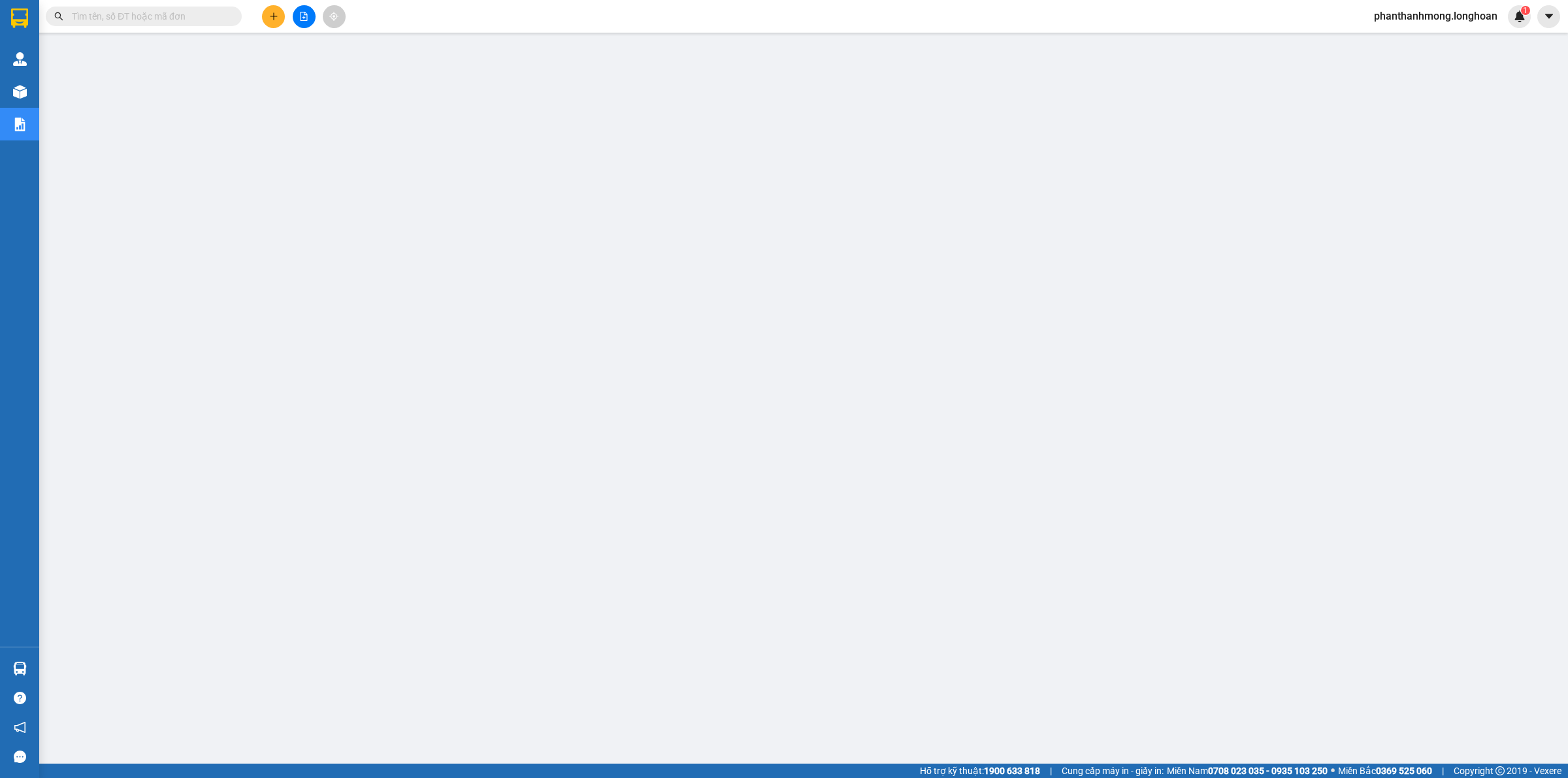
click at [178, 20] on input "text" at bounding box center [149, 16] width 154 height 15
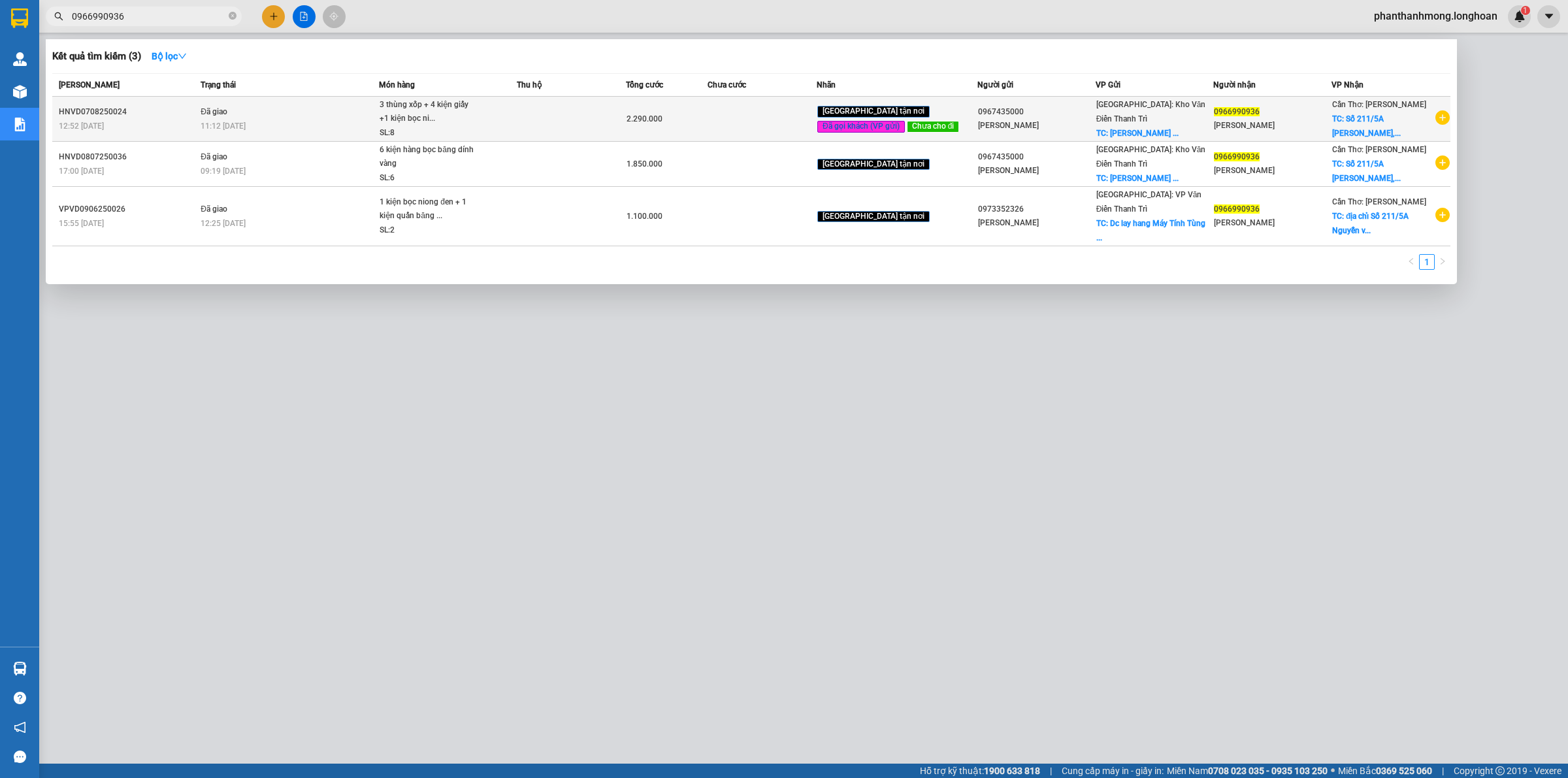
type input "0966990936"
click at [920, 134] on div "[GEOGRAPHIC_DATA] tận nơi Đã gọi khách (VP gửi) Chưa cho đi" at bounding box center [897, 119] width 160 height 30
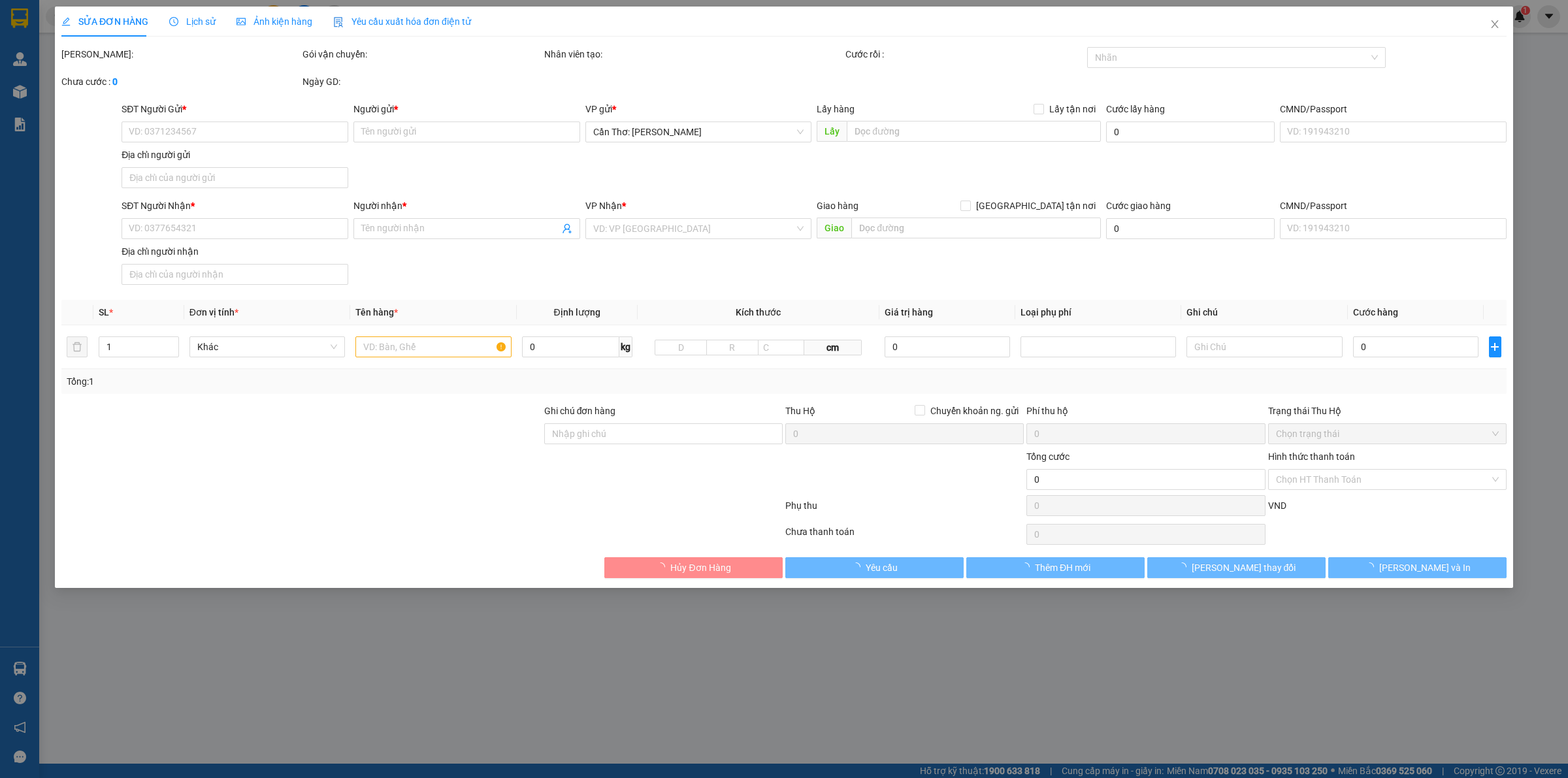
type input "0967435000"
type input "[PERSON_NAME]"
checkbox input "true"
type input "[PERSON_NAME] Thị trấn [GEOGRAPHIC_DATA] [GEOGRAPHIC_DATA] Tỉnh [GEOGRAPHIC_DAT…"
type input "0966990936"
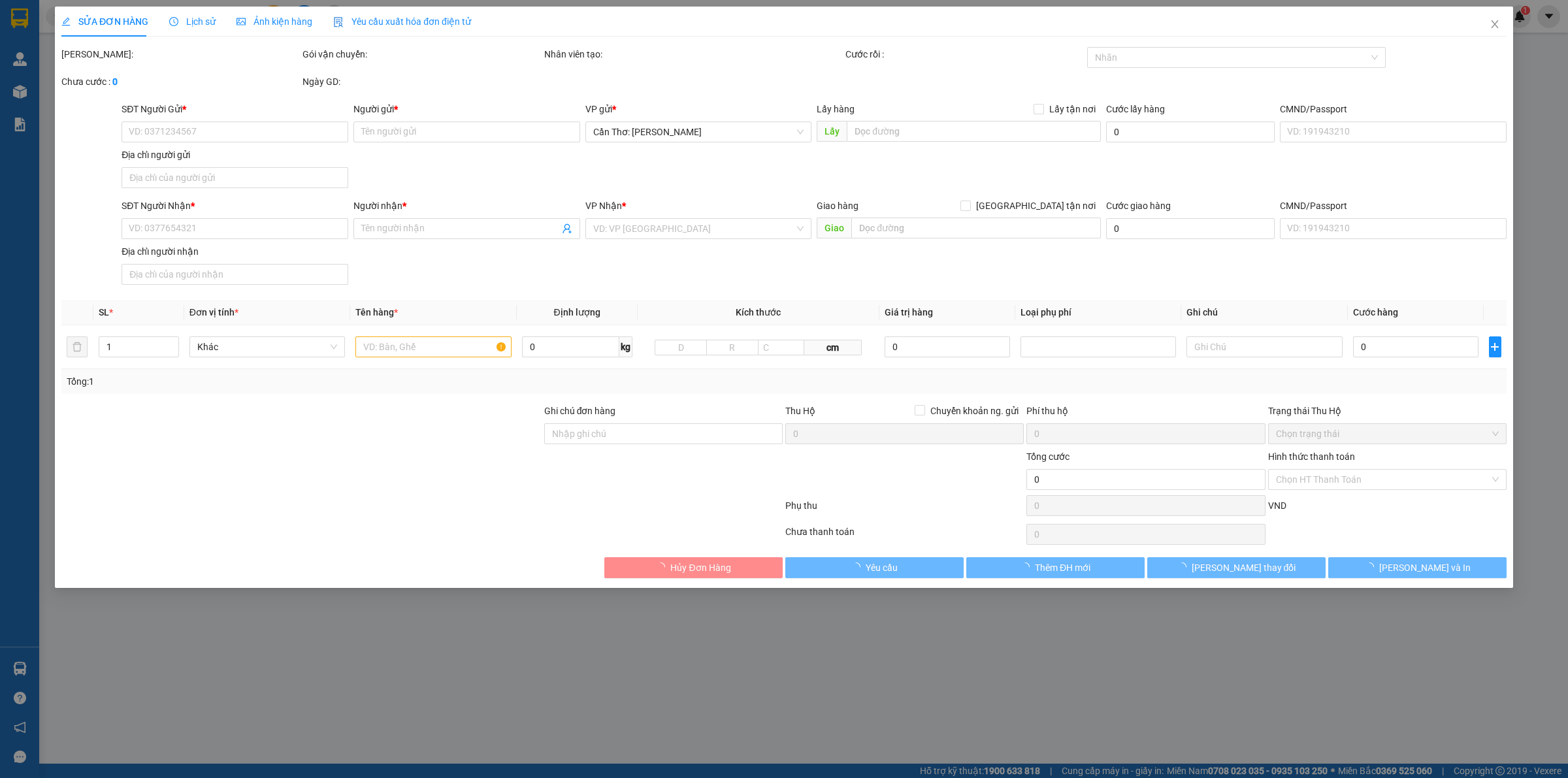
type input "[PERSON_NAME]"
checkbox input "true"
type input "Số 211/5A [PERSON_NAME], P.Hưng lợi, Q.[GEOGRAPHIC_DATA], Tp.Cần Thơ"
type input "hàng giao nguyên kiện, hư vỡ ko đền"
type input "2.290.000"
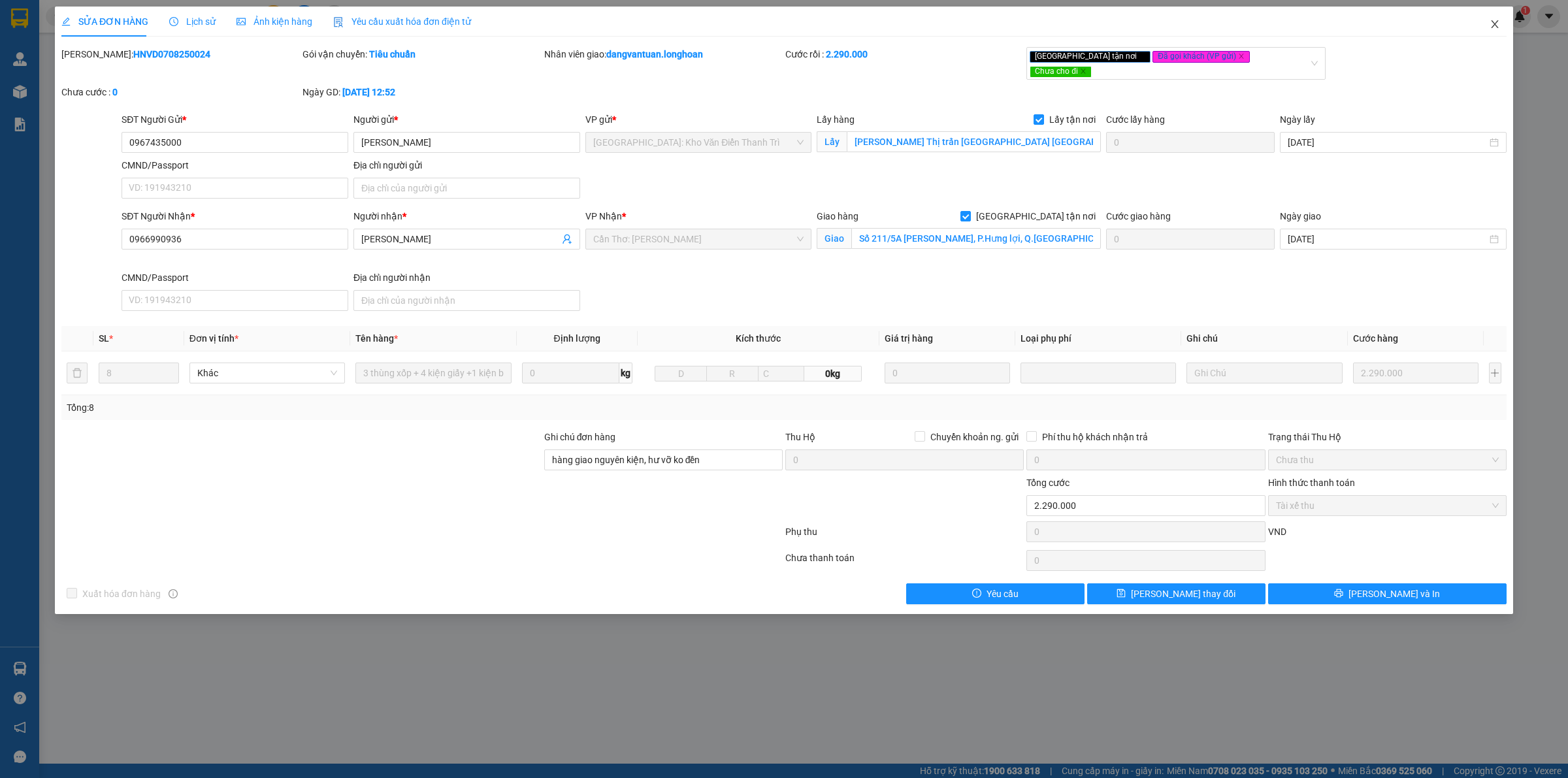
click at [1490, 31] on span "Close" at bounding box center [1495, 25] width 36 height 36
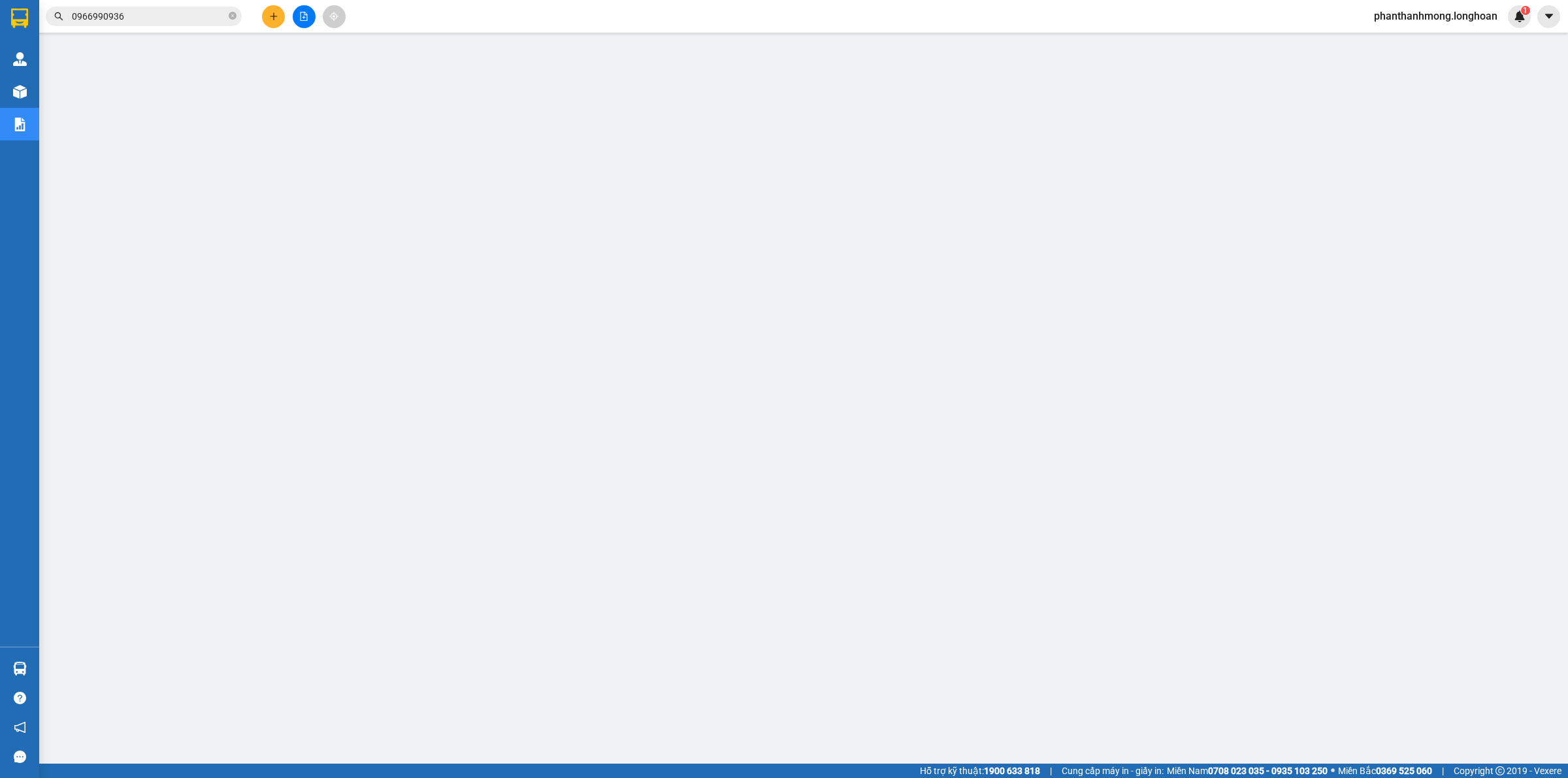
click at [190, 14] on input "0966990936" at bounding box center [149, 16] width 154 height 15
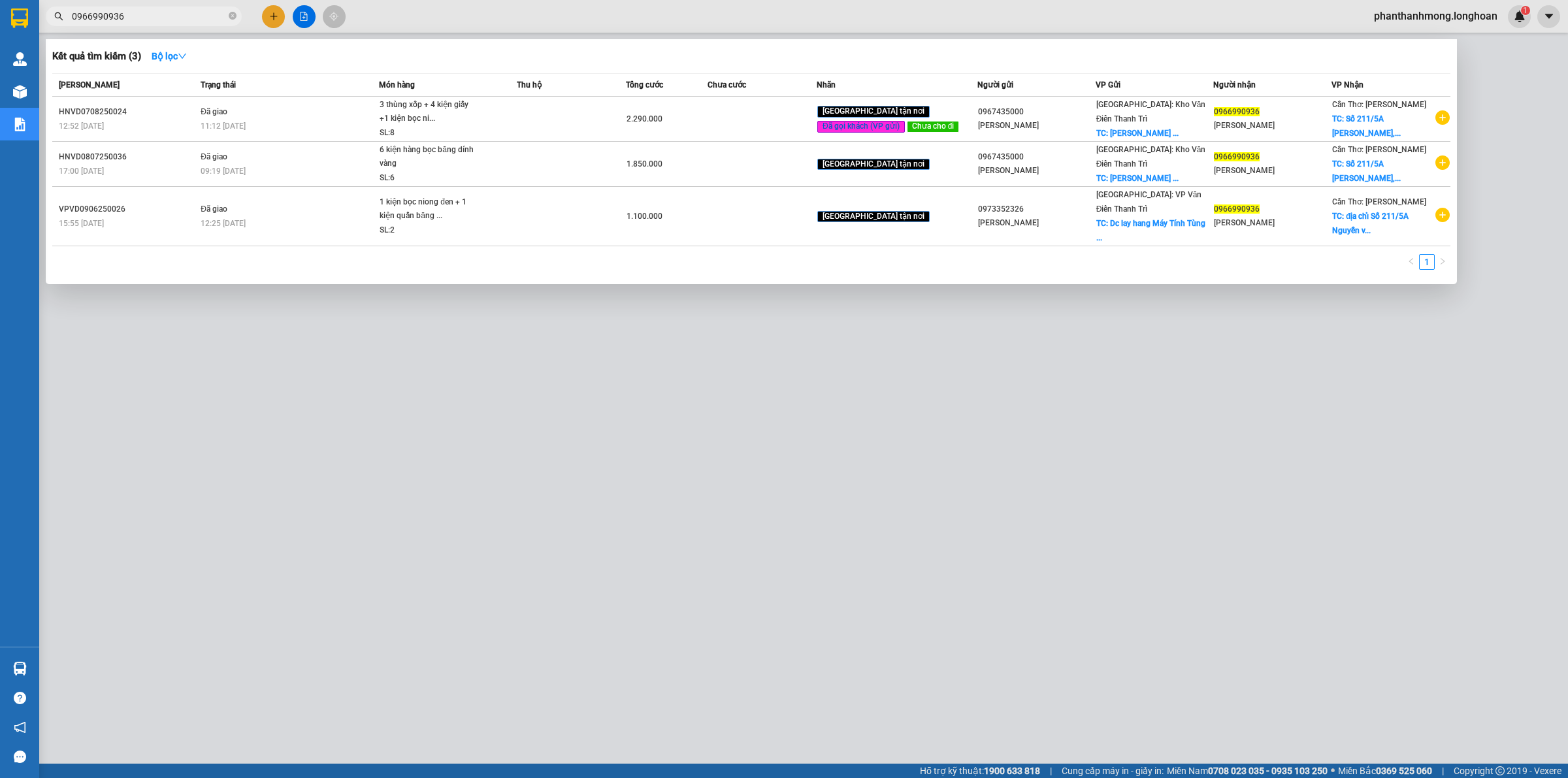
click at [585, 382] on div at bounding box center [784, 389] width 1568 height 778
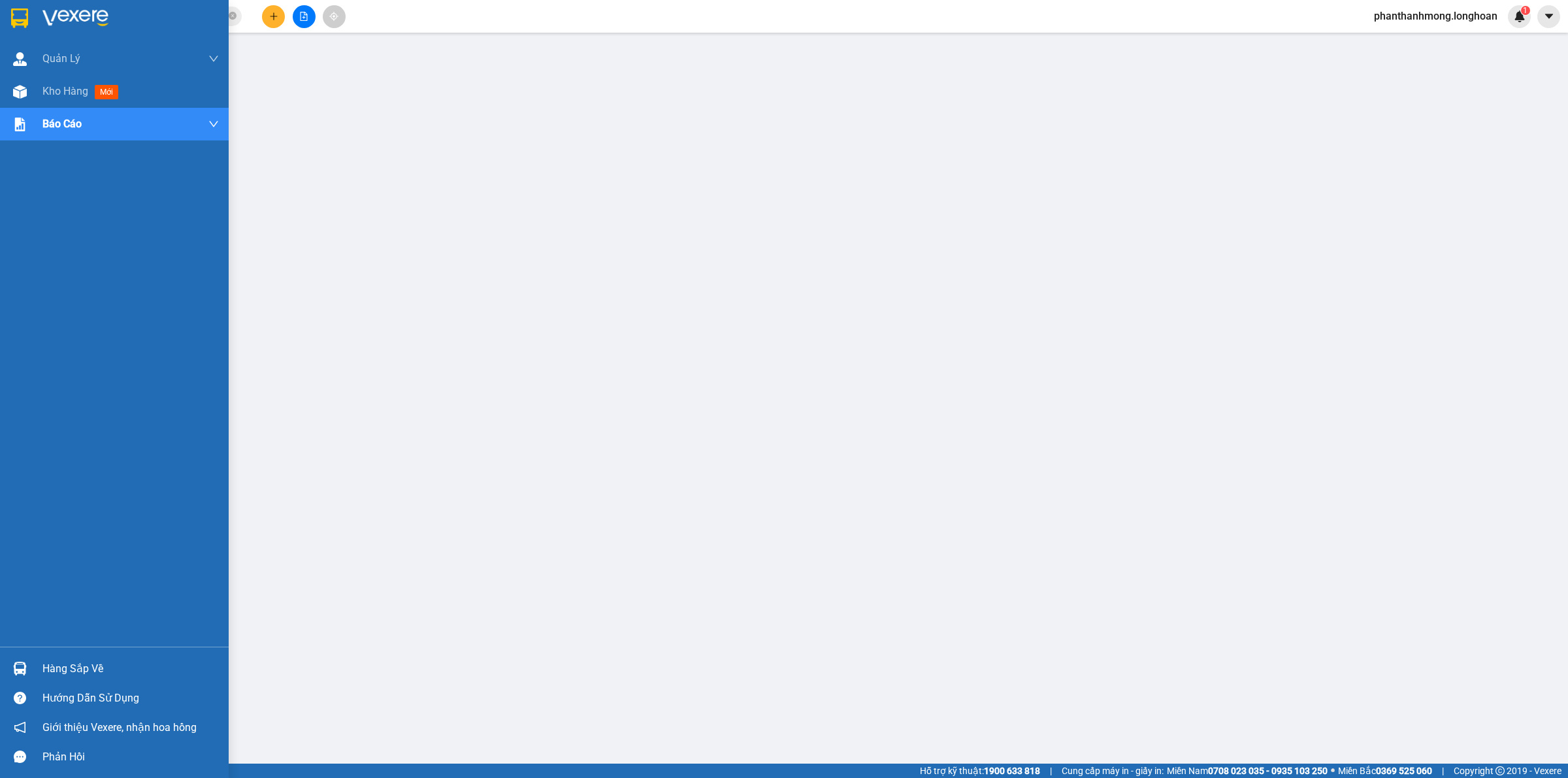
click at [7, 13] on div at bounding box center [115, 21] width 229 height 42
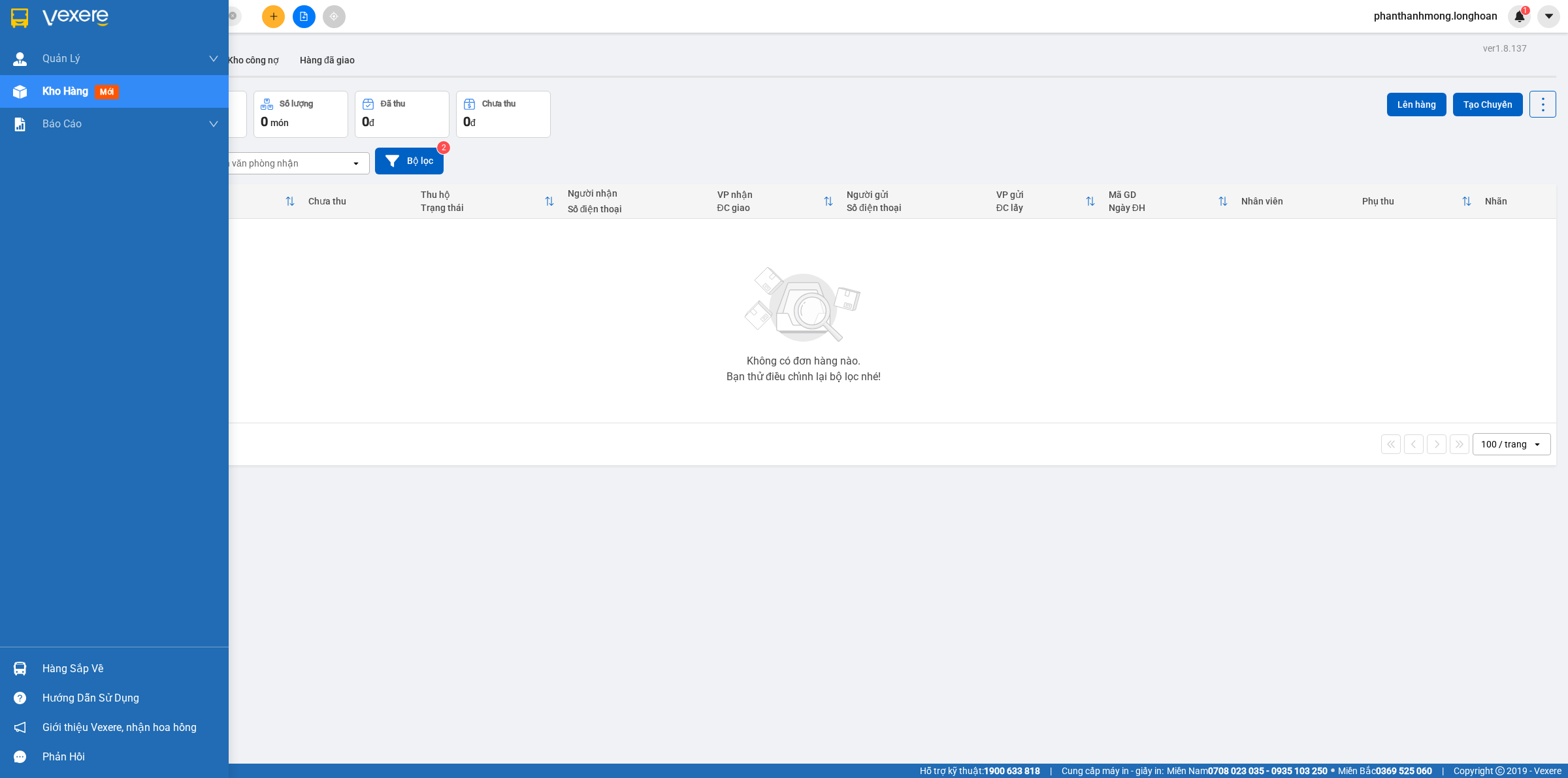
click at [17, 21] on img at bounding box center [20, 18] width 17 height 20
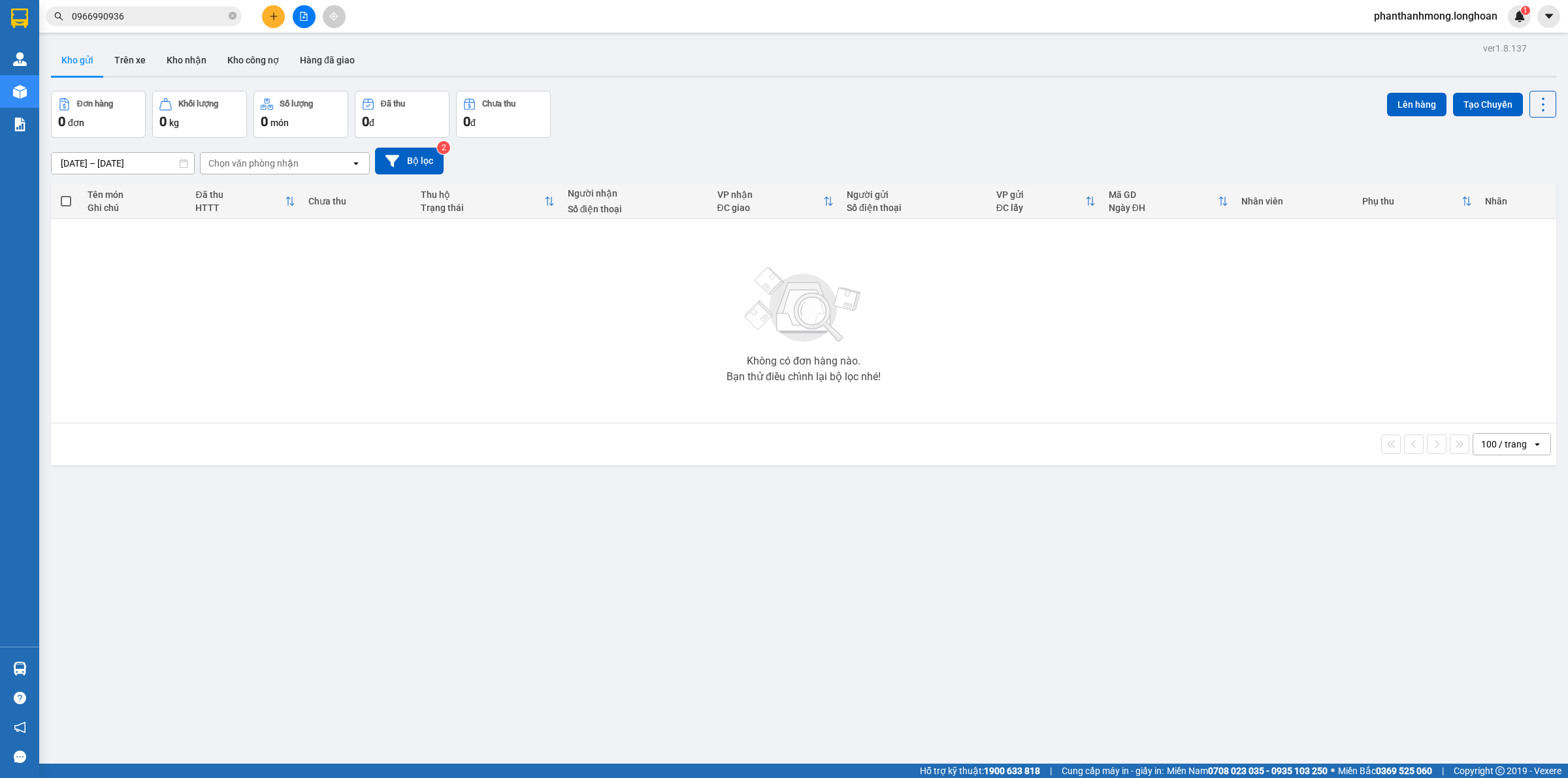
click at [194, 24] on span "0966990936" at bounding box center [144, 16] width 196 height 20
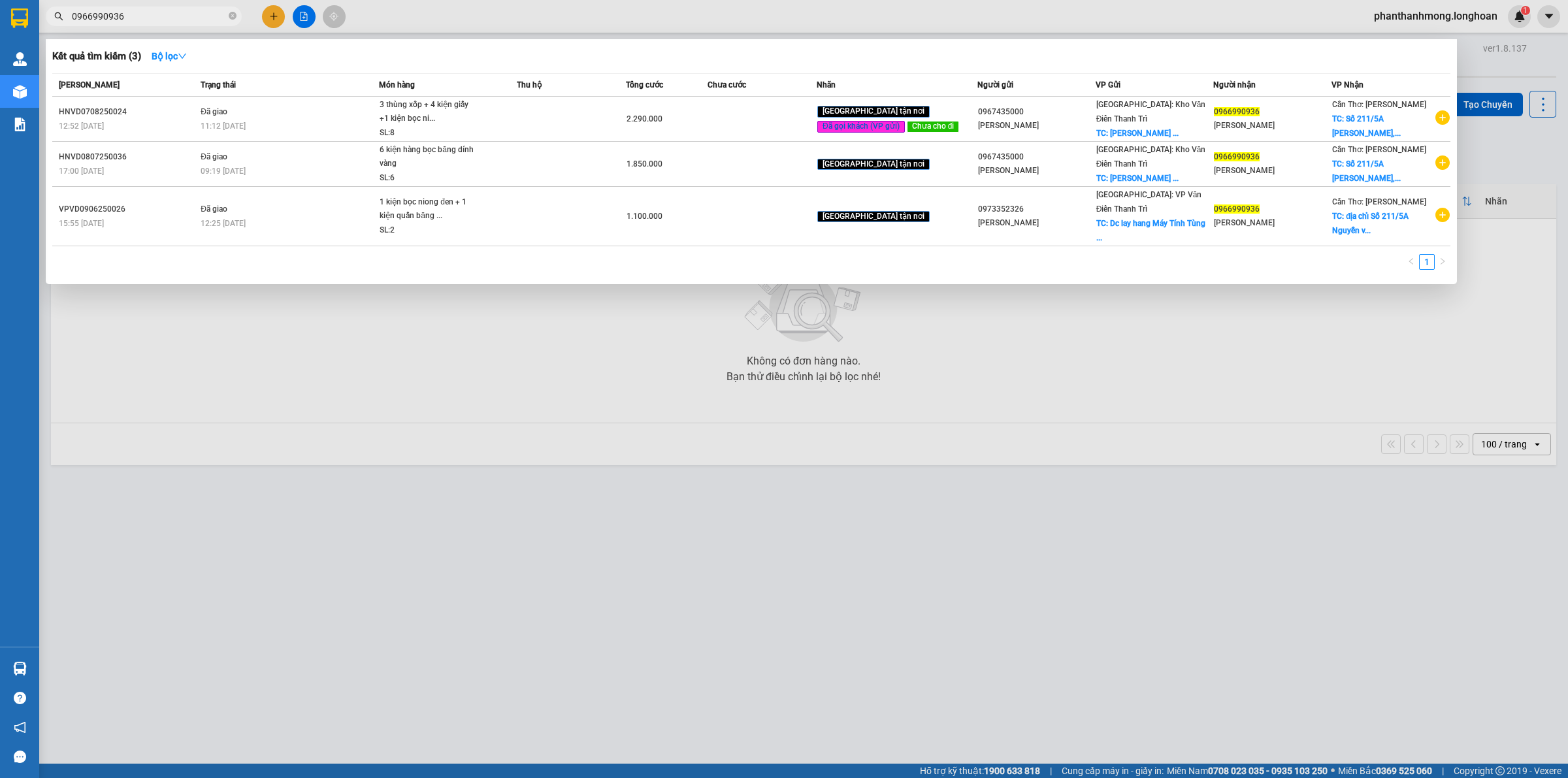
click at [194, 11] on input "0966990936" at bounding box center [149, 16] width 154 height 15
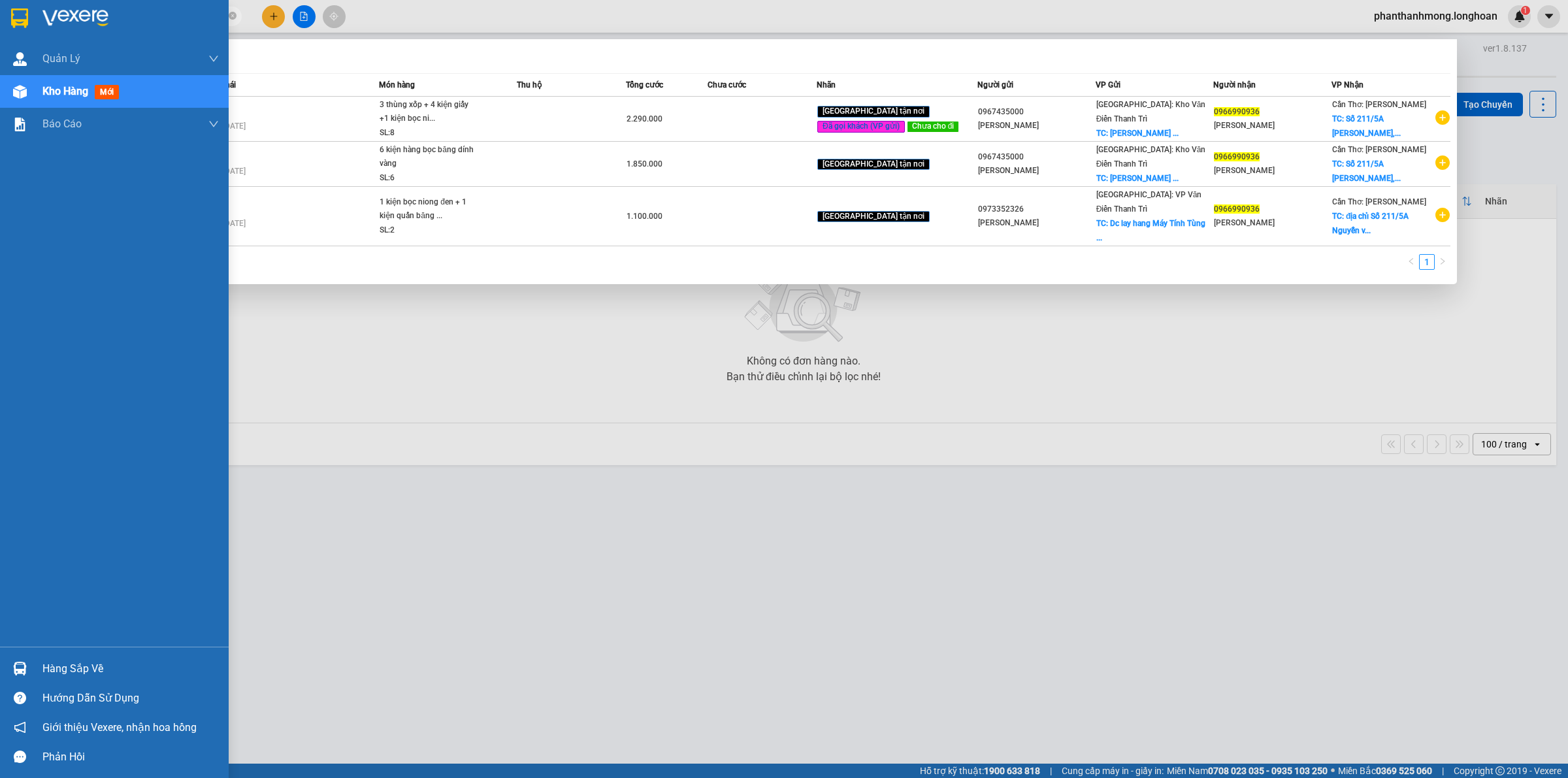
click at [17, 12] on img at bounding box center [20, 18] width 17 height 20
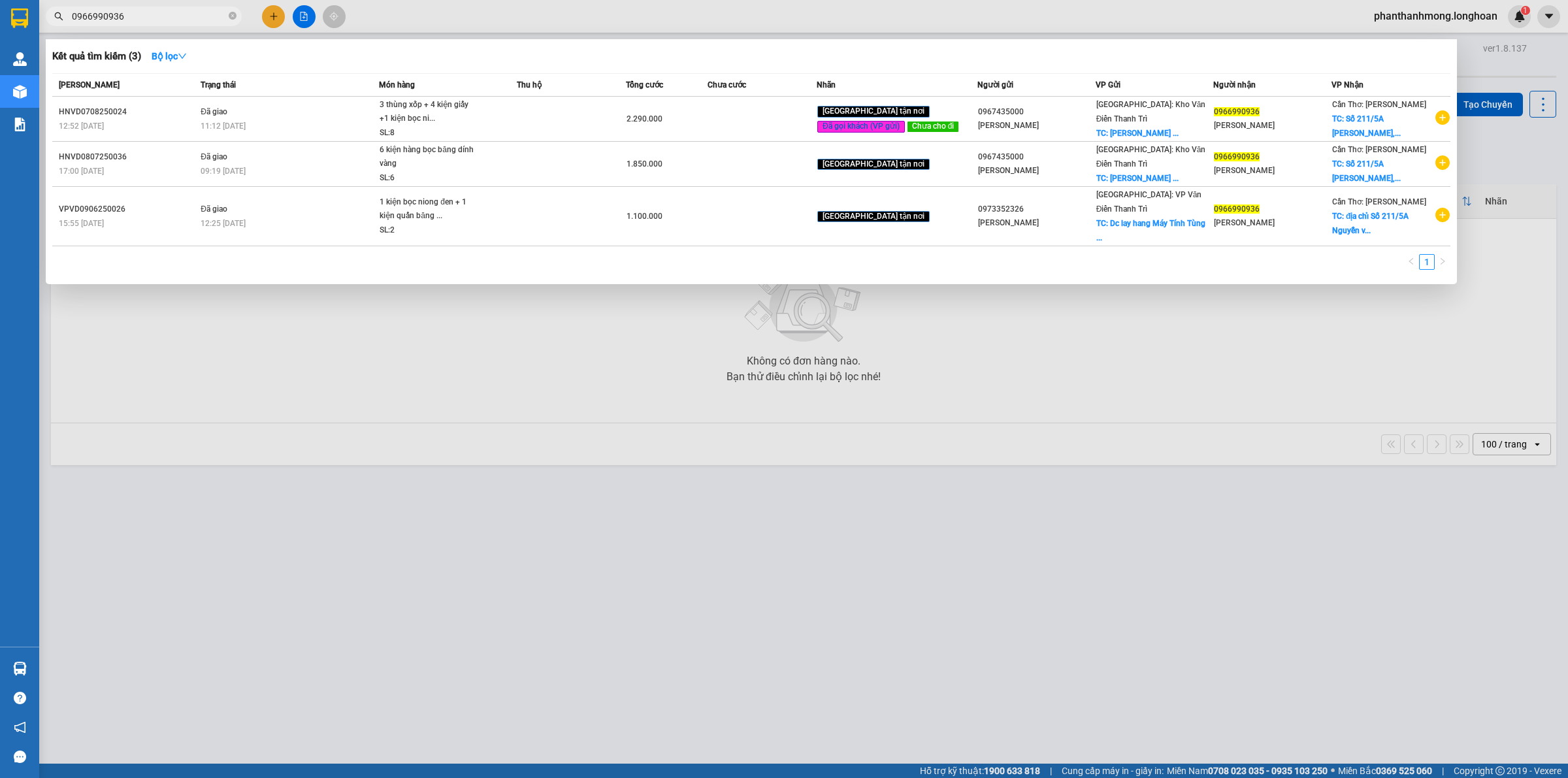
click at [401, 17] on div at bounding box center [784, 389] width 1568 height 778
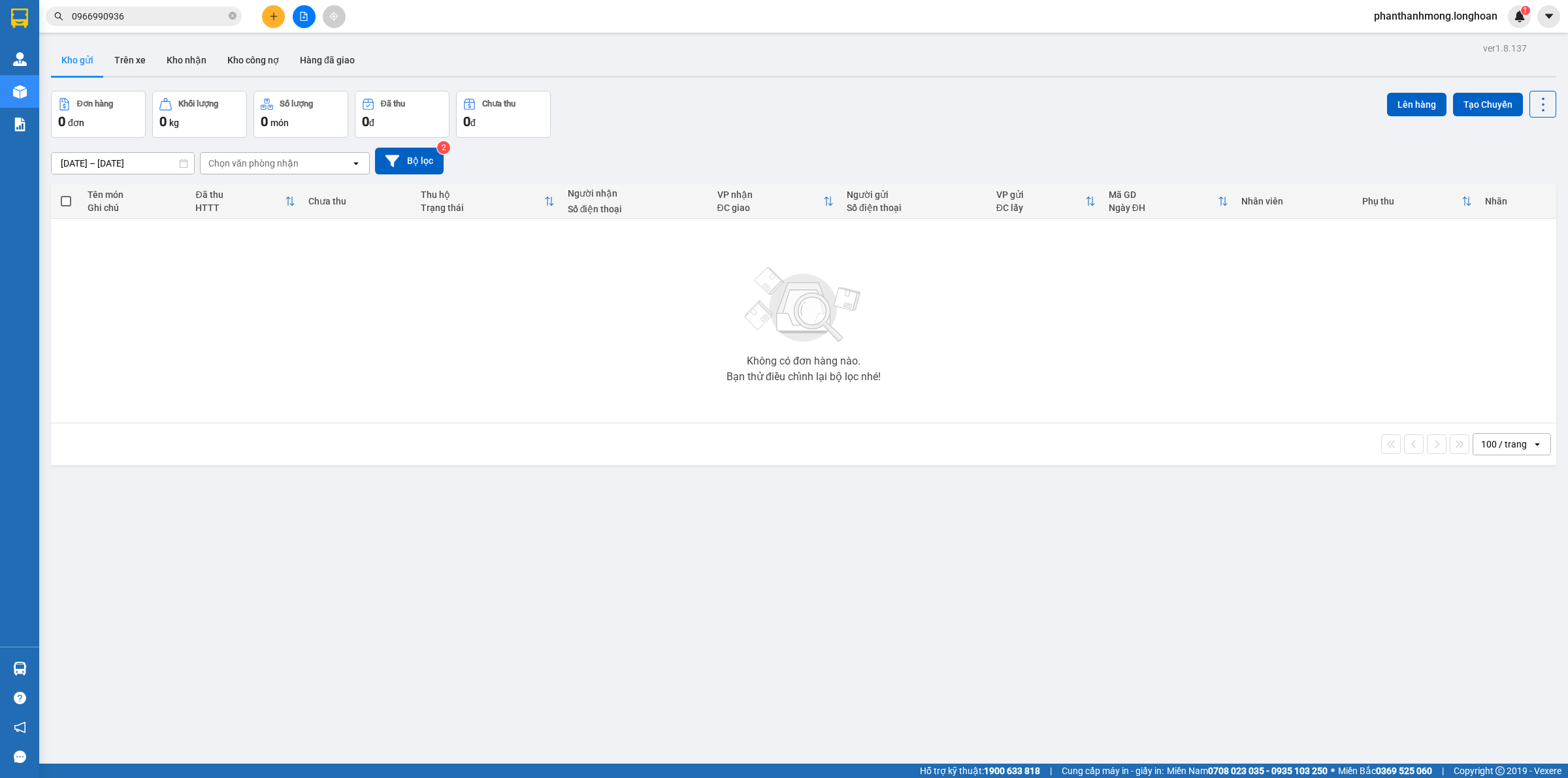
click at [154, 20] on input "0966990936" at bounding box center [149, 16] width 154 height 15
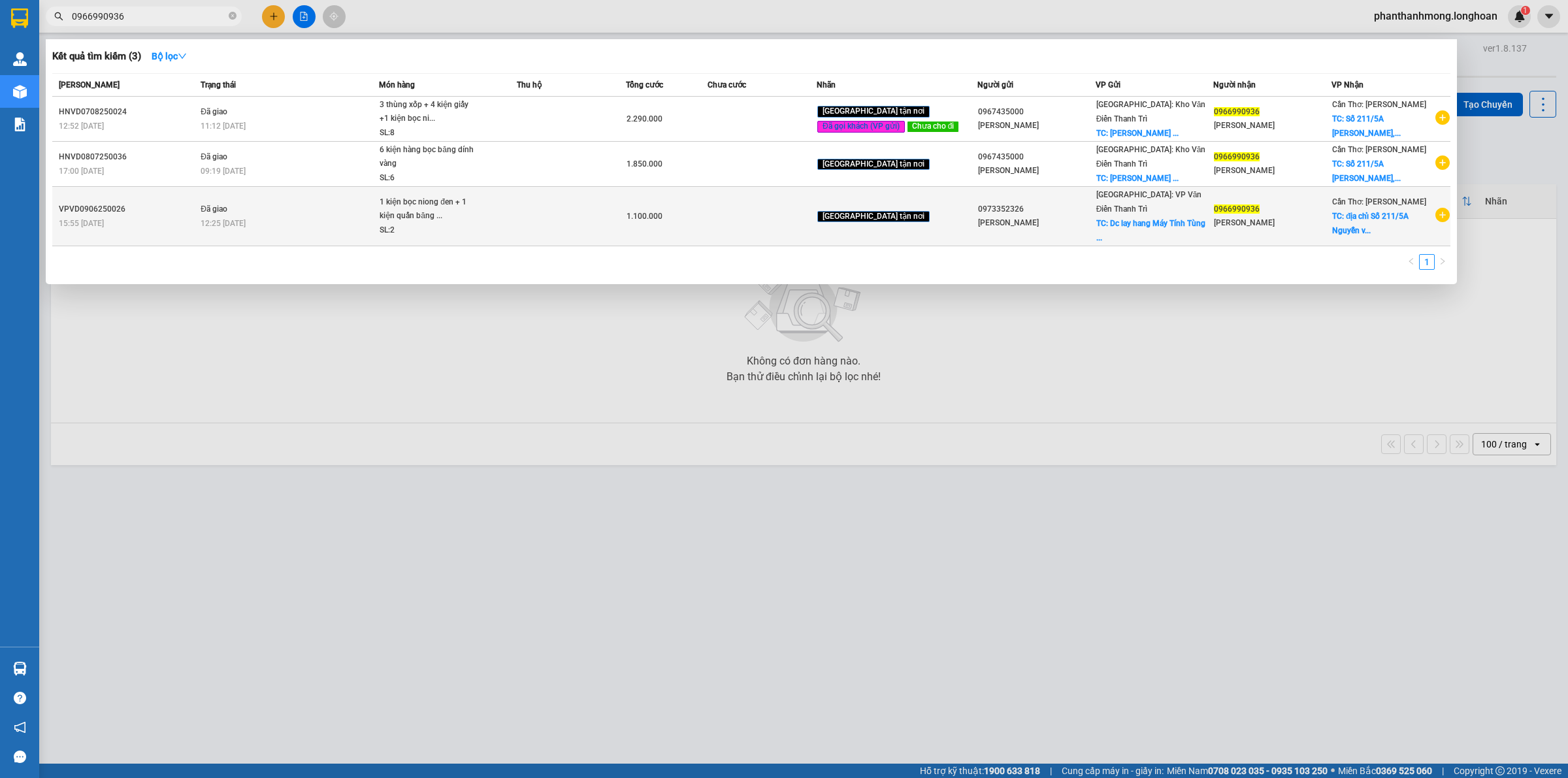
drag, startPoint x: 214, startPoint y: 220, endPoint x: 262, endPoint y: 226, distance: 48.4
click at [262, 226] on td "Đã giao 12:25 - 14/06" at bounding box center [287, 216] width 181 height 60
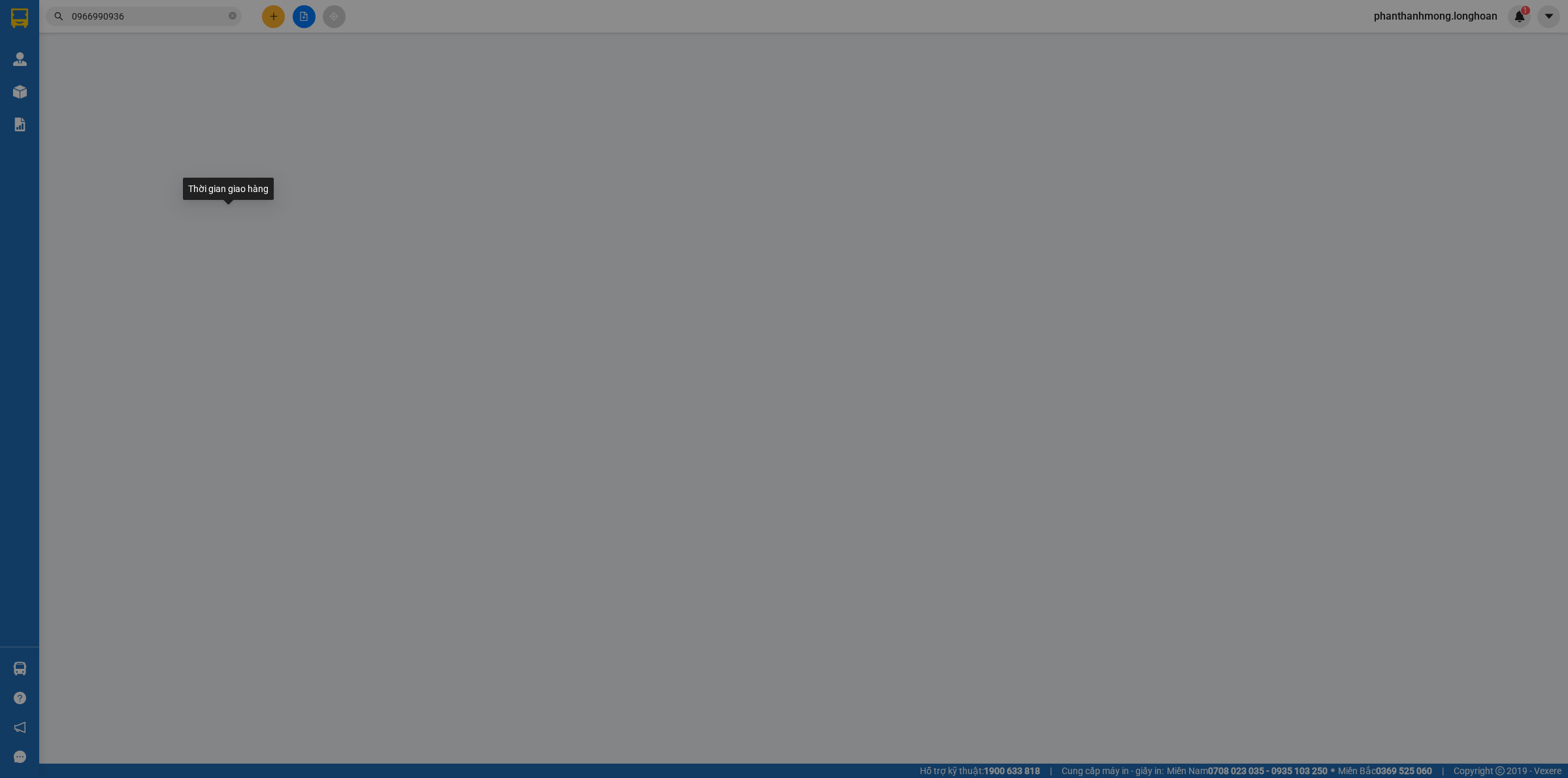
type input "0973352326"
type input "[PERSON_NAME]"
checkbox input "true"
type input "Dc lay hang Máy Tính Tùng Lương Đỗ Xá Thị trấn Yên mỹ Huyện yên mỹ Tỉnh hưng yên"
type input "0966990936"
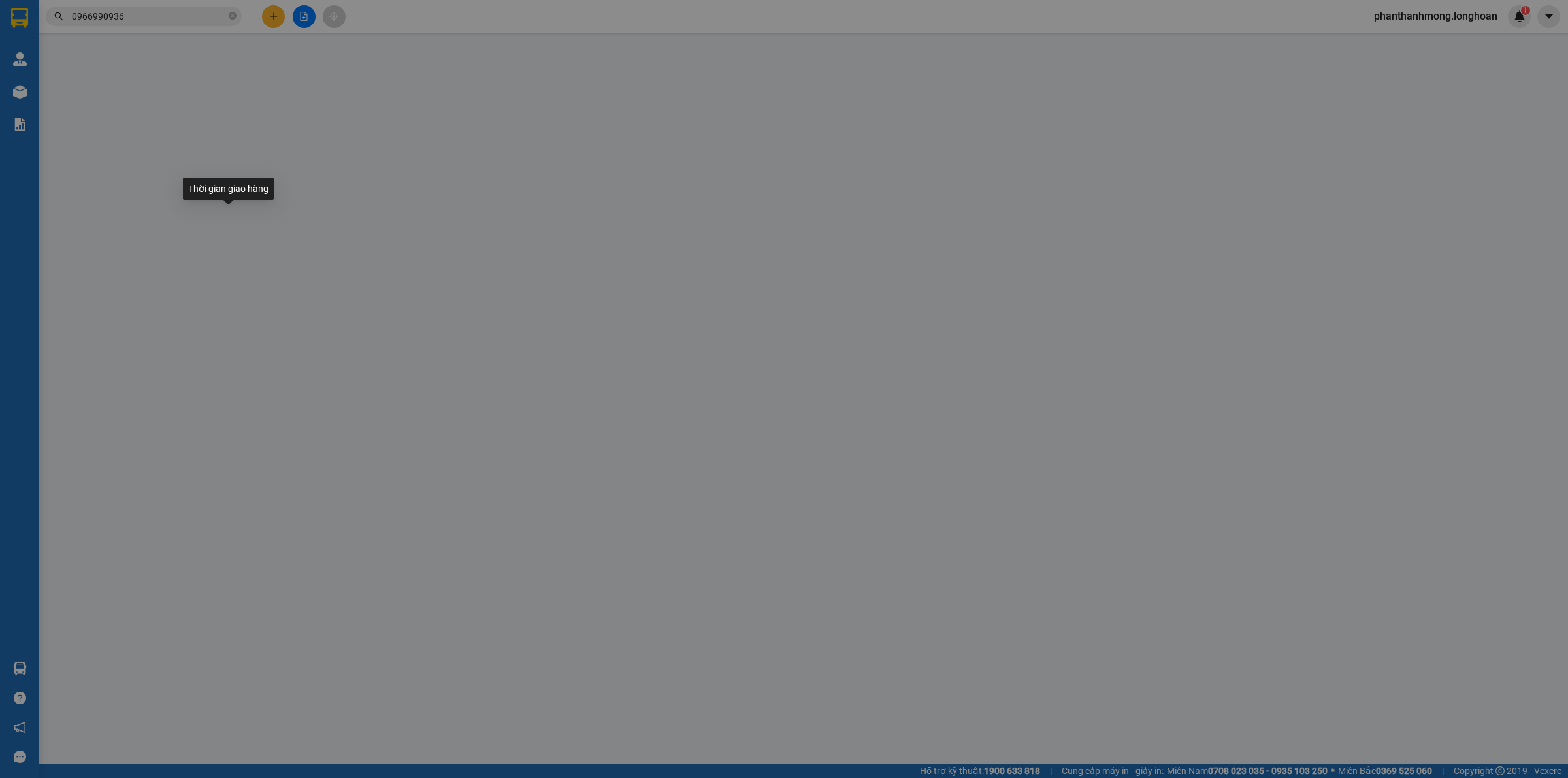
type input "Trần Nhựt Quí"
checkbox input "true"
type input "địa chỉ Số 211/5A Nguyễn văn Linh, P.Hưng lợi, Q.Ninh Kiều, Tp.Cần Thơ"
type input "1.100.000"
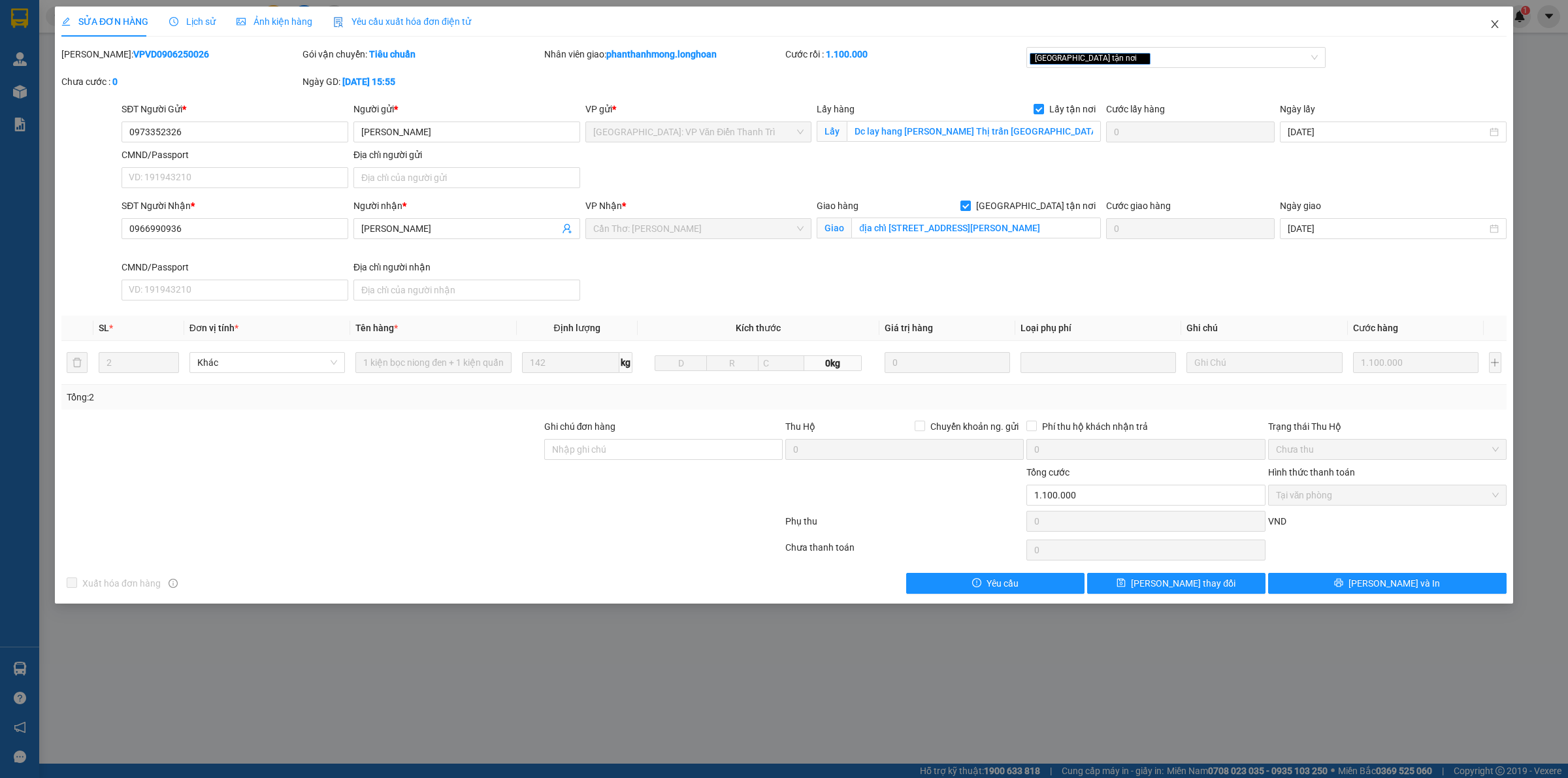
click at [1492, 23] on icon "close" at bounding box center [1495, 24] width 10 height 10
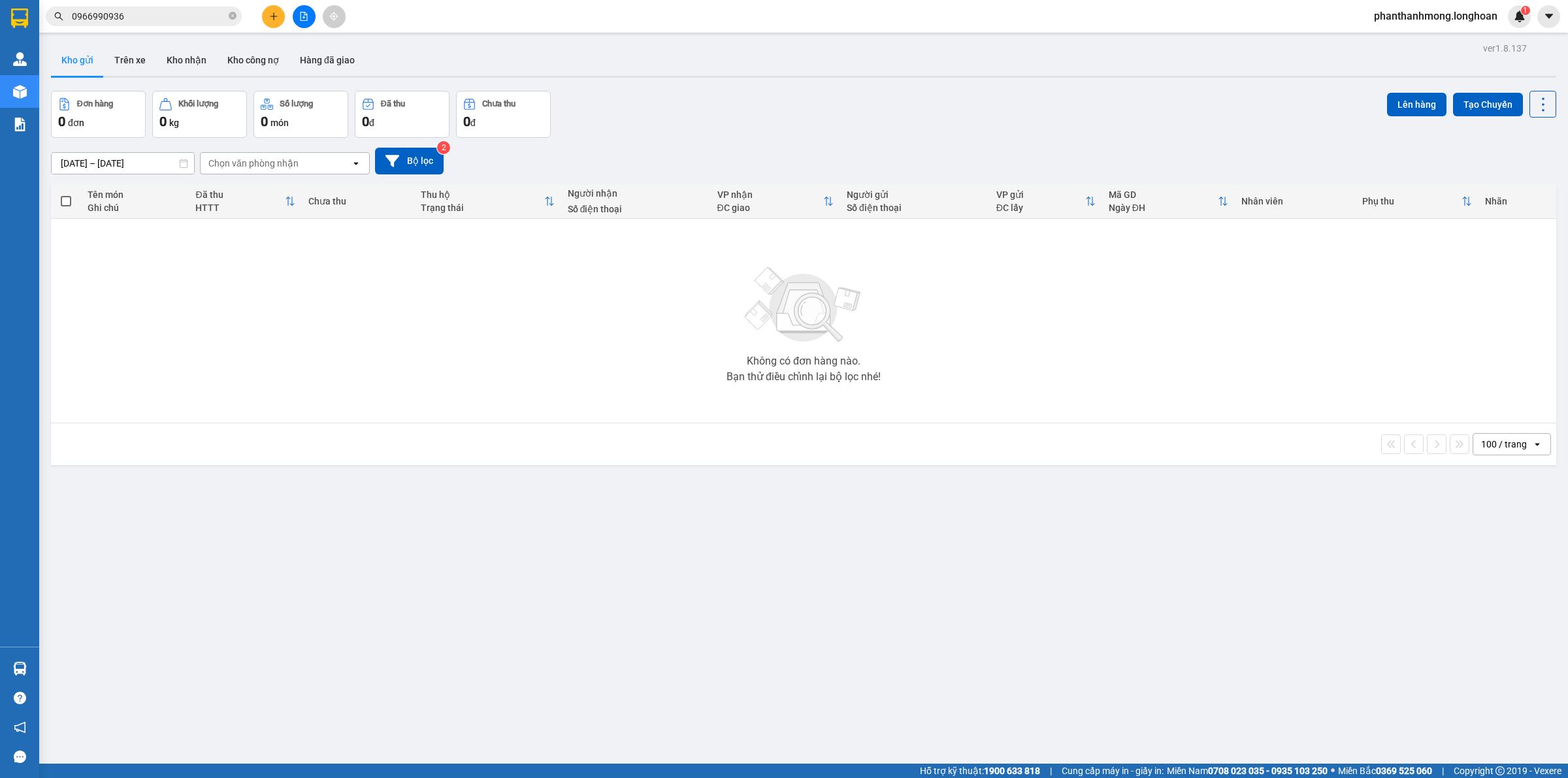
click at [149, 24] on span "0966990936" at bounding box center [144, 16] width 196 height 20
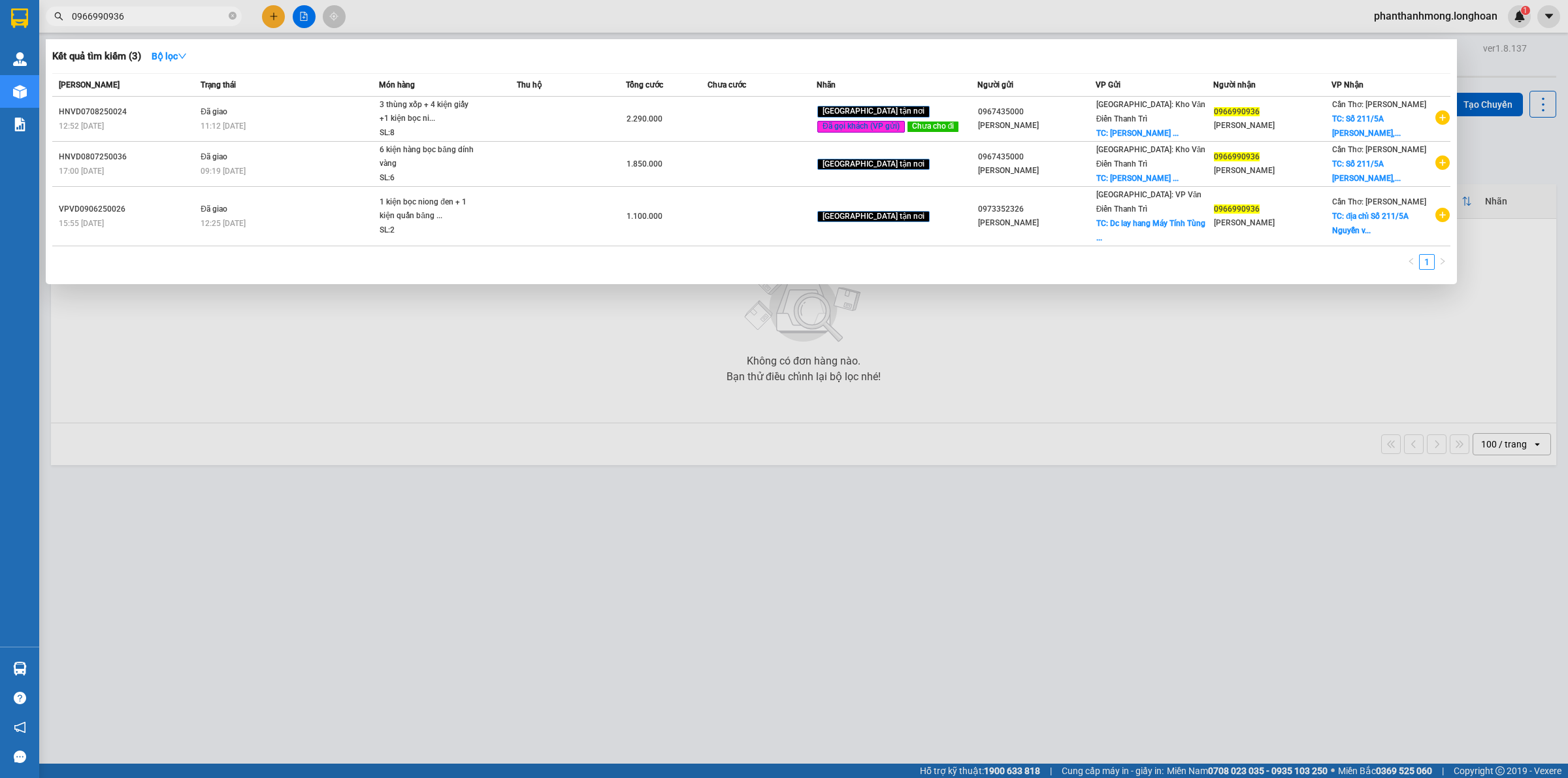
click at [152, 8] on span "0966990936" at bounding box center [144, 16] width 196 height 20
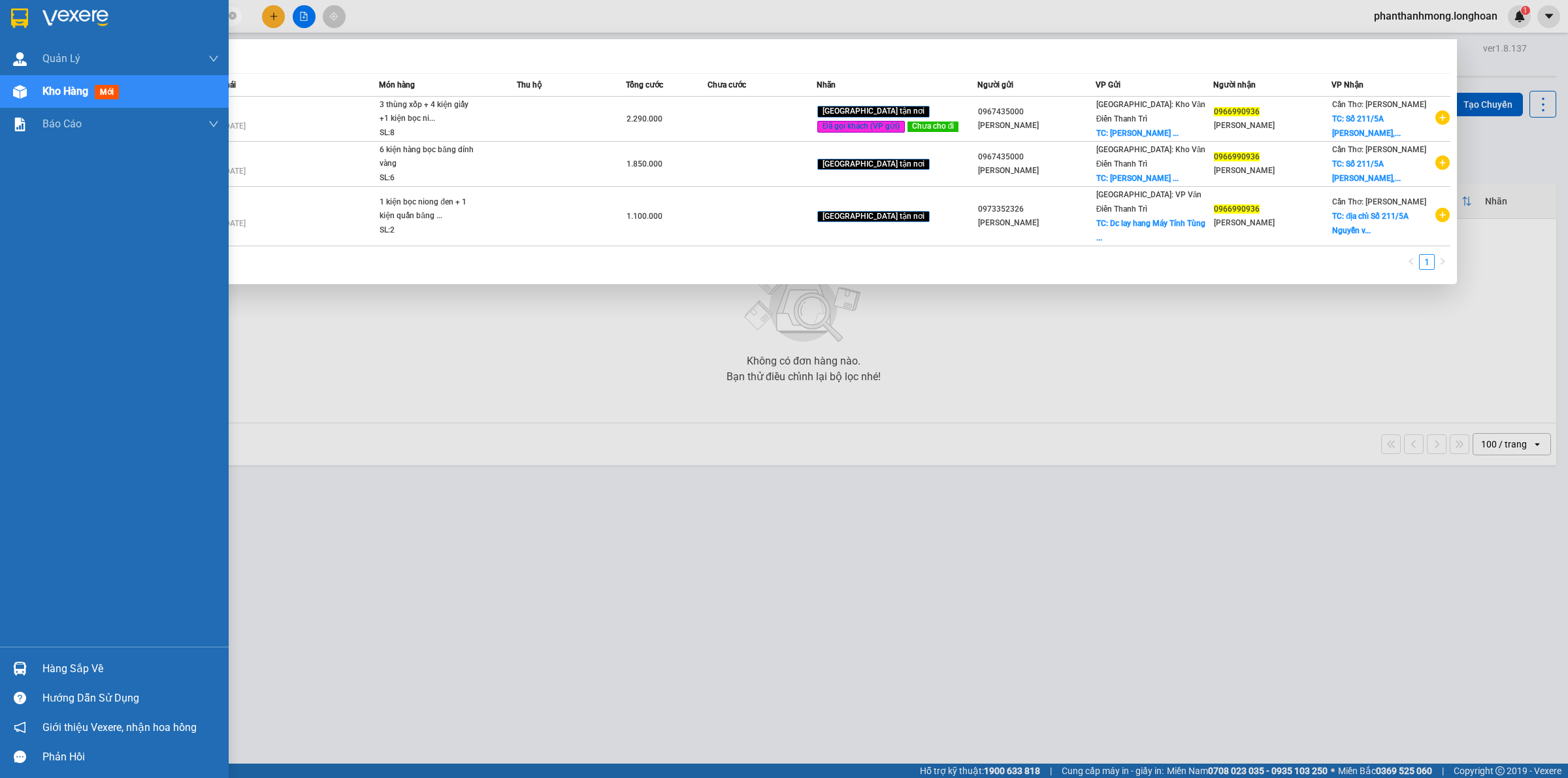
click at [28, 12] on img at bounding box center [20, 18] width 17 height 20
click at [36, 668] on div "Hàng sắp về" at bounding box center [115, 669] width 229 height 29
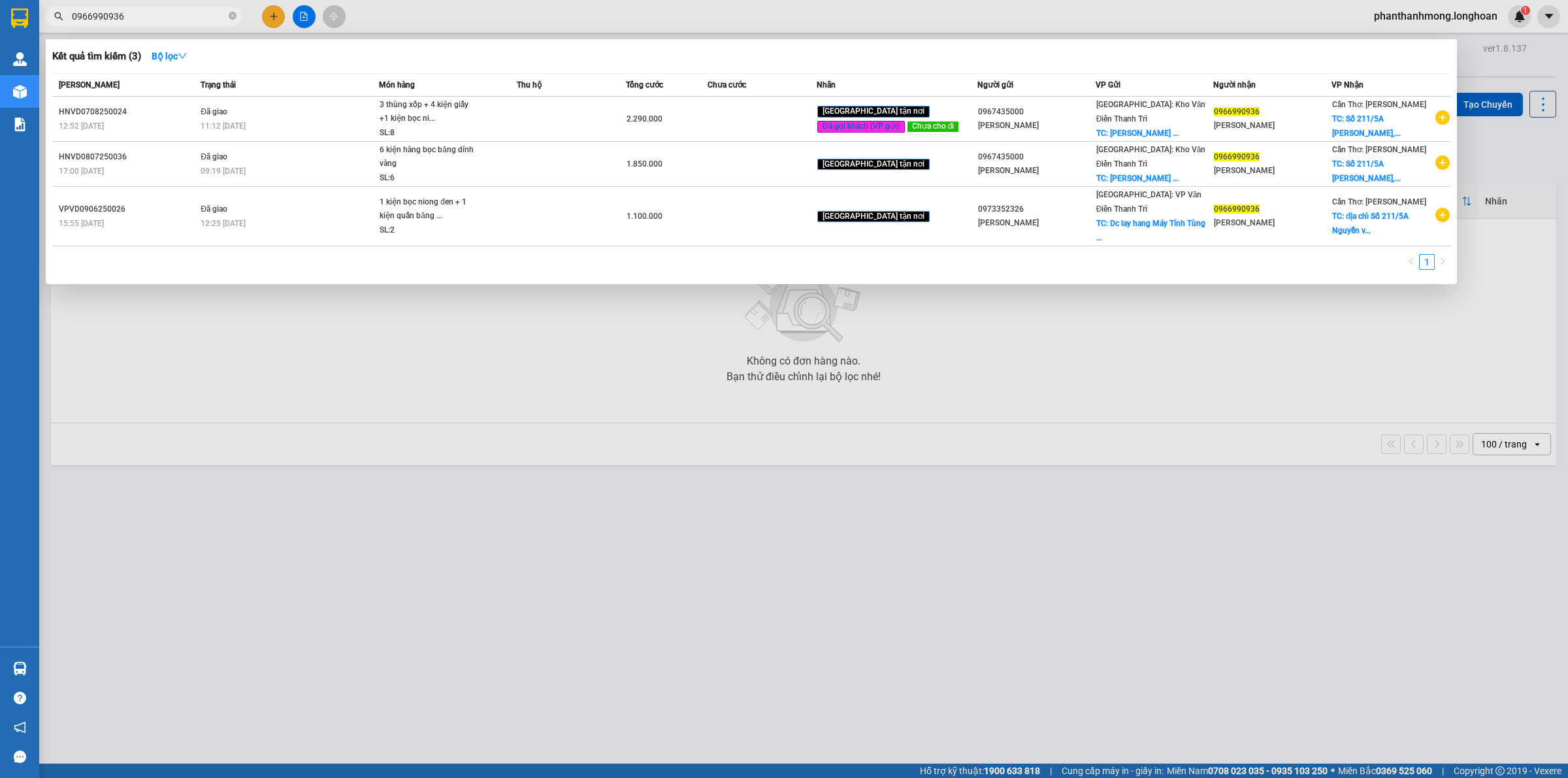
click at [945, 619] on section "Kết quả tìm kiếm ( 3 ) Bộ lọc Mã ĐH Trạng thái Món hàng Thu hộ Tổng cước Chưa c…" at bounding box center [784, 389] width 1568 height 778
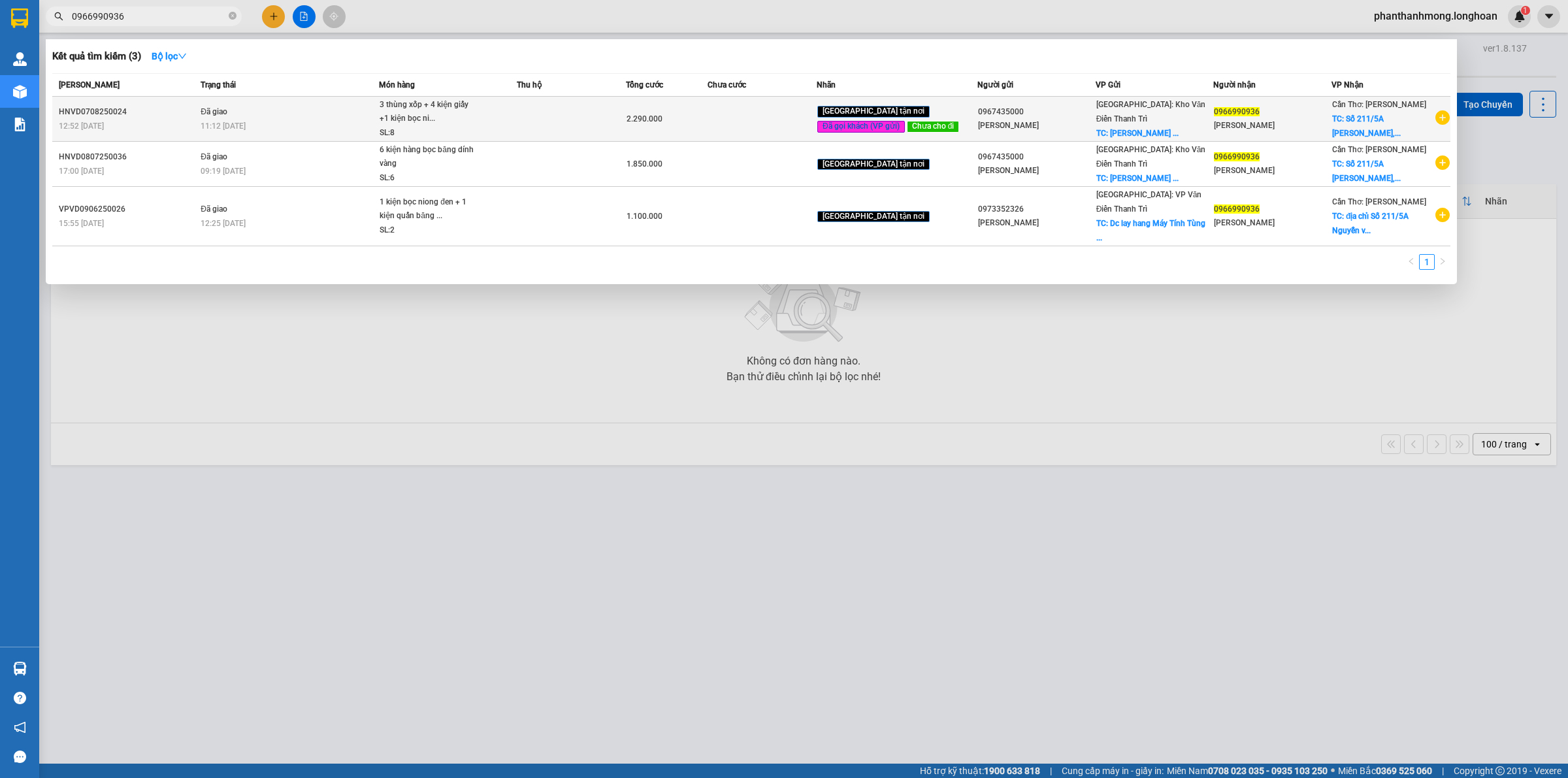
click at [803, 127] on td at bounding box center [762, 119] width 109 height 45
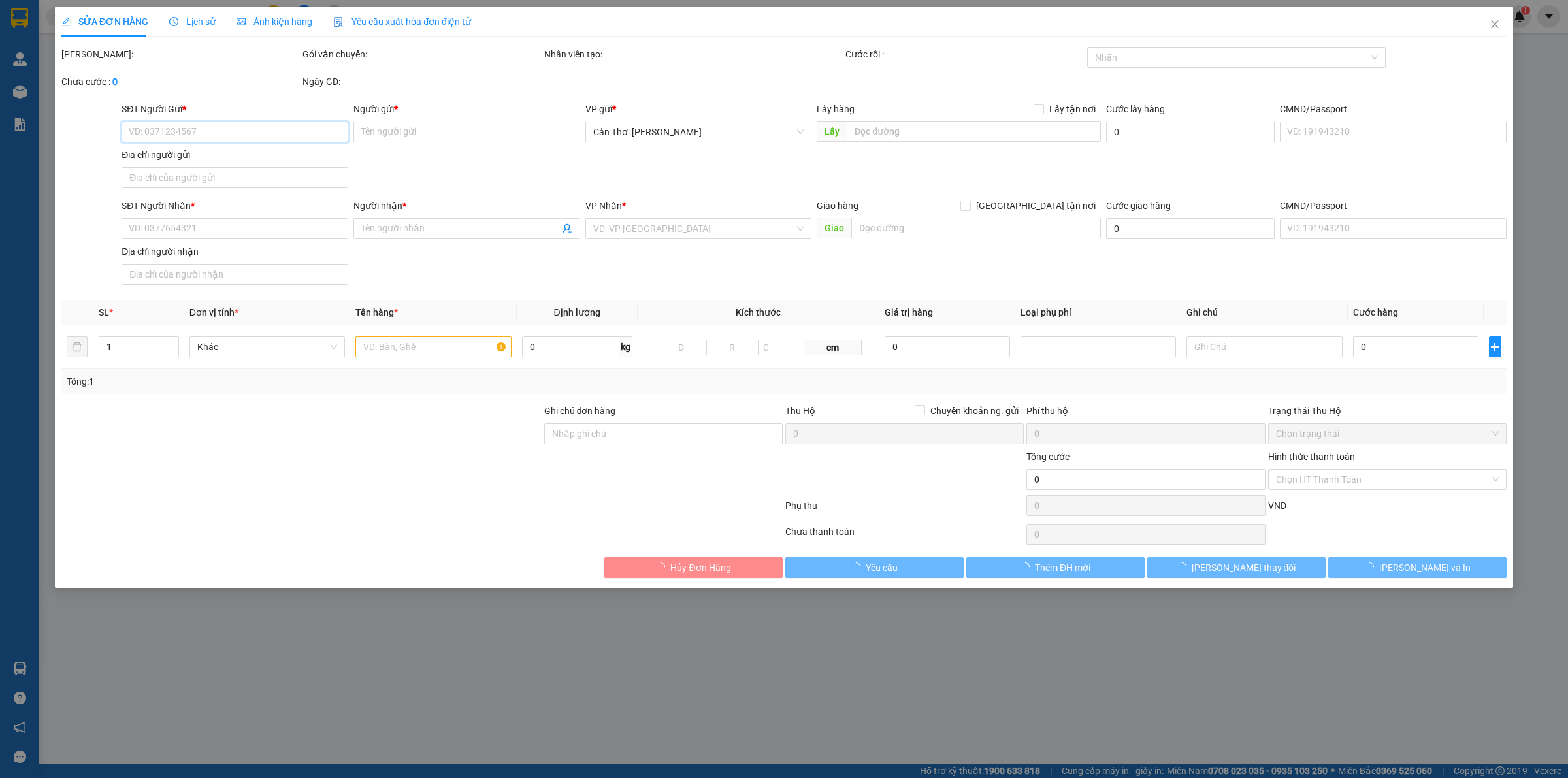
type input "0967435000"
type input "Đỗ Lương"
checkbox input "true"
type input "Máy Tính Tùng Lương Đỗ Xá Thị trấn Yên mỹ Huyện yên mỹ Tỉnh hưng yên"
type input "0966990936"
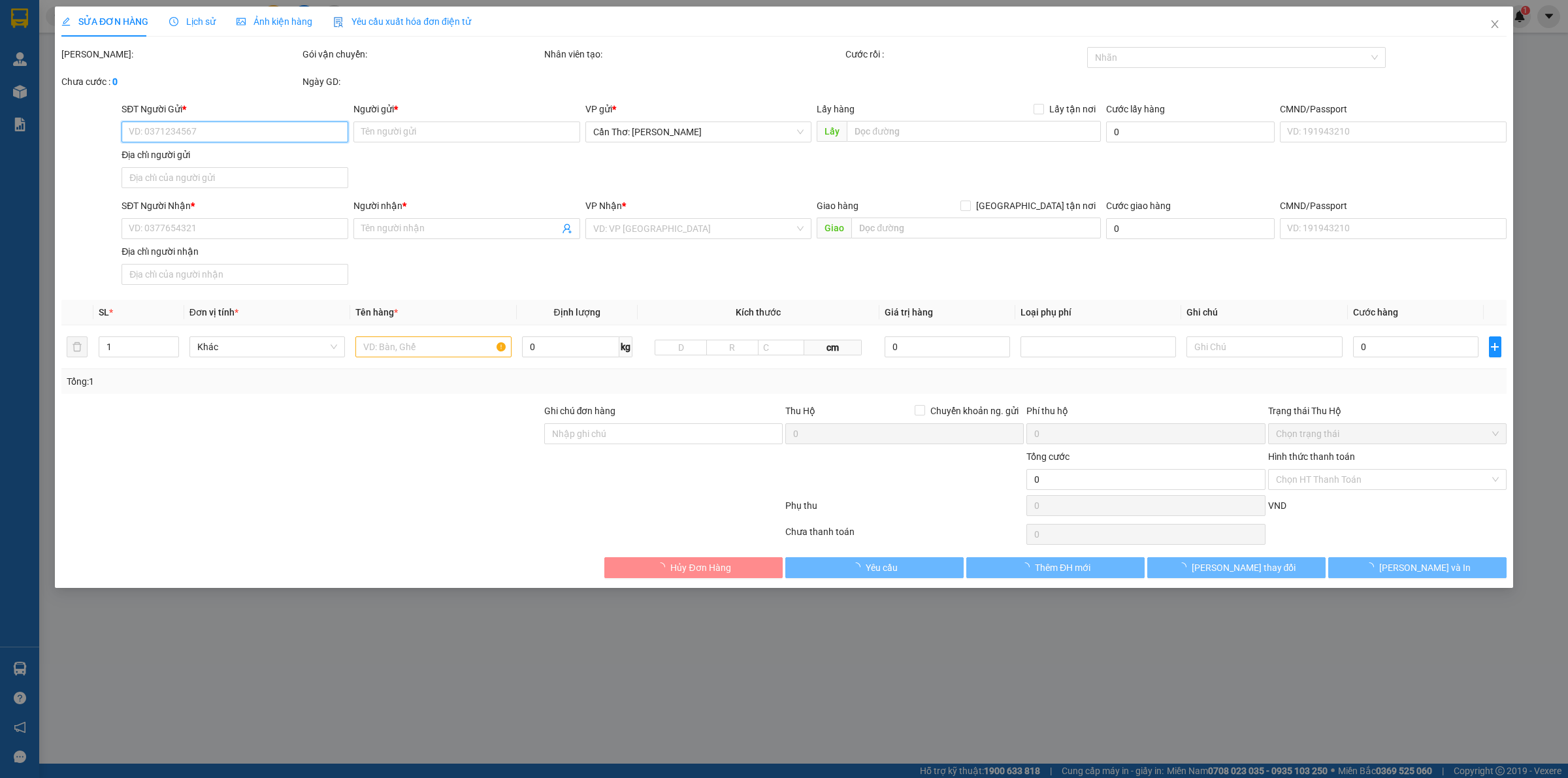
type input "Trần Nhựt Quí"
checkbox input "true"
type input "Số 211/5A Nguyễn văn Linh, P.Hưng lợi, Q.Ninh Kiều, Tp.Cần Thơ"
type input "hàng giao nguyên kiện, hư vỡ ko đền"
type input "2.290.000"
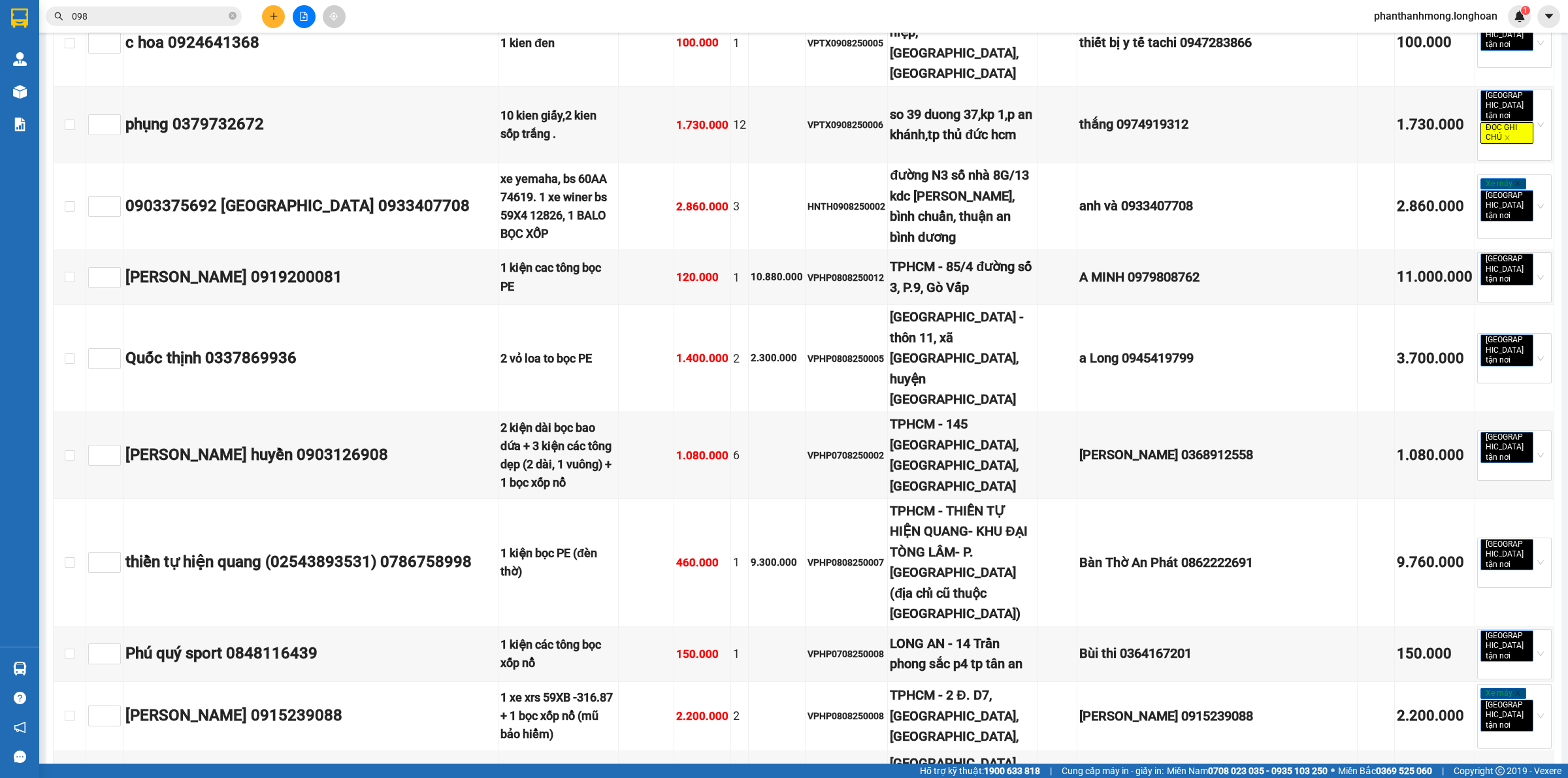
scroll to position [4154, 0]
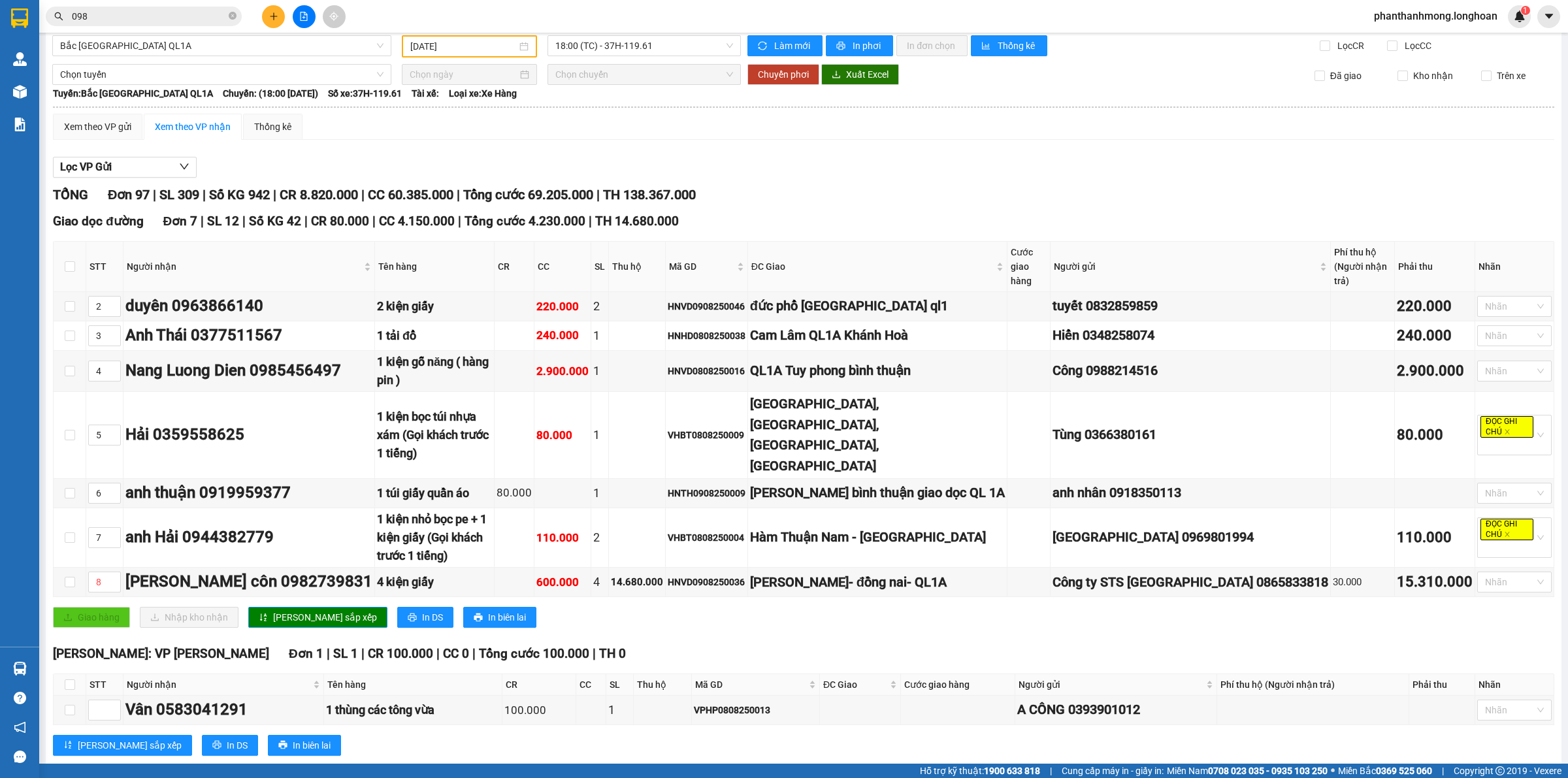
scroll to position [0, 0]
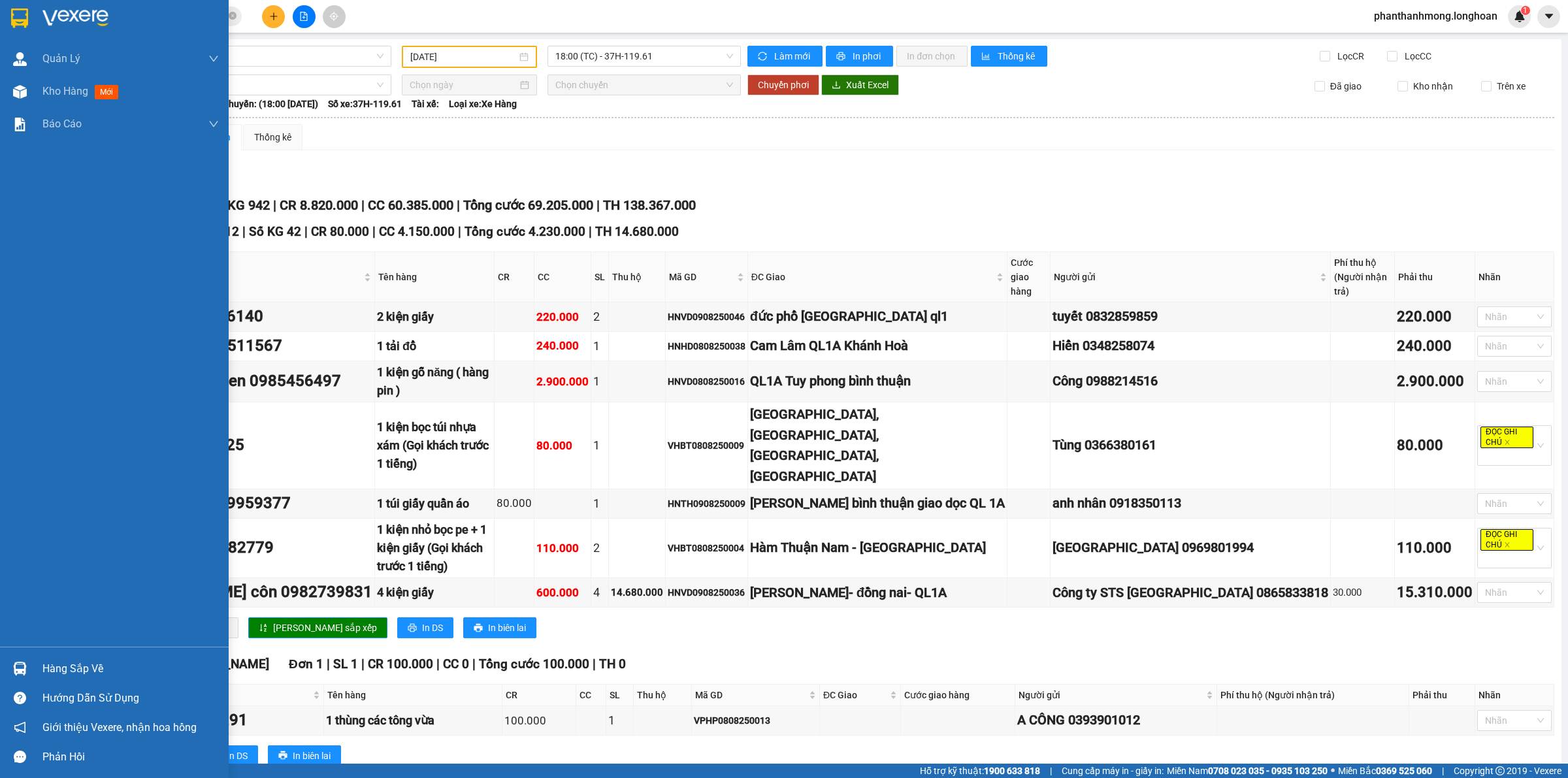
click at [11, 11] on img at bounding box center [20, 18] width 17 height 20
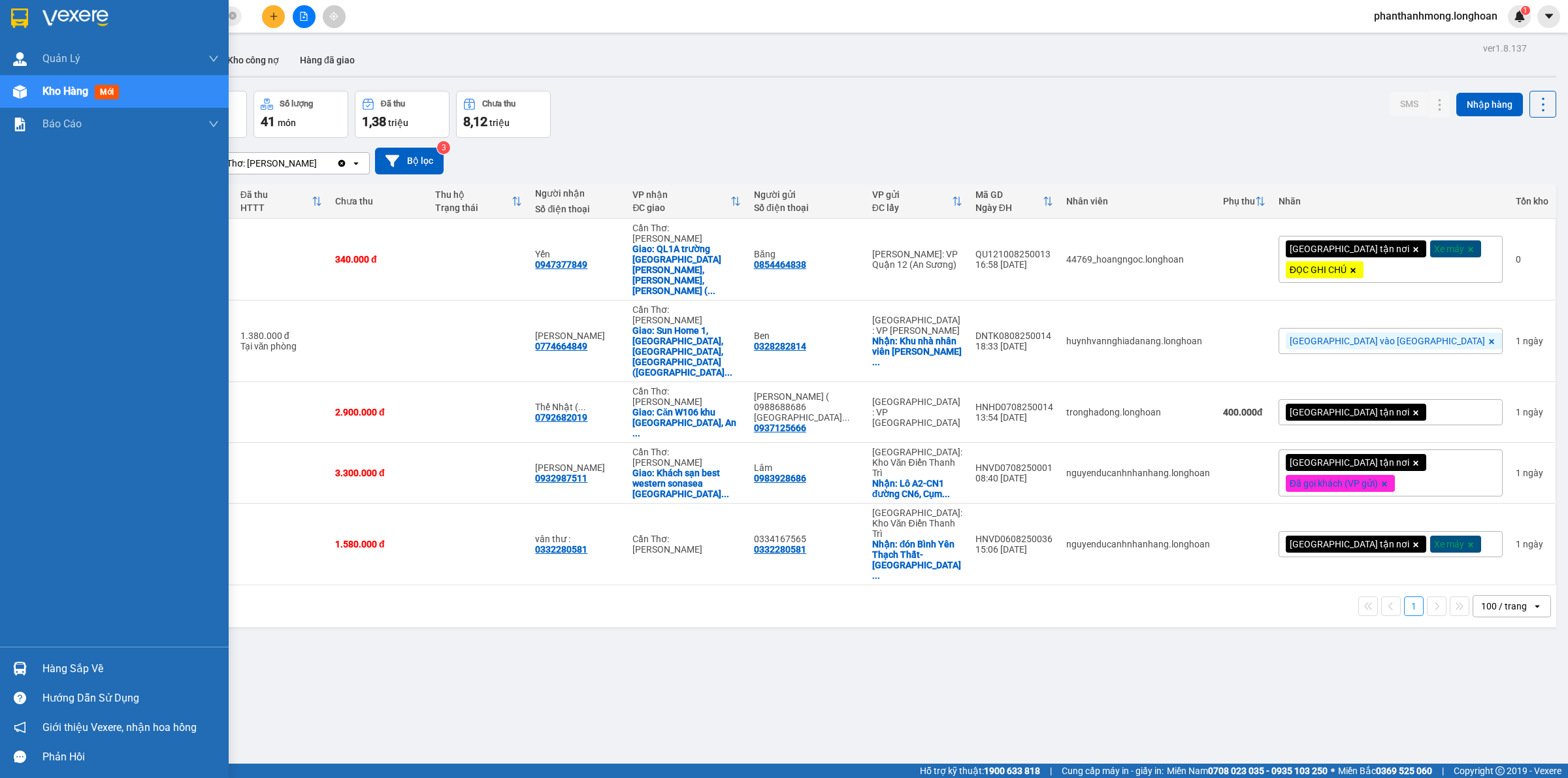
click at [28, 659] on div at bounding box center [20, 668] width 23 height 23
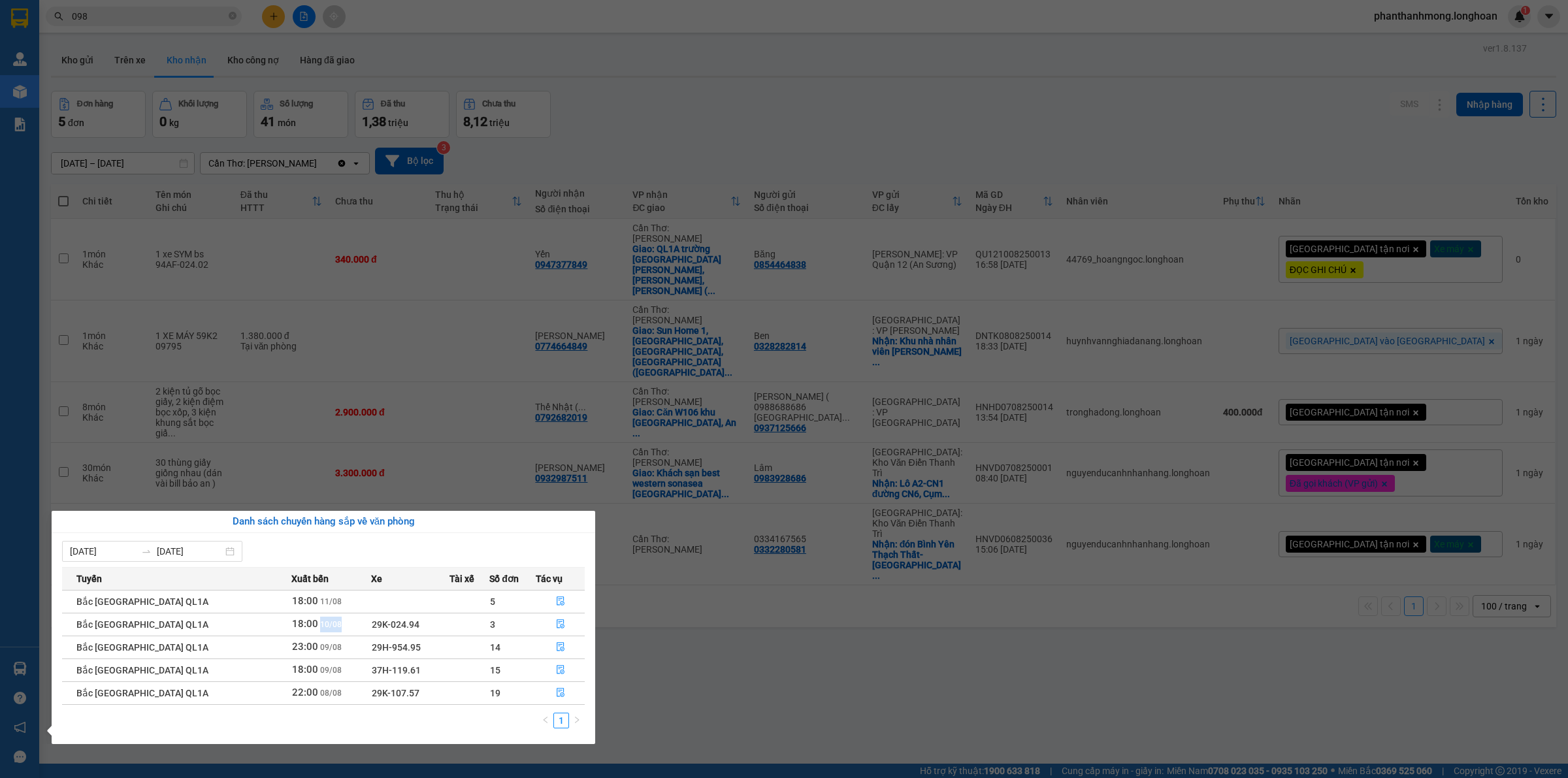
drag, startPoint x: 276, startPoint y: 618, endPoint x: 313, endPoint y: 623, distance: 37.3
click at [312, 622] on td "18:00 10/08" at bounding box center [331, 624] width 80 height 23
click at [559, 621] on icon "file-done" at bounding box center [560, 624] width 8 height 10
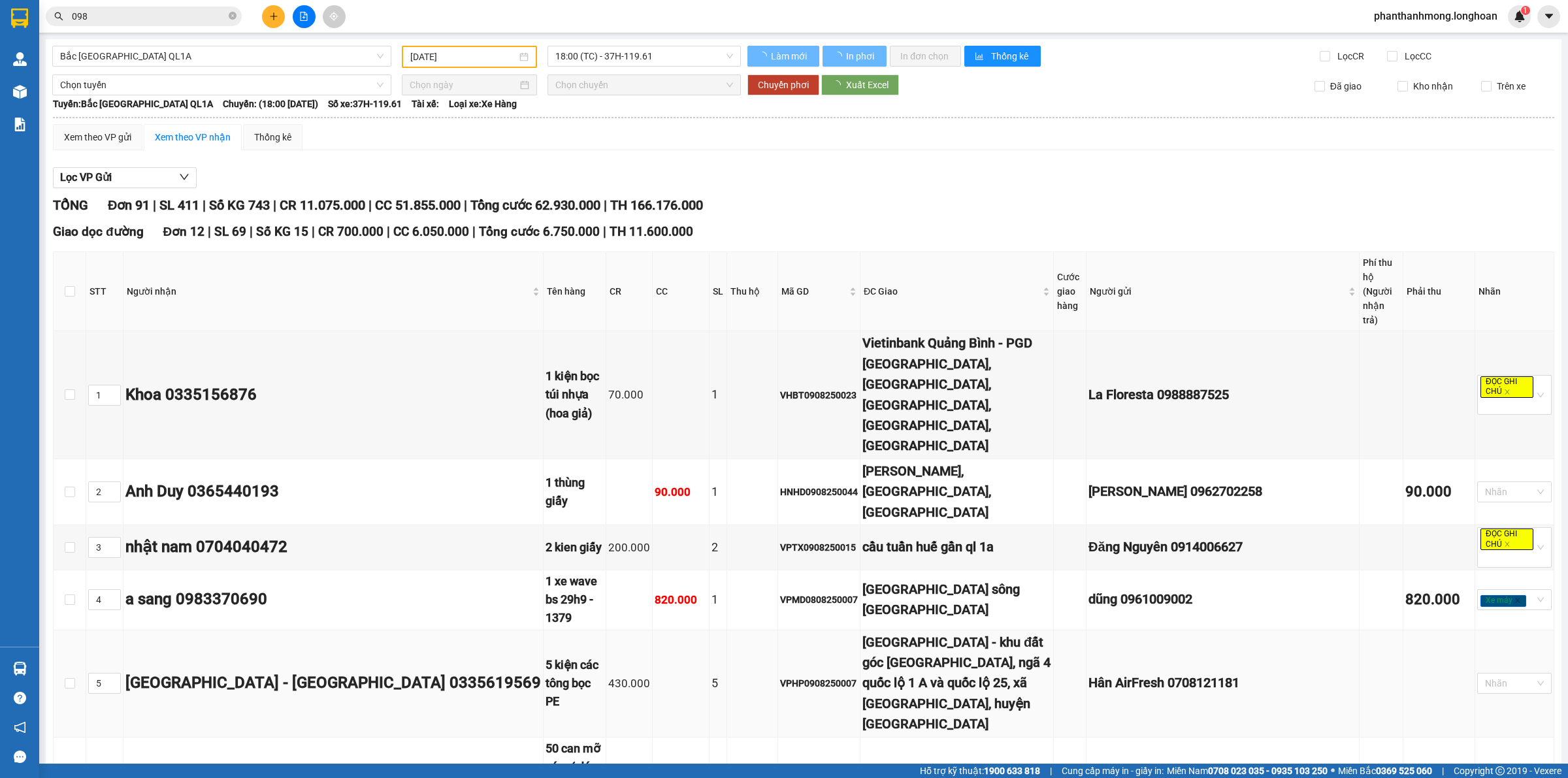
type input "10/08/2025"
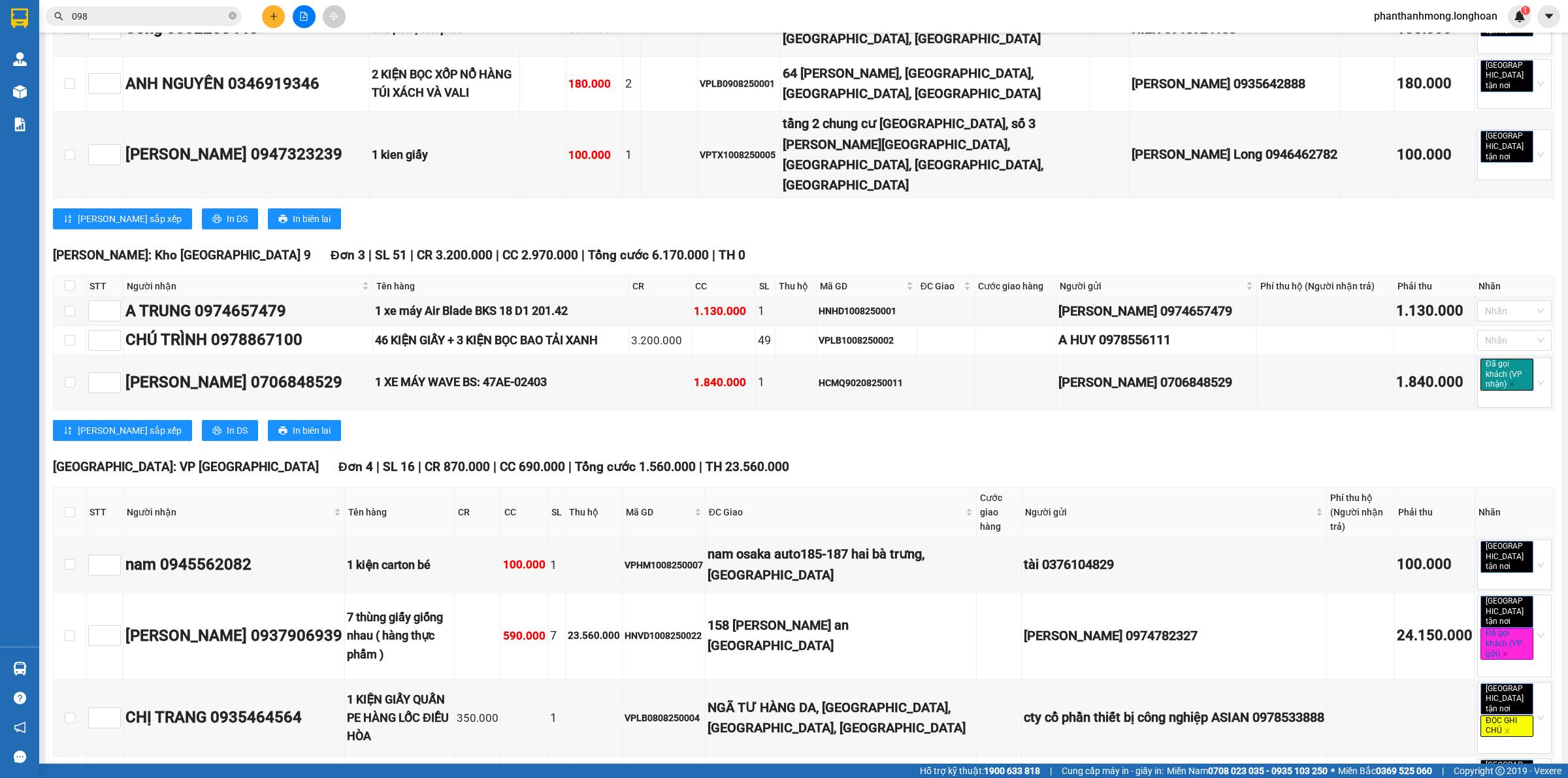
scroll to position [5299, 0]
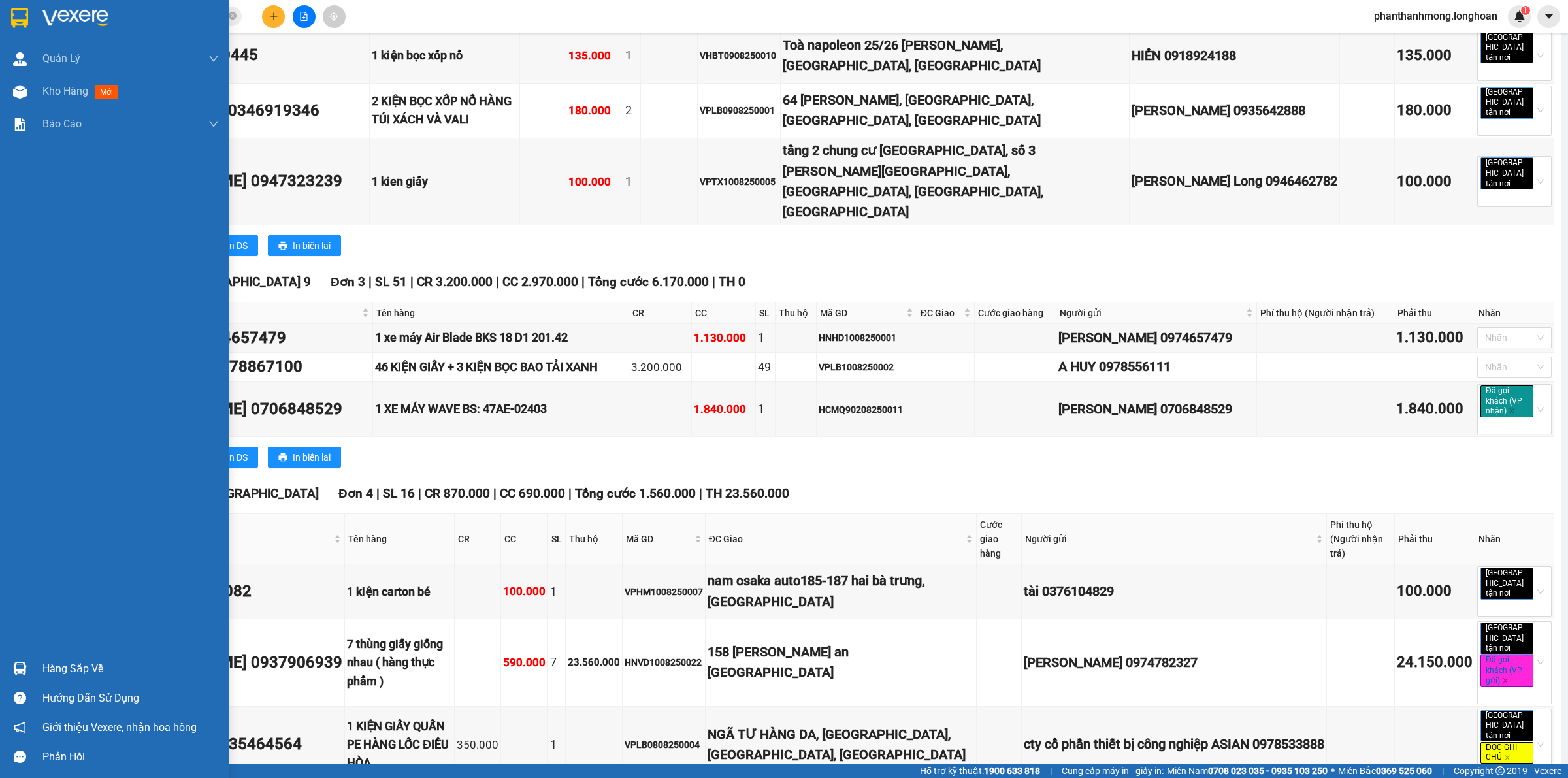
click at [28, 7] on div at bounding box center [20, 18] width 23 height 23
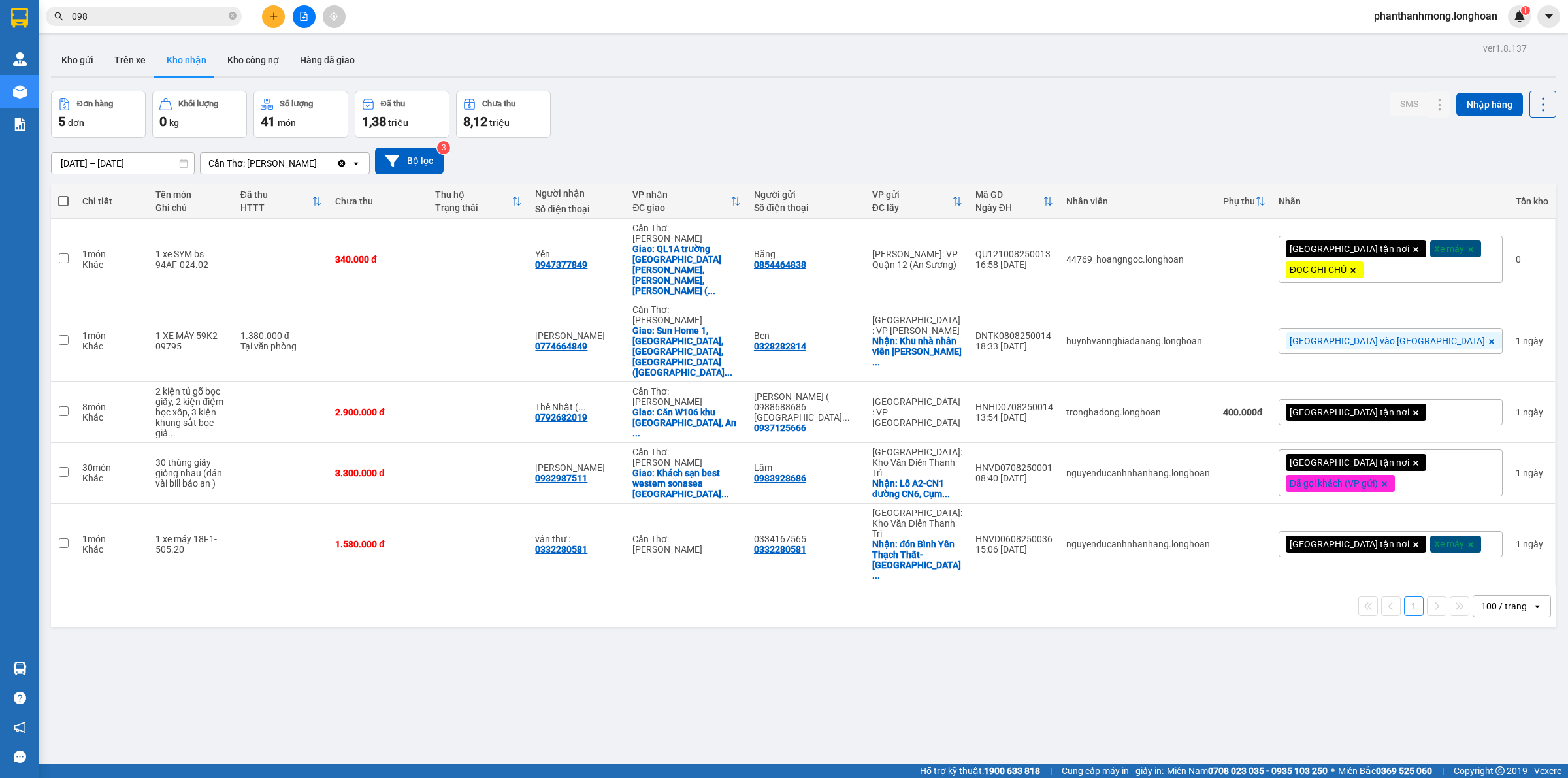
click at [1535, 605] on icon at bounding box center [1537, 605] width 4 height 3
click at [1475, 670] on span "100 / trang" at bounding box center [1495, 670] width 49 height 13
click at [1132, 676] on div "ver 1.8.137 Kho gửi Trên xe Kho nhận Kho công nợ Hàng đã giao Đơn hàng 5 đơn Kh…" at bounding box center [804, 428] width 1516 height 778
click at [1409, 539] on icon at bounding box center [1414, 544] width 10 height 10
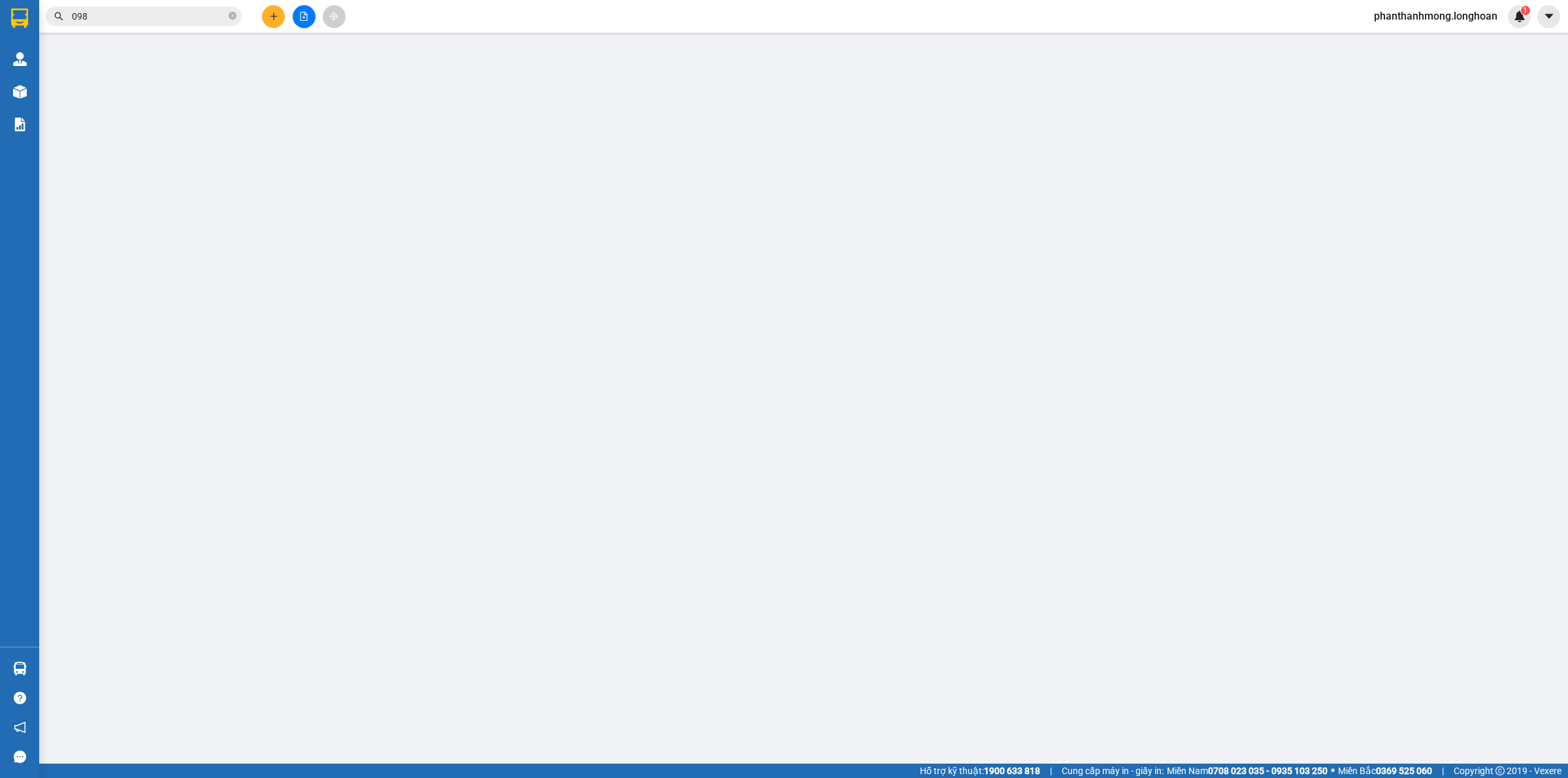
type input "0332280581"
type input "0334167565"
checkbox input "true"
type input "đón Bình Yên Thạch Thất- Hoà Lạc Thạch Thất"
type input "0332280581"
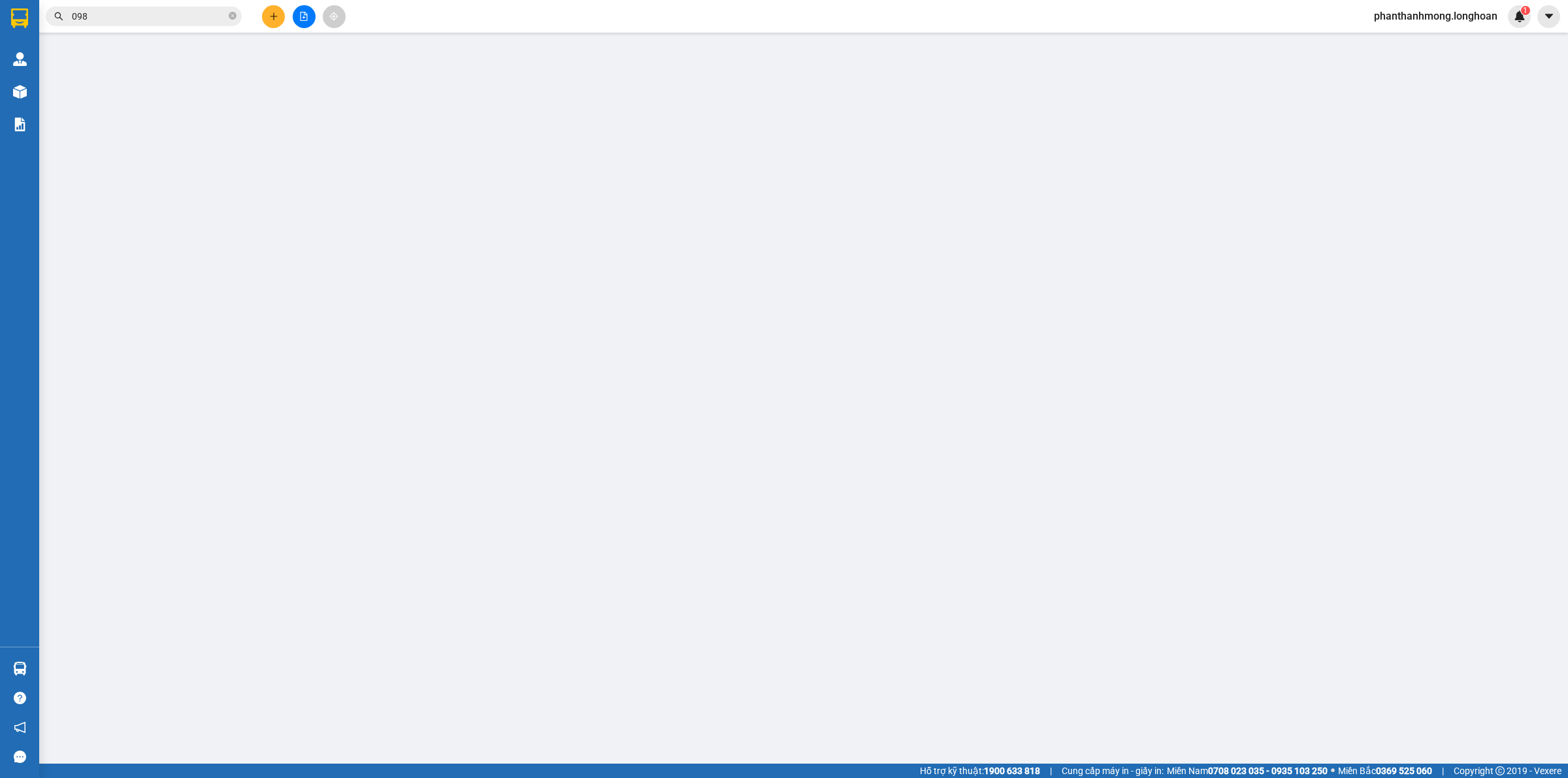
type input "vân thư :"
type input "1 chìa khoá, ko đăng ký xe"
type input "1.580.000"
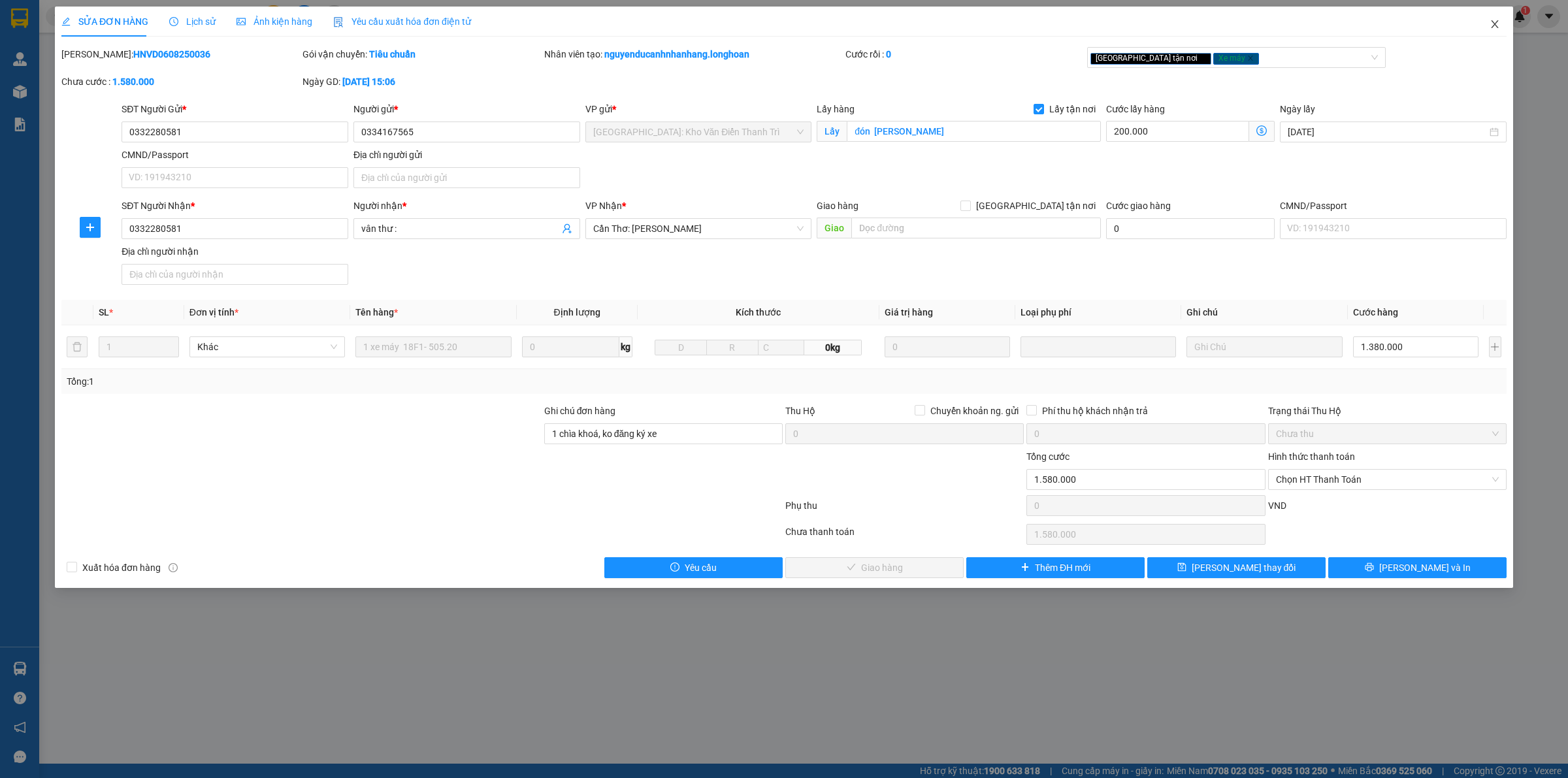
click at [1493, 34] on span "Close" at bounding box center [1495, 25] width 36 height 36
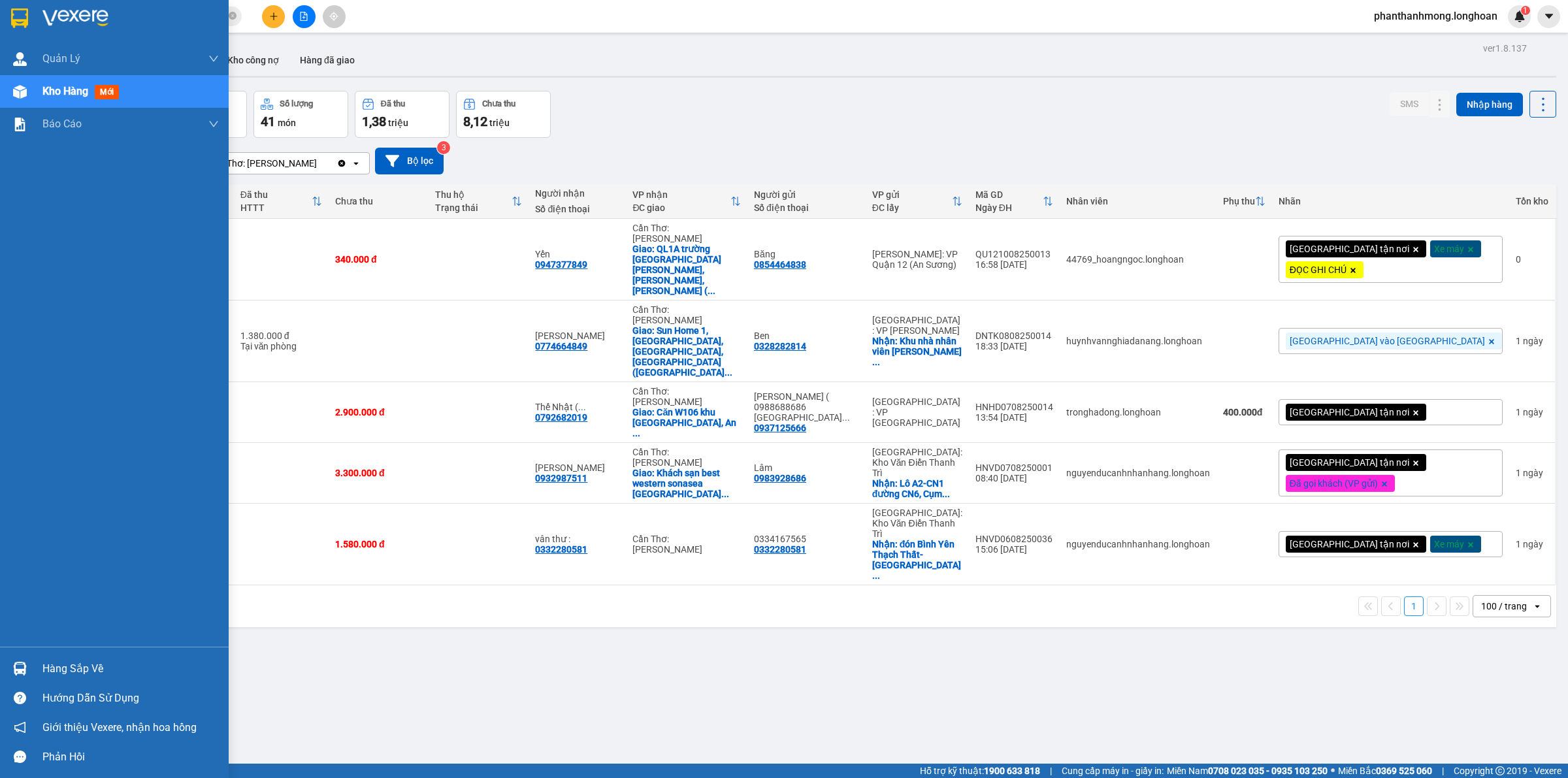
click at [20, 23] on img at bounding box center [20, 18] width 17 height 20
click at [21, 21] on img at bounding box center [20, 18] width 17 height 20
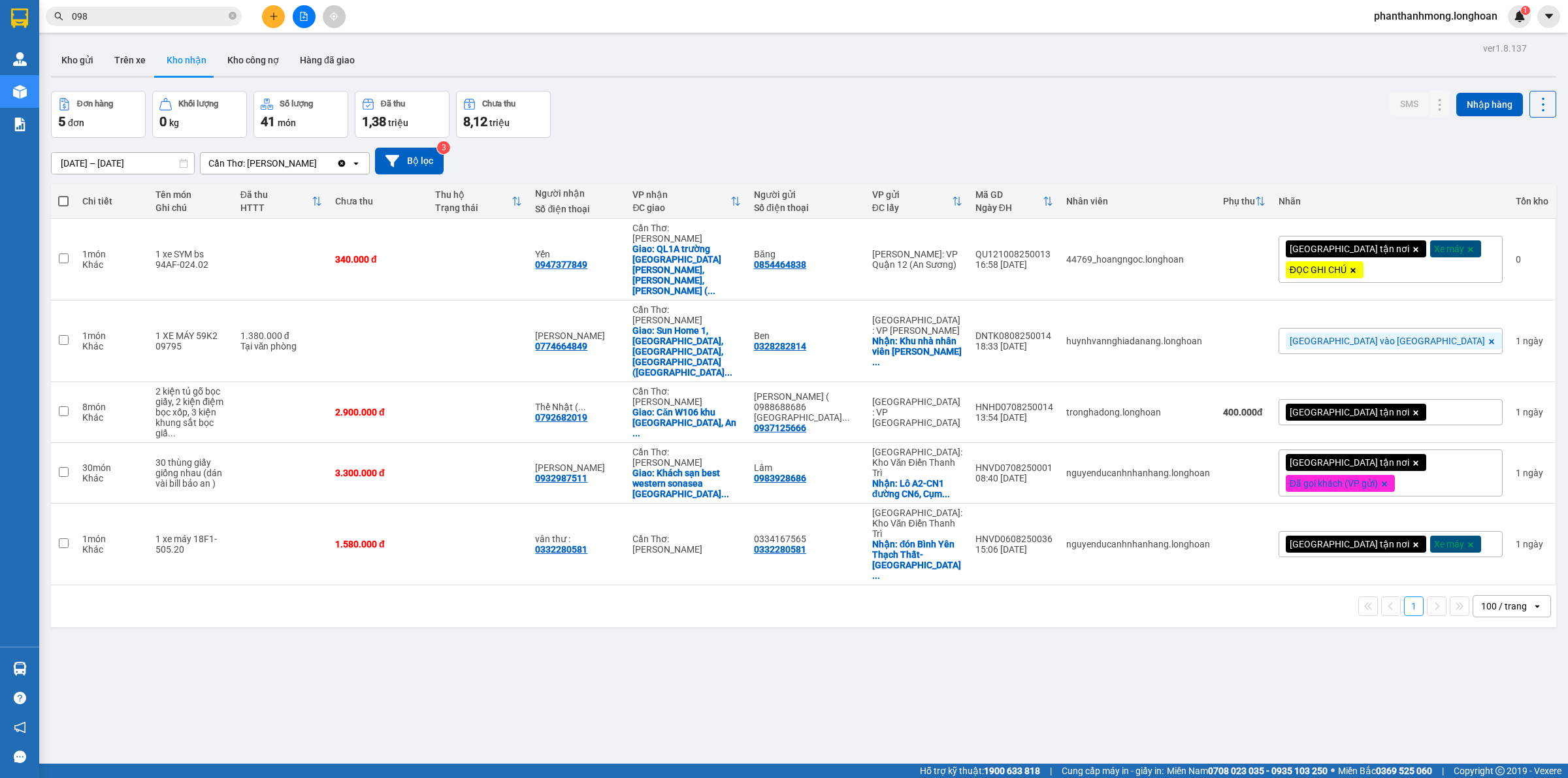
click at [811, 104] on div "Đơn hàng 5 đơn Khối lượng 0 kg Số lượng 41 món Đã thu 1,38 triệu Chưa thu 8,12 …" at bounding box center [804, 114] width 1506 height 47
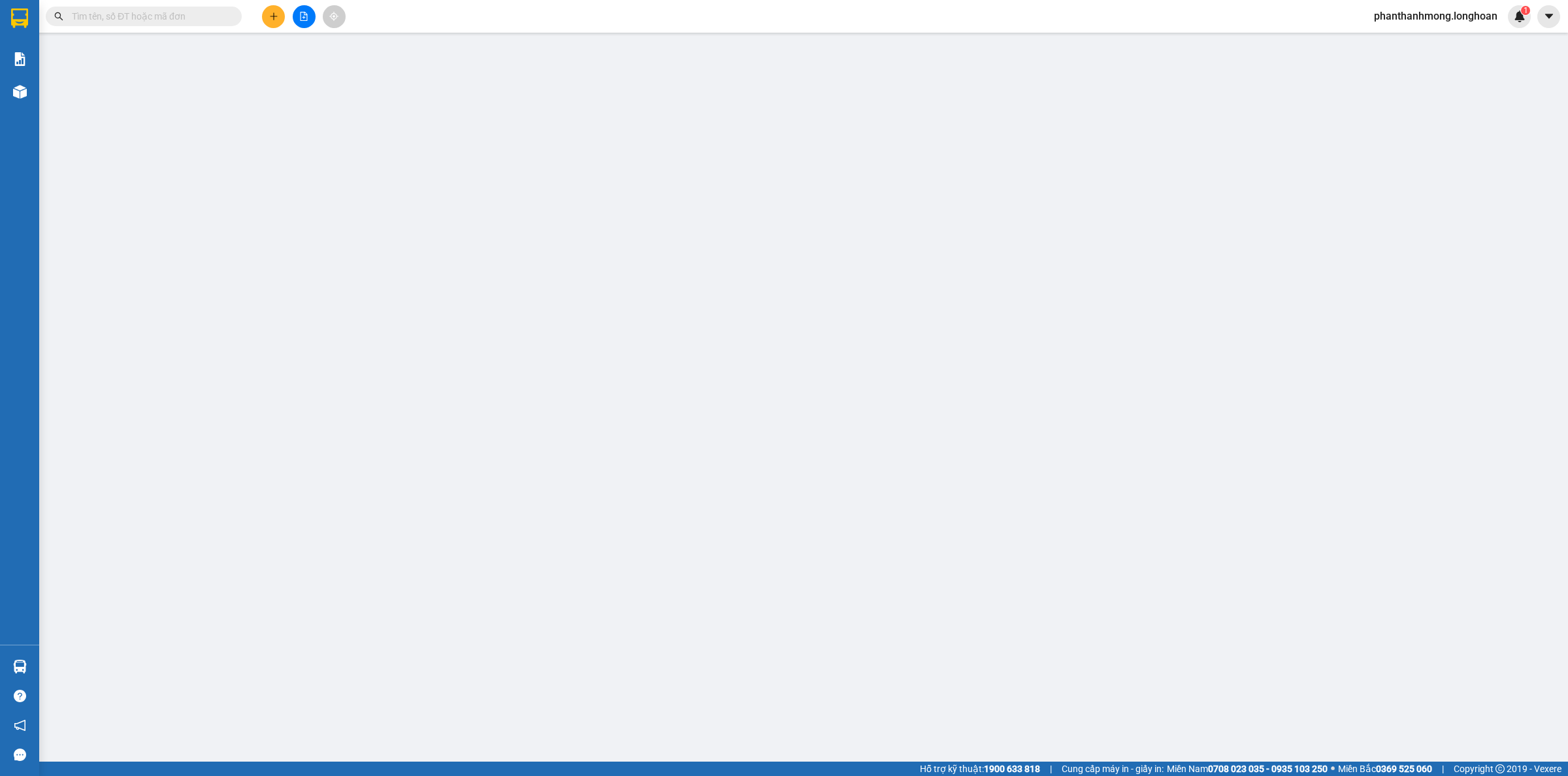
type input "0967435000"
type input "[PERSON_NAME]"
checkbox input "true"
type input "[PERSON_NAME] Thị trấn [GEOGRAPHIC_DATA] [GEOGRAPHIC_DATA] Tỉnh [GEOGRAPHIC_DAT…"
type input "0966990936"
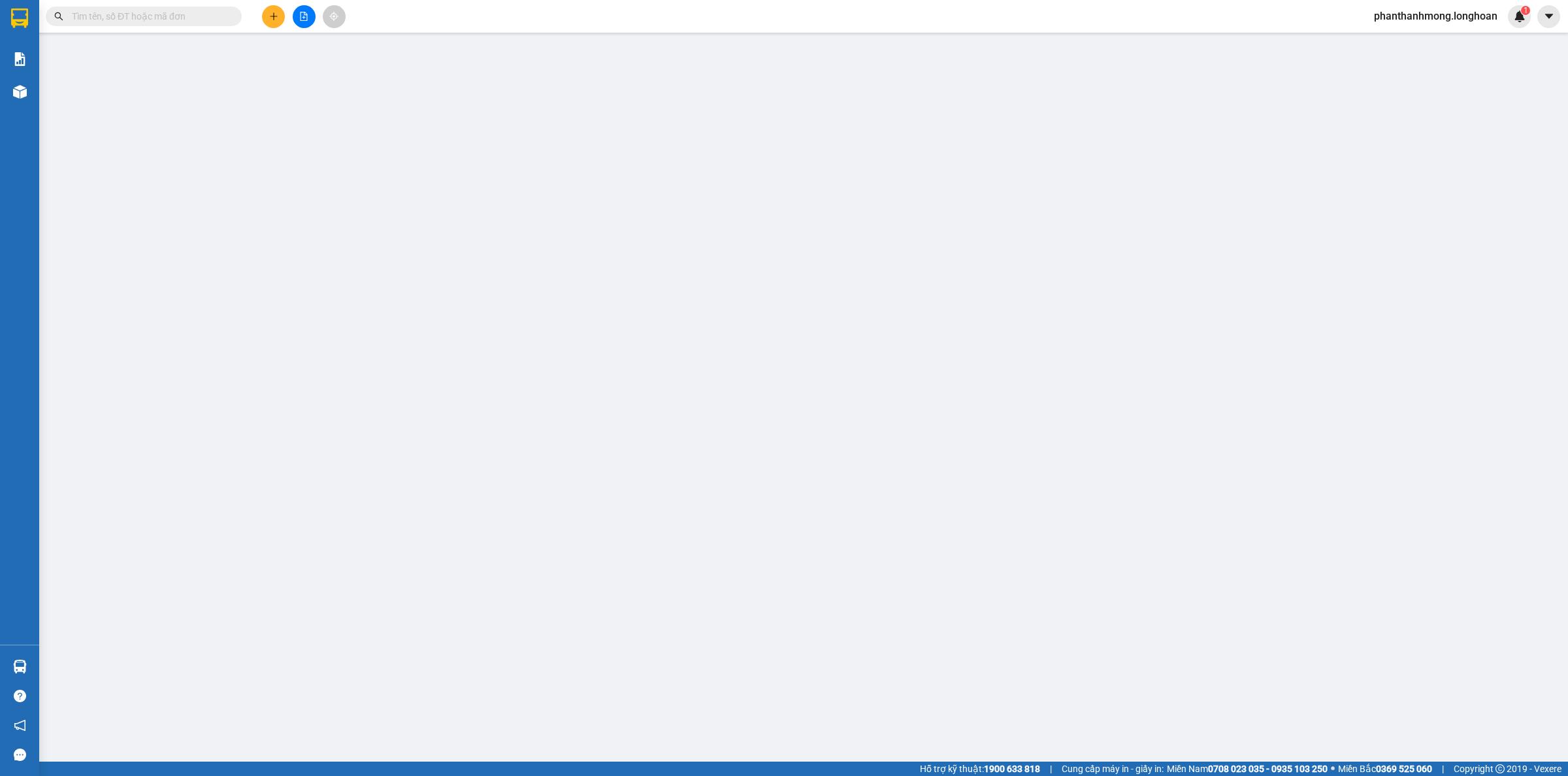
type input "[PERSON_NAME]"
checkbox input "true"
type input "Số 211/5A [PERSON_NAME], P.Hưng lợi, Q.[GEOGRAPHIC_DATA], Tp.Cần Thơ"
type input "hàng giao nguyên kiện, hư vỡ ko đền"
type input "2.290.000"
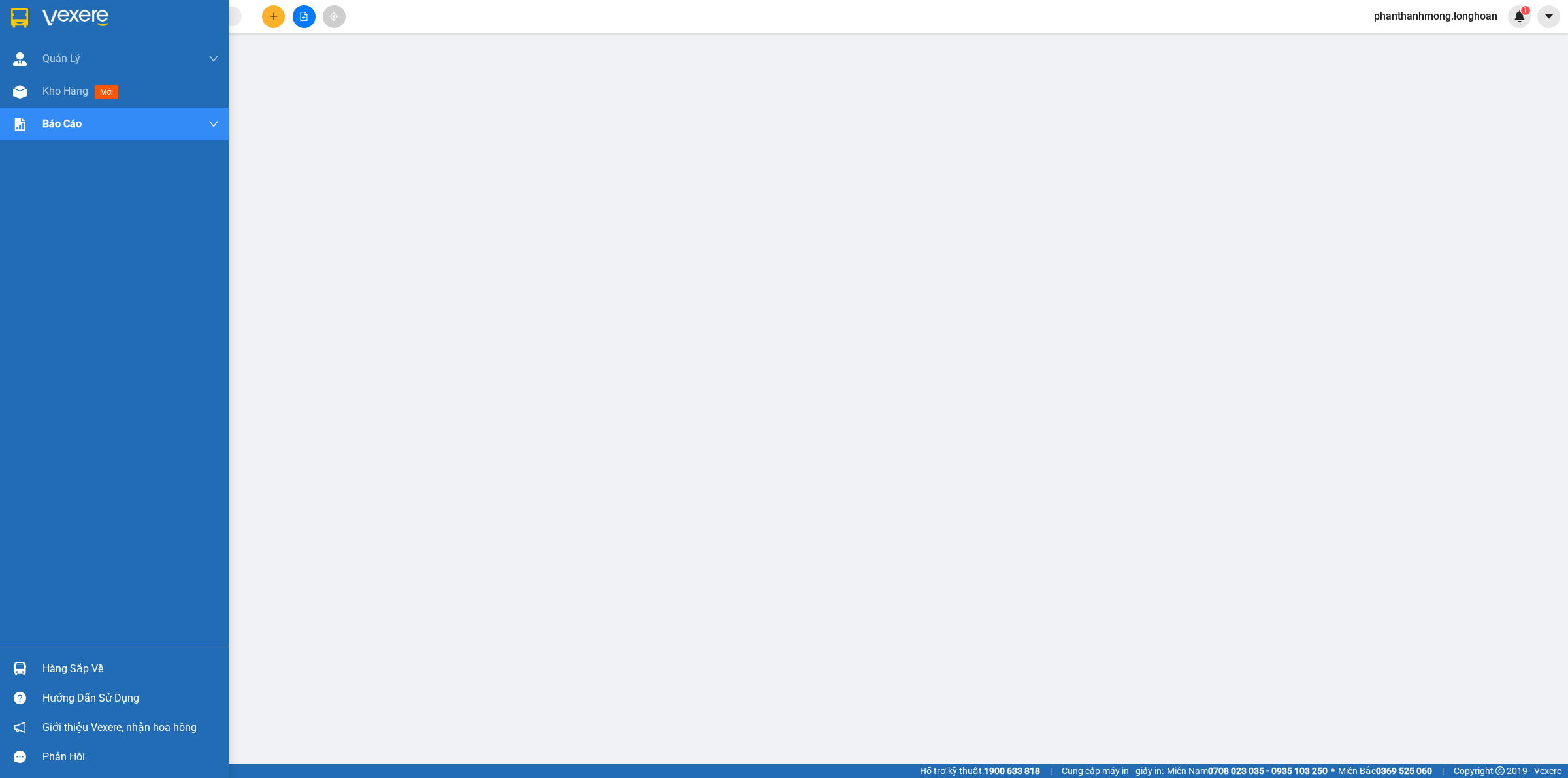
click at [30, 12] on div at bounding box center [20, 18] width 23 height 23
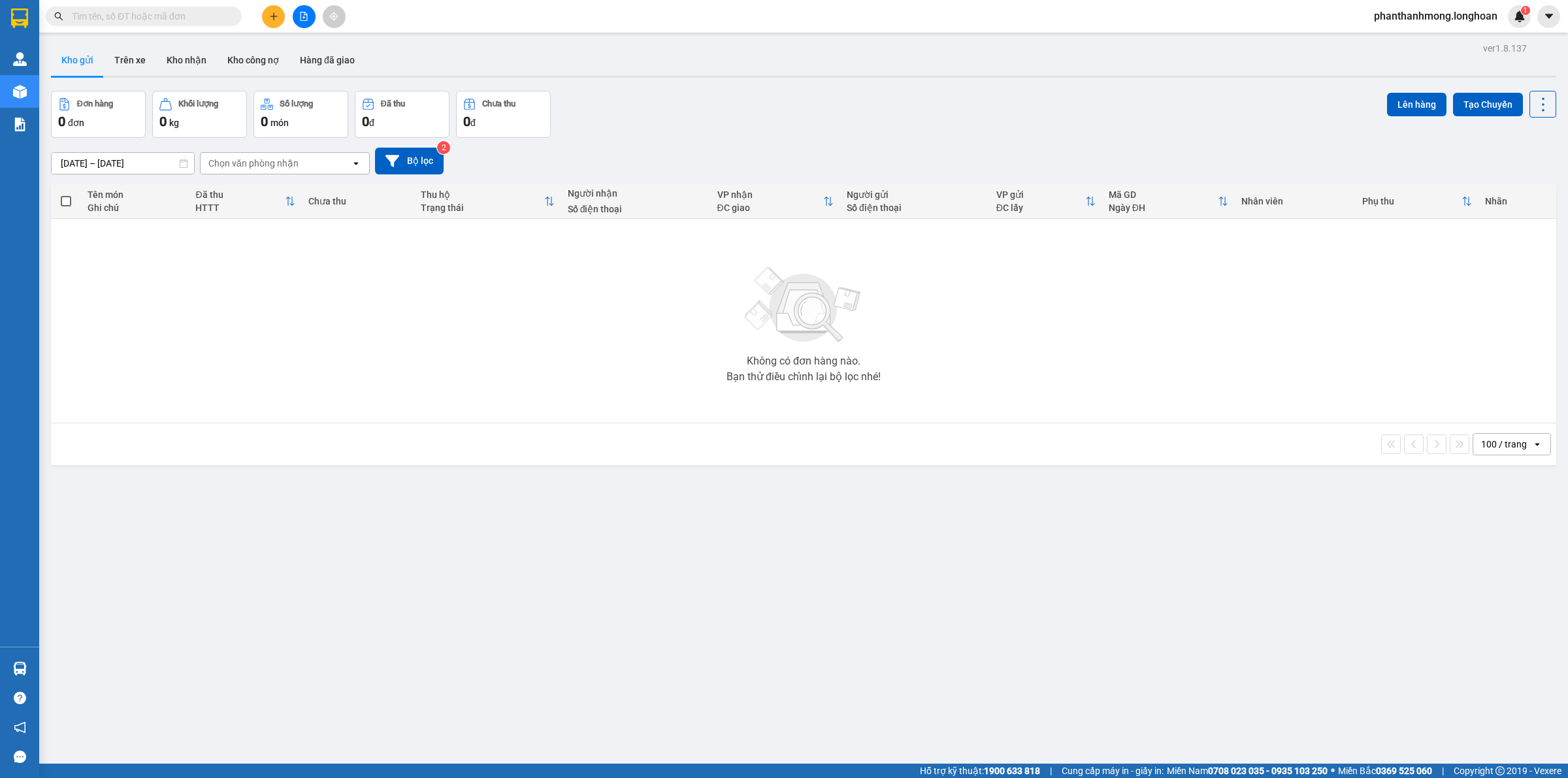
click at [80, 14] on input "text" at bounding box center [149, 16] width 154 height 15
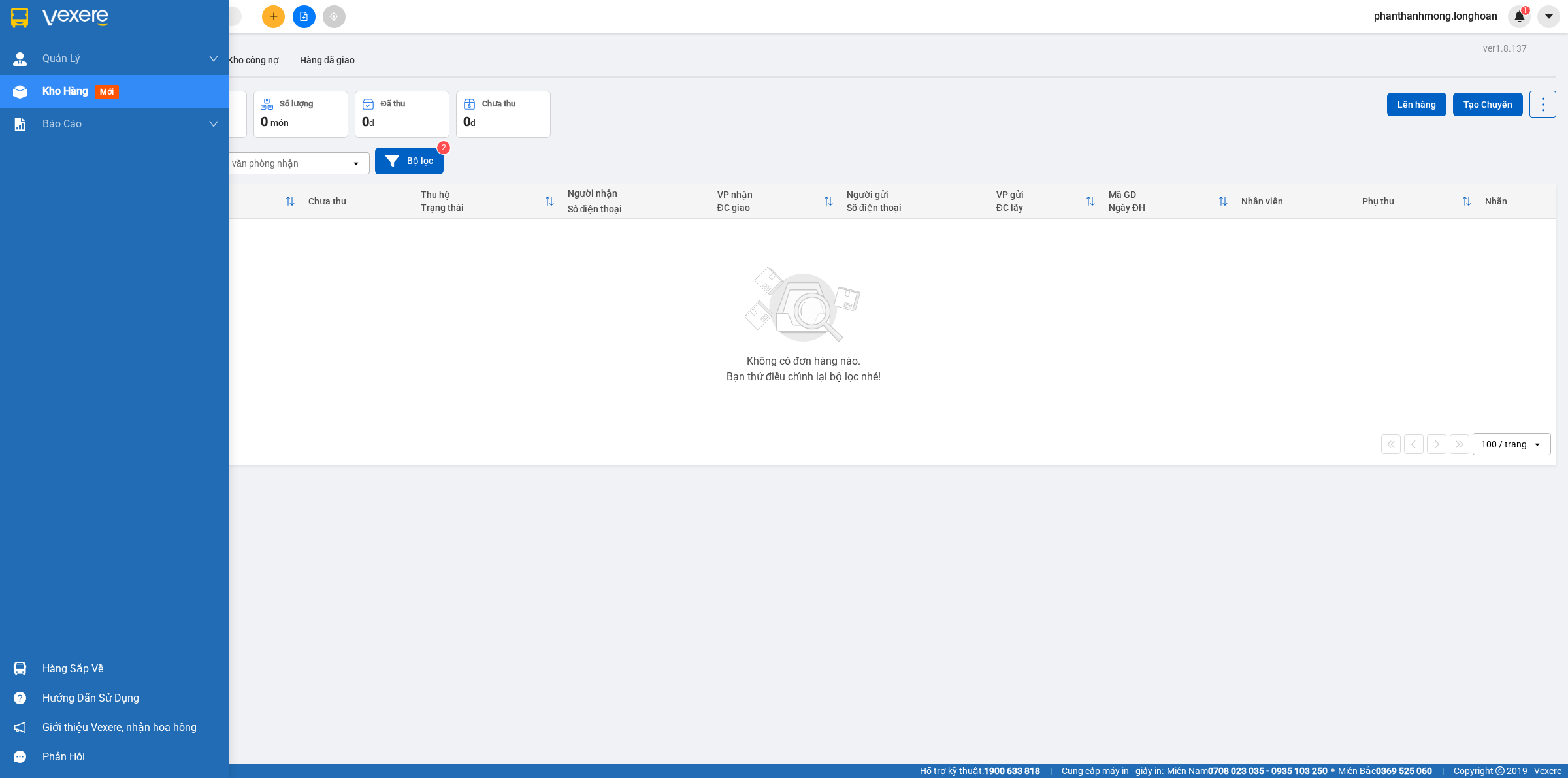
click at [30, 14] on div at bounding box center [20, 18] width 23 height 23
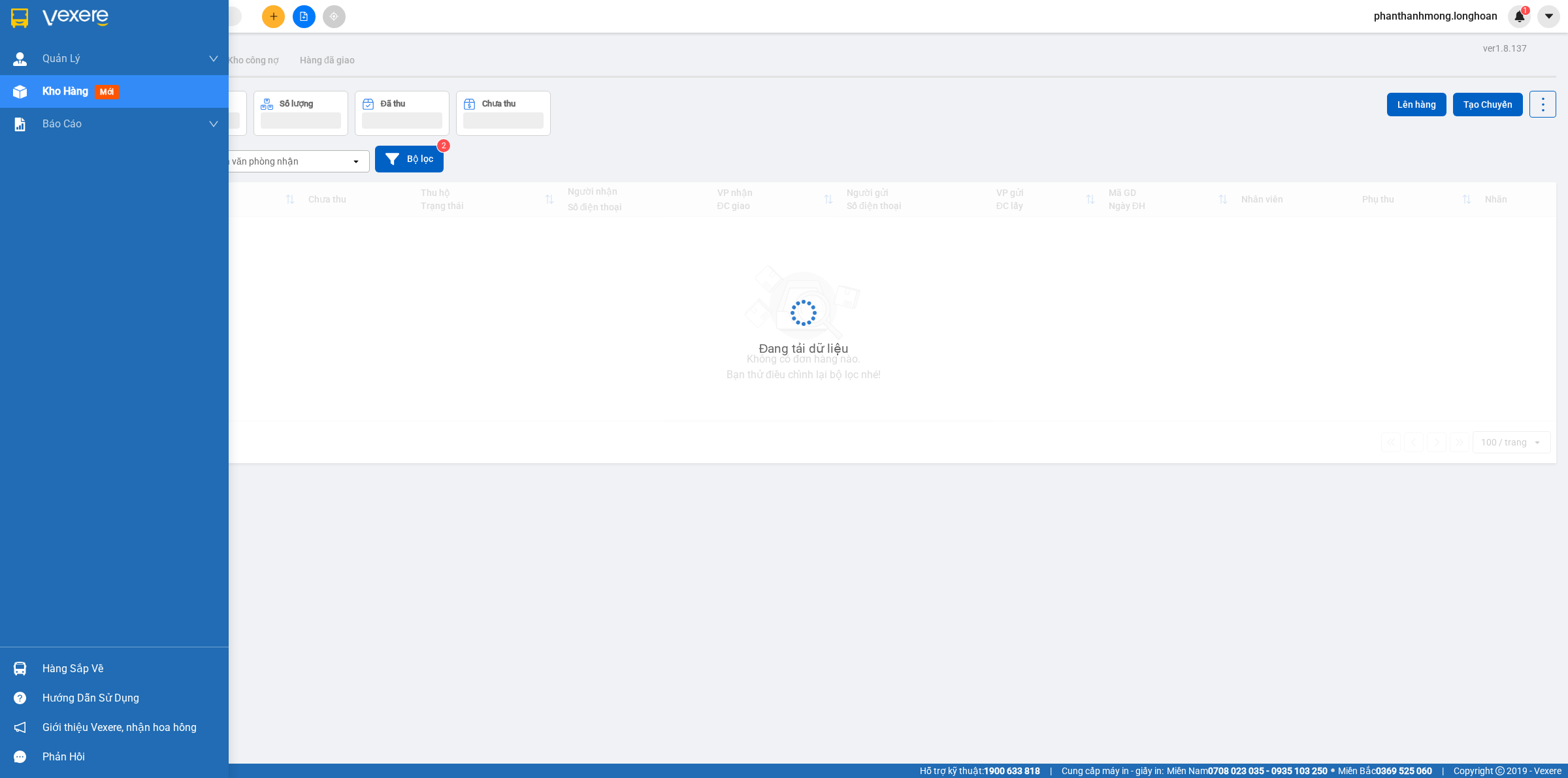
click at [60, 10] on img at bounding box center [75, 18] width 66 height 20
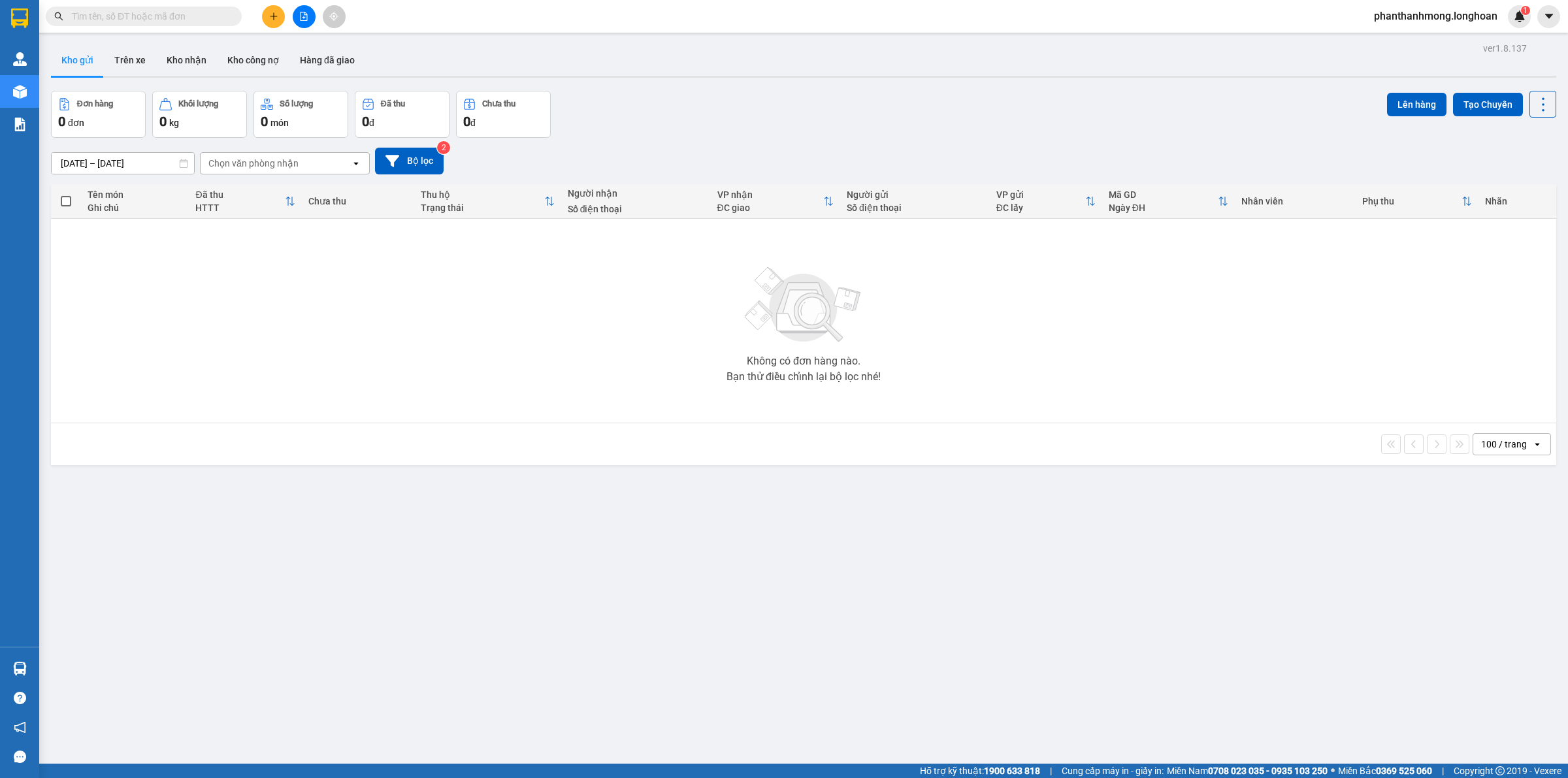
drag, startPoint x: 250, startPoint y: 355, endPoint x: 207, endPoint y: 129, distance: 230.1
click at [249, 355] on div "Không có đơn hàng nào. Bạn thử điều chỉnh lại bộ lọc nhé!" at bounding box center [804, 321] width 1493 height 196
